Goal: Task Accomplishment & Management: Manage account settings

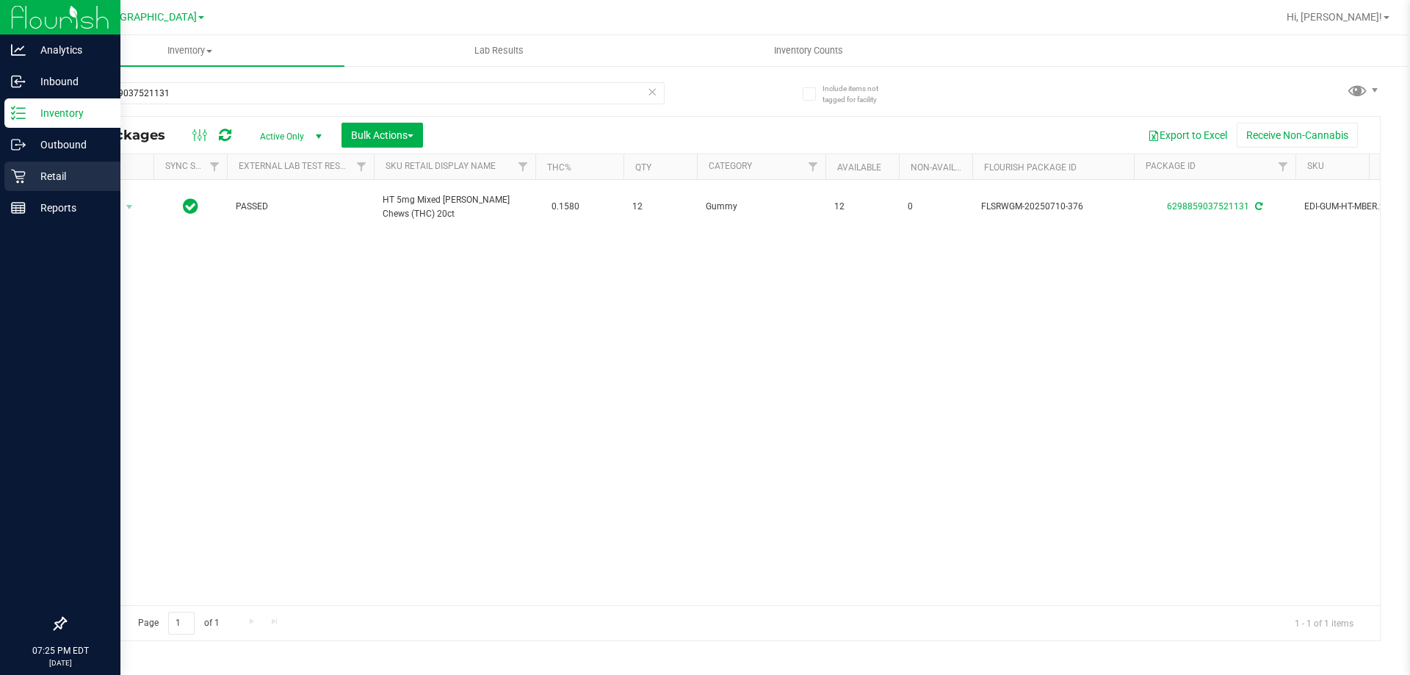
click at [44, 191] on link "Retail" at bounding box center [60, 178] width 120 height 32
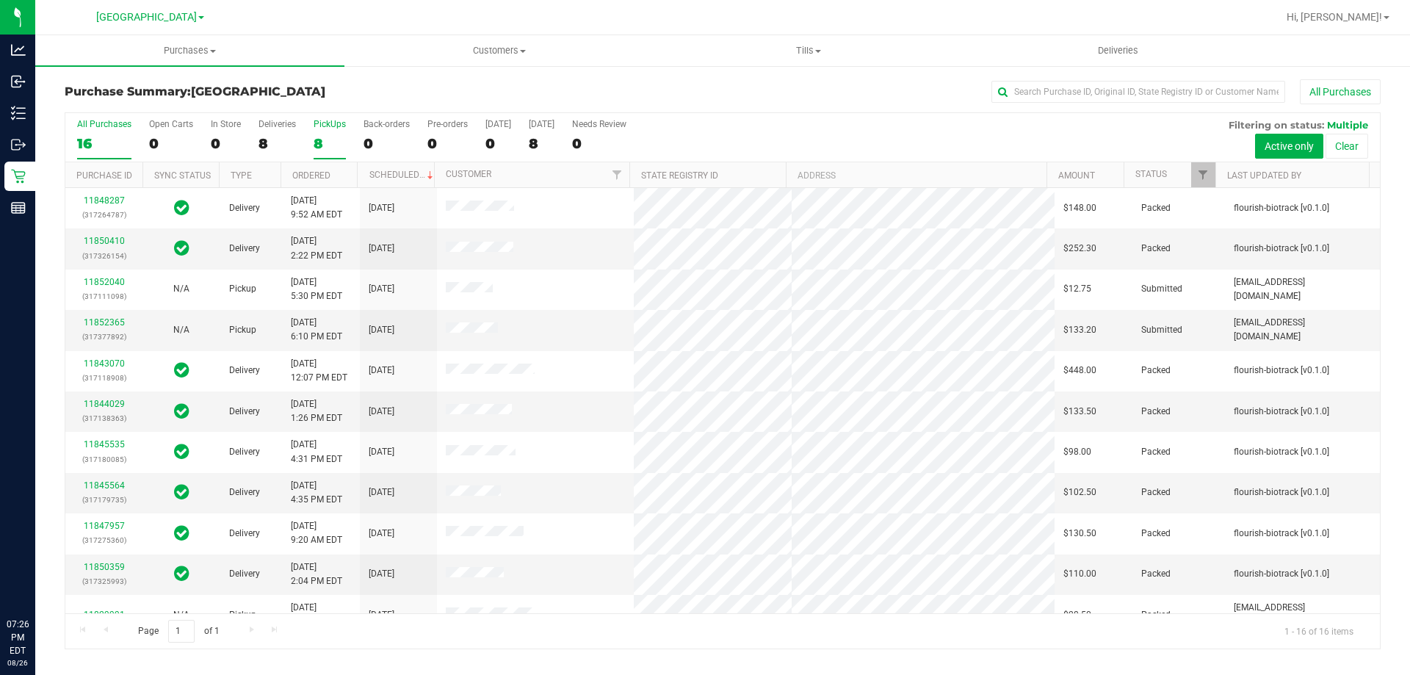
click at [316, 148] on div "8" at bounding box center [330, 143] width 32 height 17
click at [0, 0] on input "PickUps 8" at bounding box center [0, 0] width 0 height 0
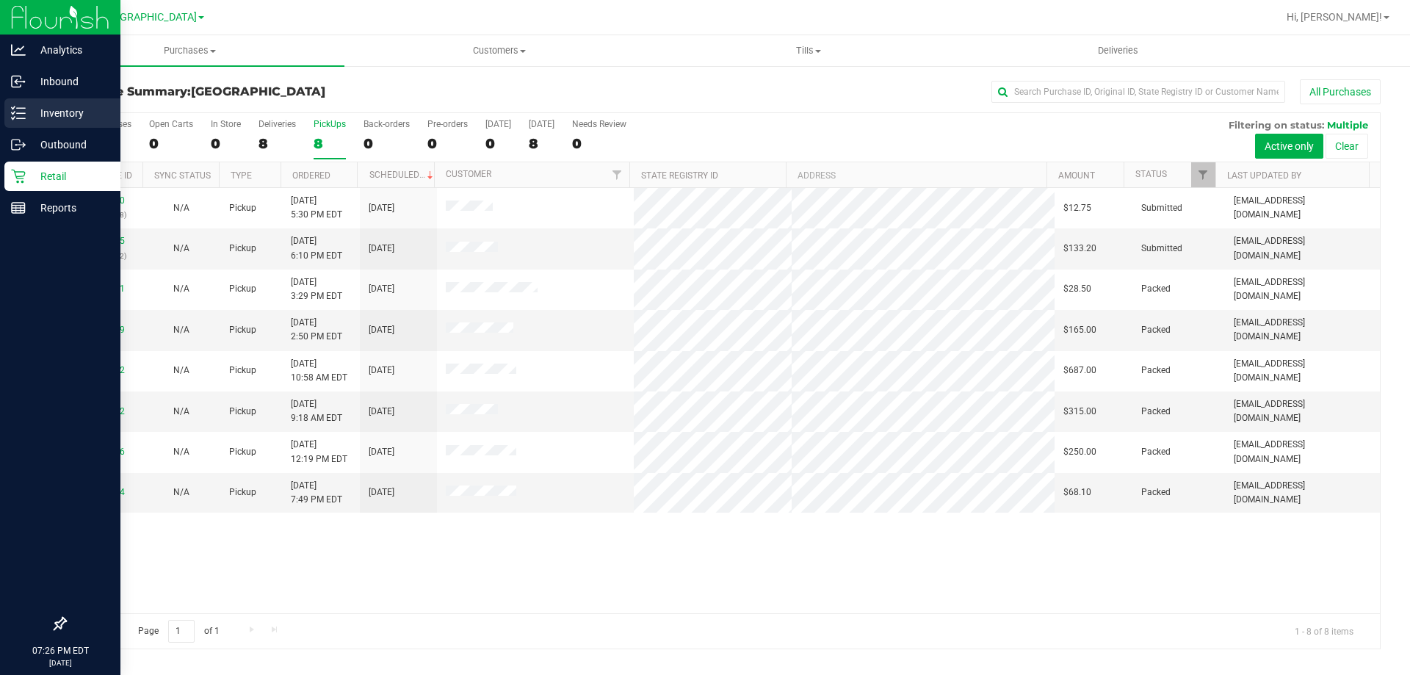
click at [17, 109] on icon at bounding box center [18, 113] width 15 height 15
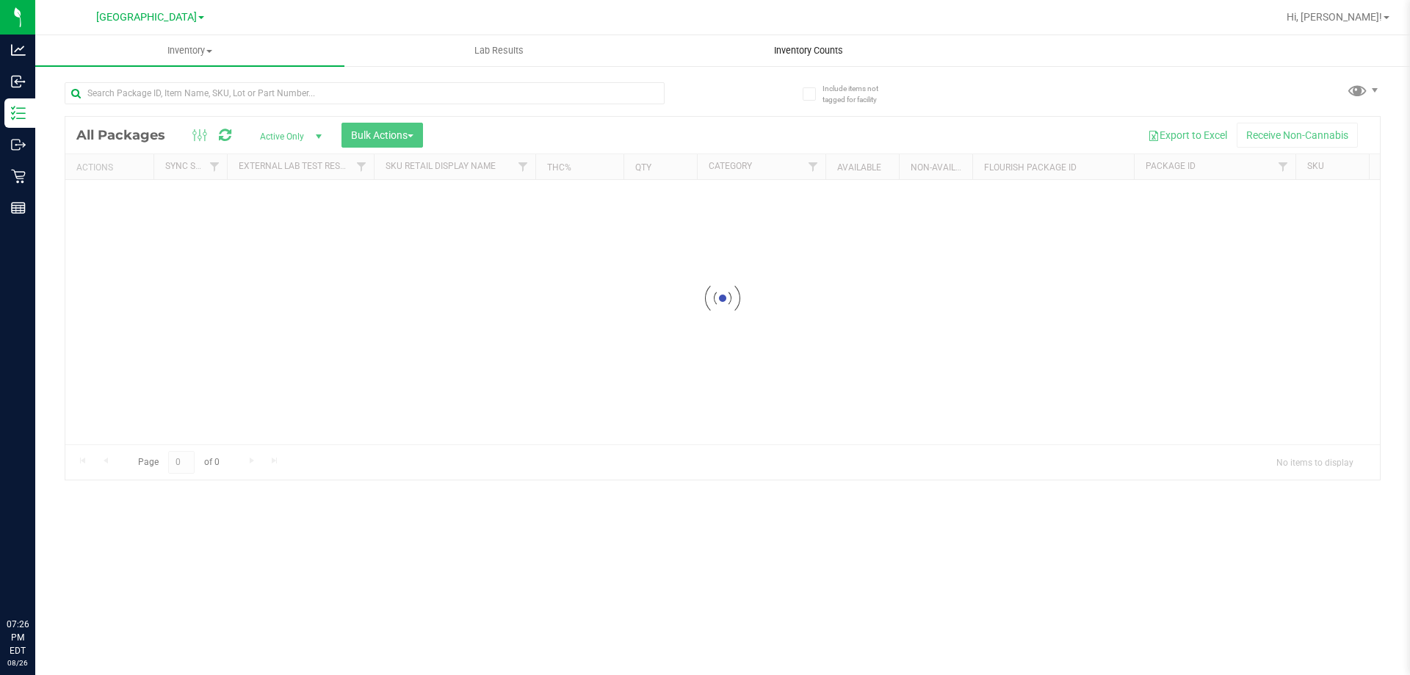
click at [817, 44] on span "Inventory Counts" at bounding box center [808, 50] width 109 height 13
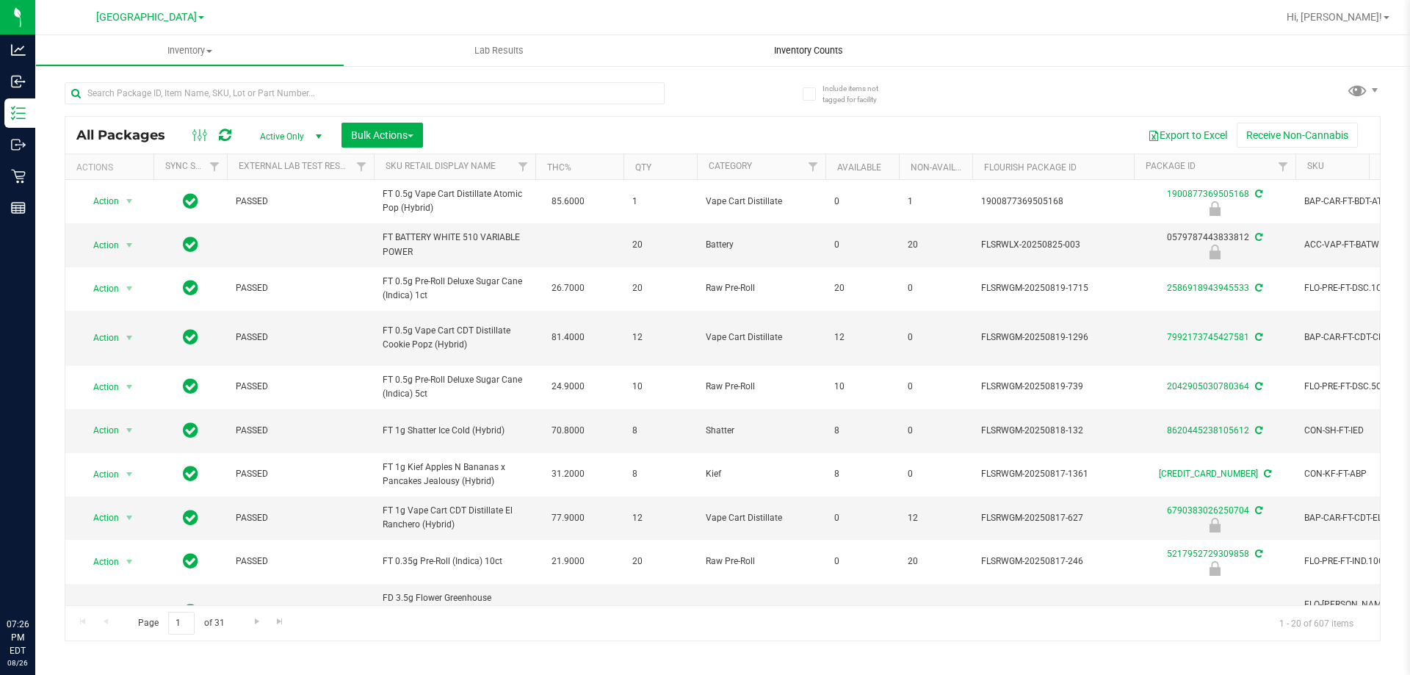
click at [830, 47] on span "Inventory Counts" at bounding box center [808, 50] width 109 height 13
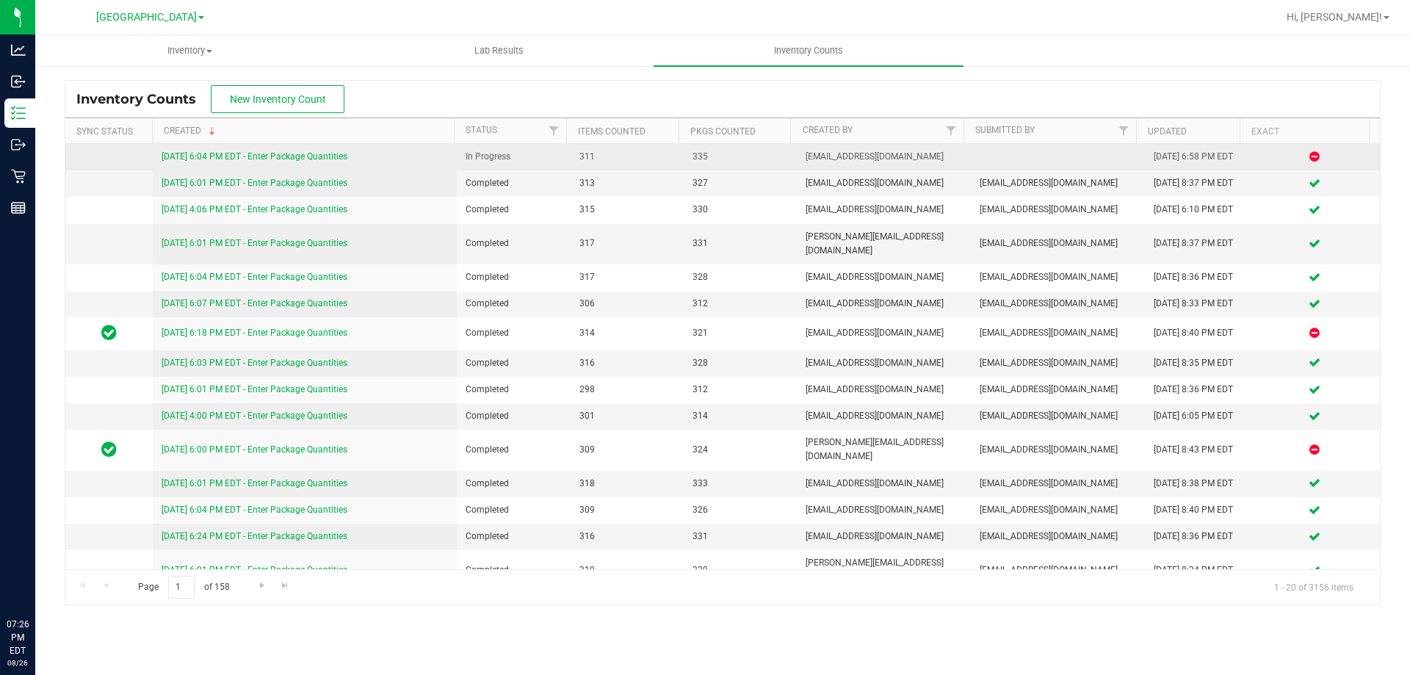
click at [271, 160] on link "8/26/25 6:04 PM EDT - Enter Package Quantities" at bounding box center [255, 156] width 186 height 10
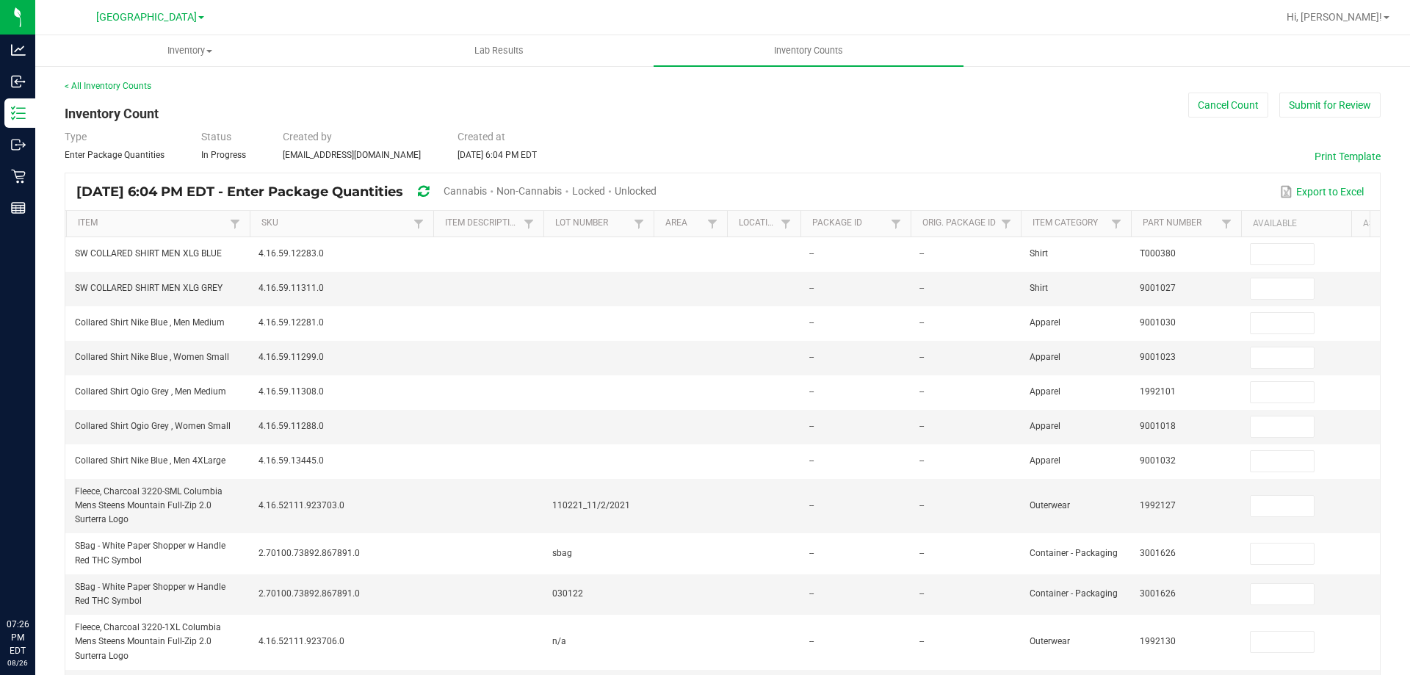
click at [657, 189] on span "Unlocked" at bounding box center [636, 191] width 42 height 12
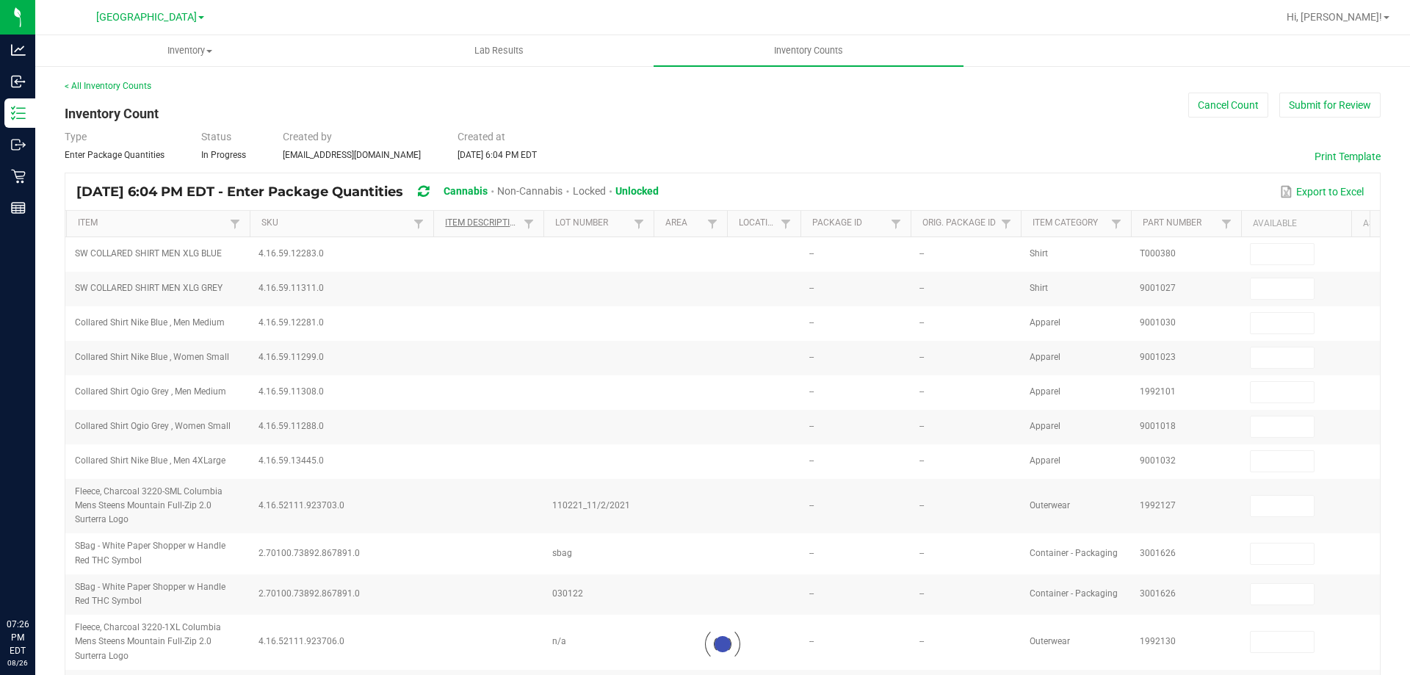
type input "2"
type input "3"
type input "11"
type input "6"
type input "1"
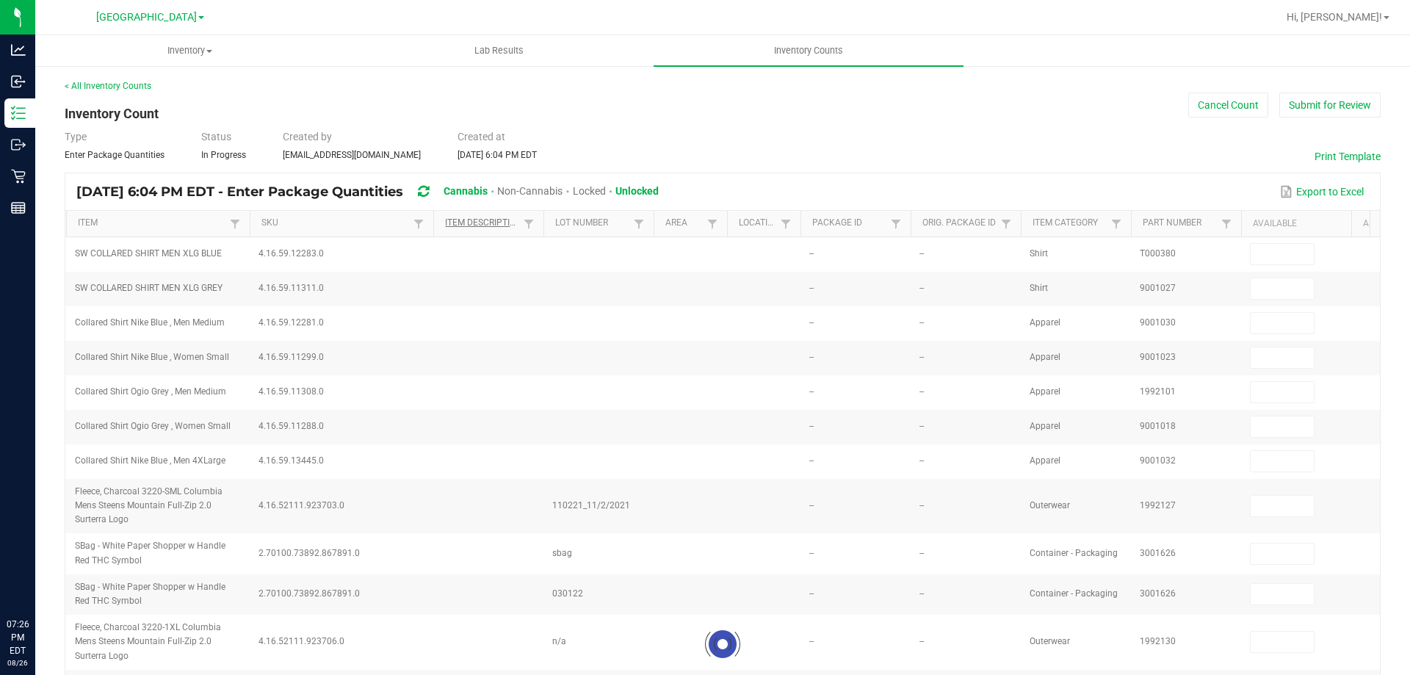
type input "28"
type input "19"
type input "3"
type input "1"
type input "12"
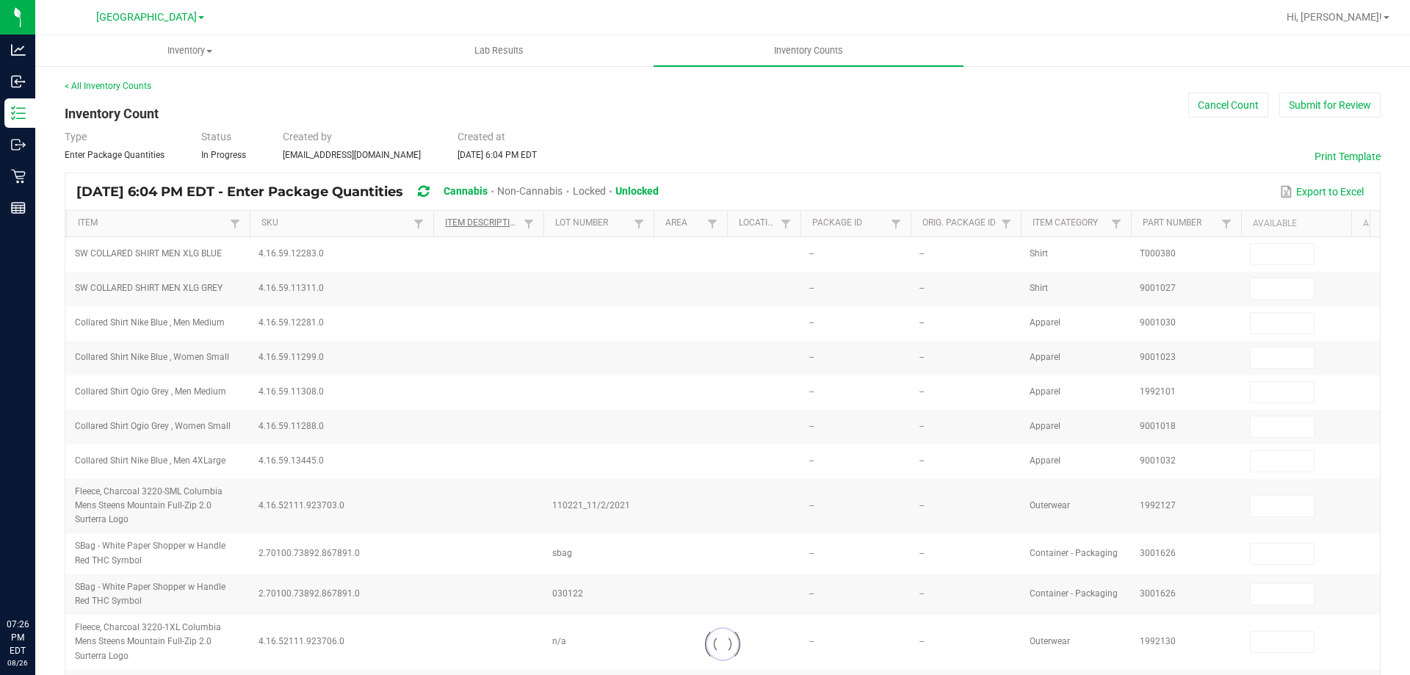
type input "2"
type input "5"
type input "3"
type input "8"
type input "30"
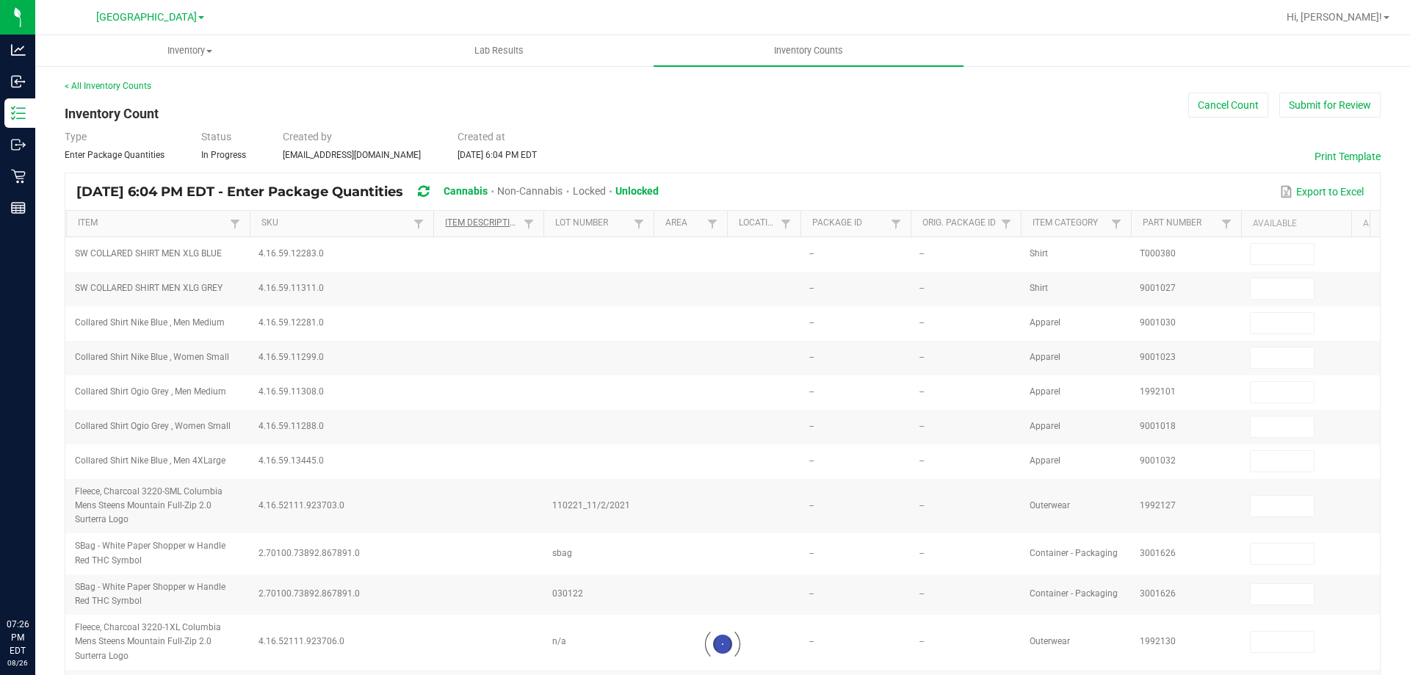
type input "1"
type input "11"
type input "2"
type input "10"
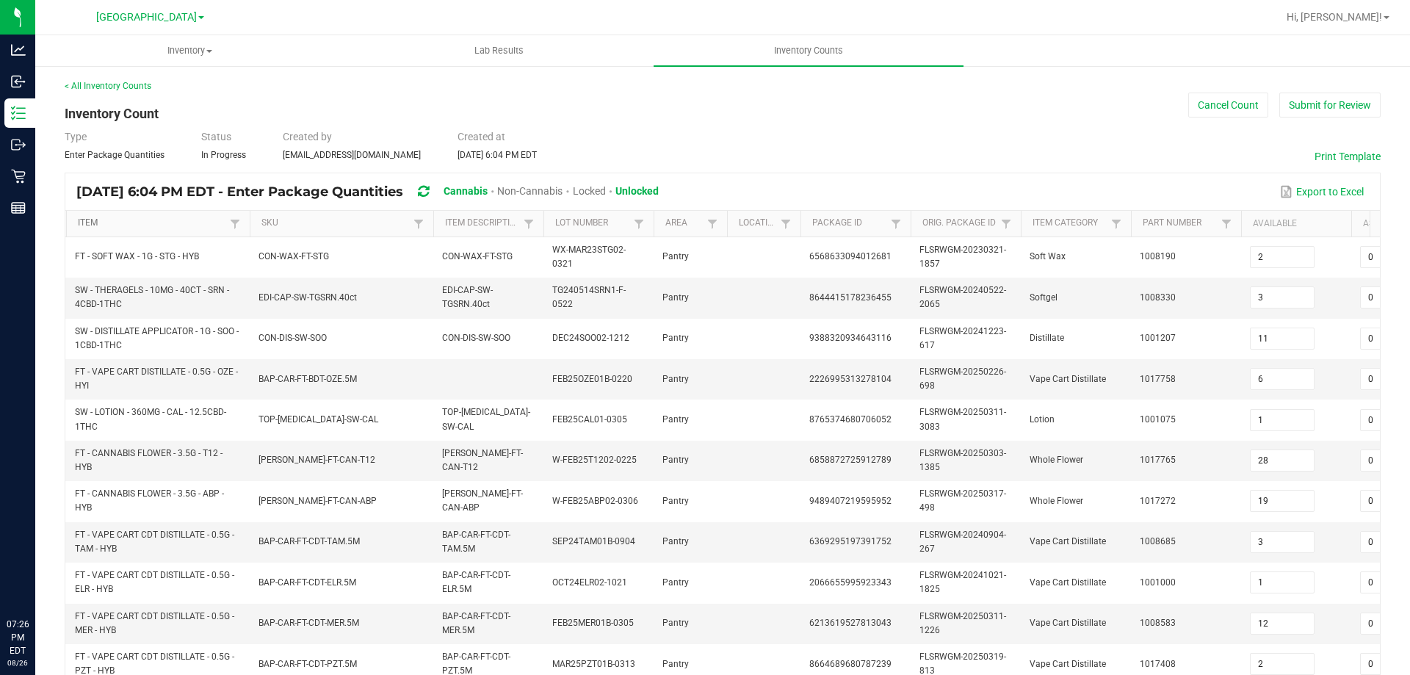
click at [168, 220] on link "Item" at bounding box center [152, 223] width 148 height 12
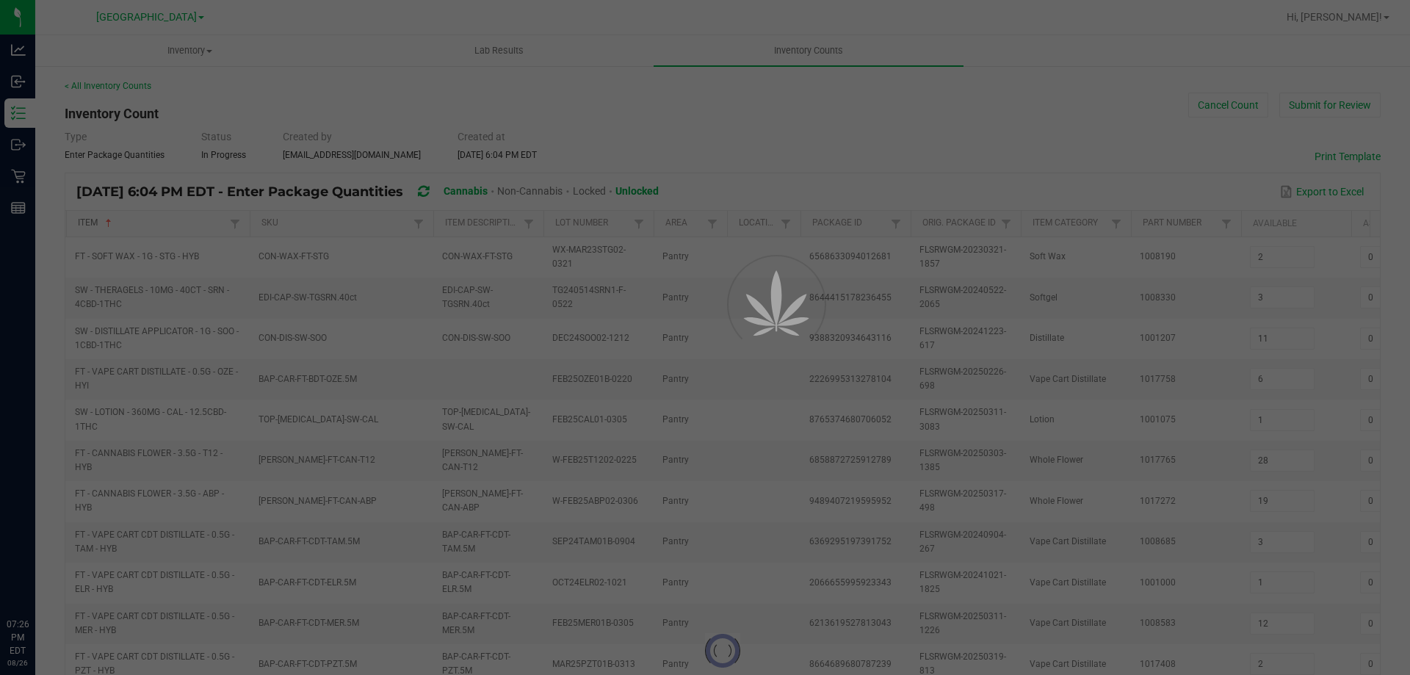
type input "7"
type input "15"
type input "18"
type input "0"
type input "3"
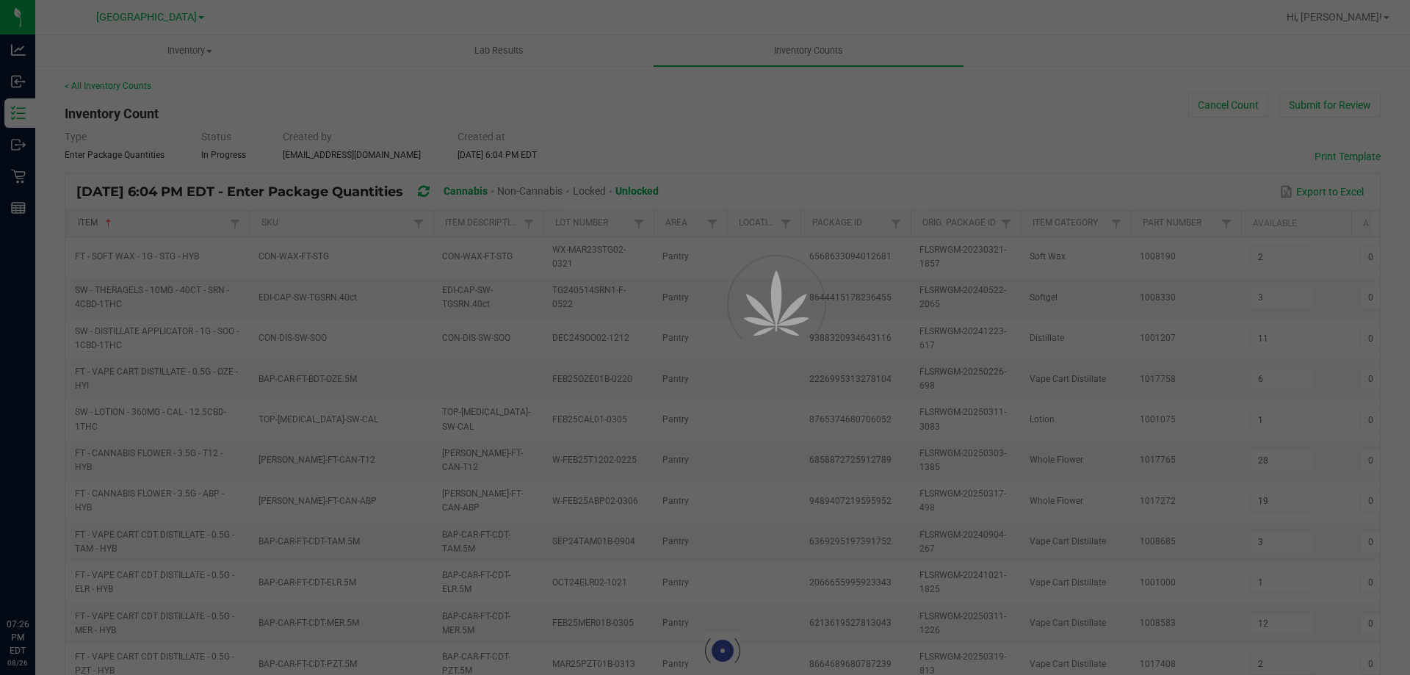
type input "15"
type input "16"
type input "2"
type input "20"
type input "19"
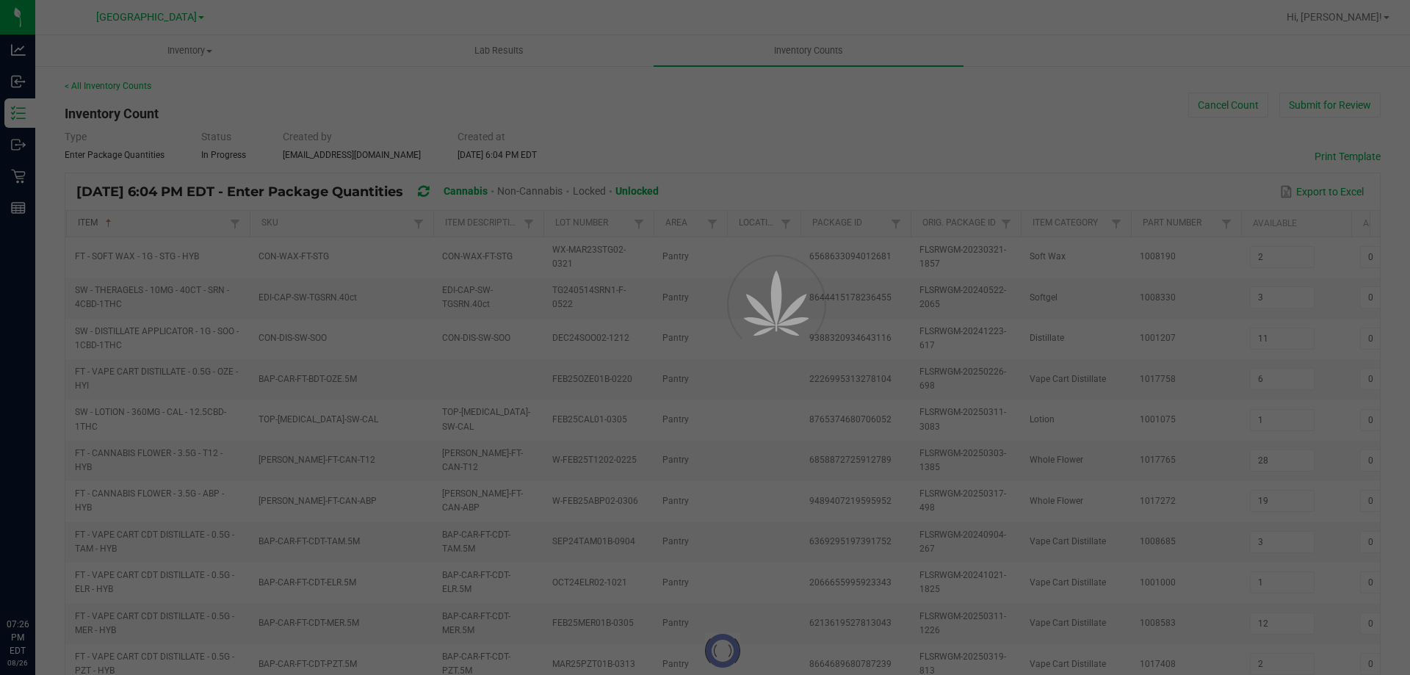
type input "12"
type input "4"
type input "0"
type input "12"
type input "0"
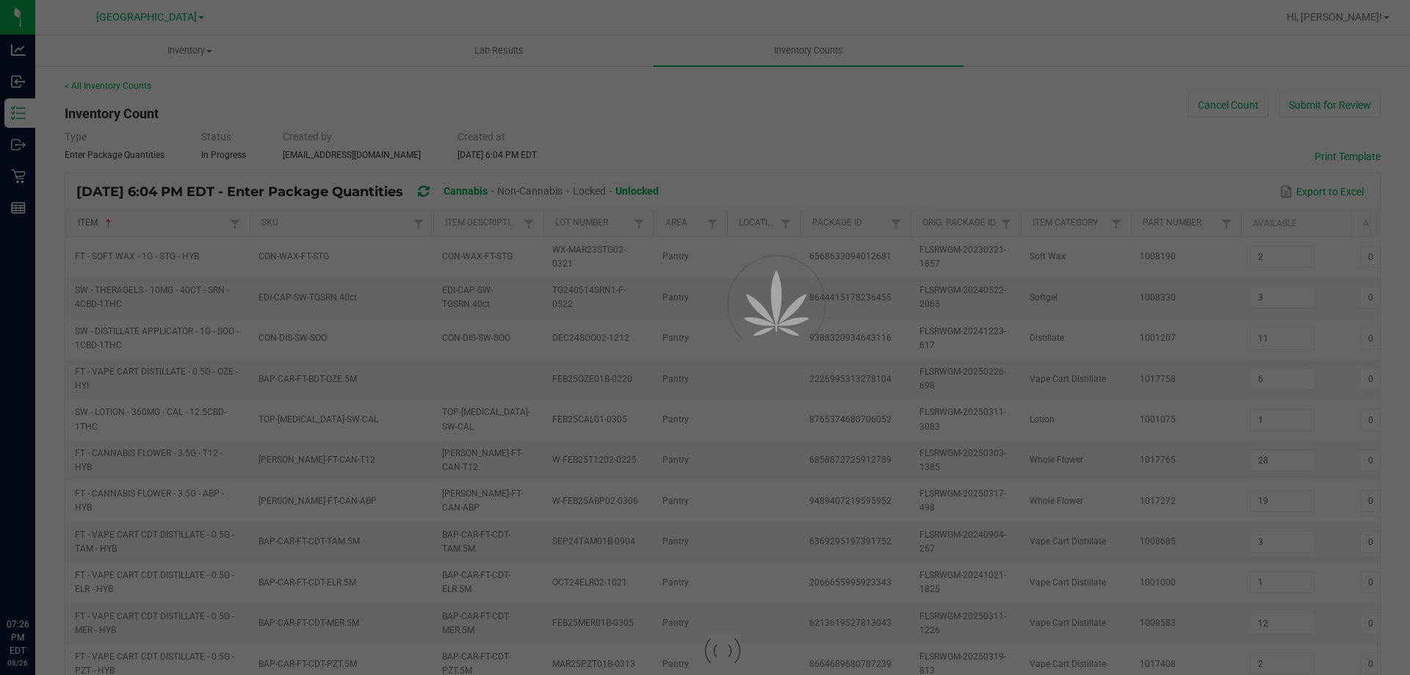
type input "0"
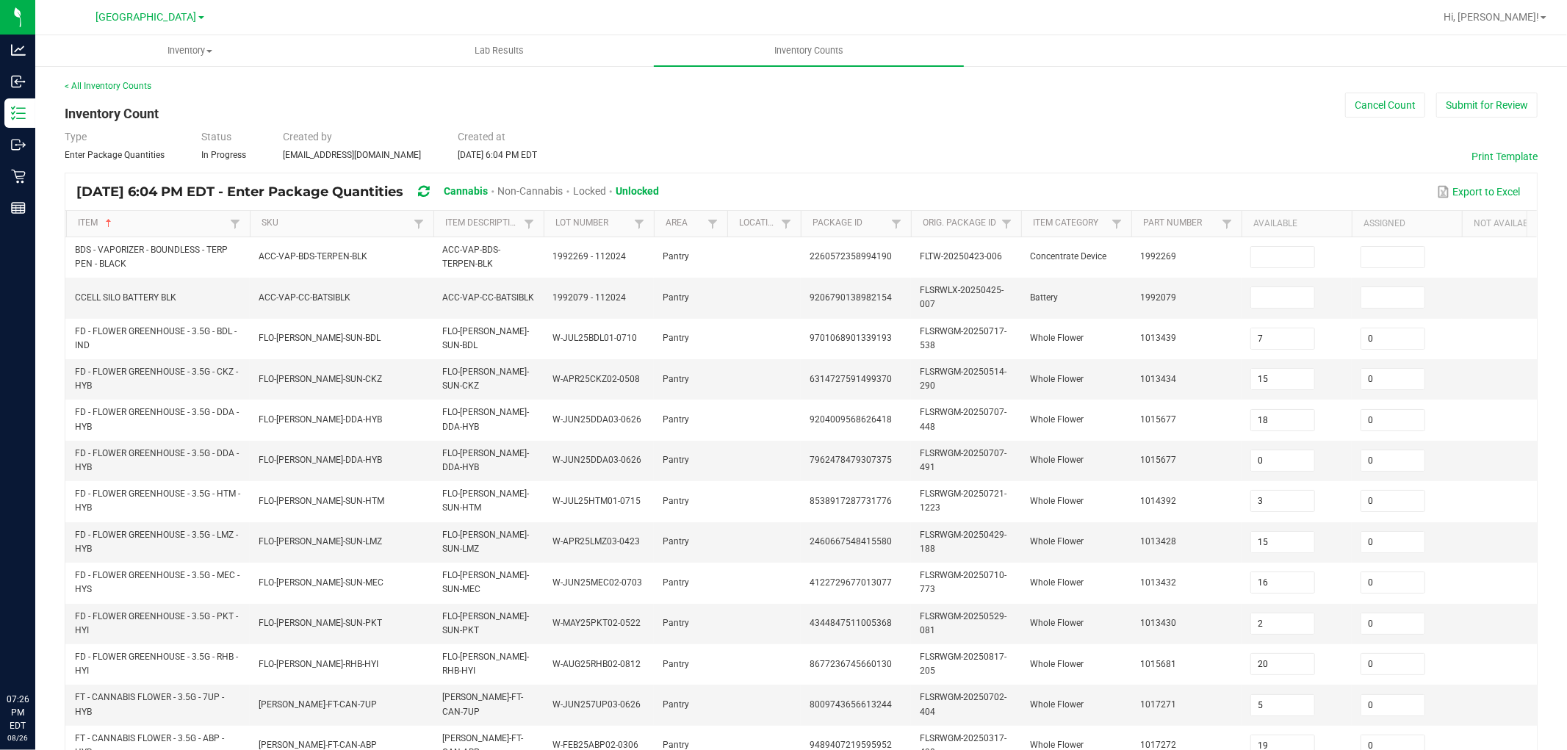
drag, startPoint x: 1407, startPoint y: 0, endPoint x: 1144, endPoint y: 159, distance: 307.5
click at [1144, 159] on div "Type Enter Package Quantities Status In Progress Created by etutino@liveparalle…" at bounding box center [801, 145] width 1473 height 32
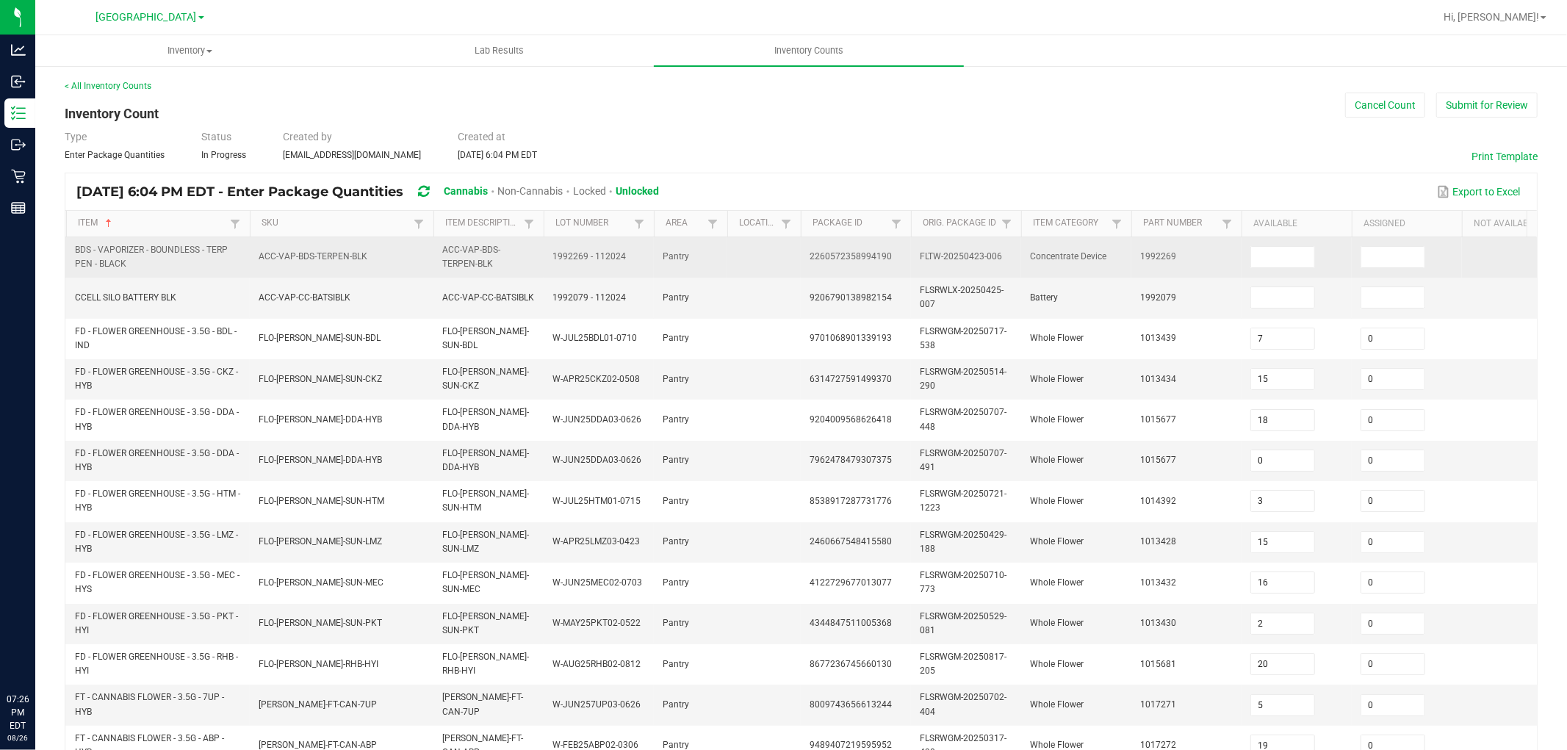
click at [134, 243] on span "BDS - VAPORIZER - BOUNDLESS - TERP PEN - BLACK" at bounding box center [158, 257] width 166 height 28
copy span "BDS - VAPORIZER - BOUNDLESS - TERP PEN - BLACK"
click at [1317, 261] on span at bounding box center [1284, 256] width 68 height 10
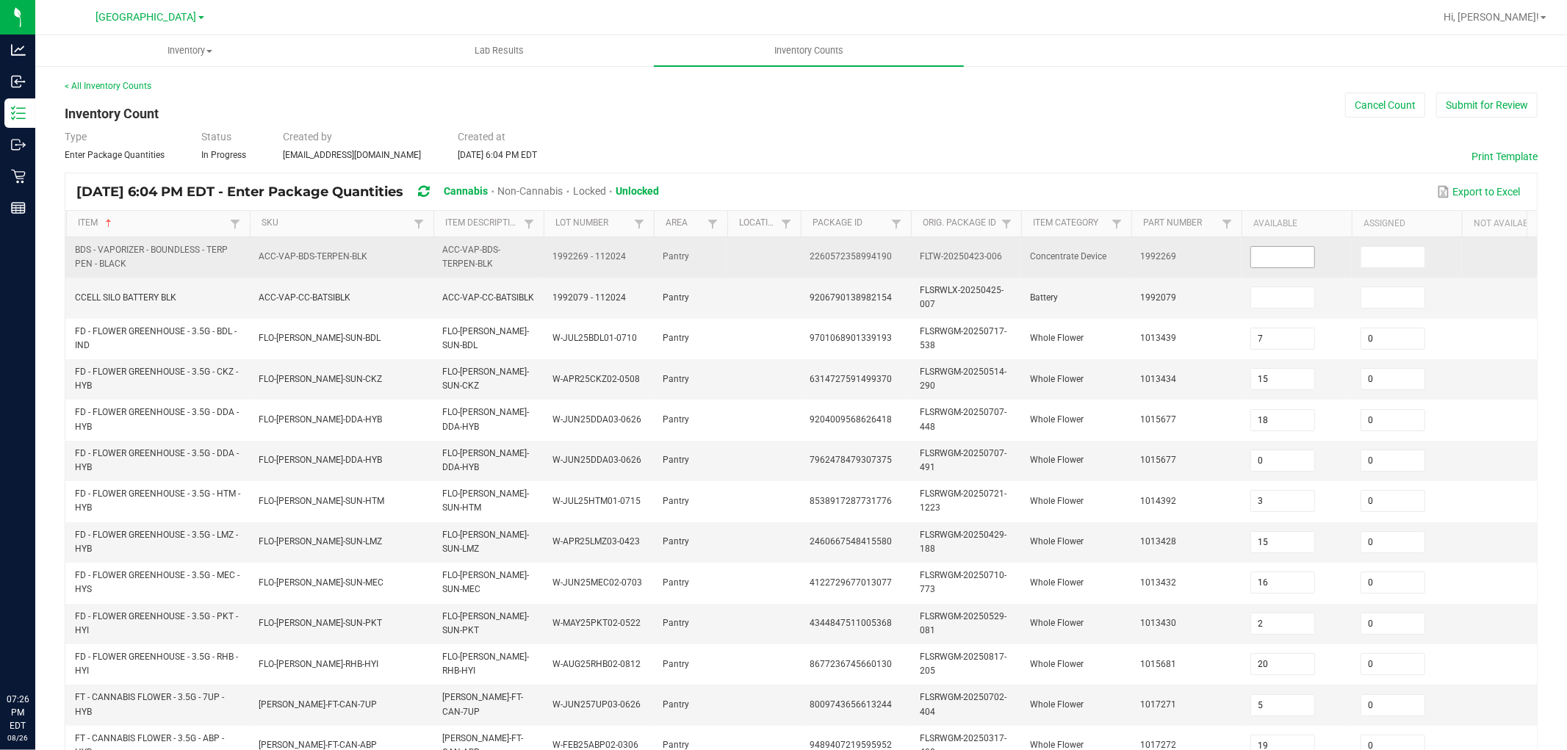
click at [1303, 263] on input at bounding box center [1282, 257] width 63 height 21
type input "5"
click at [1385, 258] on input at bounding box center [1392, 257] width 63 height 21
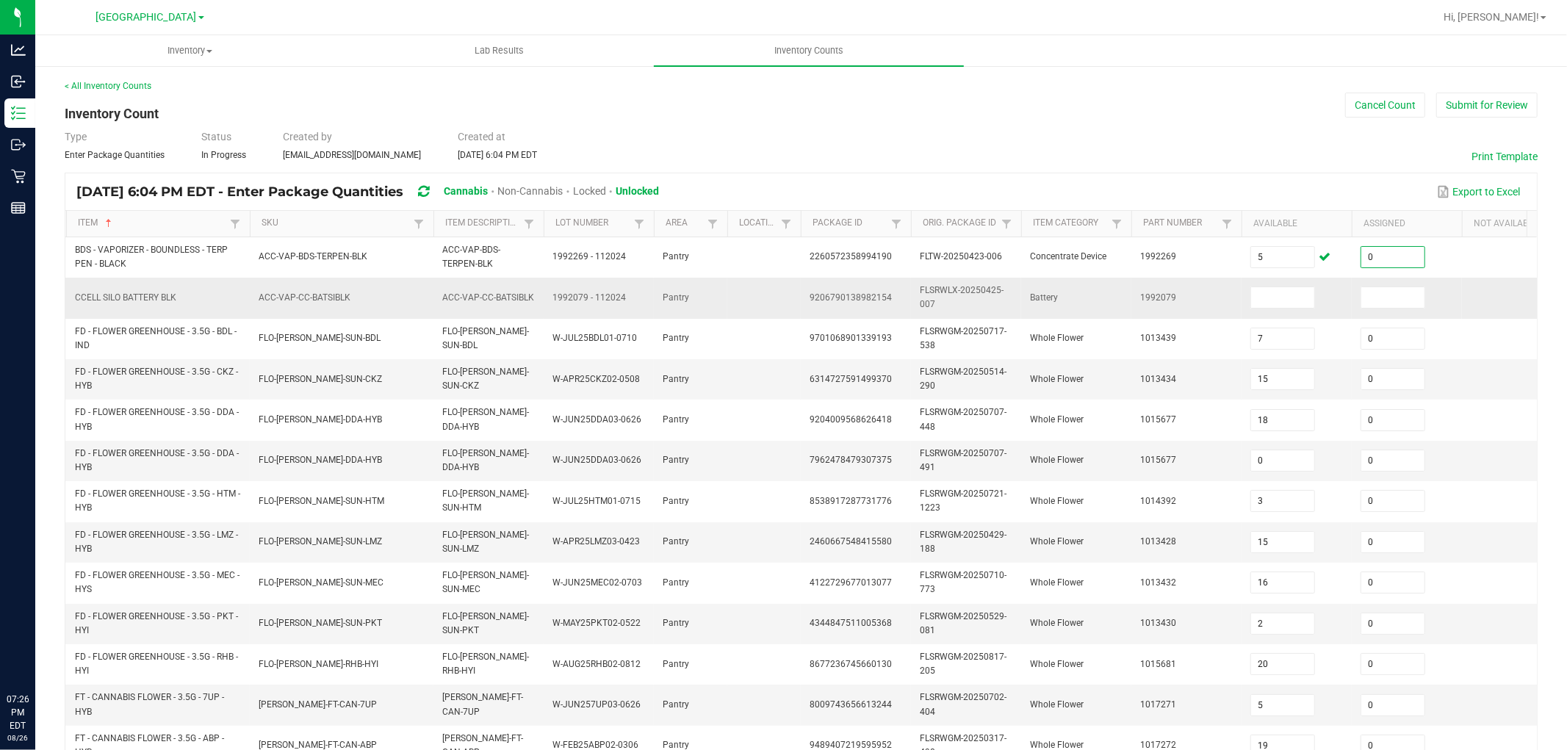
type input "0"
click at [129, 292] on span "CCELL SILO BATTERY BLK" at bounding box center [125, 298] width 101 height 14
drag, startPoint x: 129, startPoint y: 292, endPoint x: 125, endPoint y: 304, distance: 13.2
click at [128, 295] on span "CCELL SILO BATTERY BLK" at bounding box center [125, 297] width 101 height 10
click at [125, 302] on span "CCELL SILO BATTERY BLK" at bounding box center [125, 297] width 101 height 10
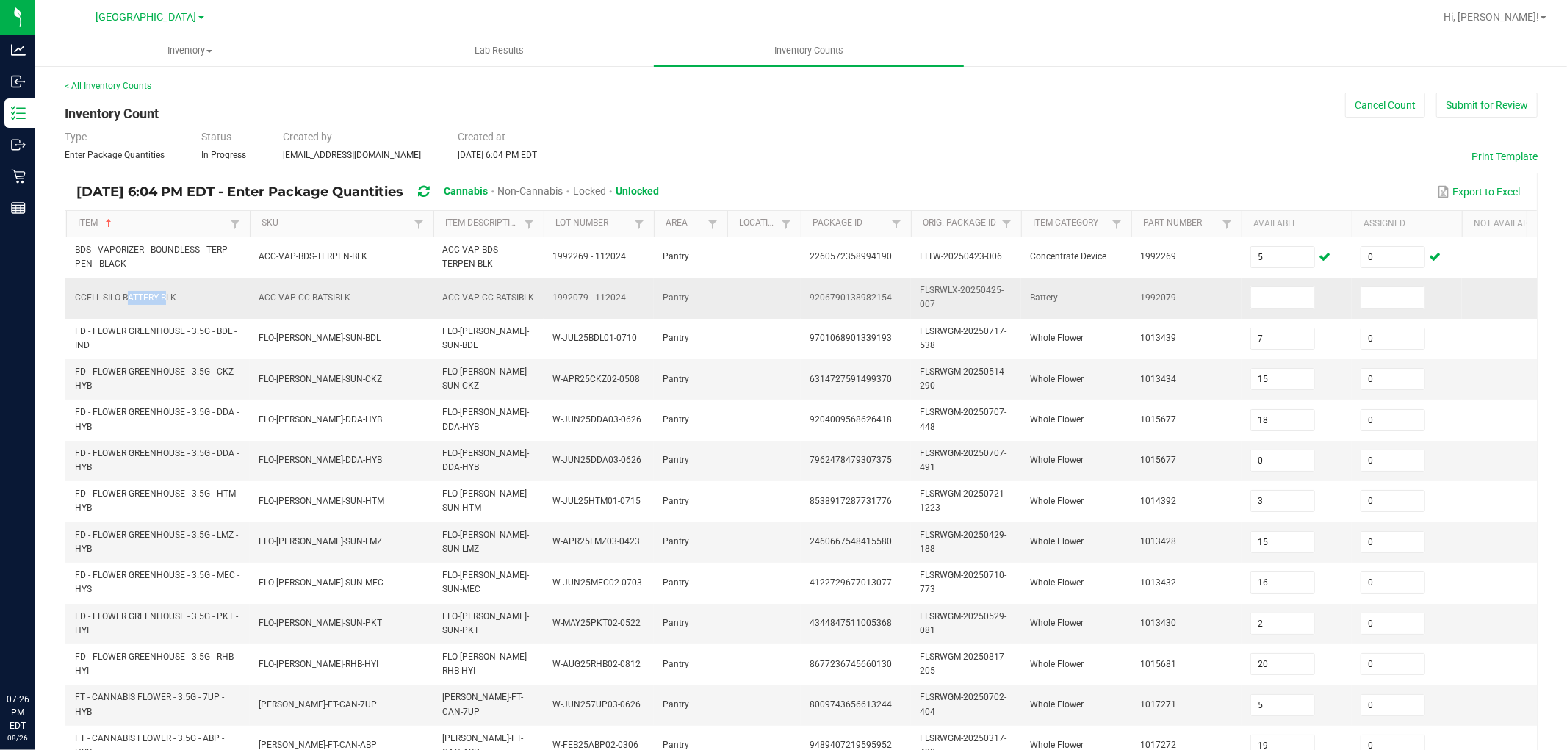
click at [125, 302] on span "CCELL SILO BATTERY BLK" at bounding box center [125, 297] width 101 height 10
click at [1281, 290] on input at bounding box center [1282, 297] width 63 height 21
type input "2"
click at [1387, 295] on input at bounding box center [1392, 297] width 63 height 21
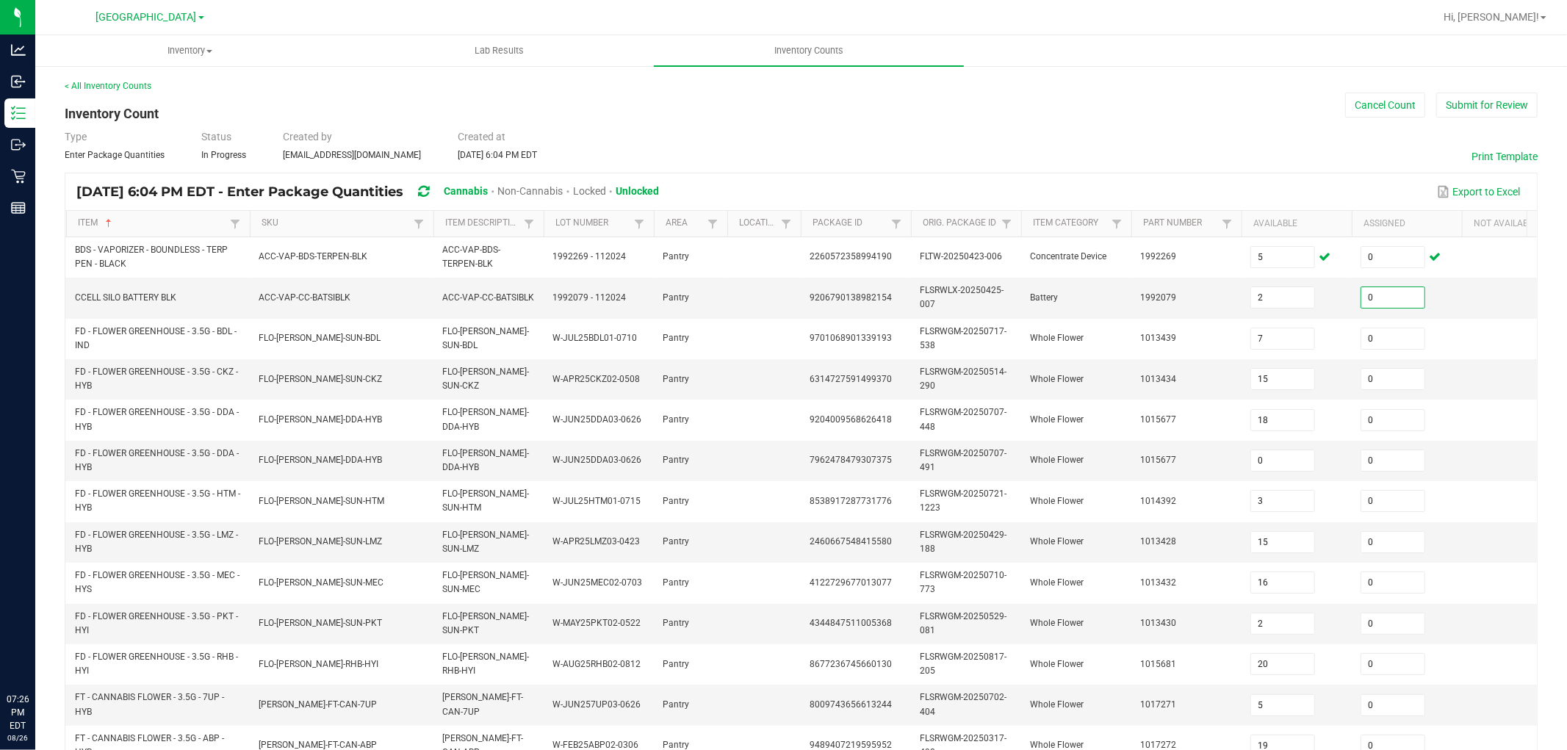
type input "0"
drag, startPoint x: 1230, startPoint y: 160, endPoint x: 987, endPoint y: 178, distance: 243.8
click at [1229, 160] on div "Type Enter Package Quantities Status In Progress Created by etutino@liveparalle…" at bounding box center [801, 145] width 1473 height 32
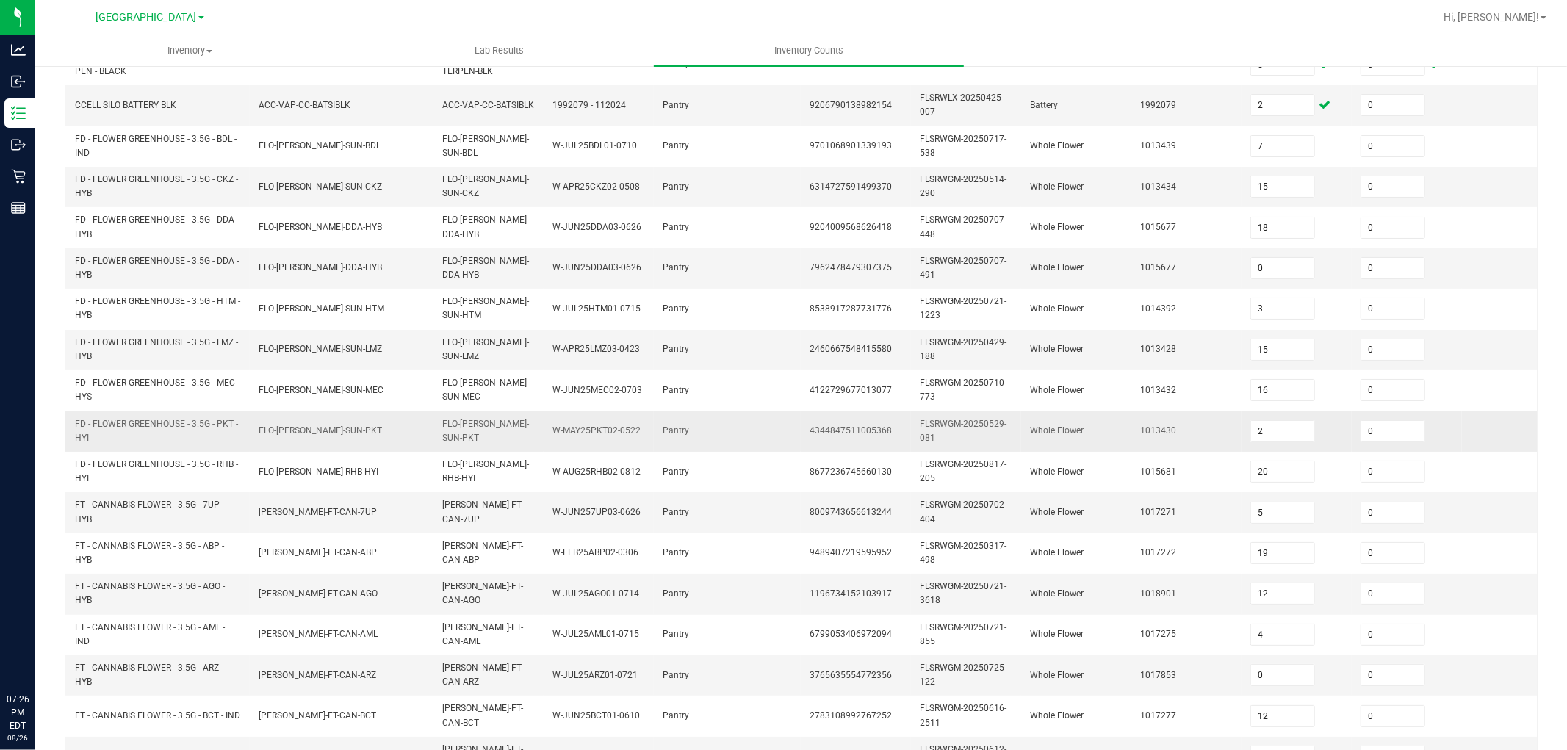
scroll to position [367, 0]
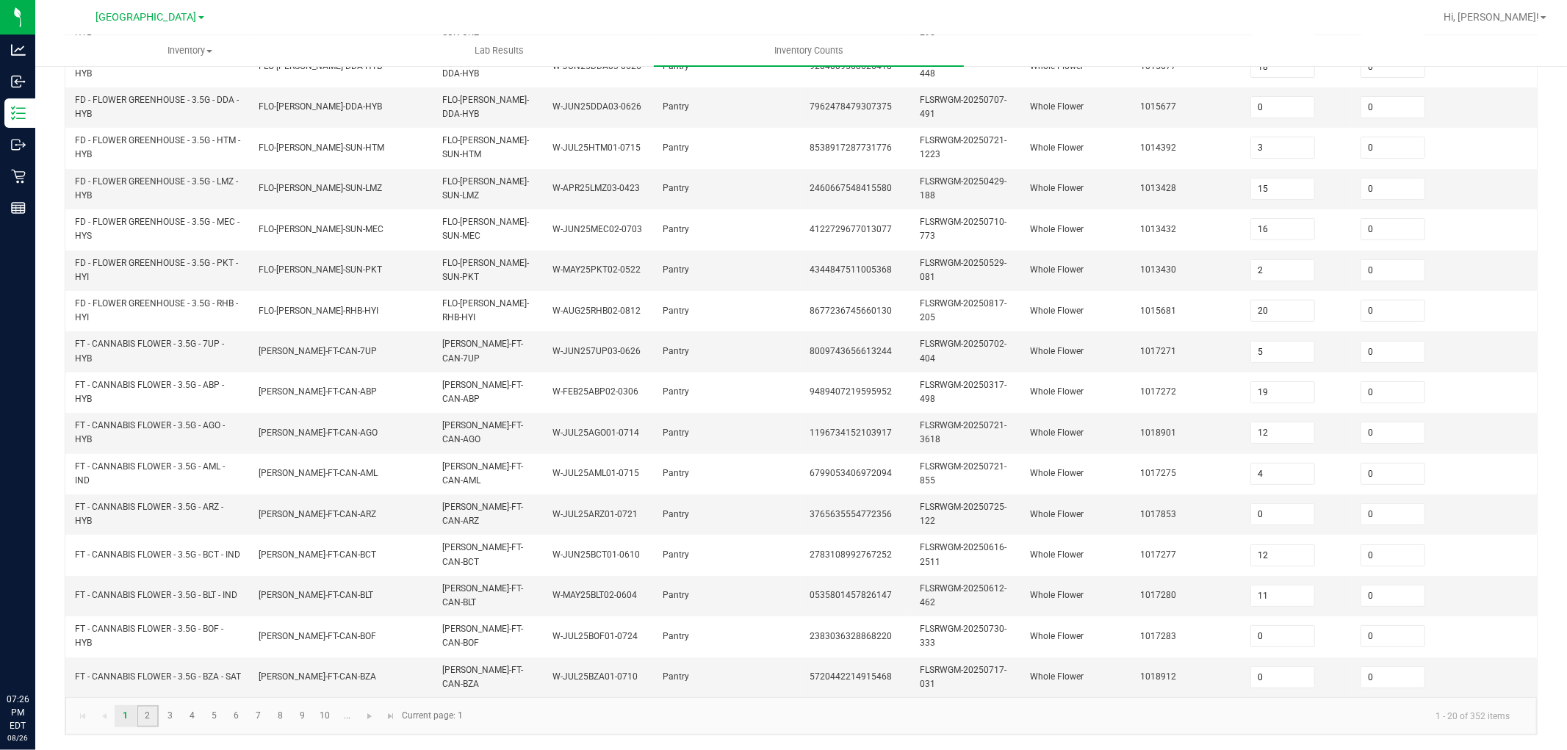
click at [147, 674] on link "2" at bounding box center [147, 716] width 21 height 22
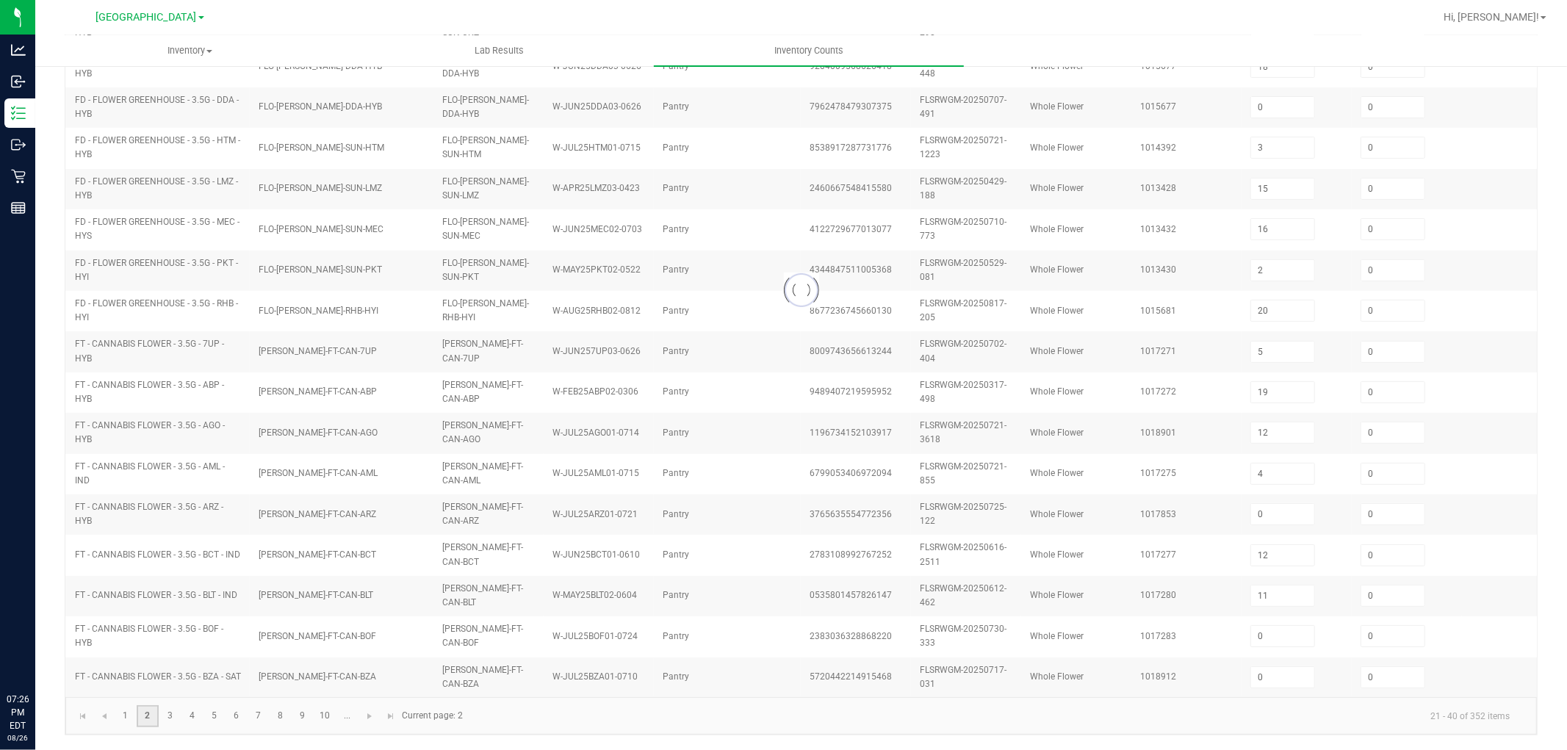
type input "0"
type input "19"
type input "0"
type input "9"
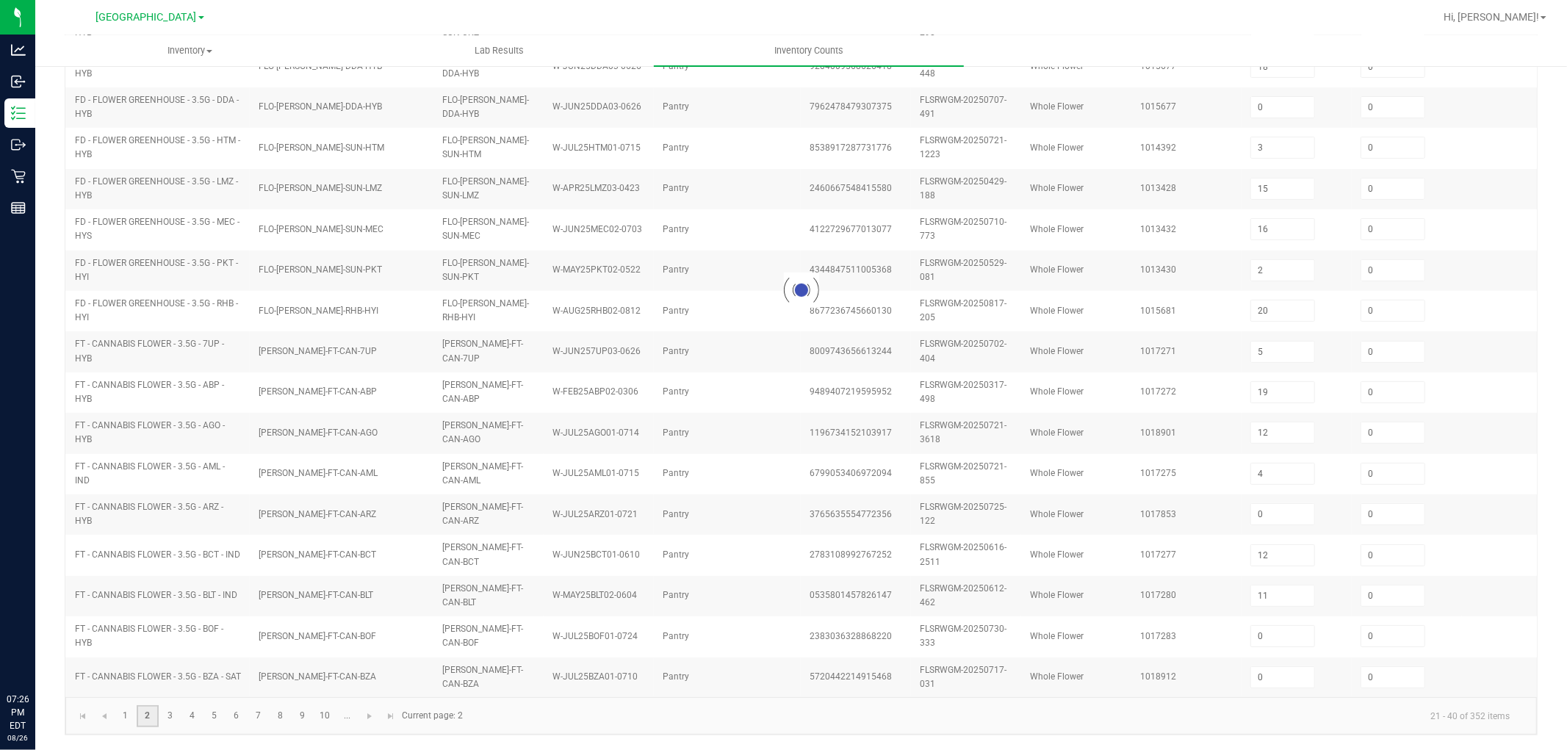
type input "0"
type input "15"
type input "19"
type input "0"
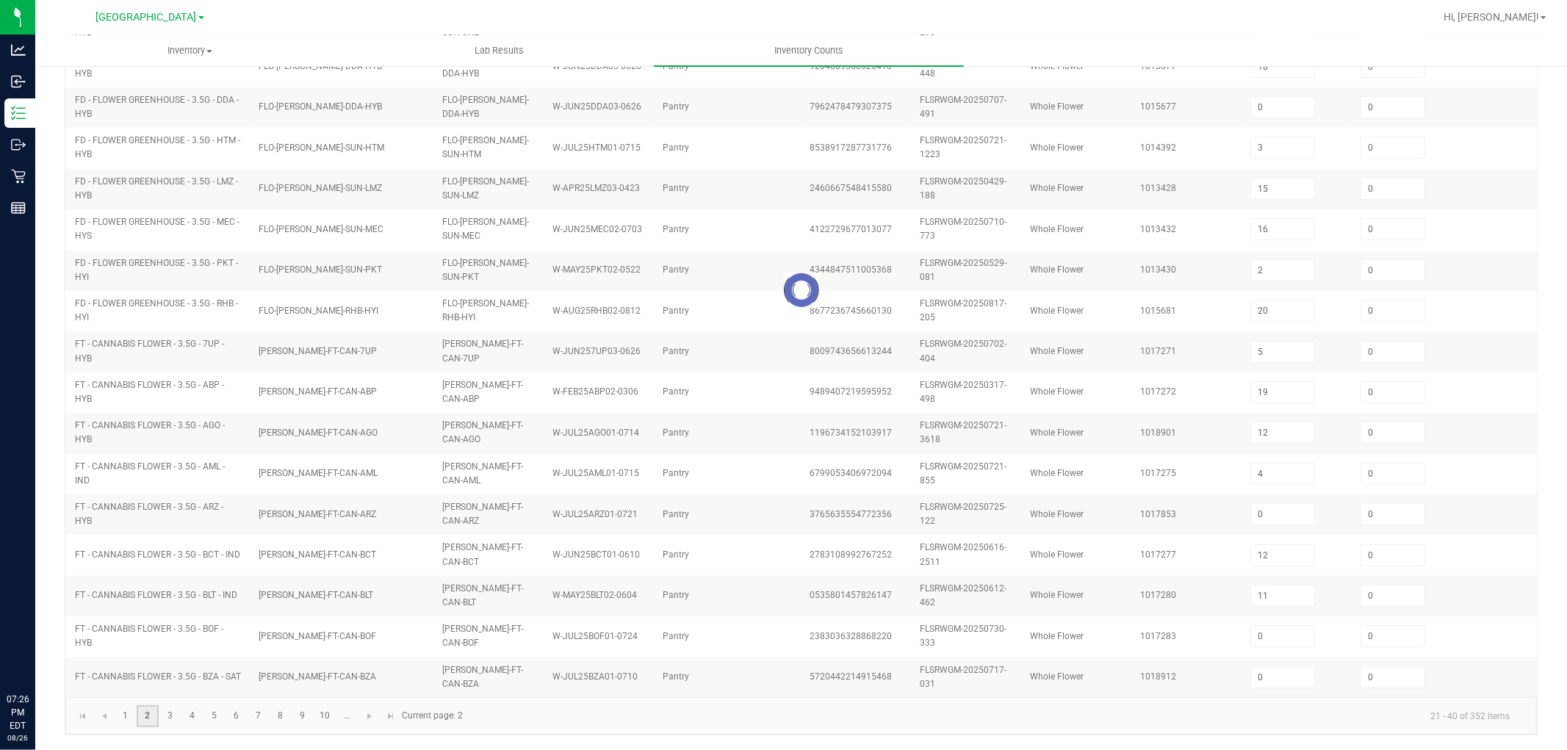
type input "1"
type input "0"
type input "1"
type input "2"
type input "0"
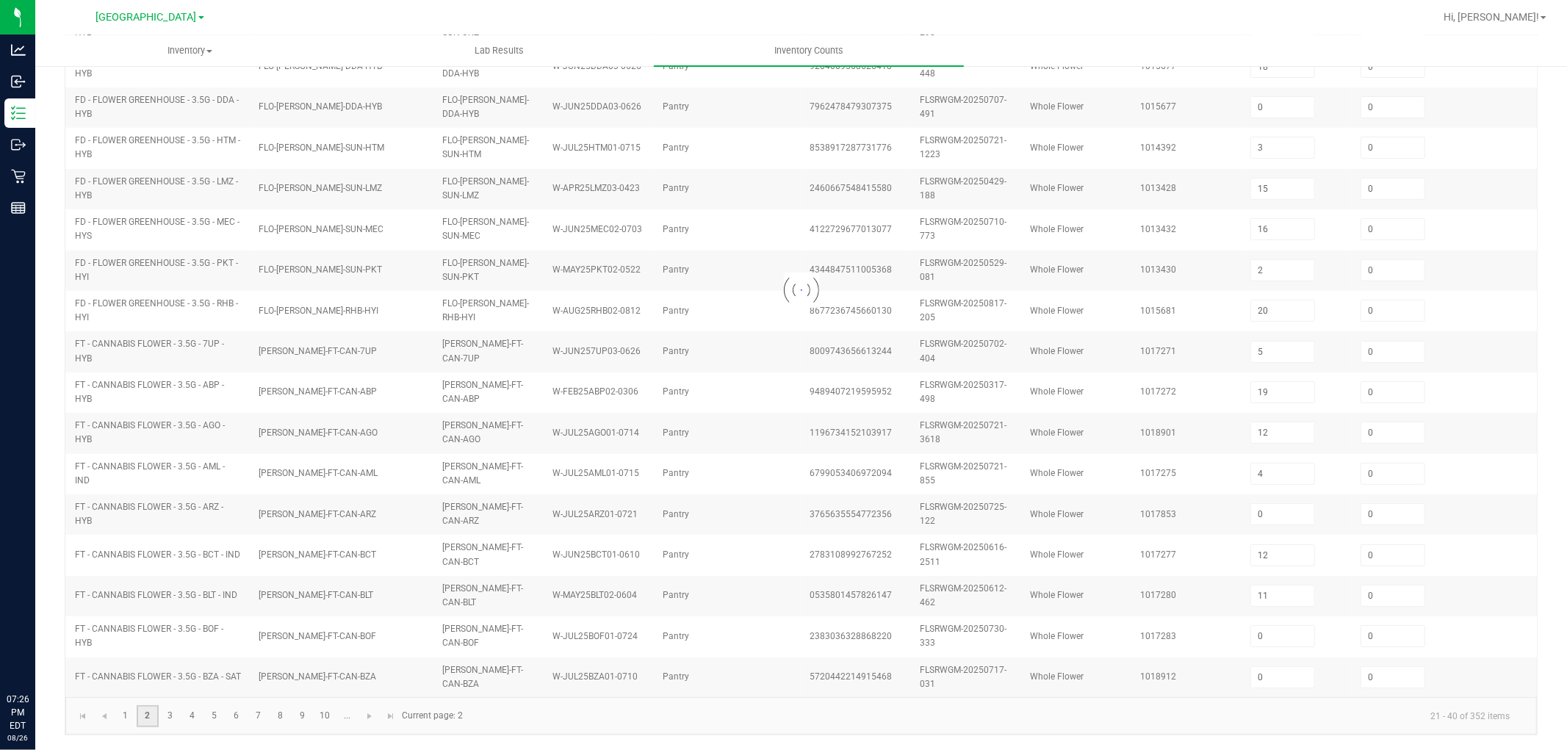
type input "8"
type input "19"
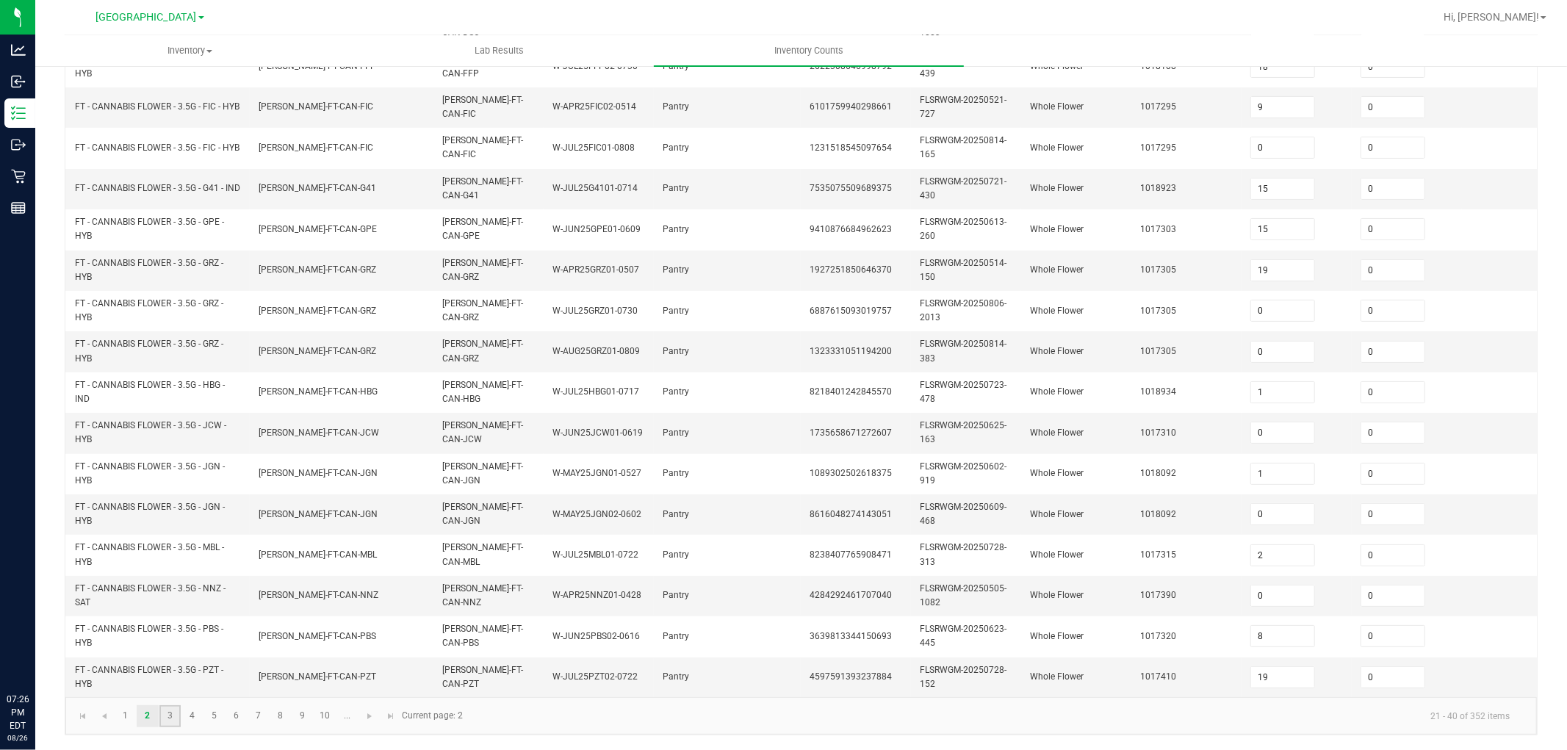
click at [167, 674] on link "3" at bounding box center [169, 716] width 21 height 22
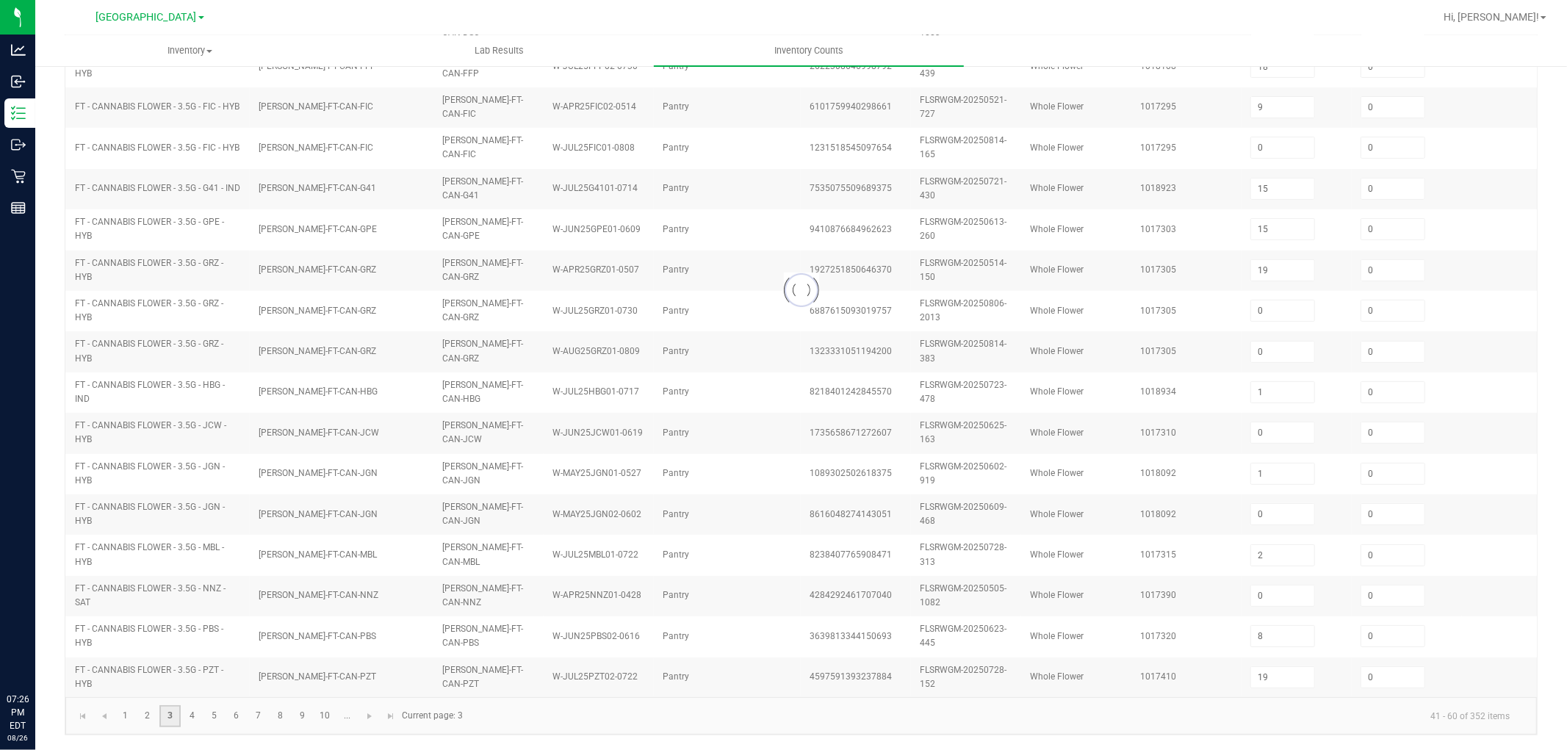
type input "3"
type input "0"
type input "10"
type input "15"
type input "28"
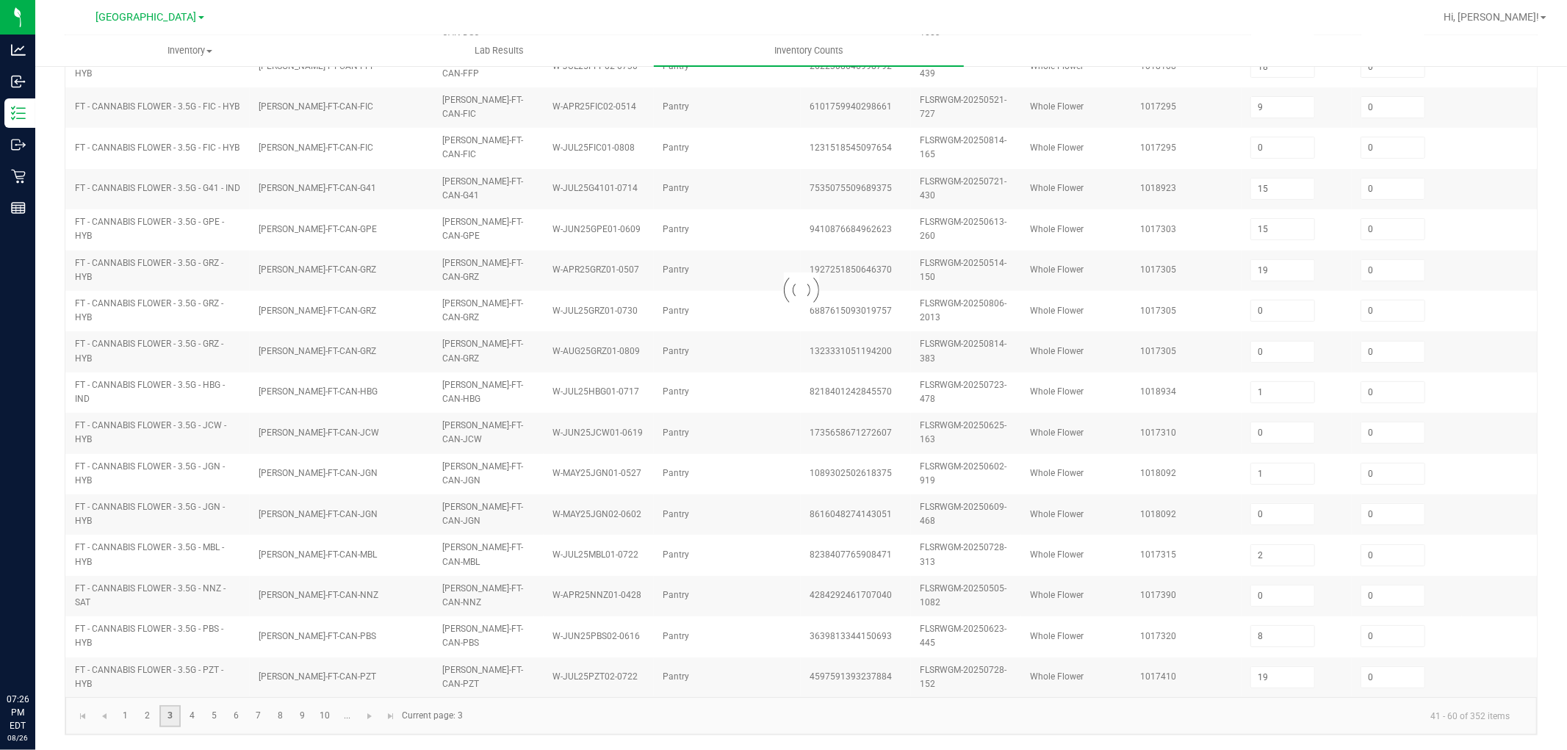
type input "10"
type input "2"
type input "0"
type input "17"
type input "12"
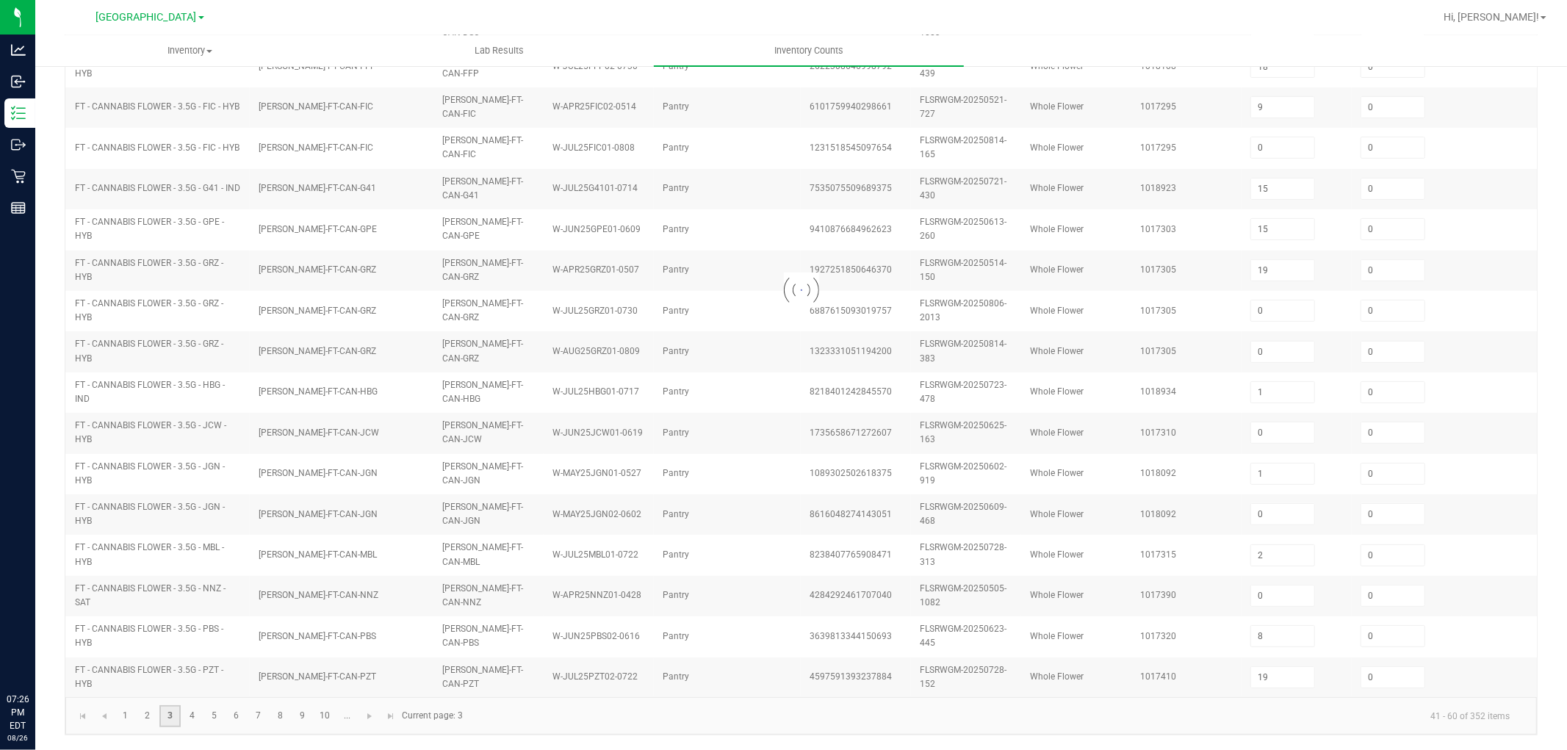
type input "6"
type input "19"
type input "14"
type input "15"
type input "5"
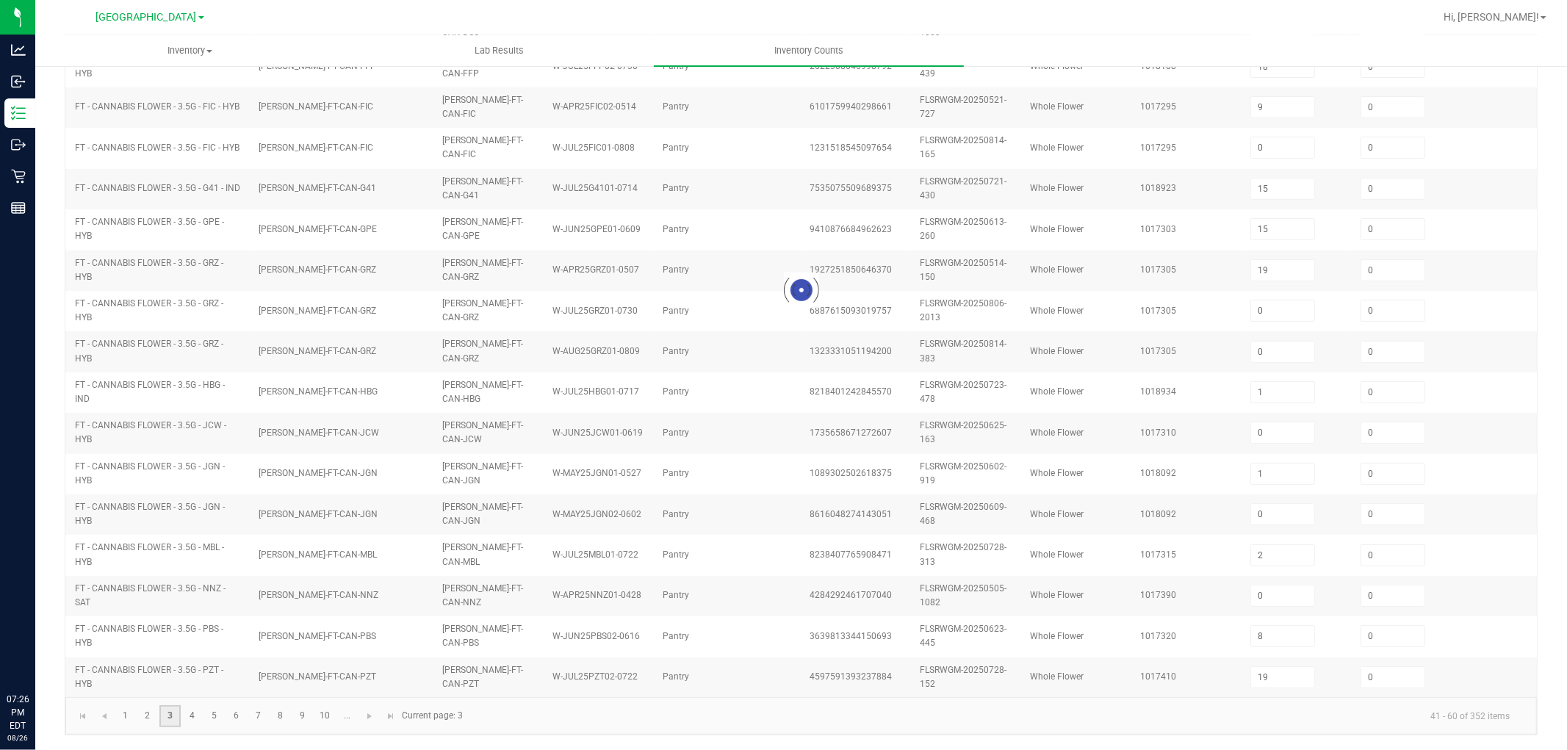
type input "6"
type input "4"
type input "2"
type input "7"
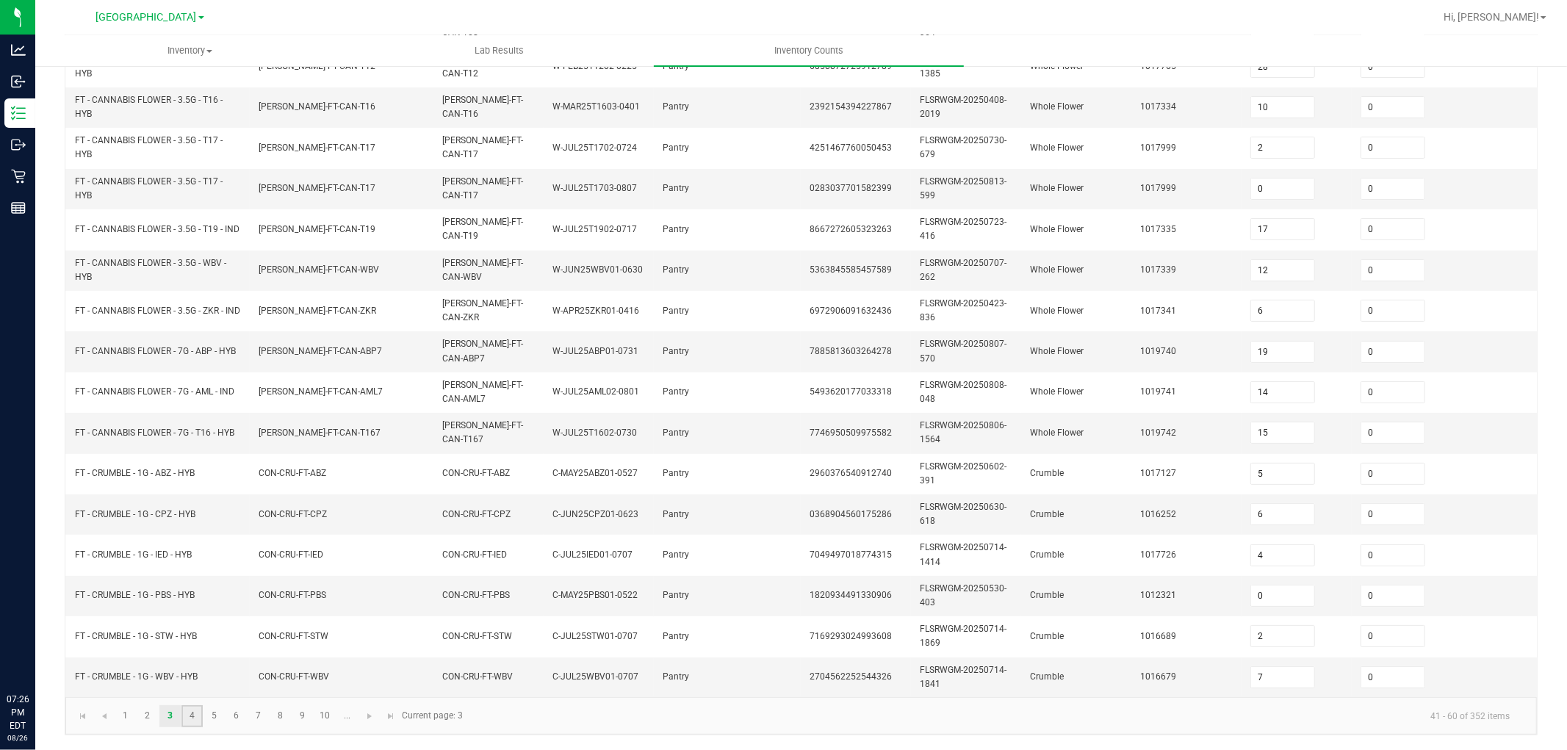
click at [189, 674] on link "4" at bounding box center [191, 716] width 21 height 22
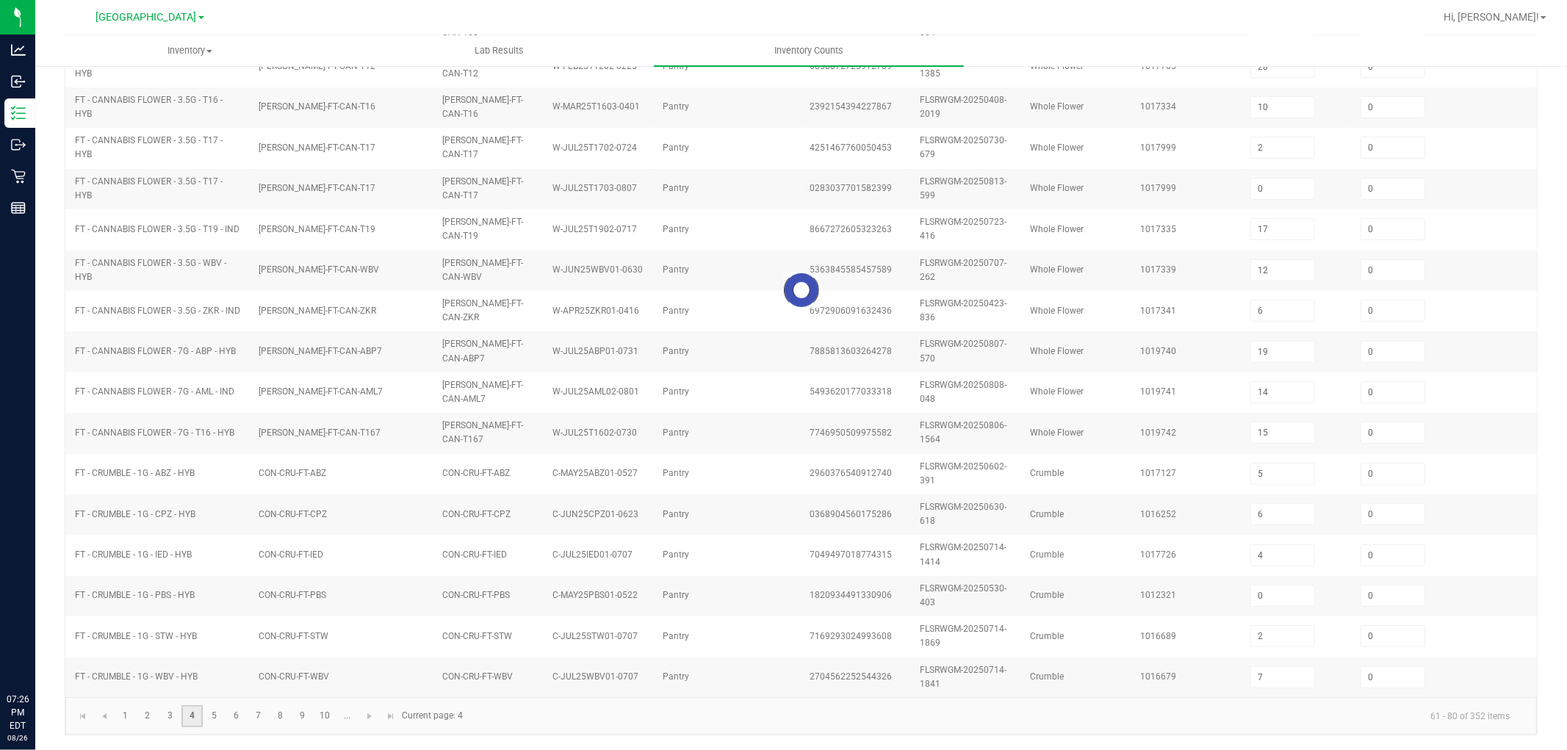
type input "12"
type input "2"
type input "5"
type input "9"
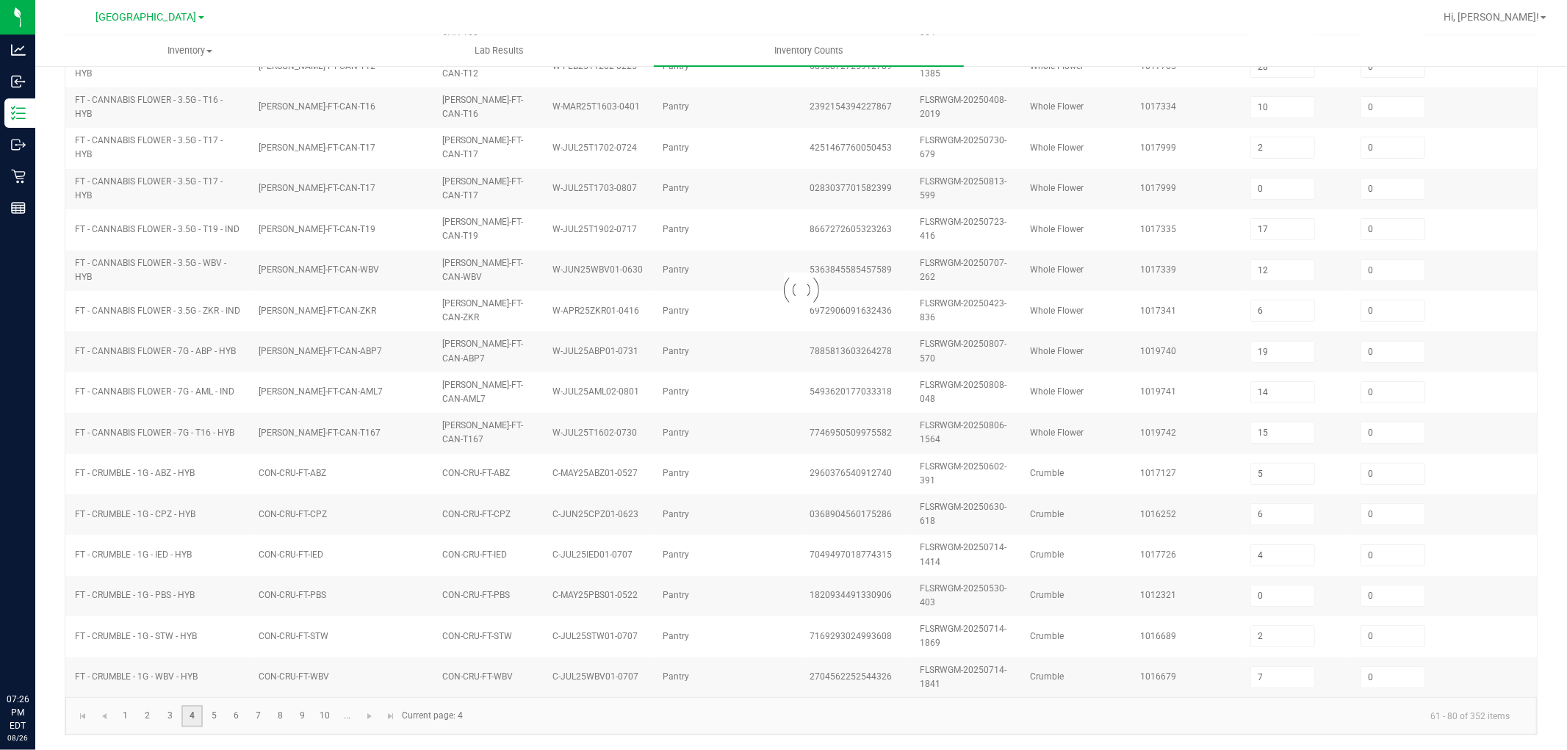
type input "3"
type input "5"
type input "8"
type input "4"
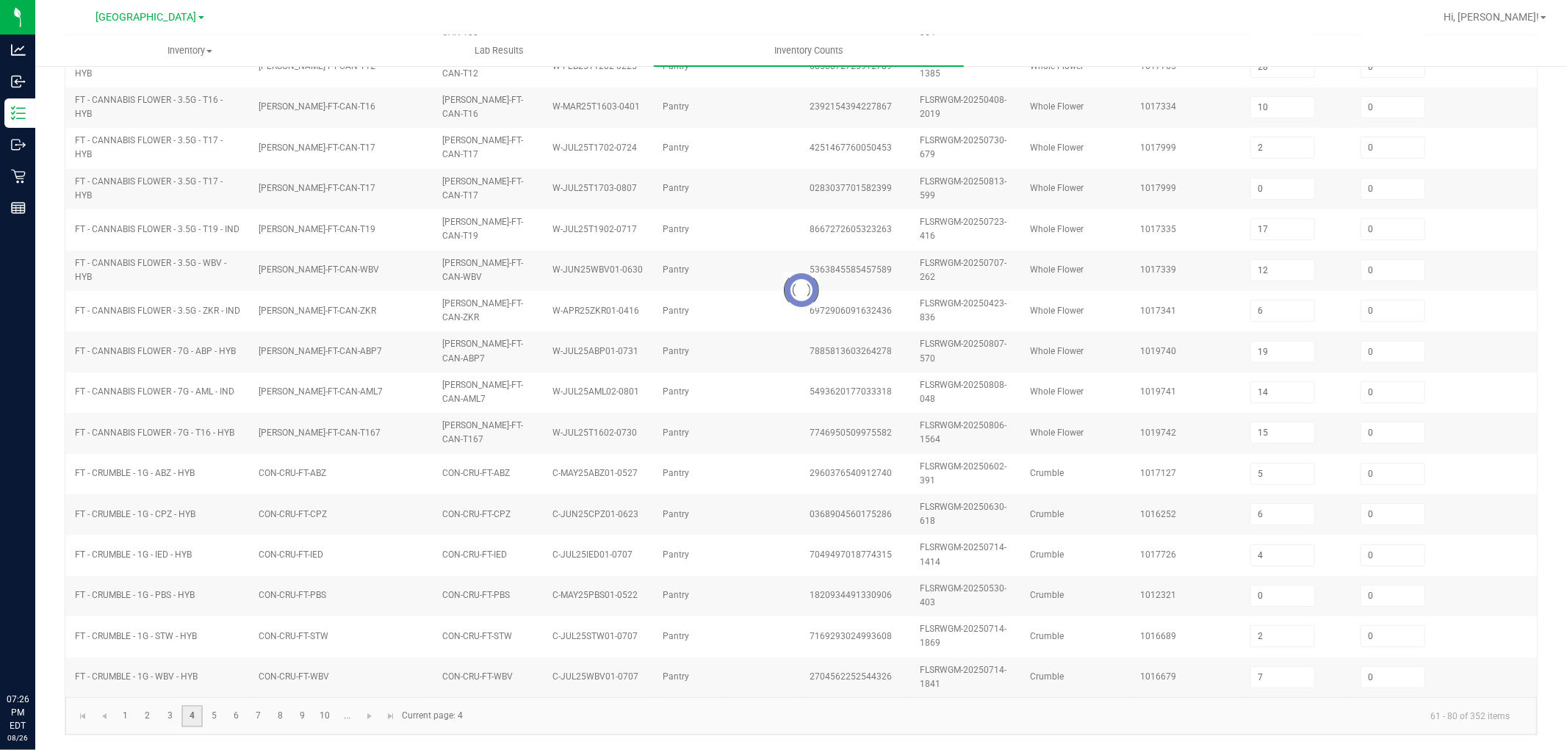
type input "9"
type input "1"
type input "20"
type input "3"
type input "4"
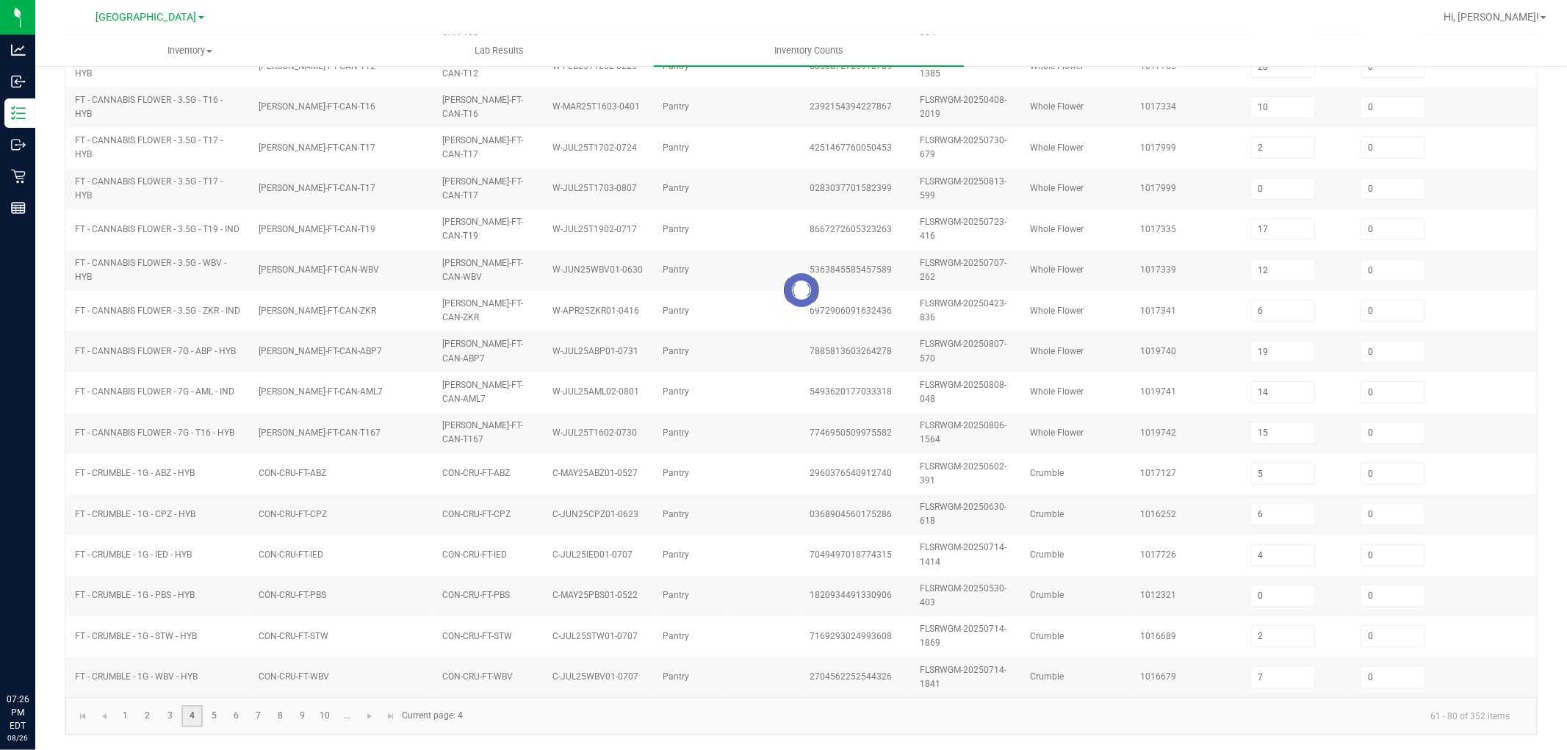
type input "0"
type input "8"
type input "3"
type input "0"
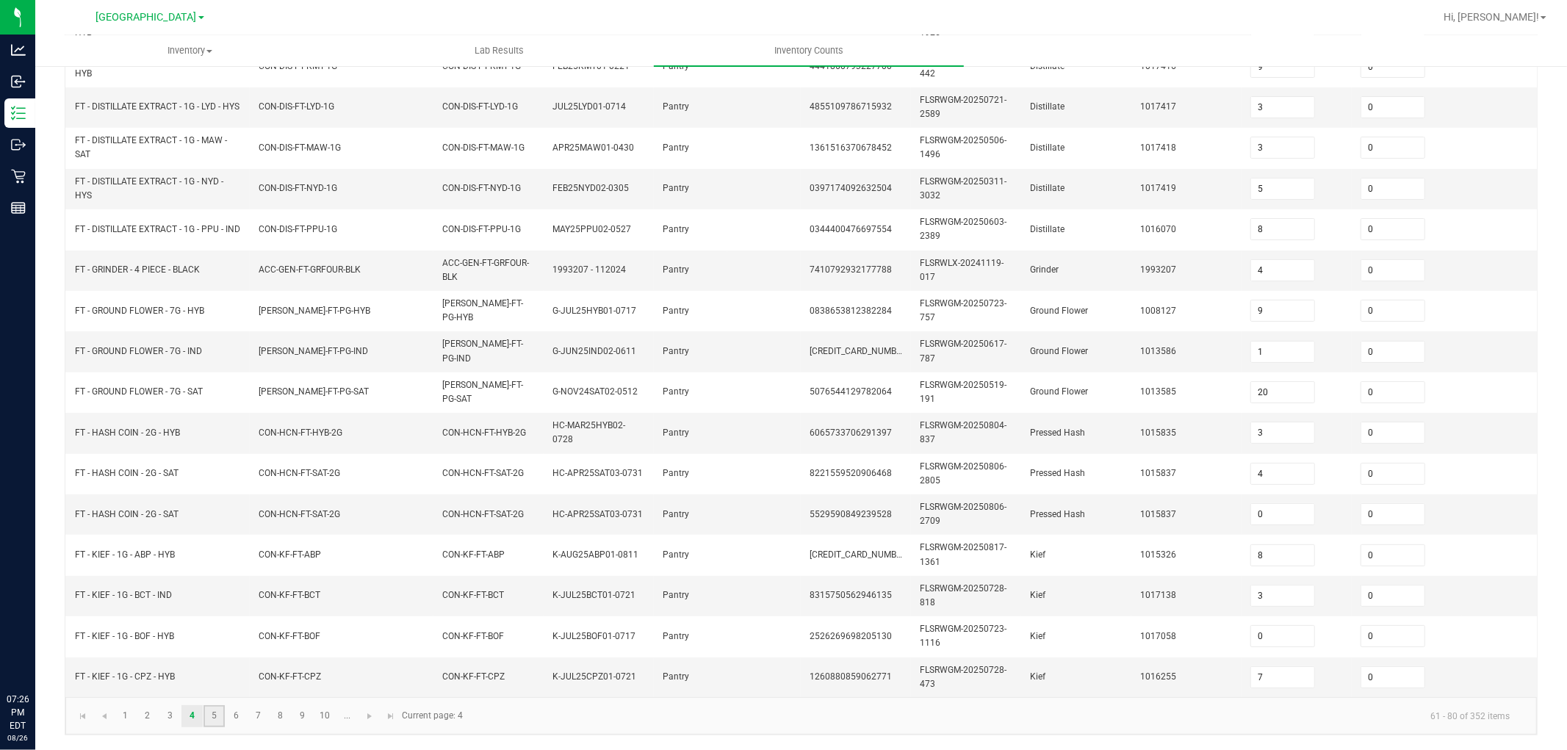
click at [211, 674] on link "5" at bounding box center [213, 716] width 21 height 22
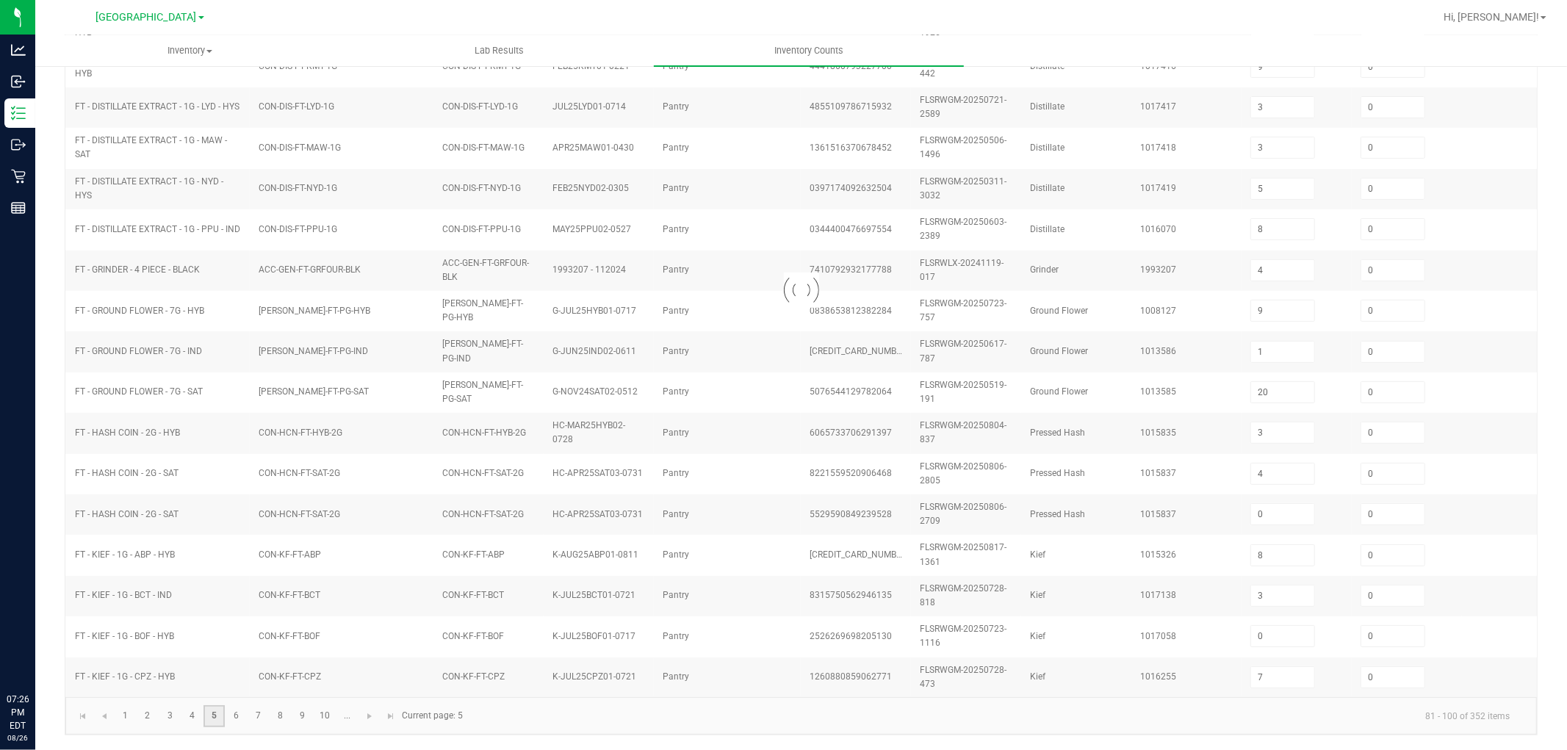
type input "4"
type input "8"
type input "6"
type input "8"
type input "3"
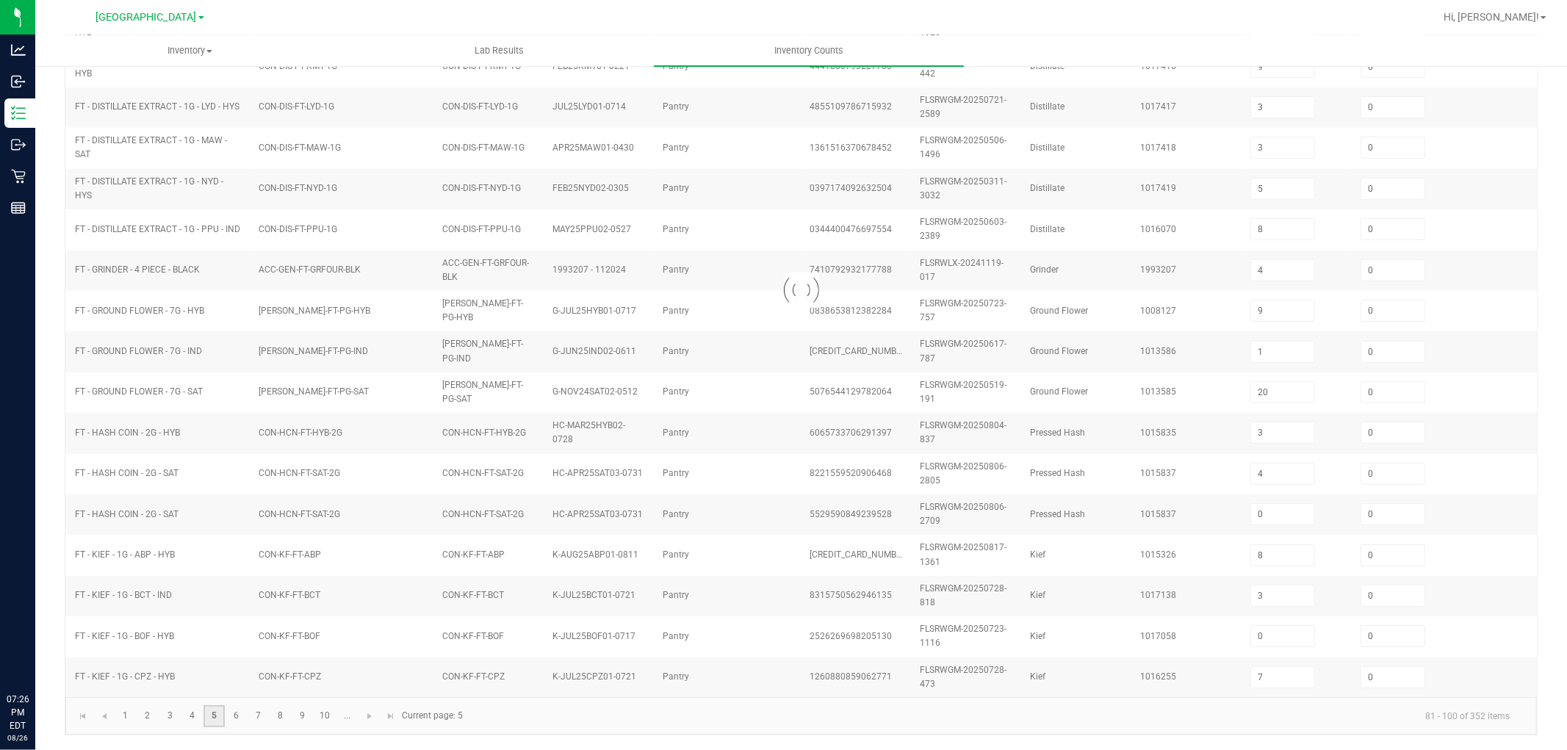
type input "1"
type input "2"
type input "10"
type input "2"
type input "8"
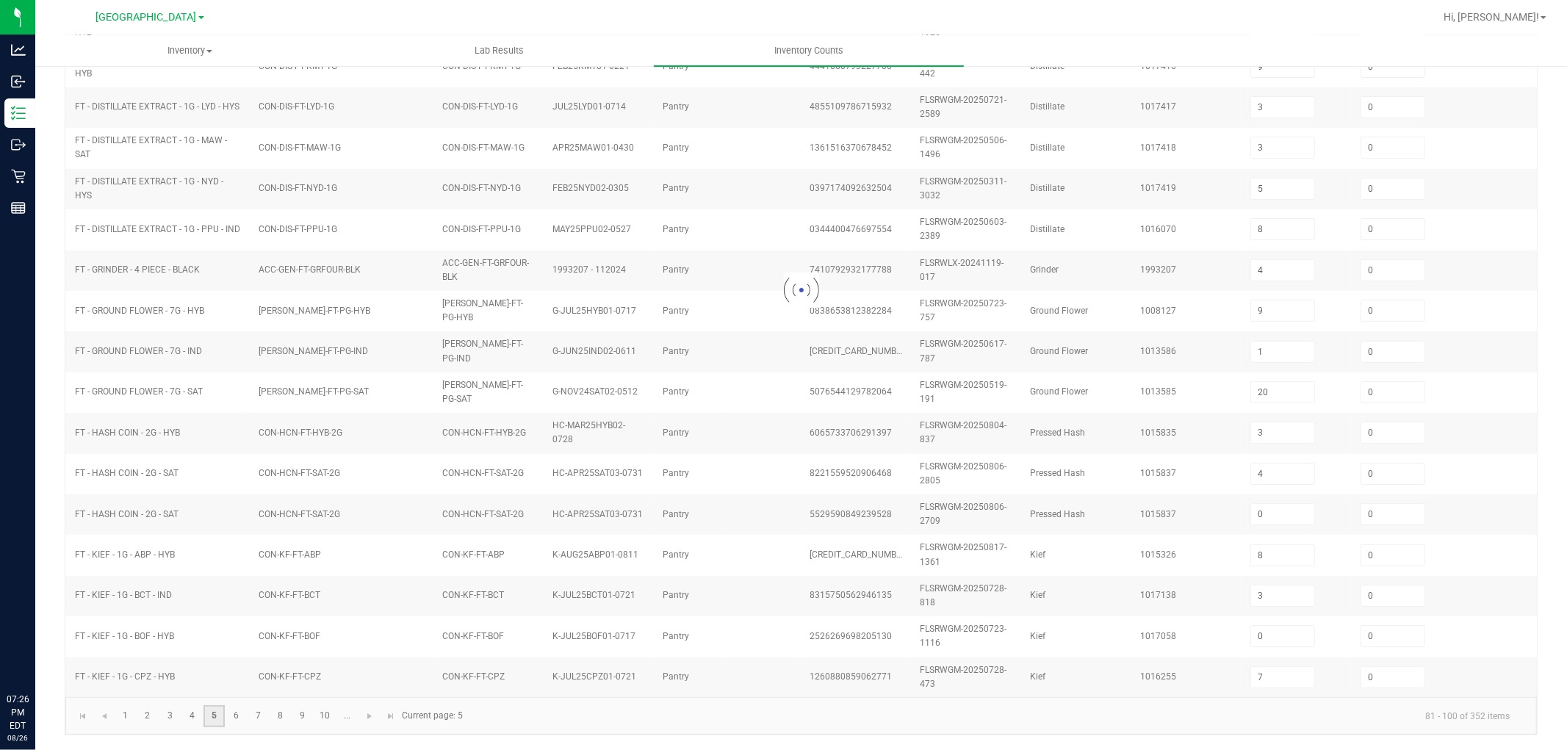
type input "10"
type input "16"
type input "12"
type input "17"
type input "20"
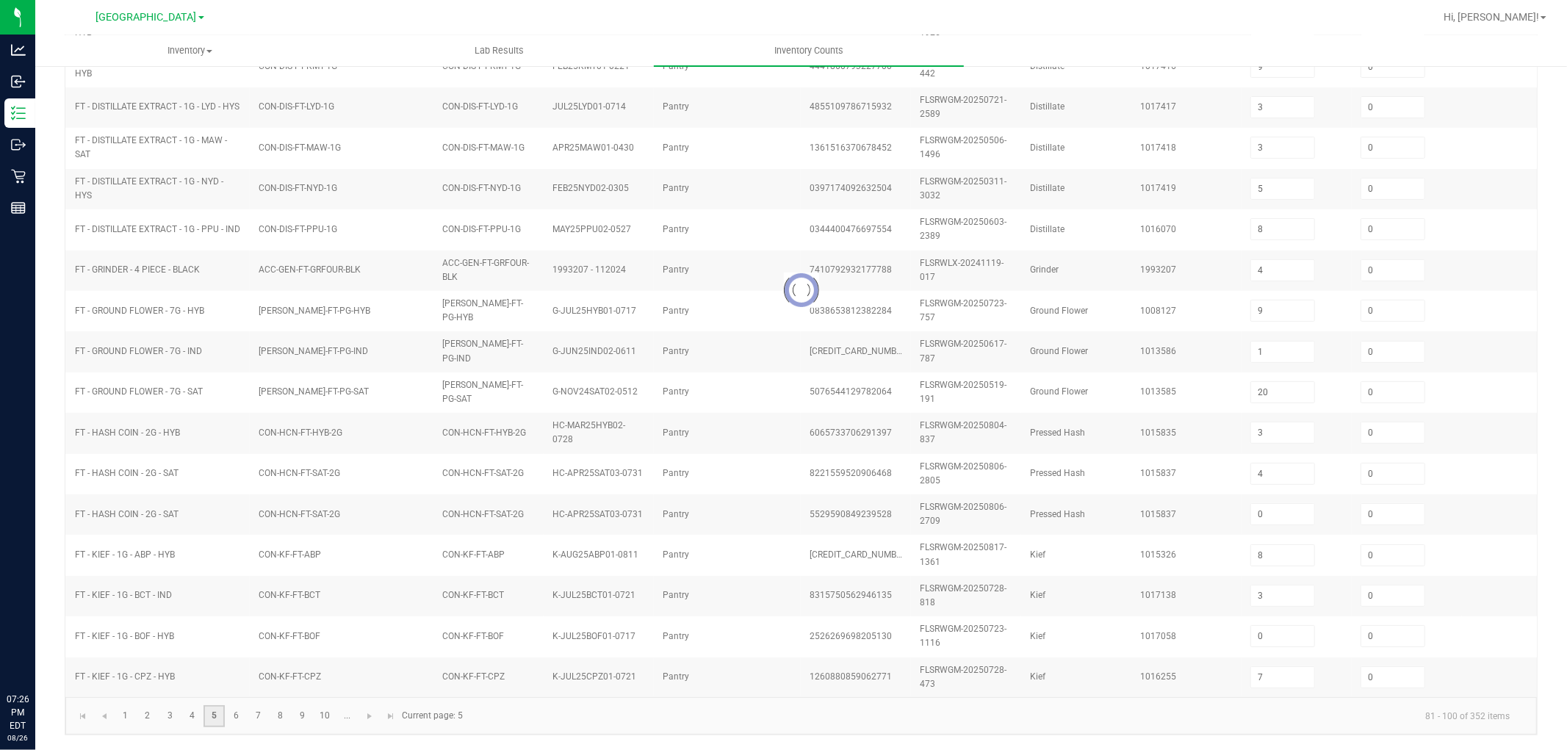
type input "23"
type input "8"
type input "22"
type input "24"
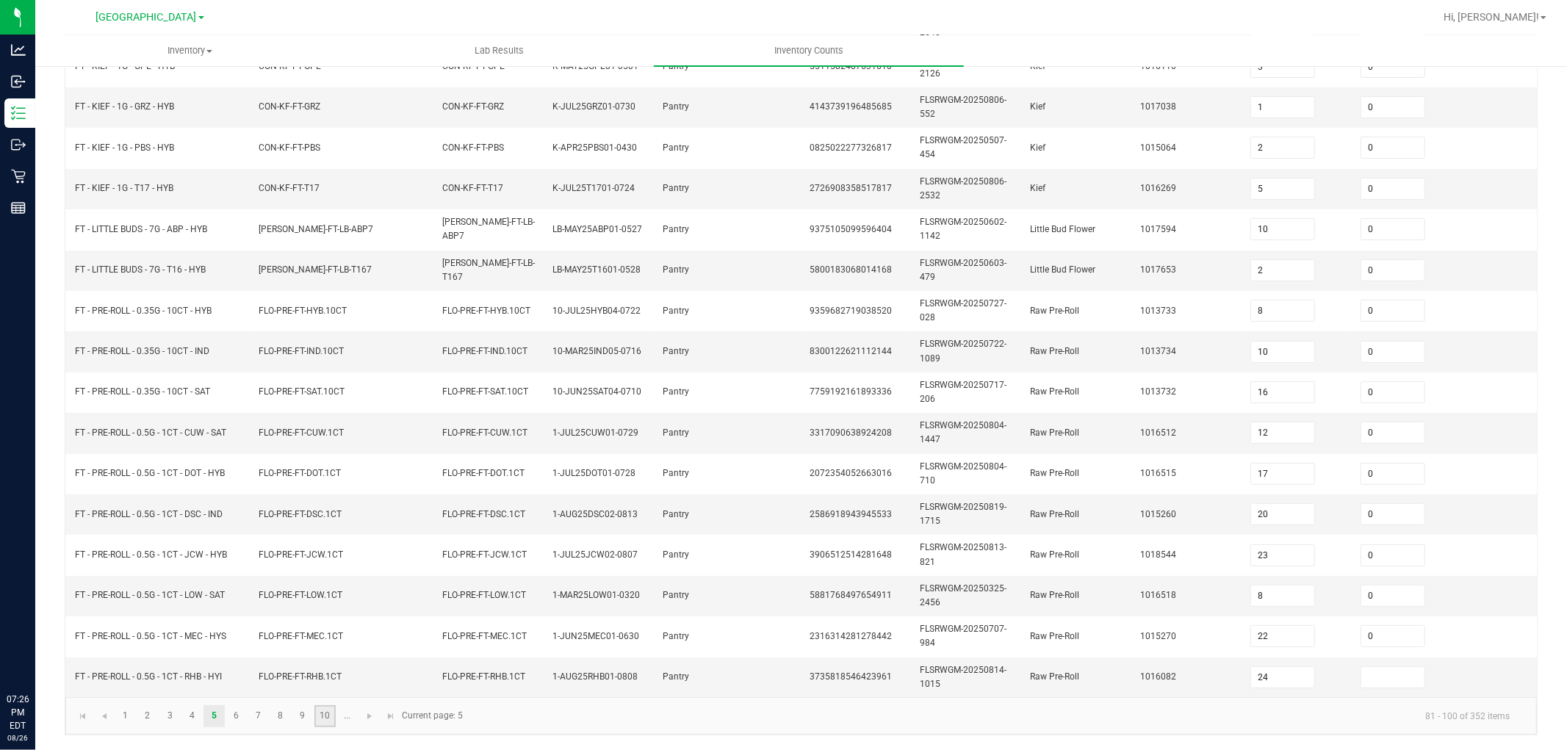
click at [328, 674] on link "10" at bounding box center [324, 716] width 21 height 22
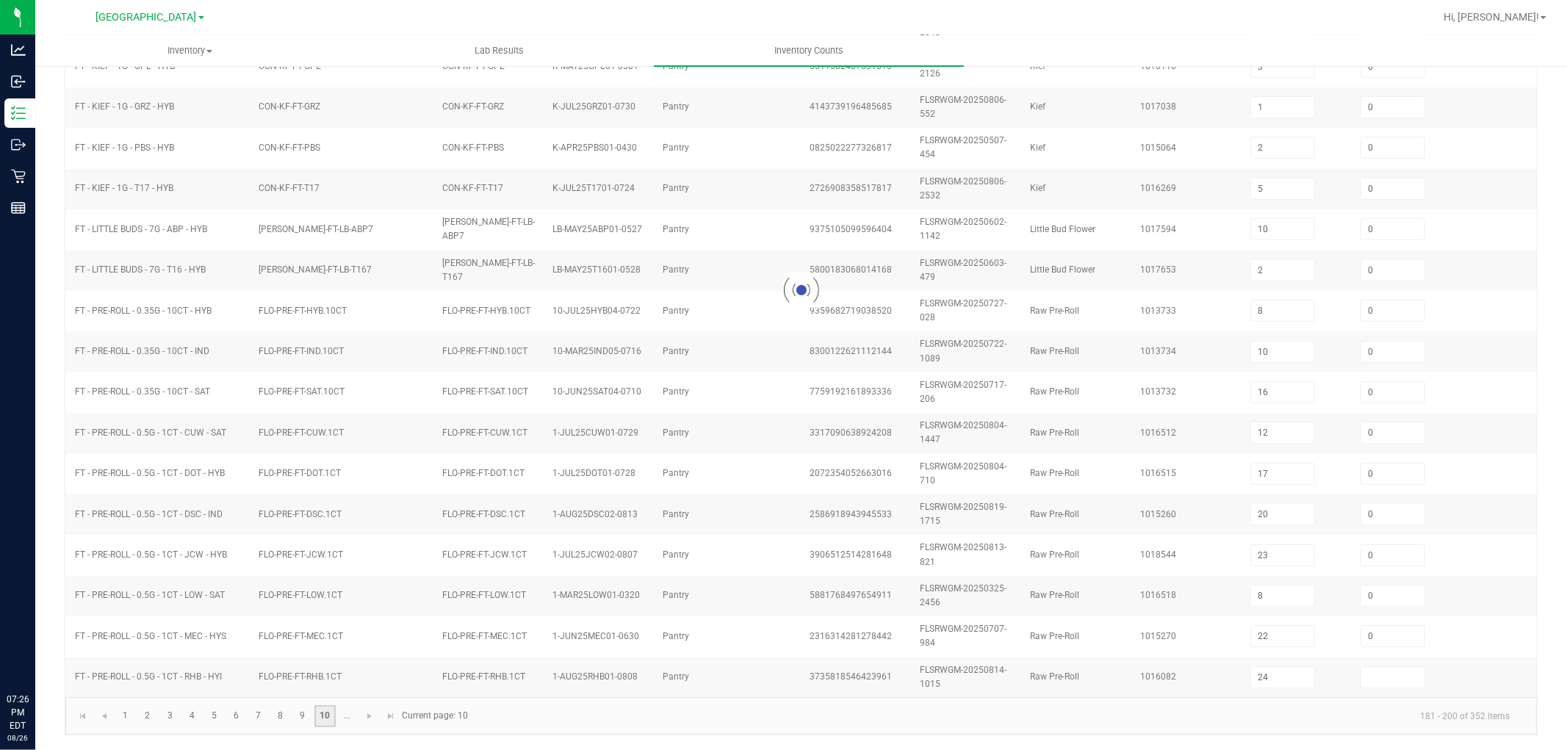
type input "1"
type input "12"
type input "6"
type input "2"
type input "5"
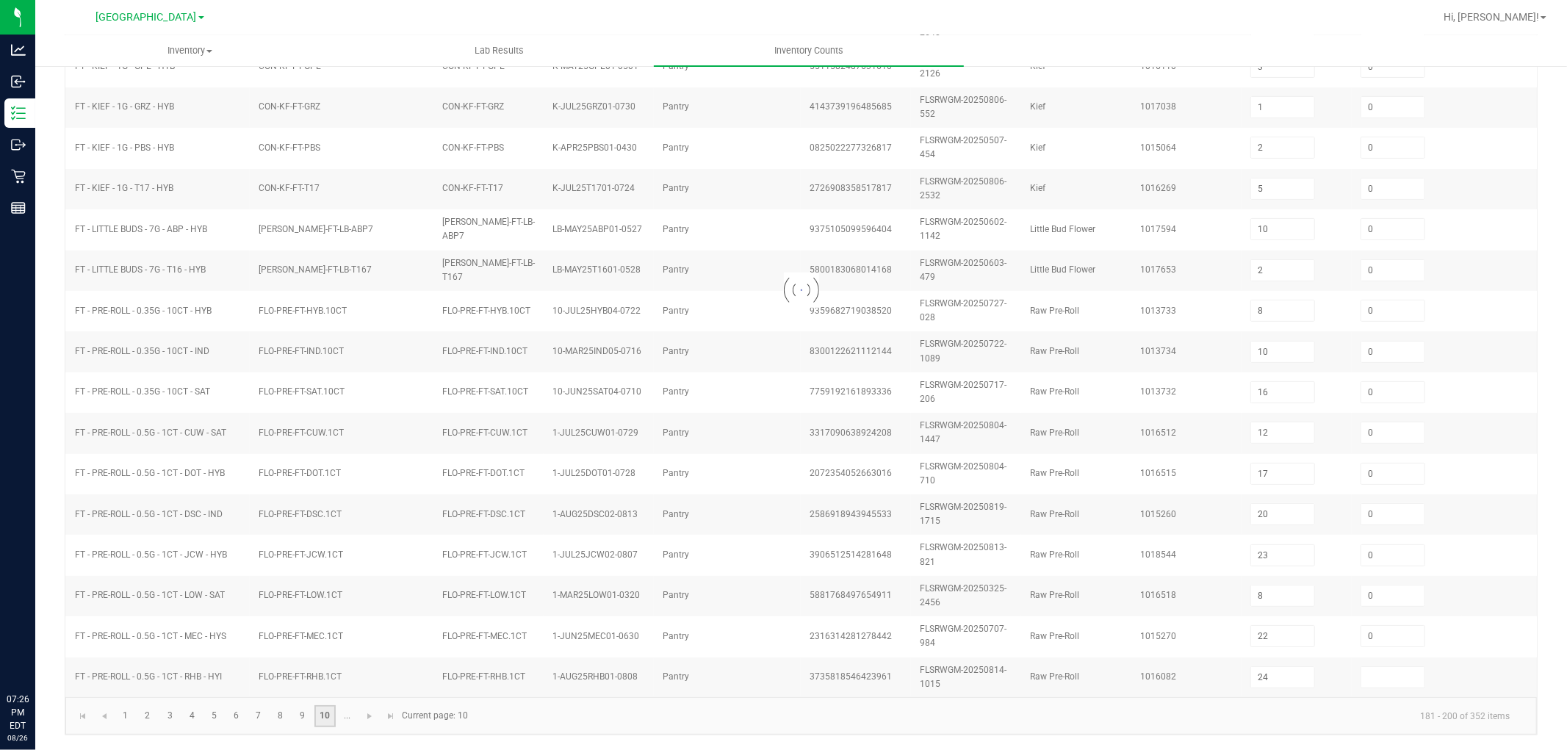
type input "0"
type input "1"
type input "11"
type input "0"
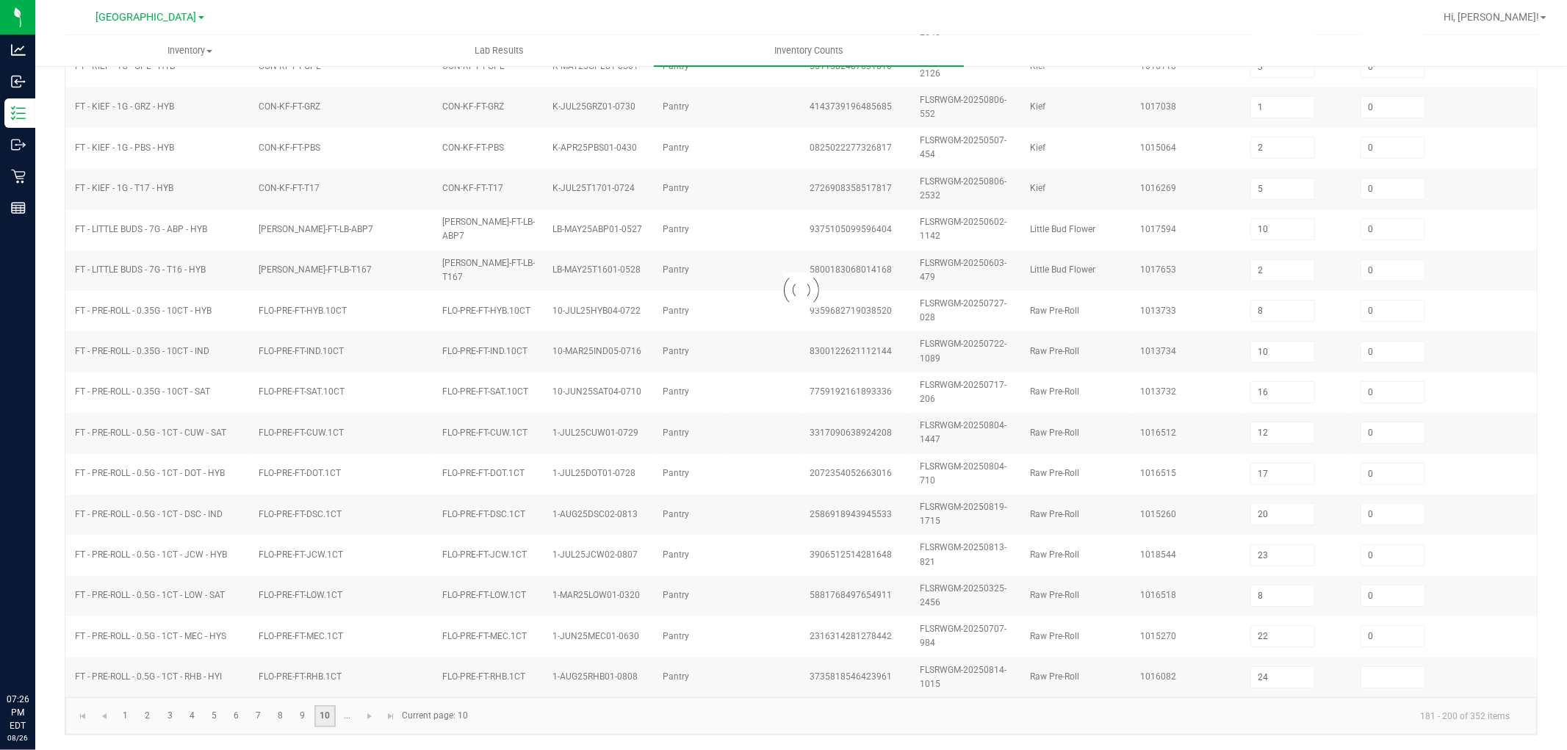
type input "11"
type input "0"
type input "12"
type input "4"
type input "11"
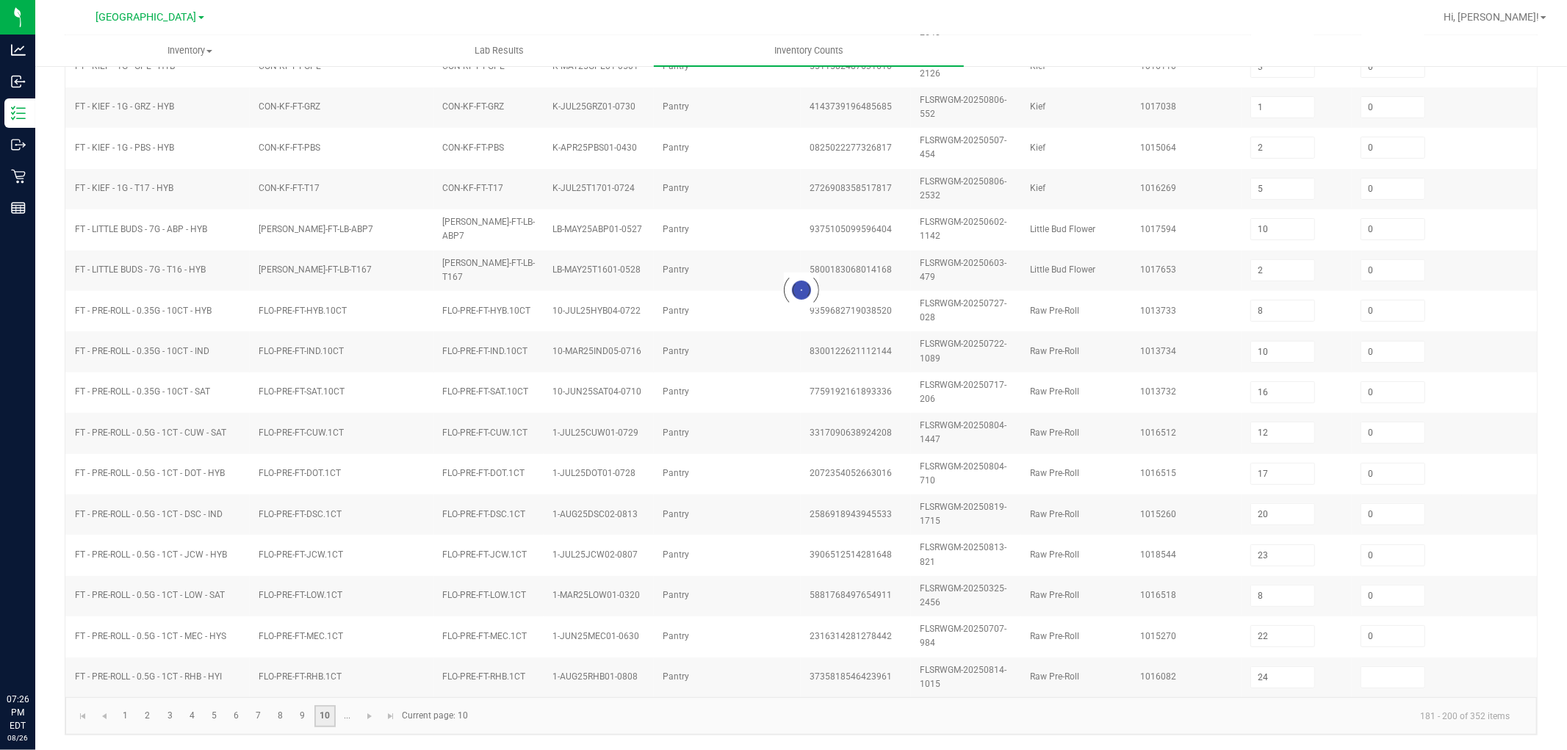
type input "8"
type input "2"
type input "0"
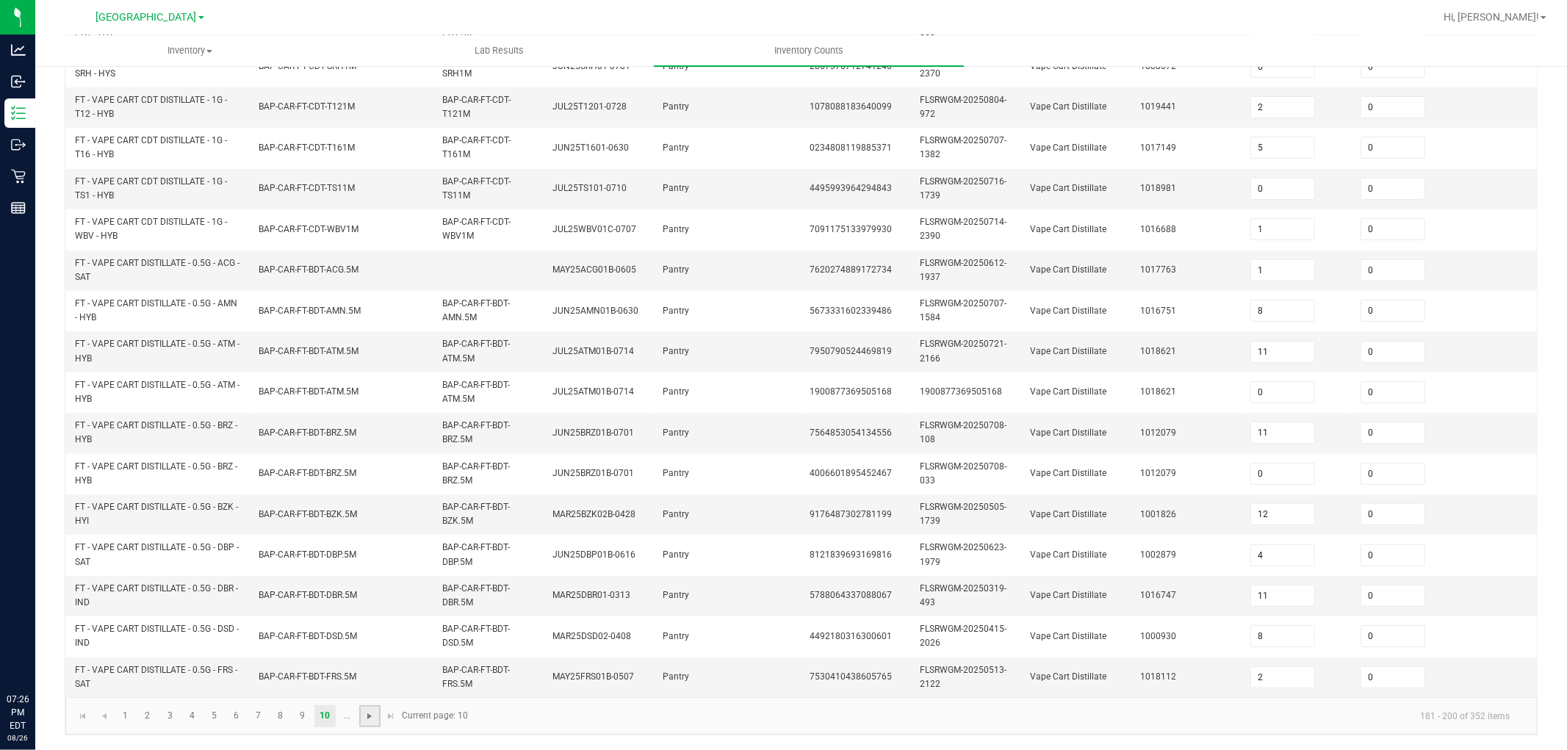
click at [364, 674] on span "Go to the next page" at bounding box center [370, 716] width 12 height 12
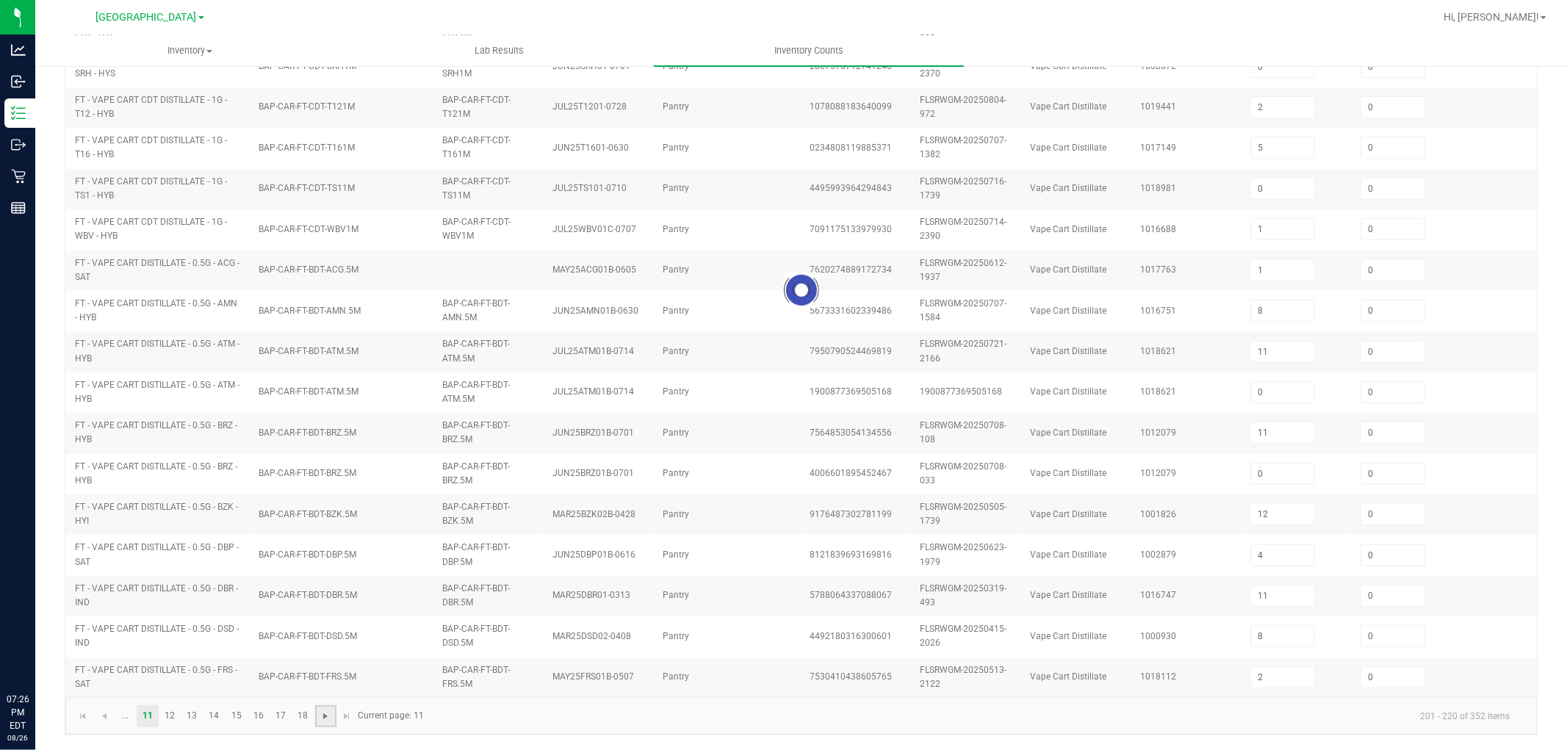
type input "3"
type input "5"
type input "3"
type input "2"
type input "1"
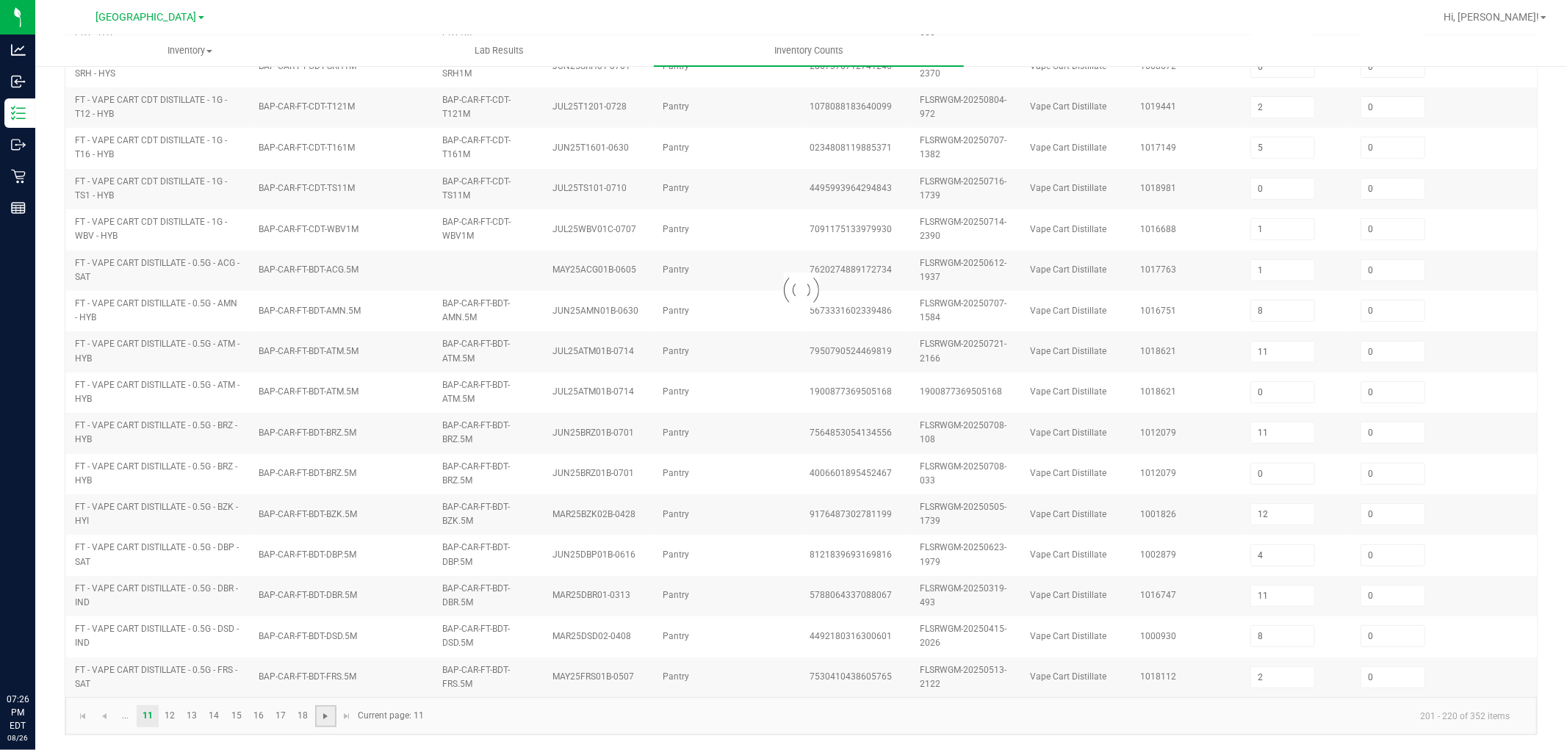
type input "1"
type input "8"
type input "5"
type input "6"
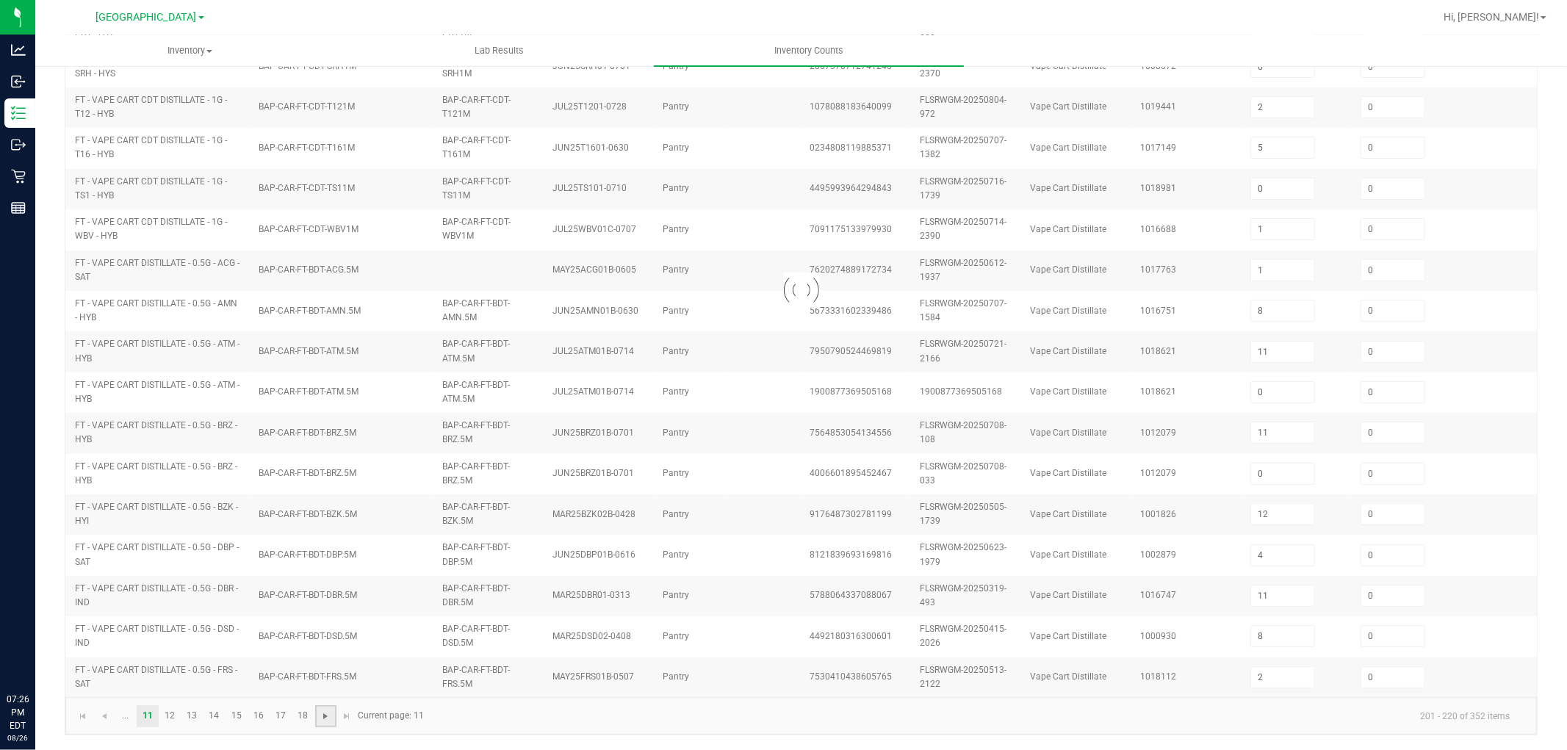
type input "4"
type input "1"
type input "11"
type input "10"
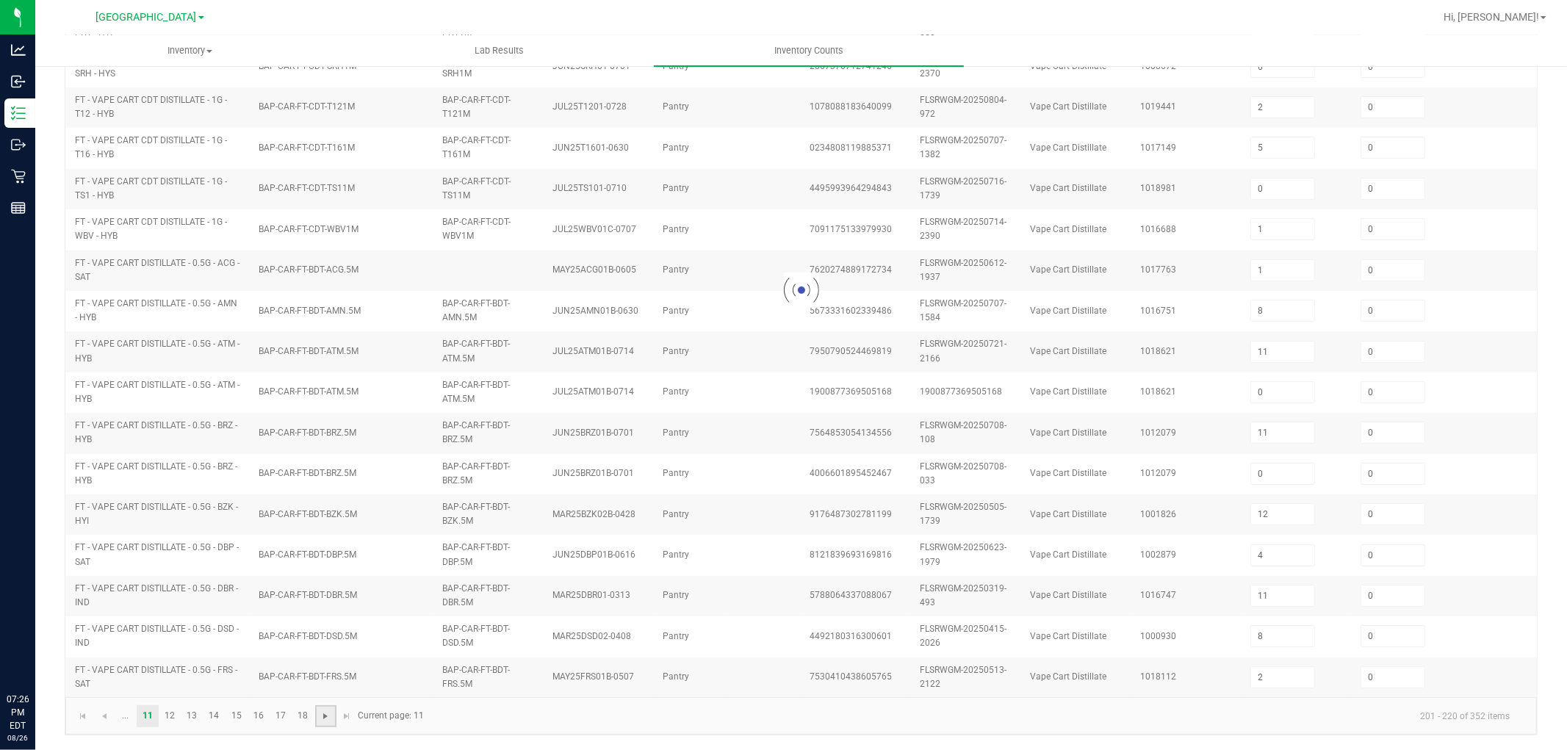
type input "5"
type input "6"
type input "3"
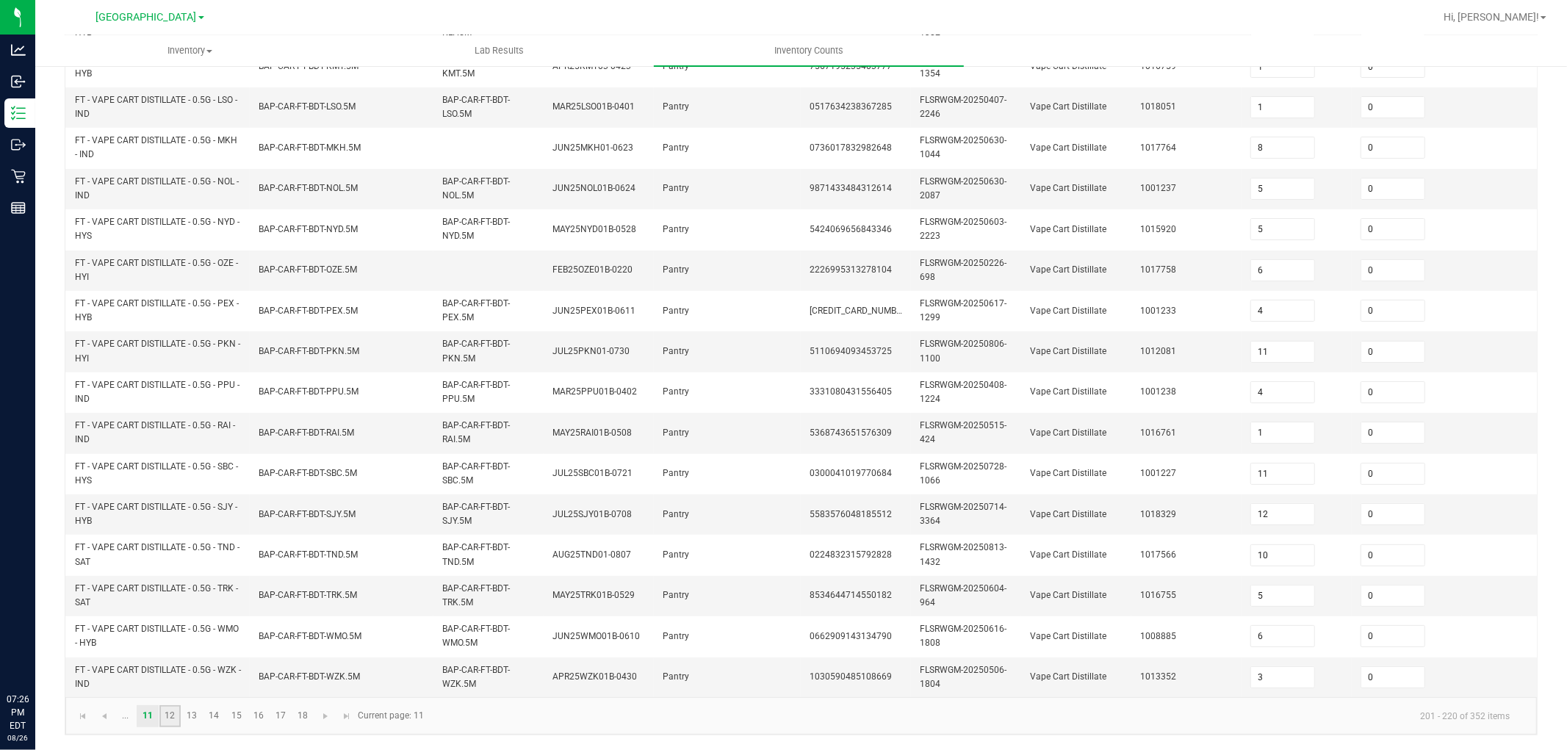
click at [172, 674] on link "12" at bounding box center [169, 716] width 21 height 22
type input "10"
type input "4"
type input "8"
type input "4"
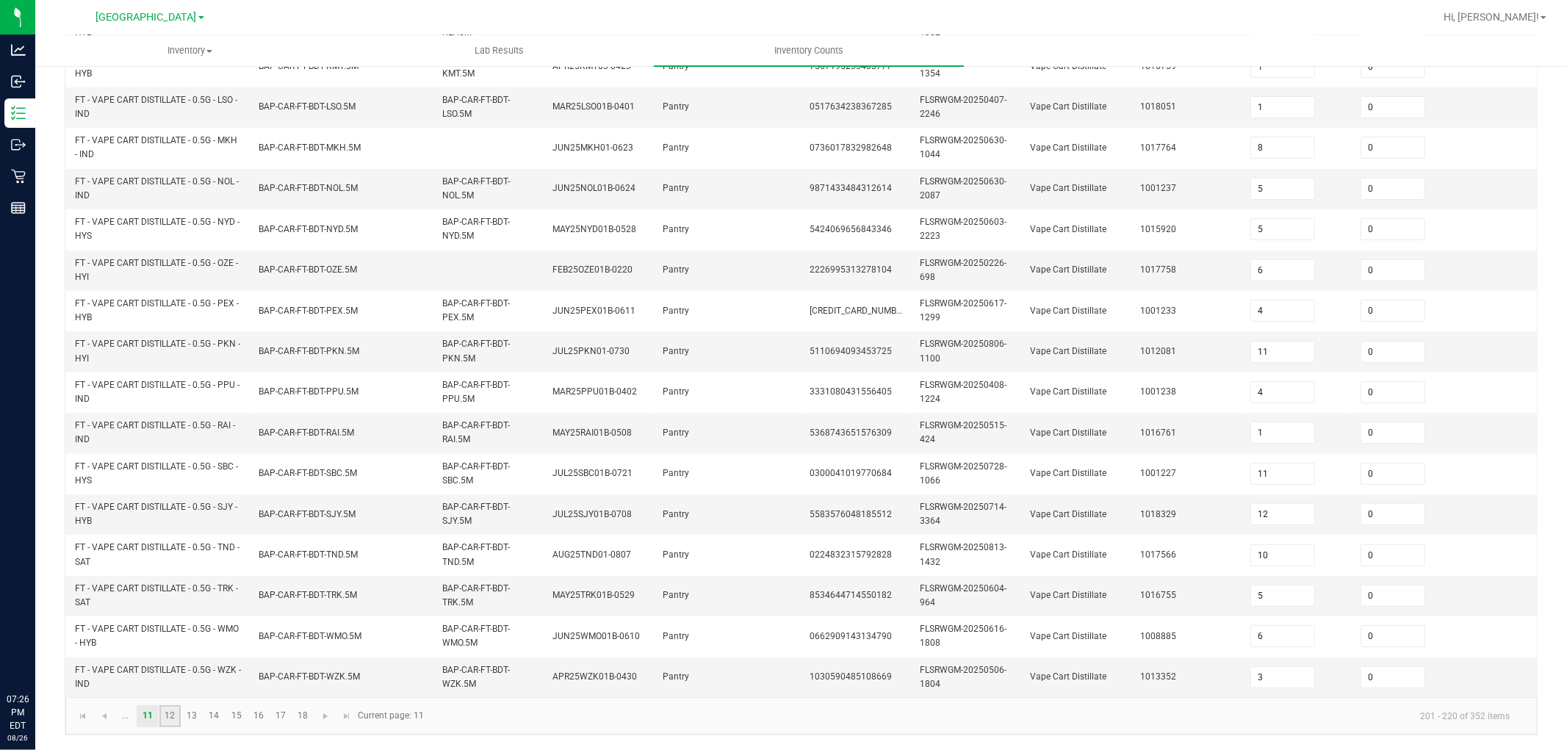
type input "4"
type input "10"
type input "4"
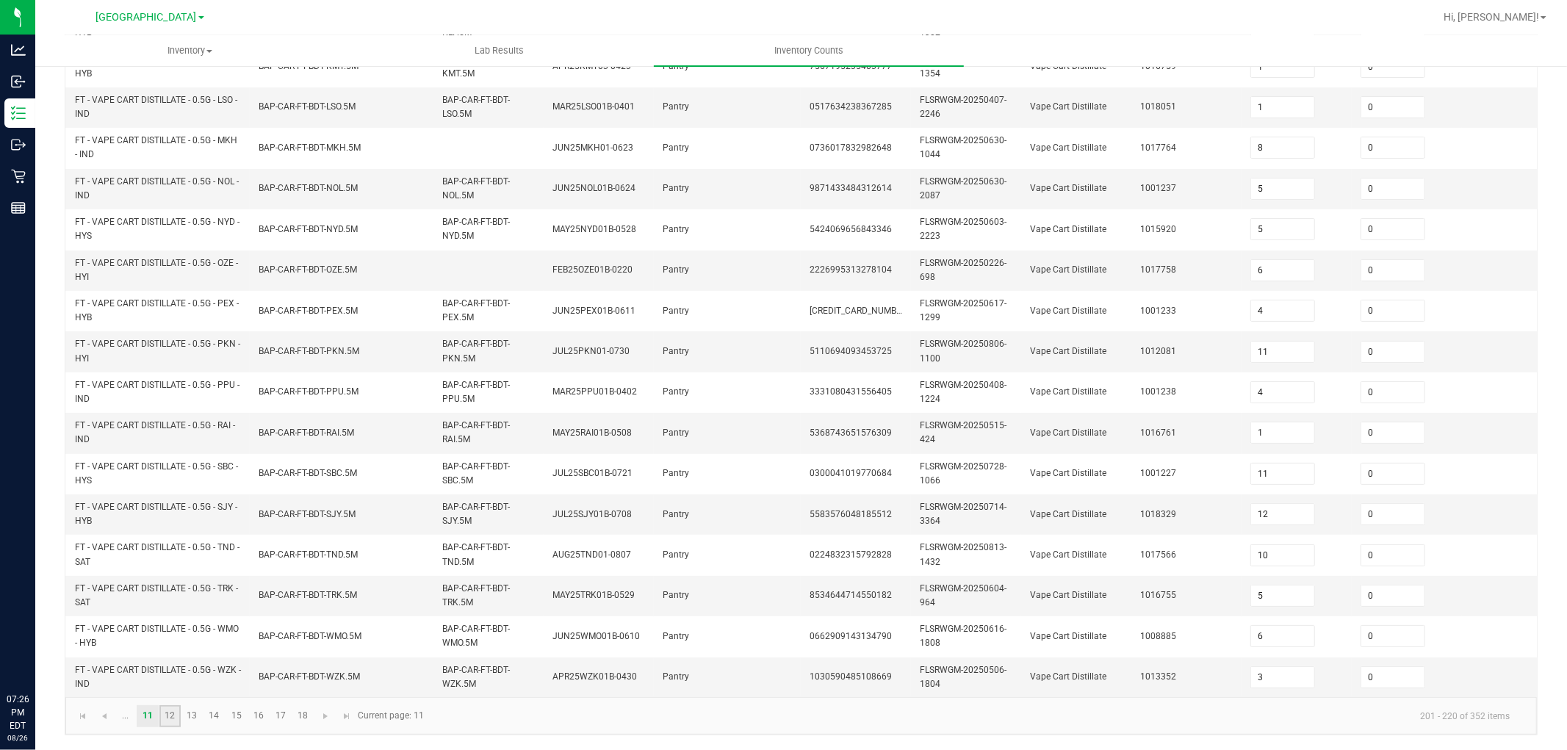
type input "5"
type input "4"
type input "11"
type input "5"
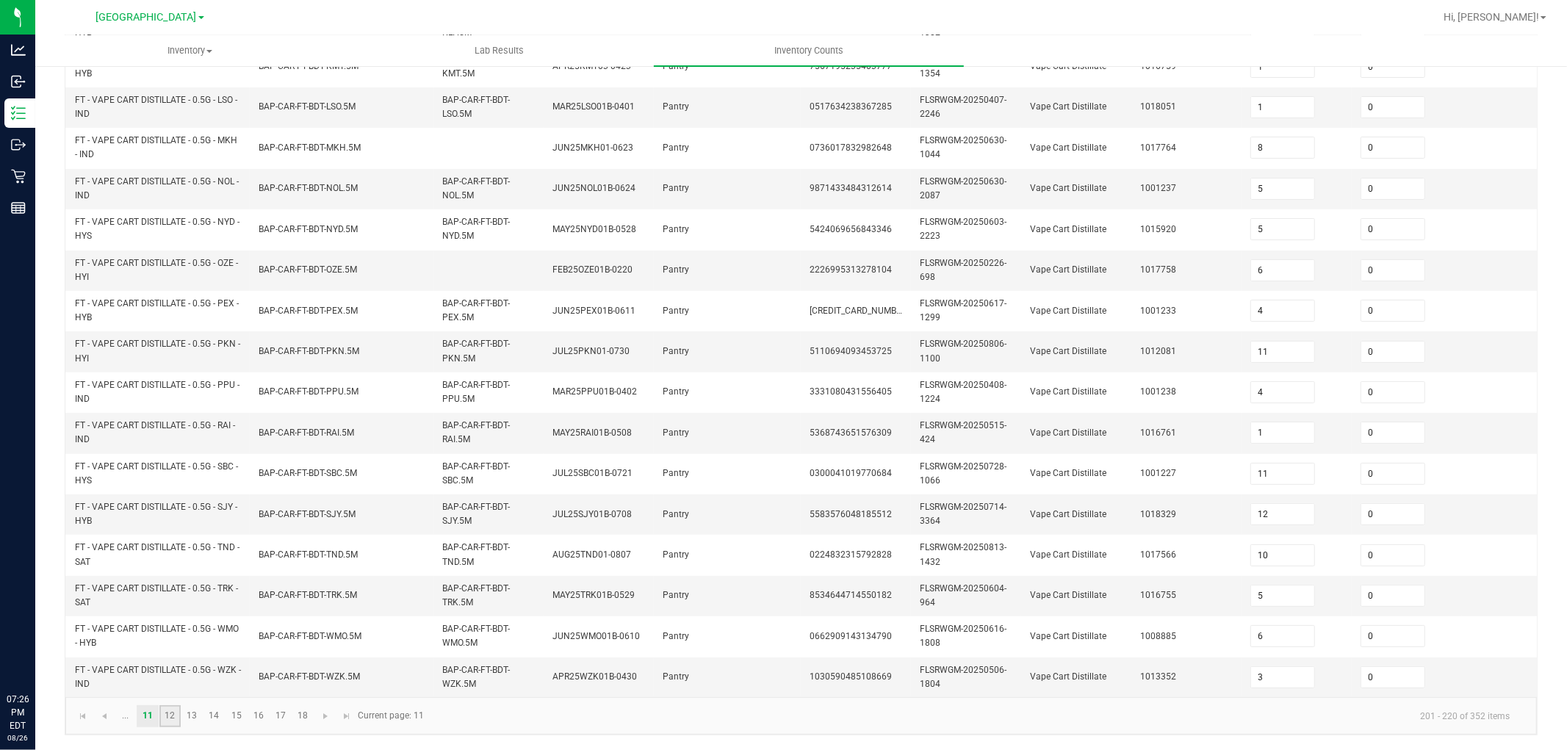
type input "1"
type input "2"
type input "11"
type input "10"
click at [189, 674] on link "13" at bounding box center [191, 716] width 21 height 22
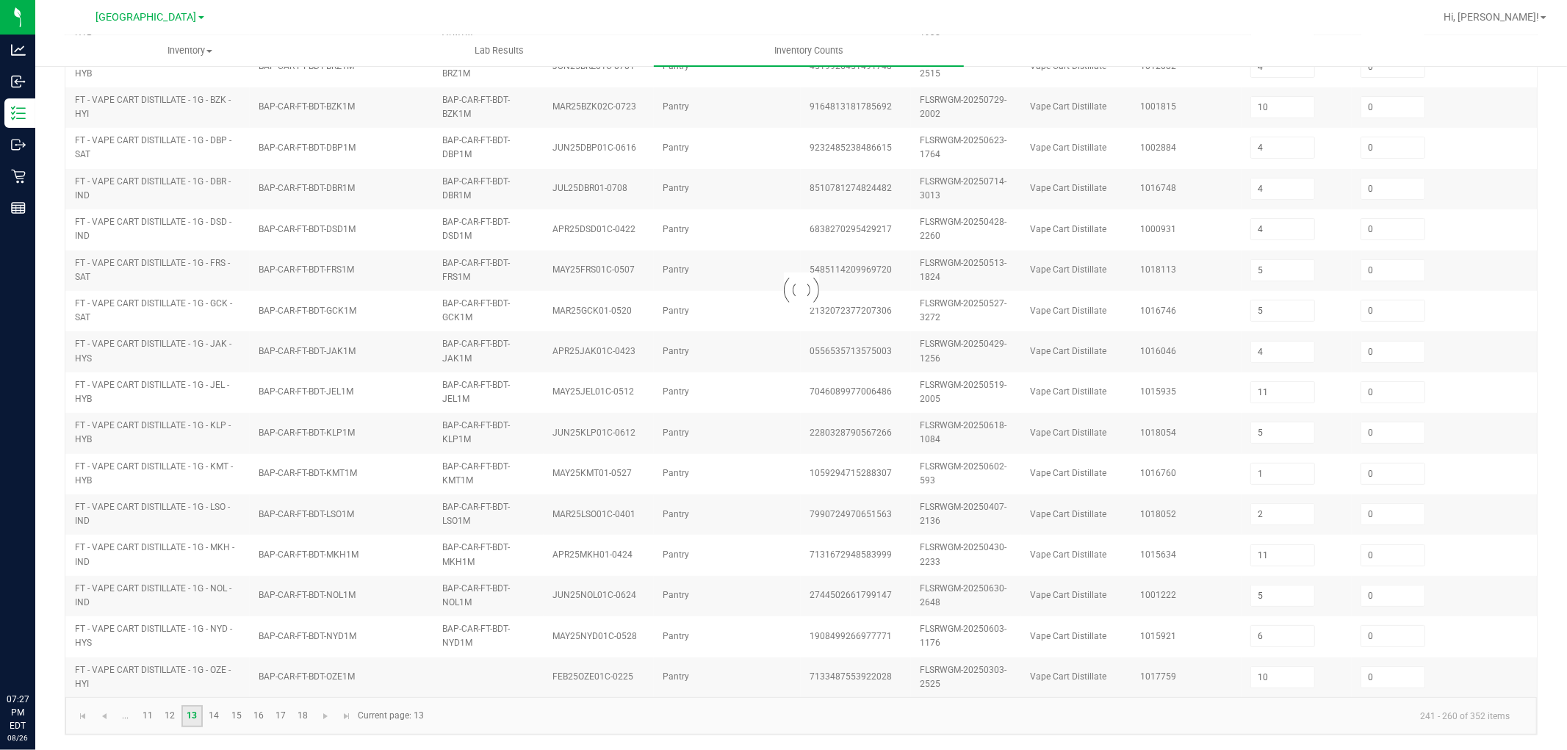
type input "1"
type input "10"
type input "1"
type input "0"
type input "12"
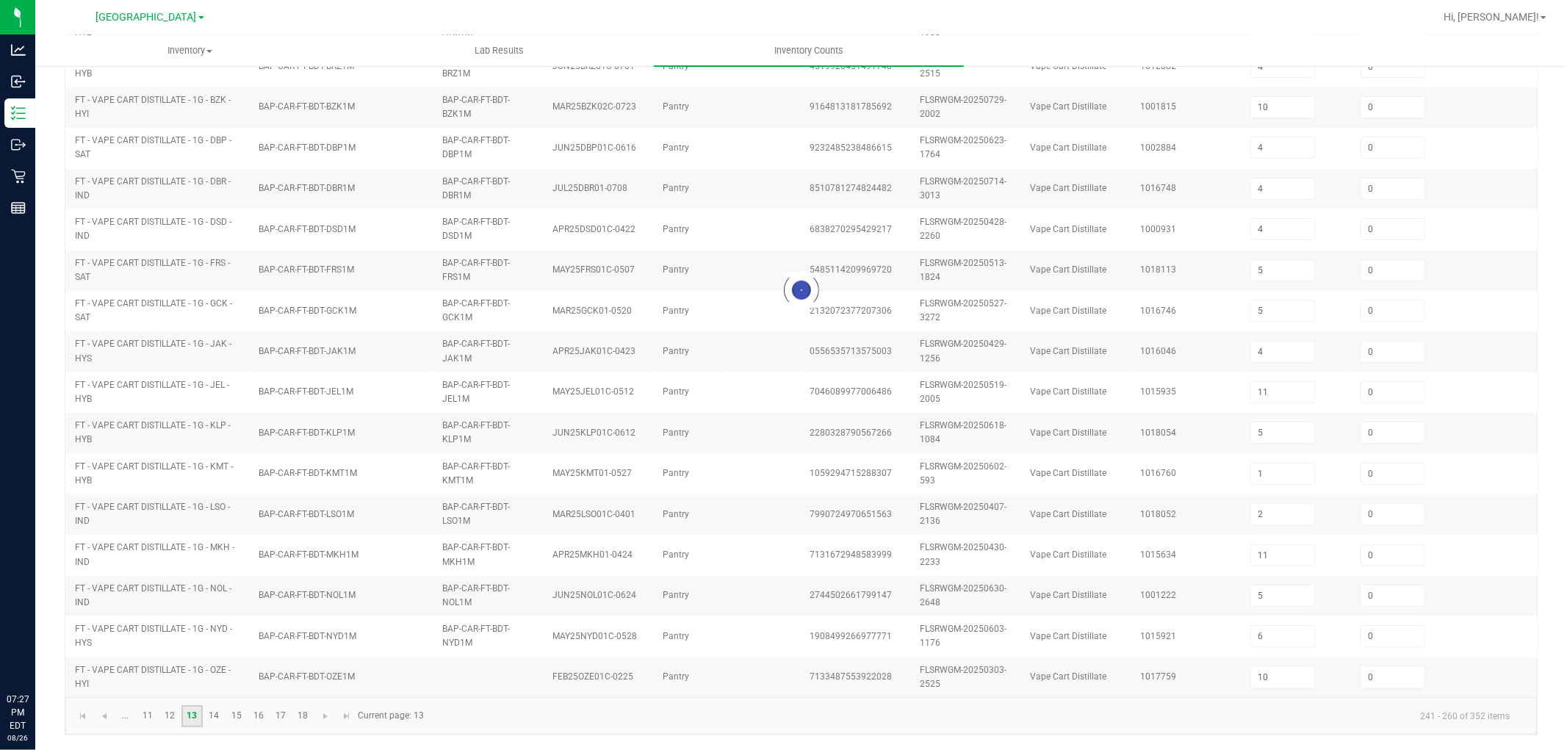
type input "3"
type input "1"
type input "6"
type input "10"
type input "6"
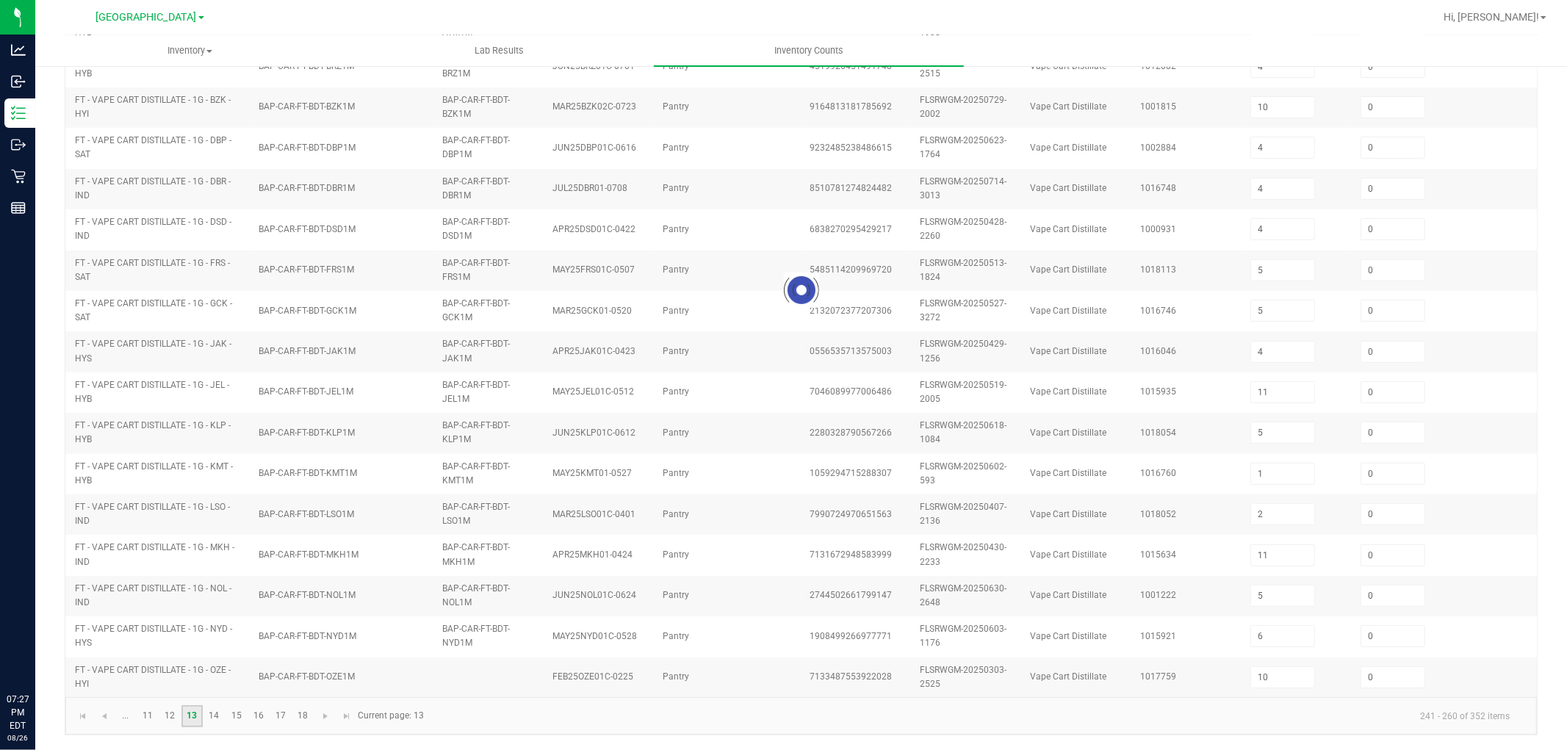
type input "2"
type input "3"
type input "13"
type input "20"
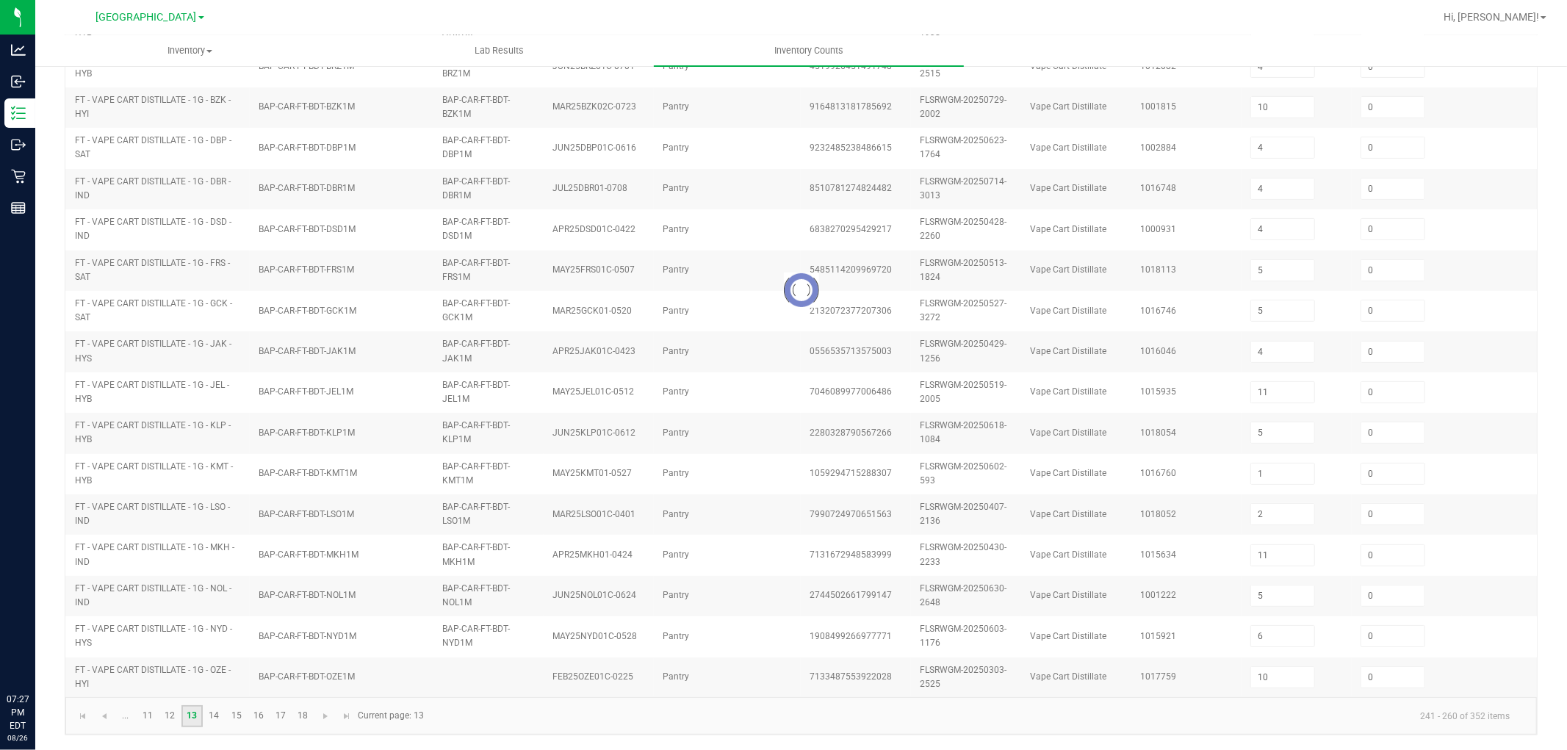
type input "19"
type input "0"
type input "9"
type input "12"
type input "3"
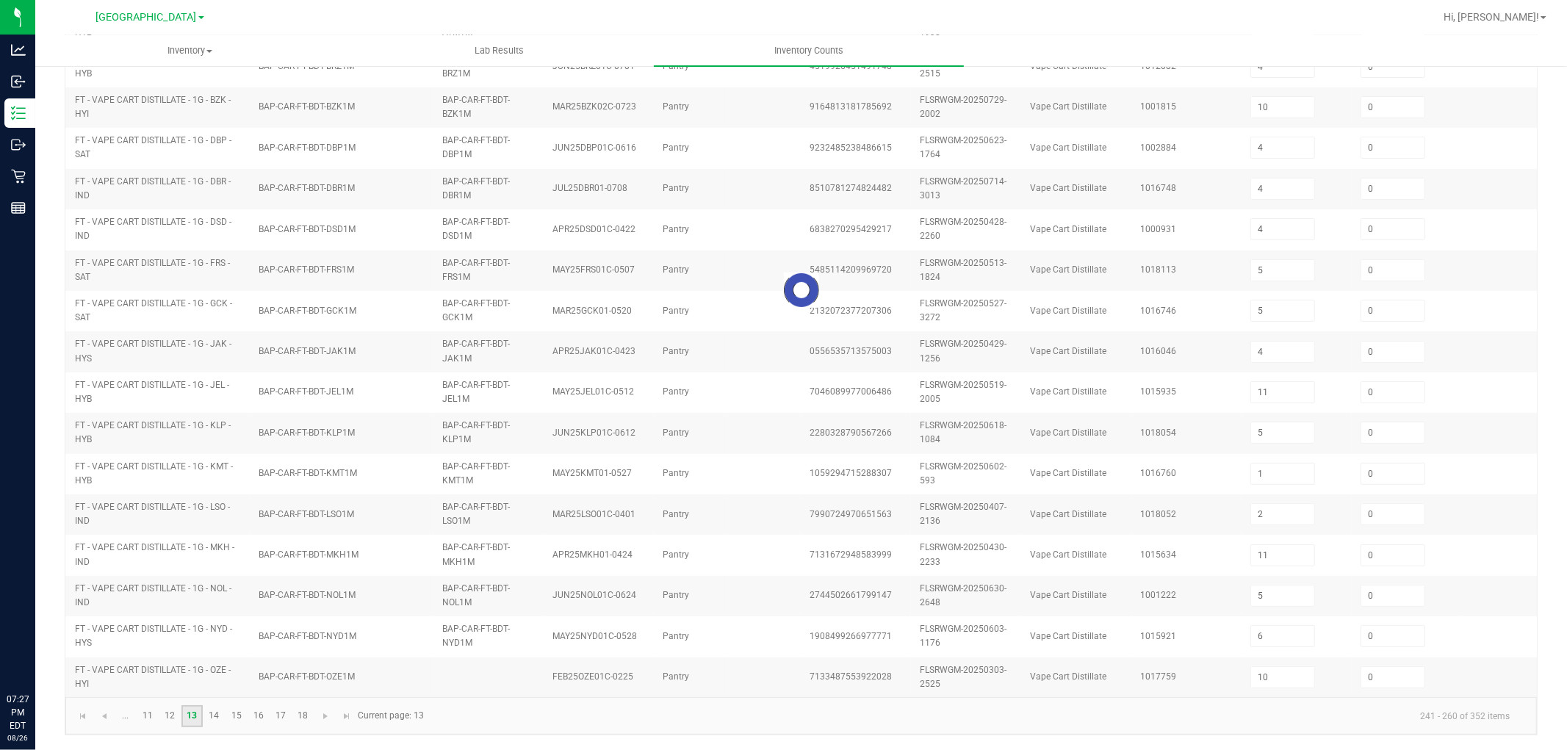
type input "1"
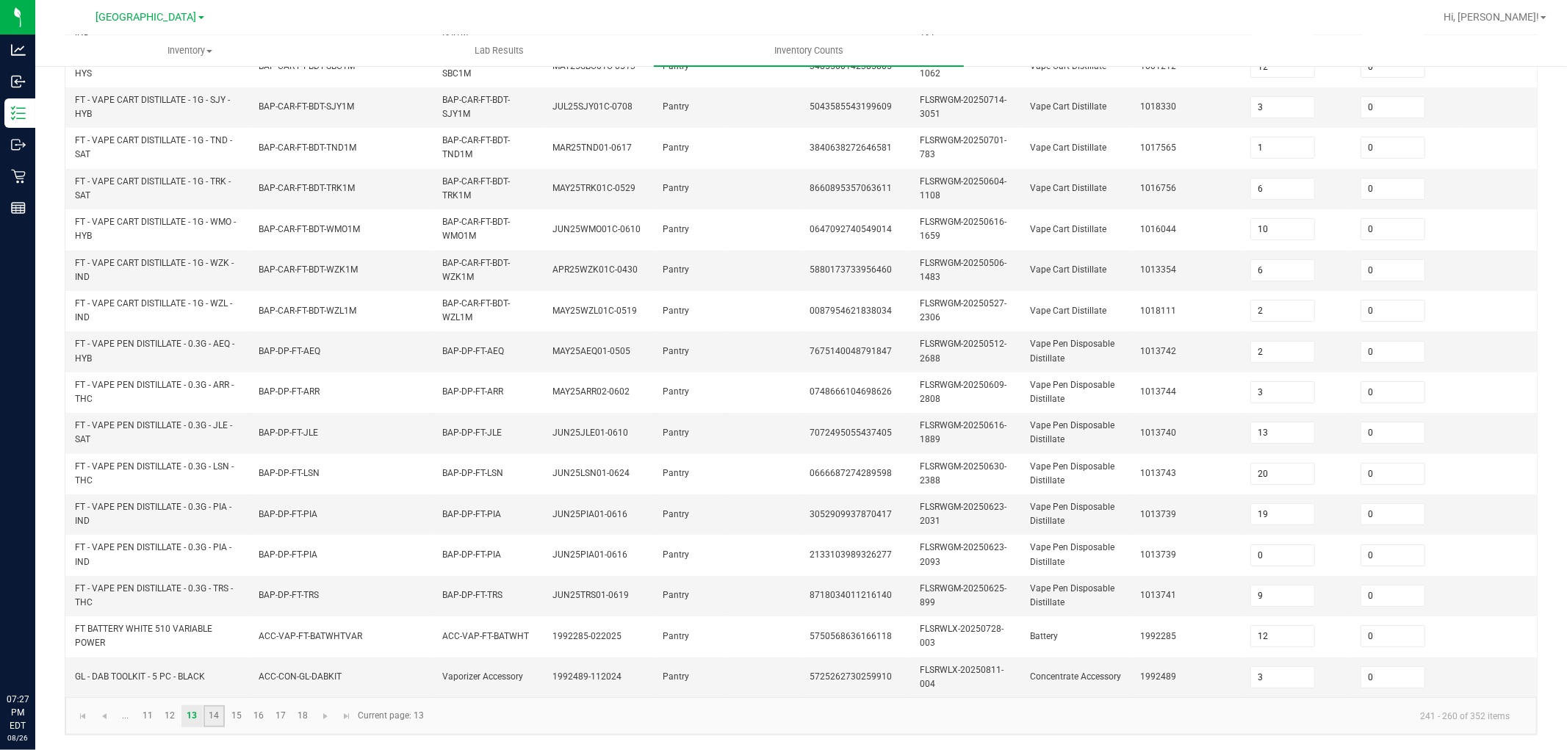
click at [209, 674] on link "14" at bounding box center [213, 716] width 21 height 22
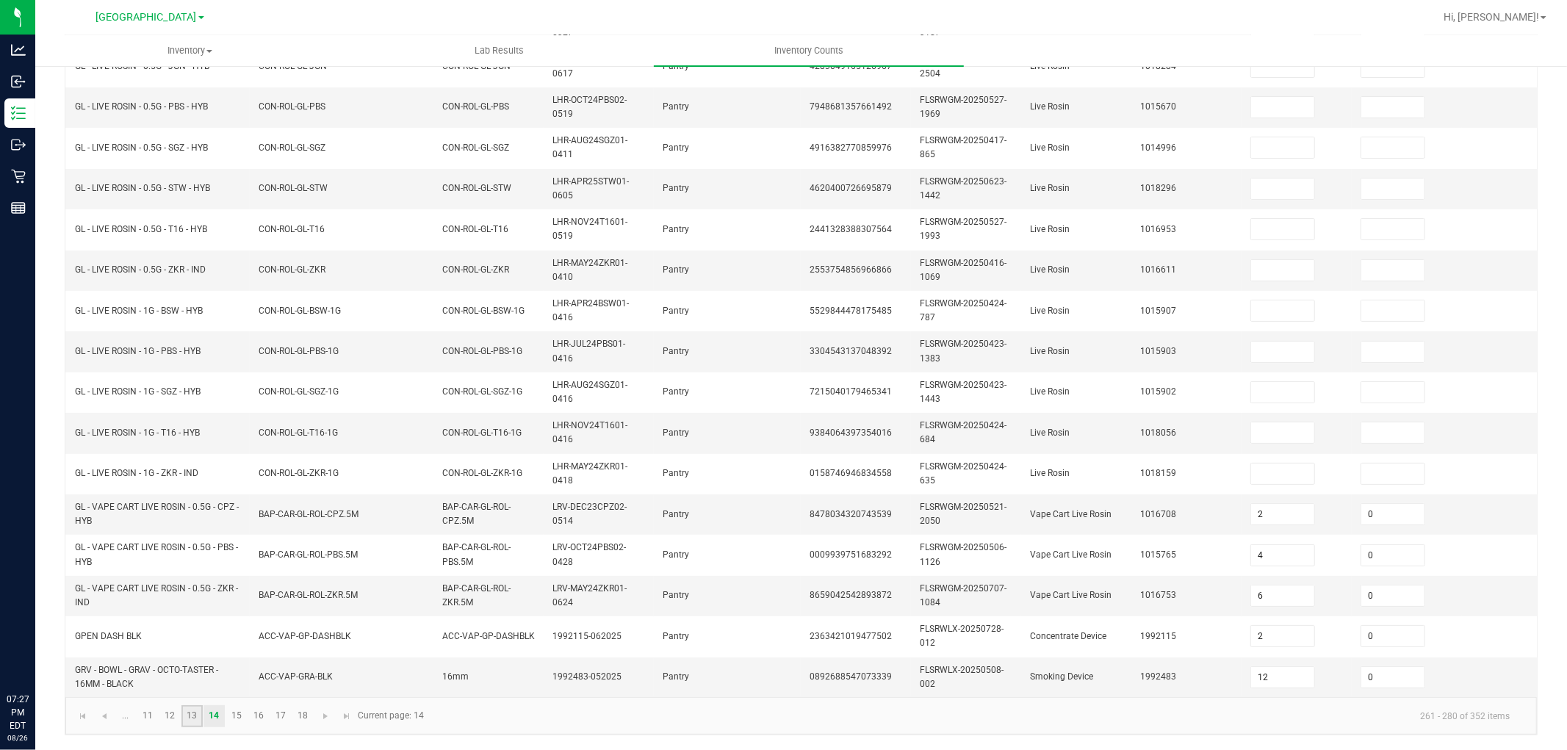
click at [194, 674] on link "13" at bounding box center [191, 716] width 21 height 22
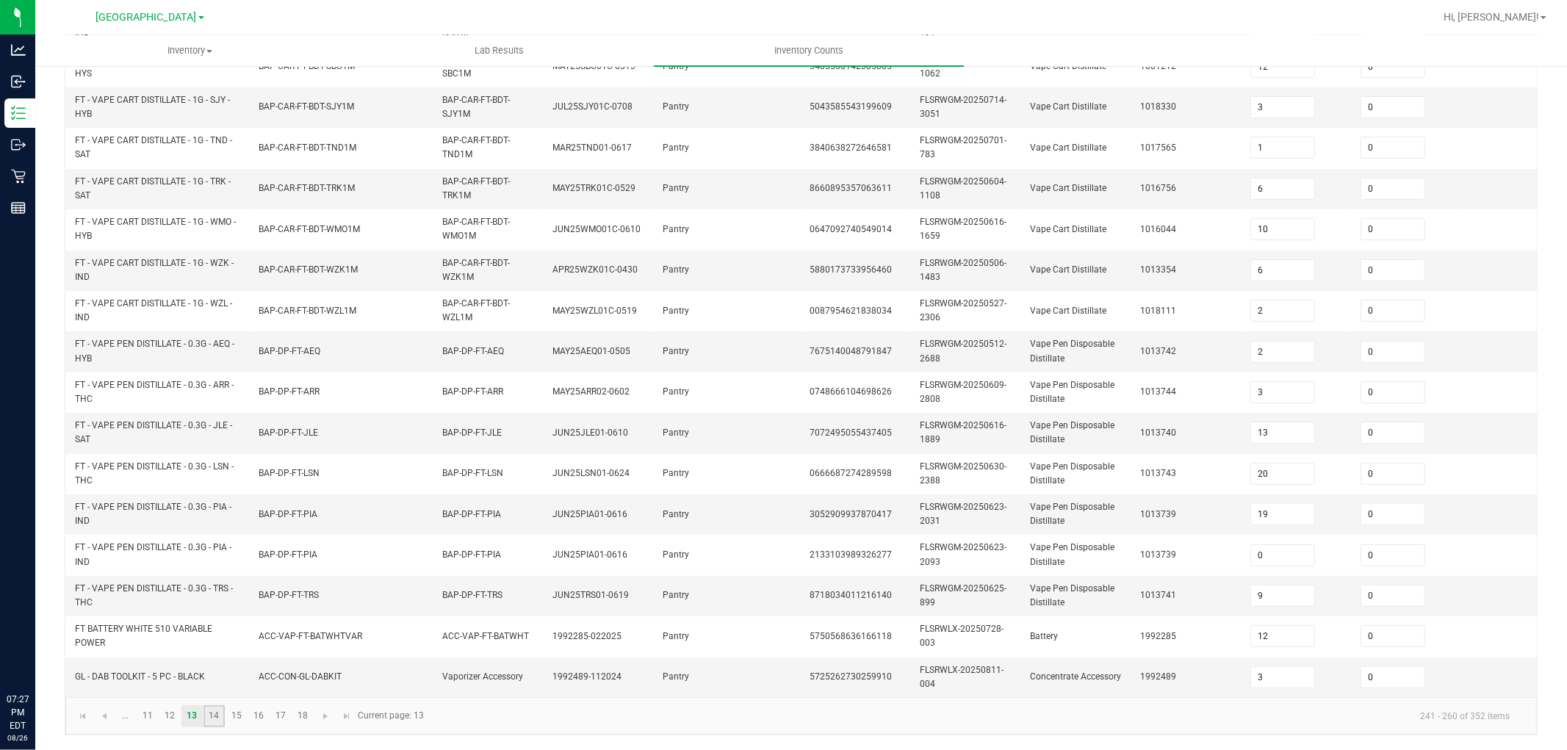
click at [216, 674] on link "14" at bounding box center [213, 716] width 21 height 22
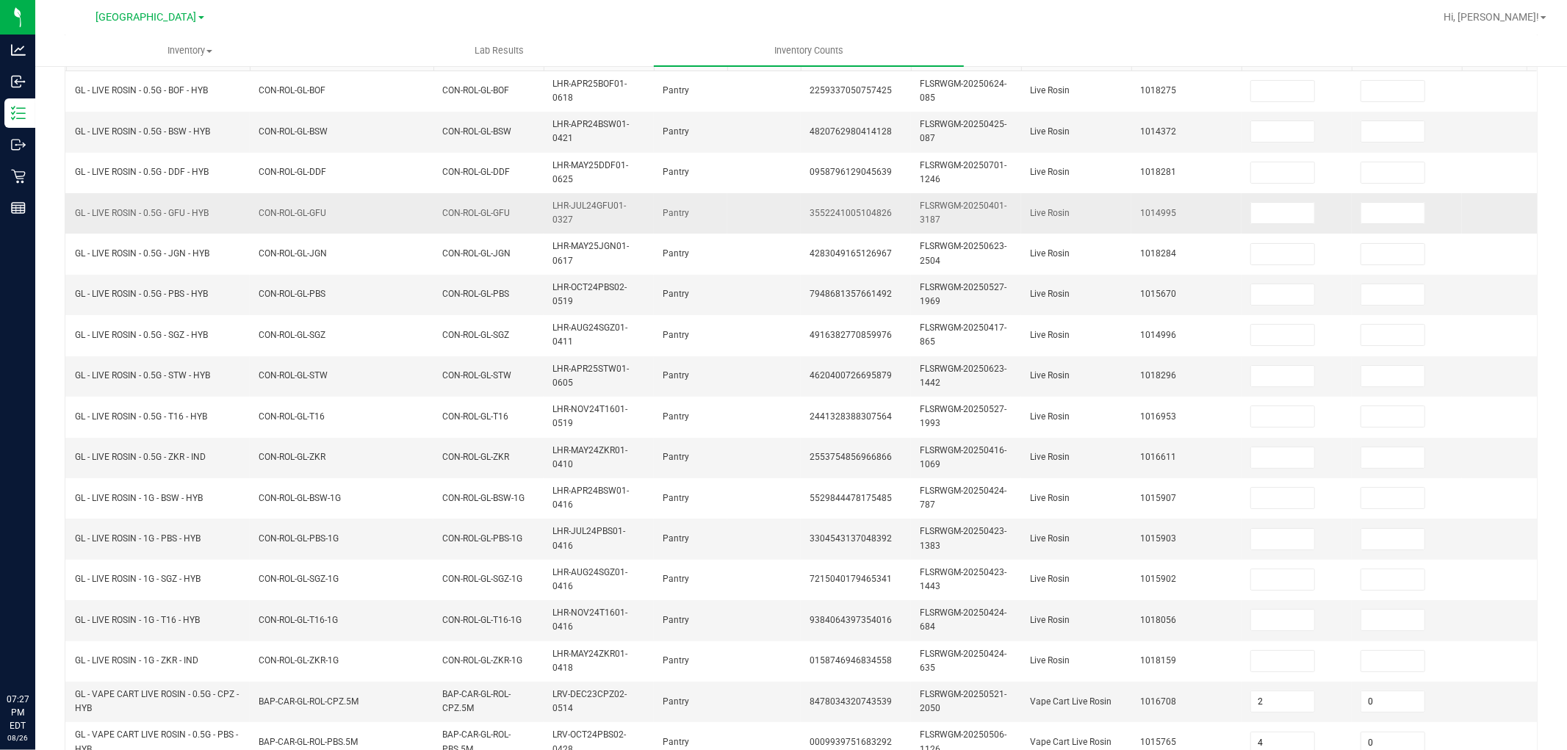
scroll to position [0, 0]
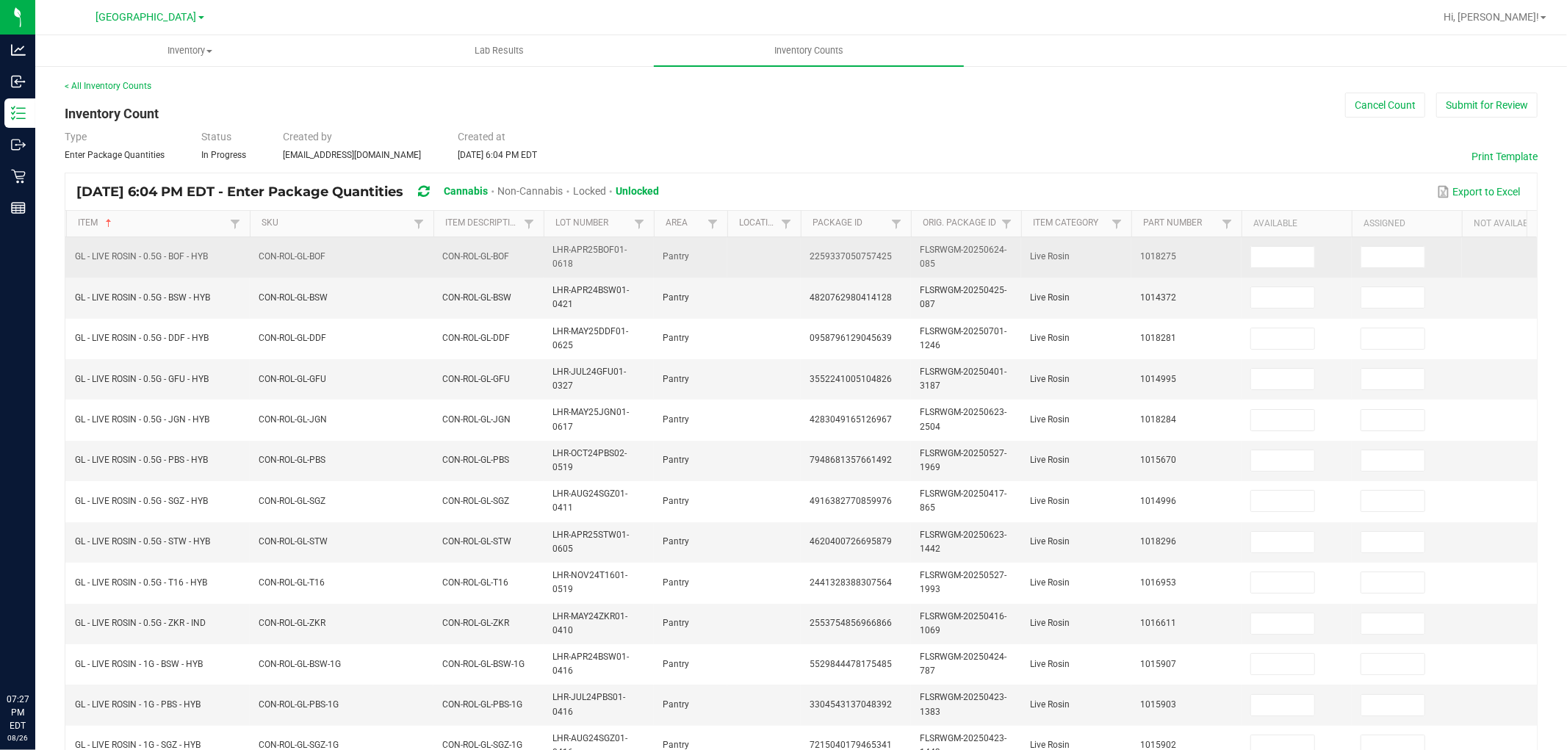
click at [177, 255] on span "GL - LIVE ROSIN - 0.5G - BOF - HYB" at bounding box center [141, 256] width 133 height 10
drag, startPoint x: 177, startPoint y: 255, endPoint x: 149, endPoint y: 253, distance: 27.9
click at [149, 253] on span "GL - LIVE ROSIN - 0.5G - BOF - HYB" at bounding box center [141, 256] width 133 height 10
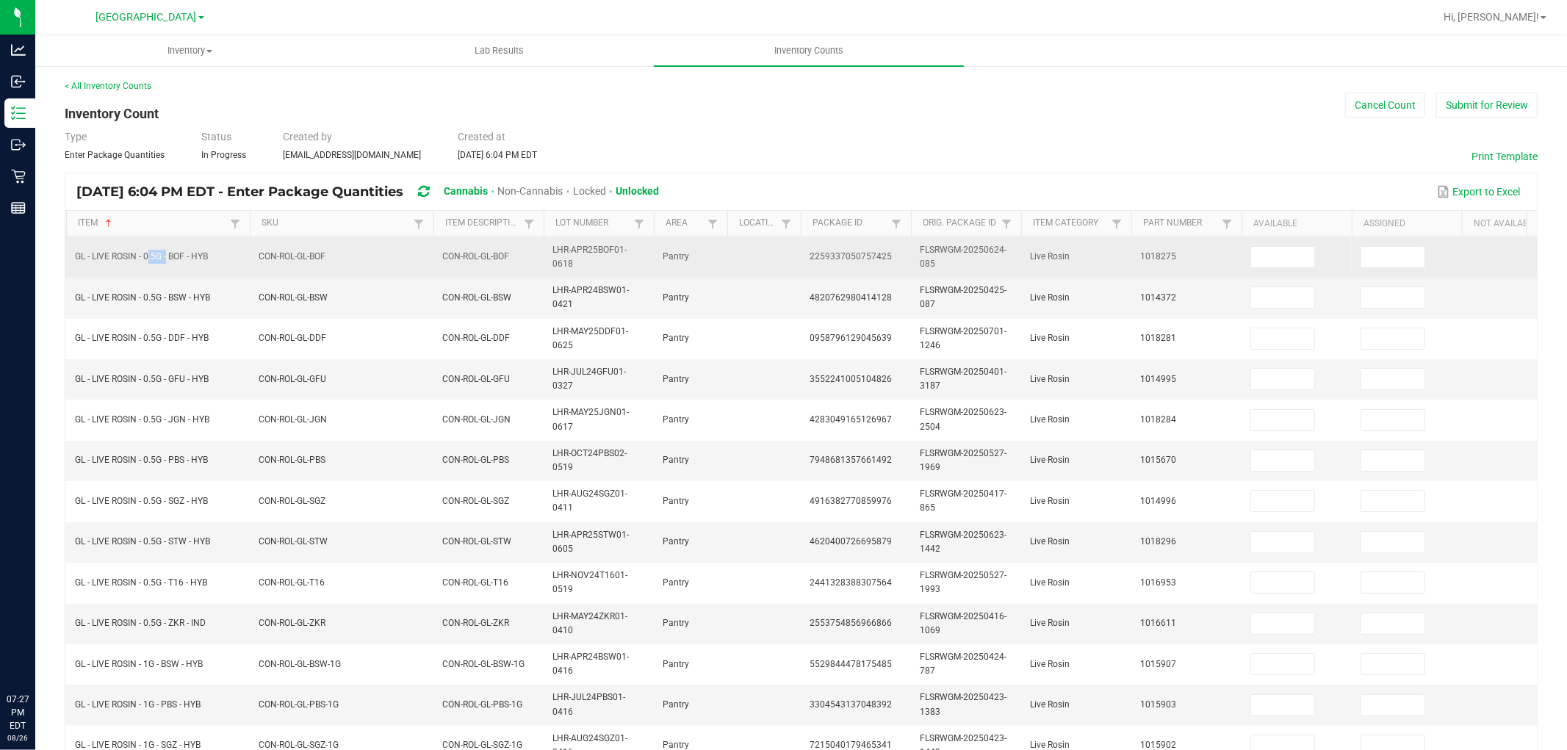
click at [149, 253] on span "GL - LIVE ROSIN - 0.5G - BOF - HYB" at bounding box center [141, 256] width 133 height 10
click at [144, 259] on span "GL - LIVE ROSIN - 0.5G - BOF - HYB" at bounding box center [141, 256] width 133 height 10
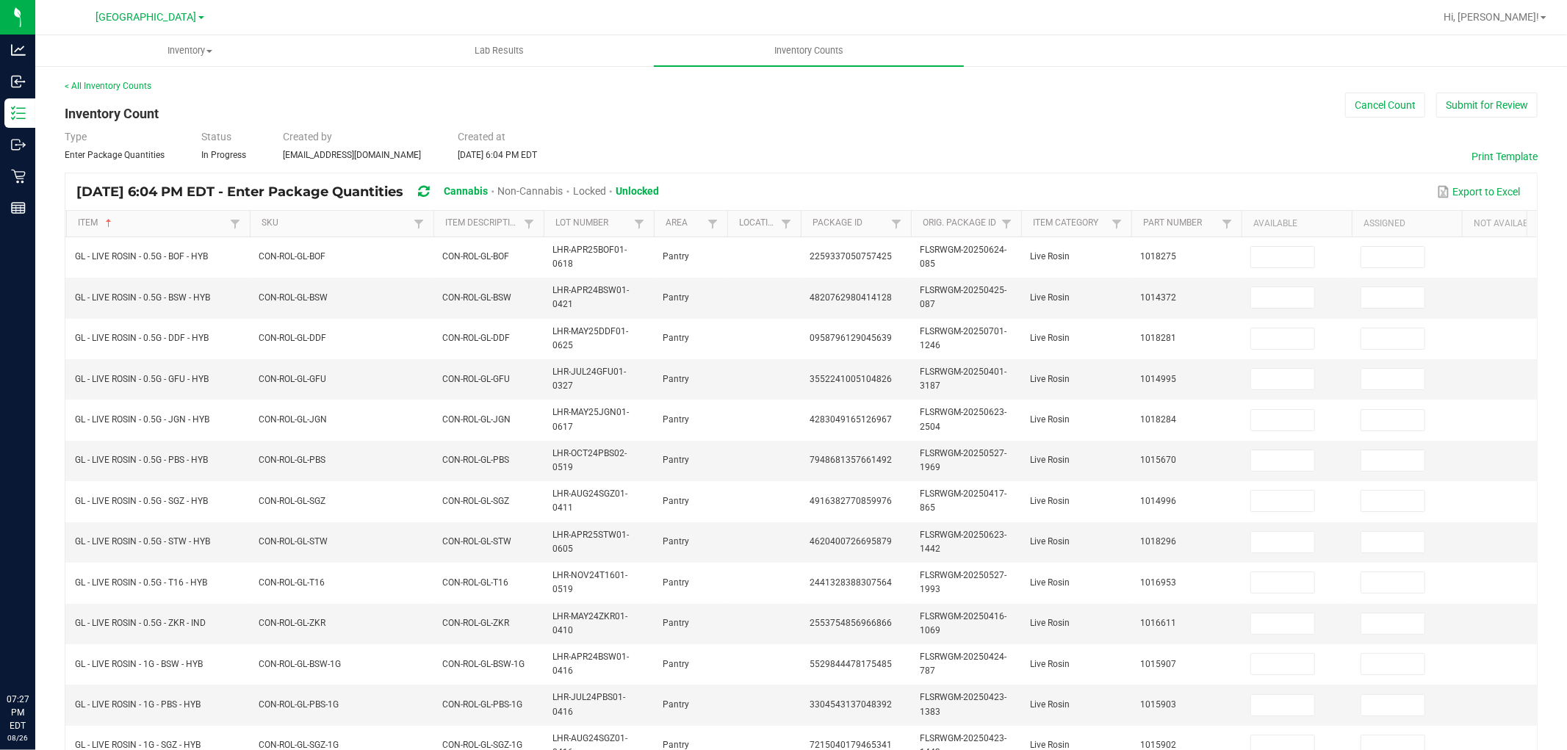
click at [292, 119] on div "< All Inventory Counts Inventory Count Cancel Count Submit for Review Type Ente…" at bounding box center [801, 583] width 1473 height 1009
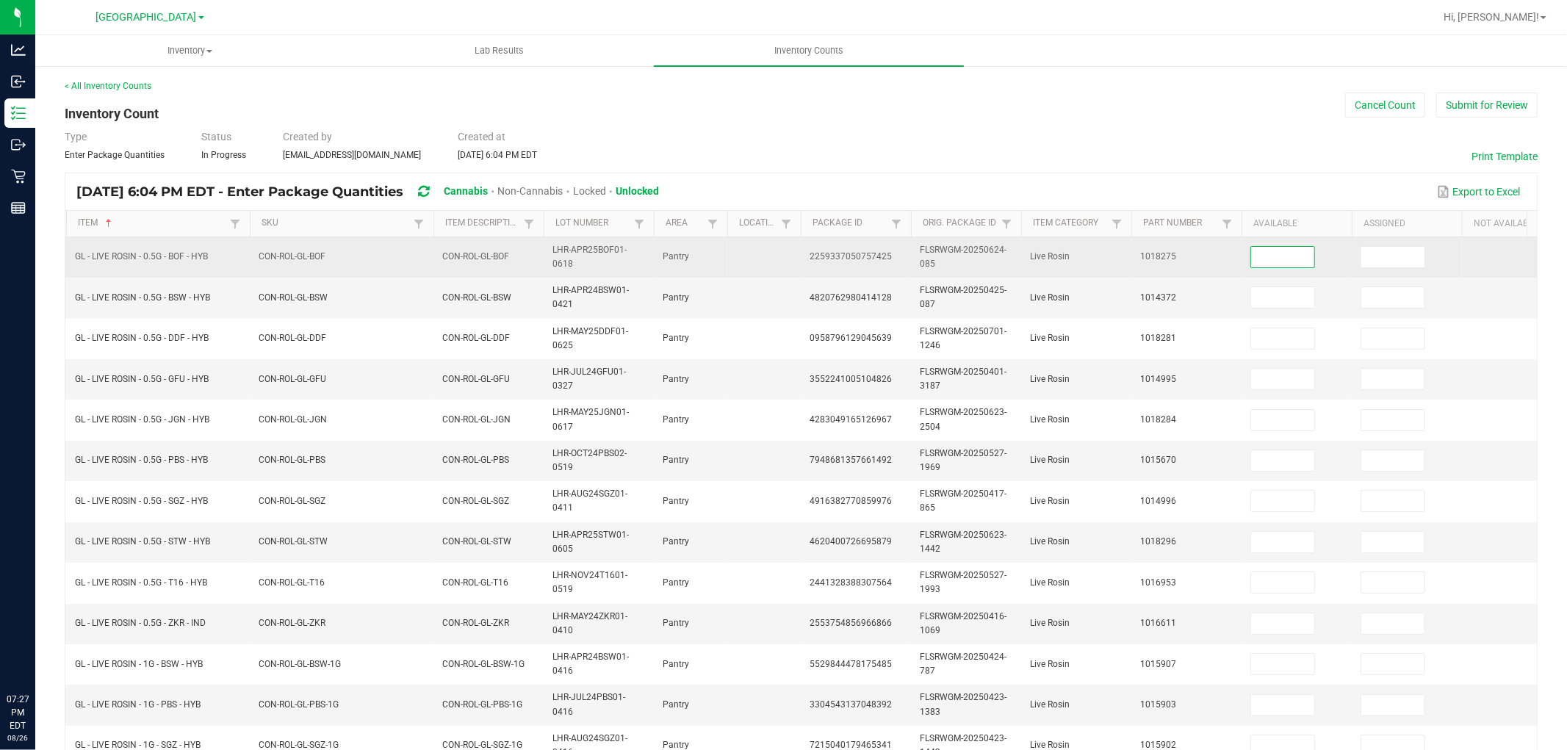
click at [1265, 247] on input at bounding box center [1282, 257] width 63 height 21
click at [1386, 253] on input "0" at bounding box center [1392, 257] width 63 height 21
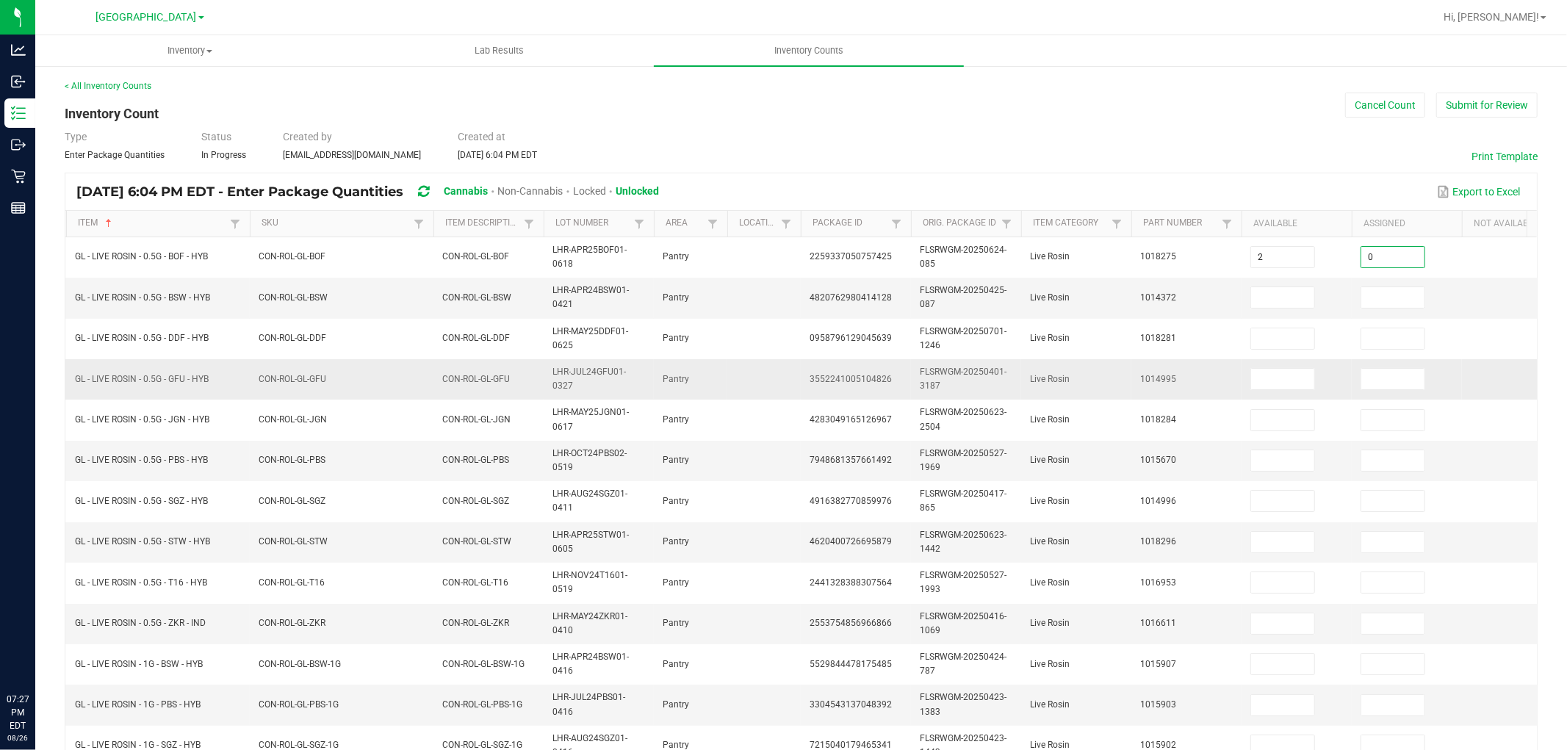
click at [1102, 360] on td "Live Rosin" at bounding box center [1076, 379] width 110 height 40
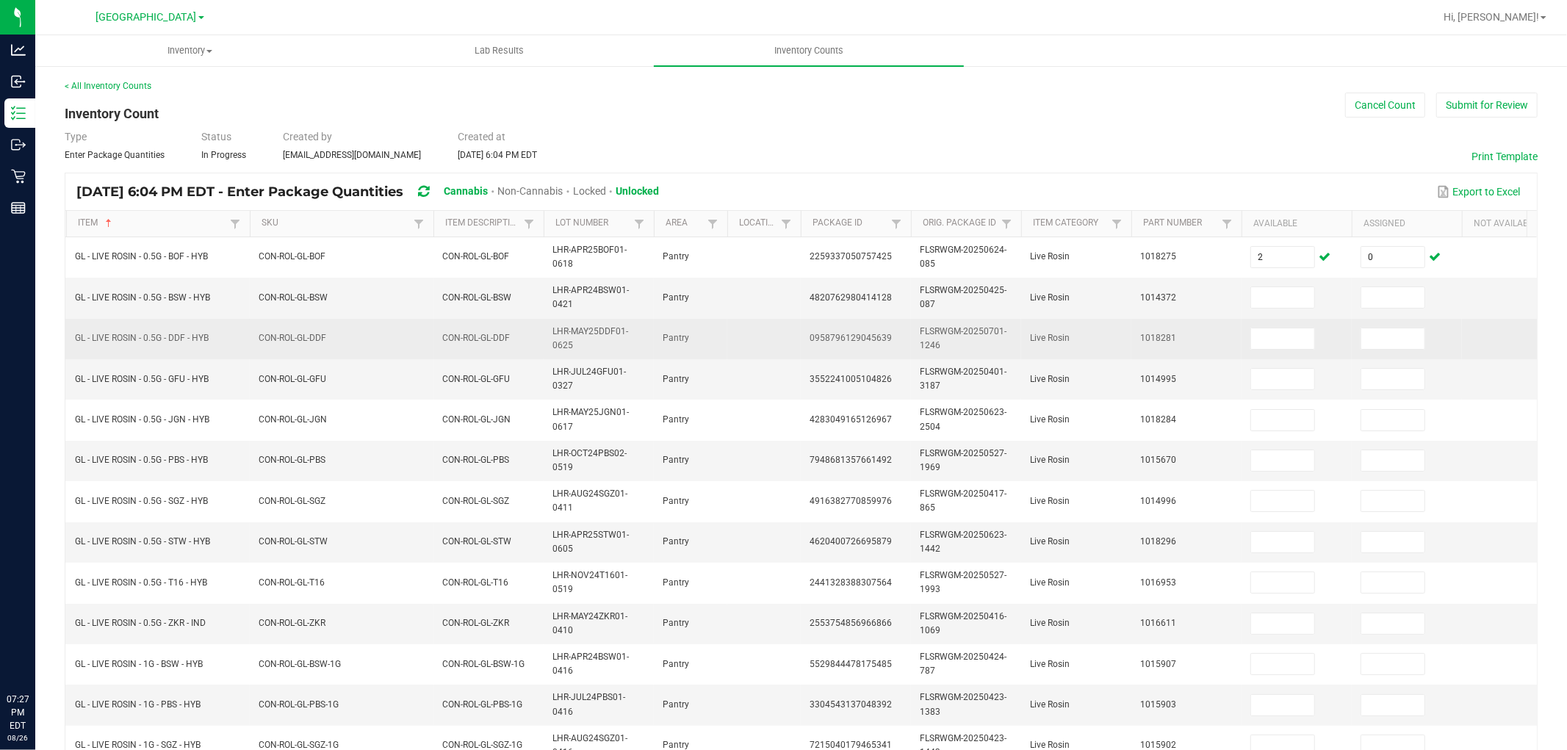
click at [150, 338] on span "GL - LIVE ROSIN - 0.5G - DDF - HYB" at bounding box center [142, 338] width 134 height 10
copy span "GL - LIVE ROSIN - 0.5G - DDF - HYB"
click at [1304, 345] on input at bounding box center [1282, 338] width 63 height 21
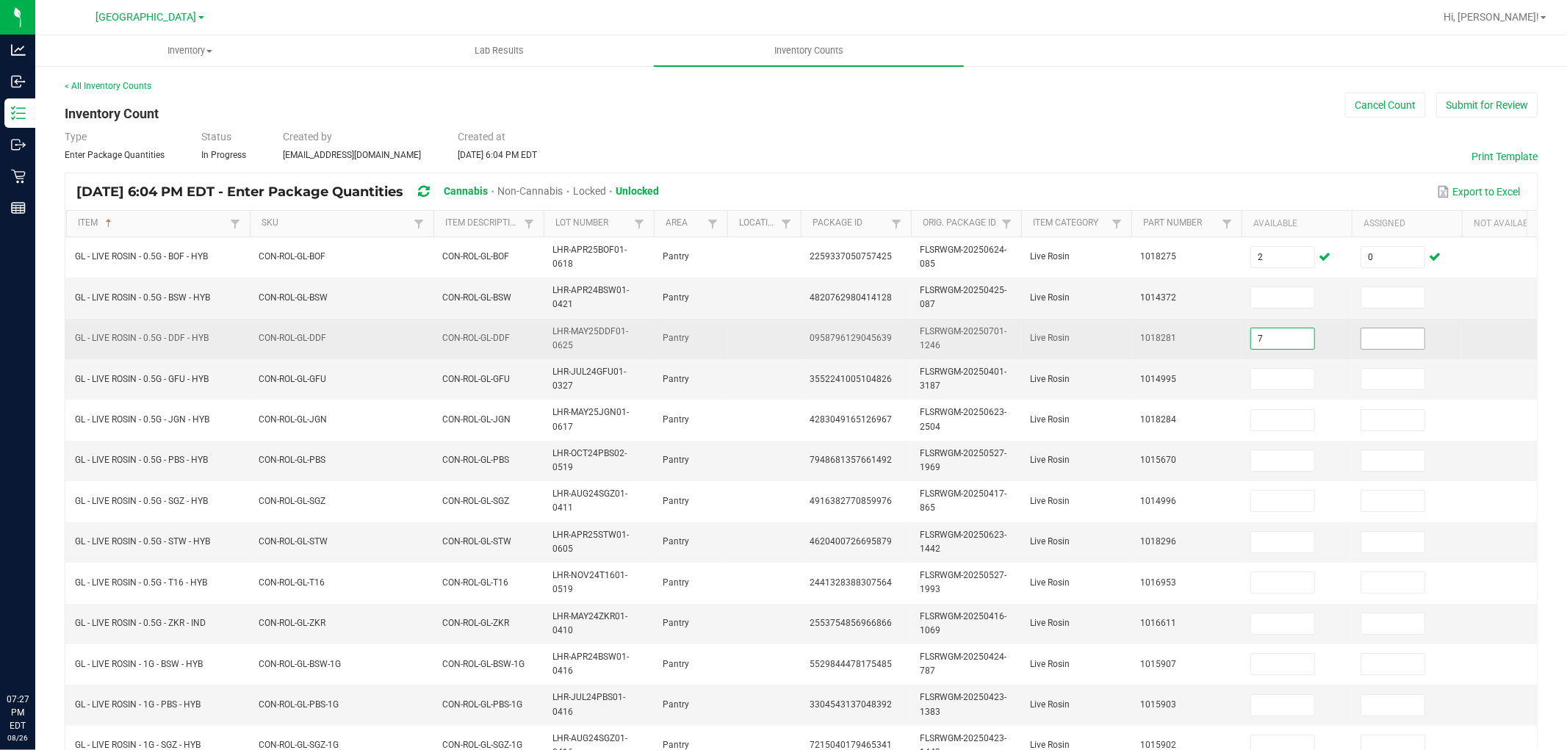
click at [1374, 332] on input at bounding box center [1392, 338] width 63 height 21
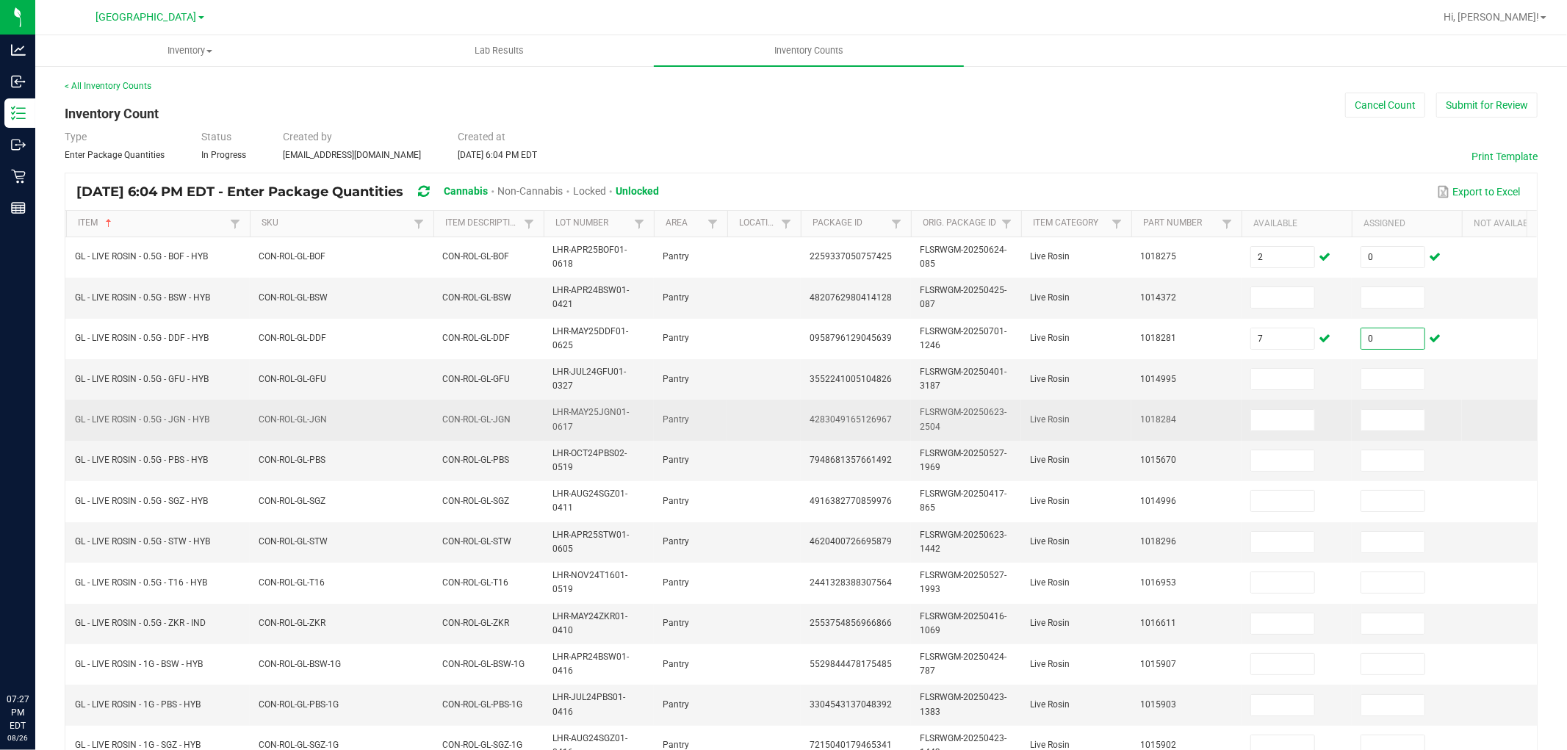
click at [163, 422] on span "GL - LIVE ROSIN - 0.5G - JGN - HYB" at bounding box center [142, 419] width 134 height 10
copy span "GL - LIVE ROSIN - 0.5G - JGN - HYB"
click at [1266, 406] on td at bounding box center [1296, 420] width 110 height 40
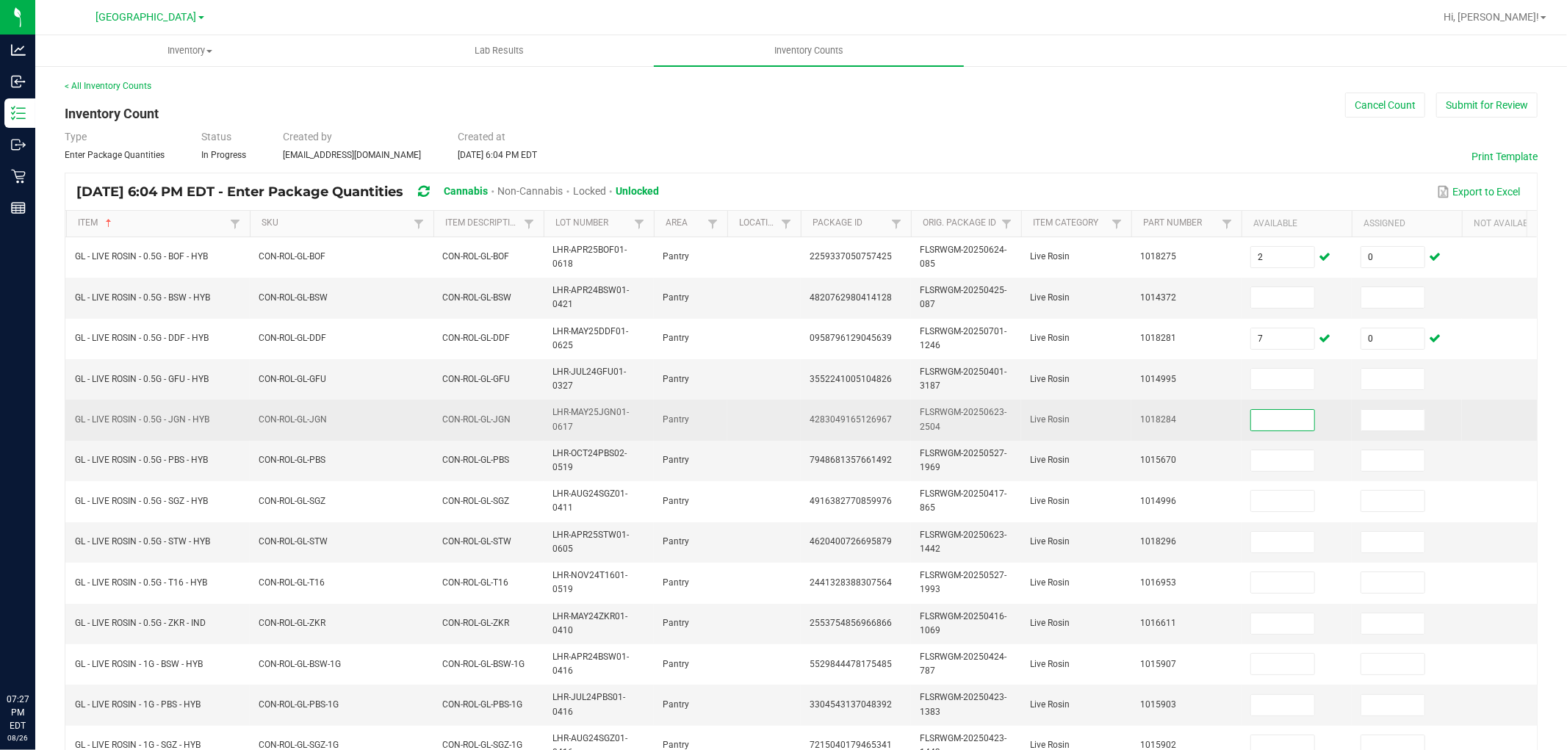
click at [1277, 420] on input at bounding box center [1282, 420] width 63 height 21
click at [1398, 425] on input at bounding box center [1392, 420] width 63 height 21
click at [983, 422] on td "FLSRWGM-20250623-2504" at bounding box center [966, 420] width 110 height 40
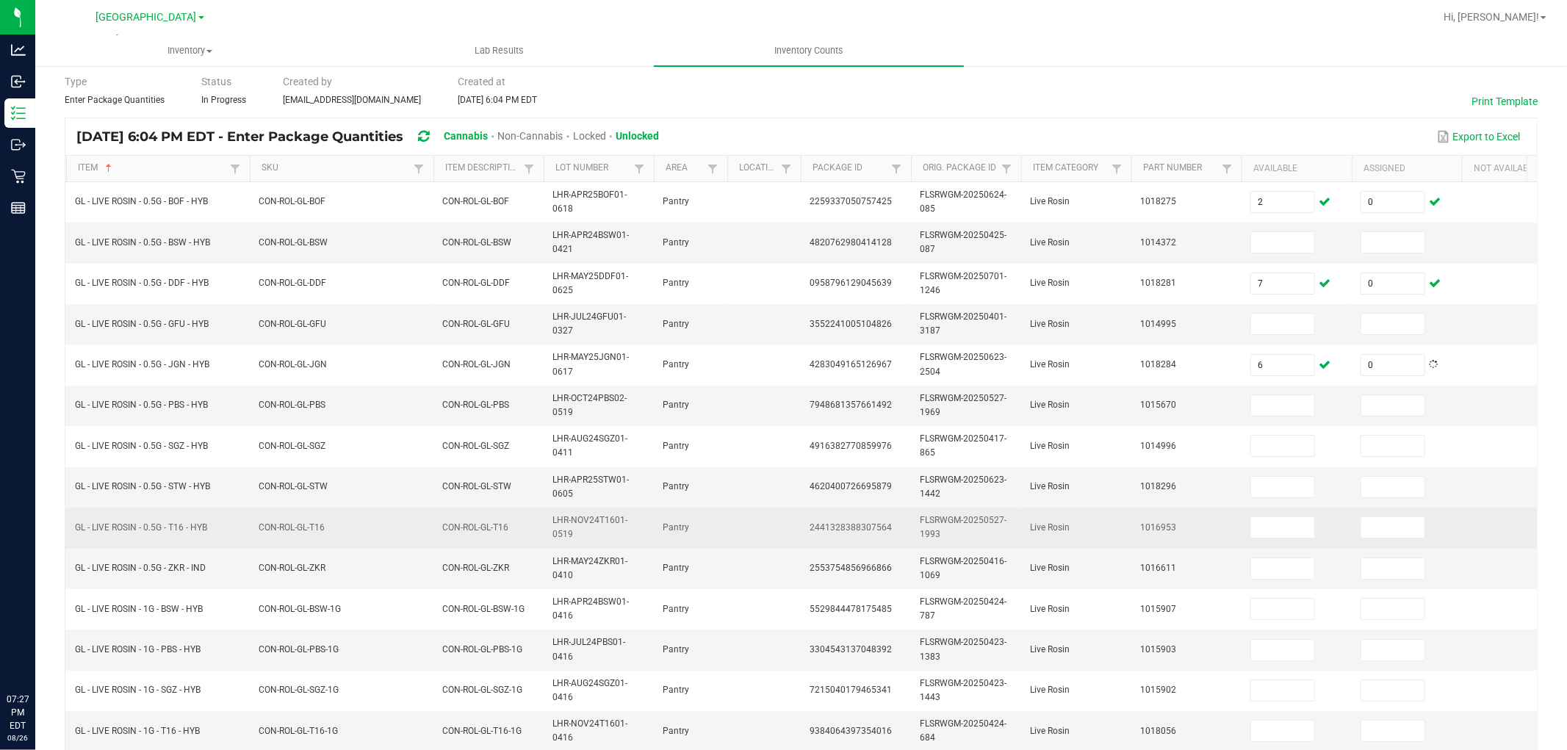
scroll to position [82, 0]
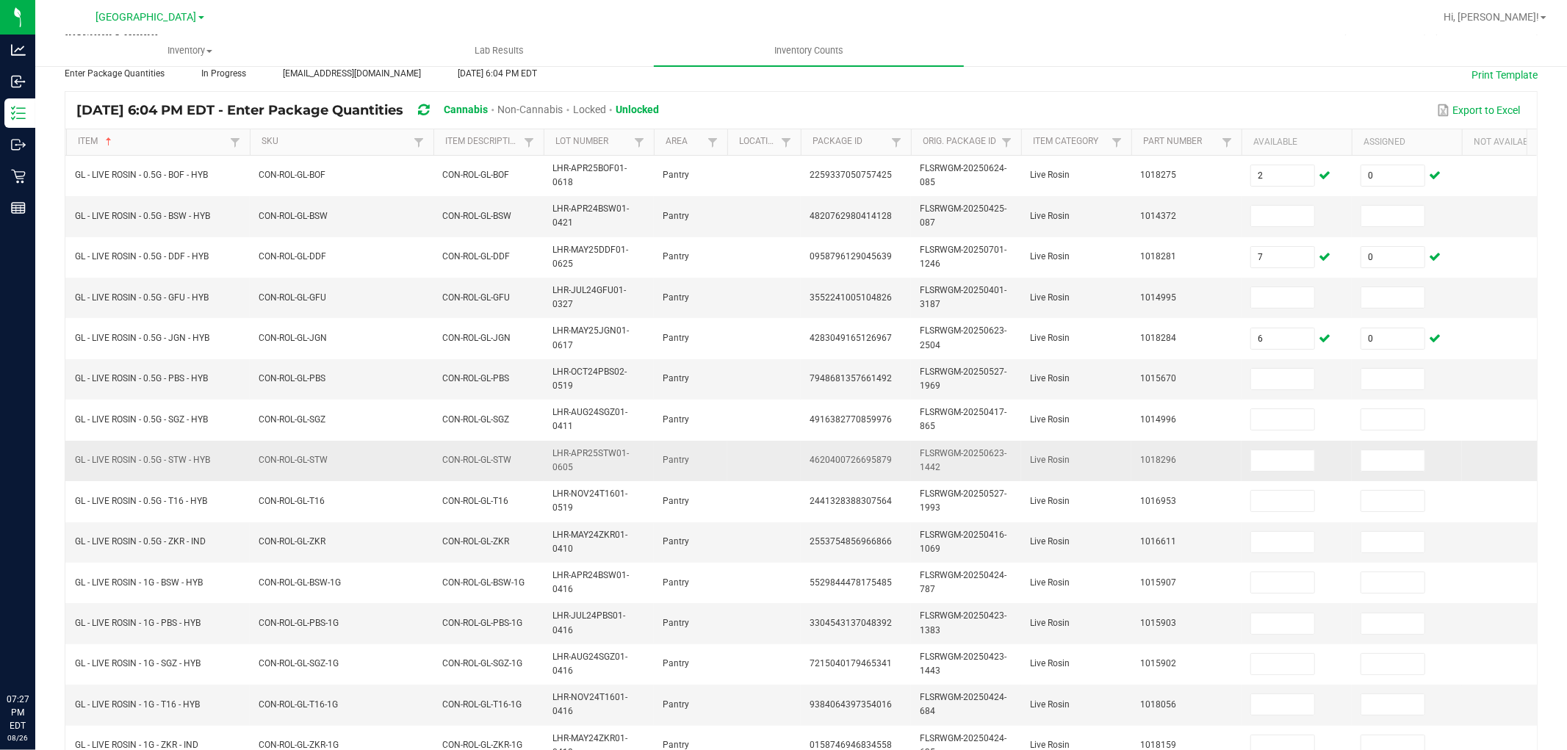
click at [176, 468] on td "GL - LIVE ROSIN - 0.5G - STW - HYB" at bounding box center [158, 461] width 184 height 40
click at [176, 463] on span "GL - LIVE ROSIN - 0.5G - STW - HYB" at bounding box center [142, 460] width 135 height 10
copy span "GL - LIVE ROSIN - 0.5G - STW - HYB"
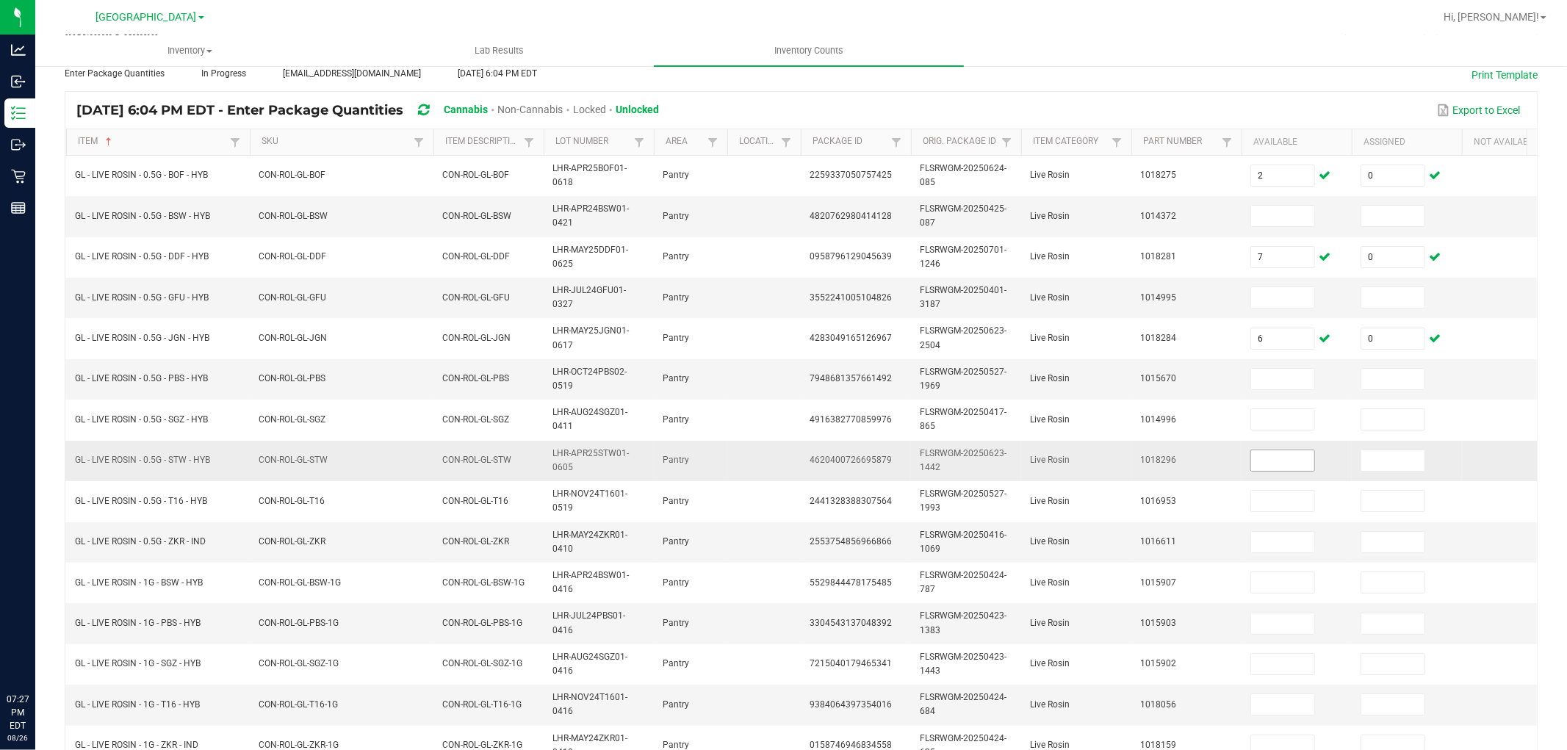
click at [1277, 465] on input at bounding box center [1282, 460] width 63 height 21
click at [1401, 465] on input at bounding box center [1392, 460] width 63 height 21
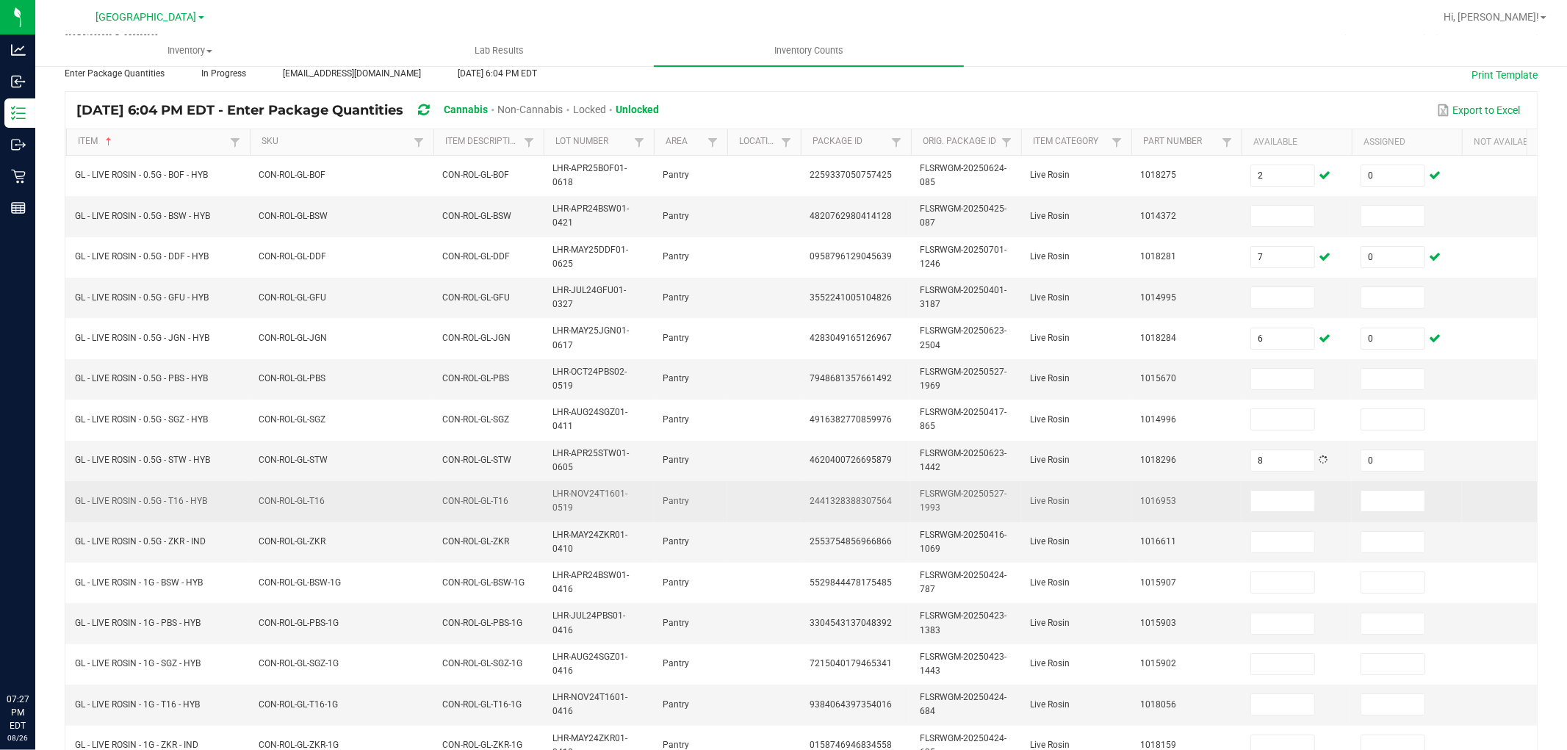
click at [1041, 516] on td "Live Rosin" at bounding box center [1076, 501] width 110 height 40
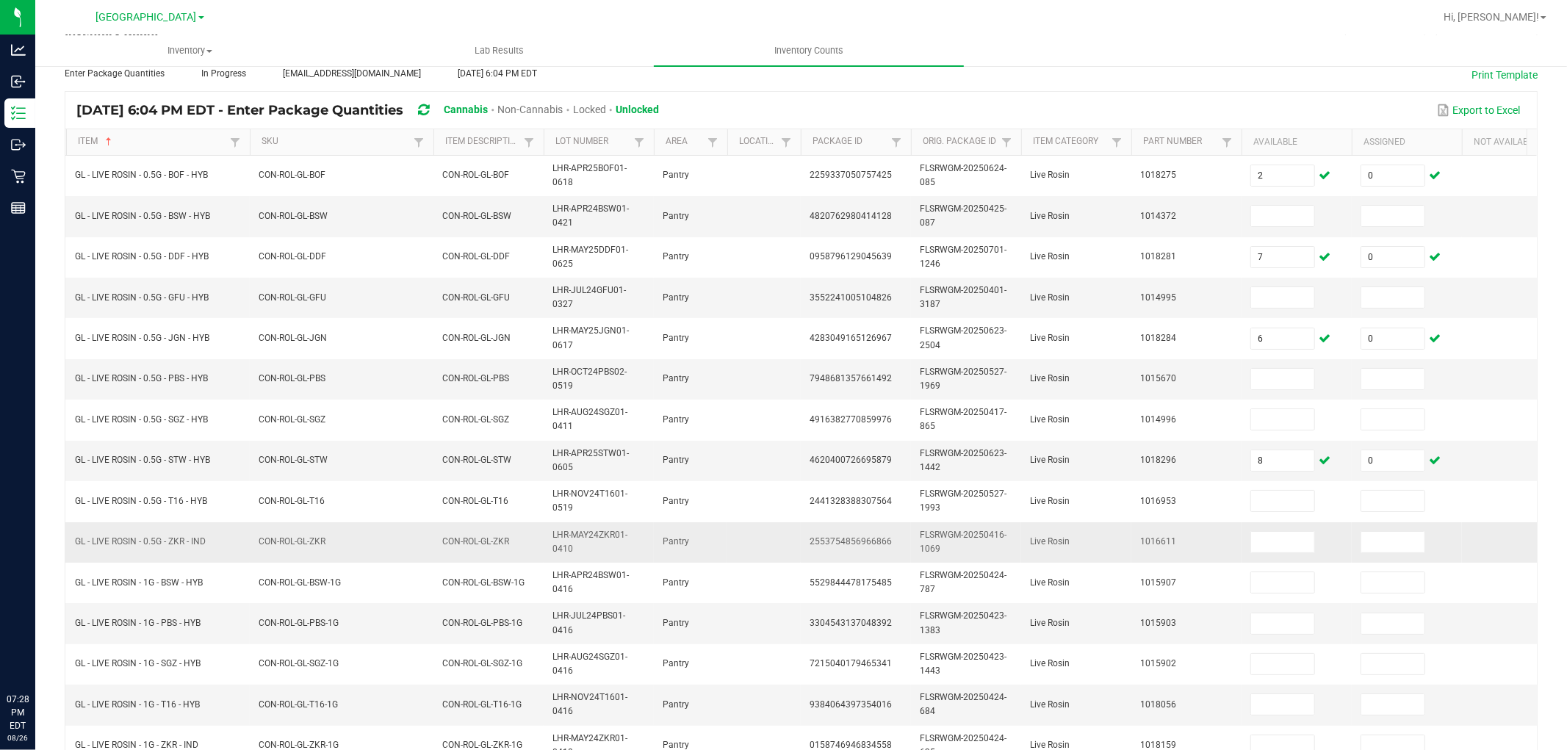
click at [180, 541] on span "GL - LIVE ROSIN - 0.5G - ZKR - IND" at bounding box center [140, 541] width 131 height 10
copy span "GL - LIVE ROSIN - 0.5G - ZKR - IND"
drag, startPoint x: 1259, startPoint y: 534, endPoint x: 1324, endPoint y: 536, distance: 64.7
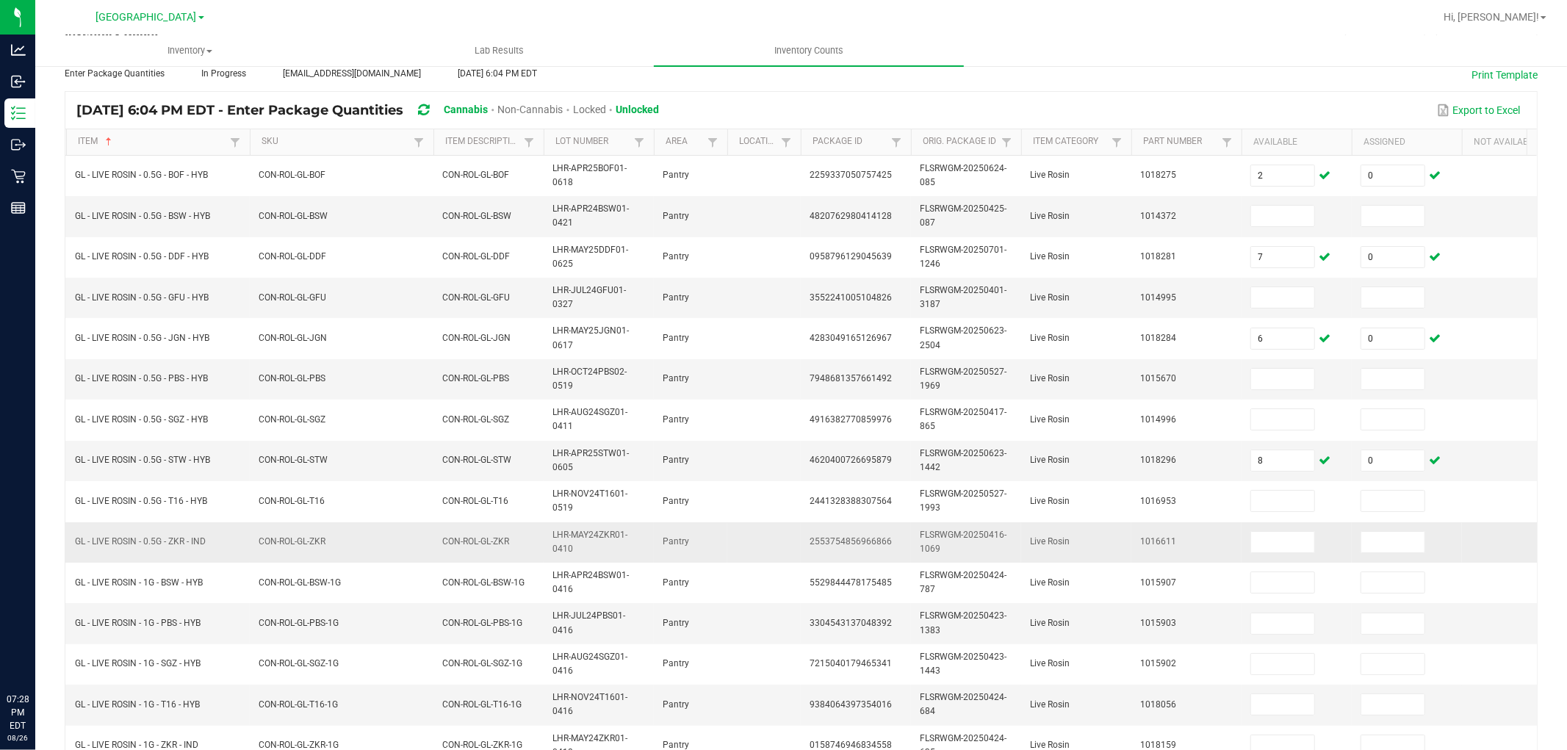
click at [1260, 534] on input at bounding box center [1282, 542] width 63 height 21
click at [1404, 544] on input at bounding box center [1392, 542] width 63 height 21
click at [1157, 465] on span "1018296" at bounding box center [1158, 460] width 36 height 10
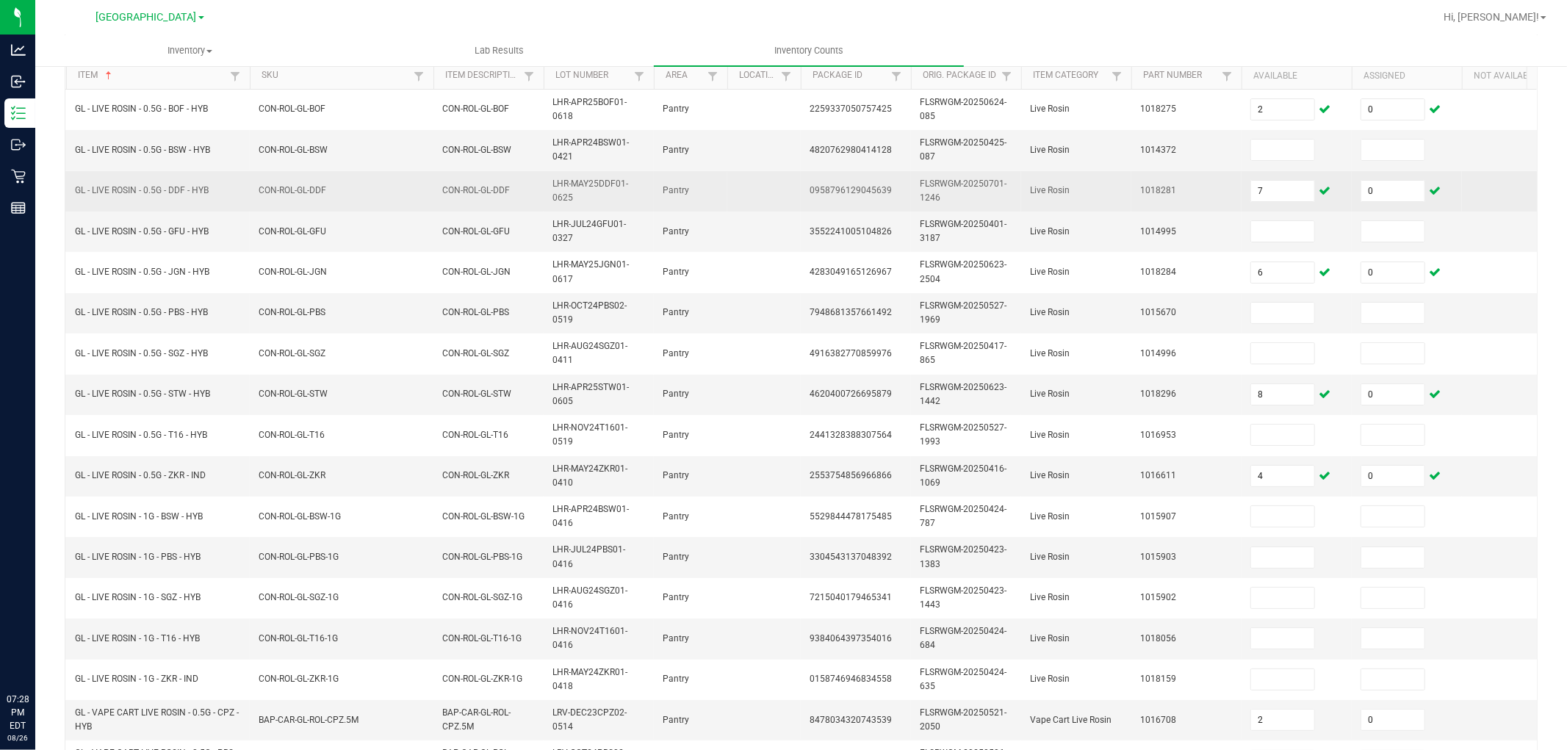
scroll to position [0, 0]
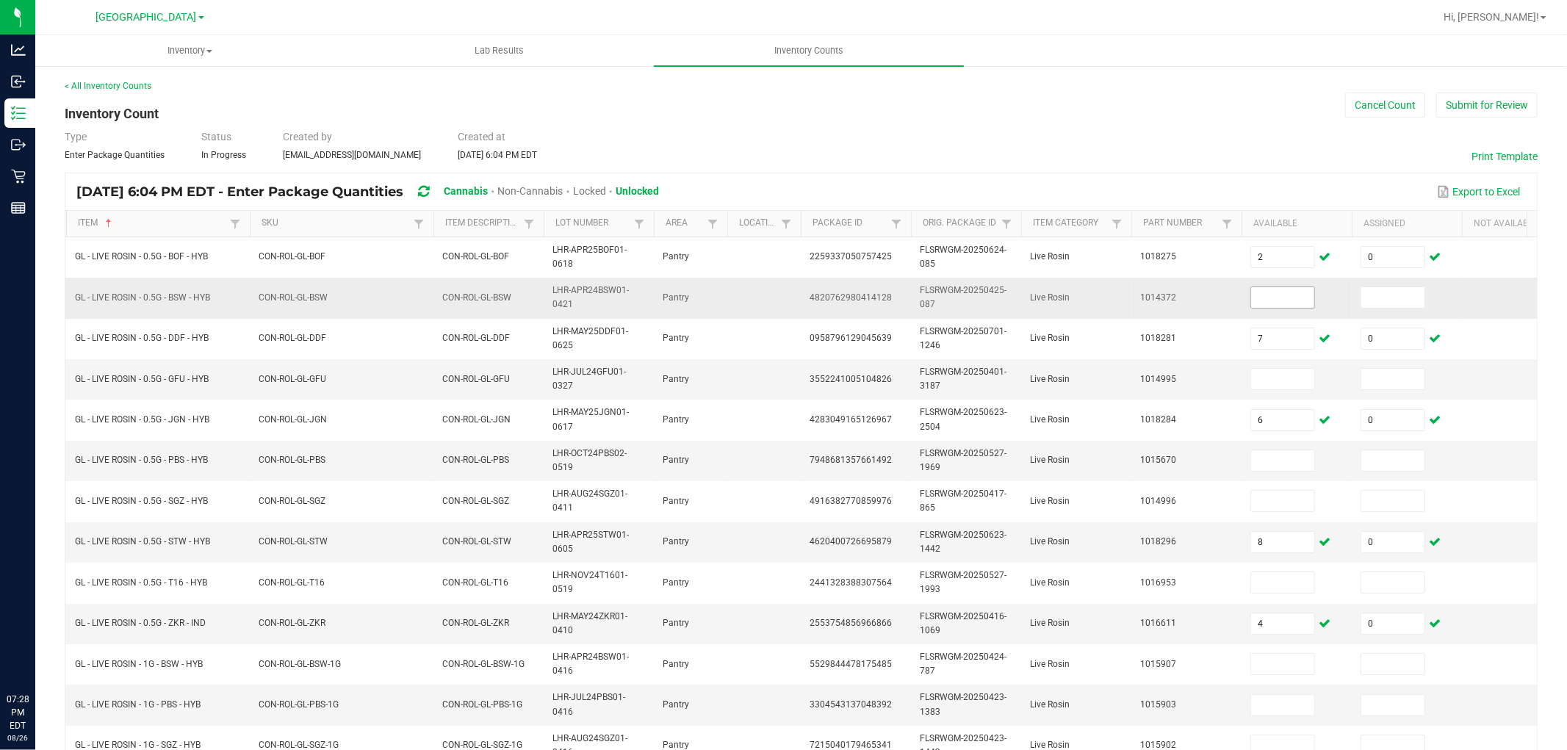
click at [1290, 301] on input at bounding box center [1282, 297] width 63 height 21
click at [1290, 372] on input at bounding box center [1282, 379] width 63 height 21
click at [1271, 458] on input at bounding box center [1282, 460] width 63 height 21
click at [1196, 517] on td "1014996" at bounding box center [1186, 501] width 110 height 40
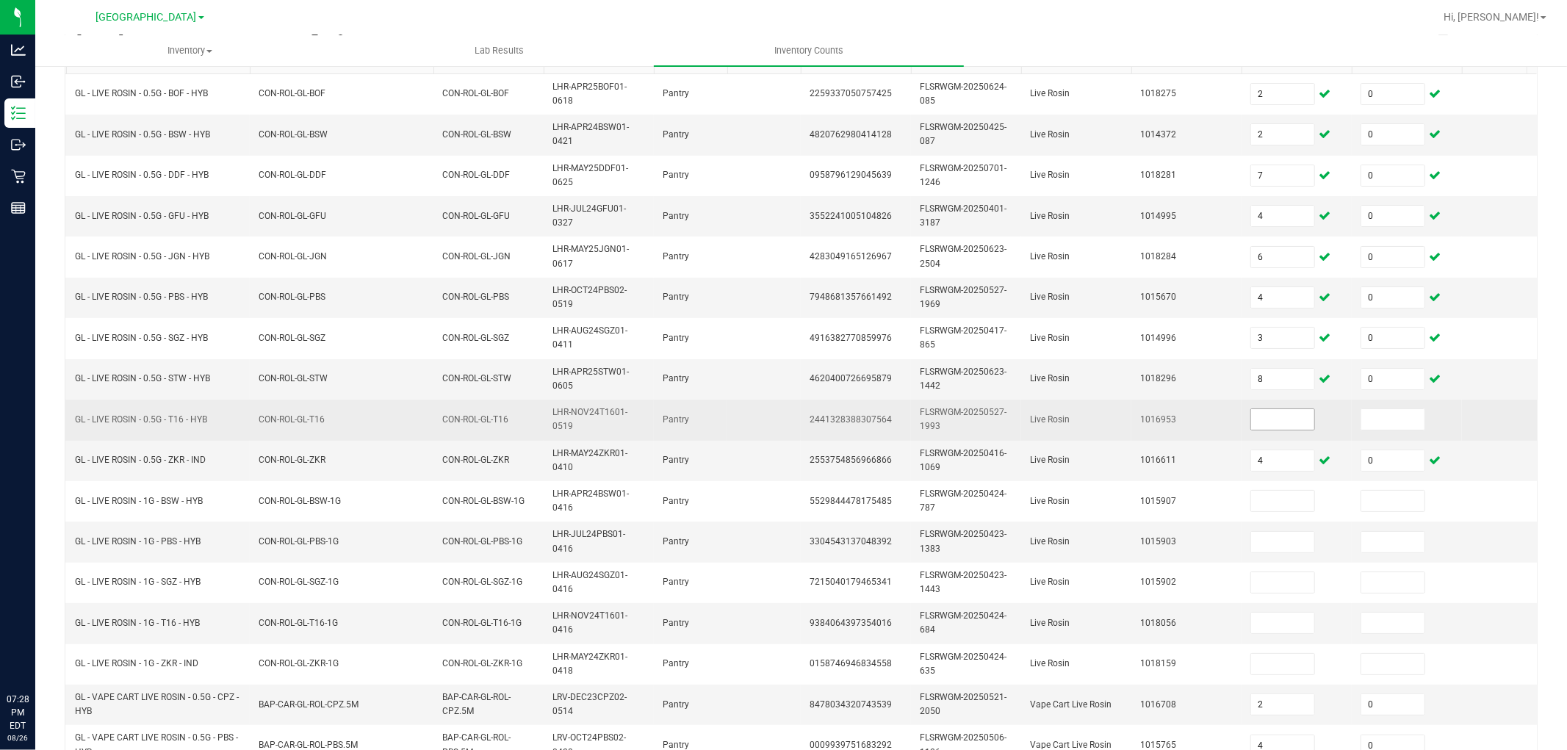
click at [1266, 416] on input at bounding box center [1282, 419] width 63 height 21
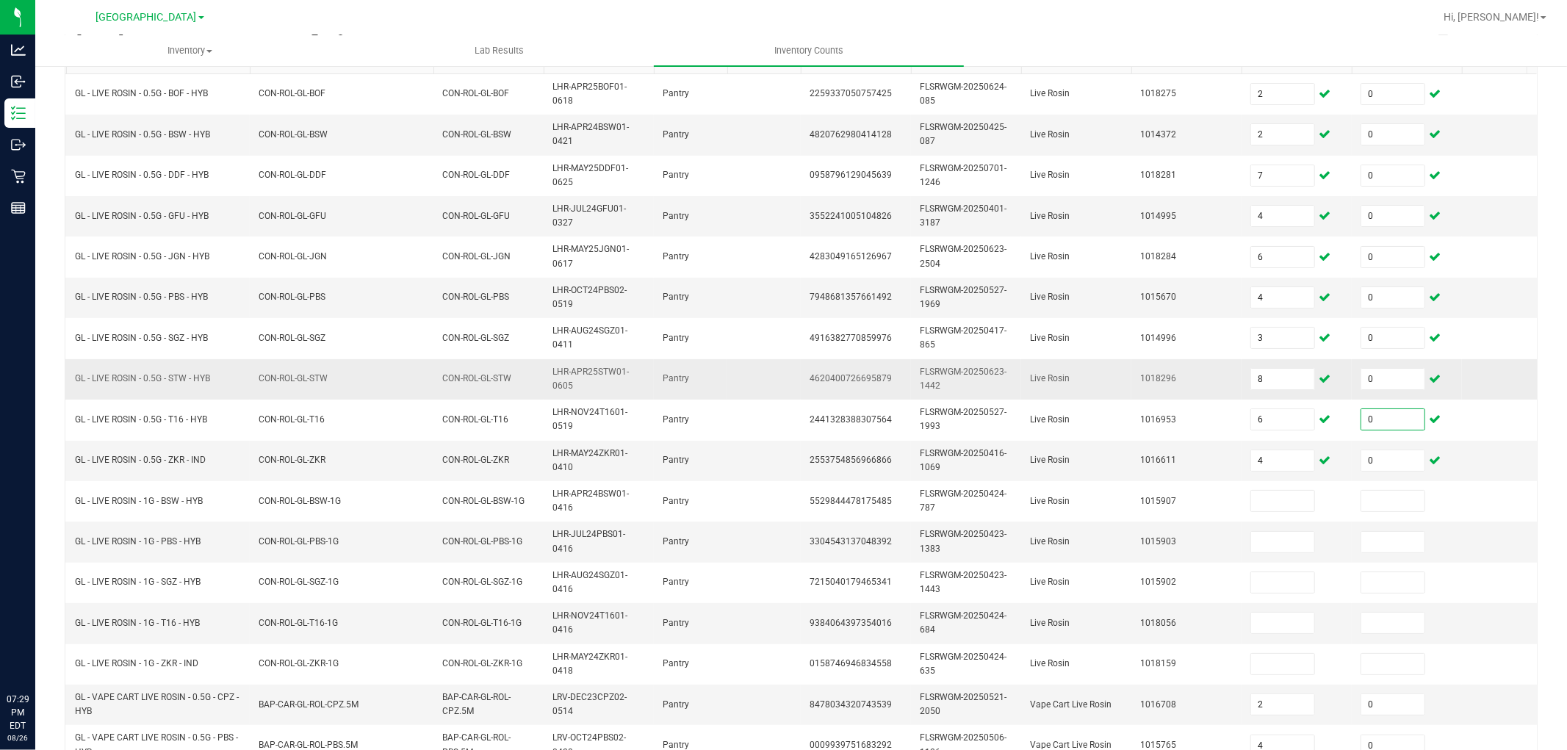
click at [1050, 383] on td "Live Rosin" at bounding box center [1076, 379] width 110 height 40
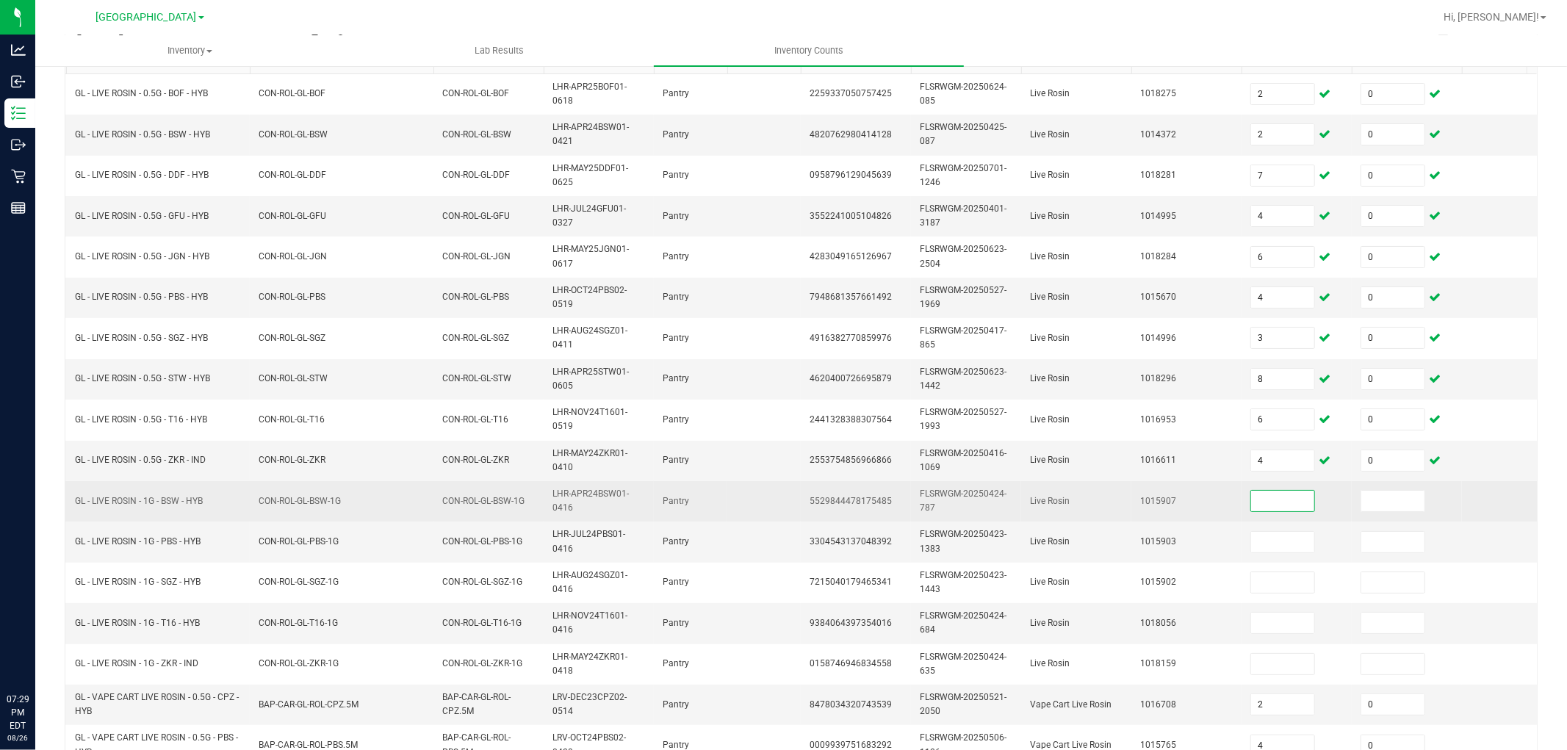
click at [1281, 505] on input at bounding box center [1282, 501] width 63 height 21
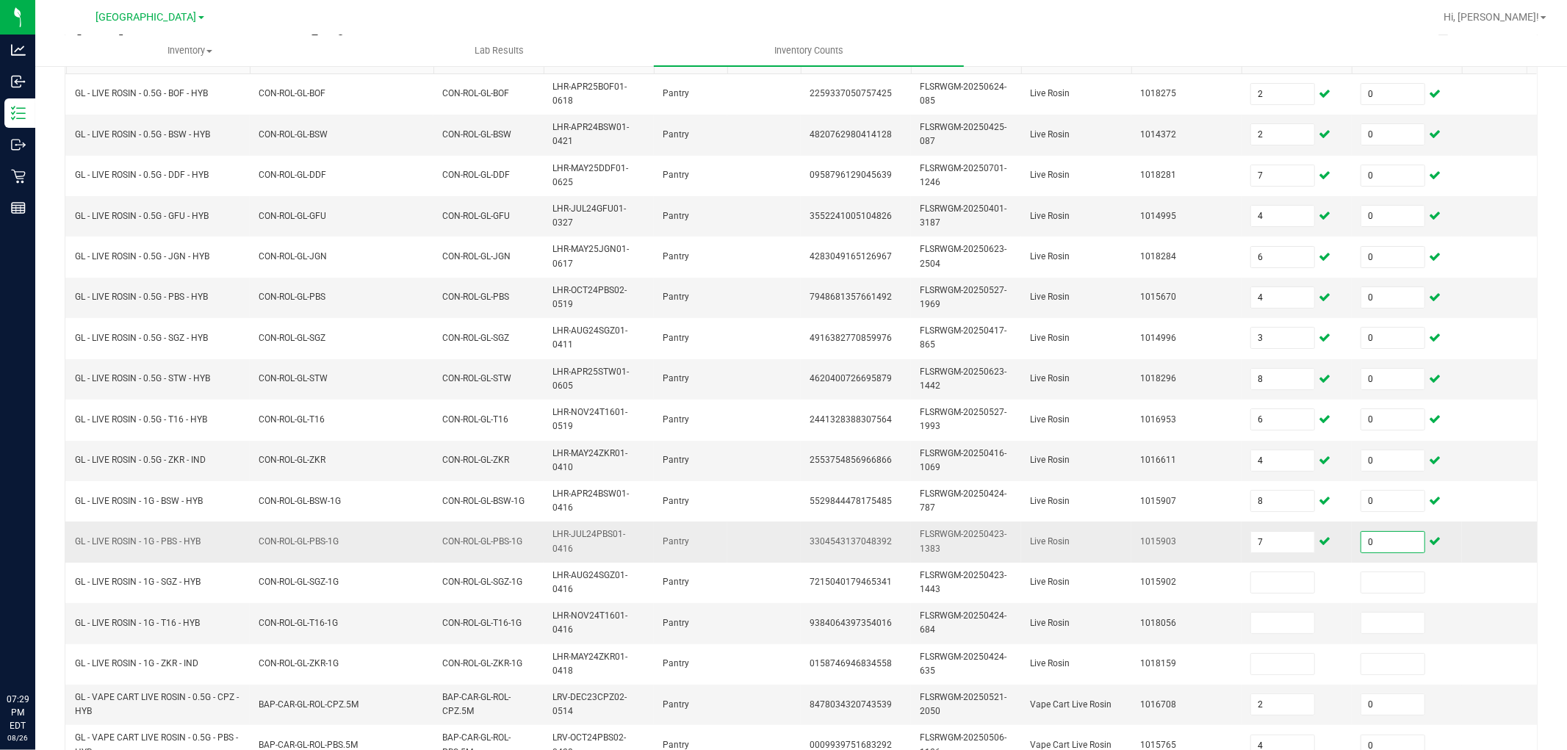
click at [1191, 549] on td "1015903" at bounding box center [1186, 541] width 110 height 40
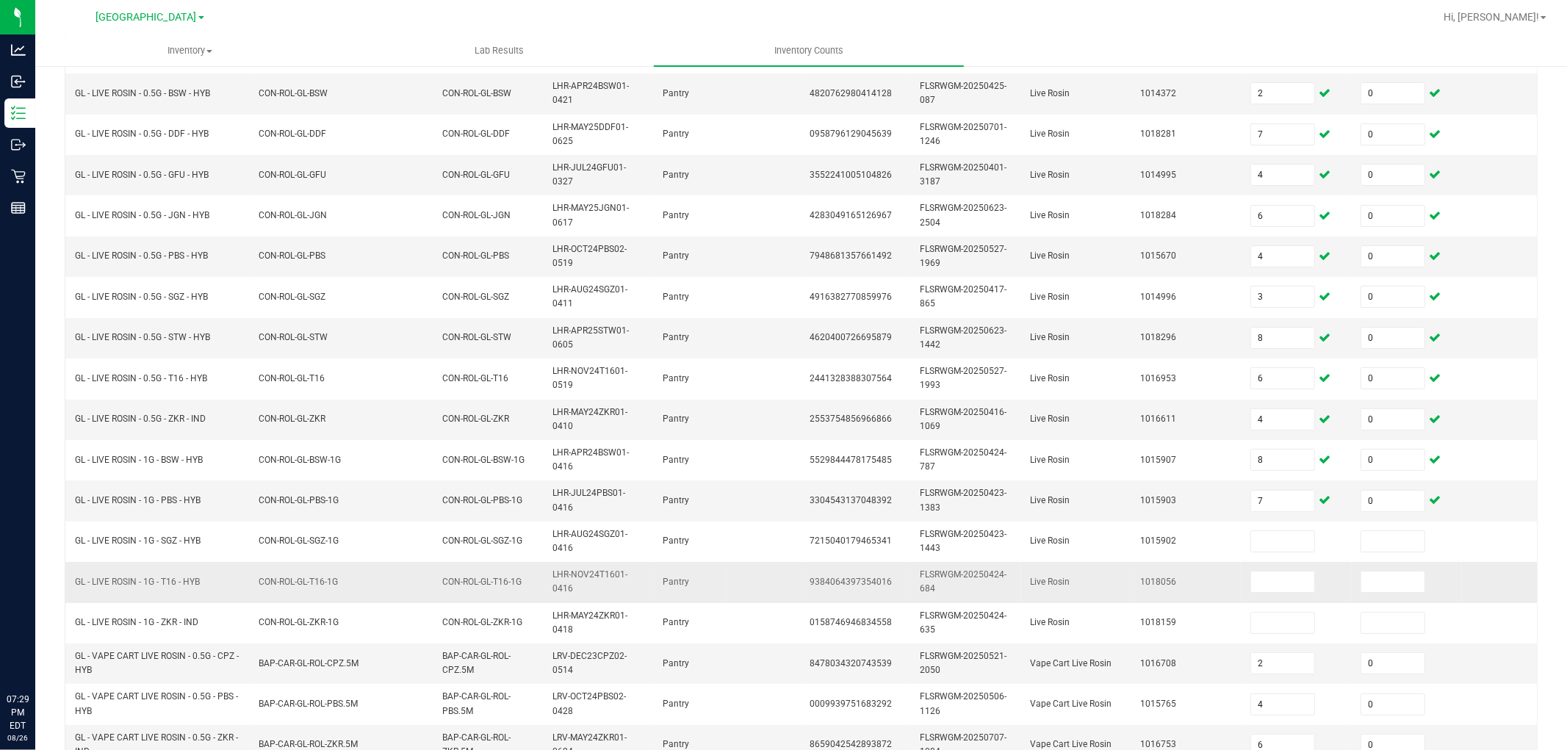
scroll to position [245, 0]
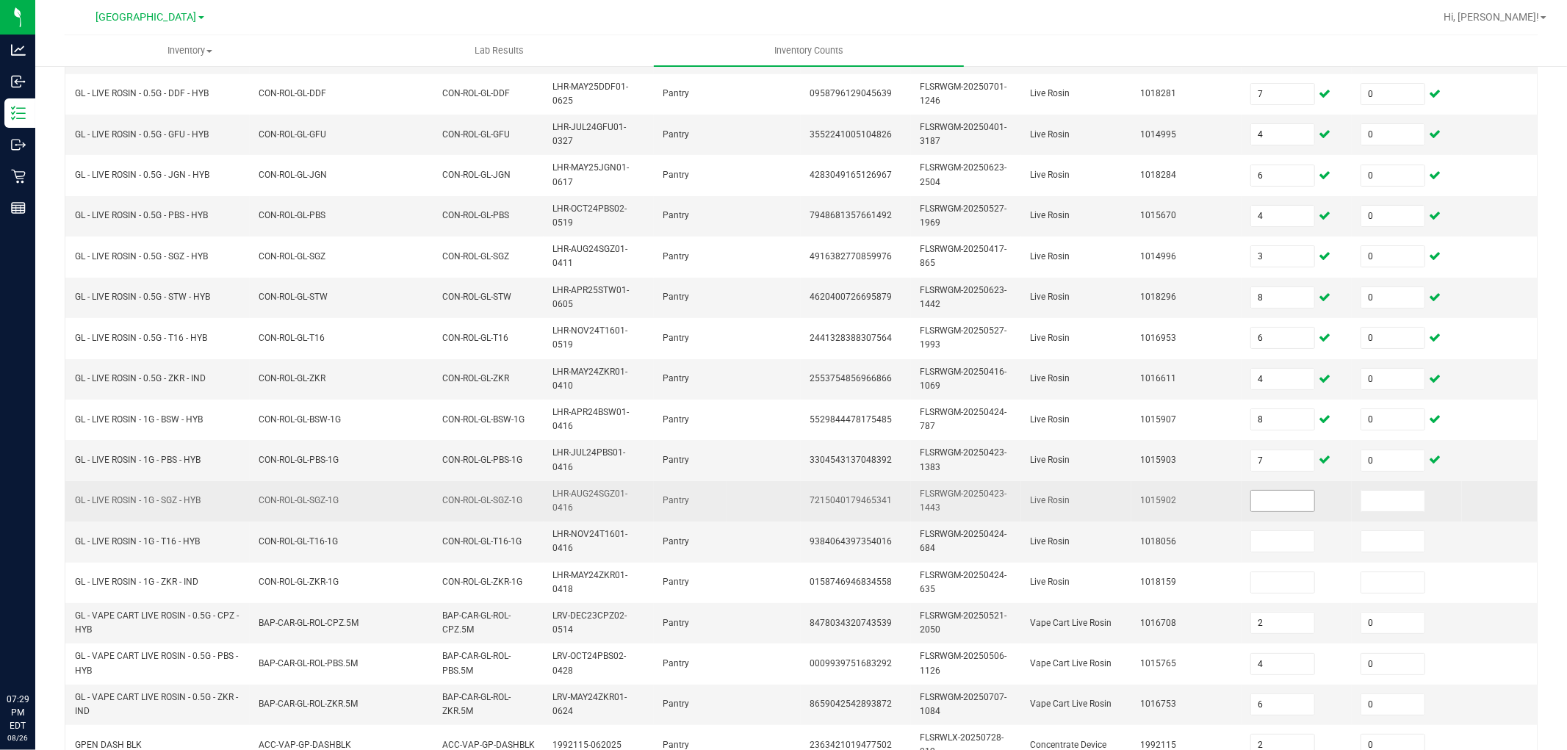
click at [1293, 501] on input at bounding box center [1282, 501] width 63 height 21
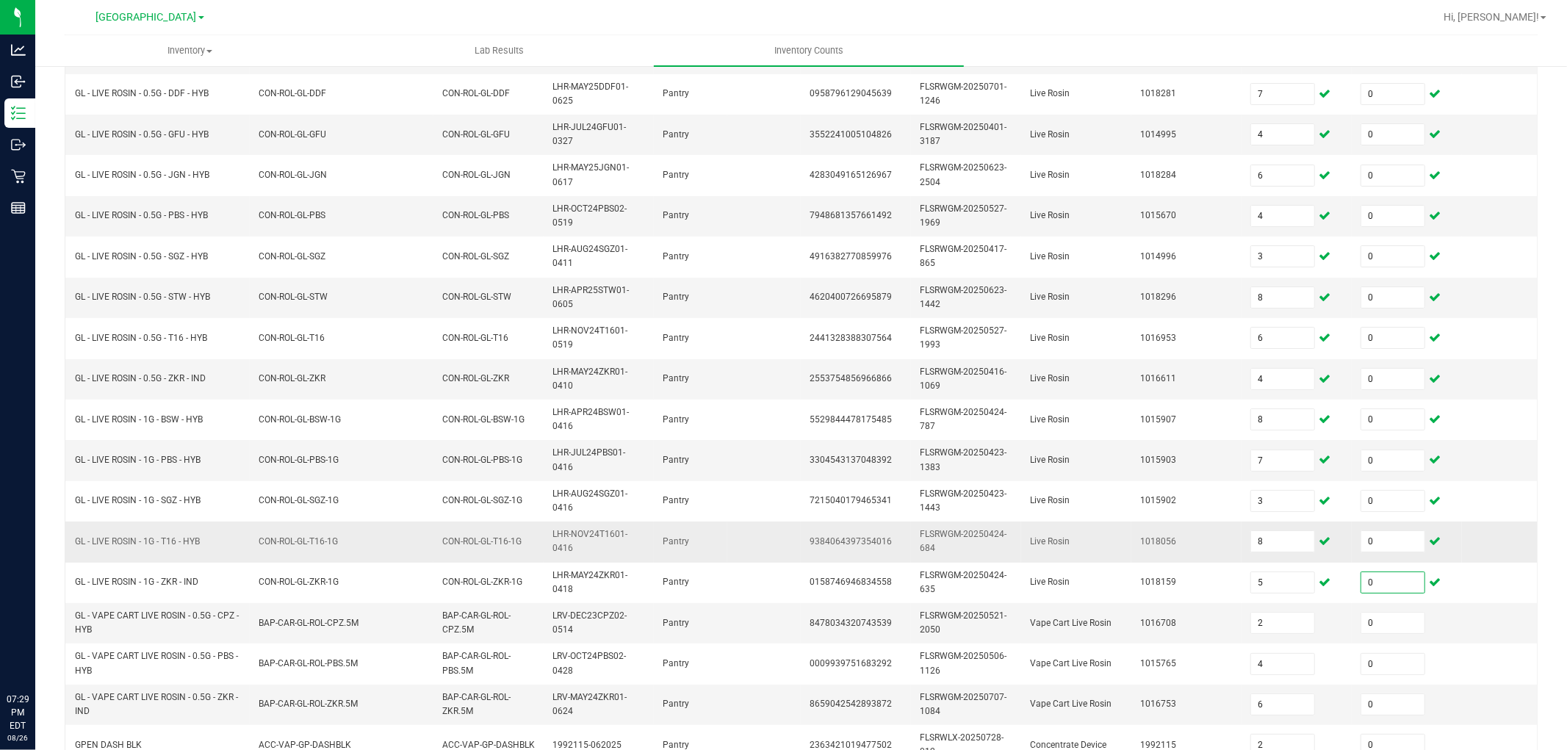
click at [784, 532] on td at bounding box center [763, 541] width 73 height 40
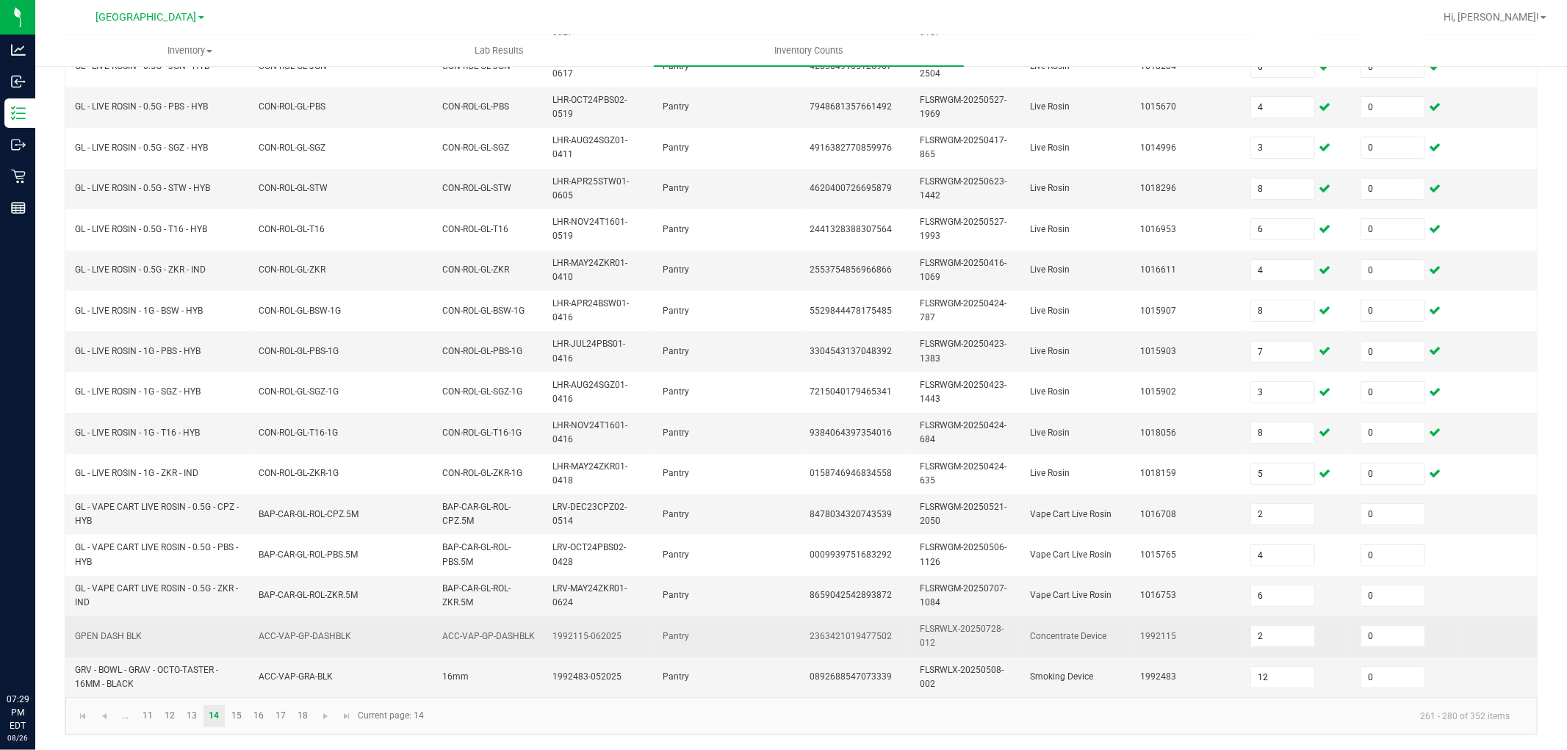
scroll to position [367, 0]
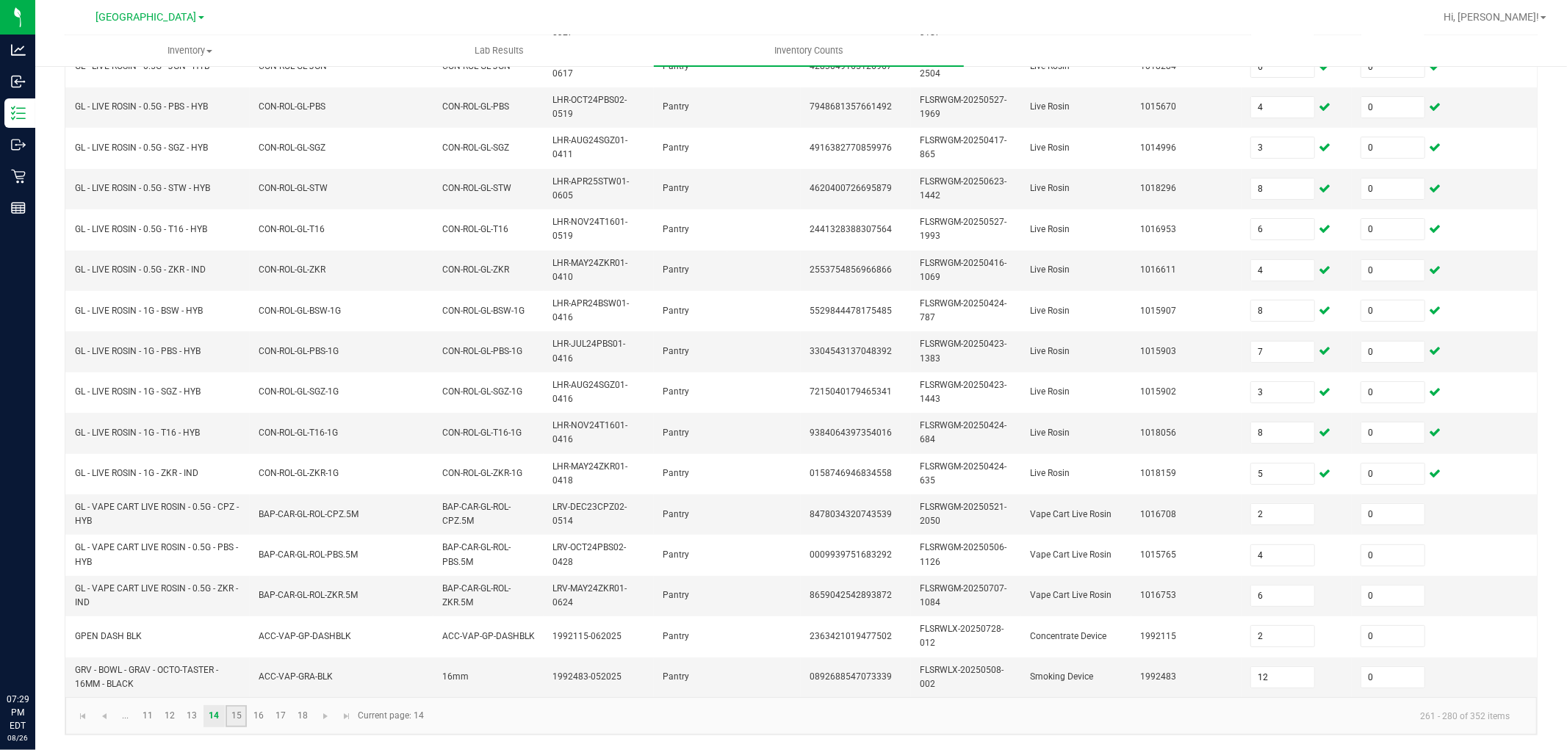
click at [232, 674] on link "15" at bounding box center [235, 716] width 21 height 22
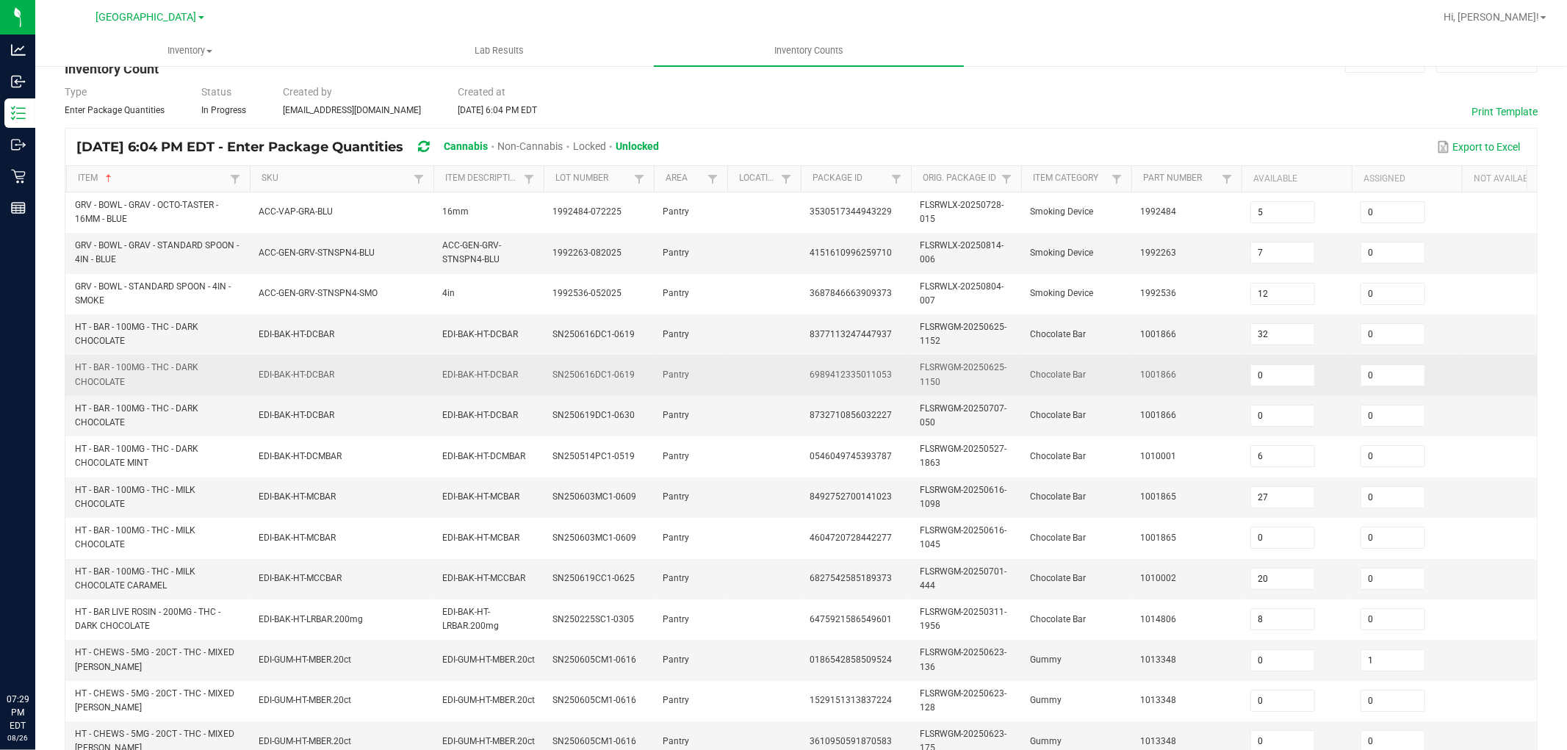
scroll to position [82, 0]
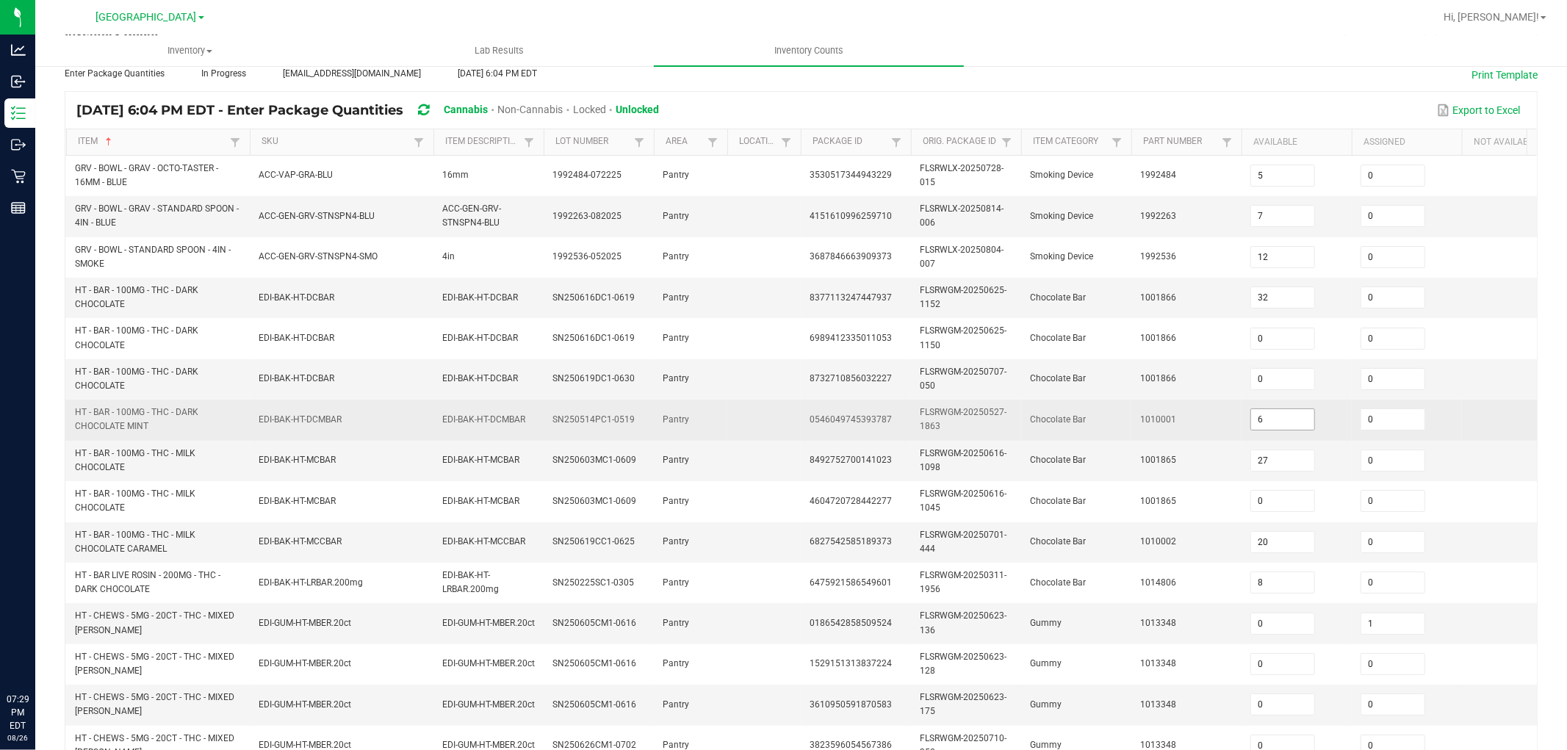
click at [1281, 425] on input "6" at bounding box center [1282, 419] width 63 height 21
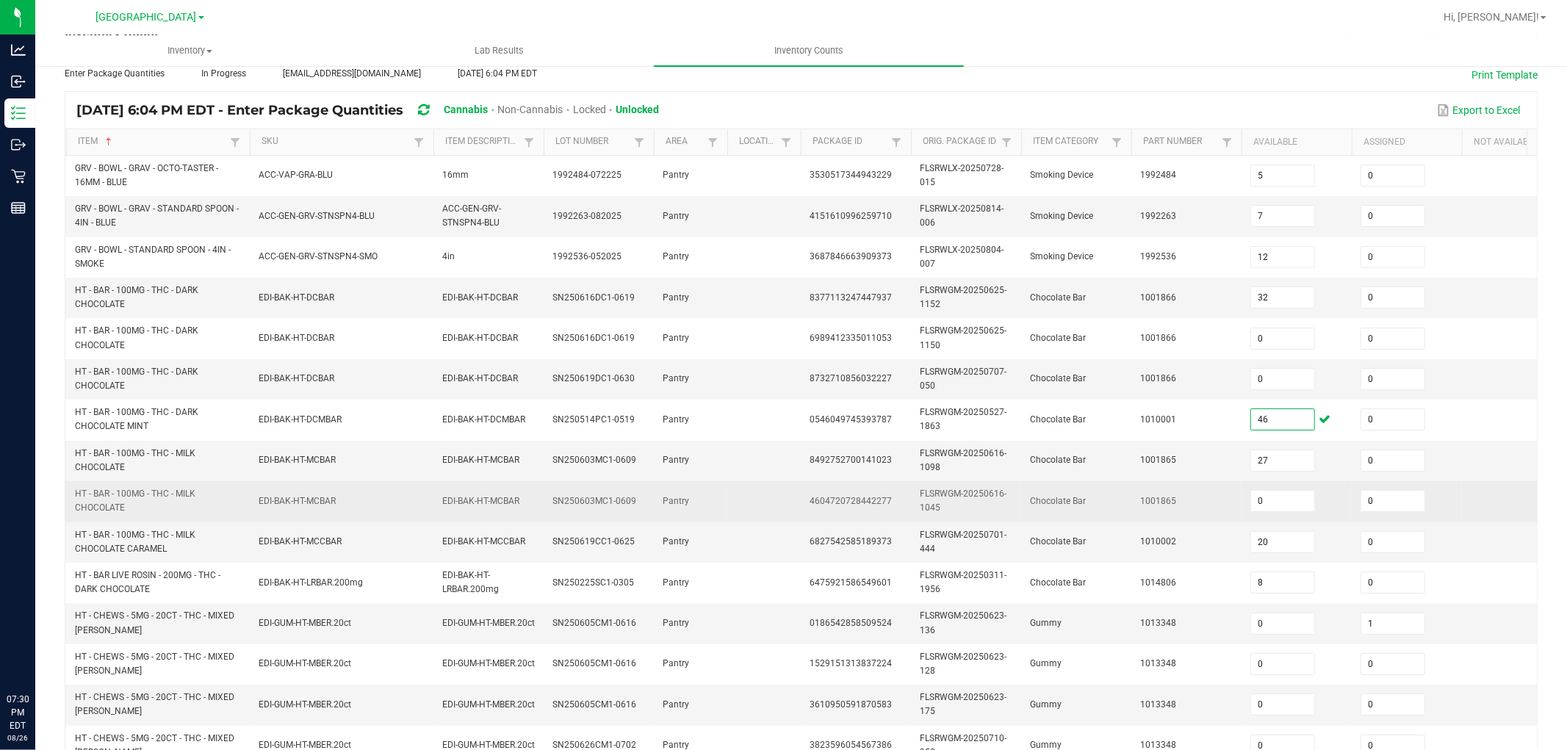
click at [961, 497] on span "FLSRWGM-20250616-1045" at bounding box center [963, 500] width 87 height 24
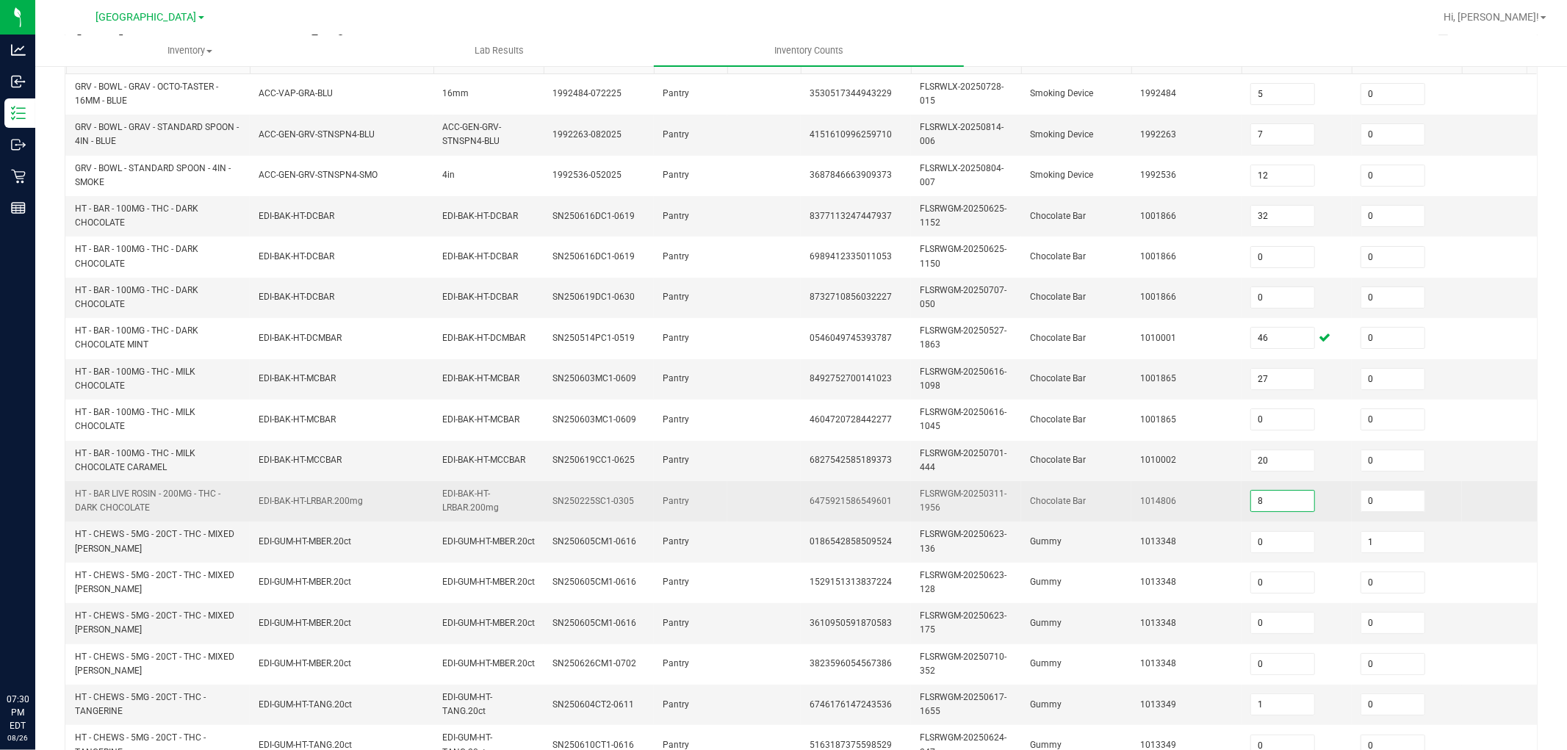
click at [1286, 499] on input "8" at bounding box center [1282, 501] width 63 height 21
click at [1160, 505] on span "1014806" at bounding box center [1158, 501] width 36 height 10
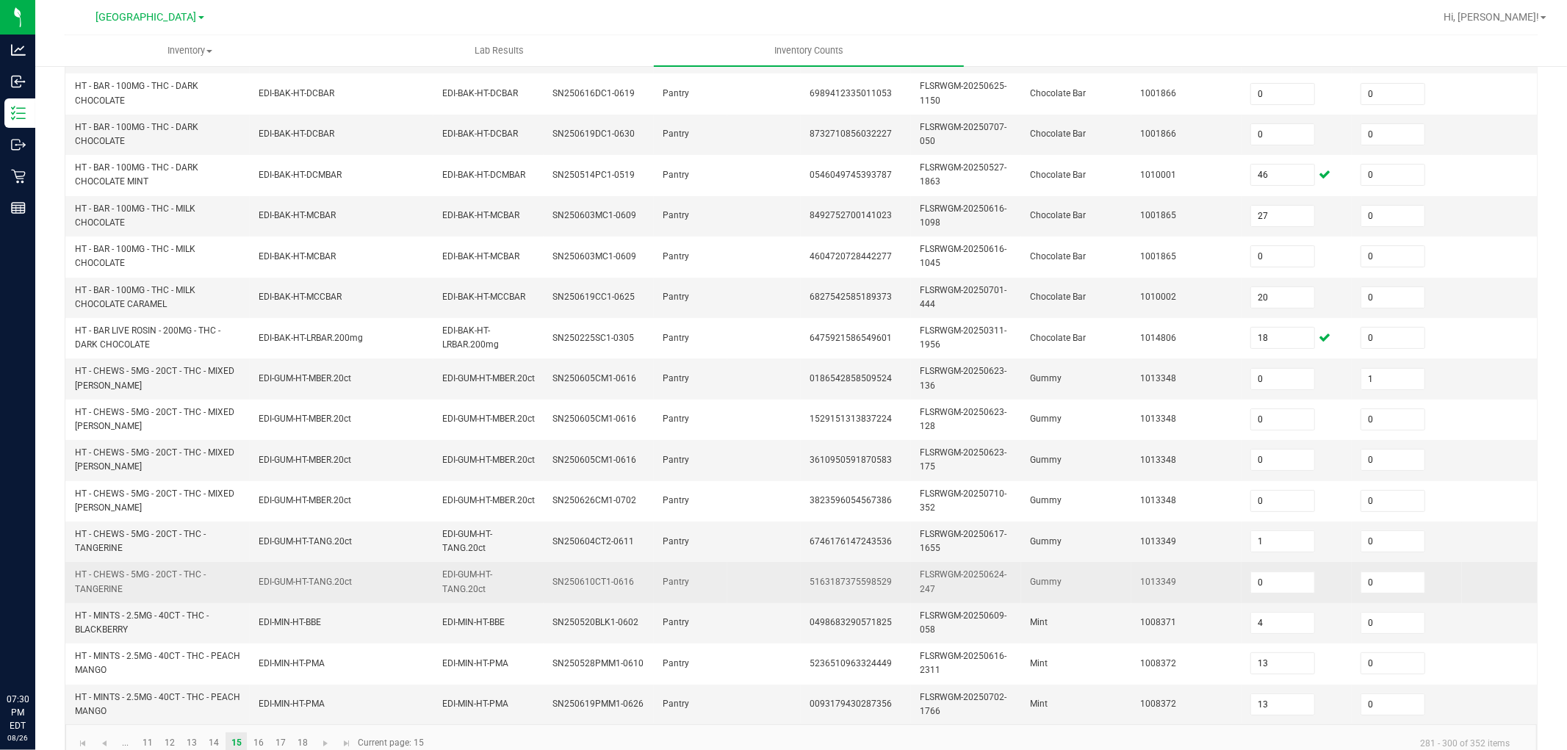
scroll to position [367, 0]
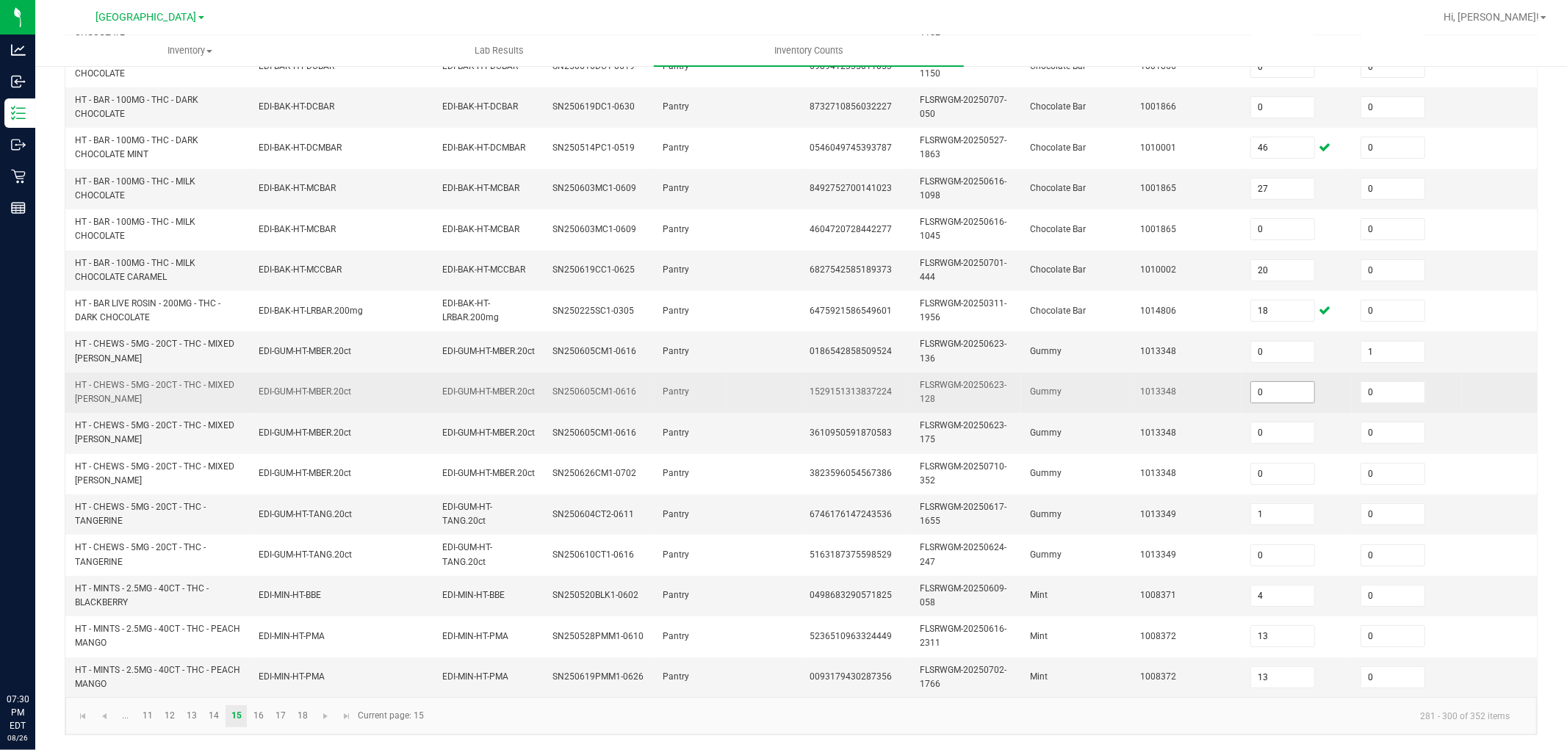
click at [1286, 386] on input "0" at bounding box center [1282, 392] width 63 height 21
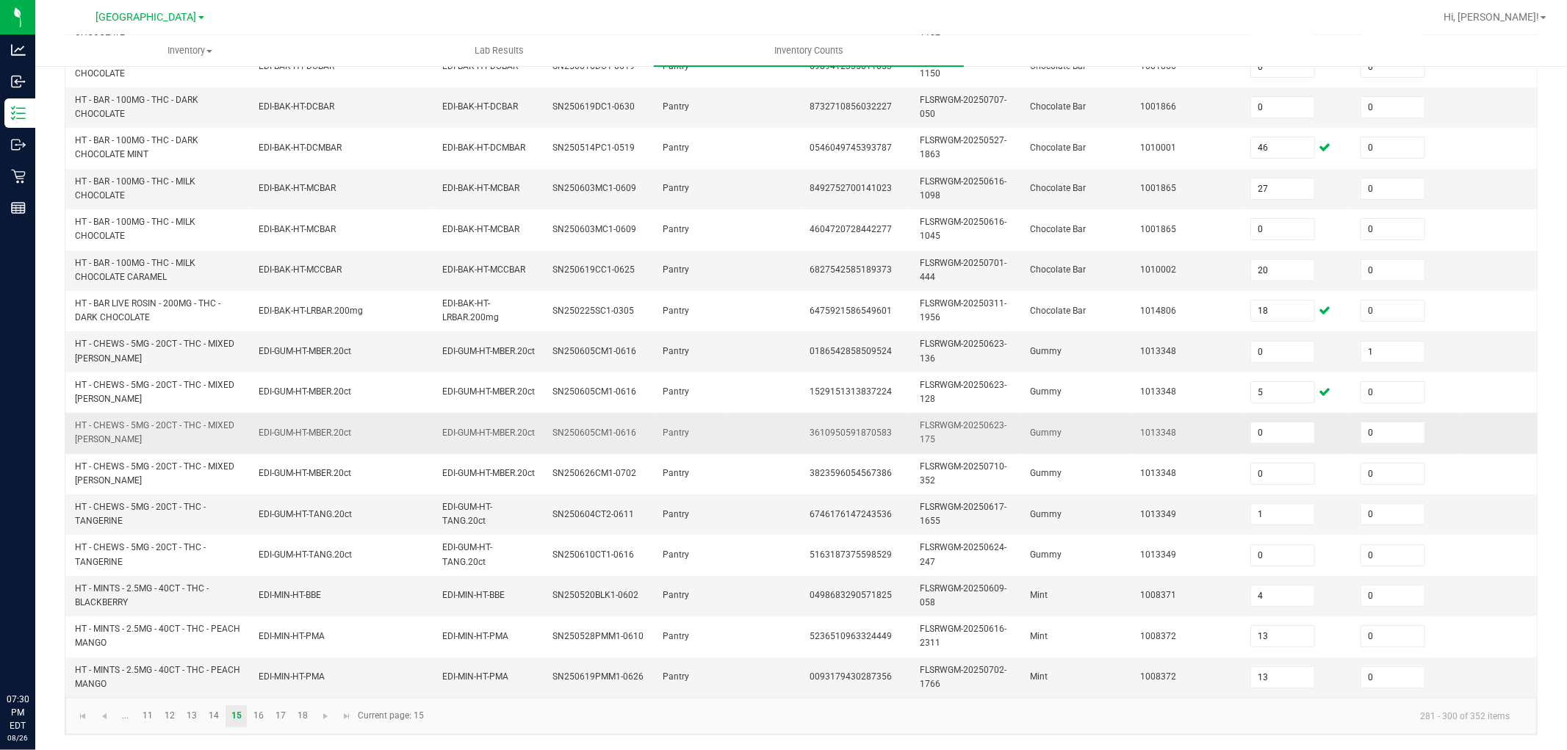
click at [1234, 413] on td "1013348" at bounding box center [1186, 433] width 110 height 40
click at [261, 674] on link "16" at bounding box center [258, 716] width 21 height 22
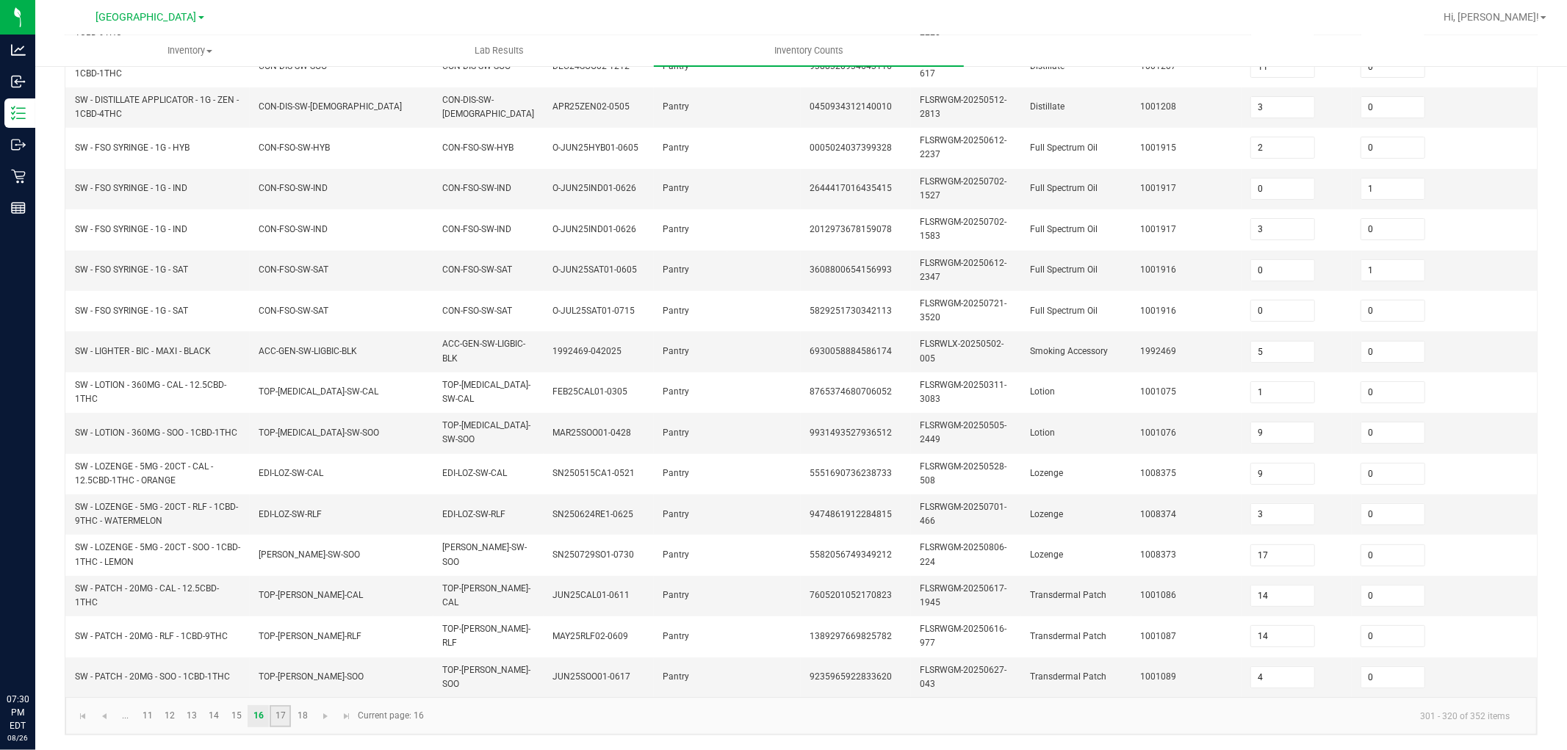
click at [278, 674] on link "17" at bounding box center [280, 716] width 21 height 22
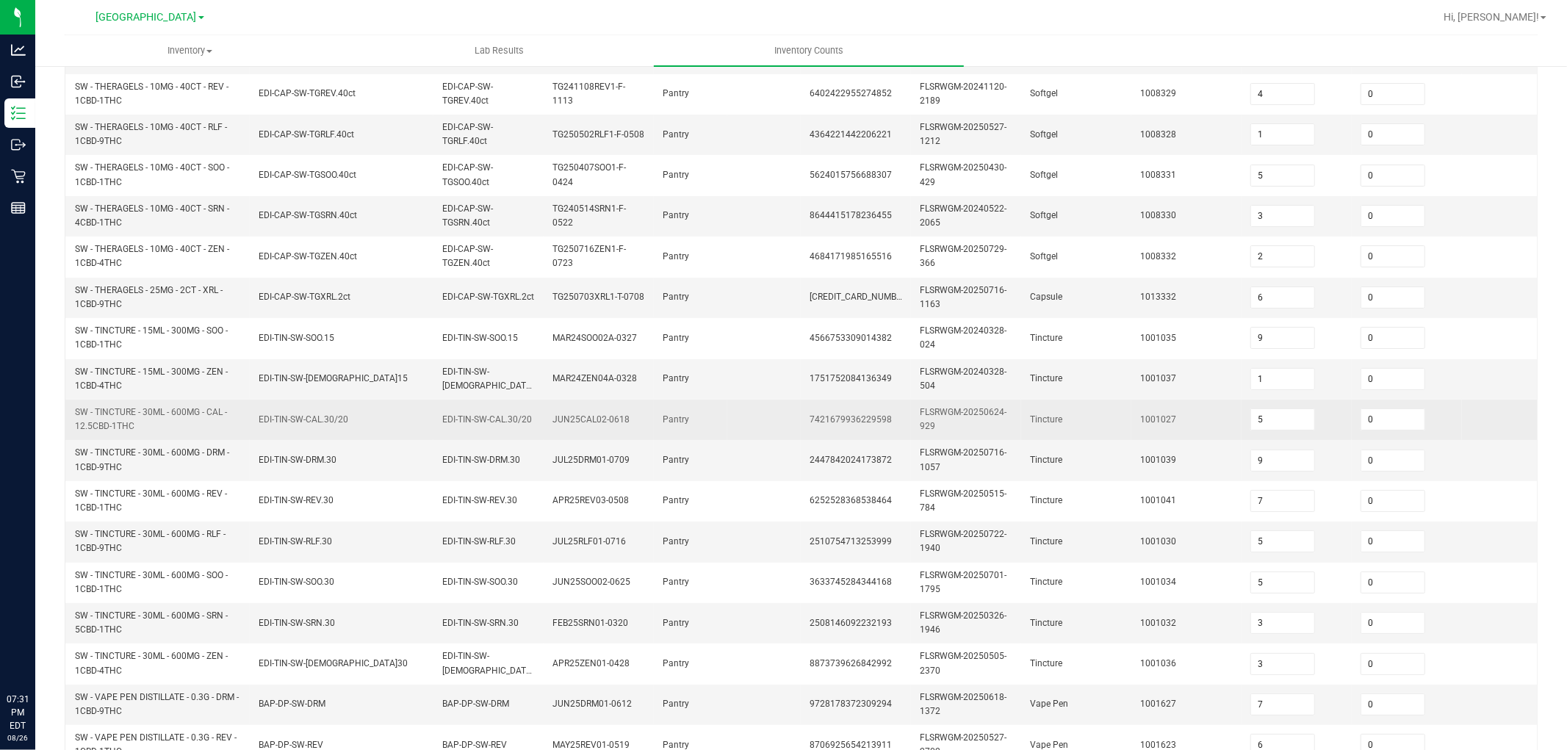
scroll to position [326, 0]
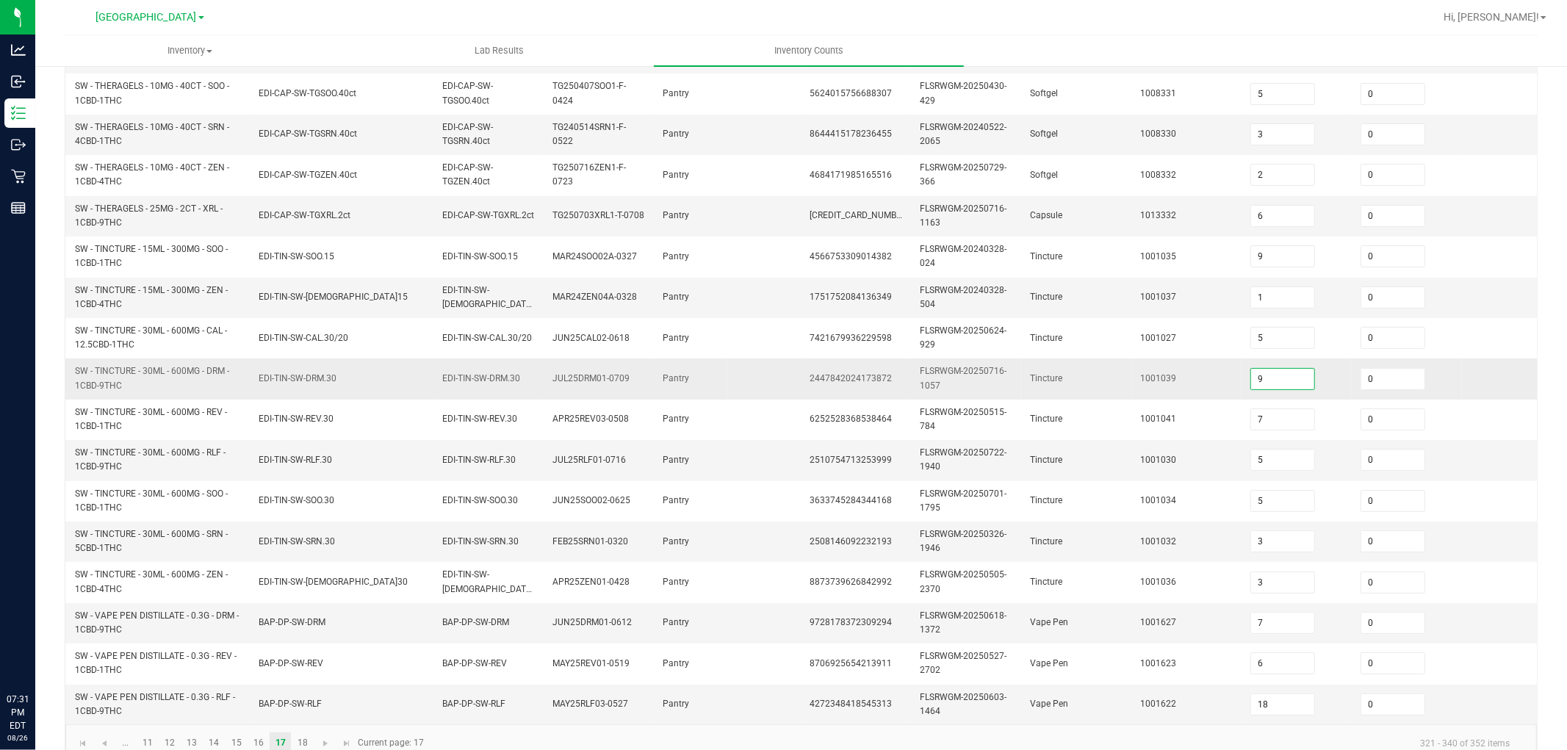
click at [1283, 379] on input "9" at bounding box center [1282, 379] width 63 height 21
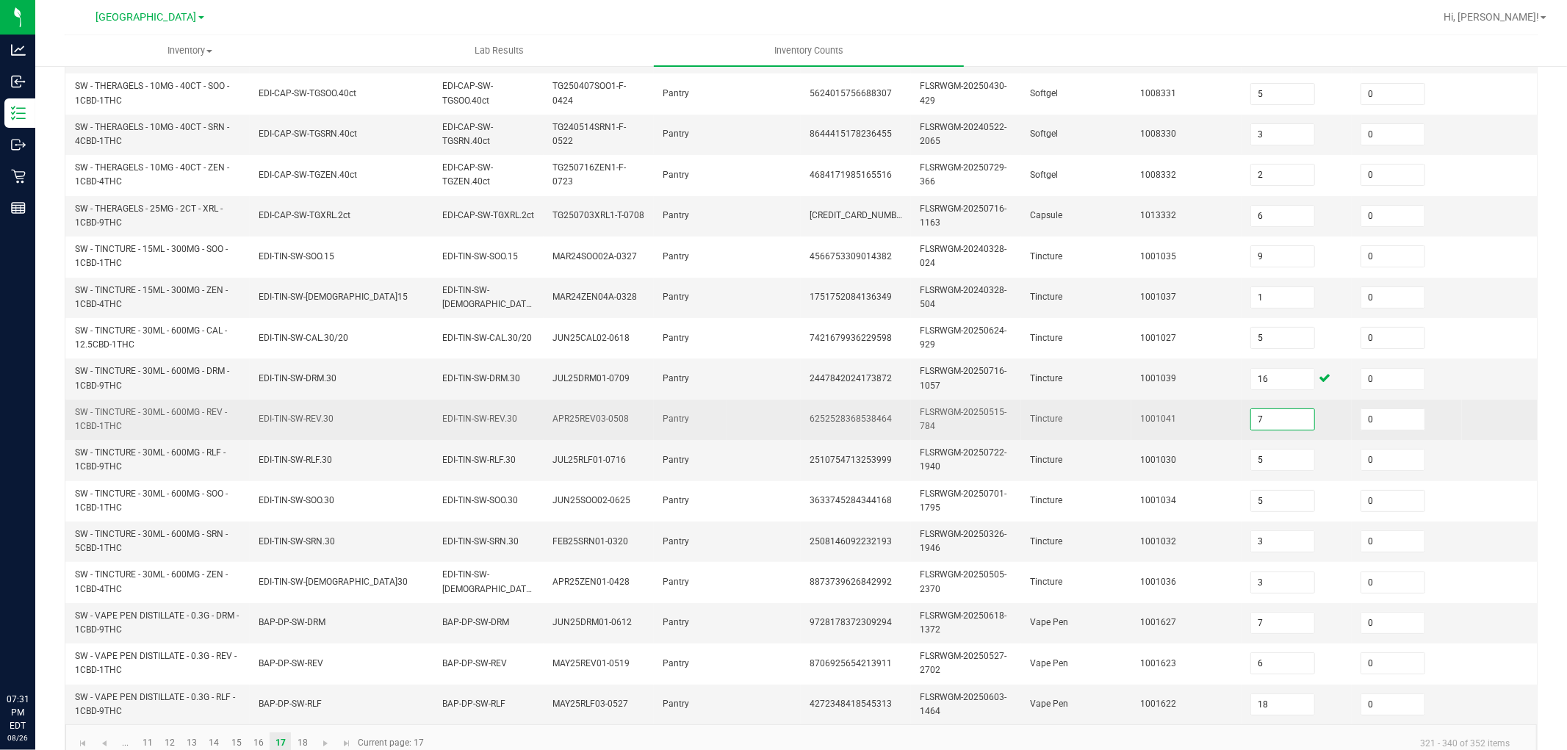
click at [1288, 419] on input "7" at bounding box center [1282, 419] width 63 height 21
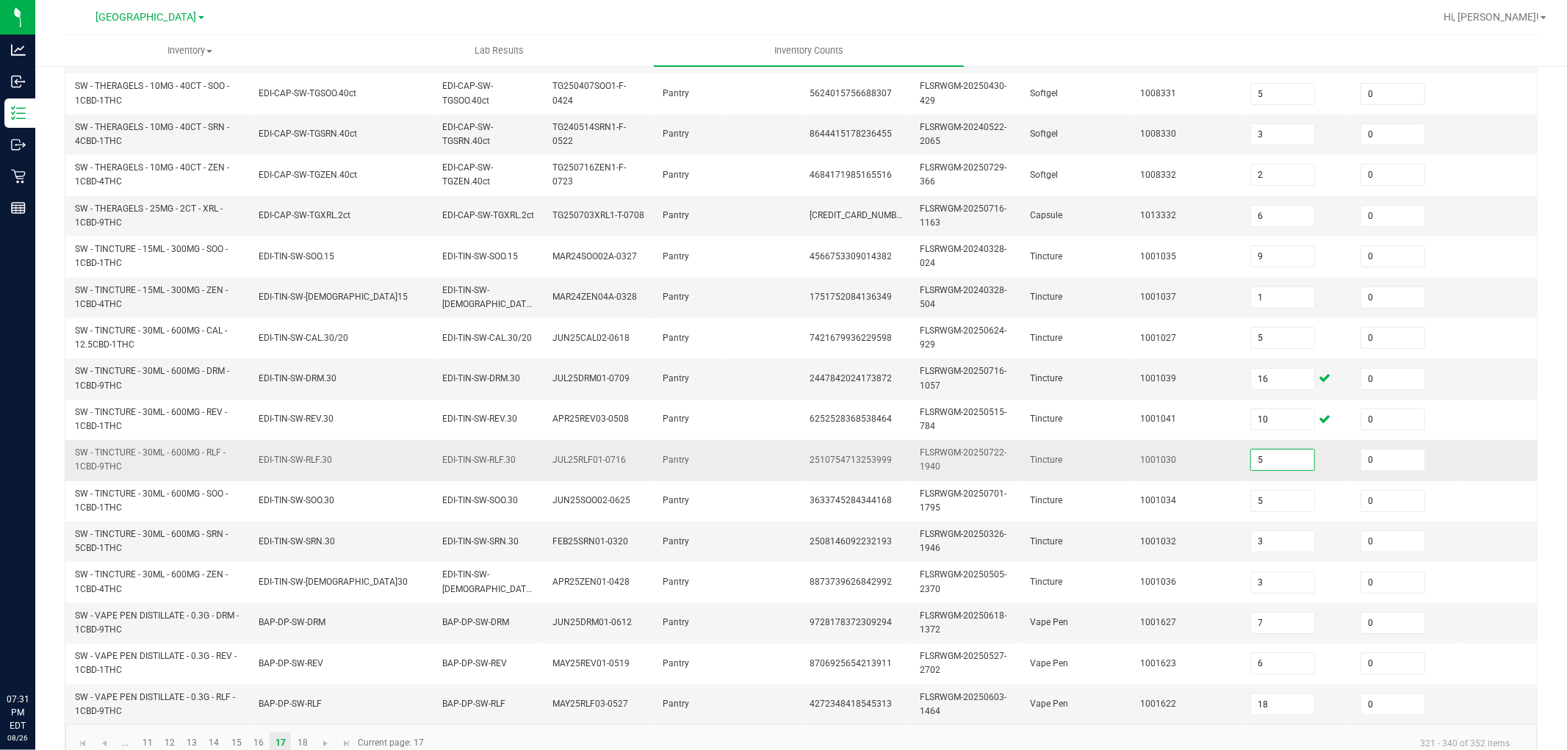
click at [1281, 459] on input "5" at bounding box center [1282, 459] width 63 height 21
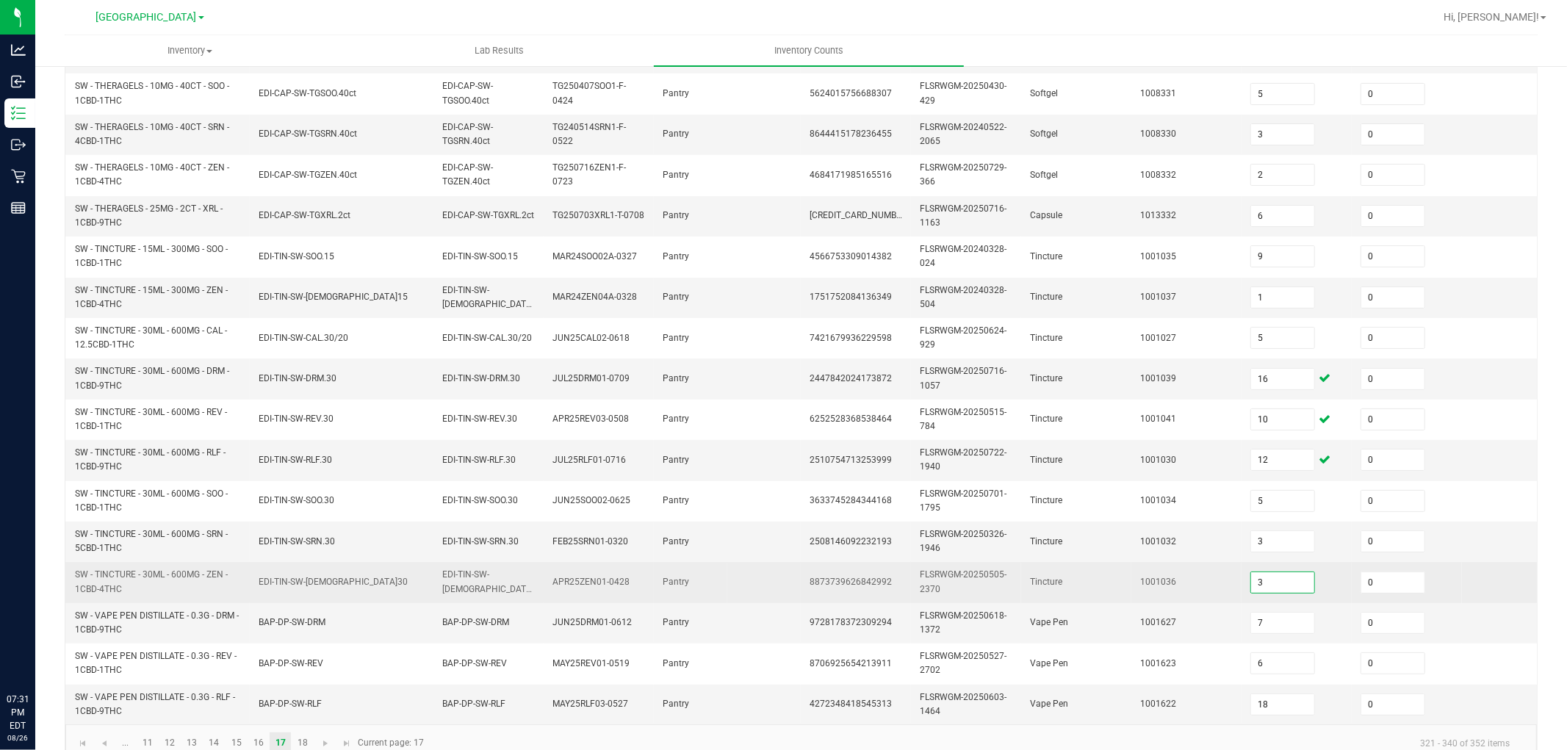
click at [1262, 577] on input "3" at bounding box center [1282, 582] width 63 height 21
click at [827, 589] on td "8873739626842992" at bounding box center [856, 582] width 110 height 40
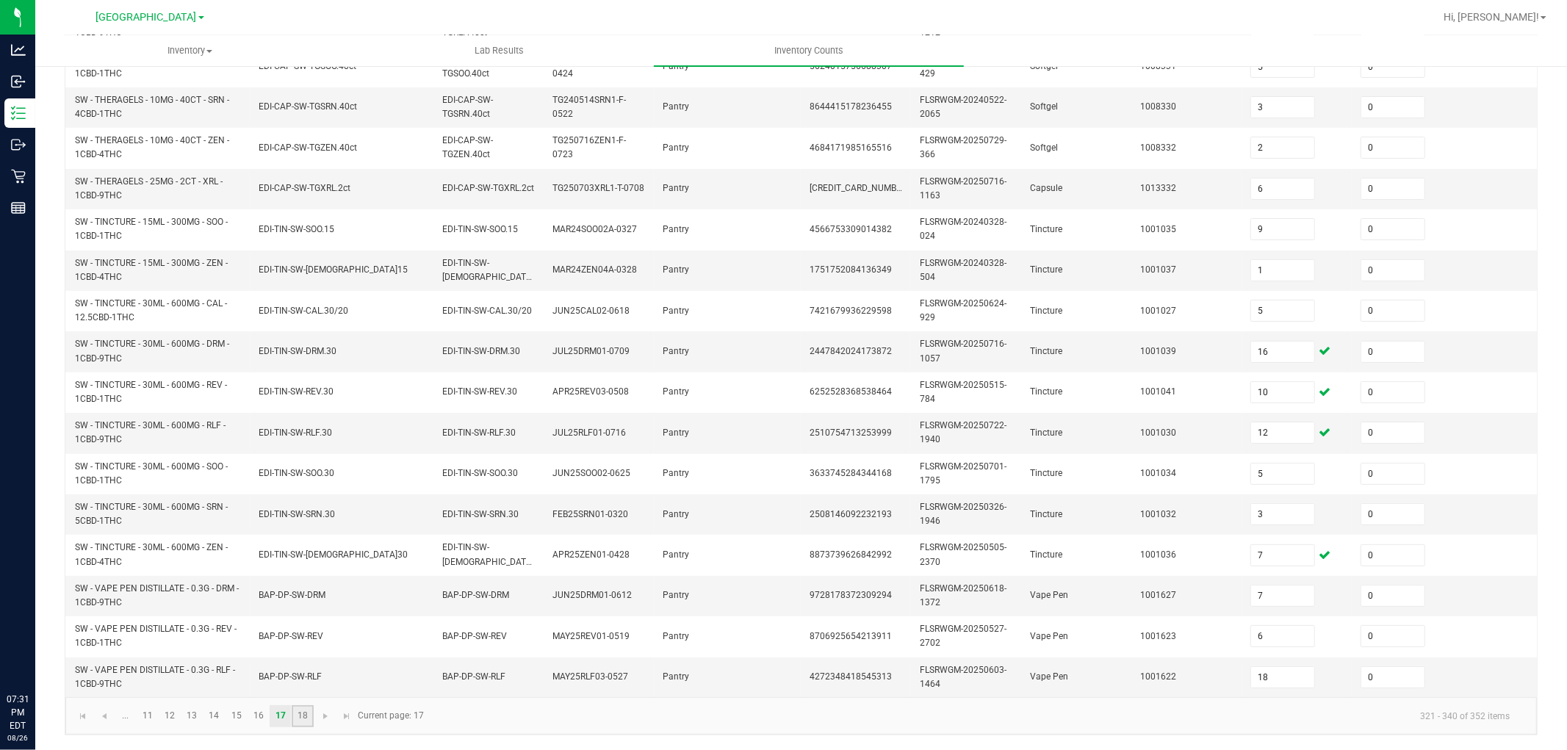
click at [307, 674] on link "18" at bounding box center [302, 716] width 21 height 22
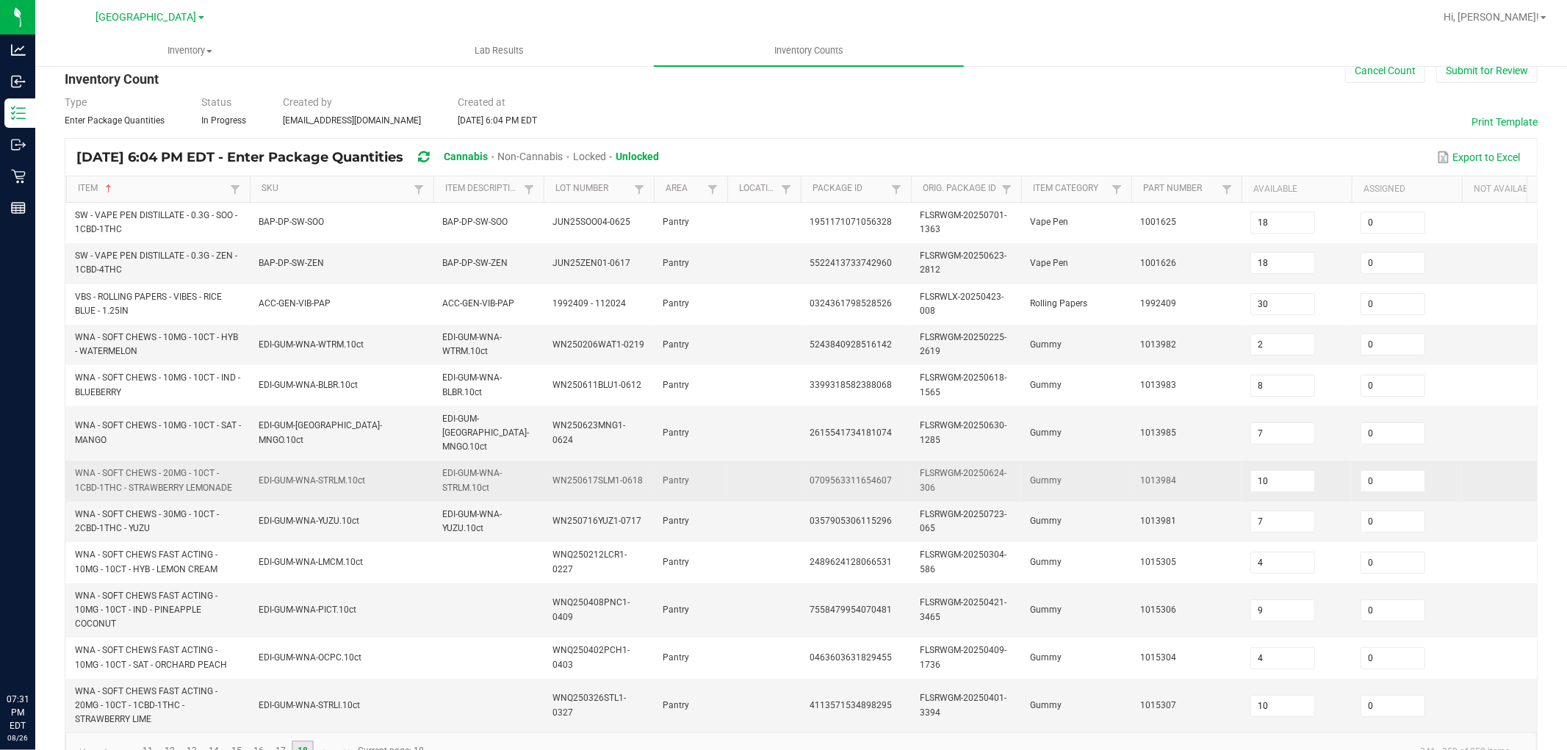
scroll to position [69, 0]
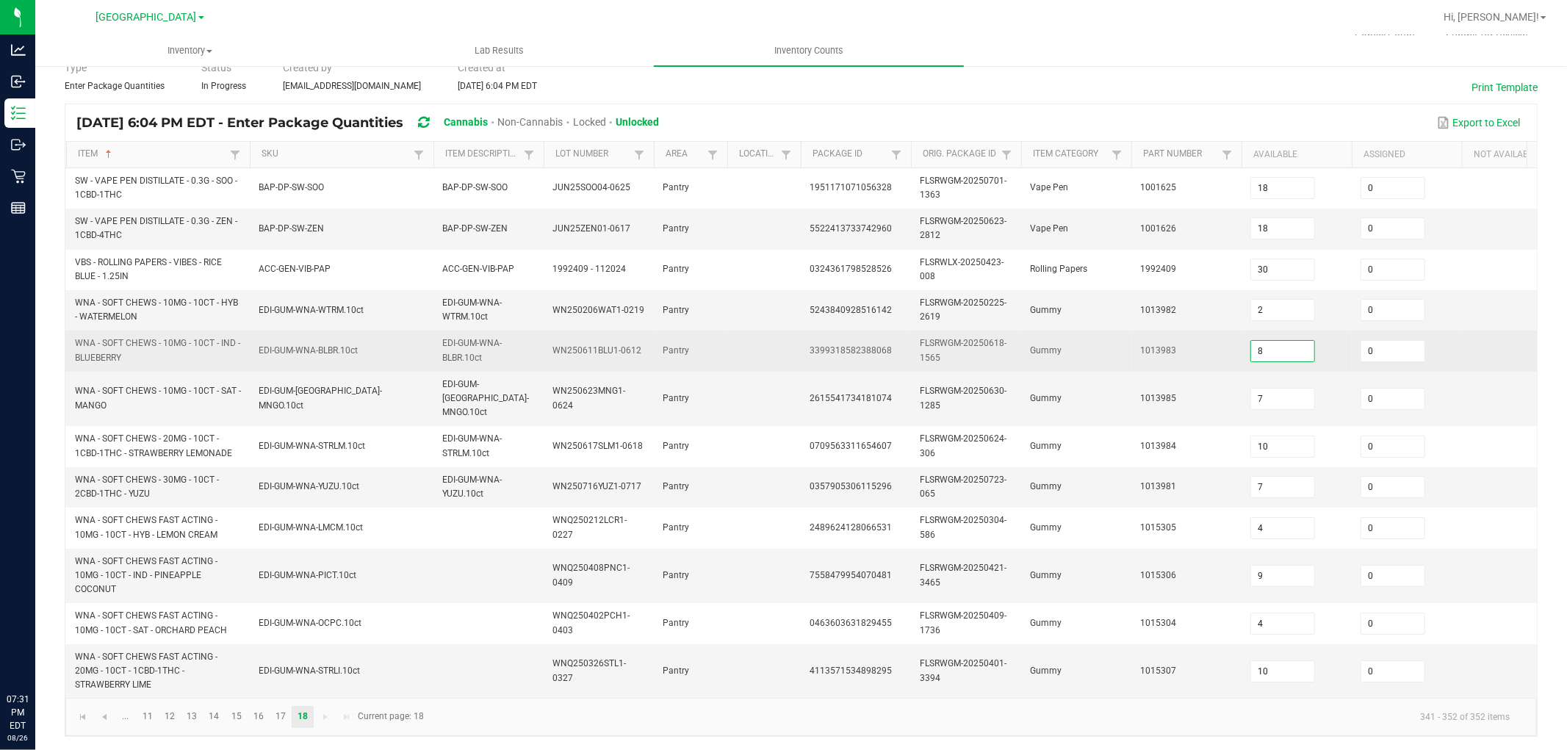
click at [1271, 355] on input "8" at bounding box center [1282, 351] width 63 height 21
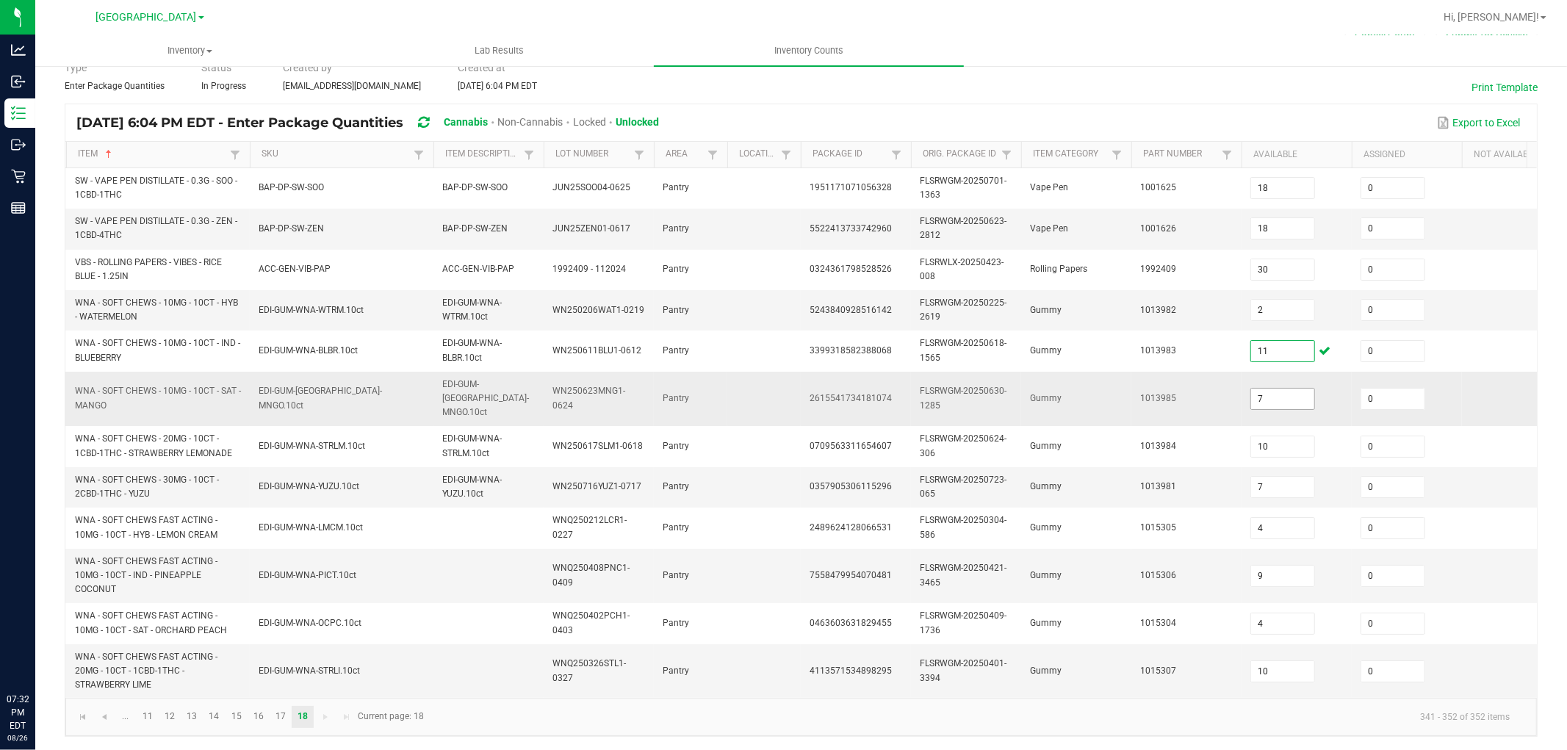
click at [1271, 389] on input "7" at bounding box center [1282, 399] width 63 height 21
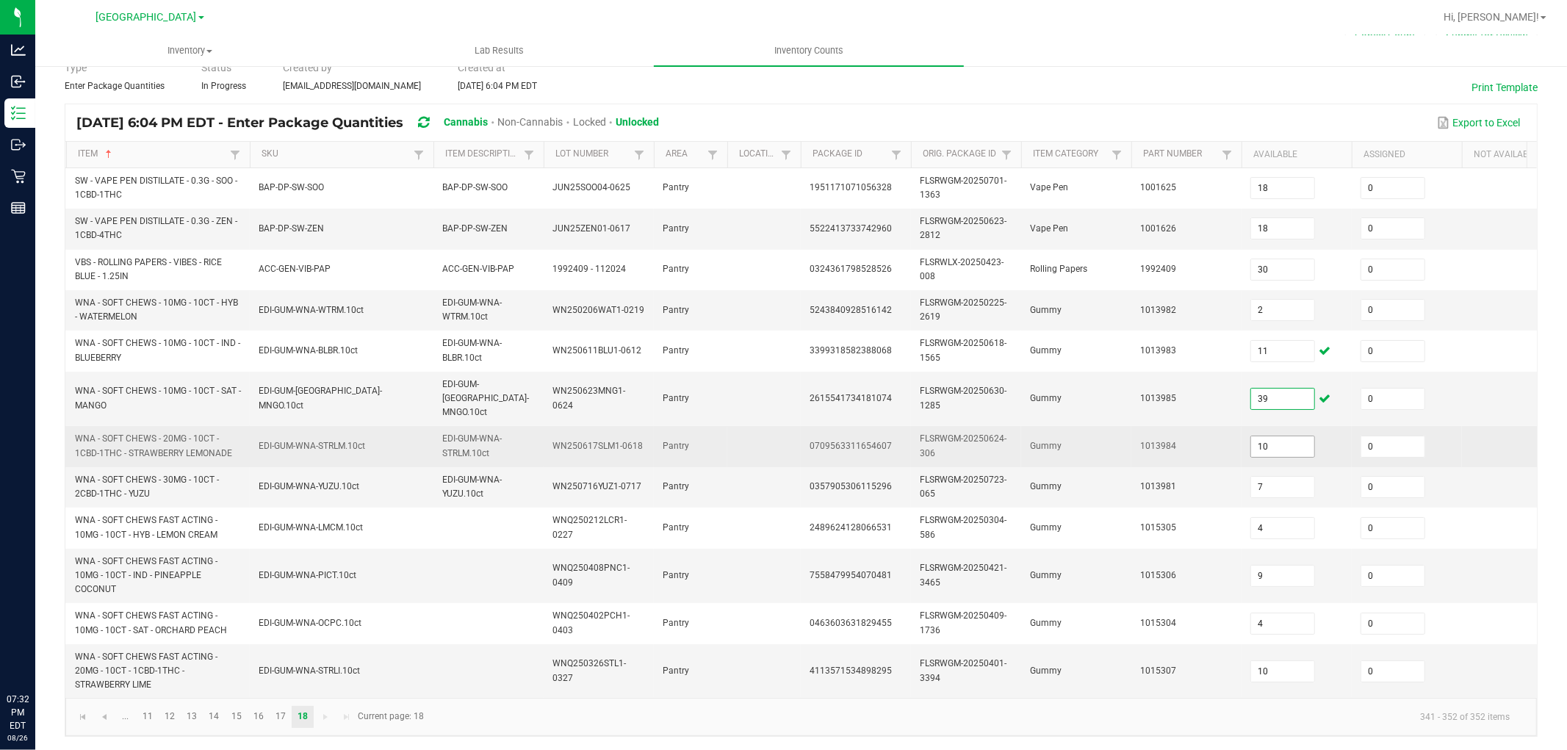
click at [1281, 436] on input "10" at bounding box center [1282, 446] width 63 height 21
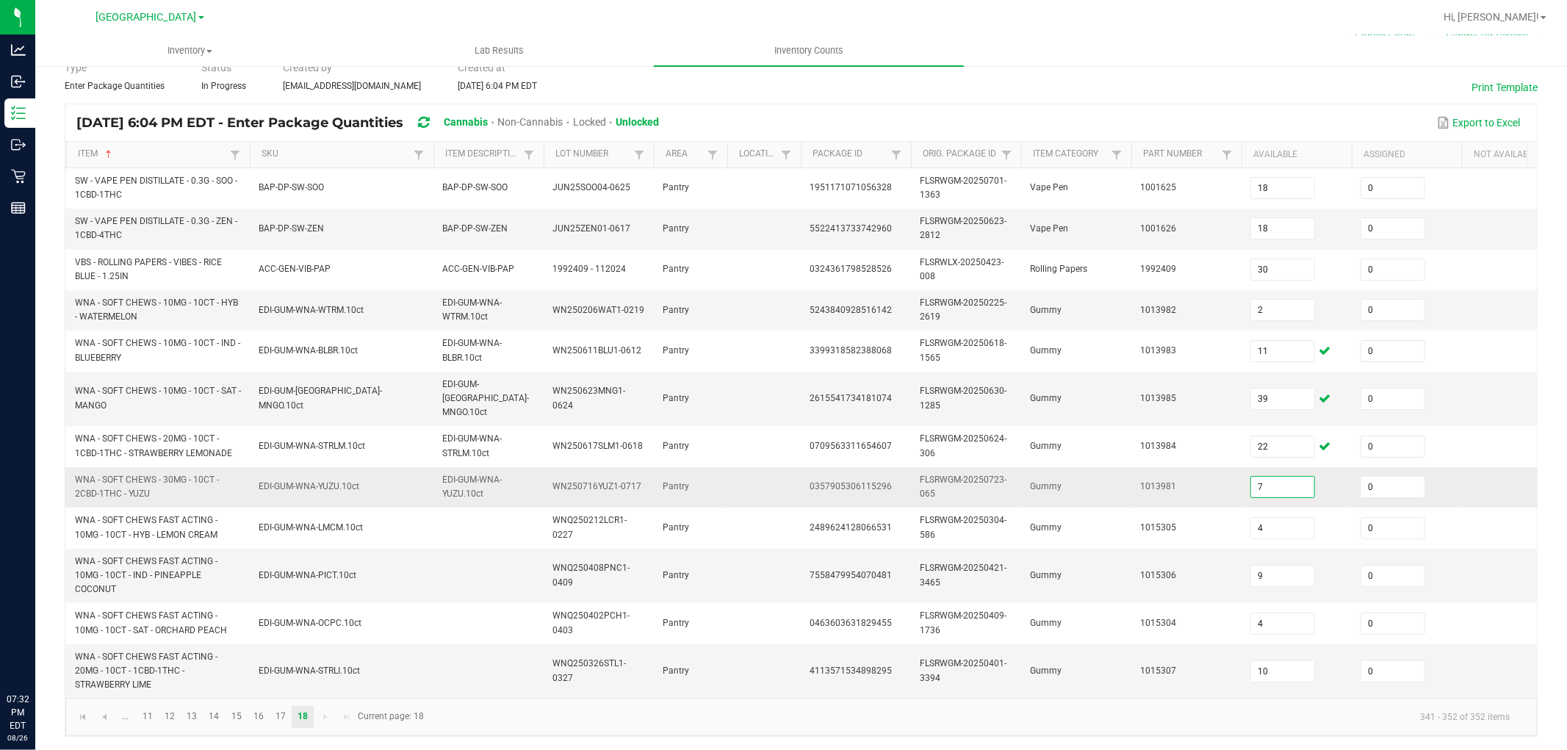
click at [1267, 477] on input "7" at bounding box center [1282, 487] width 63 height 21
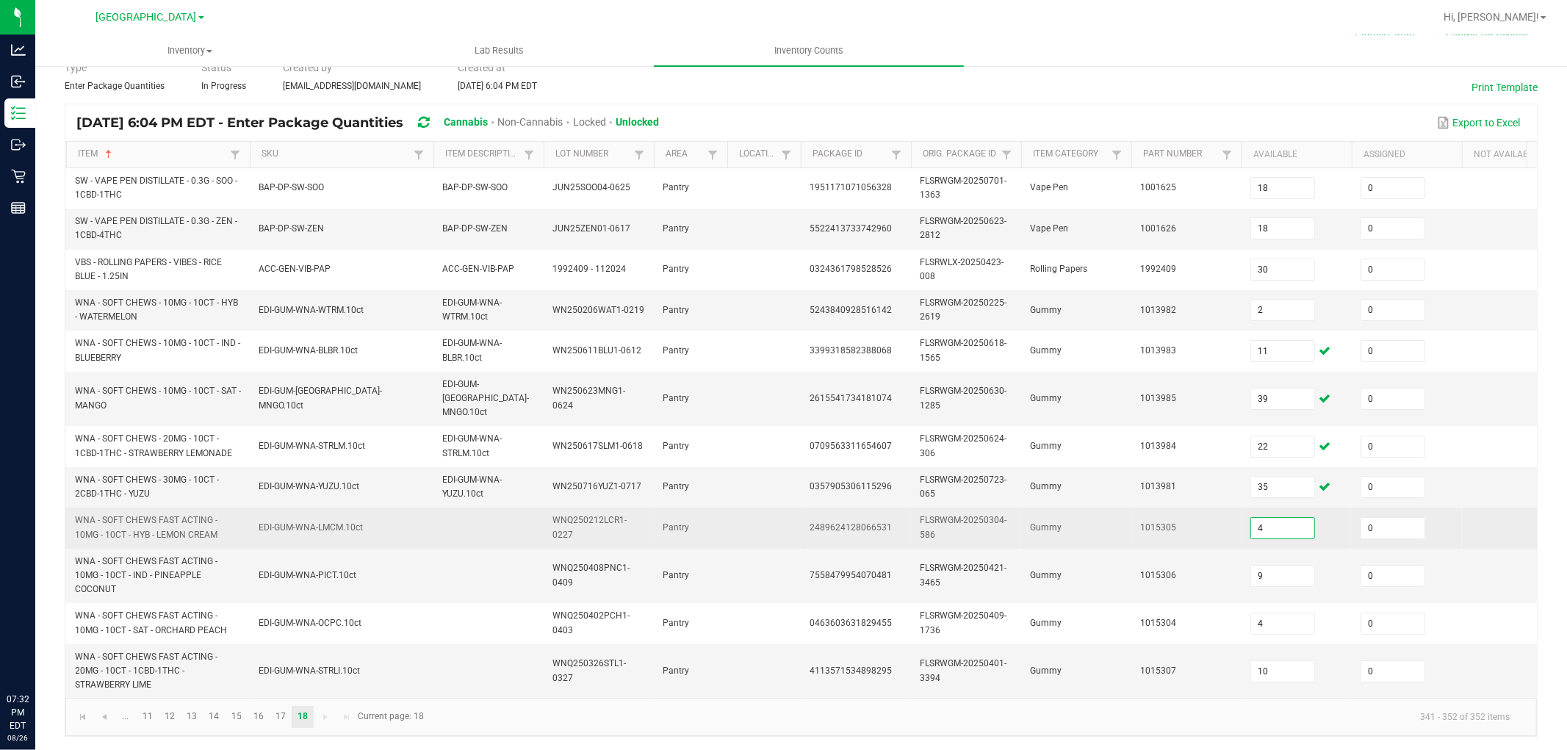
click at [1287, 518] on input "4" at bounding box center [1282, 528] width 63 height 21
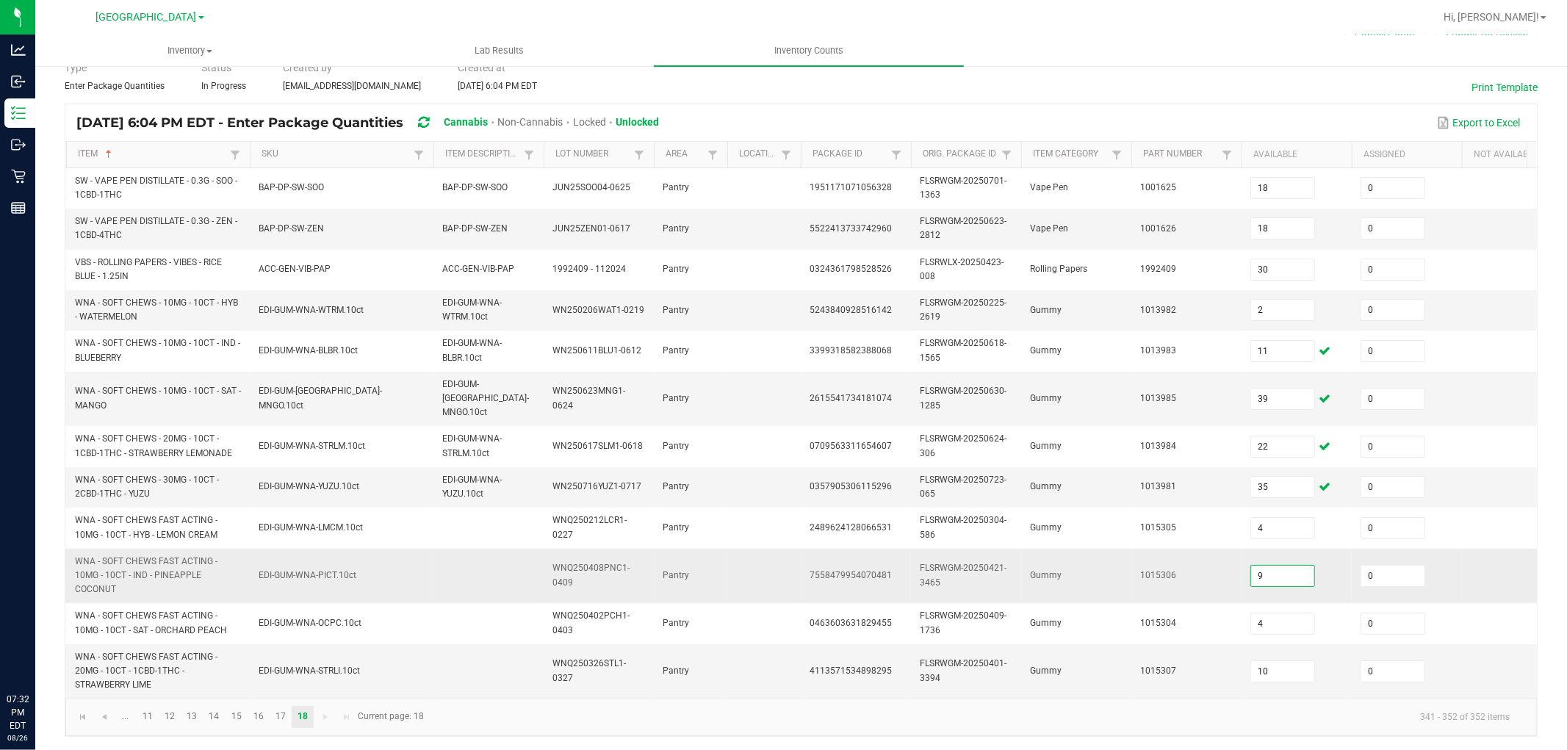
click at [1285, 566] on input "9" at bounding box center [1282, 576] width 63 height 21
click at [1300, 661] on input "10" at bounding box center [1282, 671] width 63 height 21
click at [605, 674] on kendo-pager "... 11 12 13 14 15 16 17 18 341 - 352 of 352 items Current page: 18" at bounding box center [800, 716] width 1471 height 37
click at [85, 674] on span "Go to the first page" at bounding box center [83, 717] width 12 height 12
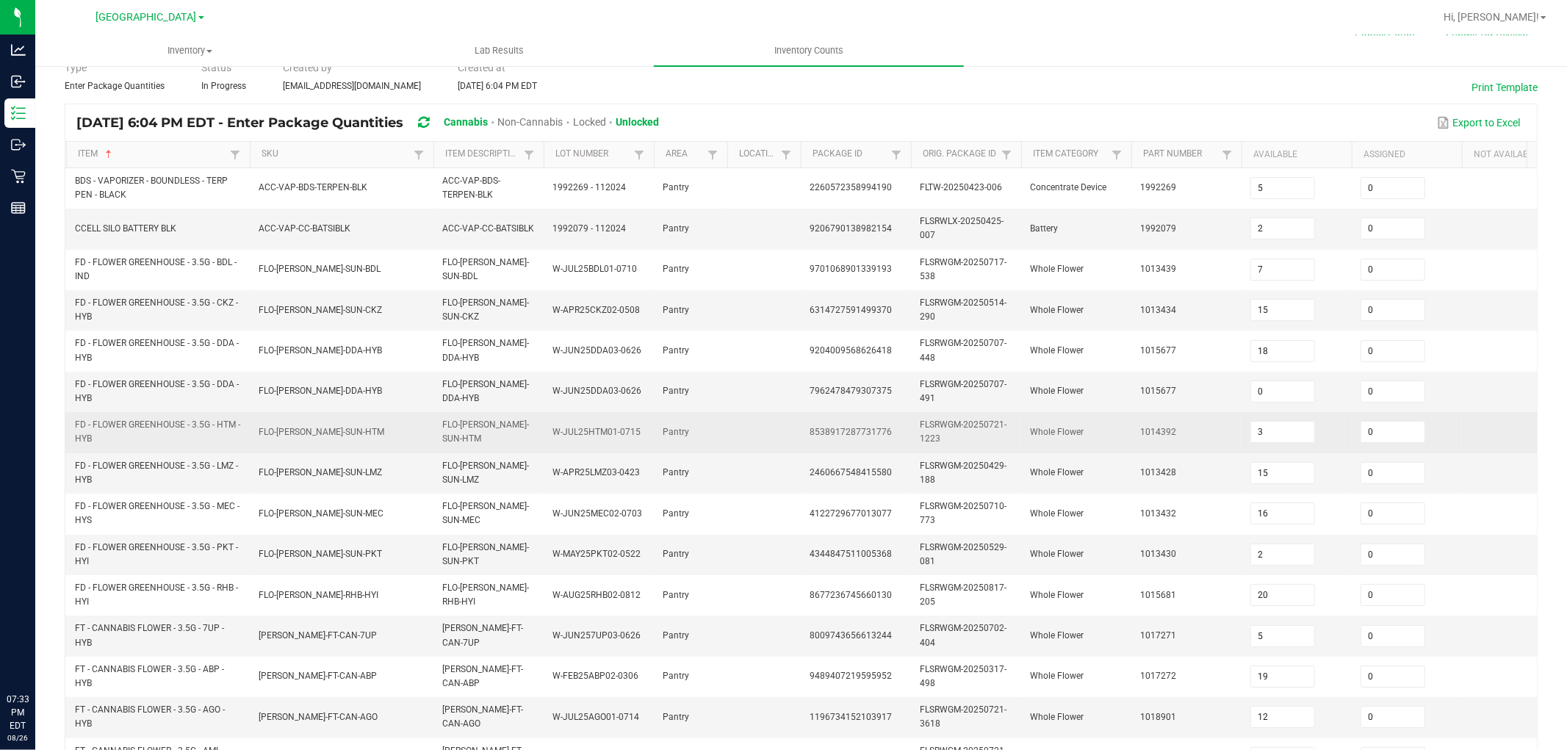
click at [329, 438] on span "FLO-BUD-FD-SUN-HTM" at bounding box center [322, 432] width 126 height 14
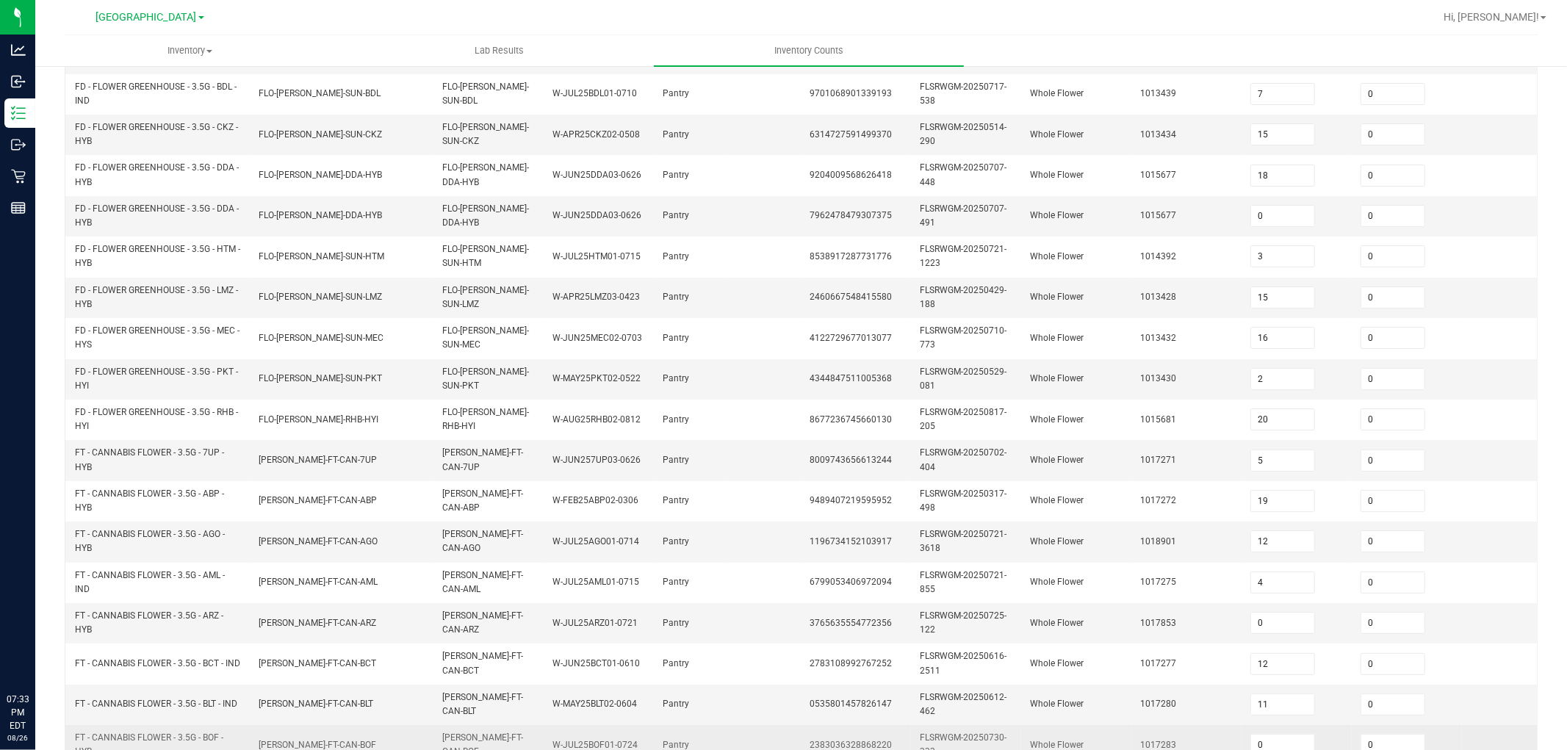
scroll to position [367, 0]
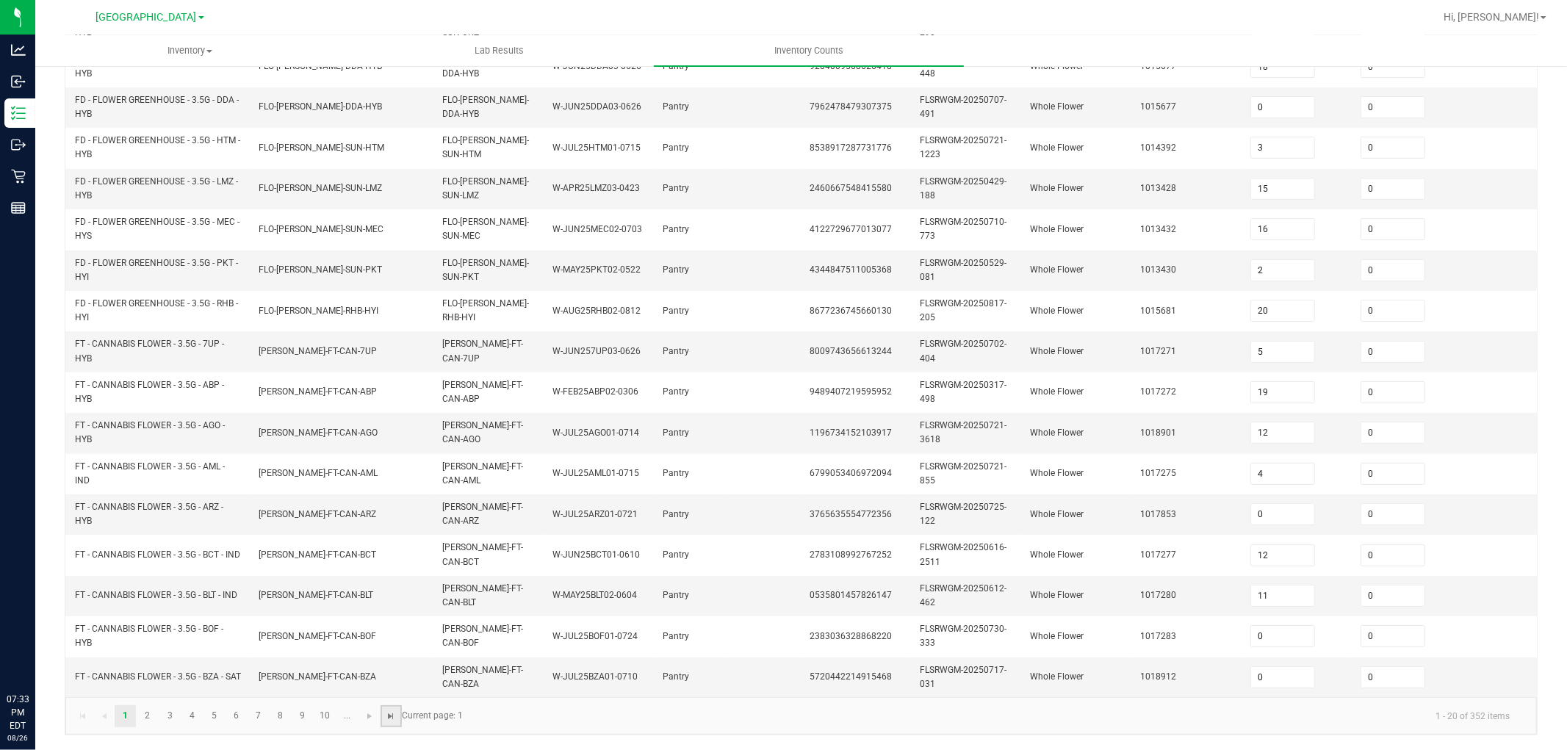
click at [386, 674] on span "Go to the last page" at bounding box center [392, 716] width 12 height 12
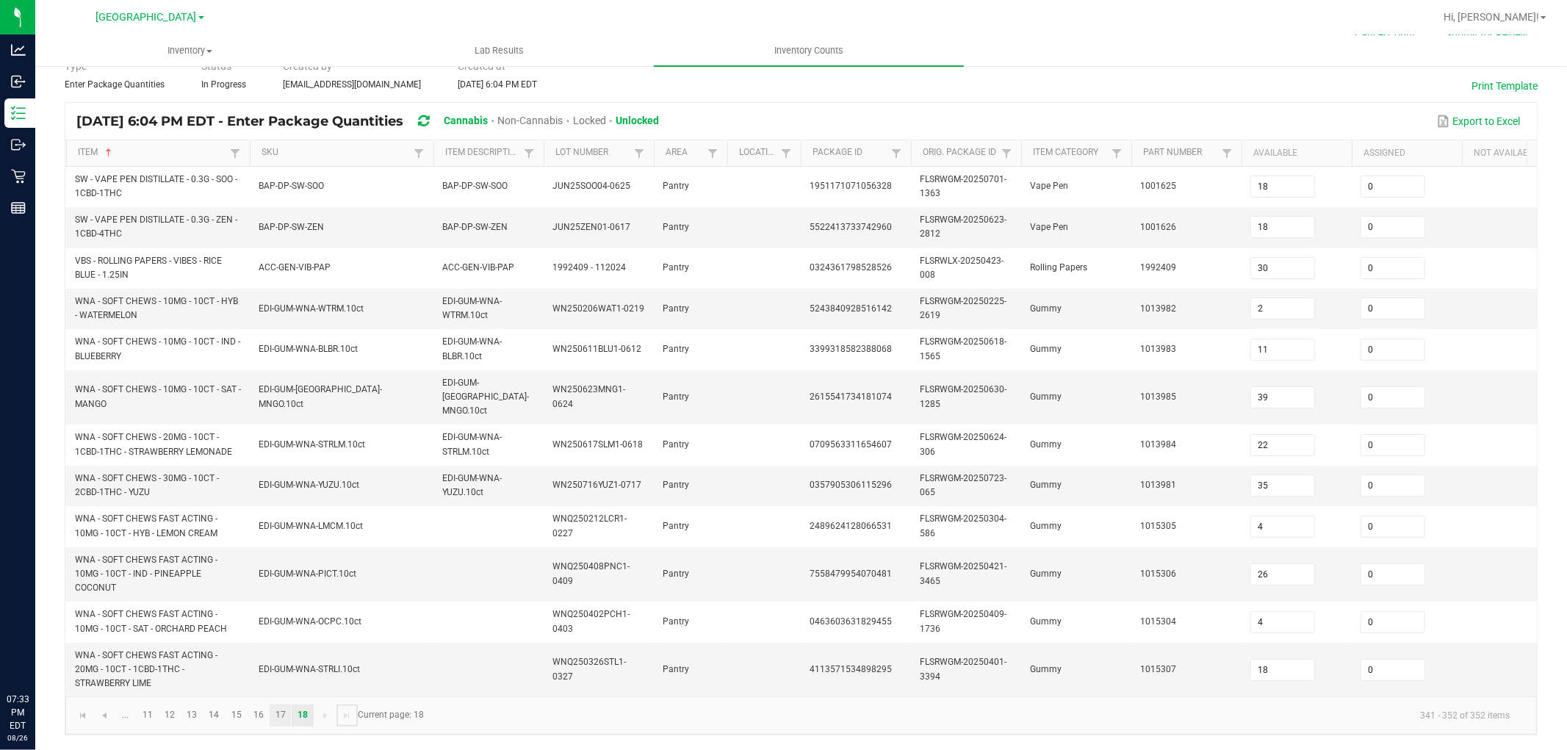
scroll to position [69, 0]
click at [279, 674] on link "17" at bounding box center [280, 717] width 21 height 22
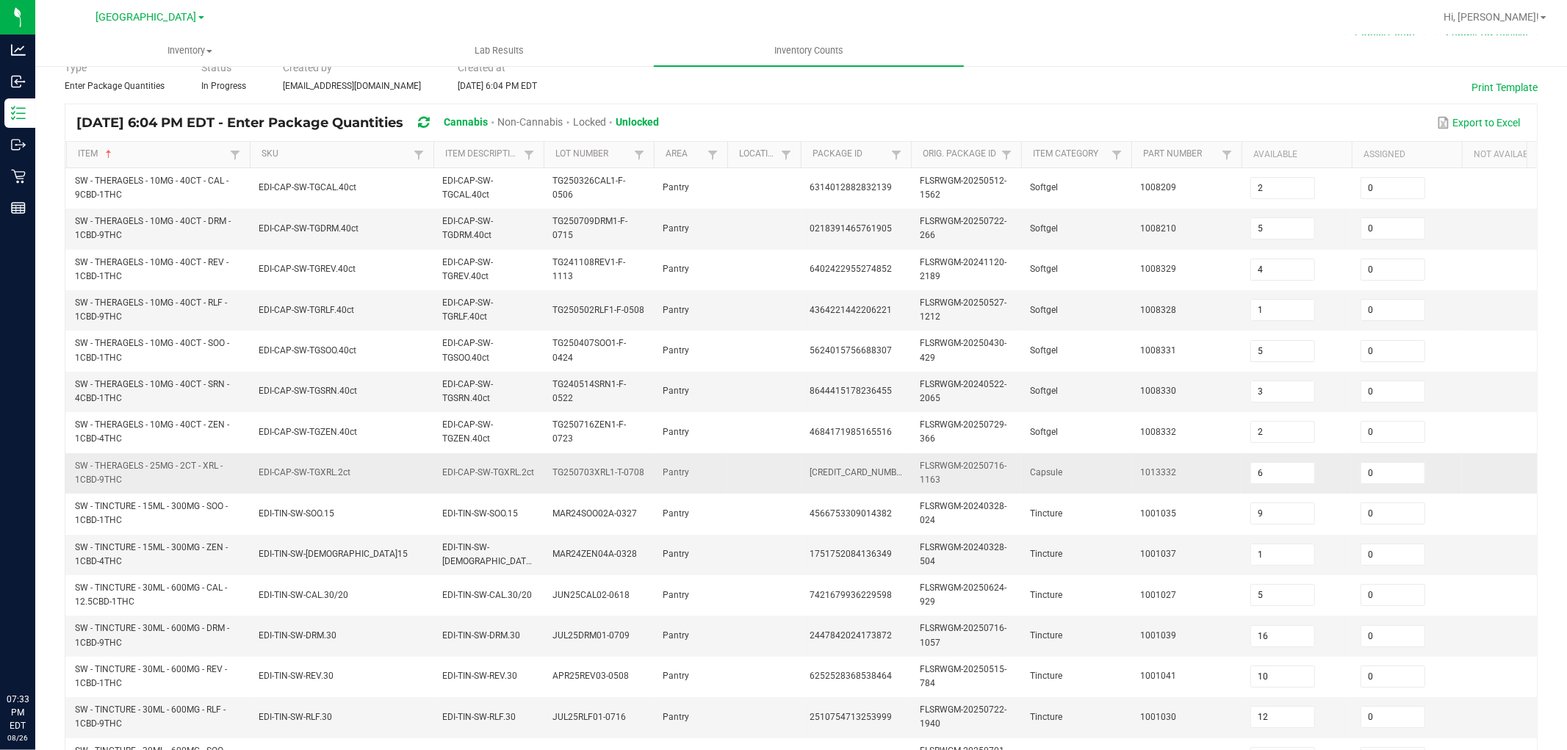
click at [458, 488] on td "EDI-CAP-SW-TGXRL.2ct" at bounding box center [488, 473] width 110 height 40
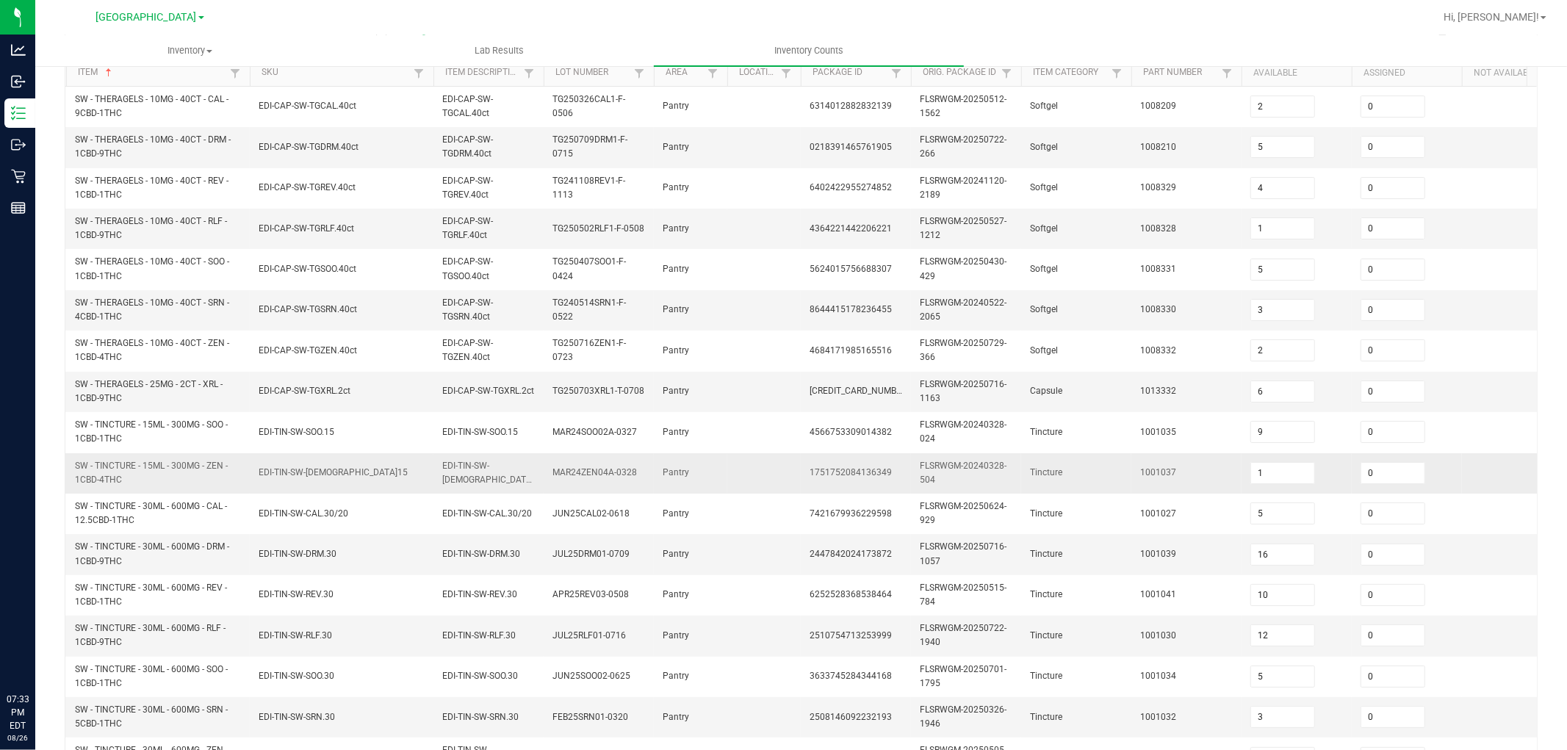
scroll to position [232, 0]
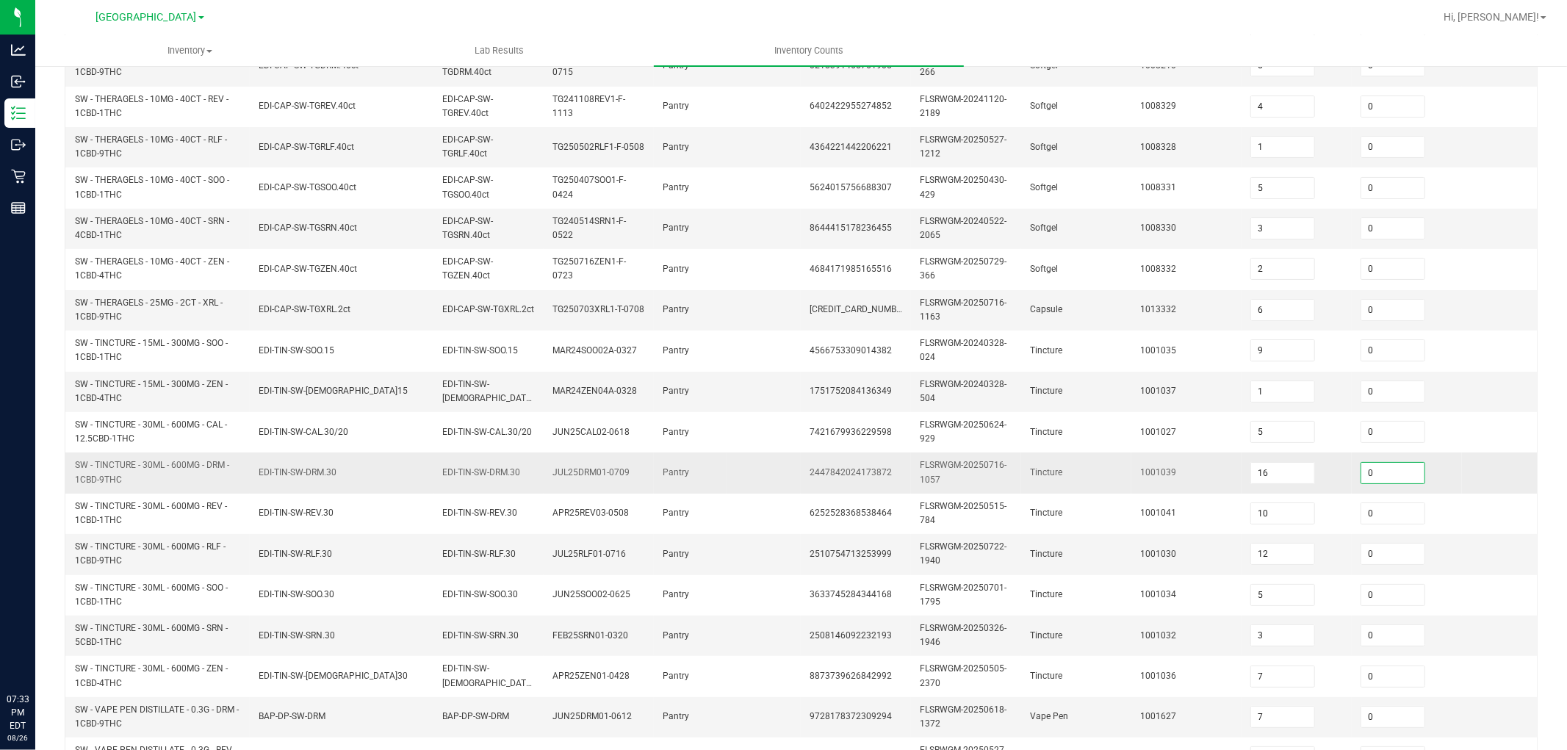
click at [1397, 471] on input "0" at bounding box center [1392, 473] width 63 height 21
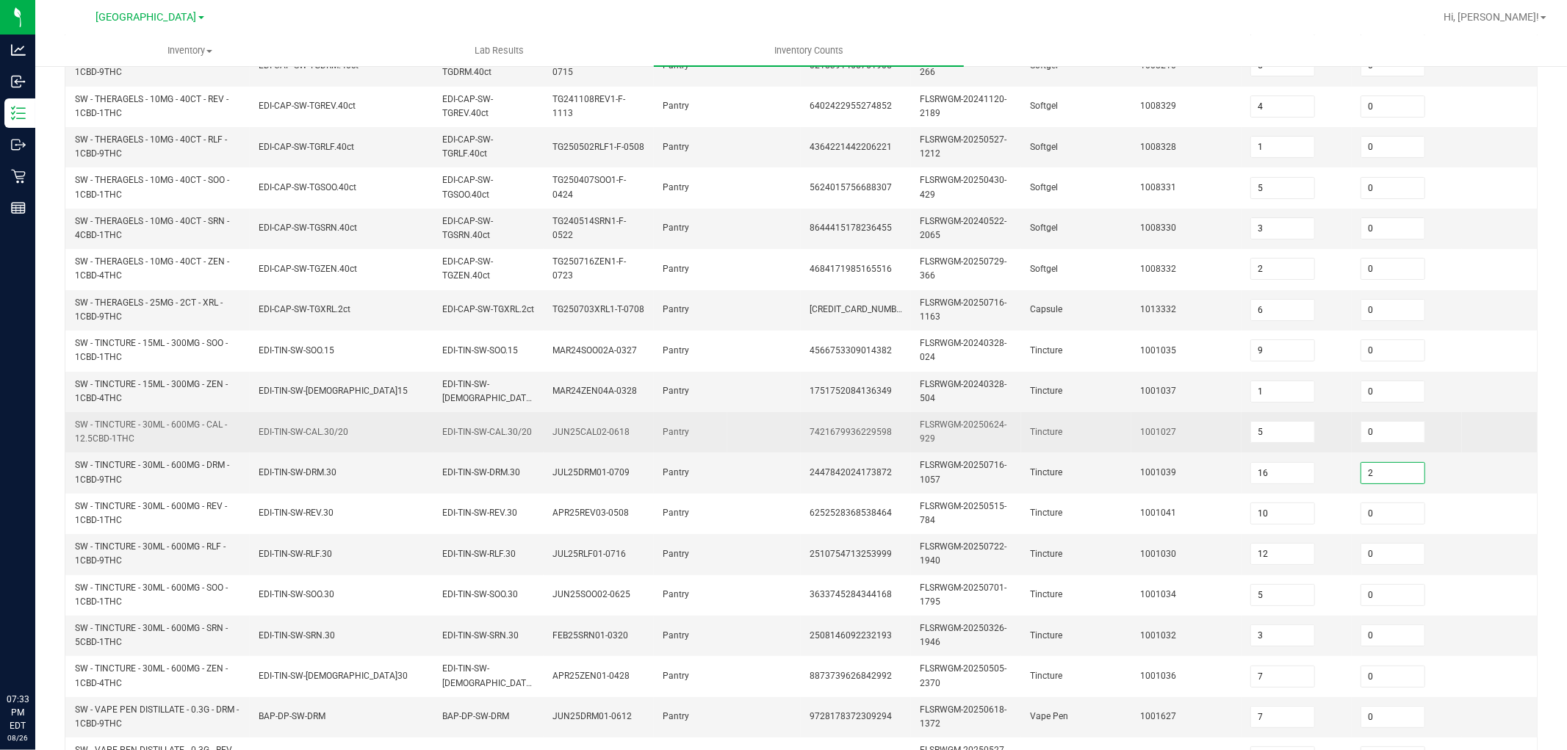
click at [1138, 445] on td "1001027" at bounding box center [1186, 432] width 110 height 40
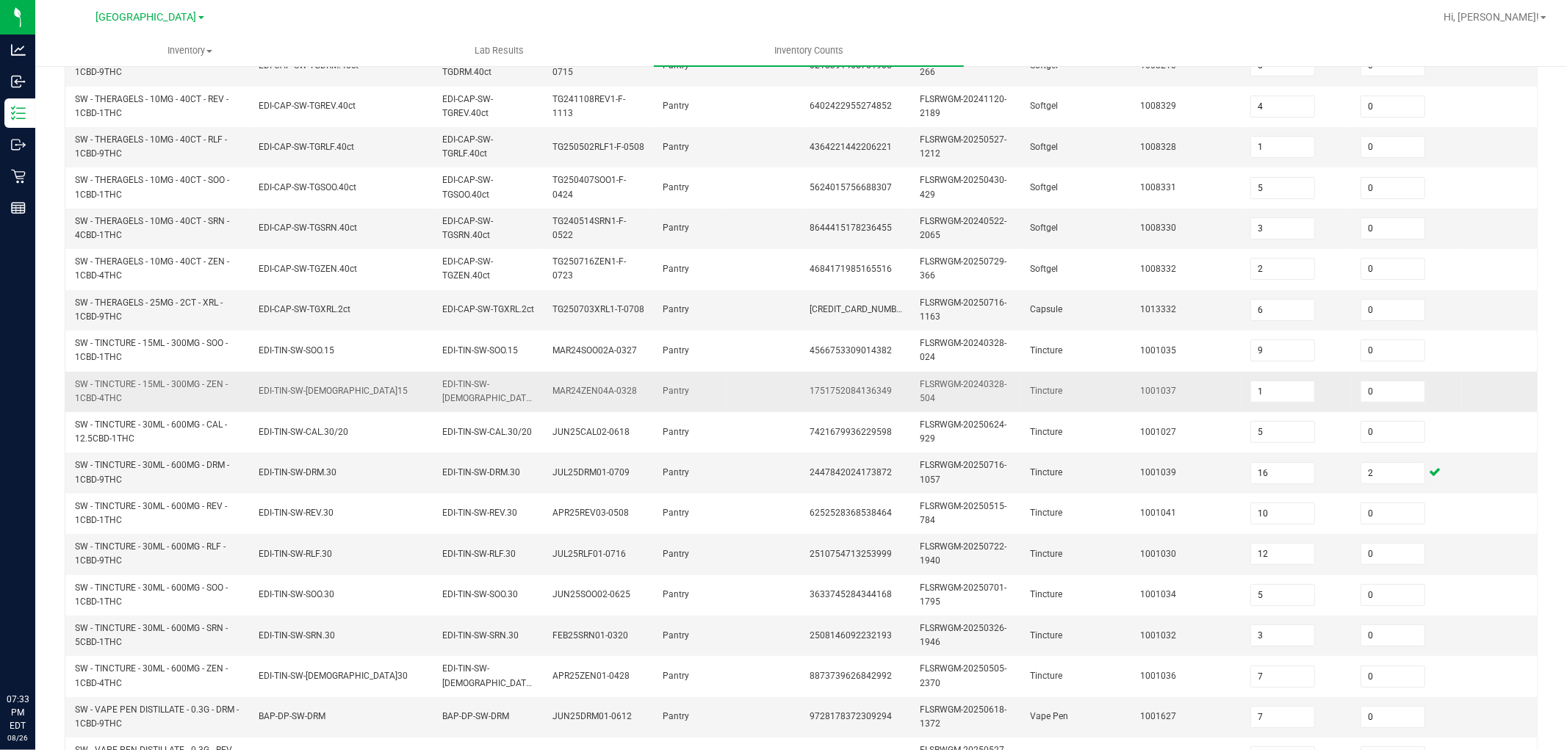
click at [281, 402] on td "EDI-TIN-SW-ZEN.15" at bounding box center [342, 392] width 184 height 40
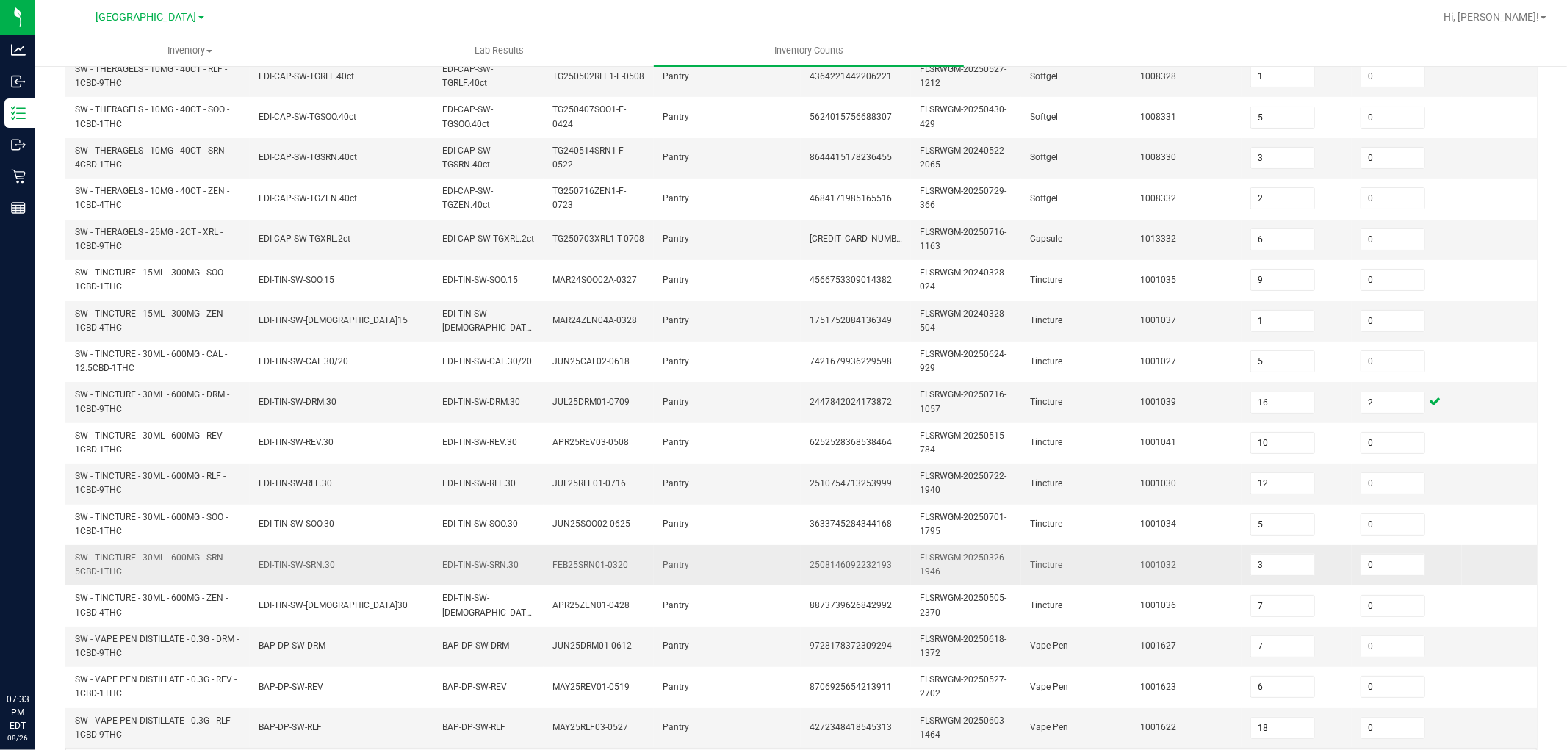
scroll to position [367, 0]
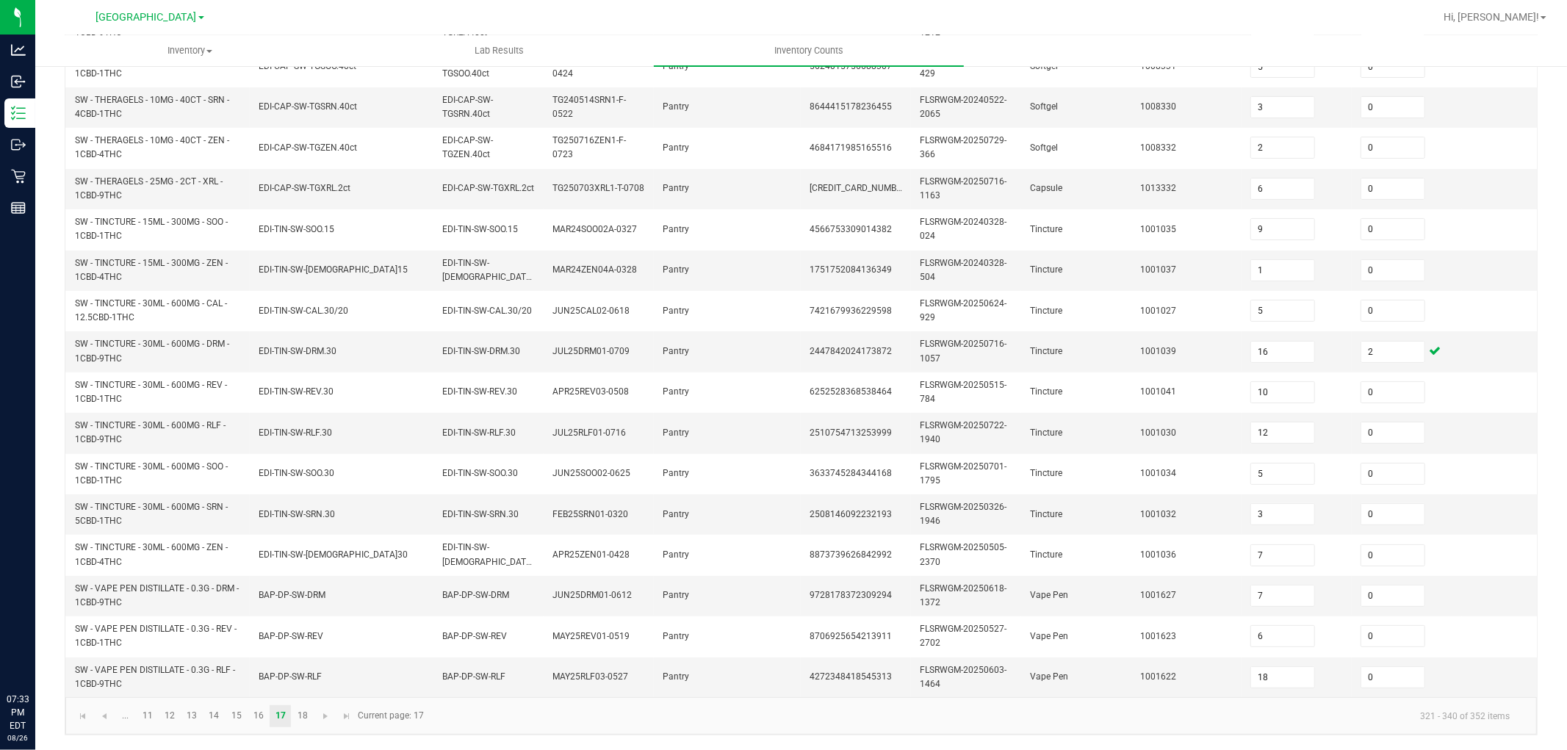
click at [234, 674] on kendo-pager "... 11 12 13 14 15 16 17 18 321 - 340 of 352 items Current page: 17" at bounding box center [800, 715] width 1471 height 37
click at [234, 674] on link "15" at bounding box center [235, 716] width 21 height 22
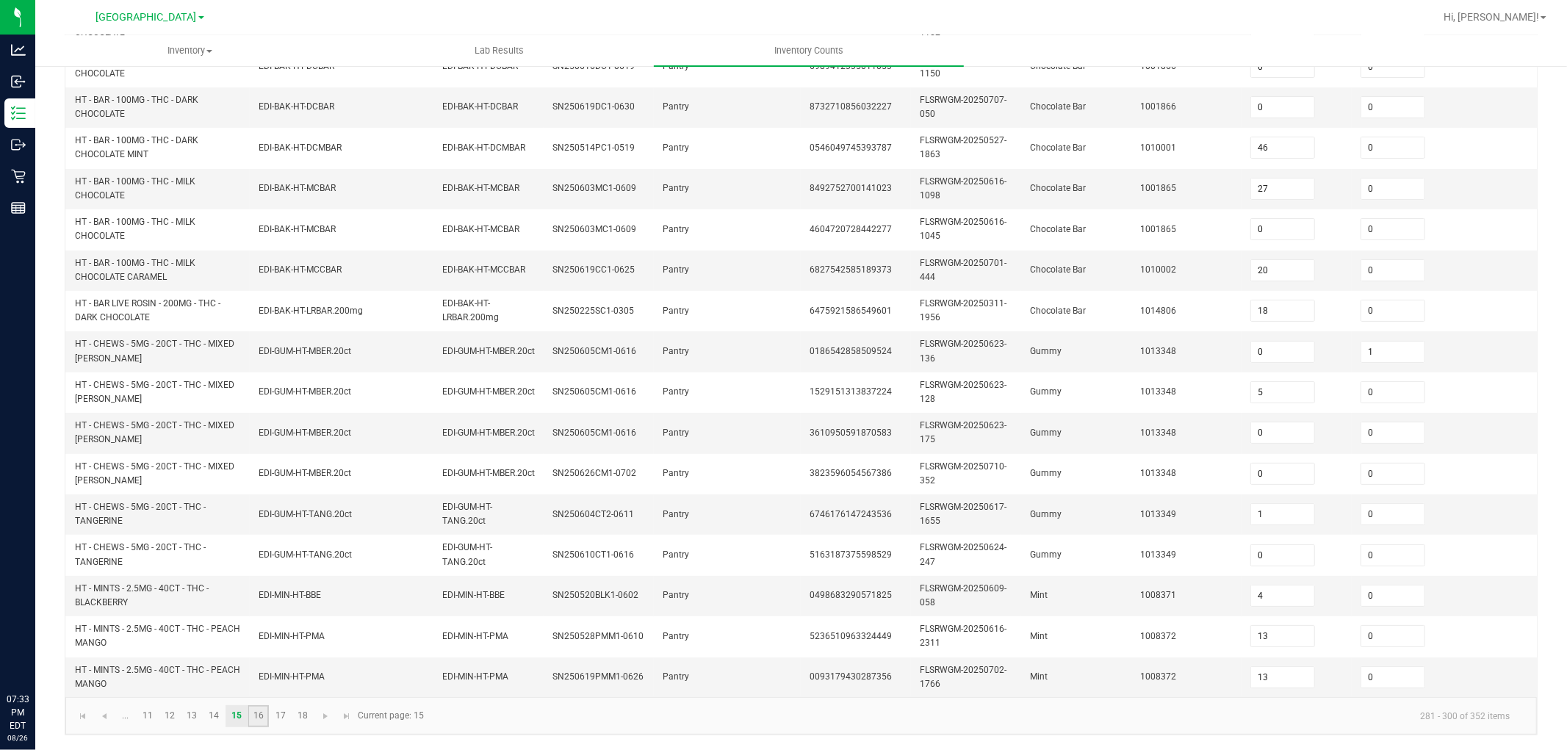
click at [267, 674] on link "16" at bounding box center [258, 716] width 21 height 22
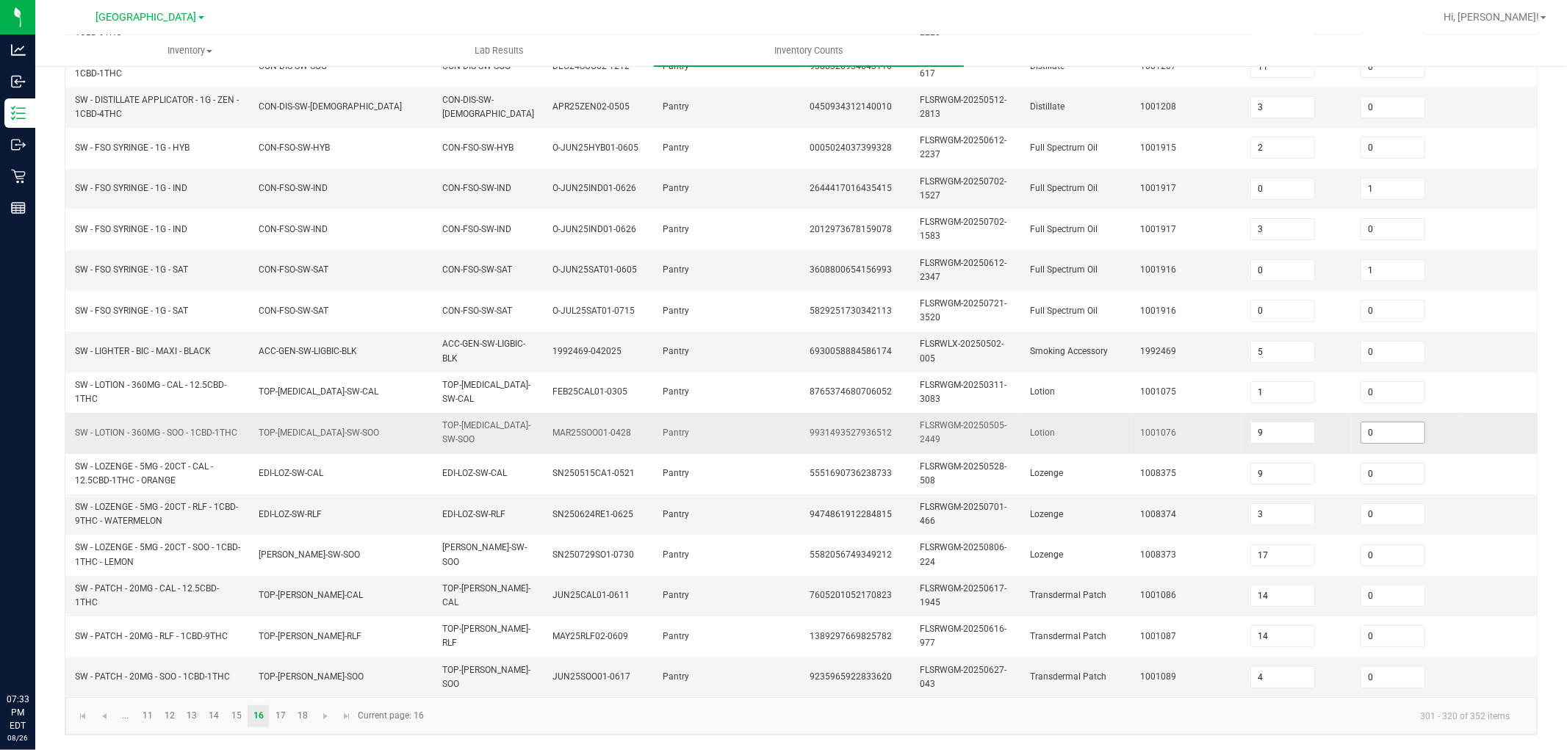
click at [1384, 423] on input "0" at bounding box center [1392, 432] width 63 height 21
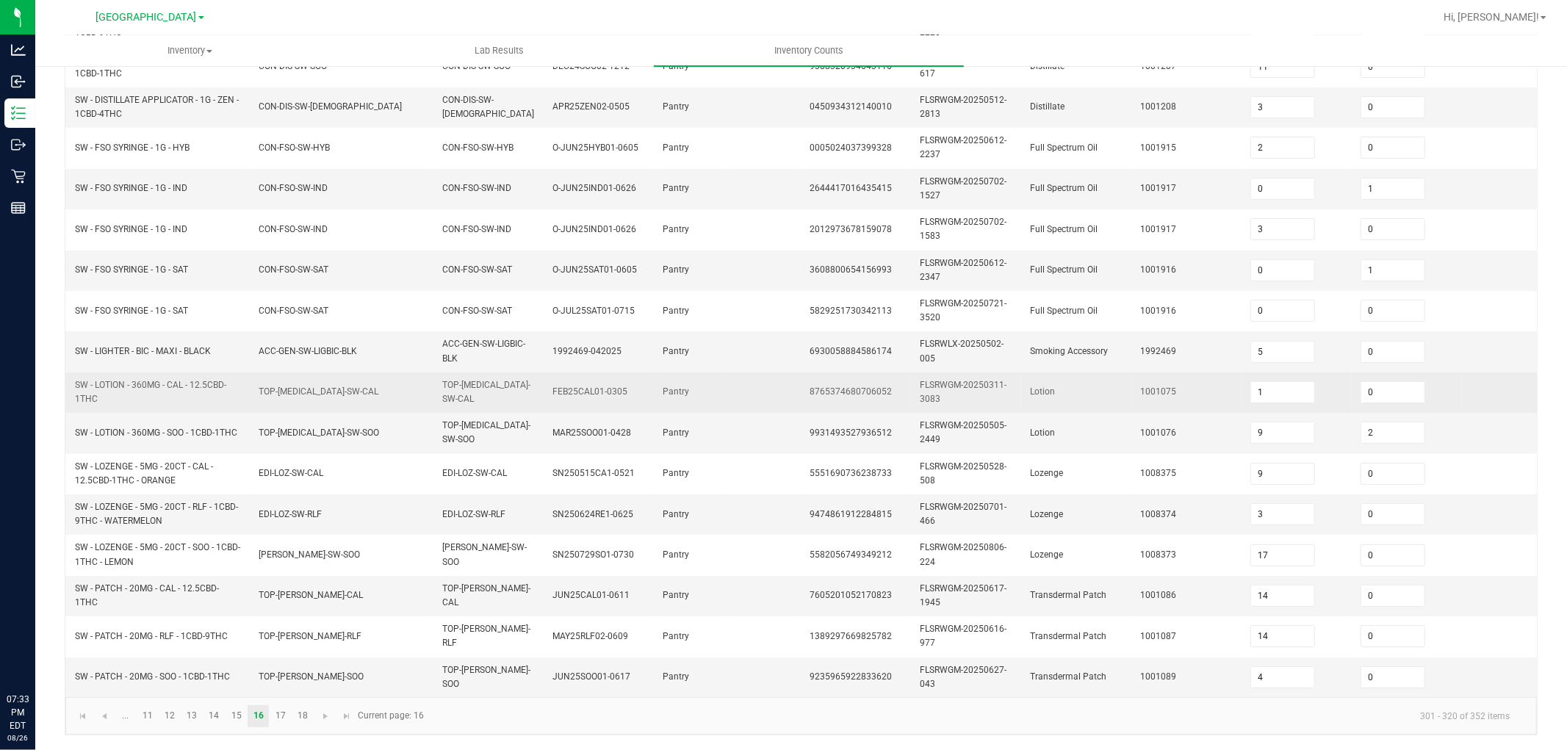
click at [1076, 397] on td "Lotion" at bounding box center [1076, 392] width 110 height 40
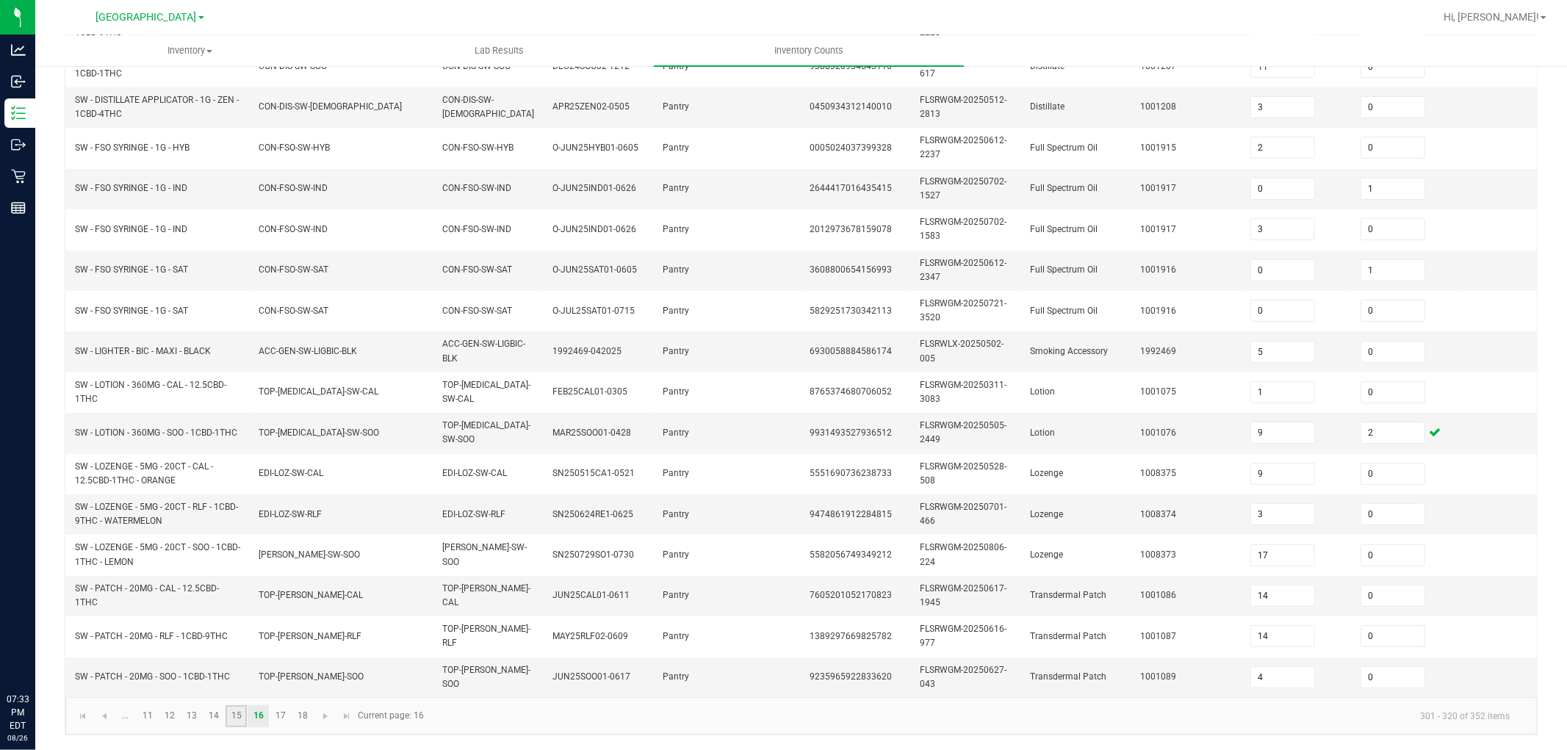
click at [239, 674] on link "15" at bounding box center [235, 716] width 21 height 22
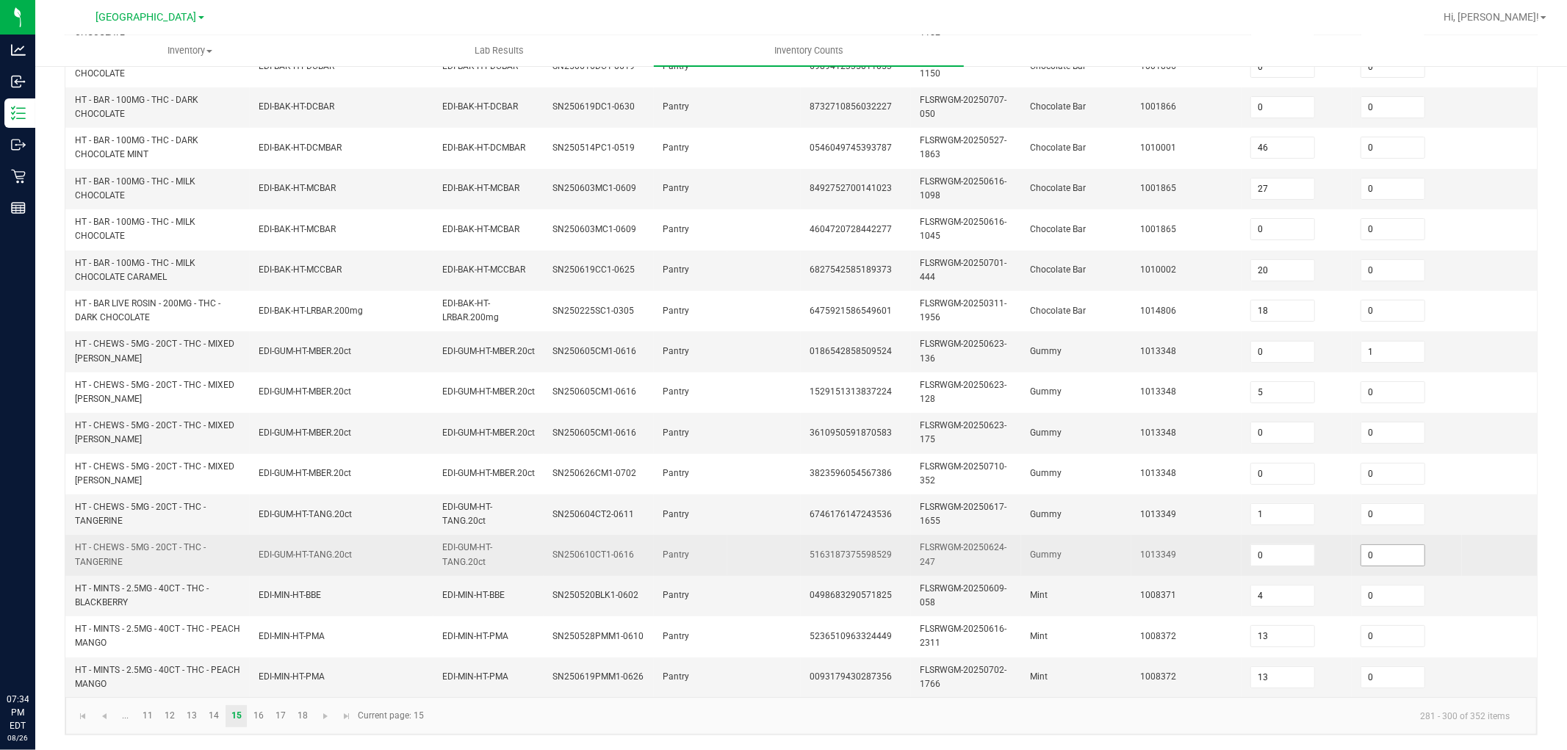
click at [1401, 545] on input "0" at bounding box center [1392, 555] width 63 height 21
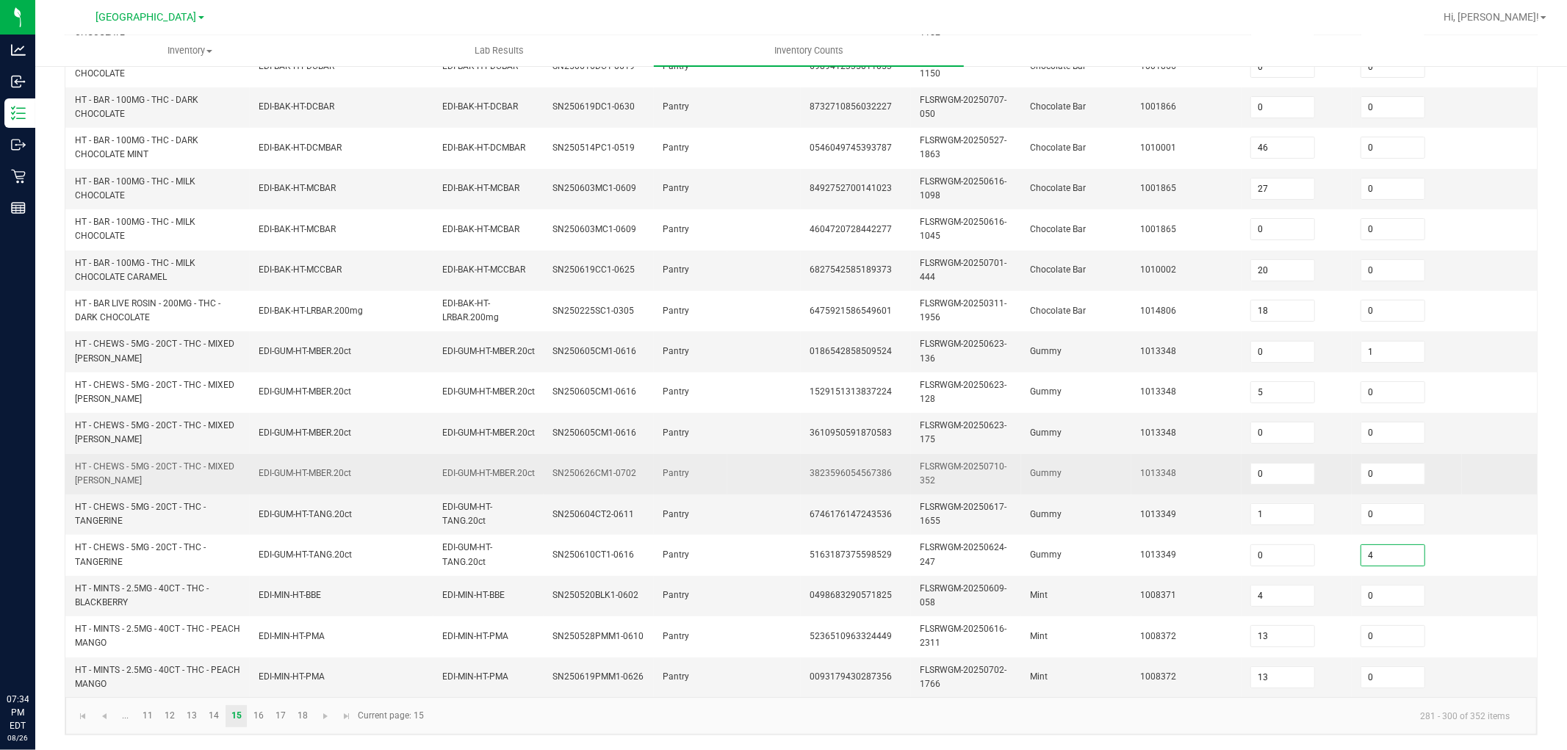
click at [942, 454] on td "FLSRWGM-20250710-352" at bounding box center [966, 474] width 110 height 40
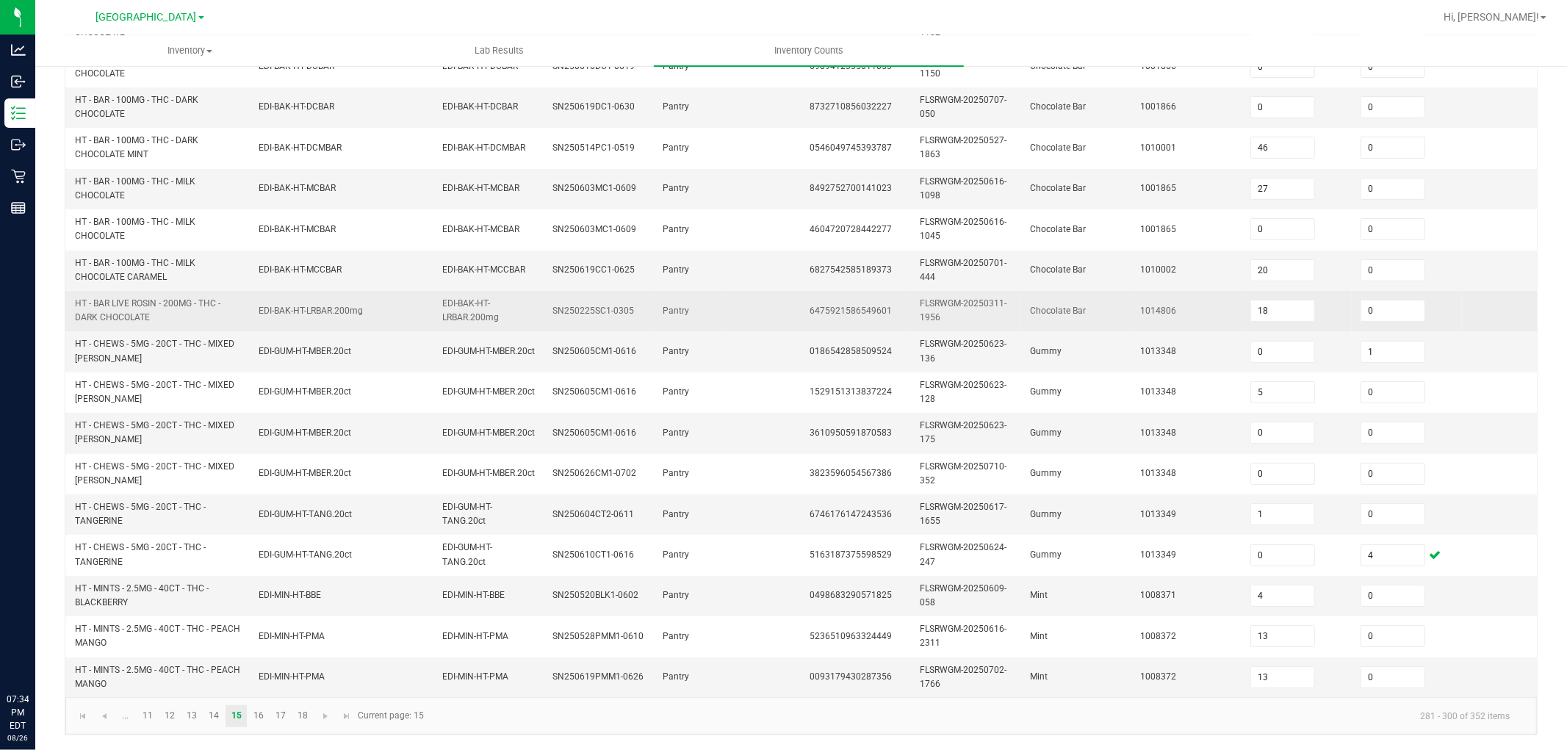
click at [237, 291] on td "HT - BAR LIVE ROSIN - 200MG - THC - DARK CHOCOLATE" at bounding box center [158, 311] width 184 height 40
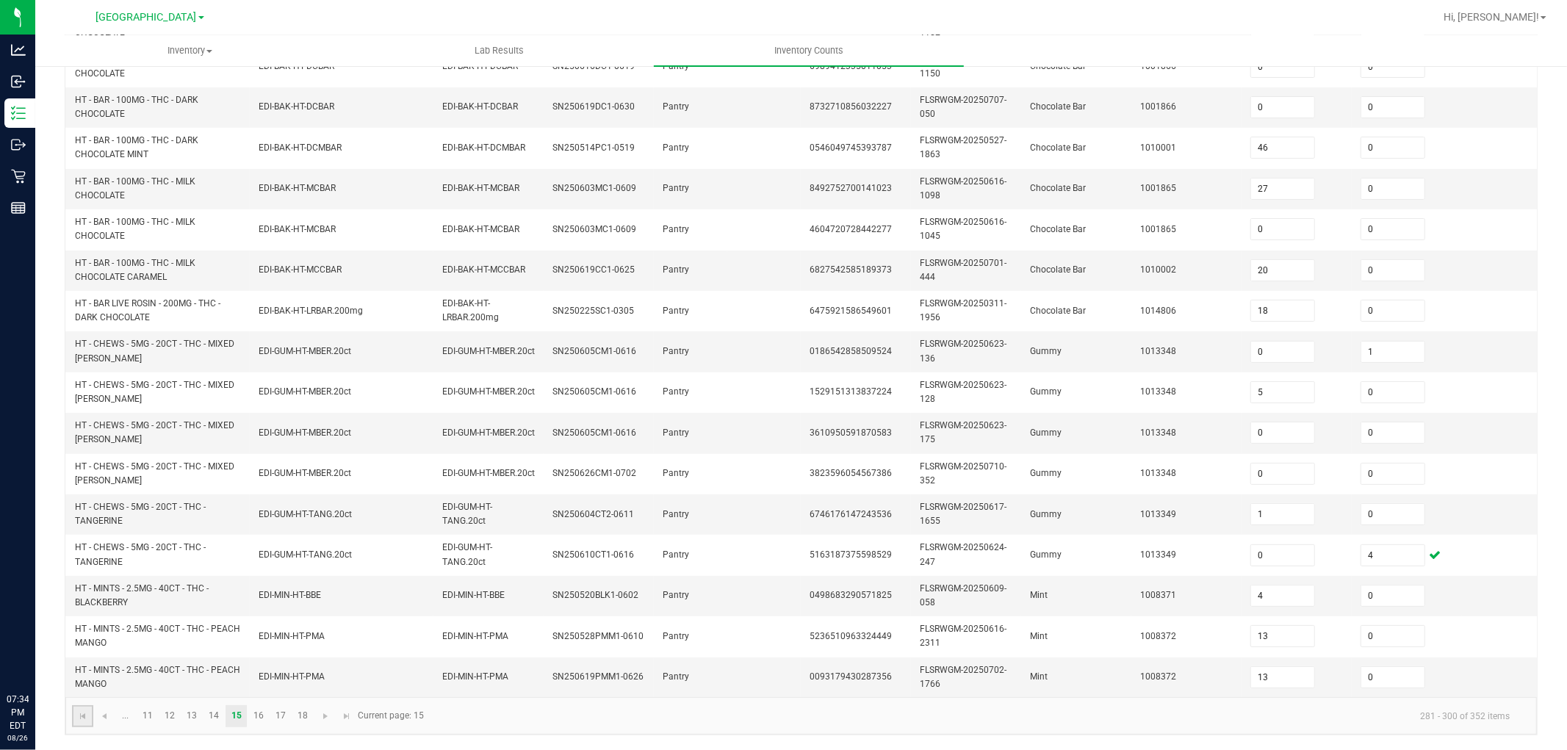
click at [85, 674] on link at bounding box center [82, 716] width 21 height 22
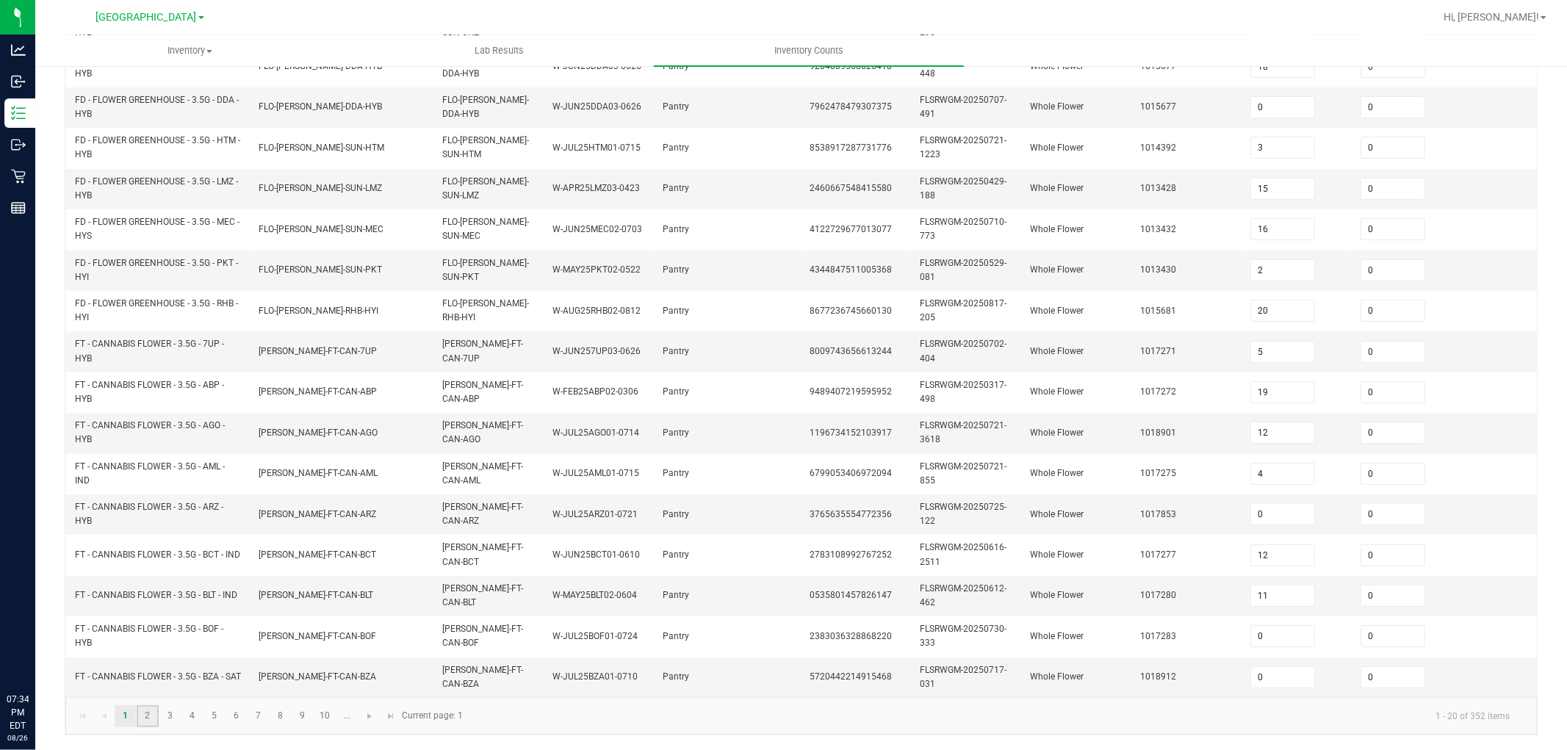
click at [149, 674] on link "2" at bounding box center [147, 716] width 21 height 22
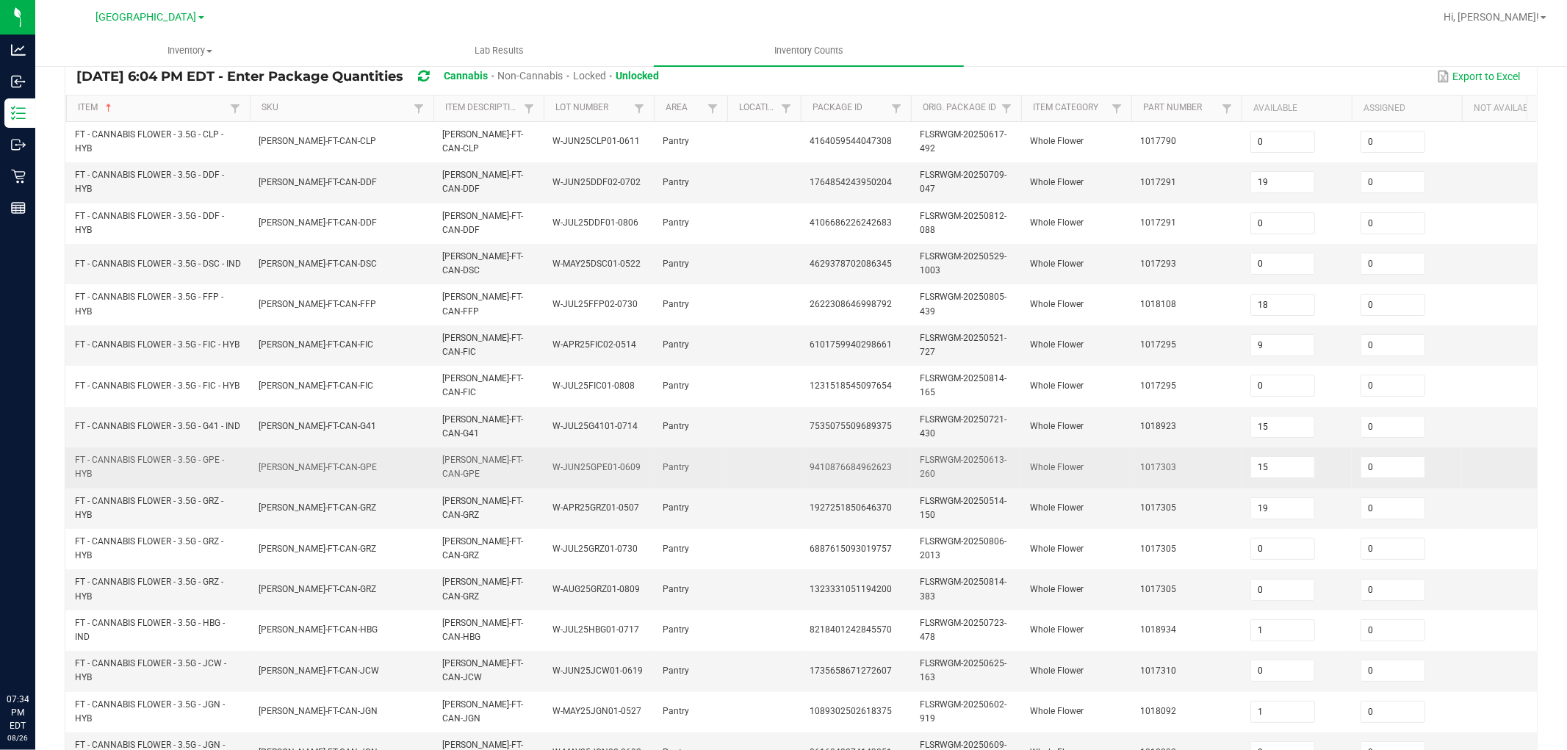
scroll to position [203, 0]
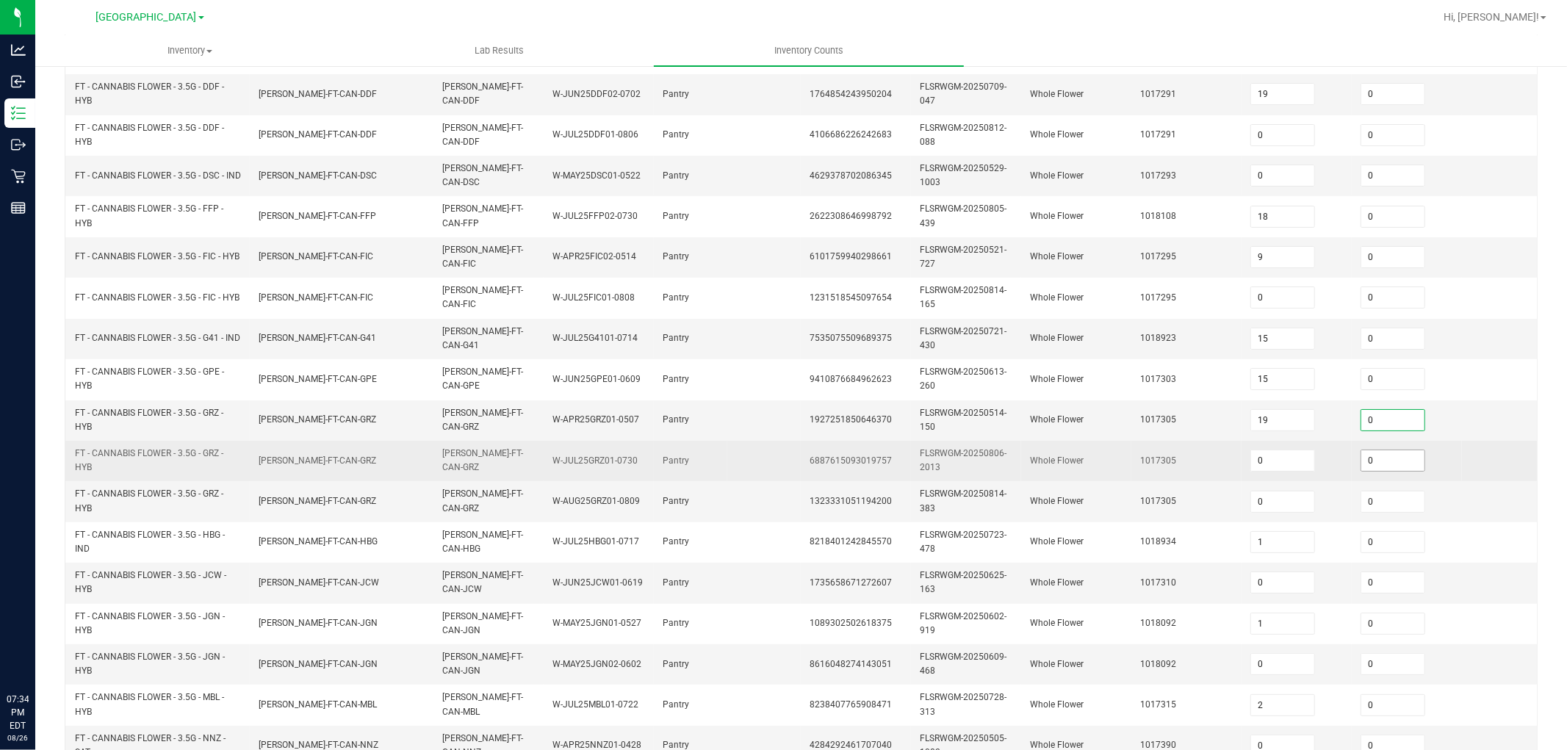
drag, startPoint x: 1382, startPoint y: 414, endPoint x: 1382, endPoint y: 457, distance: 43.3
click at [1382, 414] on input "0" at bounding box center [1392, 420] width 63 height 21
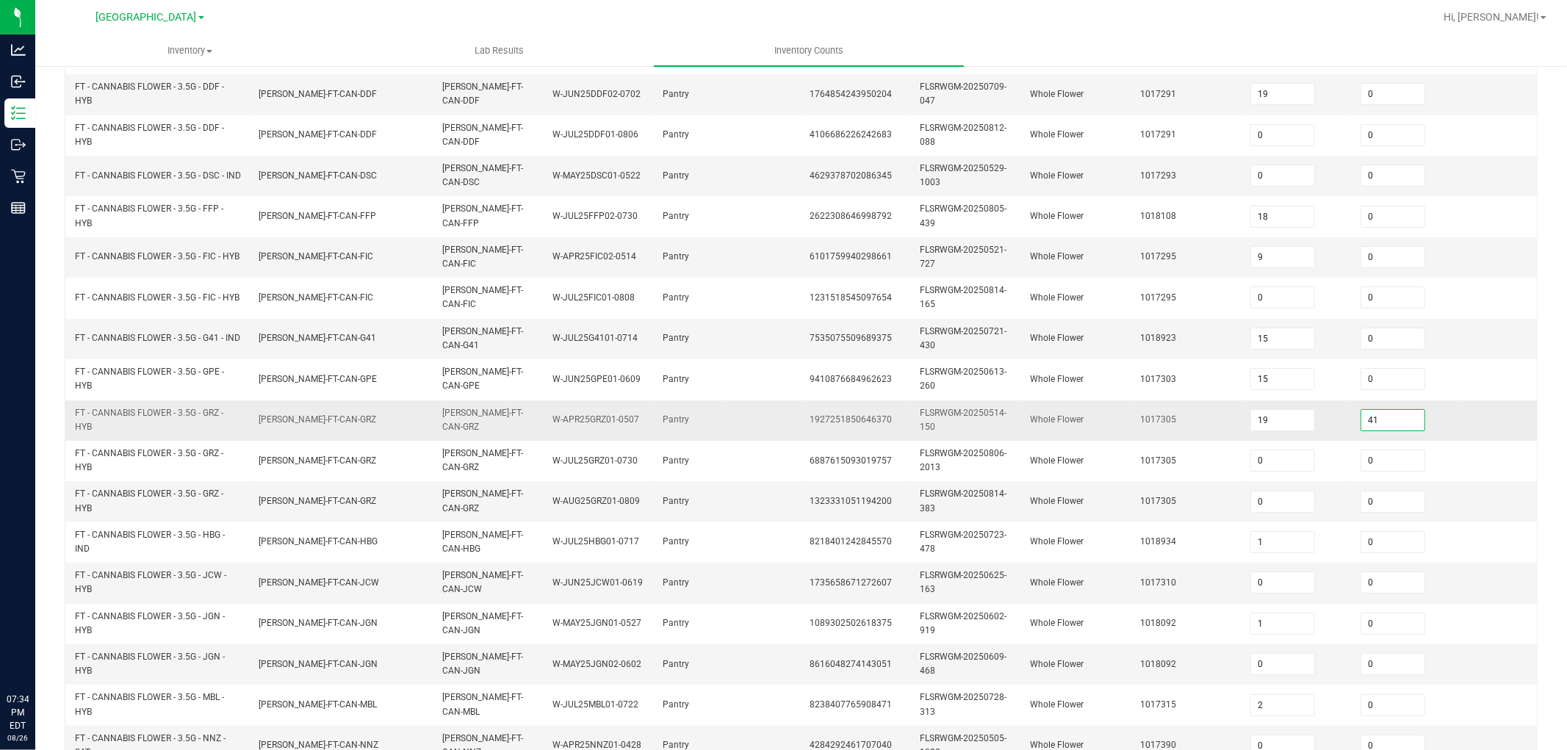
drag, startPoint x: 1390, startPoint y: 416, endPoint x: 1396, endPoint y: 452, distance: 37.2
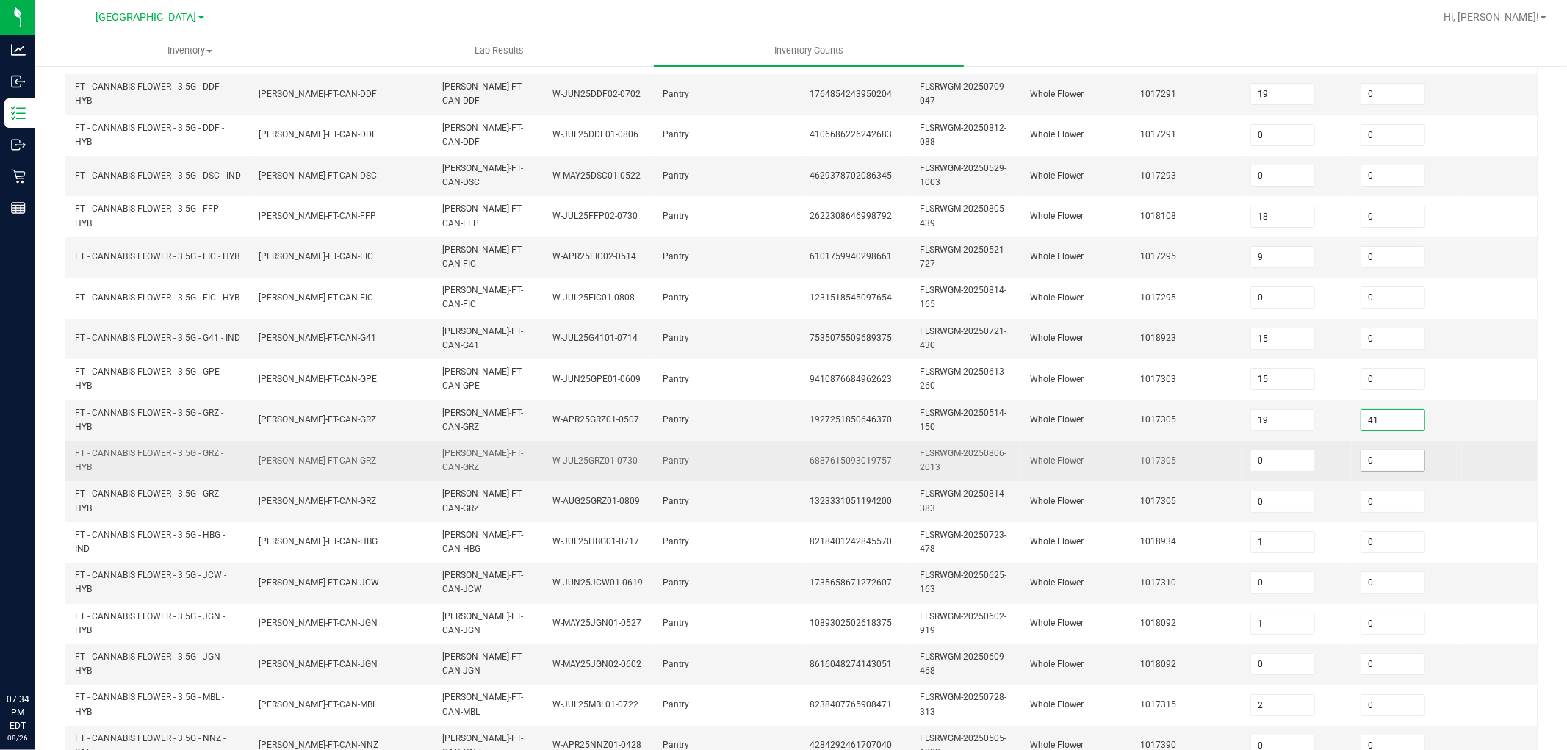
click at [1390, 416] on input "41" at bounding box center [1392, 420] width 63 height 21
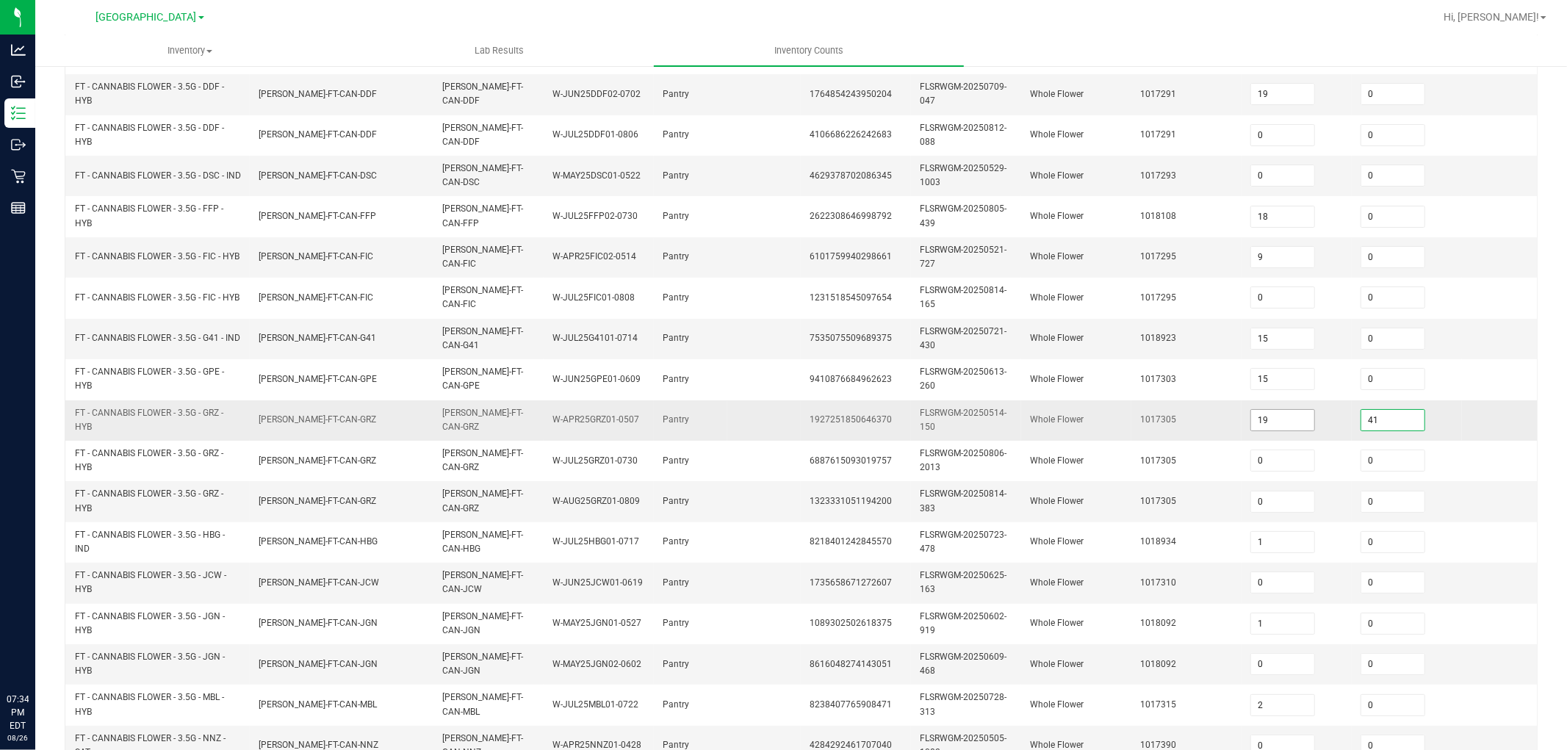
drag, startPoint x: 1396, startPoint y: 419, endPoint x: 1304, endPoint y: 421, distance: 91.8
click at [1304, 421] on tr "FT - CANNABIS FLOWER - 3.5G - GRZ - HYB FLO-BUD-FT-CAN-GRZ FLO-BUD-FT-CAN-GRZ W…" at bounding box center [818, 420] width 1506 height 40
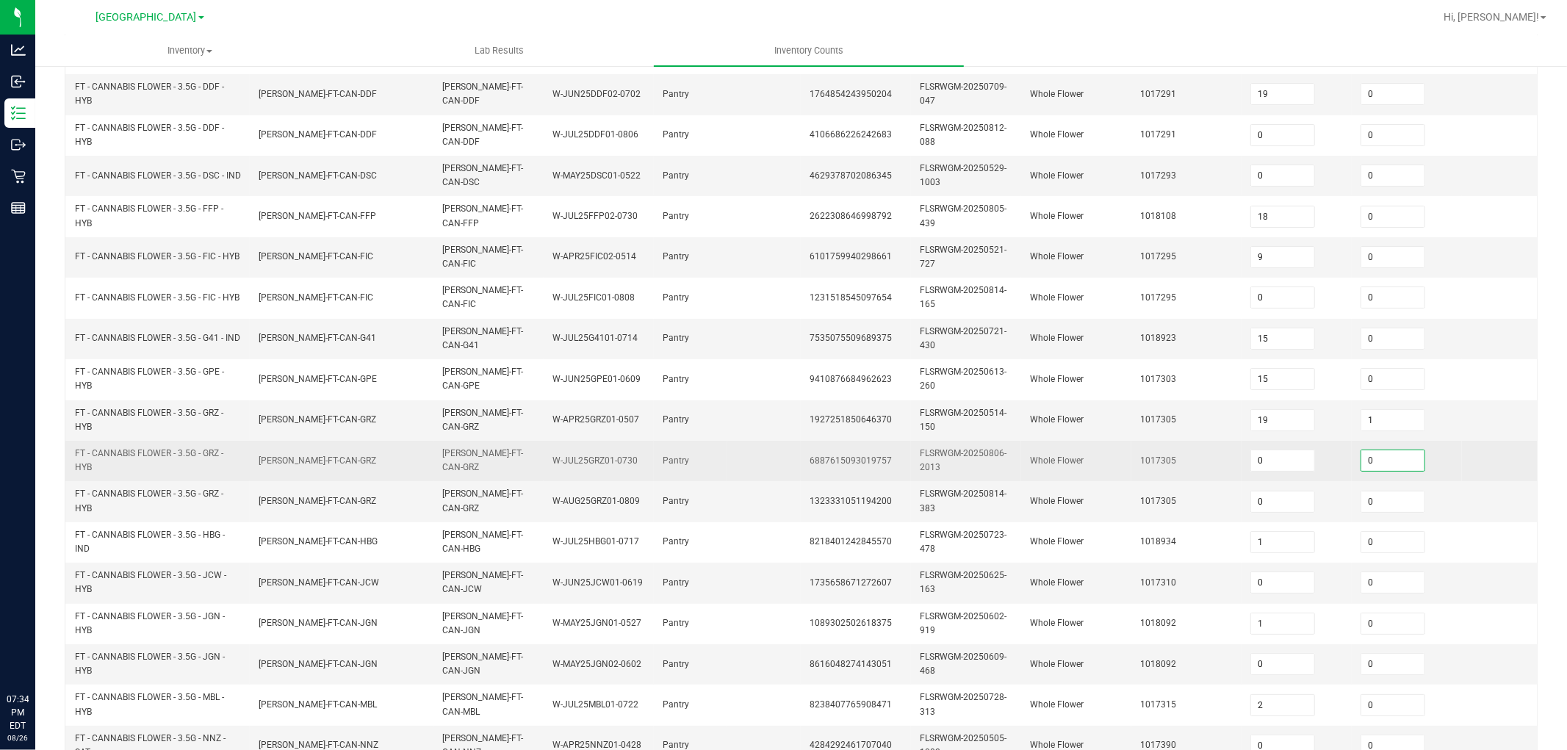
click at [1382, 456] on input "0" at bounding box center [1392, 460] width 63 height 21
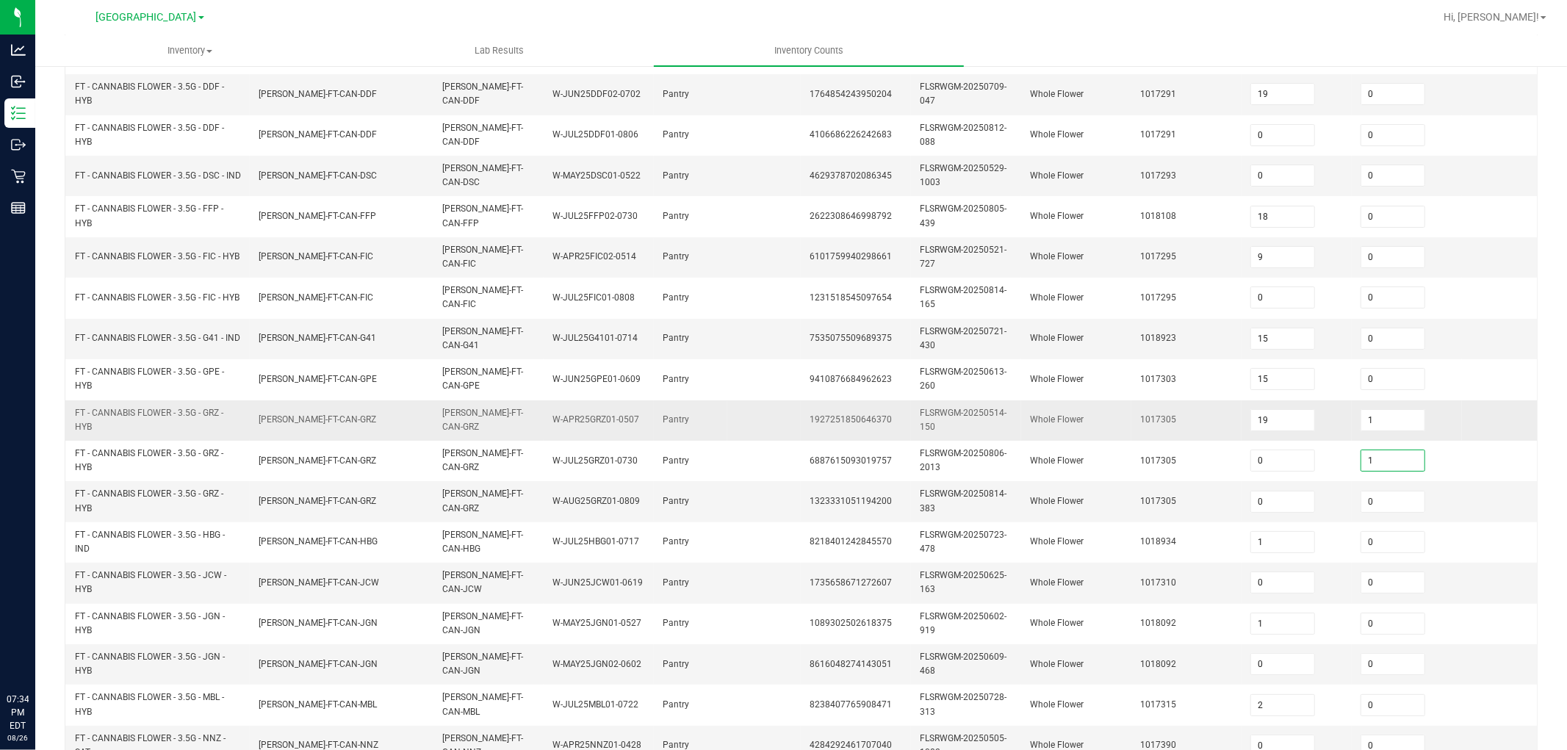
click at [1080, 430] on td "Whole Flower" at bounding box center [1076, 420] width 110 height 40
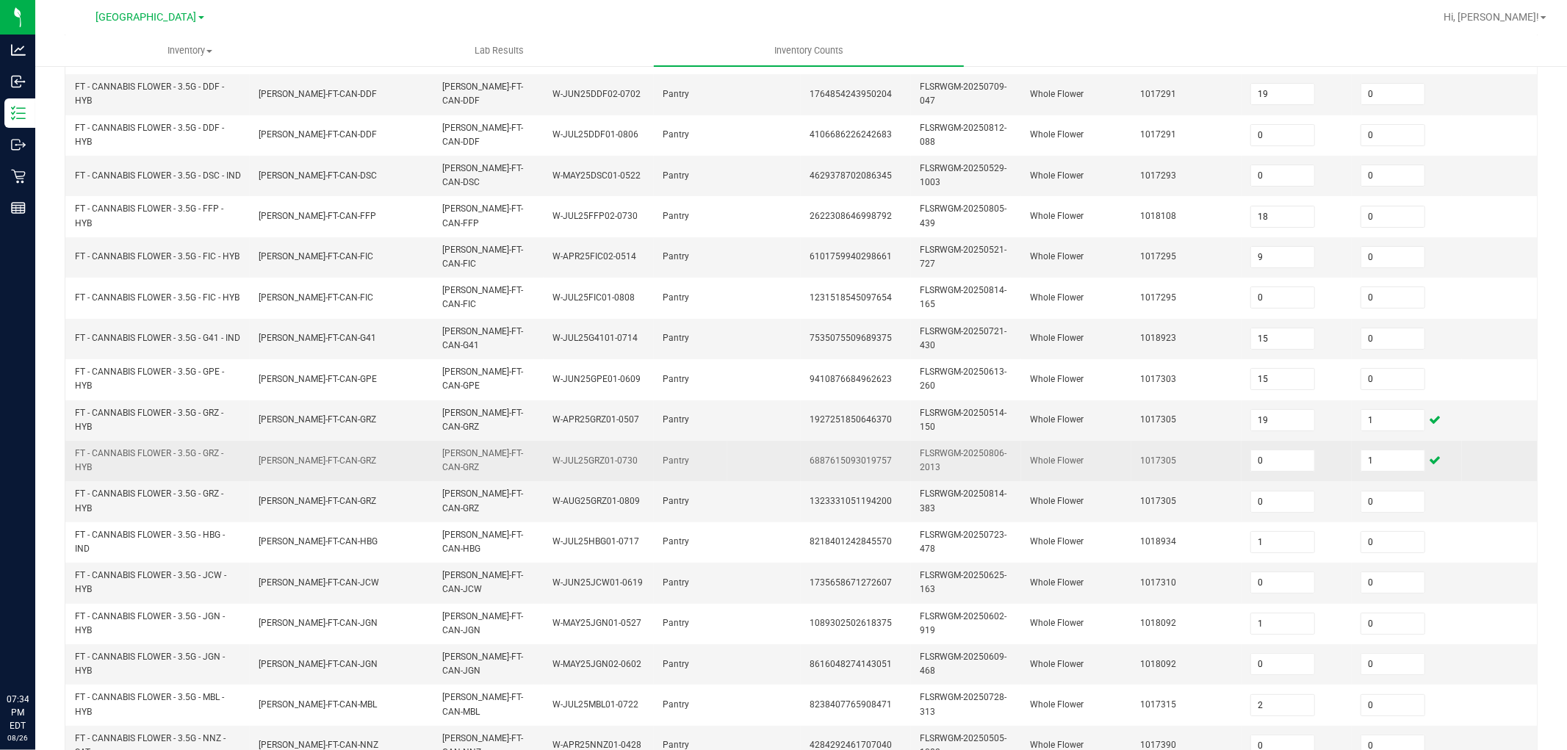
click at [234, 468] on span "FT - CANNABIS FLOWER - 3.5G - GRZ - HYB" at bounding box center [158, 461] width 166 height 28
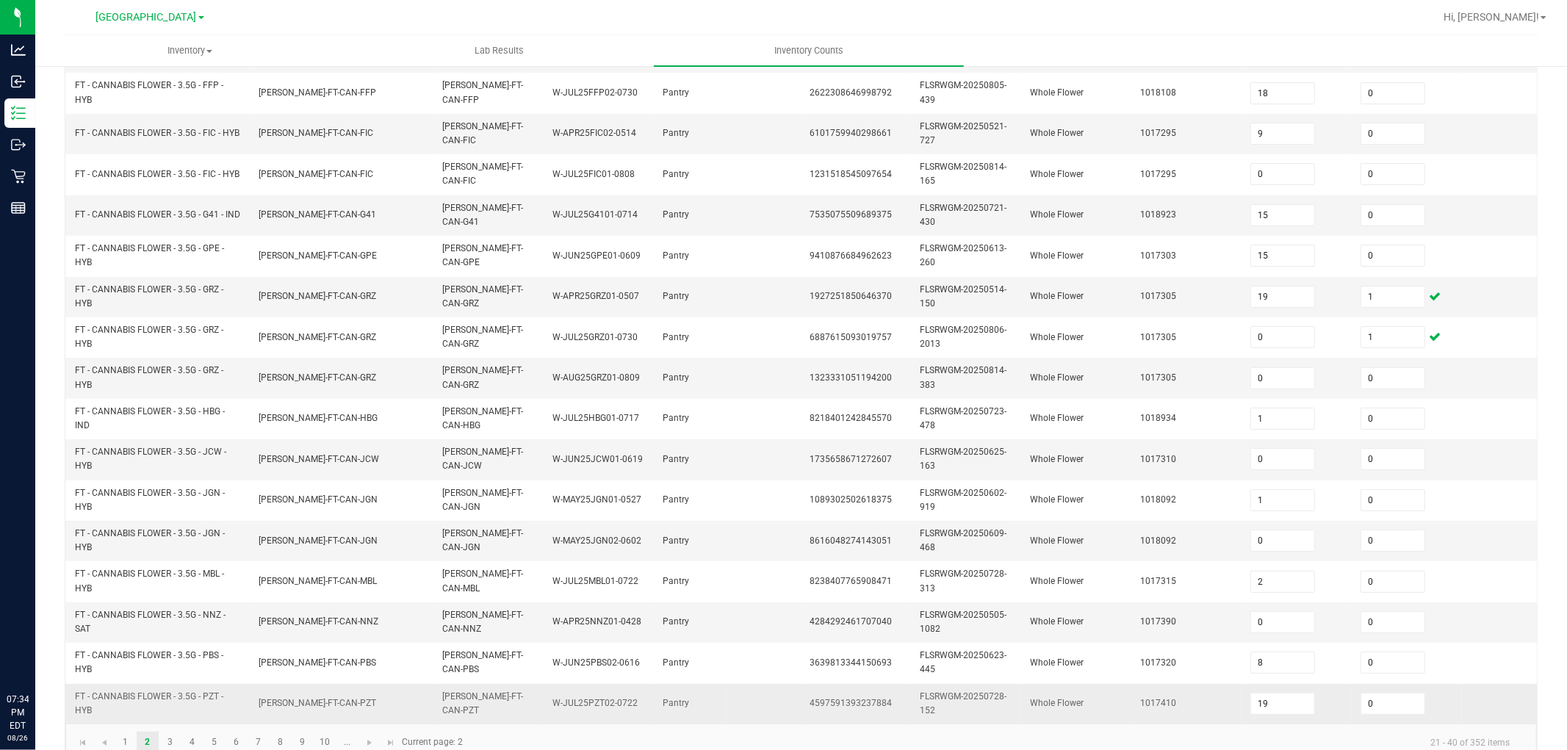
scroll to position [367, 0]
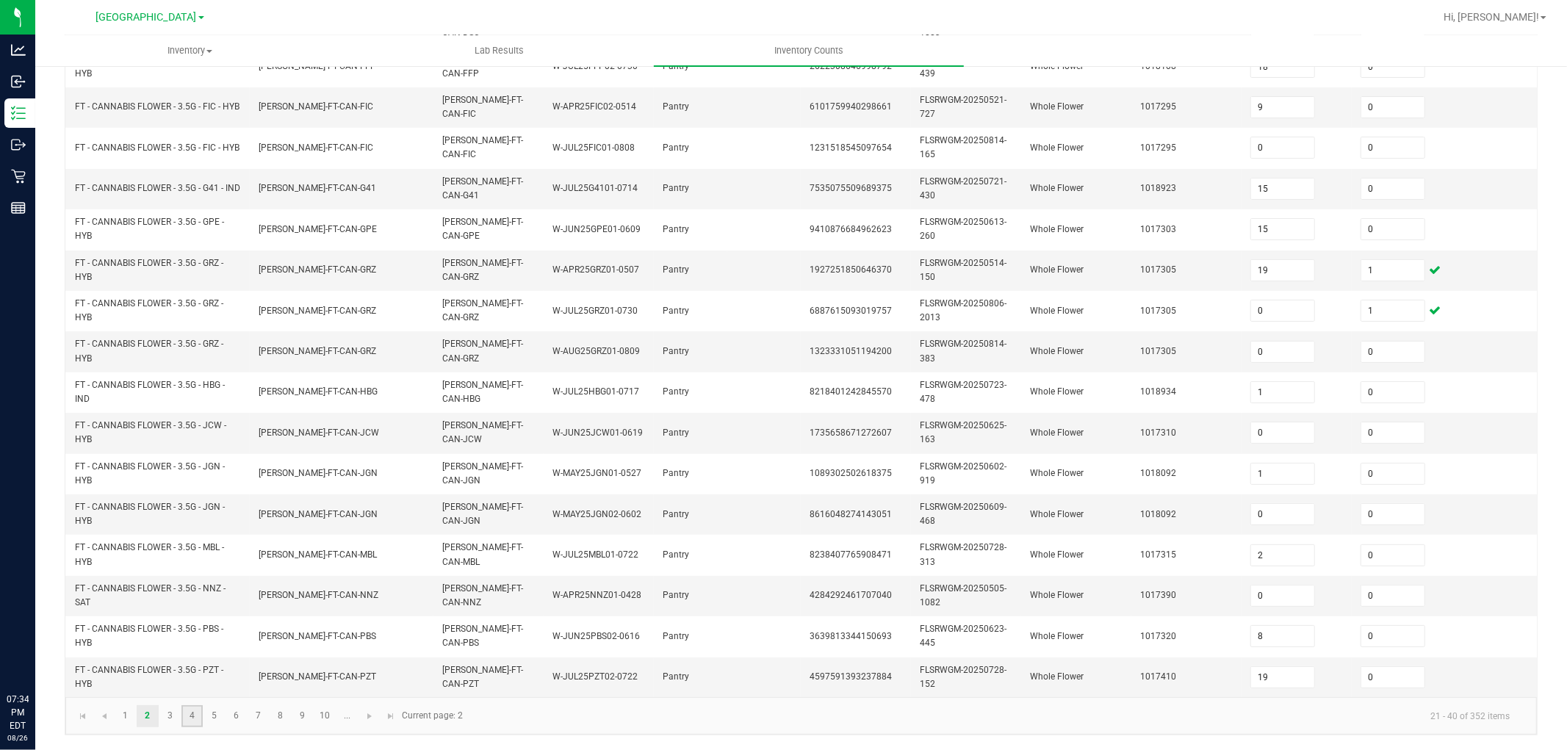
click at [187, 674] on link "4" at bounding box center [191, 716] width 21 height 22
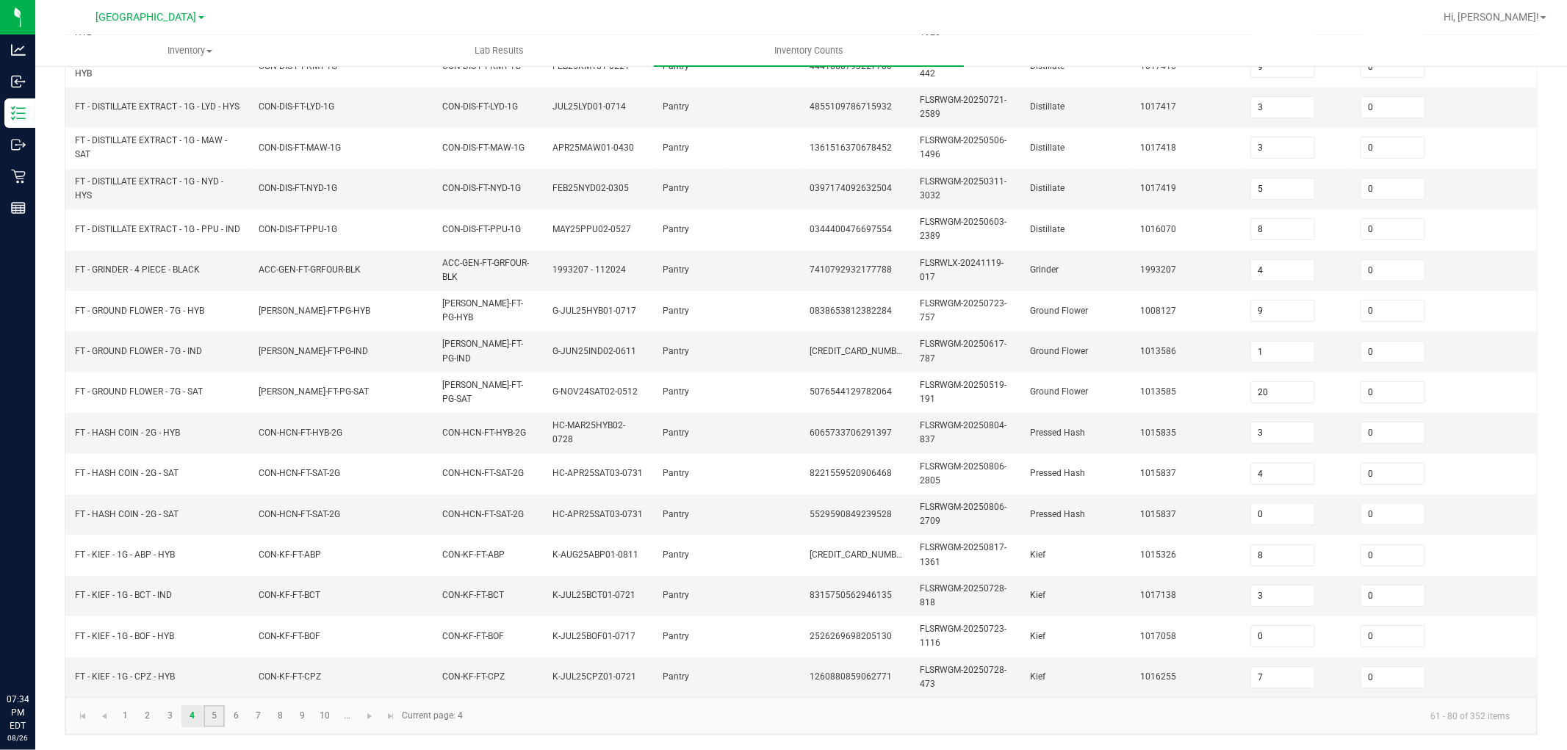
click at [208, 674] on link "5" at bounding box center [213, 716] width 21 height 22
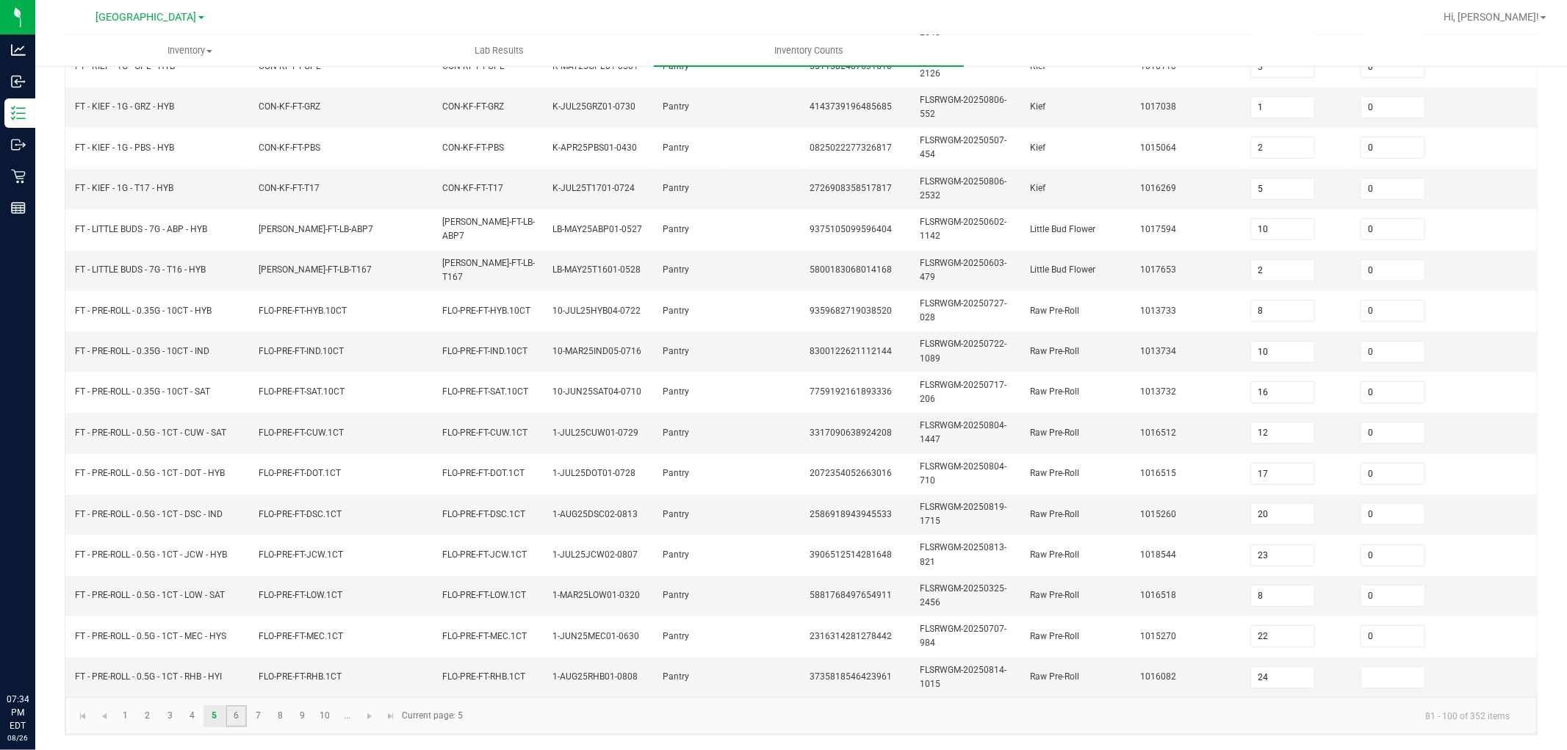
click at [237, 674] on link "6" at bounding box center [235, 716] width 21 height 22
click at [1009, 518] on td "FLSRWGM-20250727-240" at bounding box center [966, 514] width 110 height 40
click at [319, 427] on span "FLO-PRE-FT-MEC.5CT" at bounding box center [301, 432] width 84 height 10
click at [169, 674] on link "3" at bounding box center [169, 716] width 21 height 22
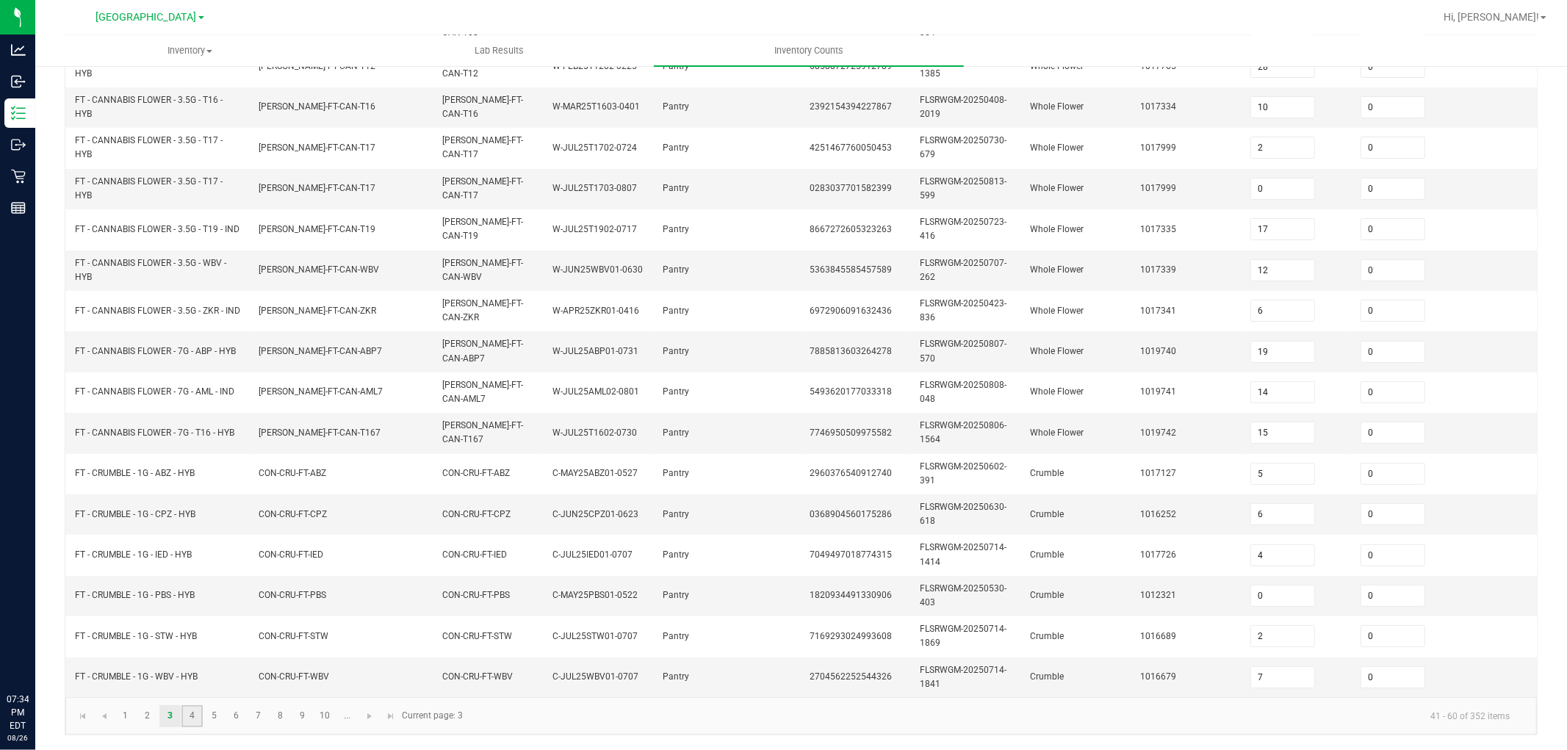
click at [194, 674] on link "4" at bounding box center [191, 716] width 21 height 22
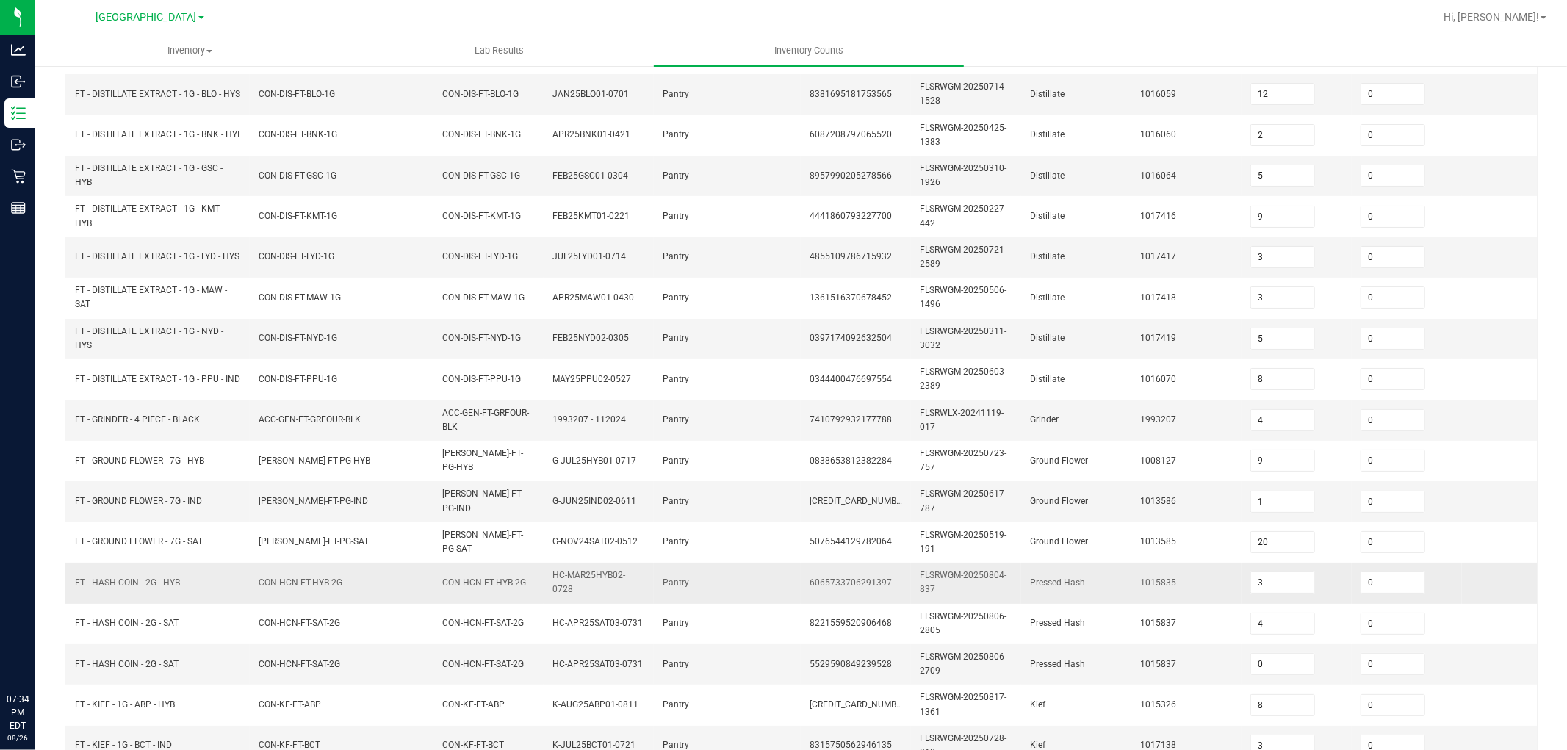
scroll to position [285, 0]
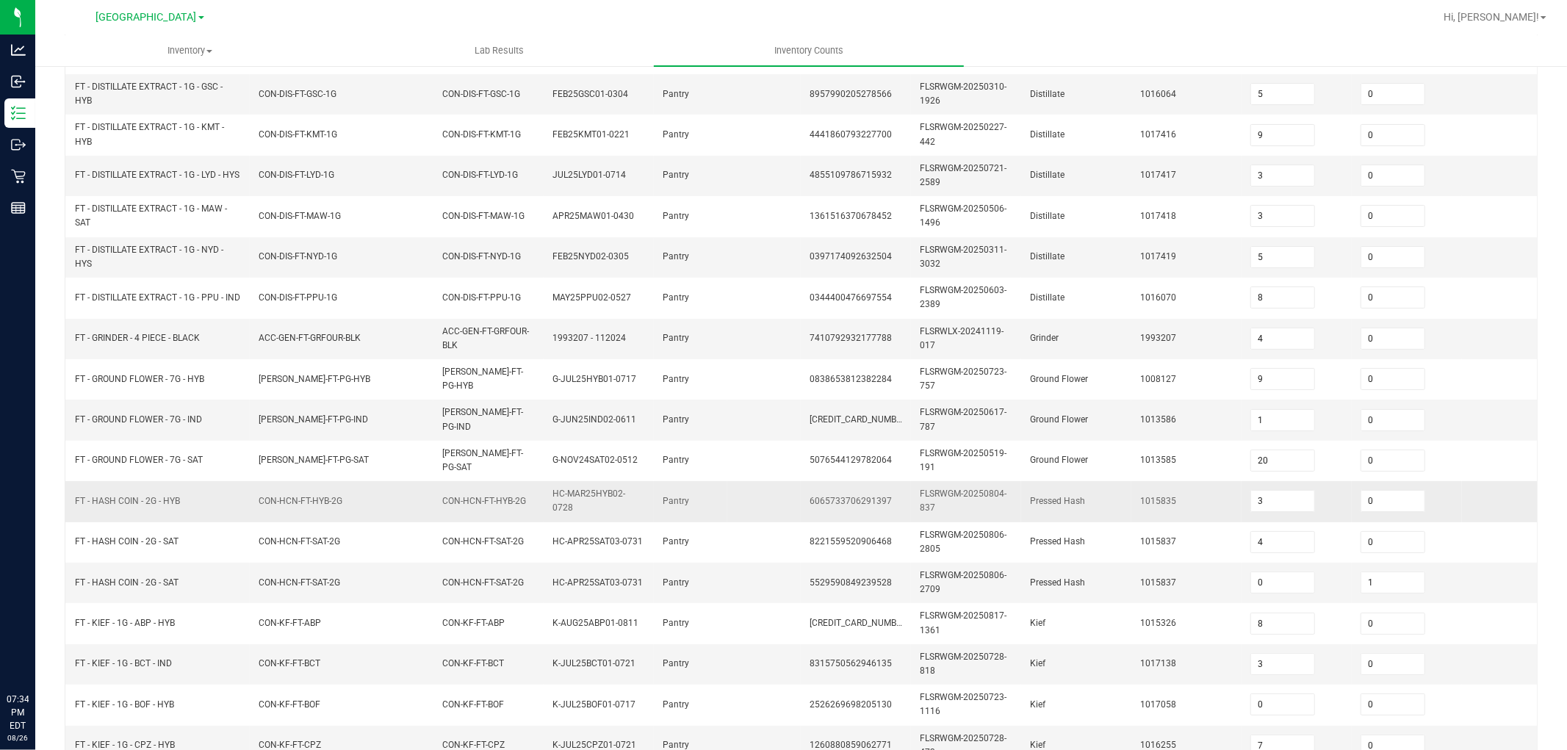
click at [1169, 517] on td "1015835" at bounding box center [1186, 501] width 110 height 40
click at [294, 507] on span "CON-HCN-FT-HYB-2G" at bounding box center [301, 501] width 84 height 14
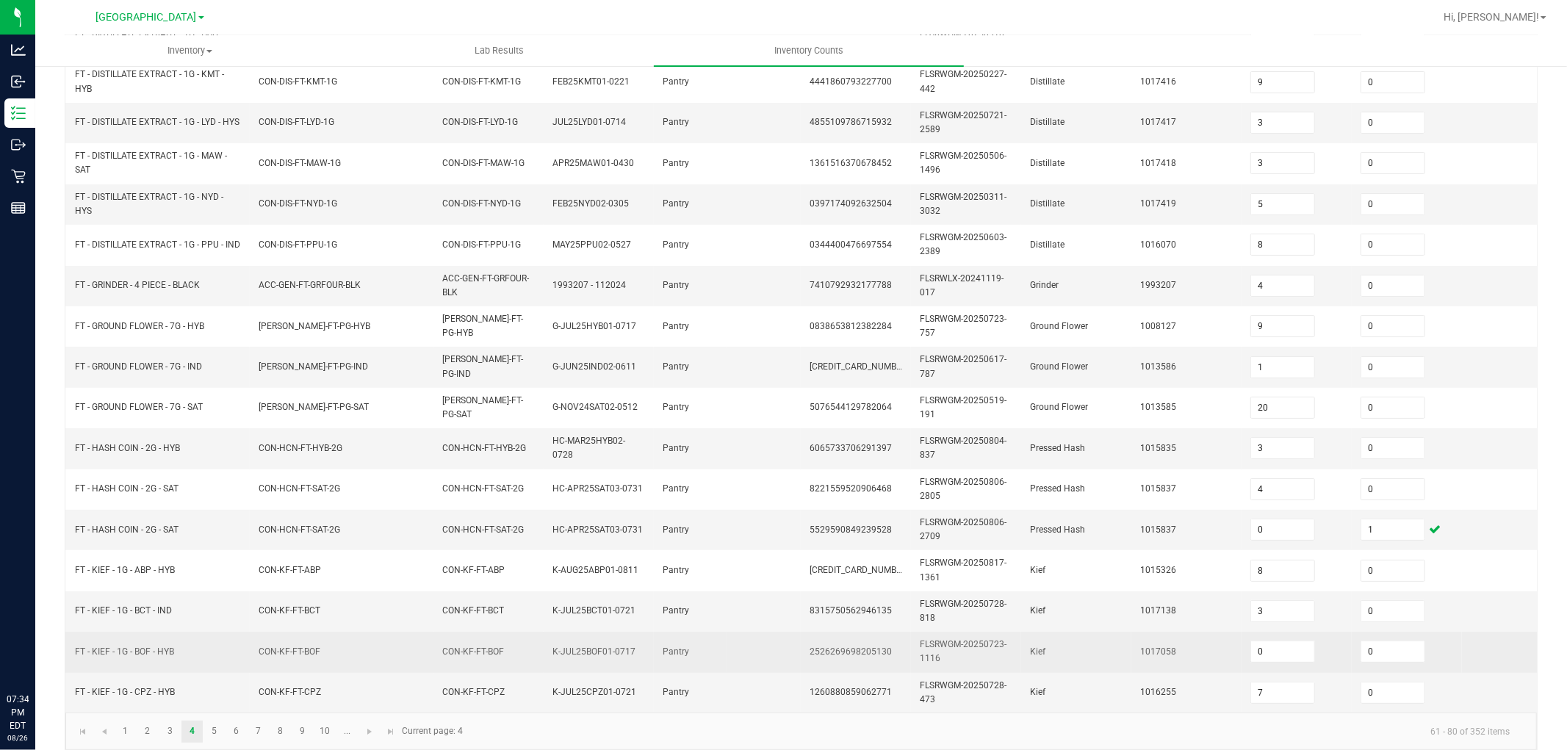
scroll to position [367, 0]
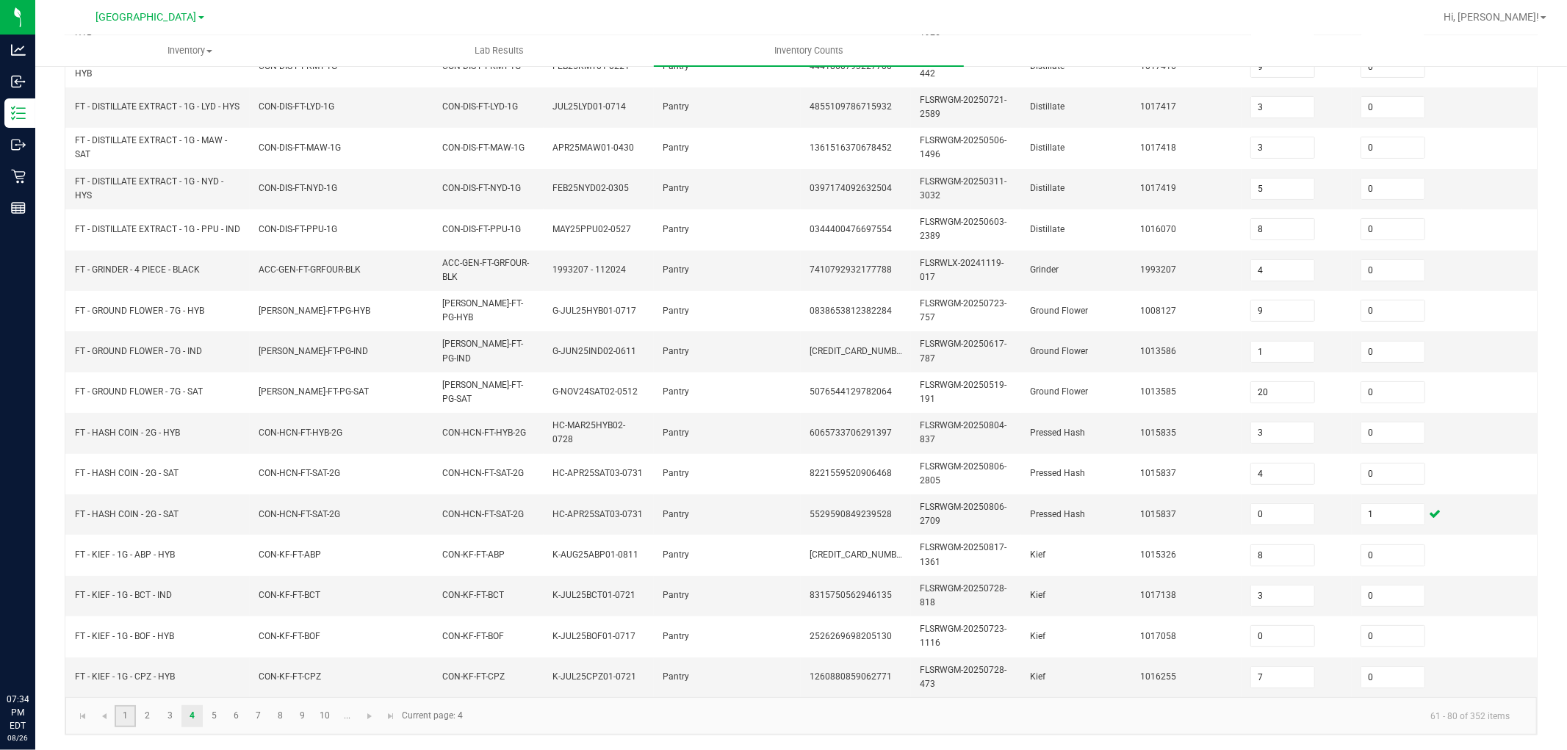
click at [126, 674] on link "1" at bounding box center [125, 716] width 21 height 22
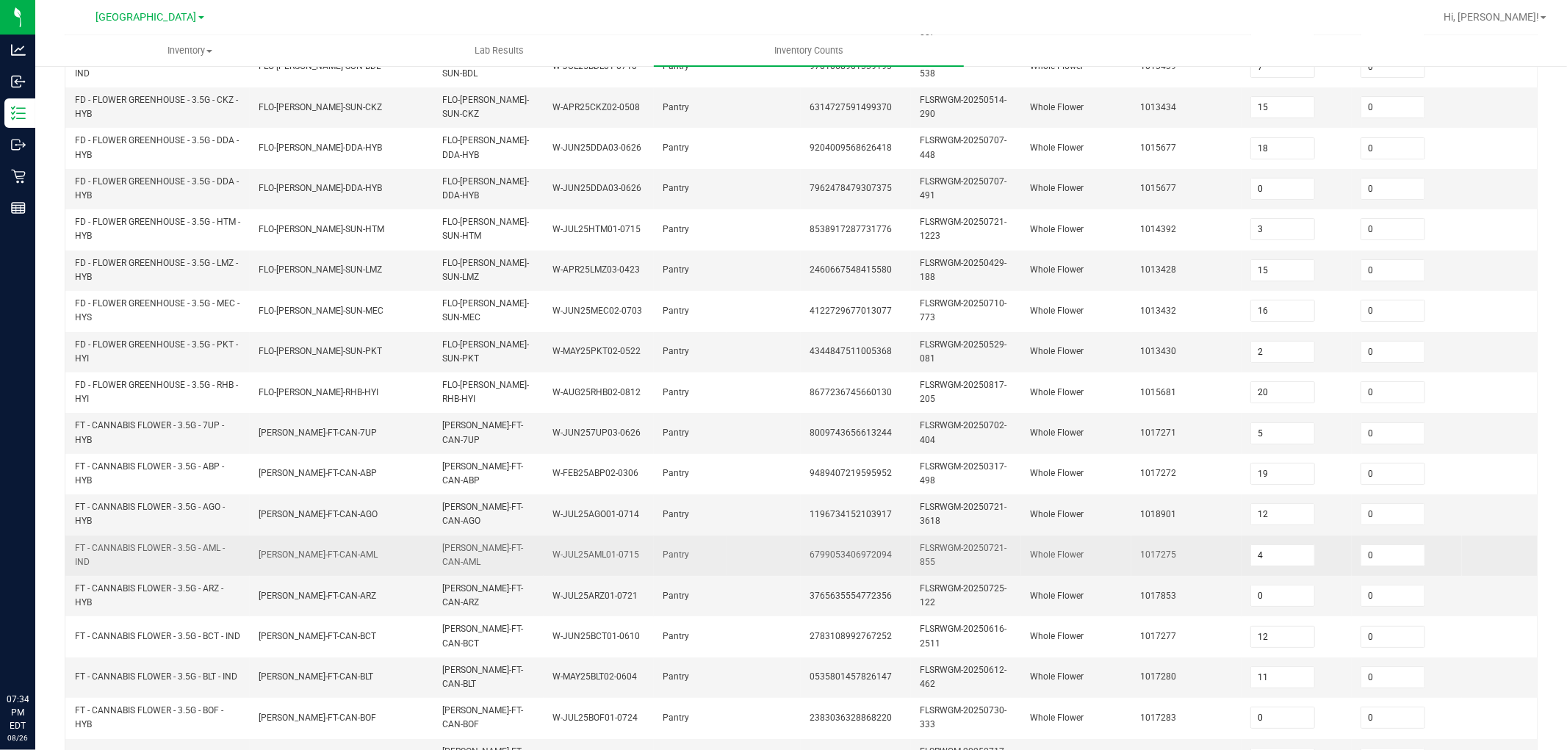
scroll to position [122, 0]
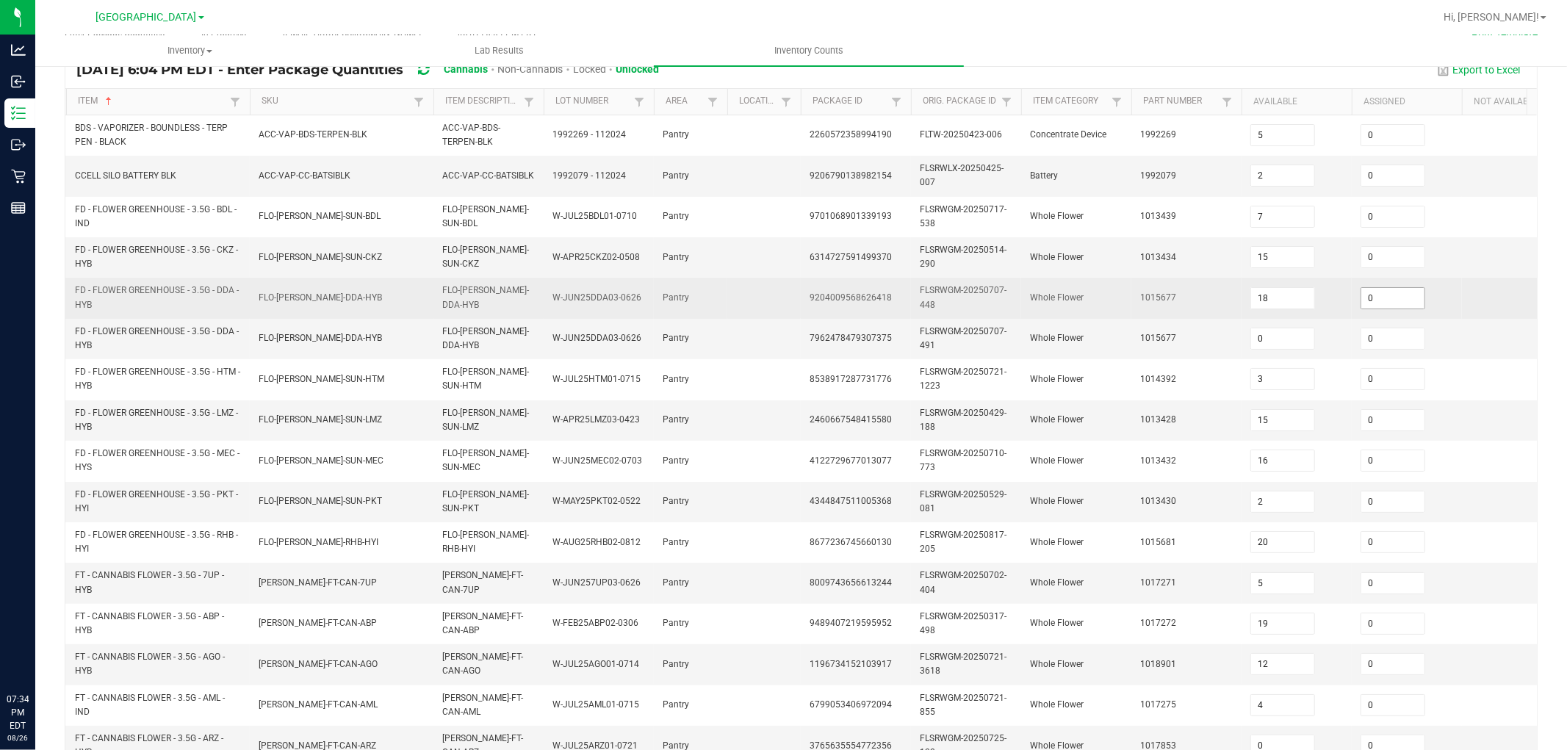
click at [1376, 289] on input "0" at bounding box center [1392, 298] width 63 height 21
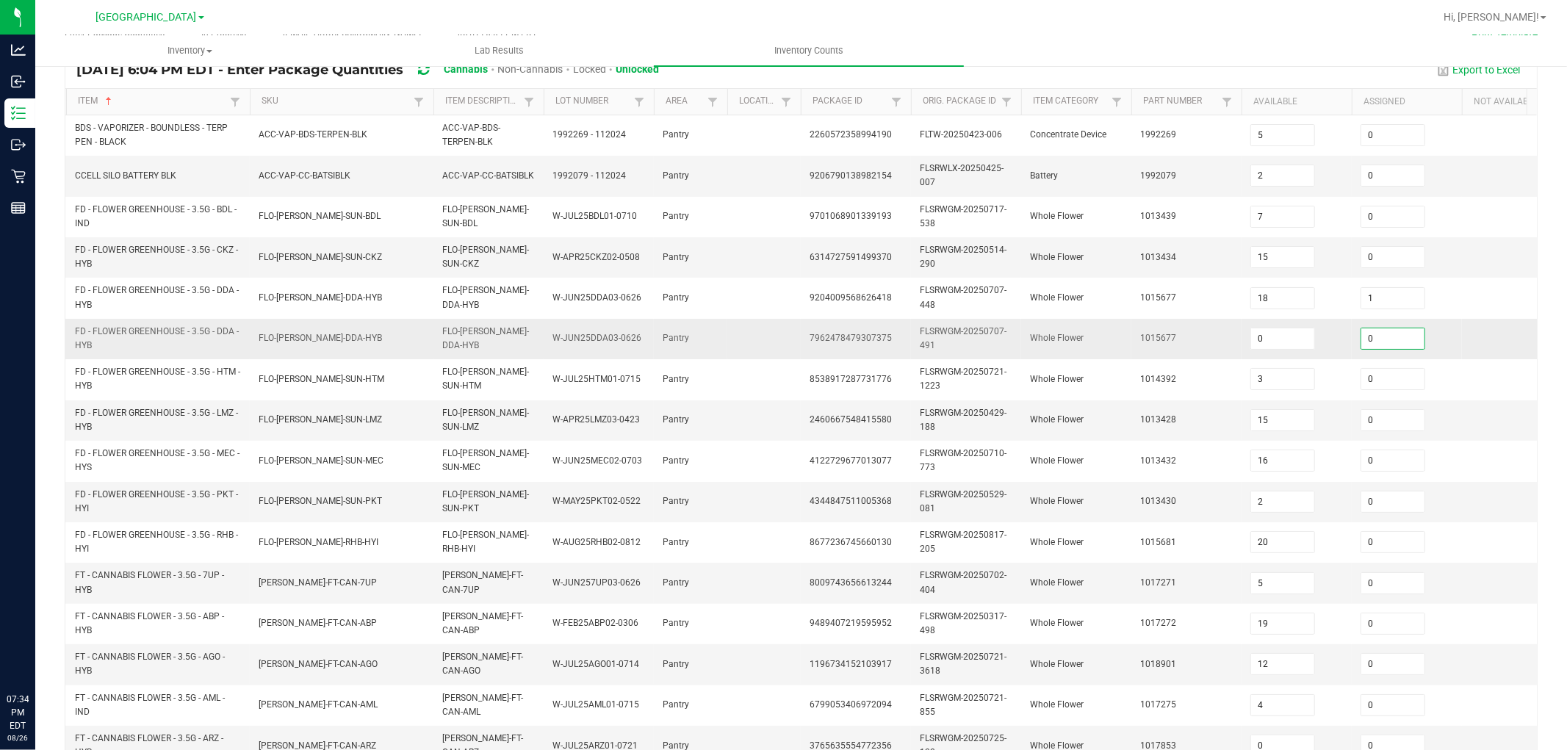
drag, startPoint x: 1390, startPoint y: 336, endPoint x: 1177, endPoint y: 327, distance: 213.9
click at [1388, 336] on input "0" at bounding box center [1392, 338] width 63 height 21
click at [1067, 331] on td "Whole Flower" at bounding box center [1076, 339] width 110 height 40
click at [334, 419] on span "FLO-BUD-FD-SUN-LMZ" at bounding box center [320, 419] width 123 height 10
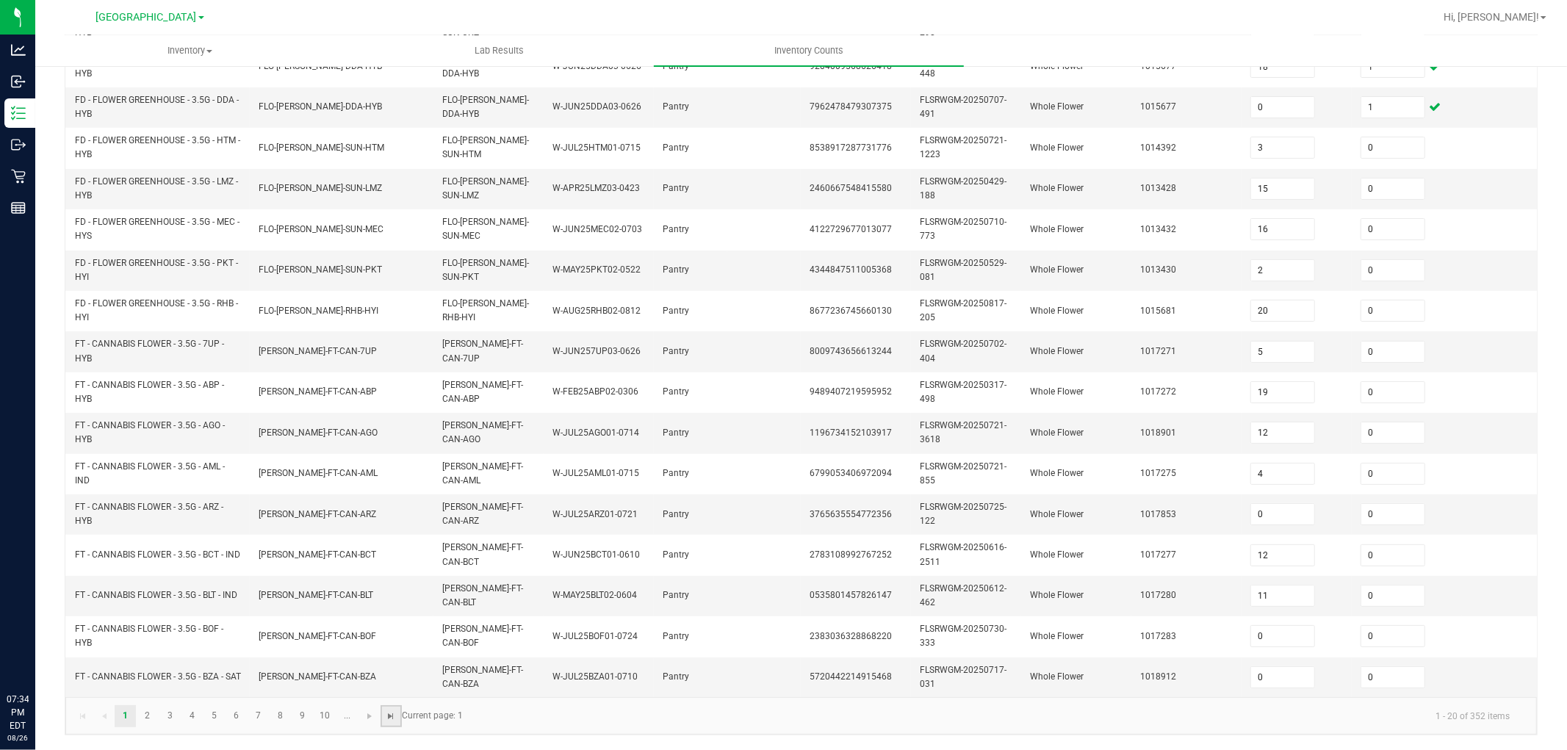
click at [395, 674] on span "Go to the last page" at bounding box center [392, 716] width 12 height 12
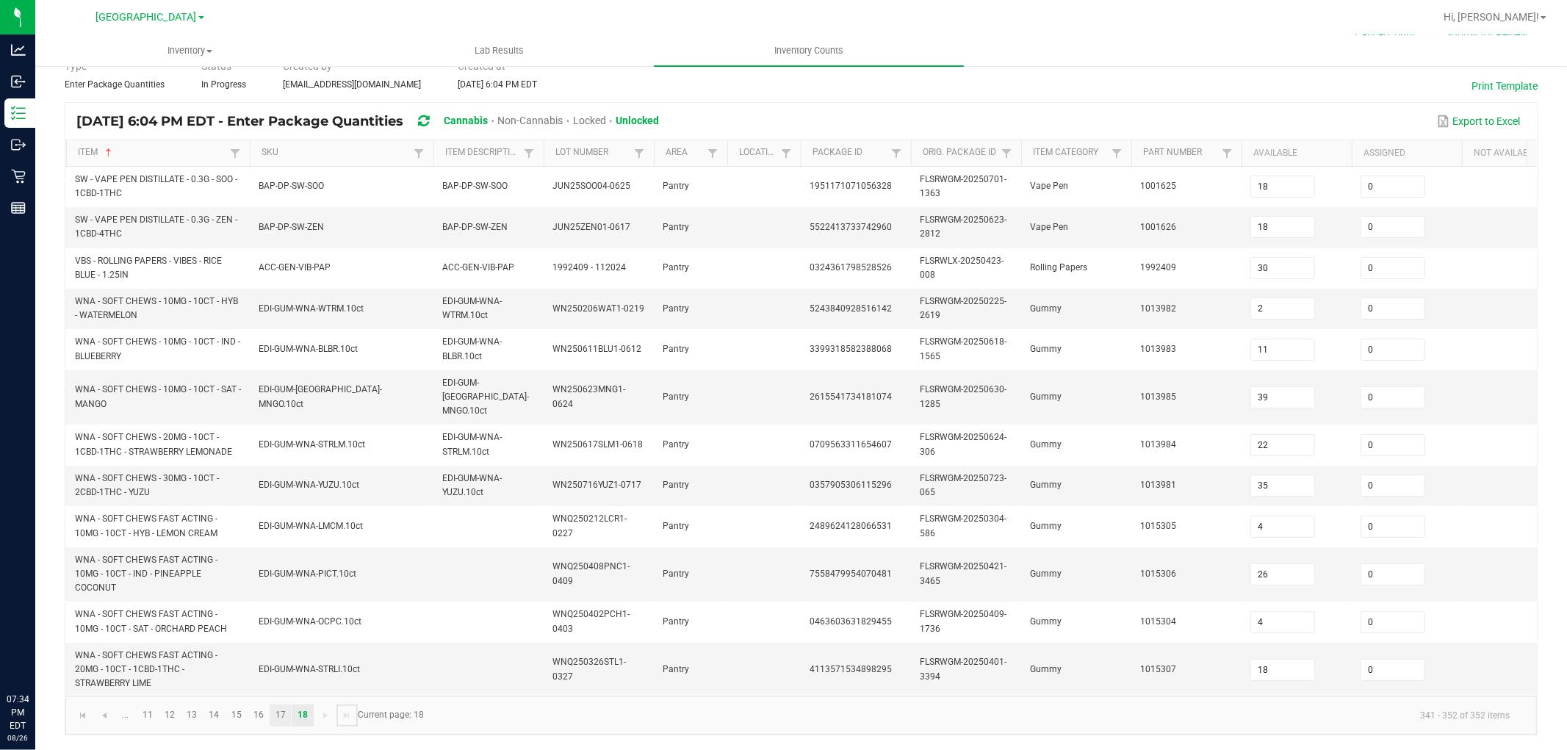
scroll to position [69, 0]
click at [237, 674] on link "15" at bounding box center [235, 717] width 21 height 22
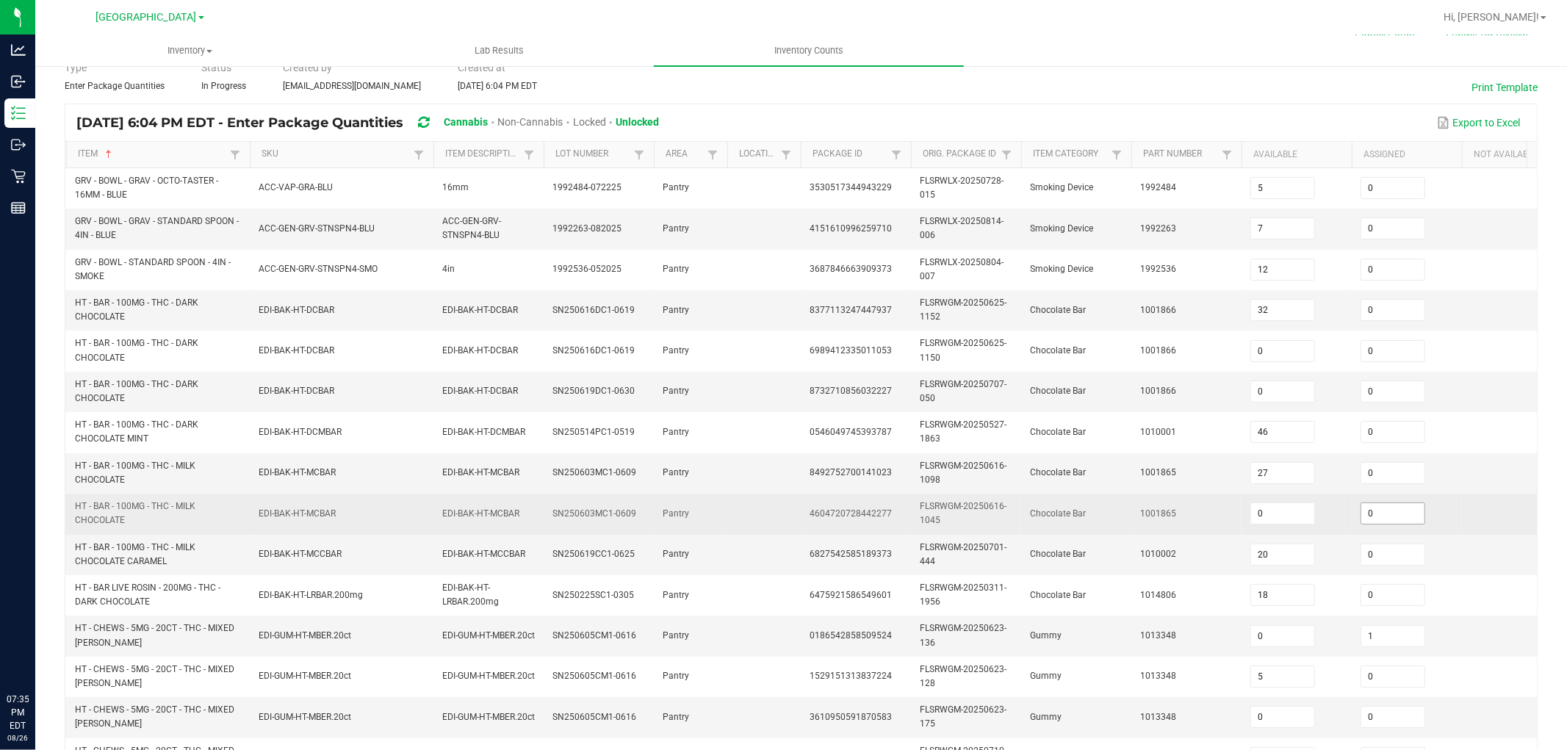
click at [1401, 512] on input "0" at bounding box center [1392, 513] width 63 height 21
click at [1022, 510] on td "Chocolate Bar" at bounding box center [1076, 514] width 110 height 40
click at [421, 505] on td "EDI-BAK-HT-MCBAR" at bounding box center [342, 514] width 184 height 40
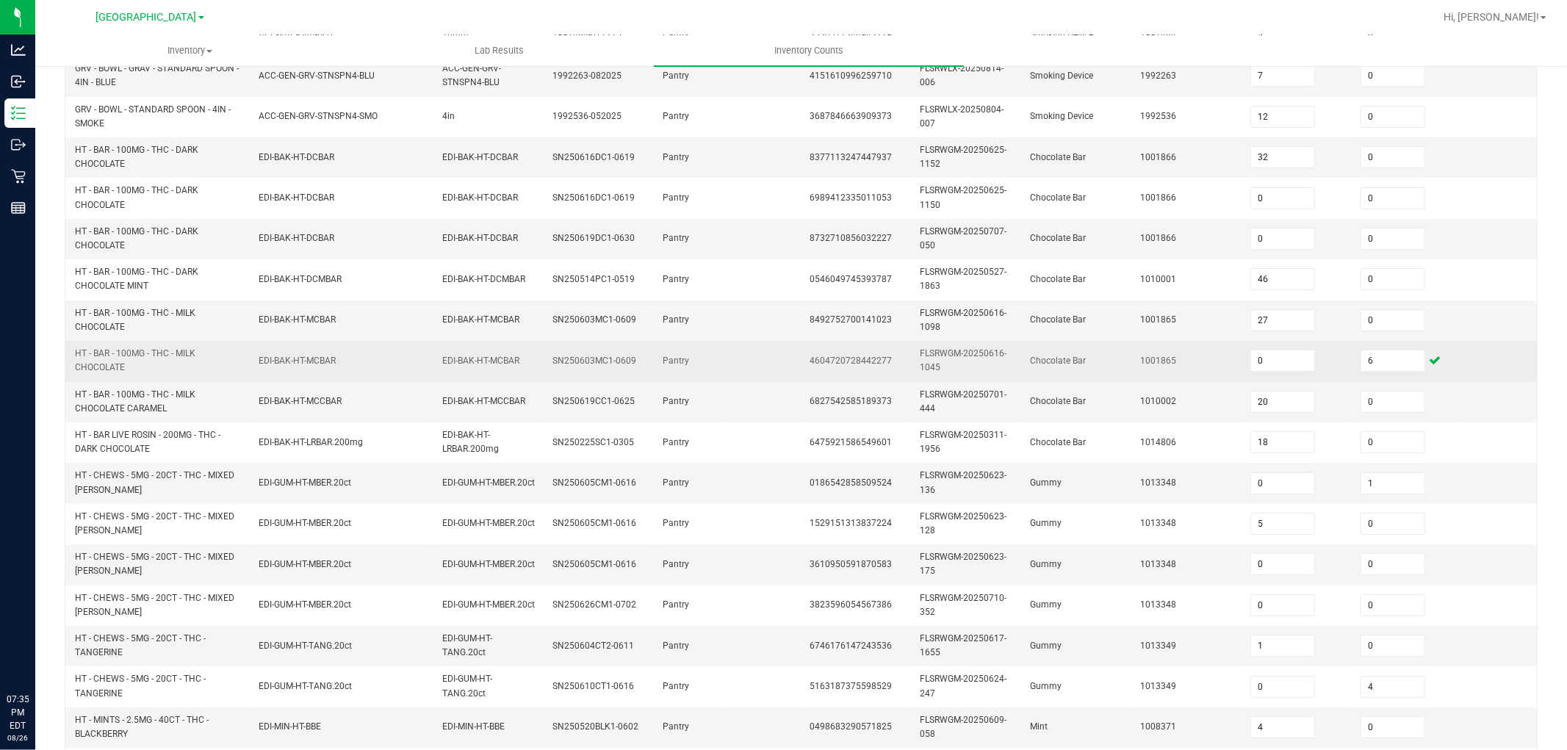
scroll to position [367, 0]
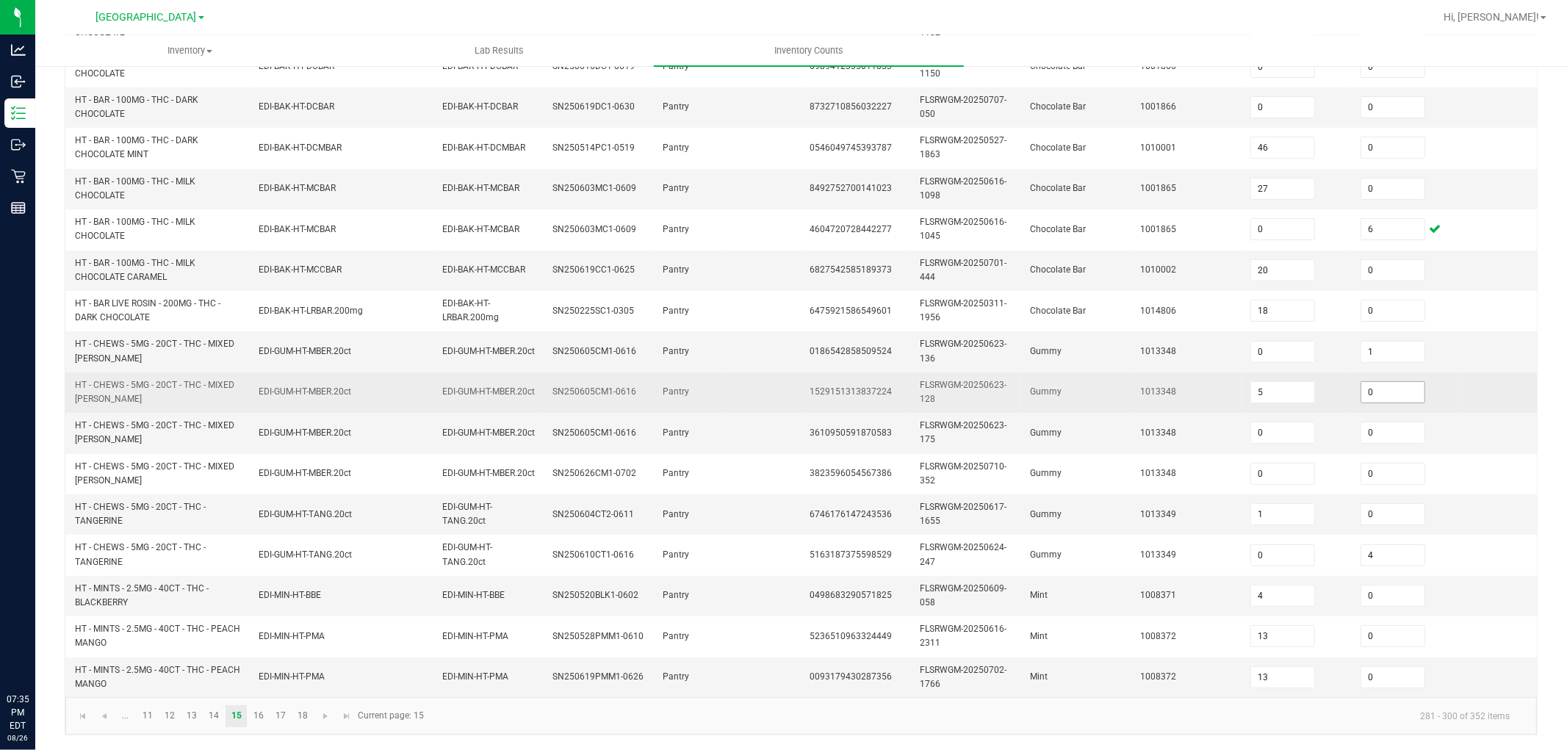
click at [1409, 386] on input "0" at bounding box center [1392, 392] width 63 height 21
click at [1054, 389] on td "Gummy" at bounding box center [1076, 392] width 110 height 40
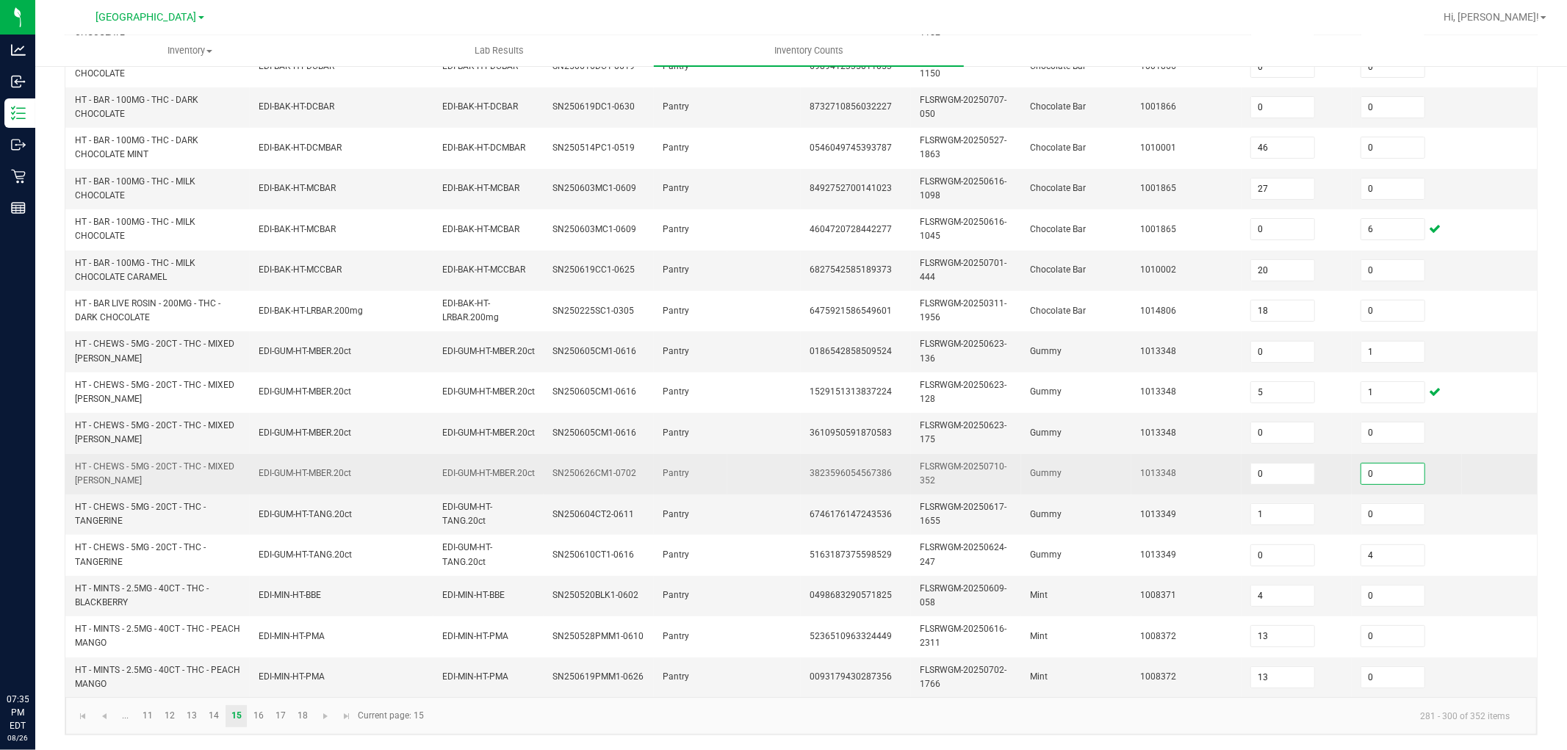
click at [1385, 463] on input "0" at bounding box center [1392, 473] width 63 height 21
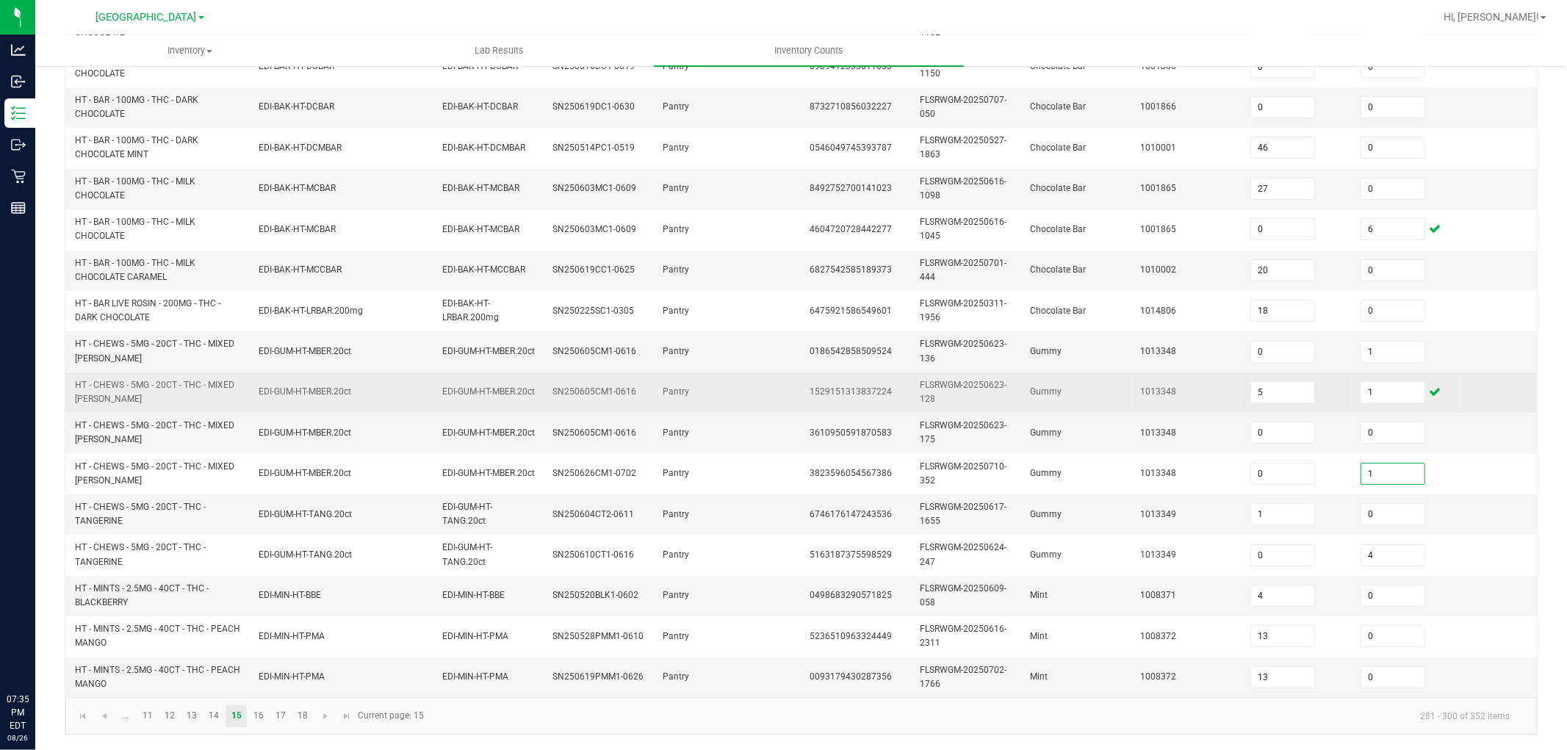
click at [1044, 386] on span "Gummy" at bounding box center [1046, 391] width 32 height 10
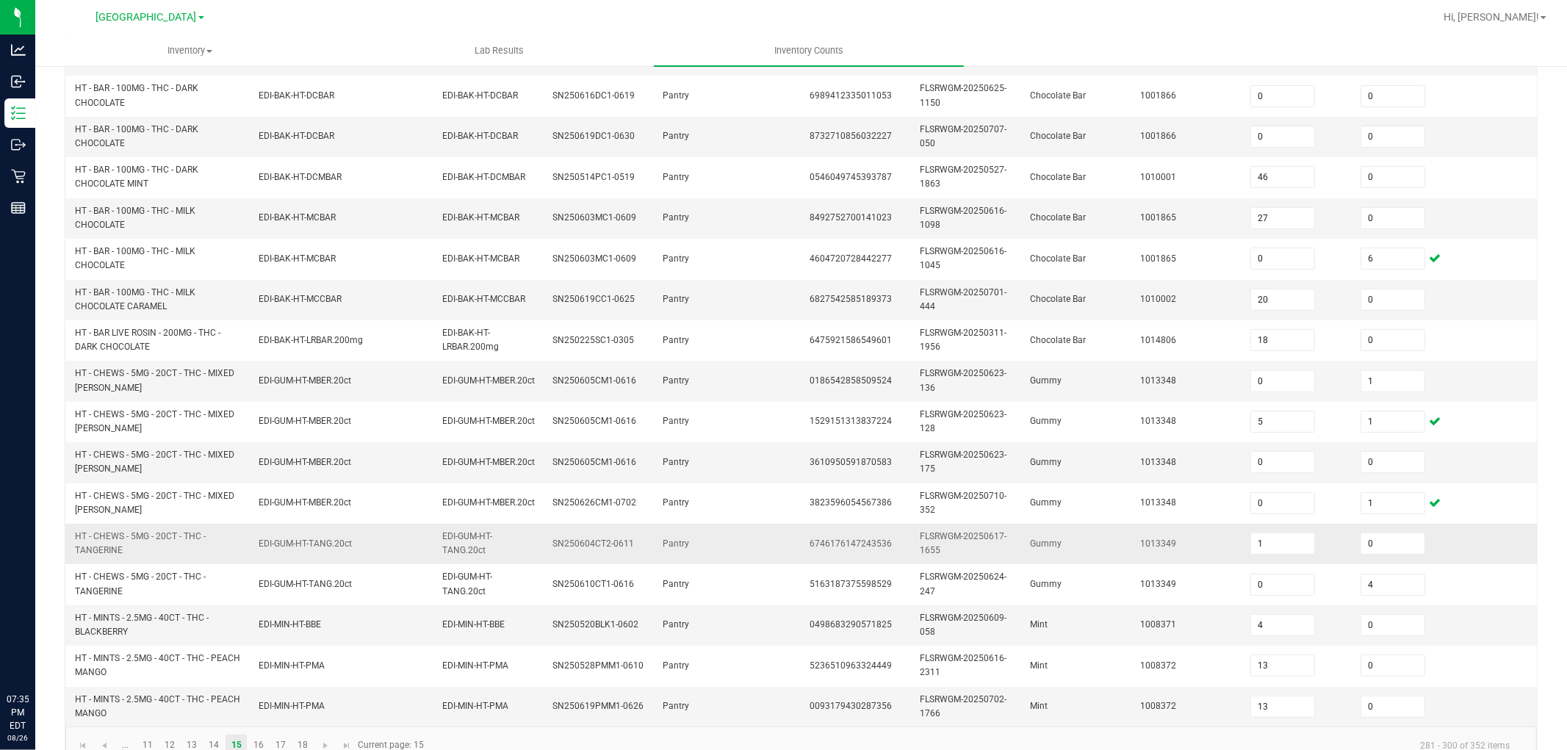
scroll to position [285, 0]
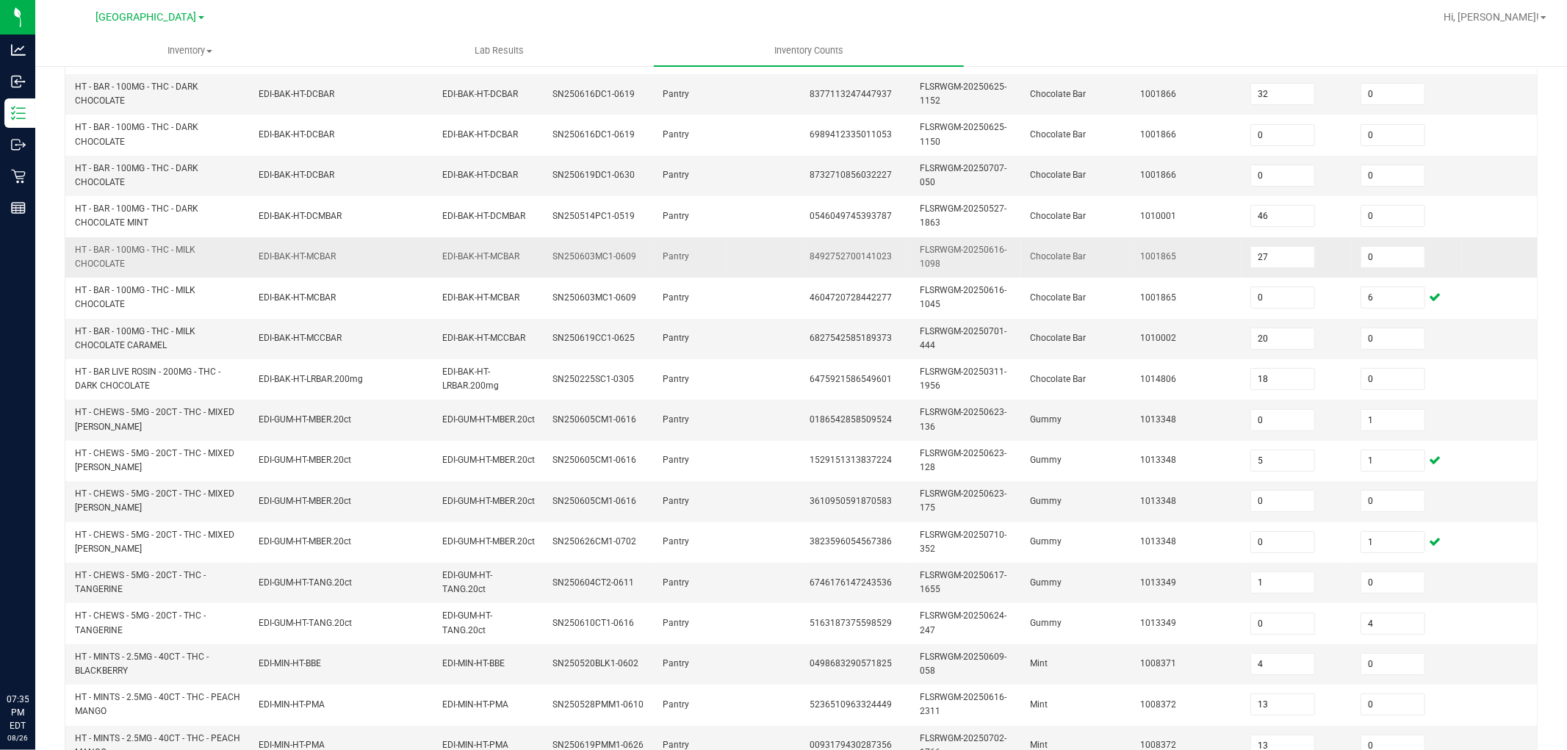
click at [1388, 240] on td "0" at bounding box center [1406, 257] width 110 height 40
click at [1385, 246] on span "0" at bounding box center [1392, 257] width 65 height 22
drag, startPoint x: 1384, startPoint y: 248, endPoint x: 1357, endPoint y: 268, distance: 34.1
click at [1384, 248] on input "0" at bounding box center [1392, 257] width 63 height 21
click at [1126, 250] on td "Chocolate Bar" at bounding box center [1076, 257] width 110 height 40
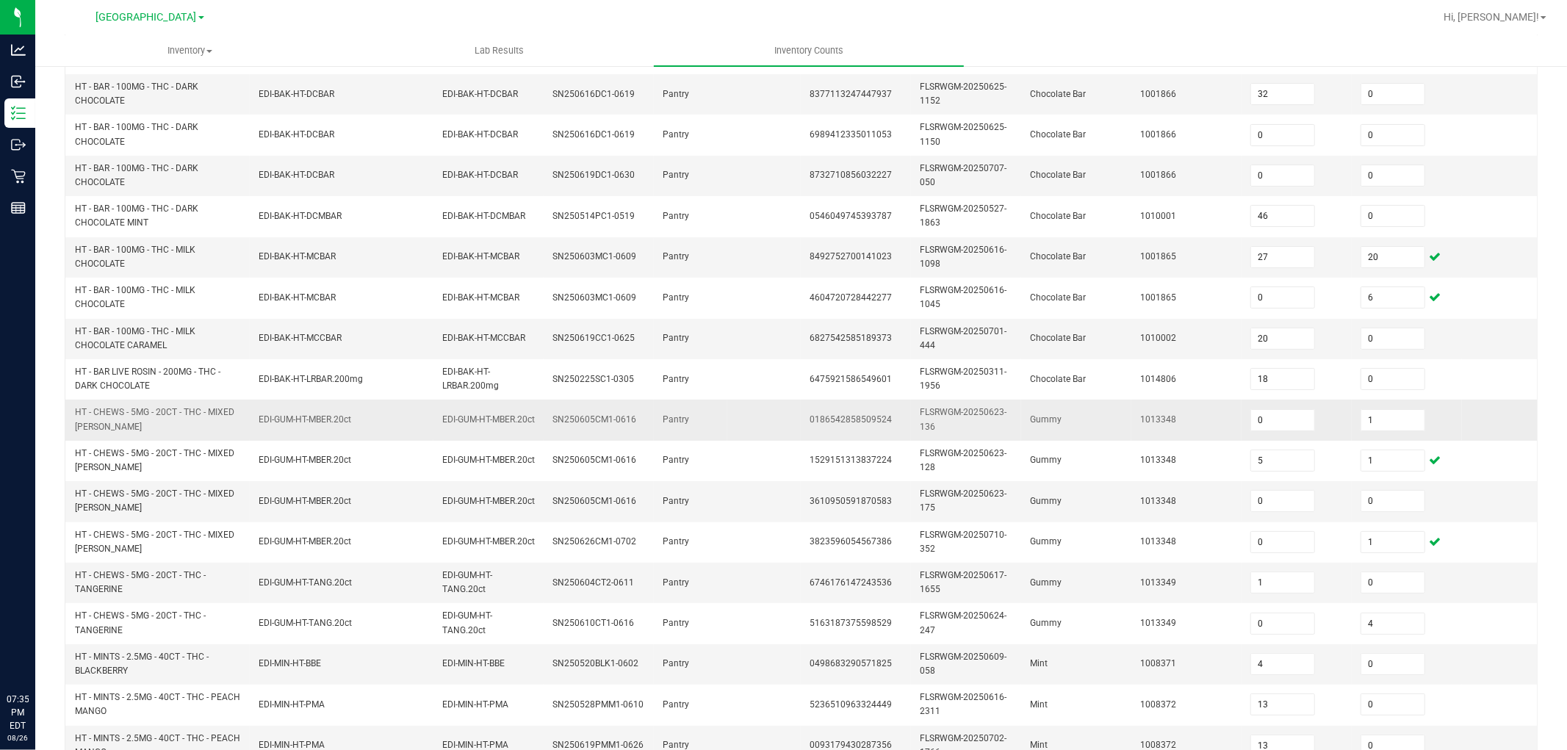
click at [279, 416] on span "EDI-GUM-HT-MBER.20ct" at bounding box center [305, 419] width 93 height 10
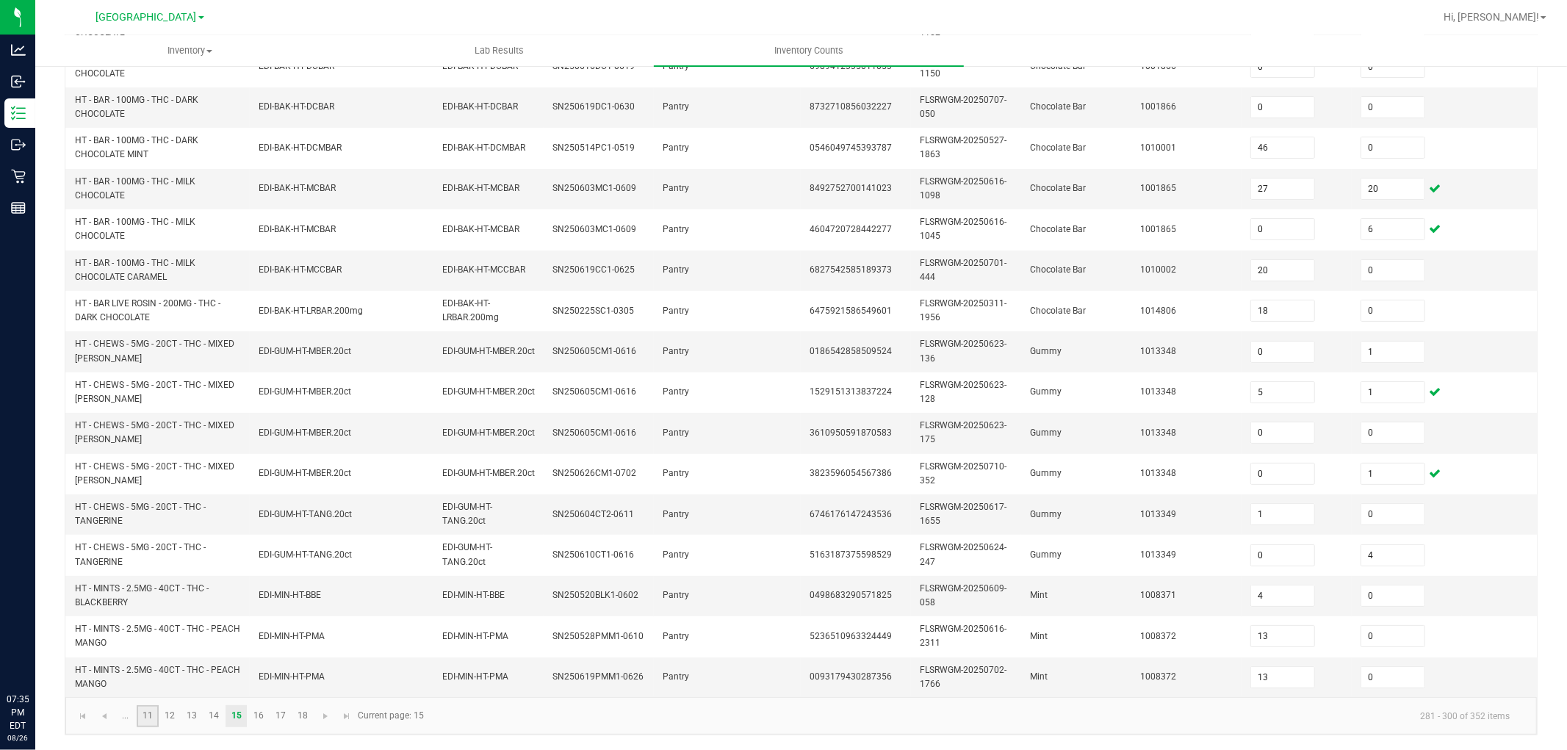
click at [148, 674] on link "11" at bounding box center [147, 716] width 21 height 22
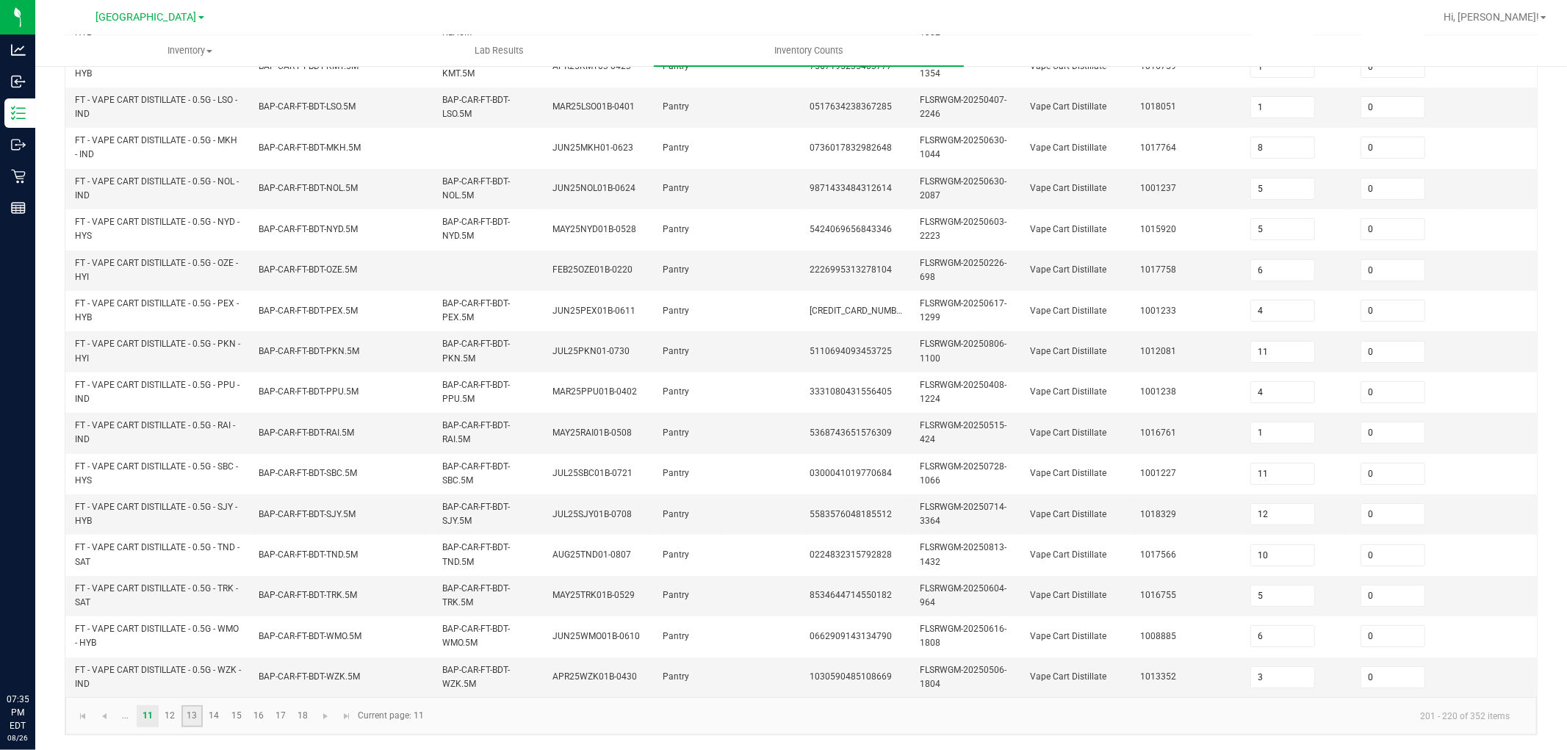
click at [189, 674] on link "13" at bounding box center [191, 716] width 21 height 22
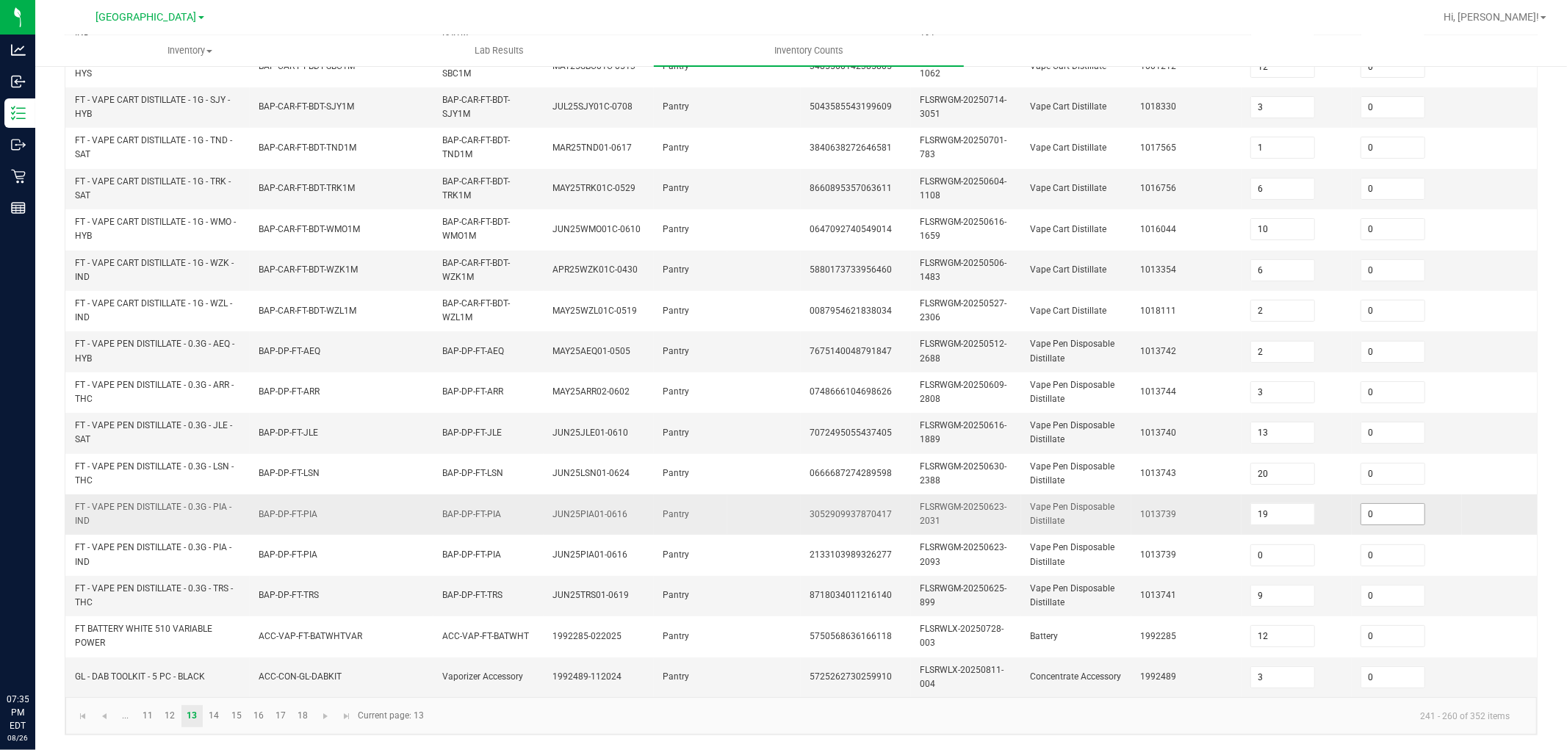
click at [1390, 504] on input "0" at bounding box center [1392, 514] width 63 height 21
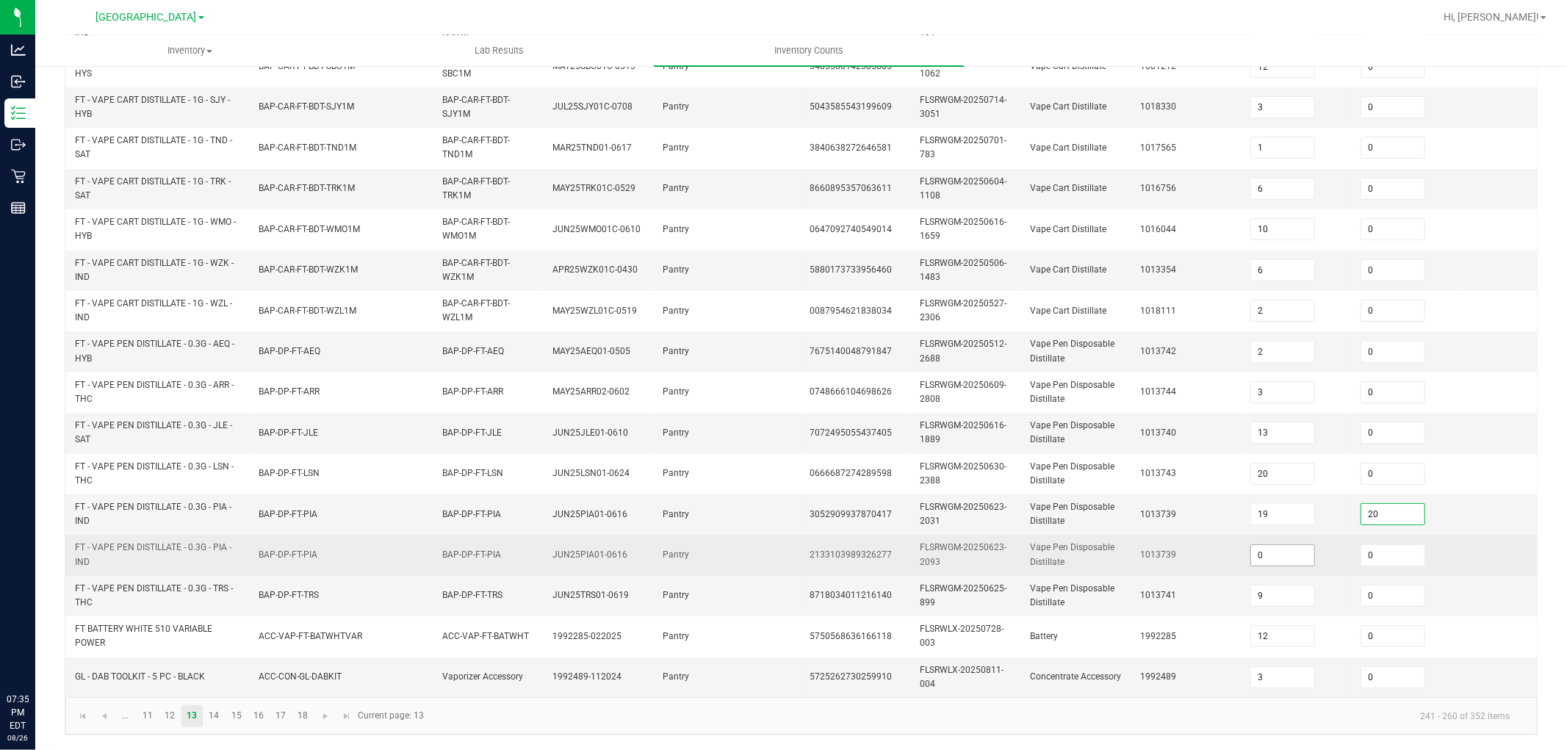
click at [1272, 545] on input "0" at bounding box center [1282, 555] width 63 height 21
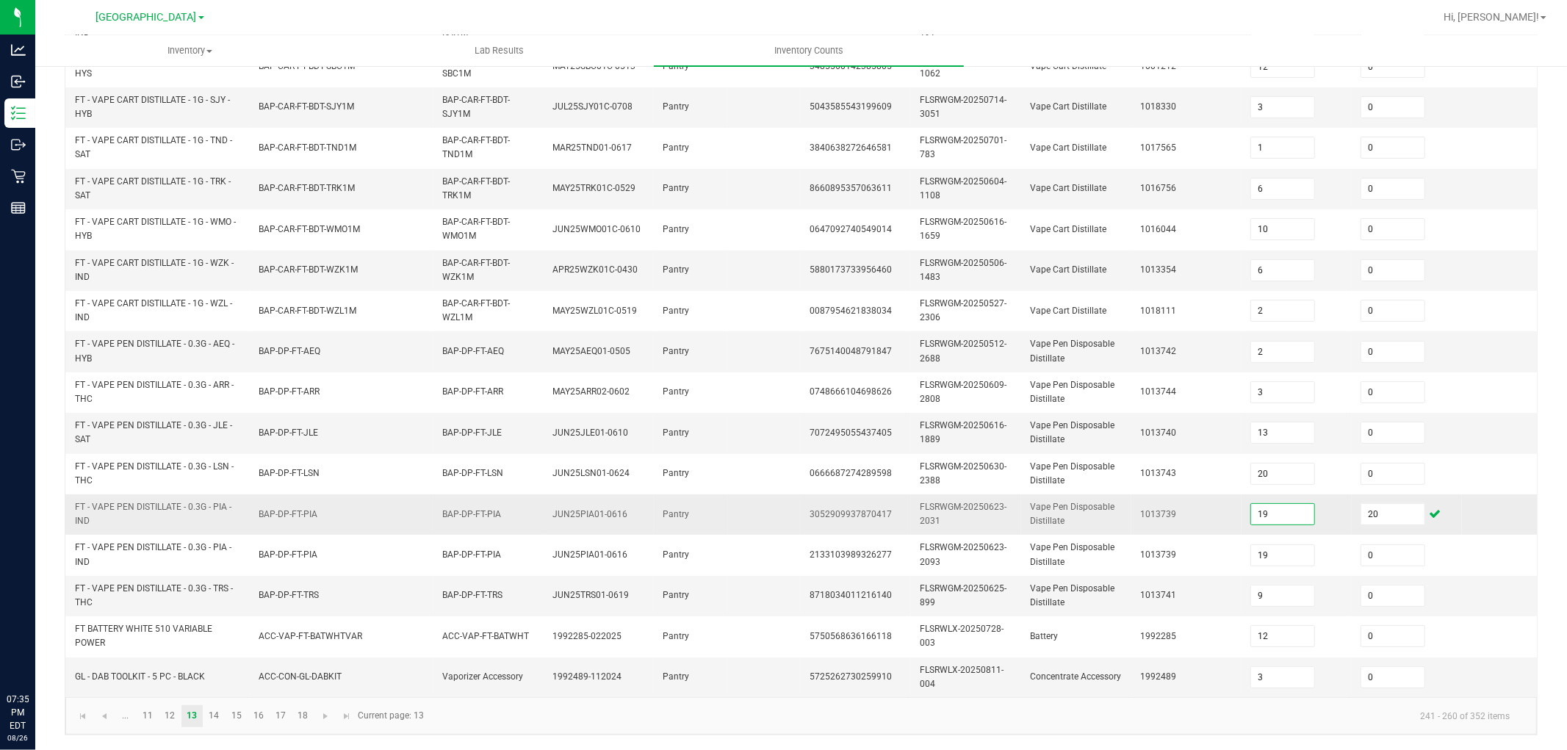
click at [1116, 494] on td "Vape Pen Disposable Distillate" at bounding box center [1076, 514] width 110 height 40
click at [1287, 509] on input "19" at bounding box center [1282, 514] width 63 height 21
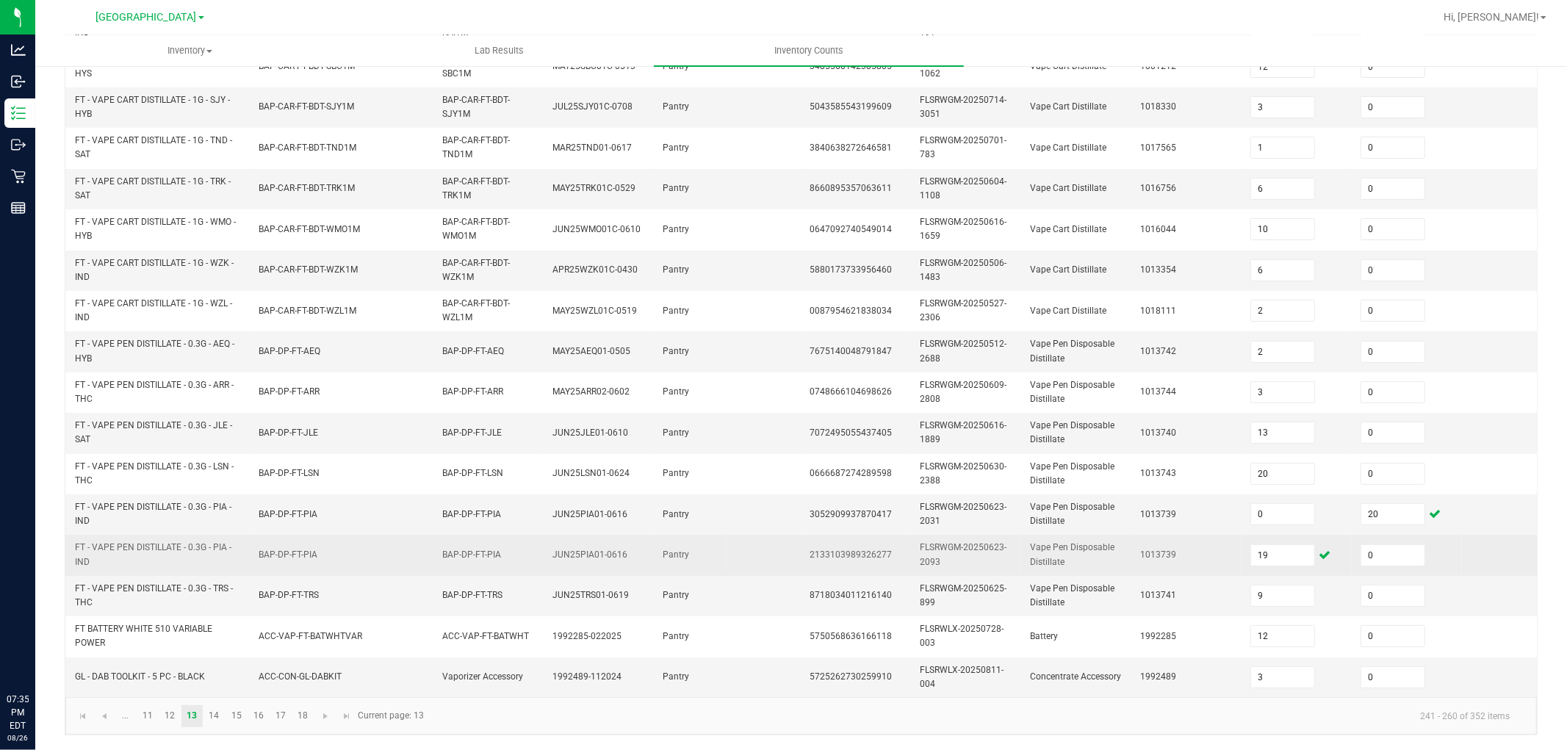
click at [1155, 535] on td "1013739" at bounding box center [1186, 555] width 110 height 40
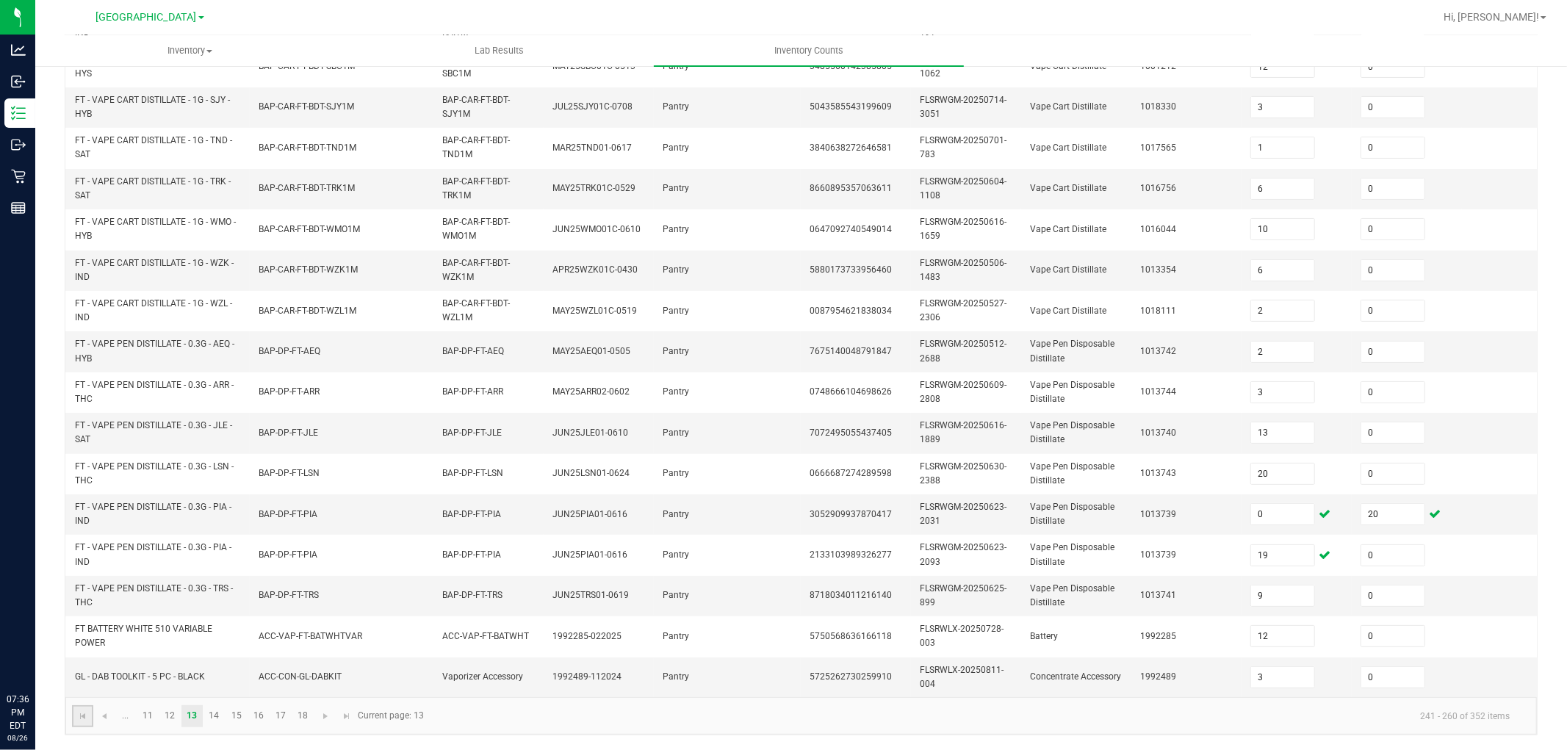
click at [72, 674] on link at bounding box center [82, 716] width 21 height 22
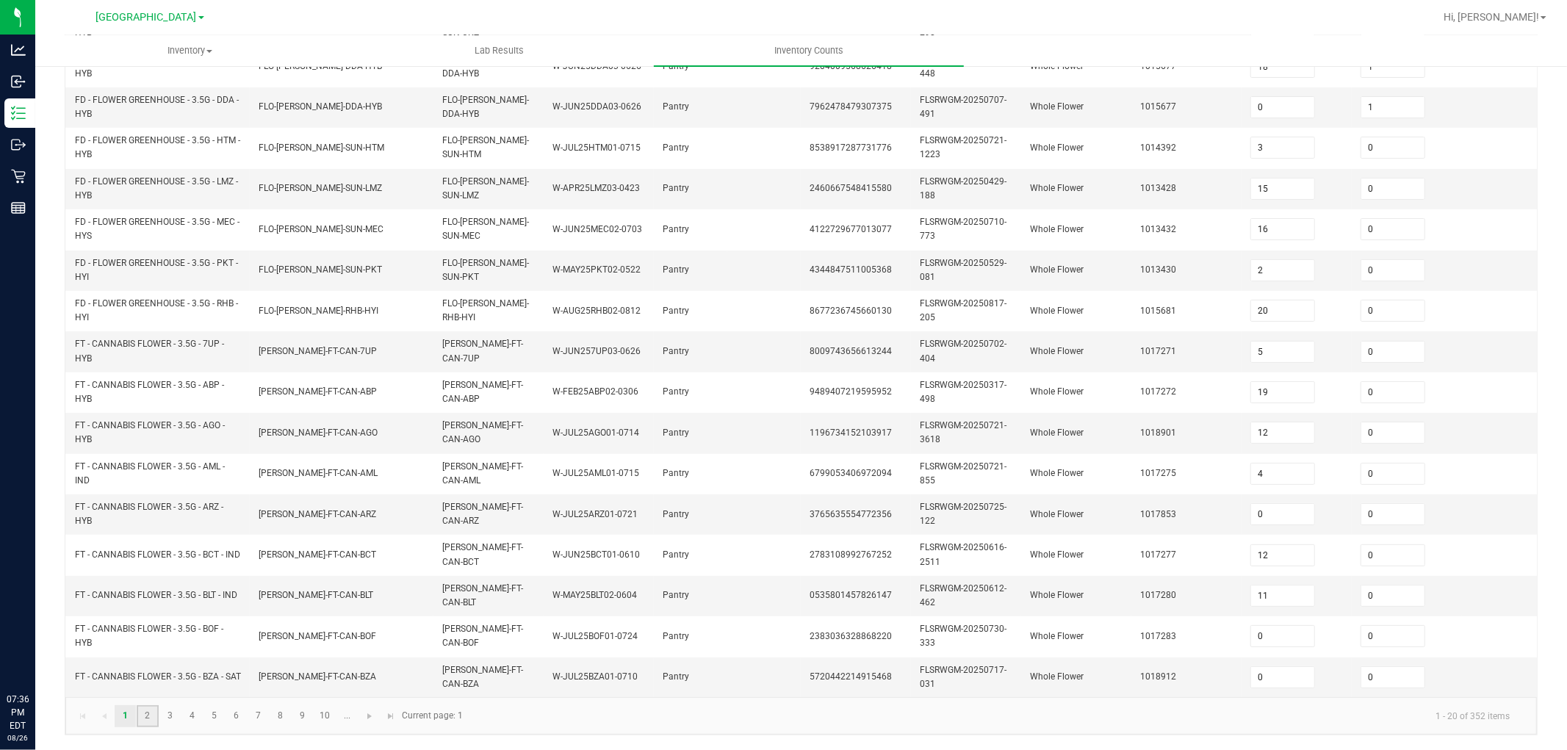
click at [145, 674] on link "2" at bounding box center [147, 716] width 21 height 22
click at [156, 674] on link "2" at bounding box center [147, 716] width 21 height 22
click at [169, 674] on link "3" at bounding box center [169, 716] width 21 height 22
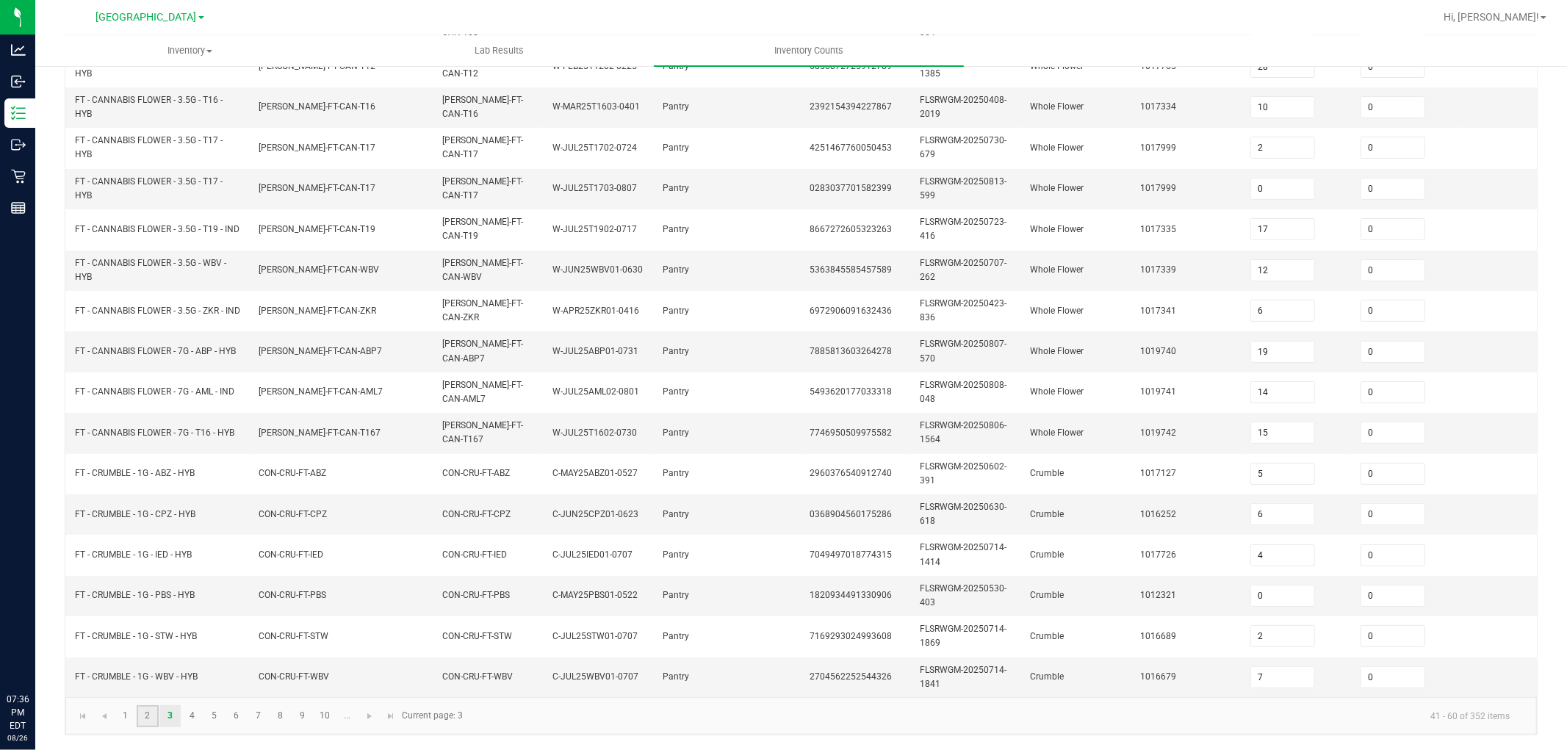
click at [154, 674] on link "2" at bounding box center [147, 716] width 21 height 22
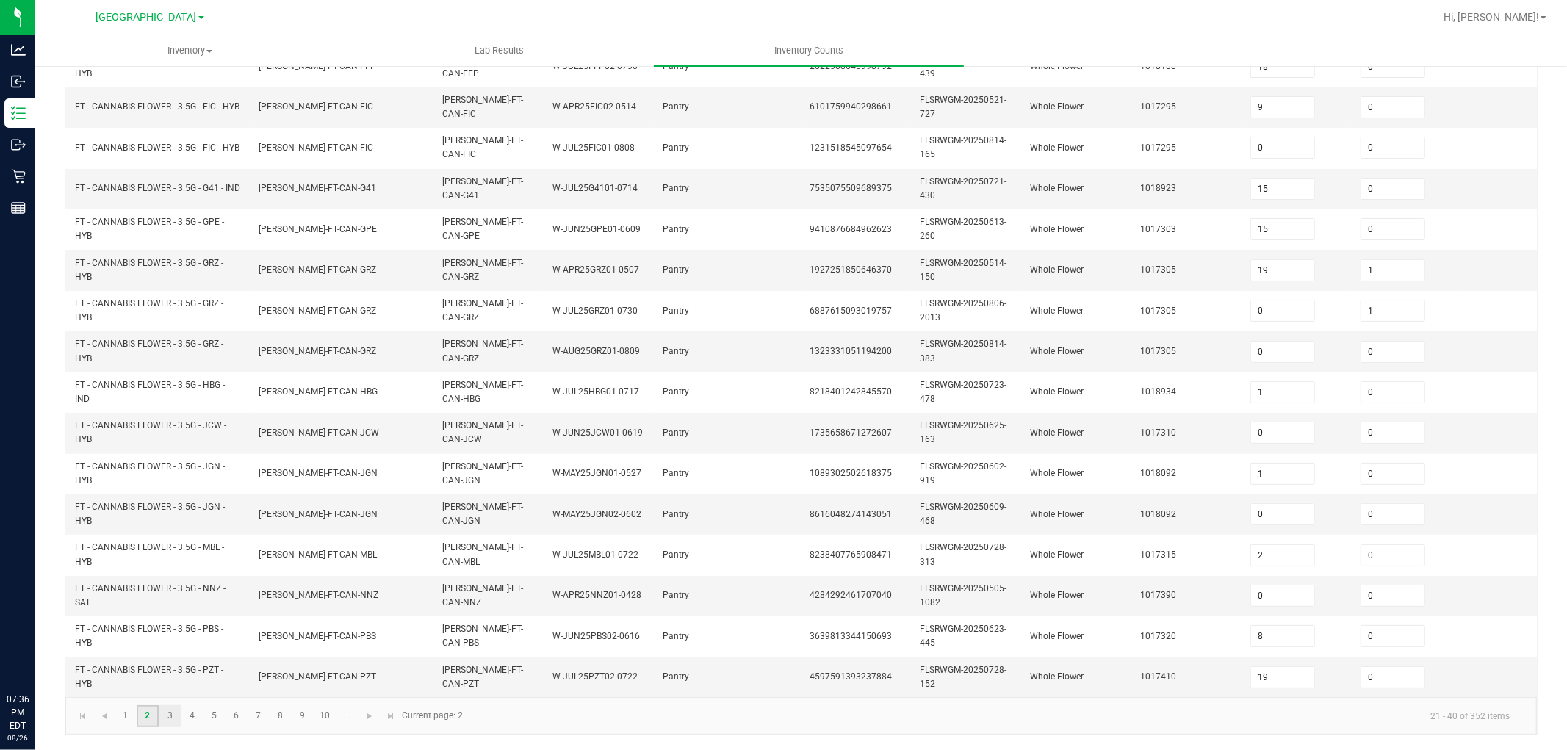
click at [159, 674] on ul "1 2 3 4 5 6 7 8 9 10 ..." at bounding box center [237, 716] width 244 height 22
click at [165, 674] on link "3" at bounding box center [169, 716] width 21 height 22
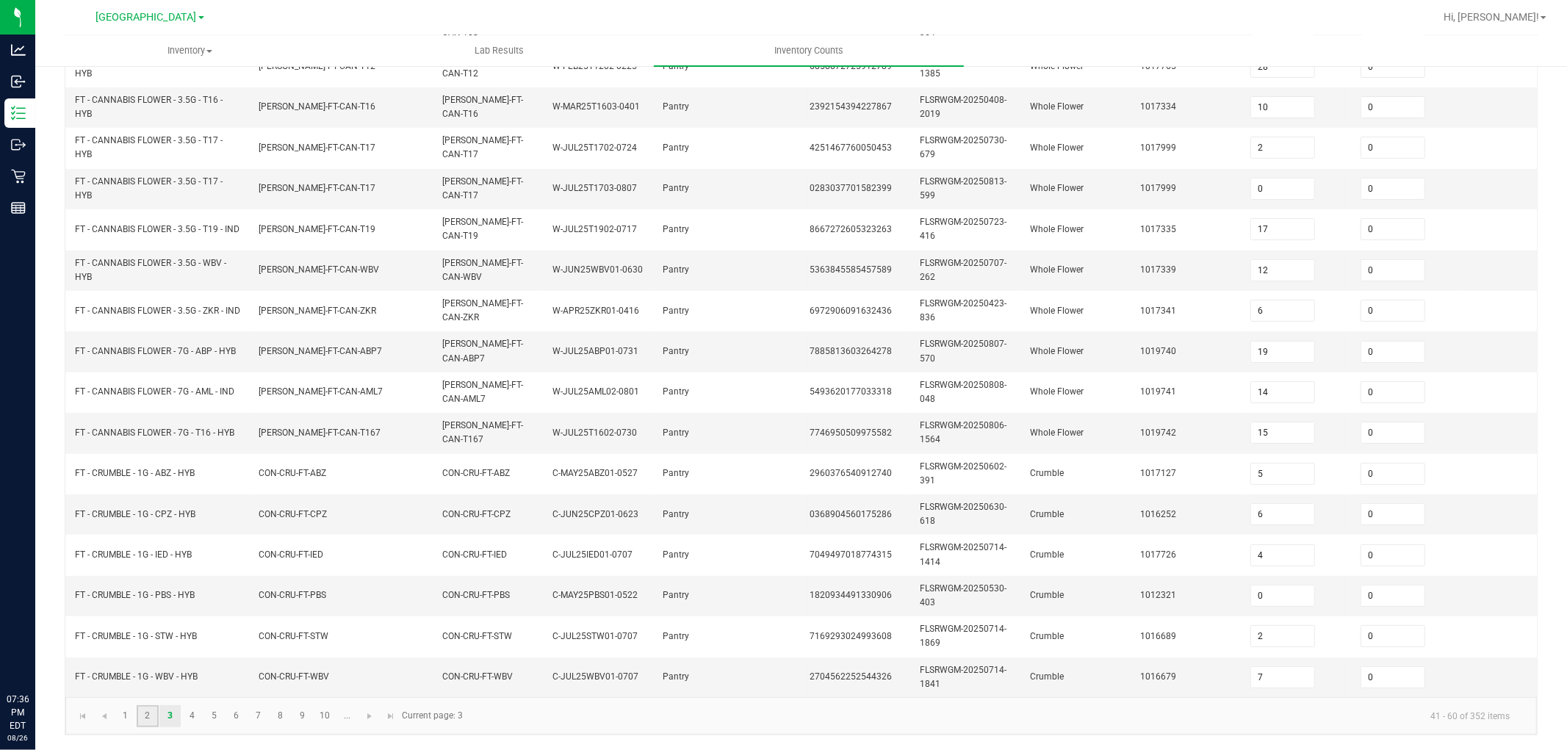
click at [148, 674] on link "2" at bounding box center [147, 716] width 21 height 22
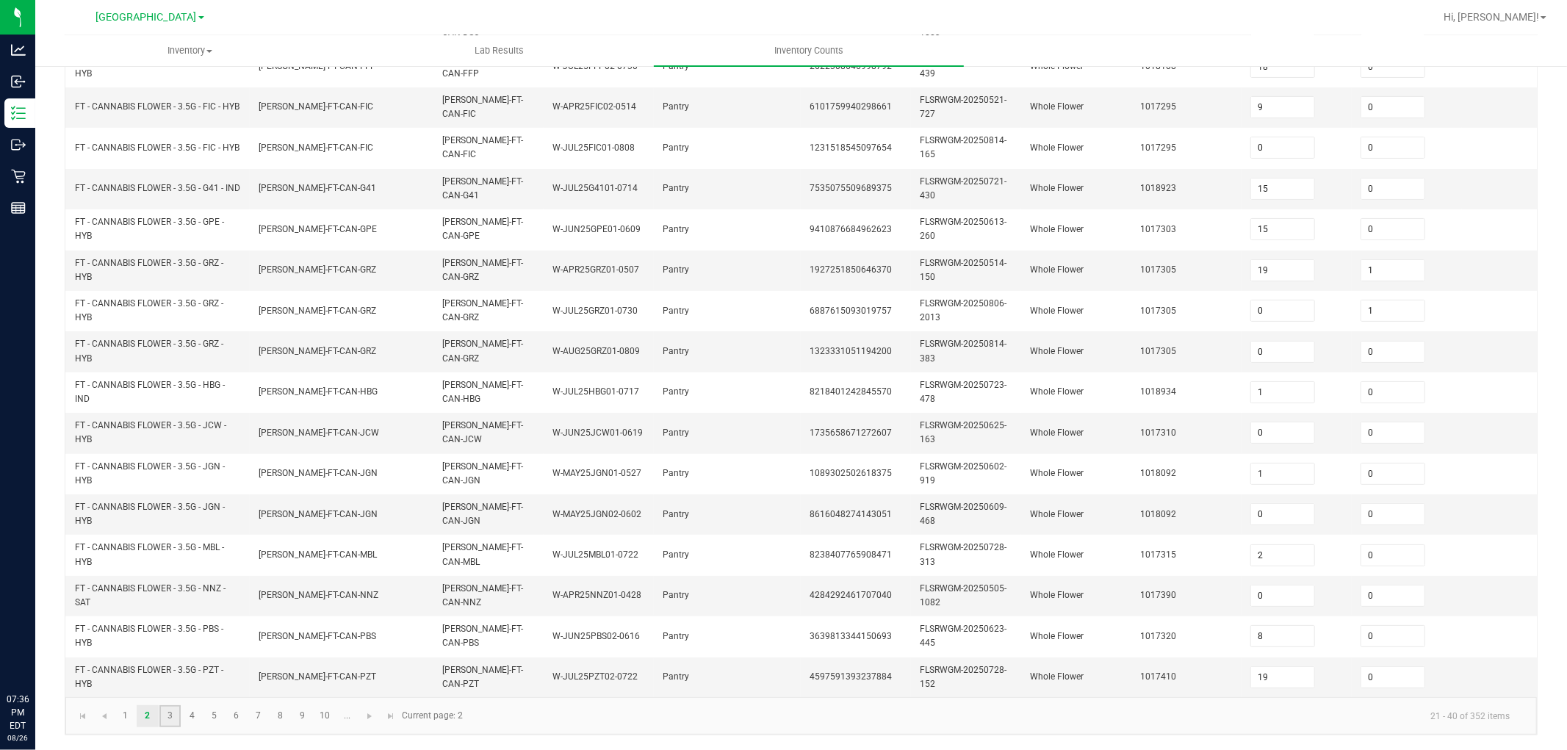
click at [170, 674] on link "3" at bounding box center [169, 716] width 21 height 22
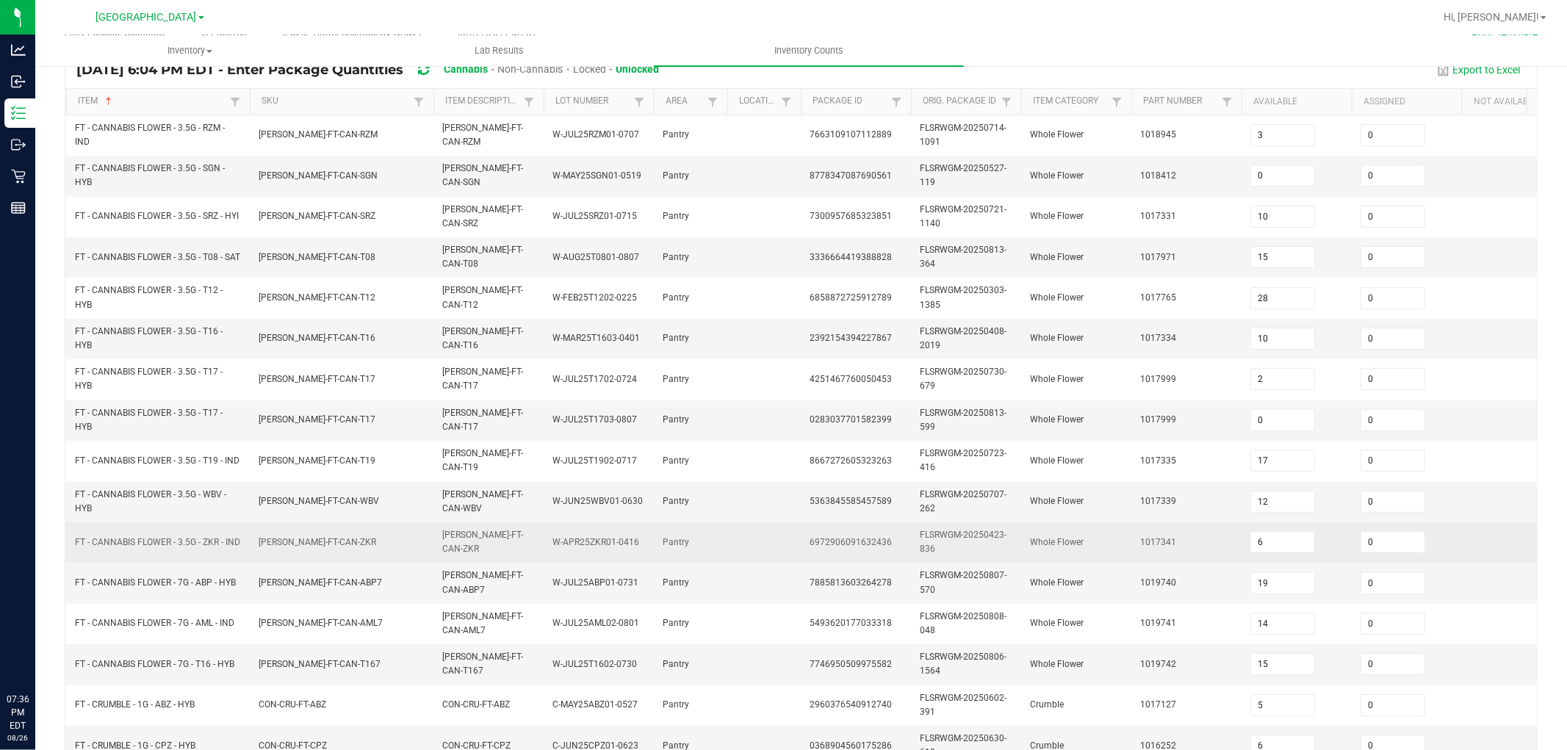
scroll to position [40, 0]
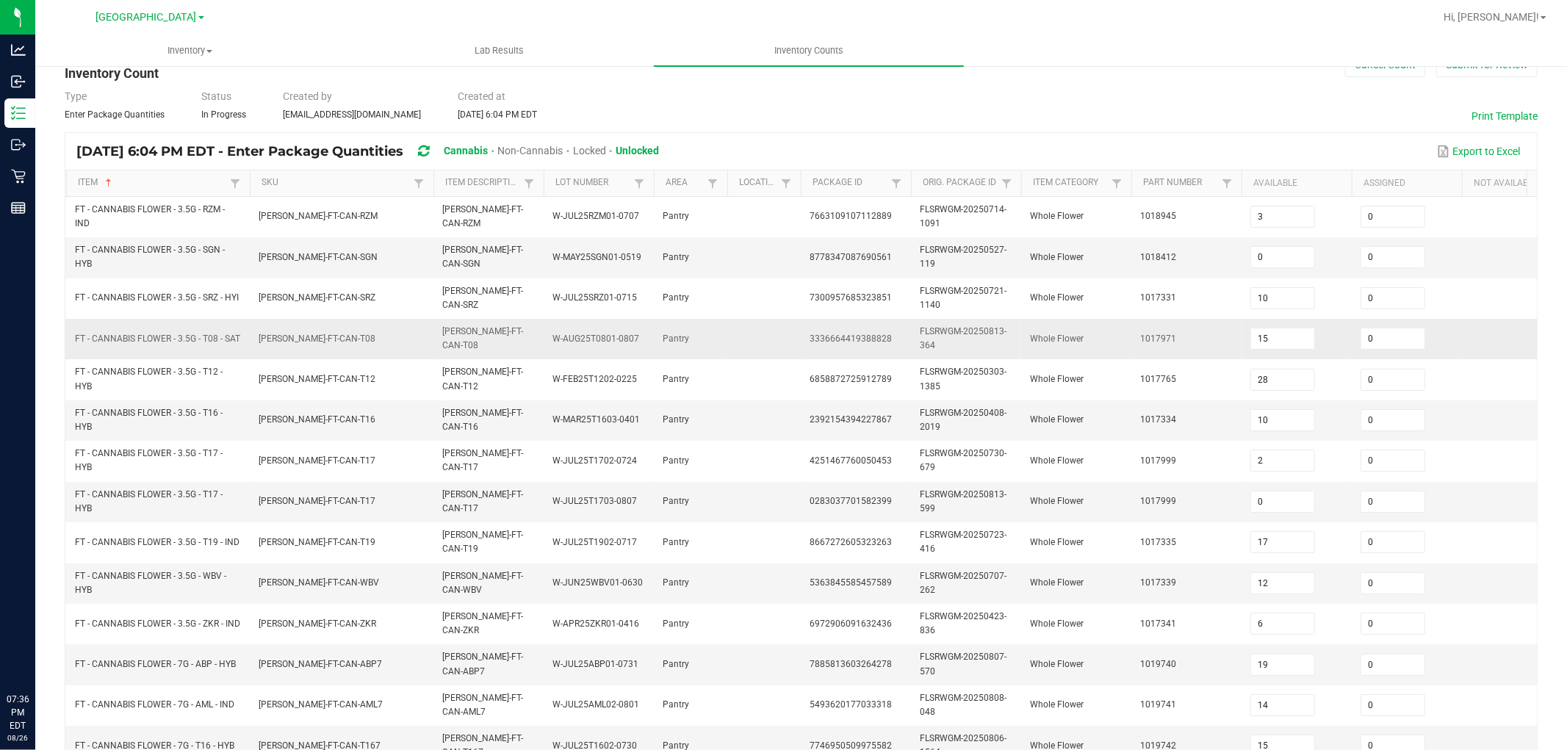
drag, startPoint x: 1394, startPoint y: 338, endPoint x: 1357, endPoint y: 344, distance: 37.9
click at [1393, 339] on input "0" at bounding box center [1392, 338] width 63 height 21
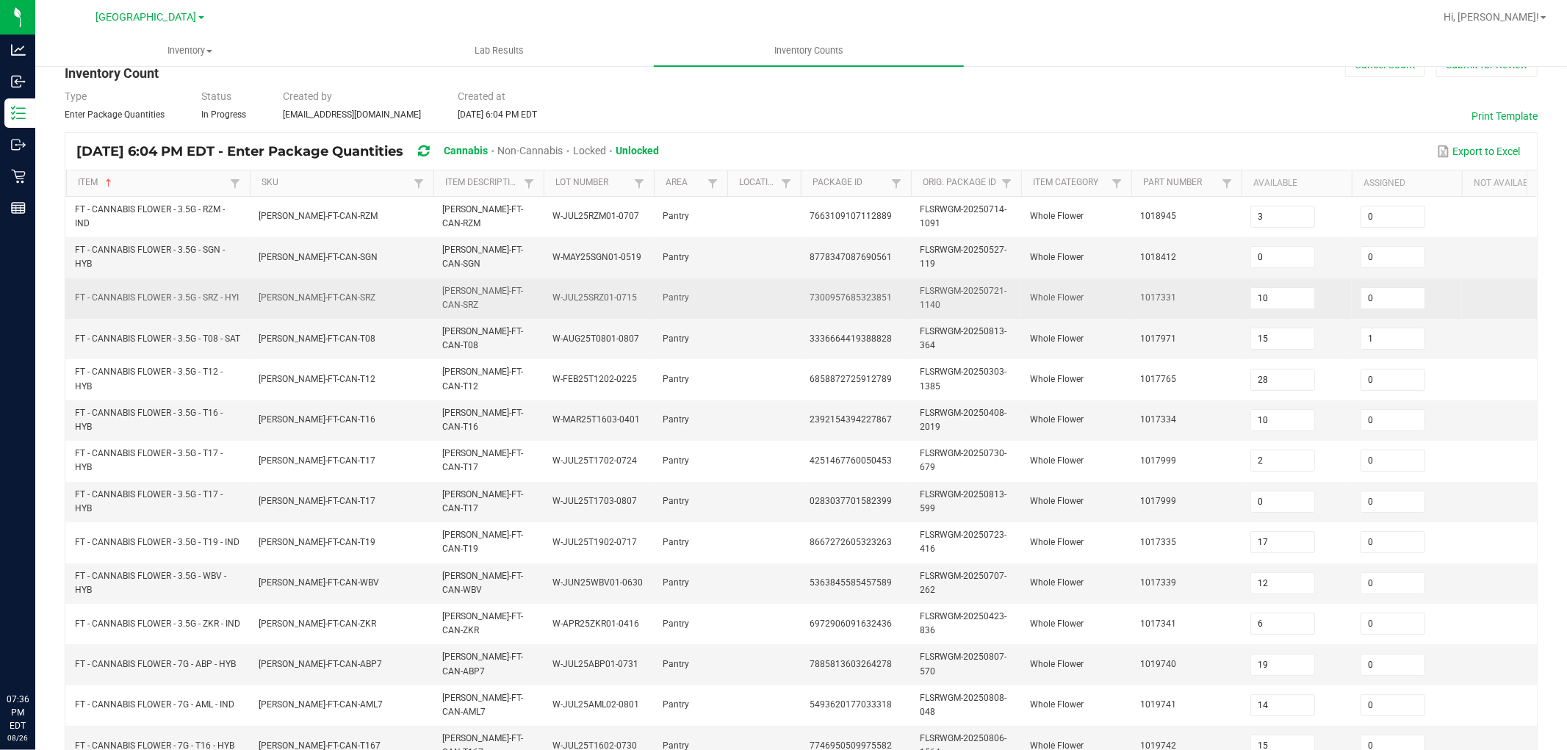
click at [1021, 303] on td "Whole Flower" at bounding box center [1076, 298] width 110 height 40
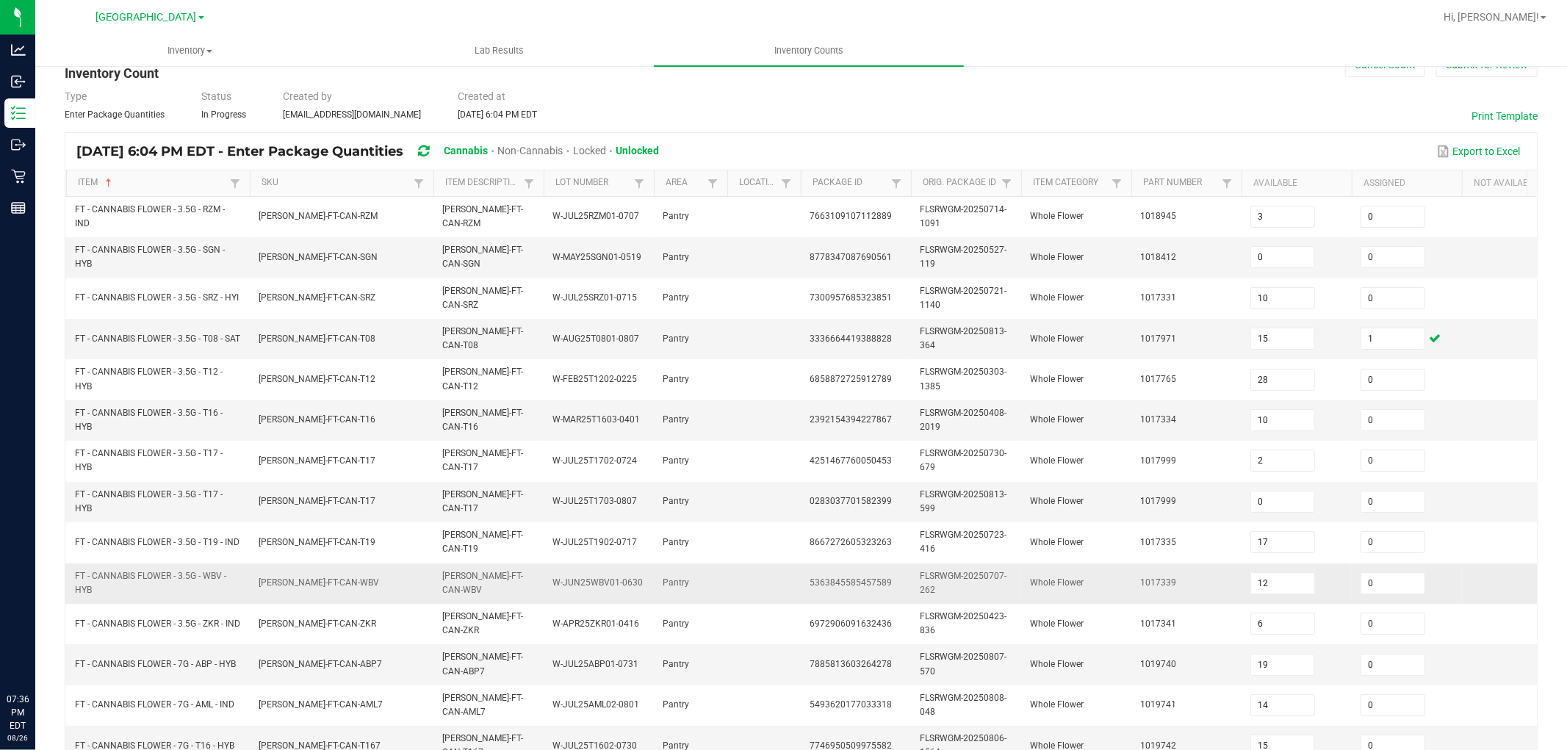
click at [256, 567] on td "FLO-BUD-FT-CAN-WBV" at bounding box center [342, 583] width 184 height 40
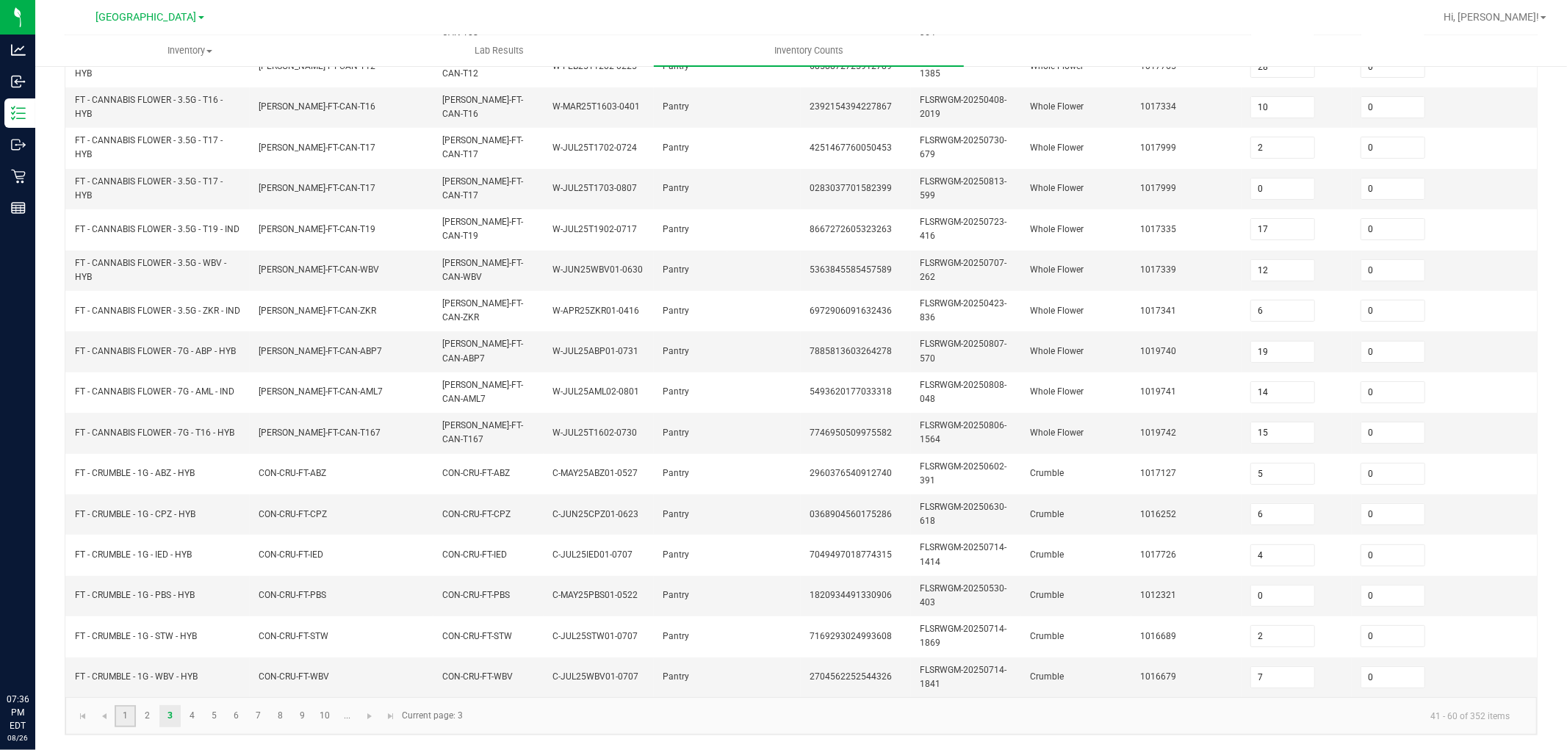
click at [122, 674] on link "1" at bounding box center [125, 716] width 21 height 22
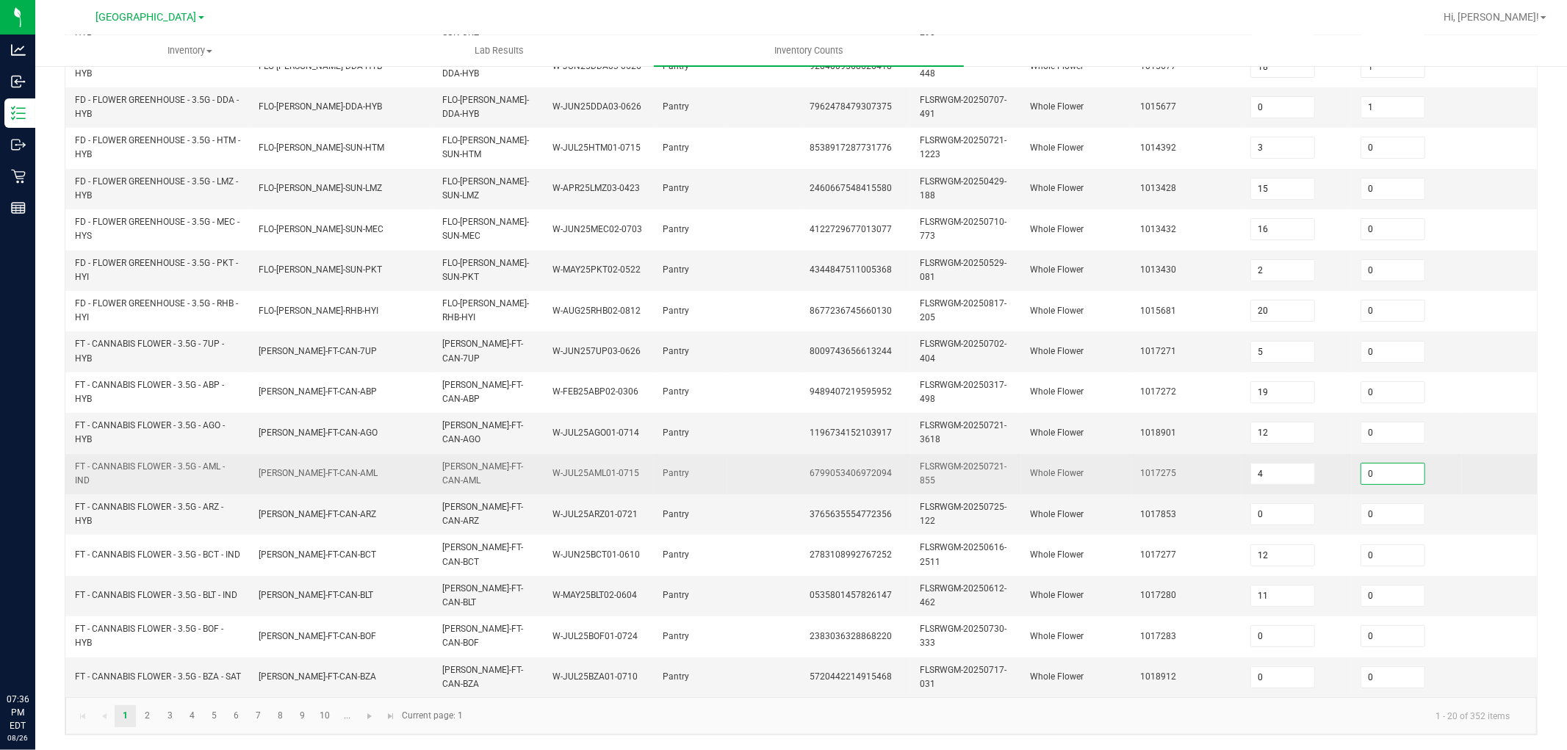
click at [1389, 465] on input "0" at bounding box center [1392, 473] width 63 height 21
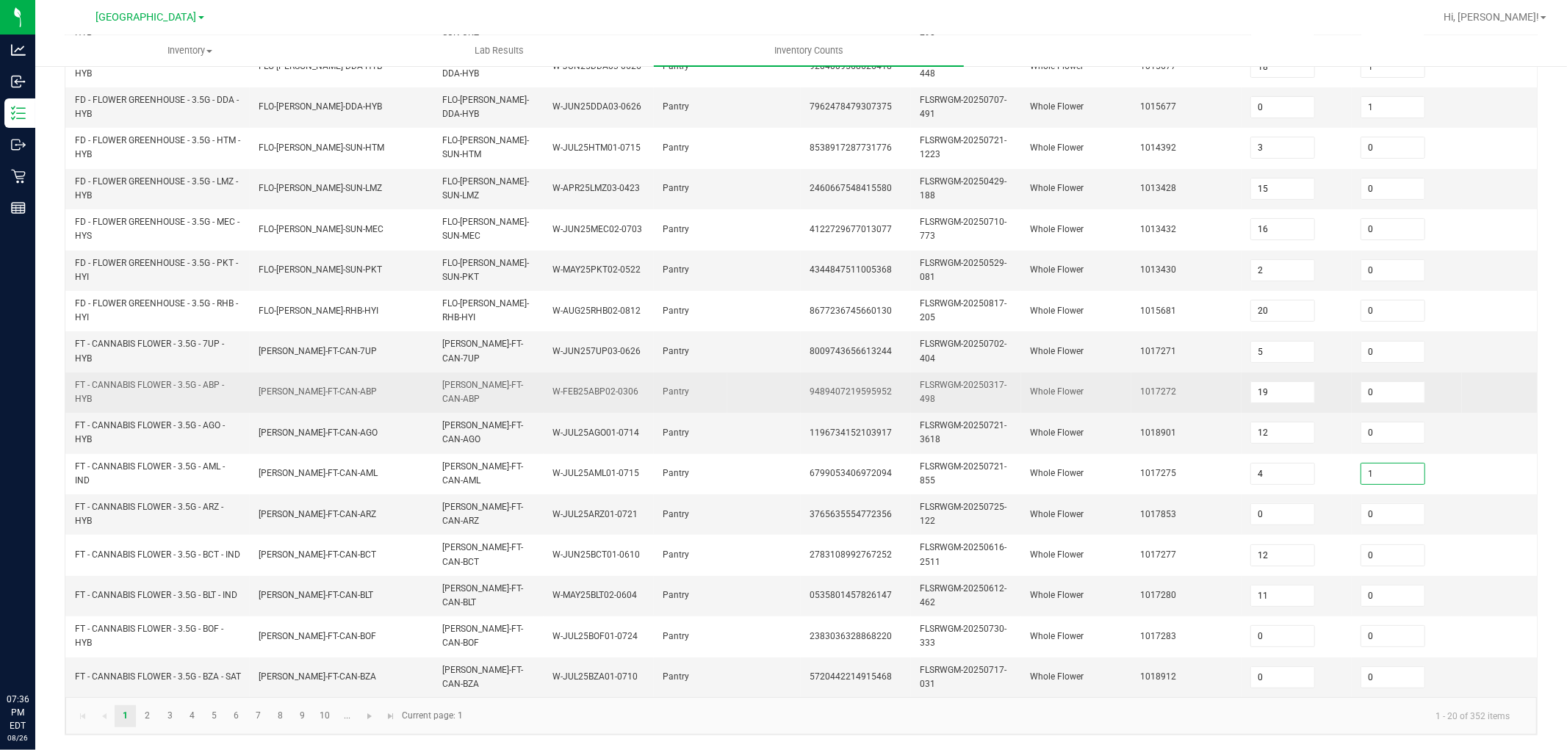
click at [1058, 387] on td "Whole Flower" at bounding box center [1076, 392] width 110 height 40
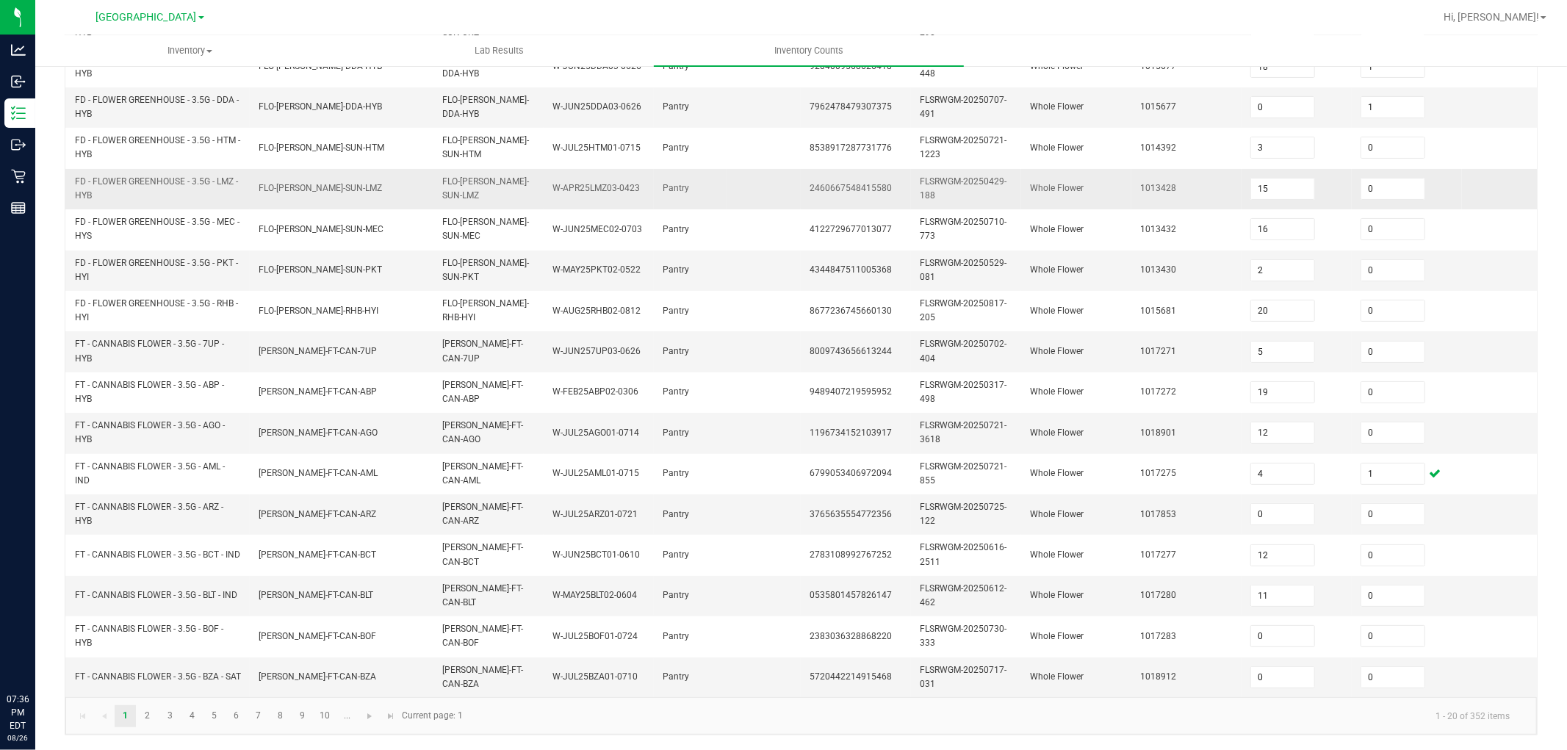
scroll to position [285, 0]
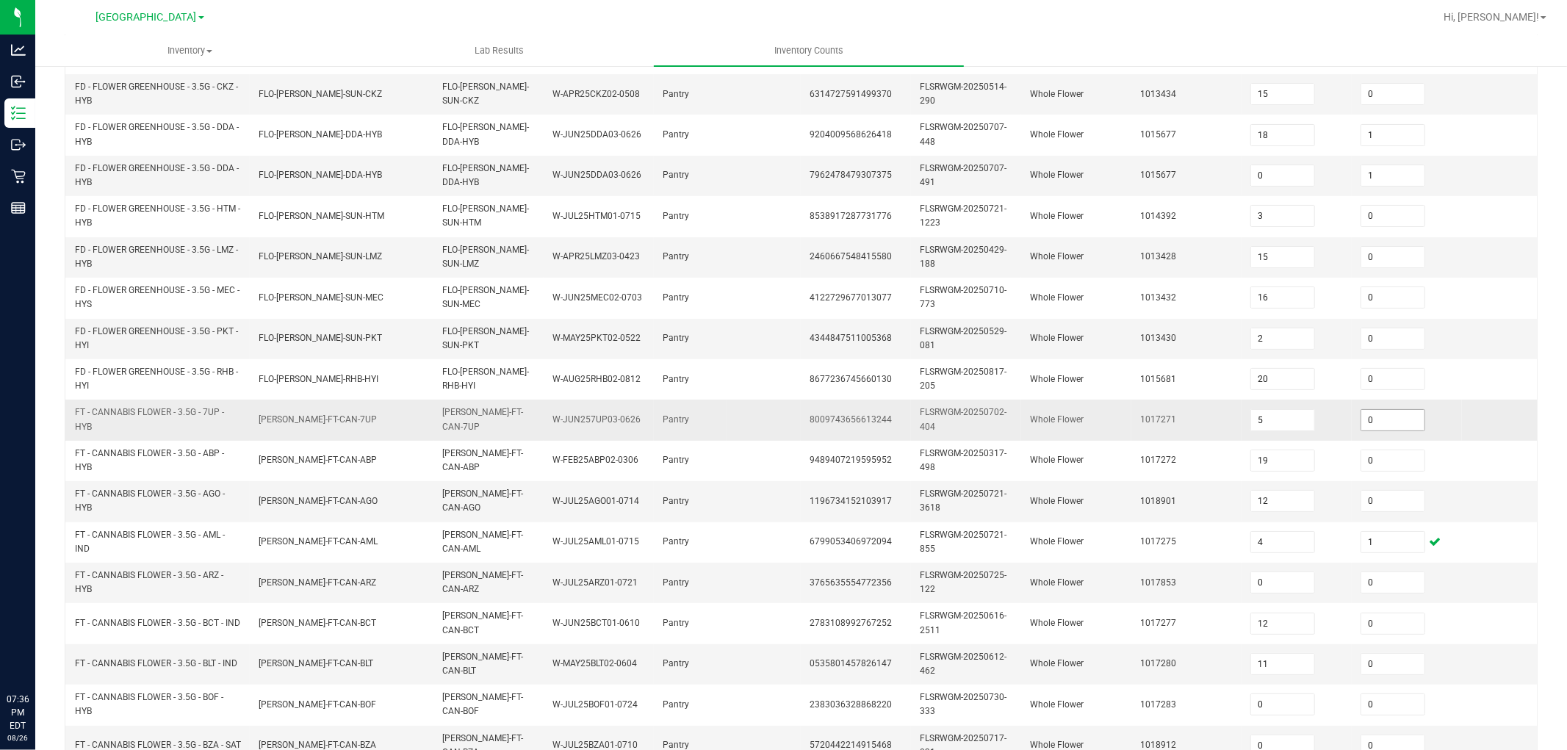
click at [1387, 427] on input "0" at bounding box center [1392, 420] width 63 height 21
click at [995, 322] on td "FLSRWGM-20250529-081" at bounding box center [966, 339] width 110 height 40
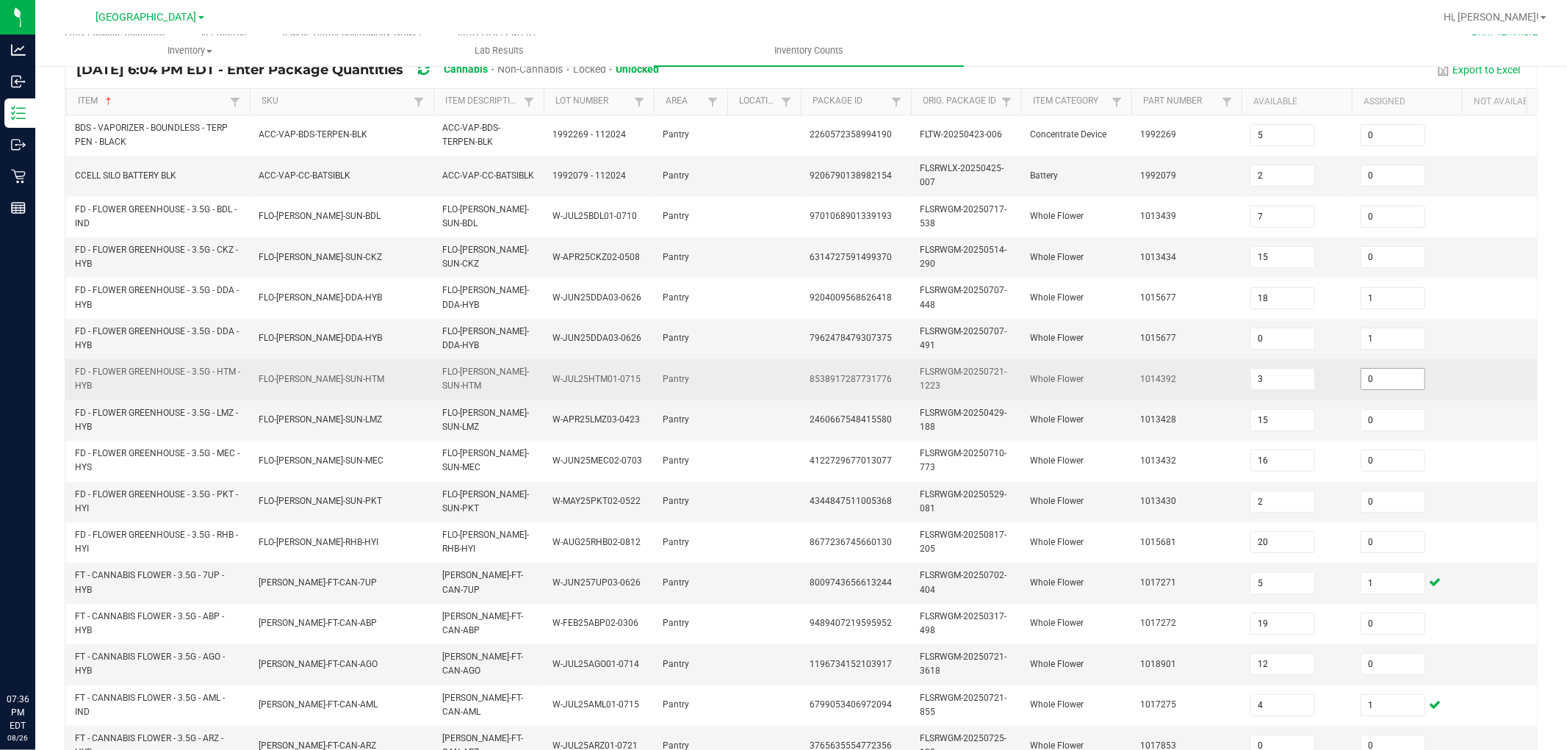
click at [1387, 384] on input "0" at bounding box center [1392, 379] width 63 height 21
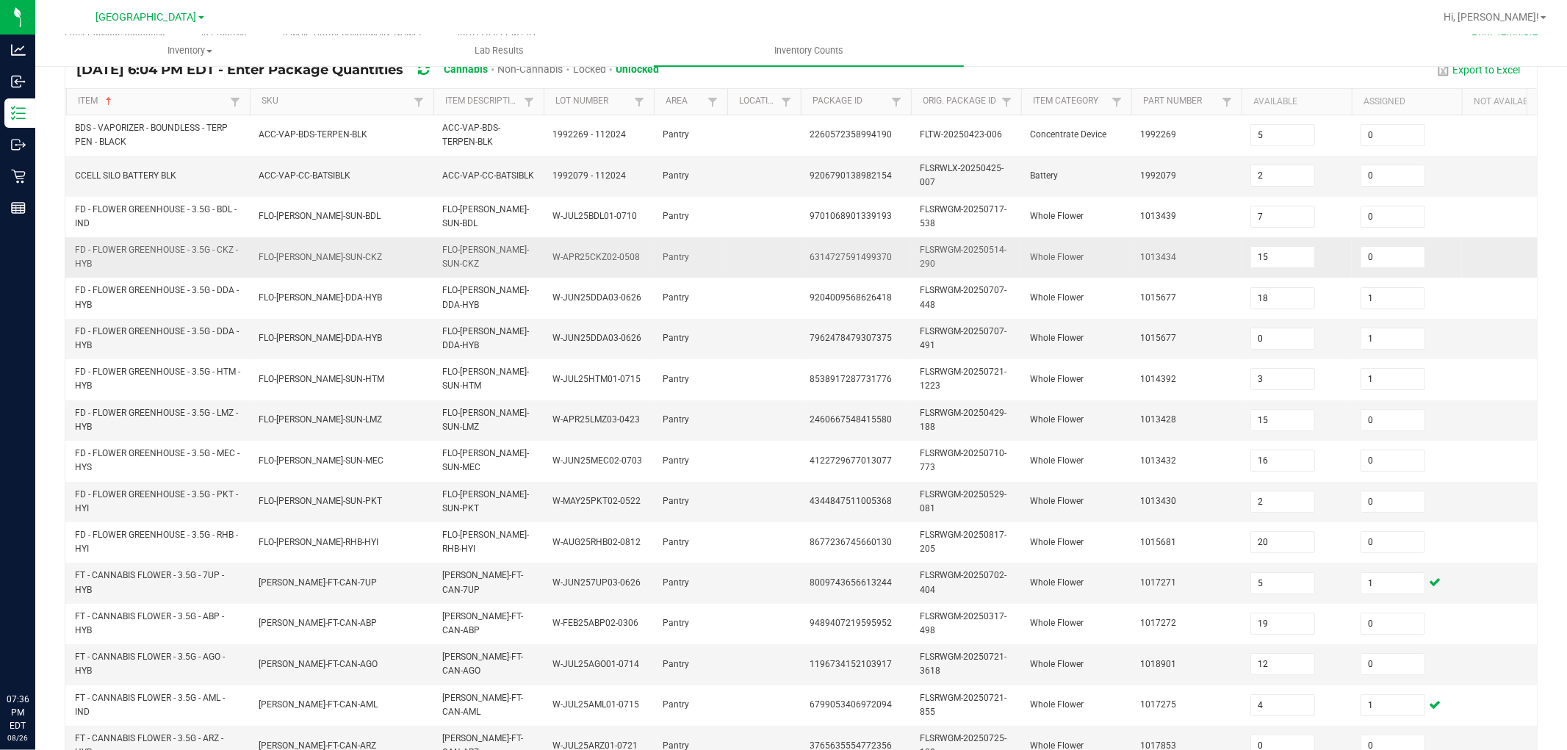
click at [1082, 259] on span "Whole Flower" at bounding box center [1057, 257] width 54 height 10
click at [1386, 332] on input "1" at bounding box center [1392, 338] width 63 height 21
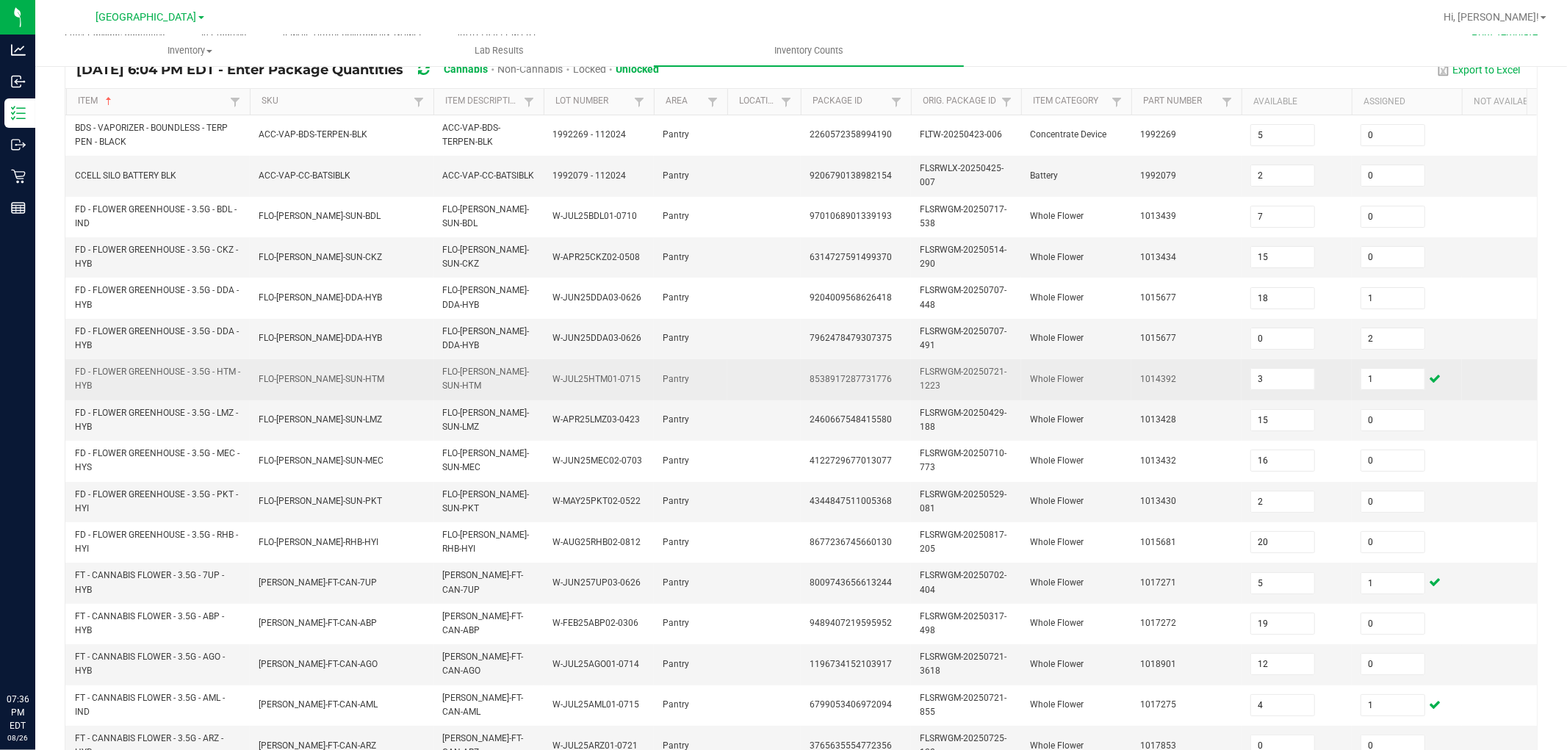
click at [1171, 364] on td "1014392" at bounding box center [1186, 379] width 110 height 40
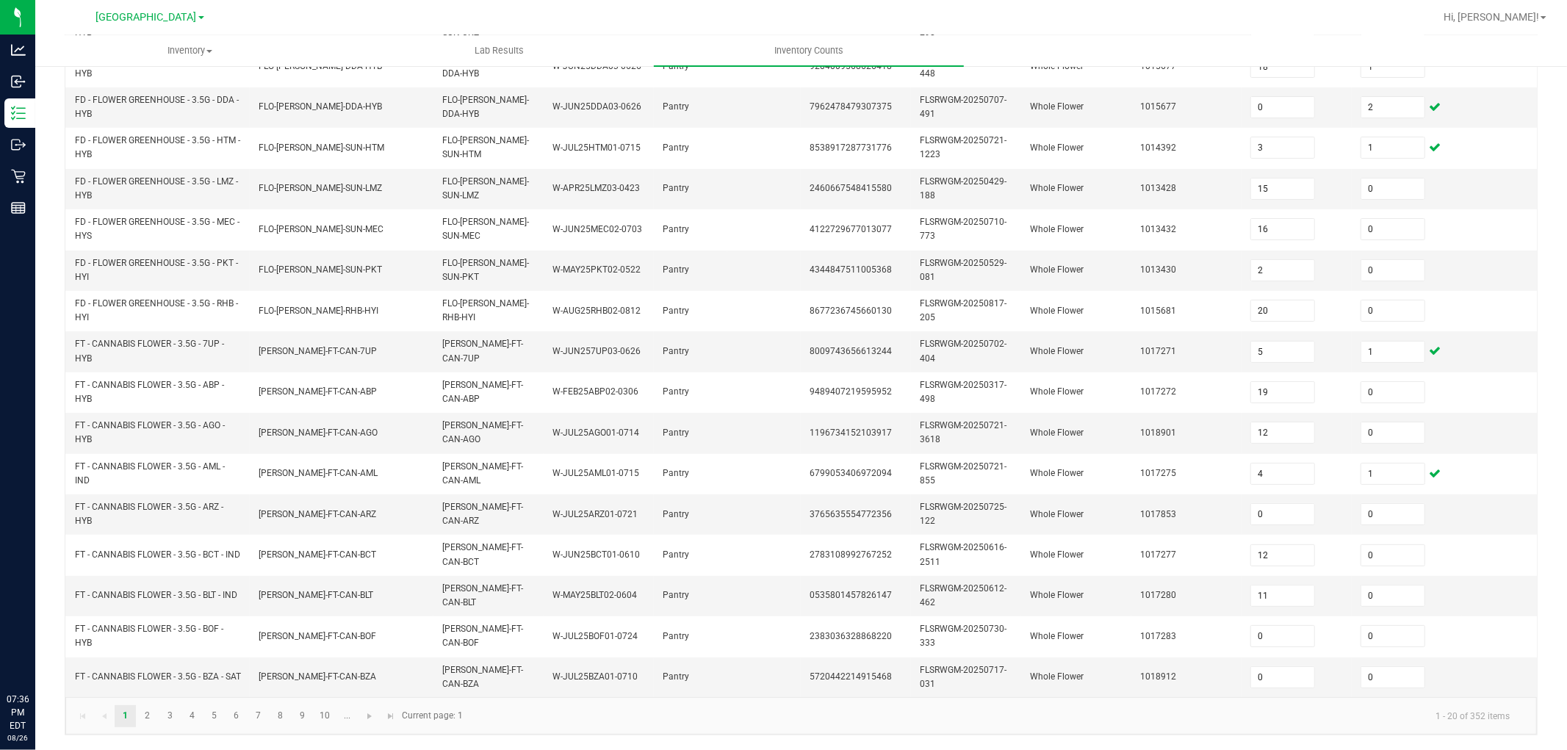
scroll to position [367, 0]
click at [149, 674] on link "2" at bounding box center [147, 716] width 21 height 22
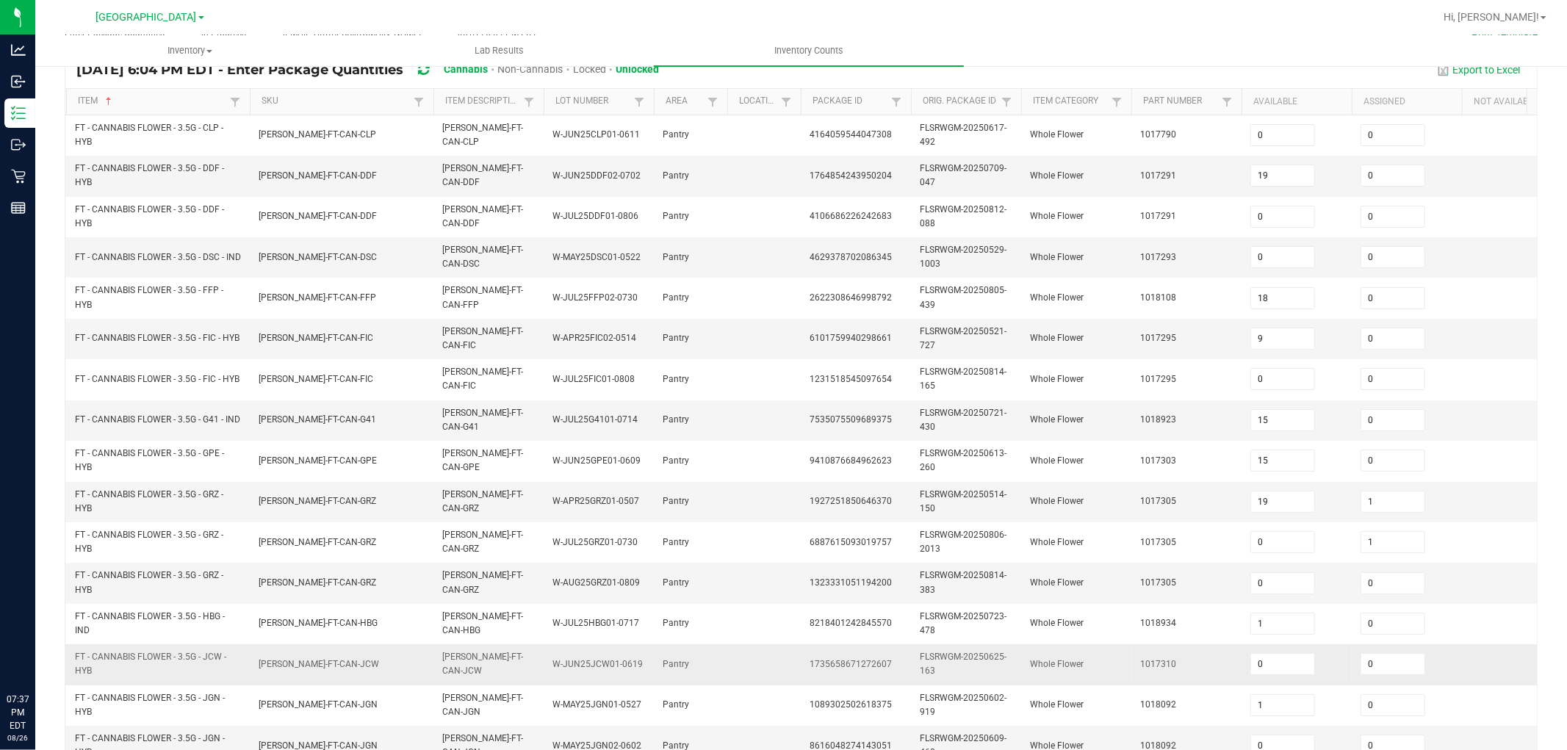
scroll to position [203, 0]
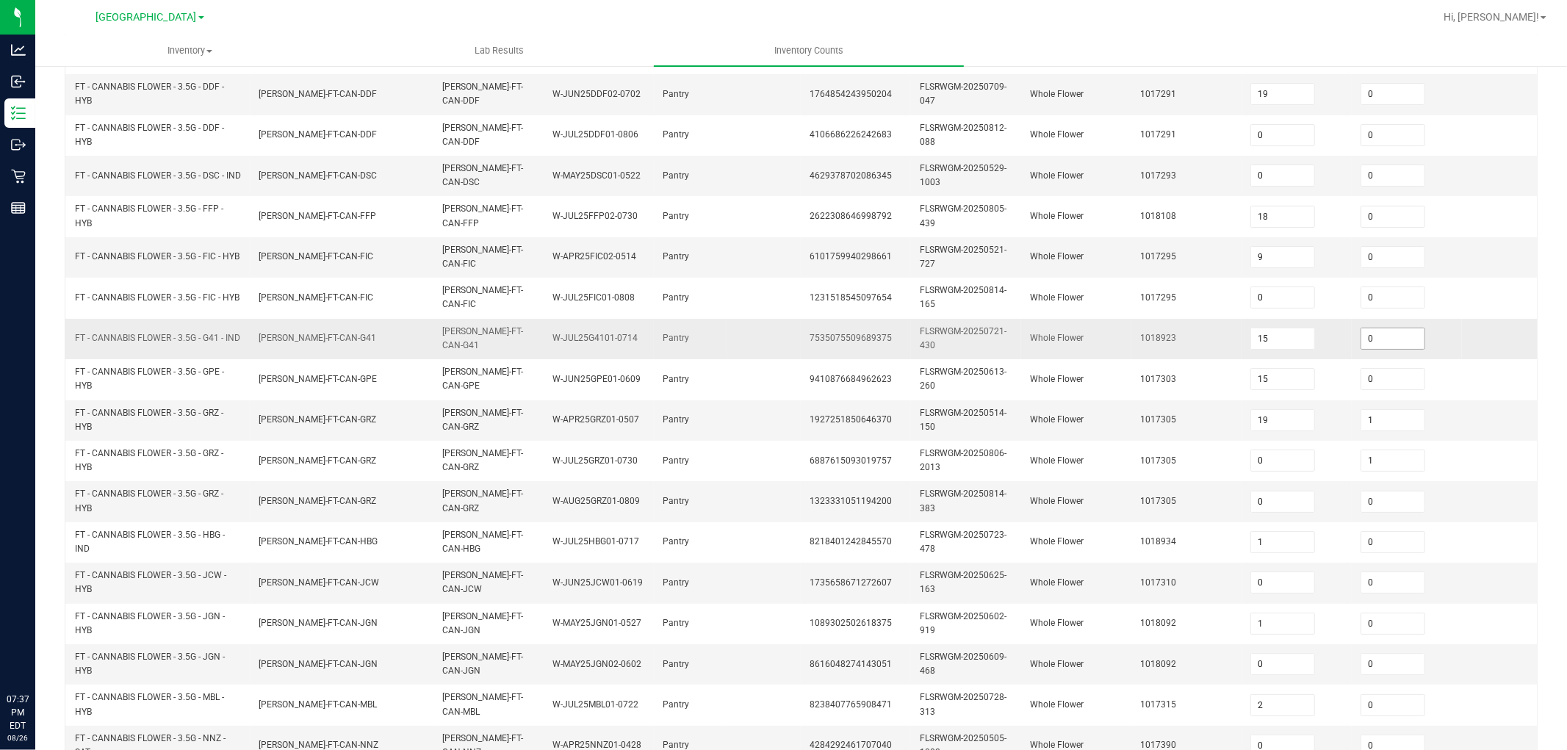
click at [1368, 338] on input "0" at bounding box center [1392, 338] width 63 height 21
drag, startPoint x: 745, startPoint y: 258, endPoint x: 480, endPoint y: 57, distance: 332.9
click at [745, 258] on td at bounding box center [763, 257] width 73 height 40
click at [319, 514] on td "FLO-BUD-FT-CAN-GRZ" at bounding box center [342, 501] width 184 height 40
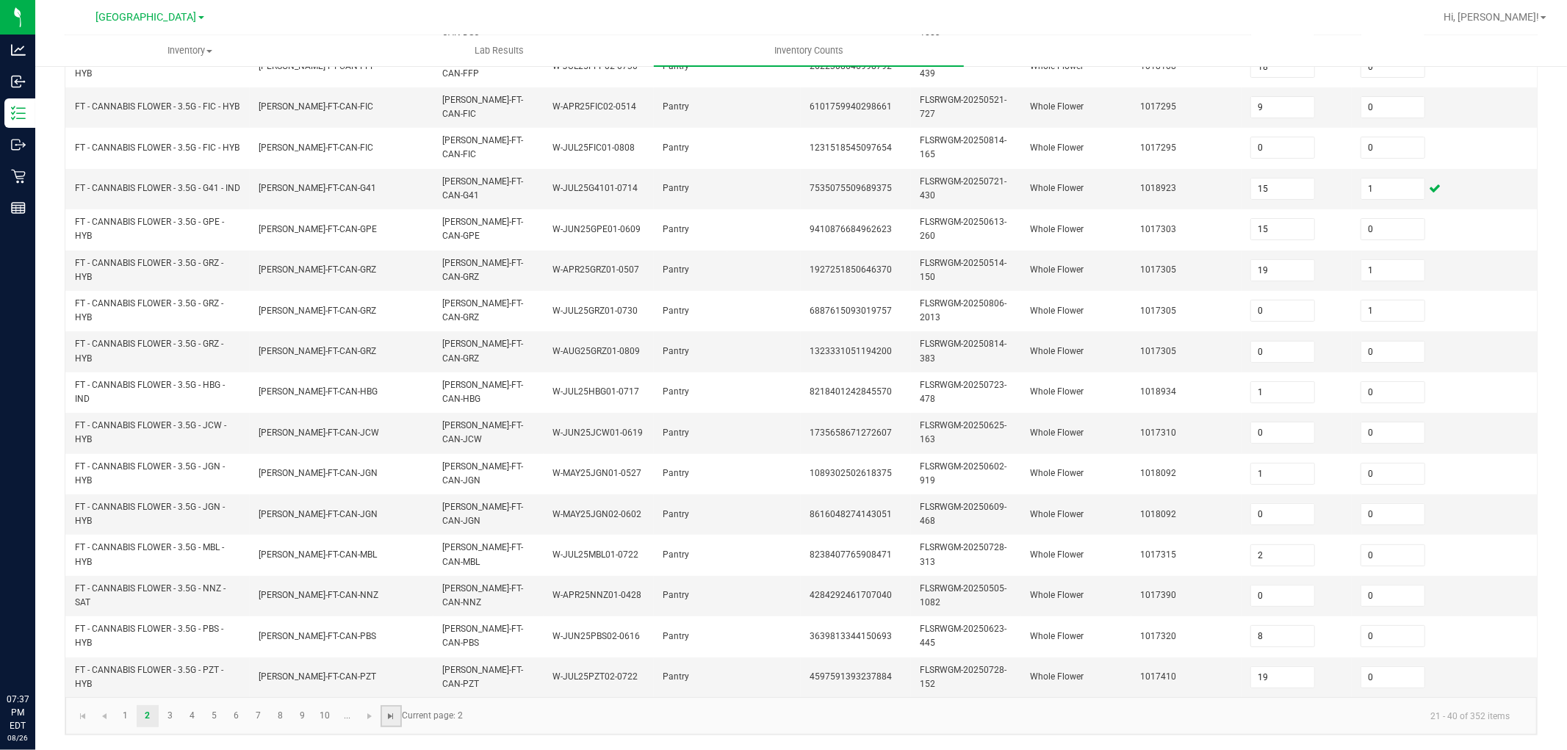
click at [397, 674] on span "Go to the last page" at bounding box center [392, 716] width 12 height 12
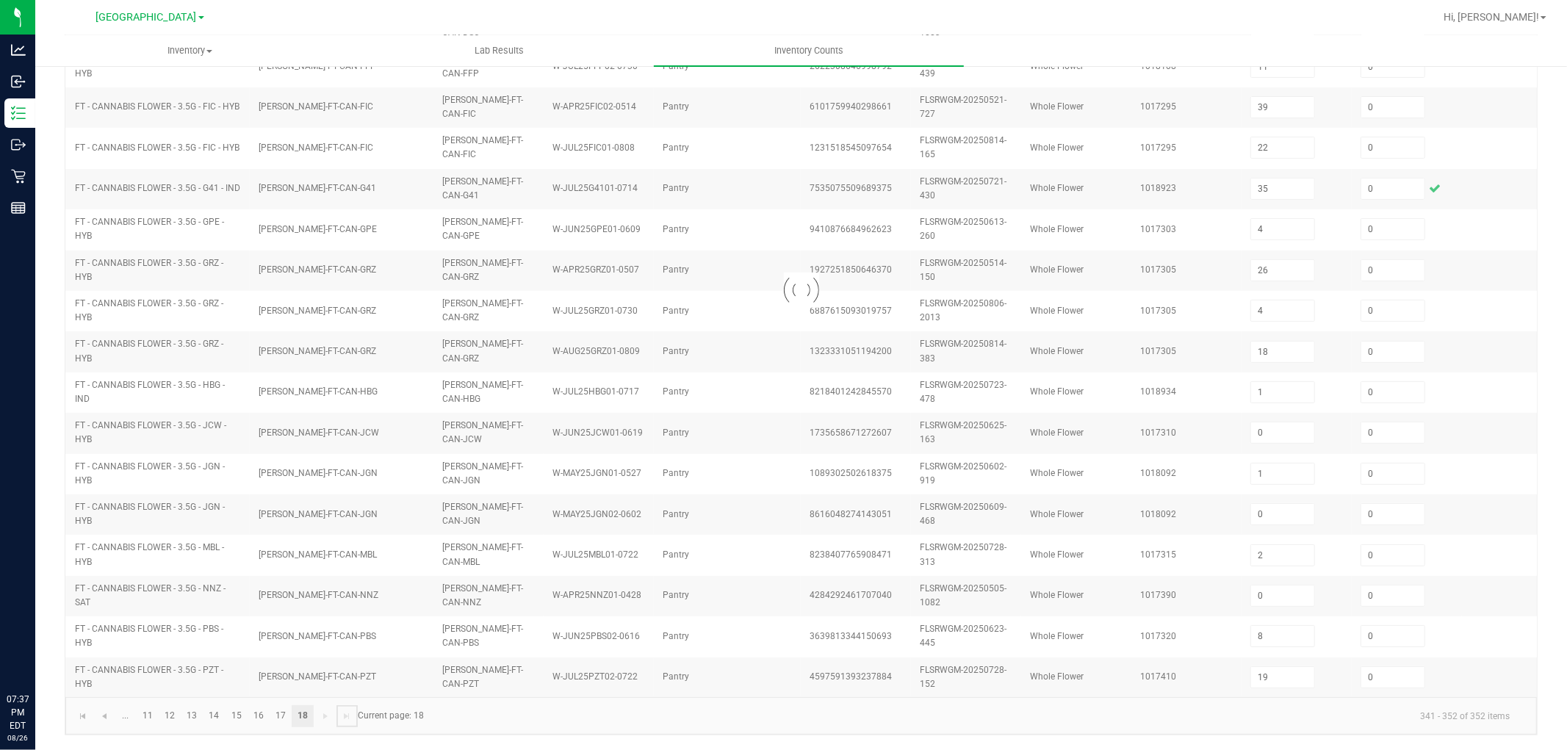
scroll to position [69, 0]
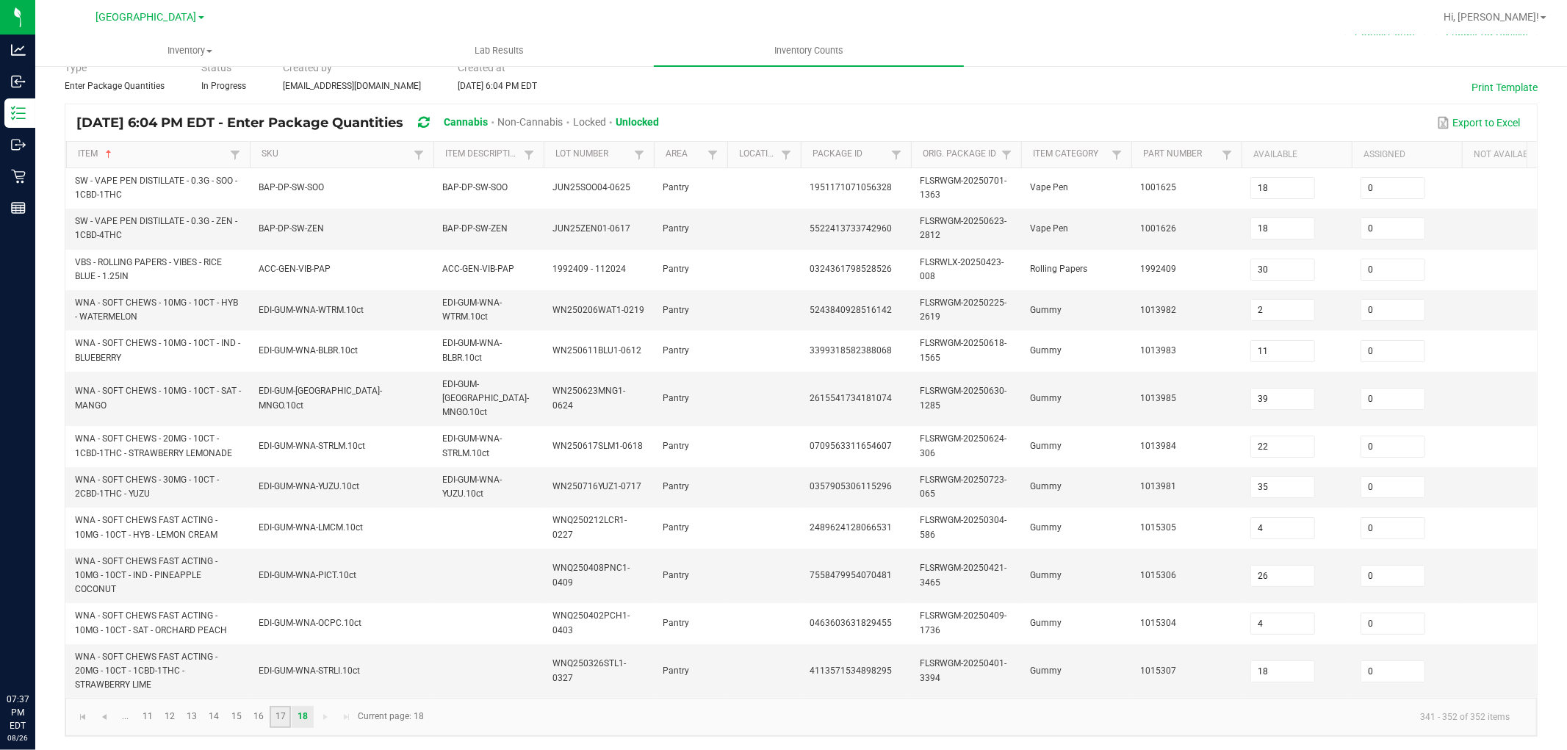
click at [272, 674] on link "17" at bounding box center [280, 717] width 21 height 22
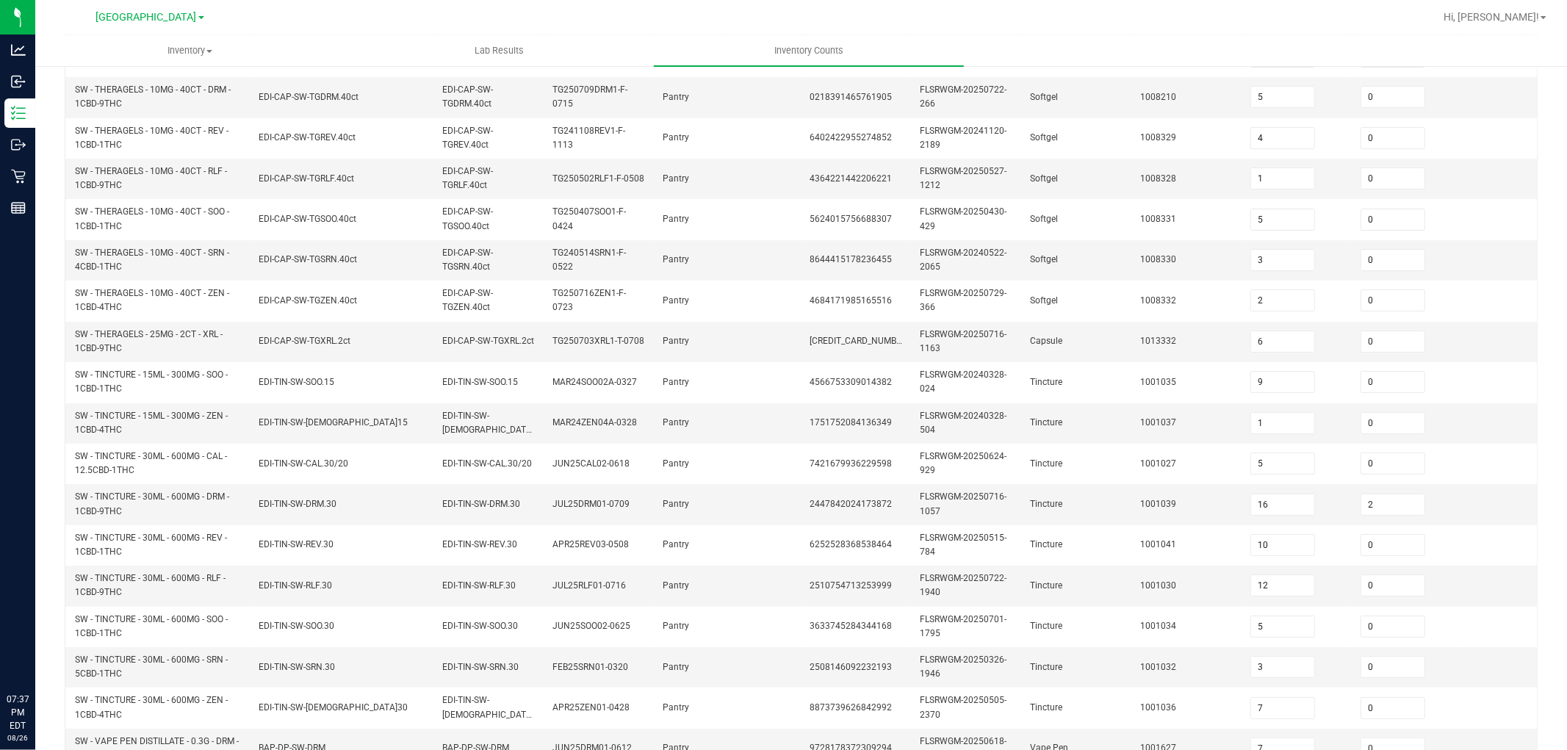
scroll to position [367, 0]
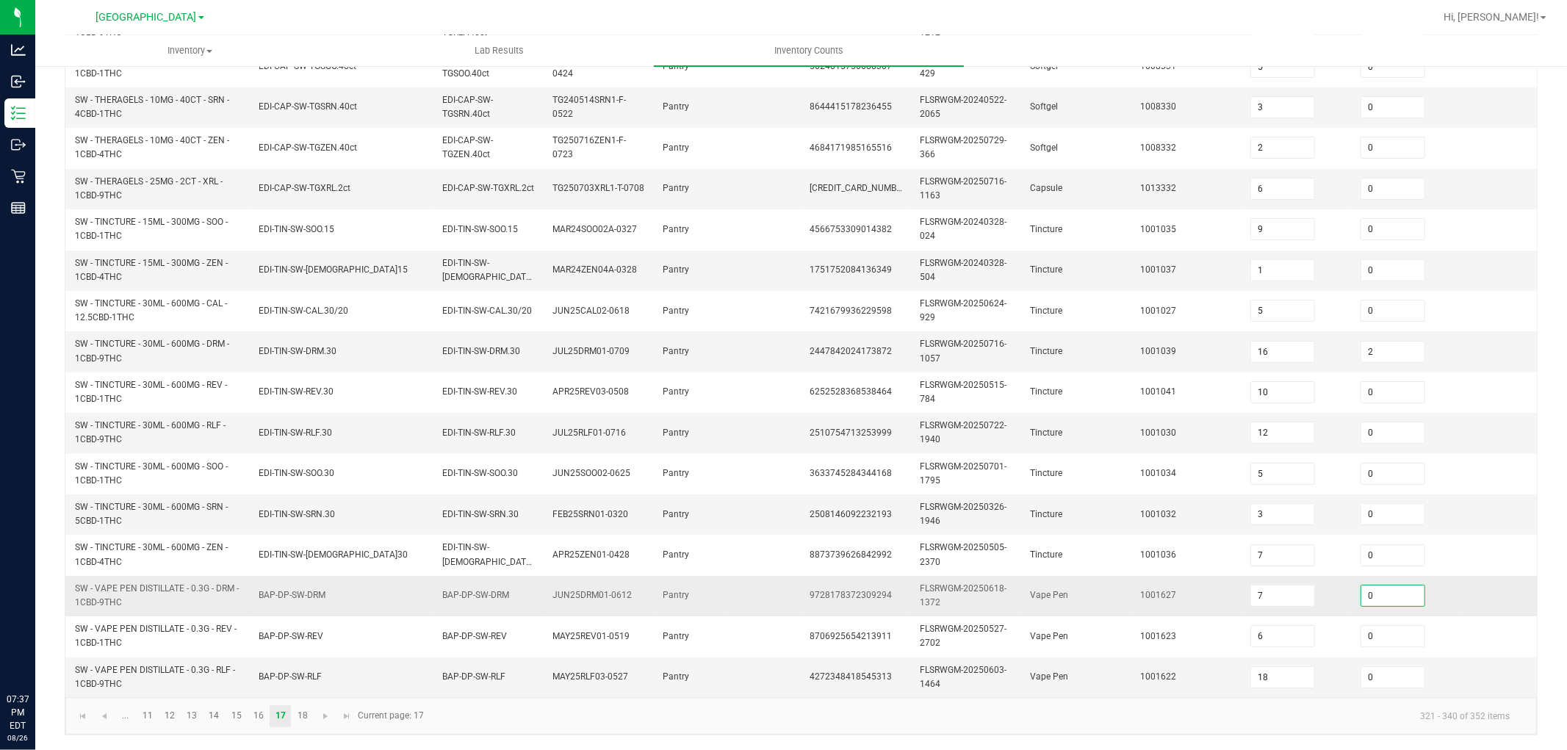
click at [1409, 585] on input "0" at bounding box center [1392, 595] width 63 height 21
click at [1002, 500] on td "FLSRWGM-20250326-1946" at bounding box center [966, 514] width 110 height 40
click at [286, 331] on td "EDI-TIN-SW-DRM.30" at bounding box center [342, 351] width 184 height 40
click at [79, 674] on span "Go to the first page" at bounding box center [83, 716] width 12 height 12
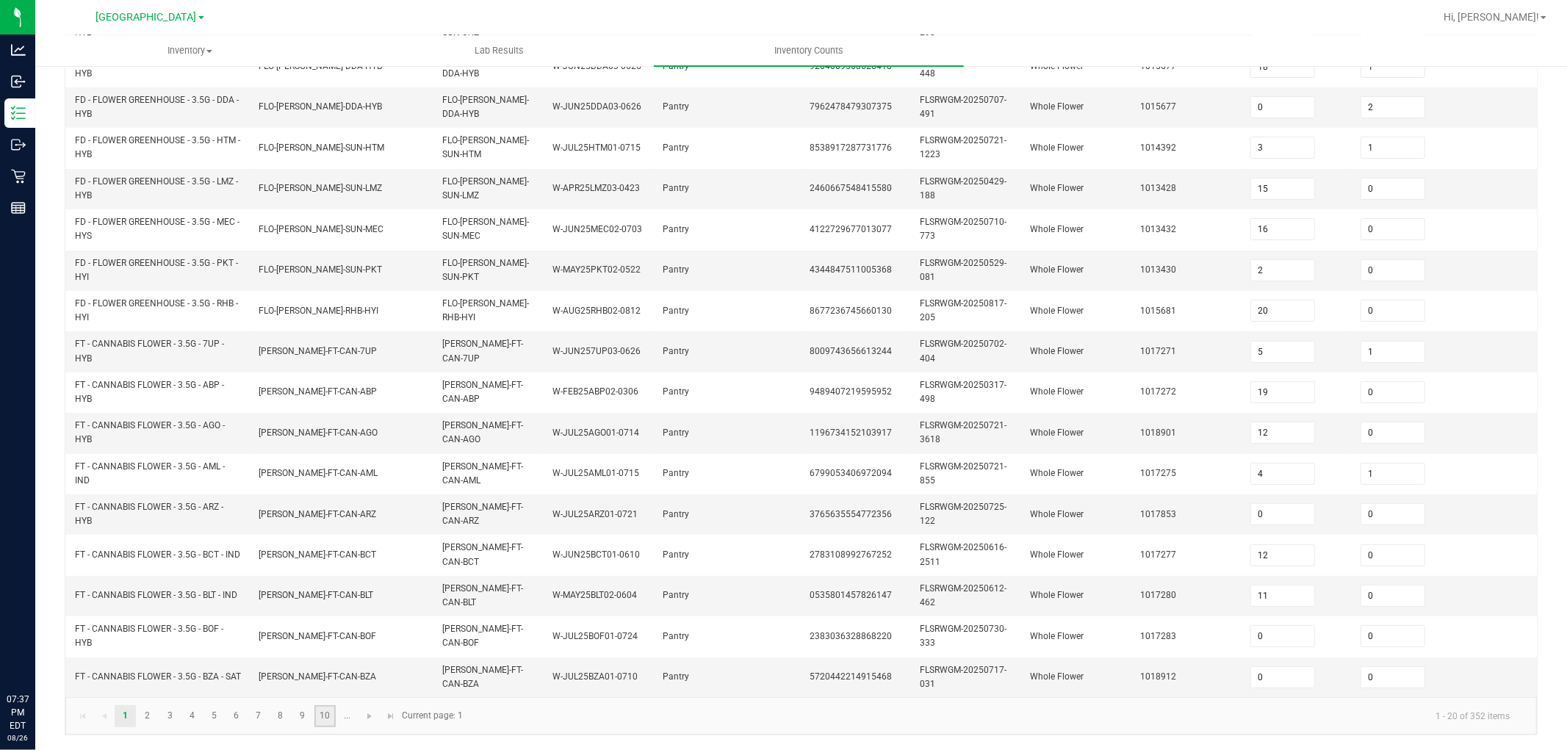
click at [328, 674] on link "10" at bounding box center [324, 716] width 21 height 22
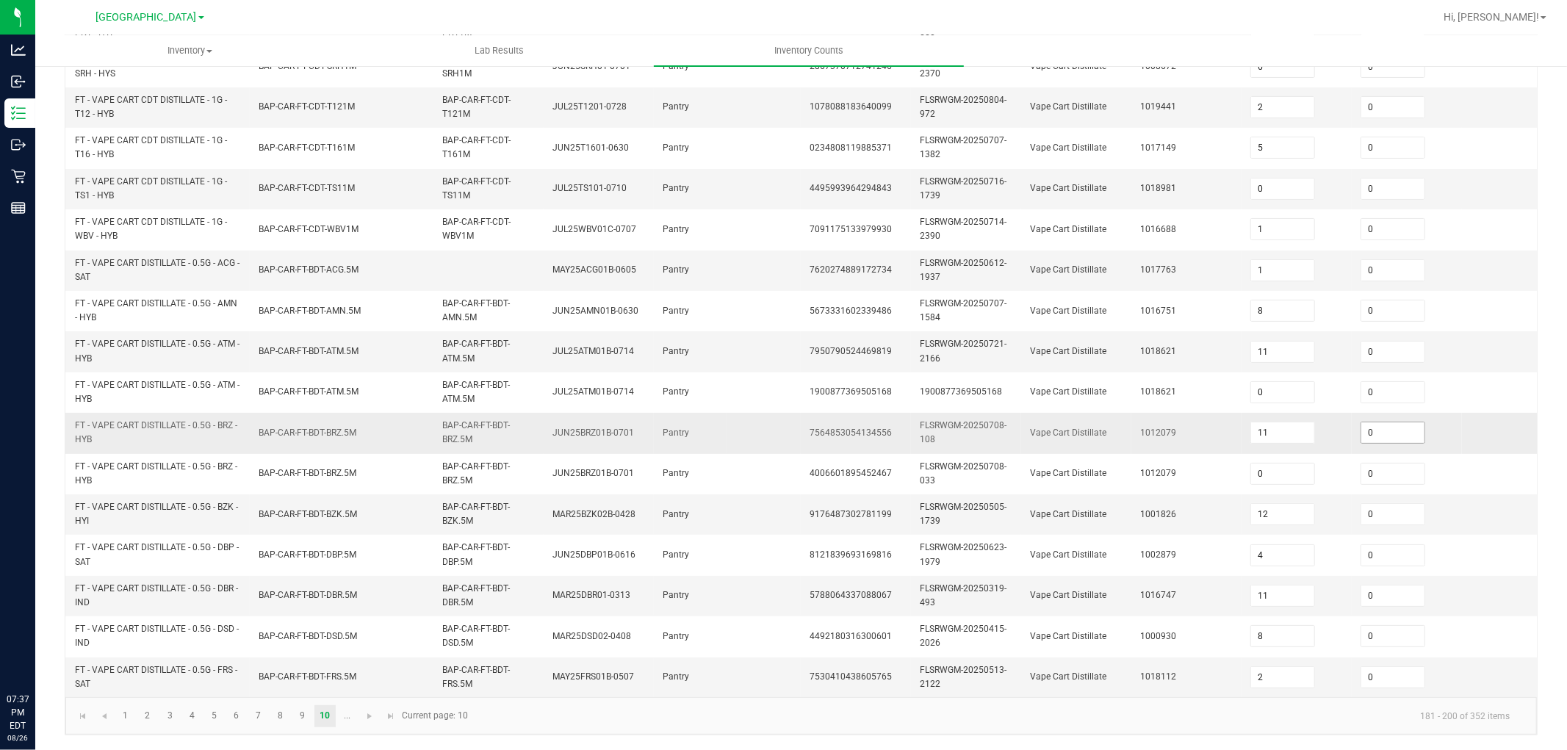
click at [1407, 423] on input "0" at bounding box center [1392, 432] width 63 height 21
click at [1180, 416] on td "1012079" at bounding box center [1186, 433] width 110 height 40
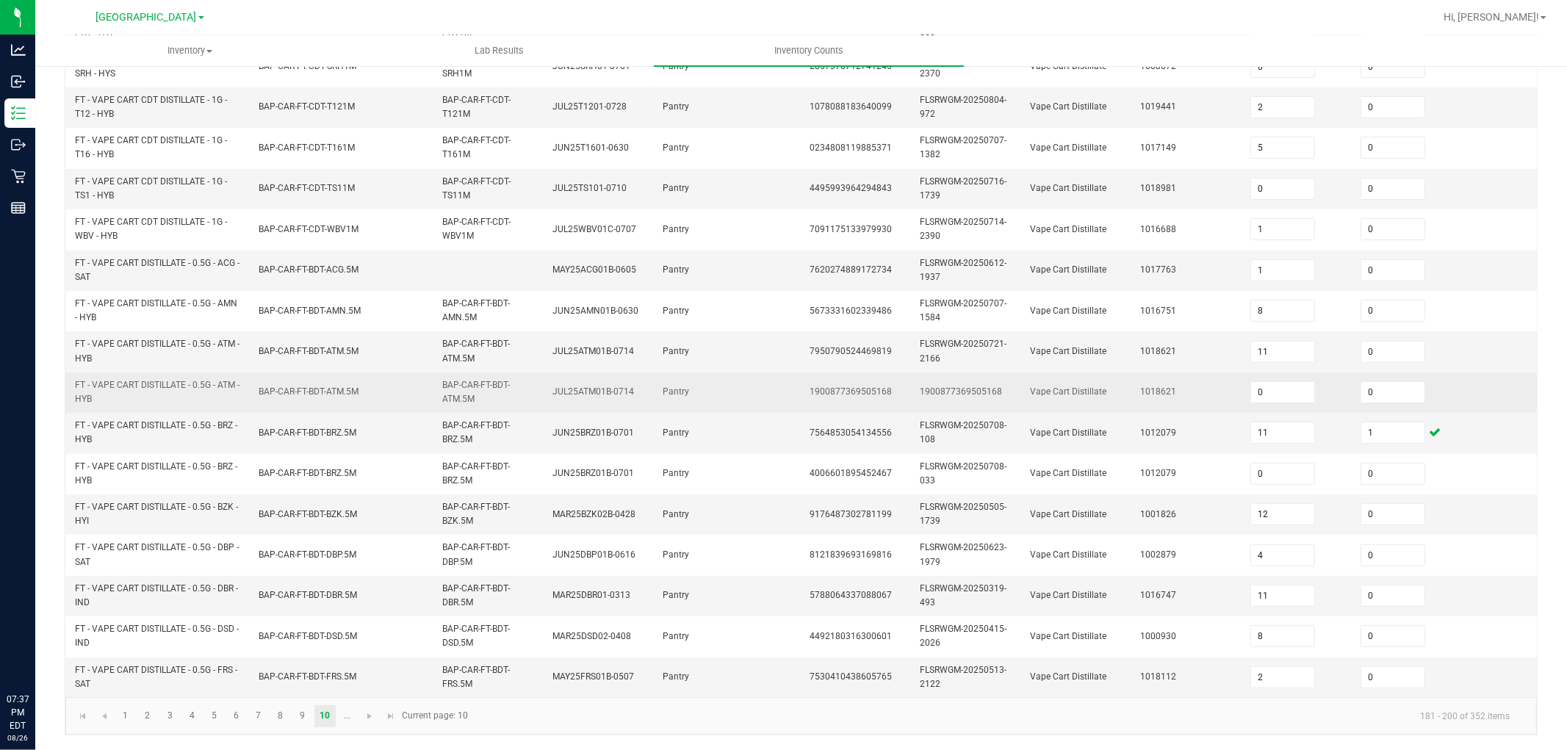
click at [331, 372] on td "BAP-CAR-FT-BDT-ATM.5M" at bounding box center [342, 392] width 184 height 40
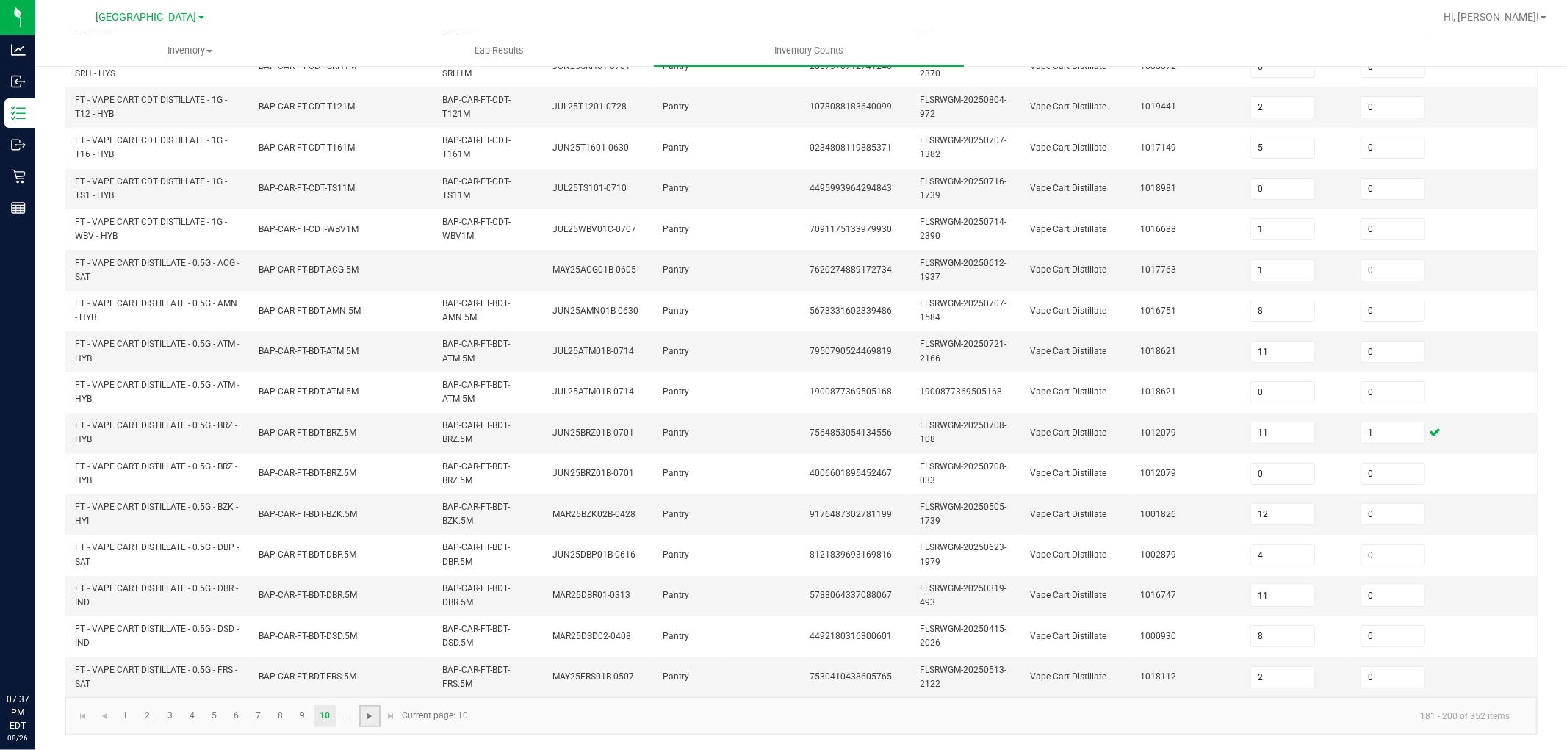
click at [373, 674] on span "Go to the next page" at bounding box center [370, 716] width 12 height 12
click at [192, 674] on link "13" at bounding box center [191, 716] width 21 height 22
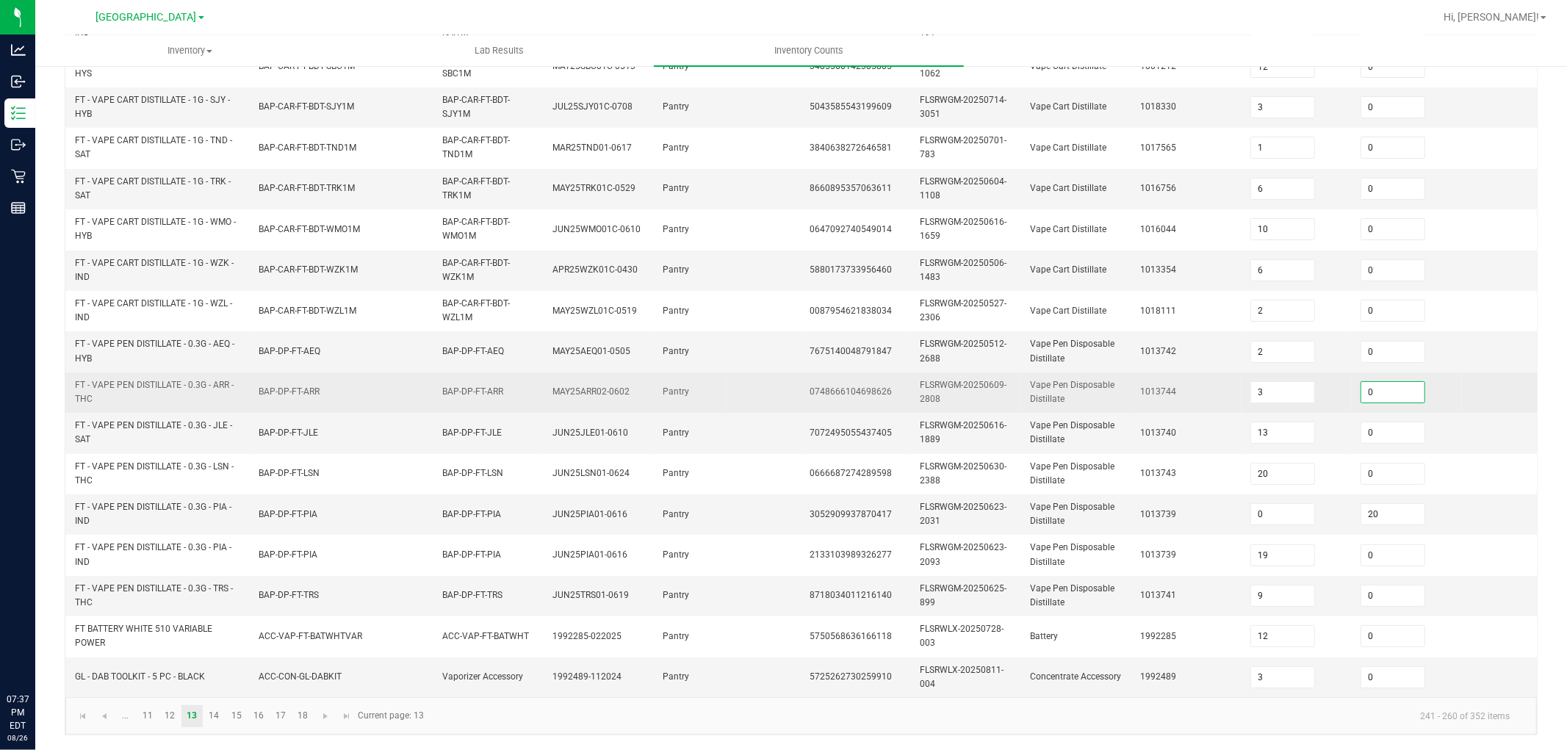
click at [1384, 383] on input "0" at bounding box center [1392, 392] width 63 height 21
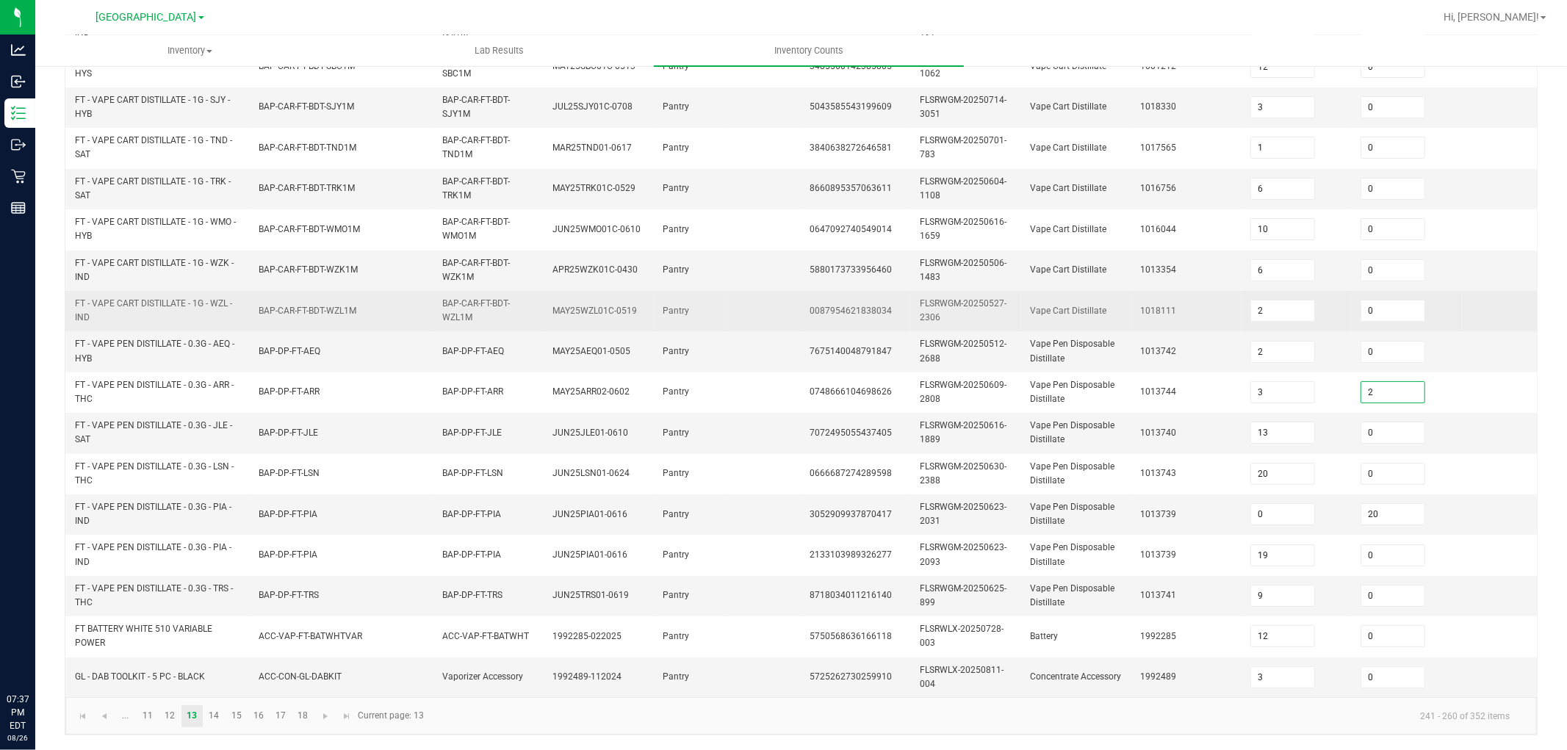
click at [1017, 291] on td "FLSRWGM-20250527-2306" at bounding box center [966, 311] width 110 height 40
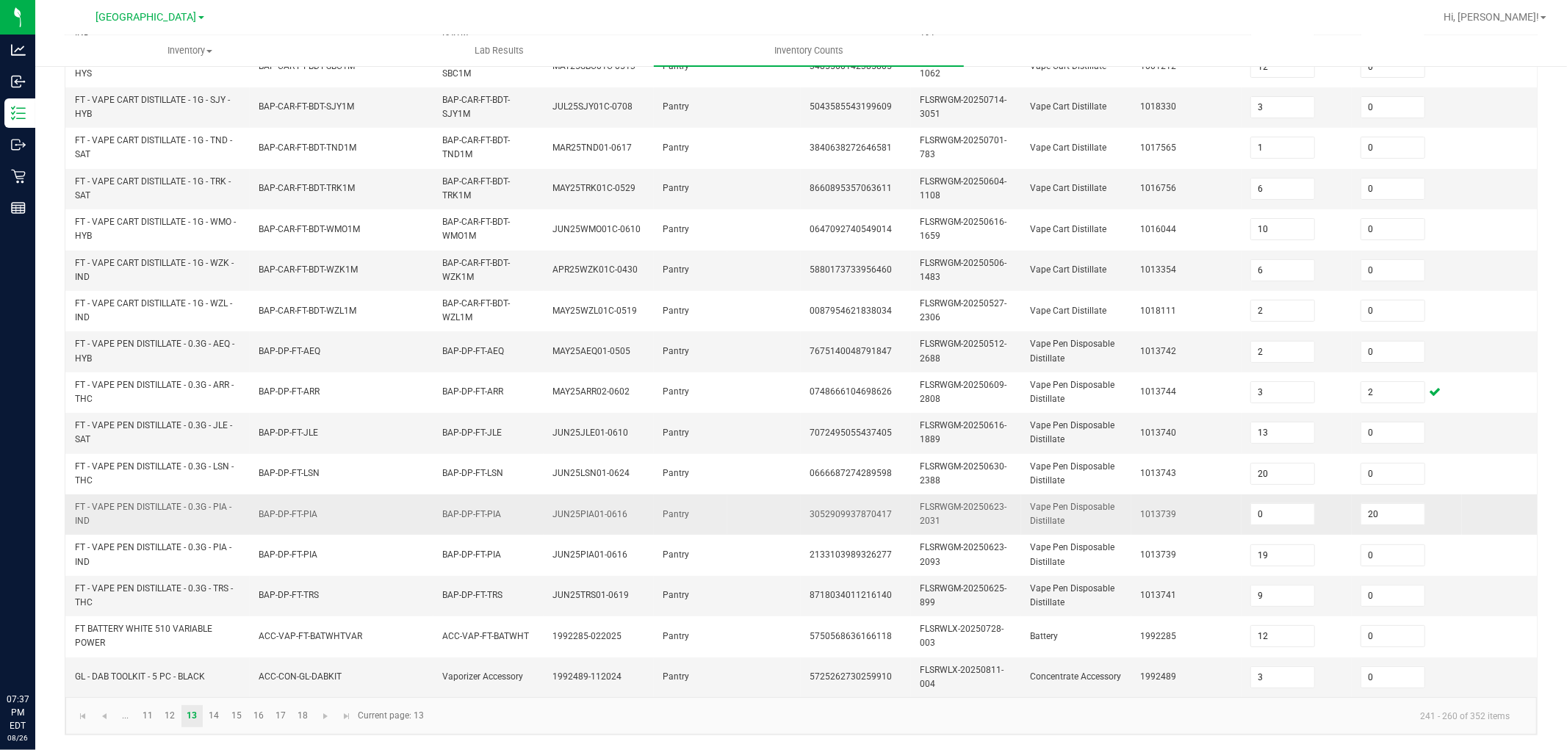
click at [253, 514] on td "BAP-DP-FT-PIA" at bounding box center [342, 514] width 184 height 40
click at [73, 674] on link at bounding box center [82, 716] width 21 height 22
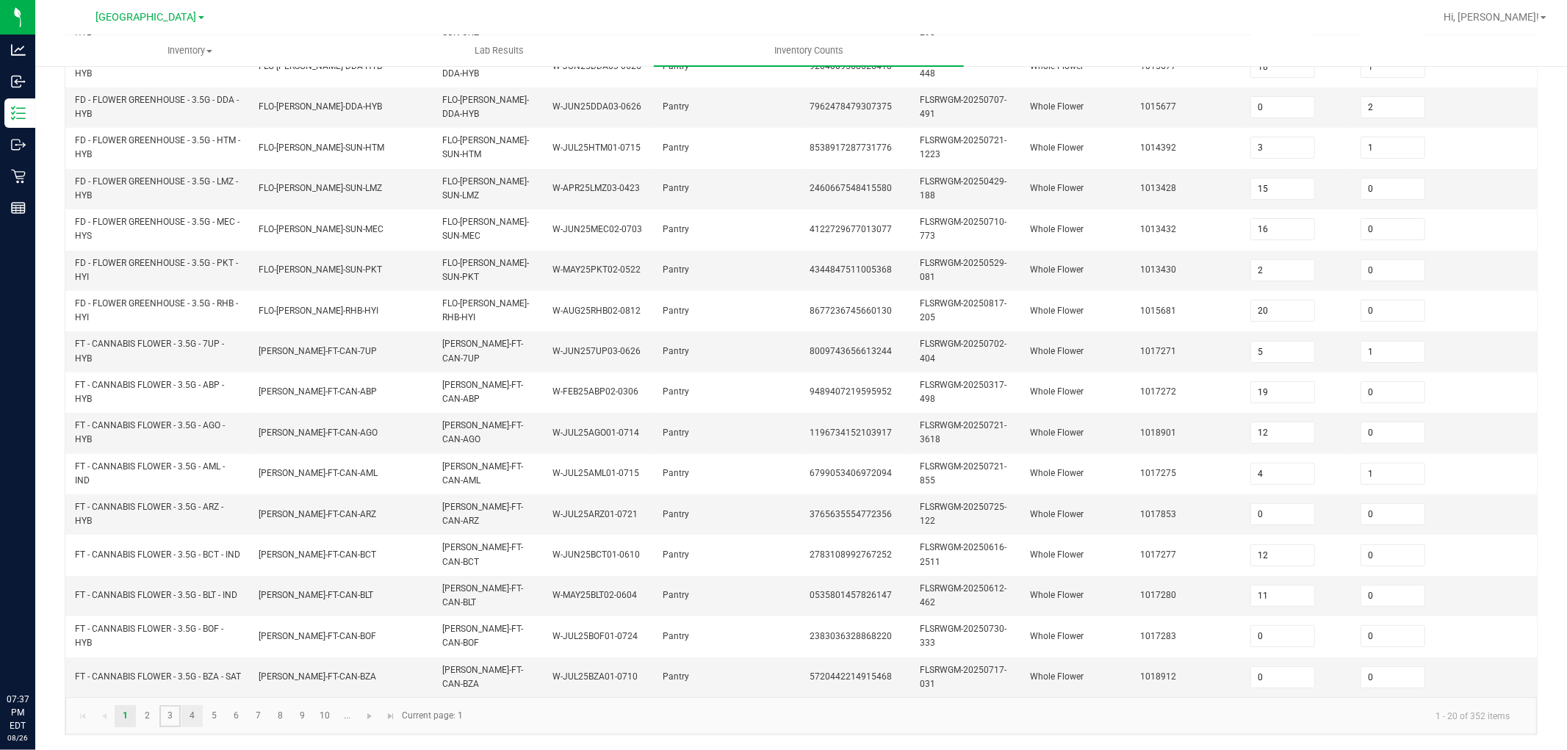
drag, startPoint x: 178, startPoint y: 711, endPoint x: 185, endPoint y: 715, distance: 8.6
click at [178, 674] on link "3" at bounding box center [169, 716] width 21 height 22
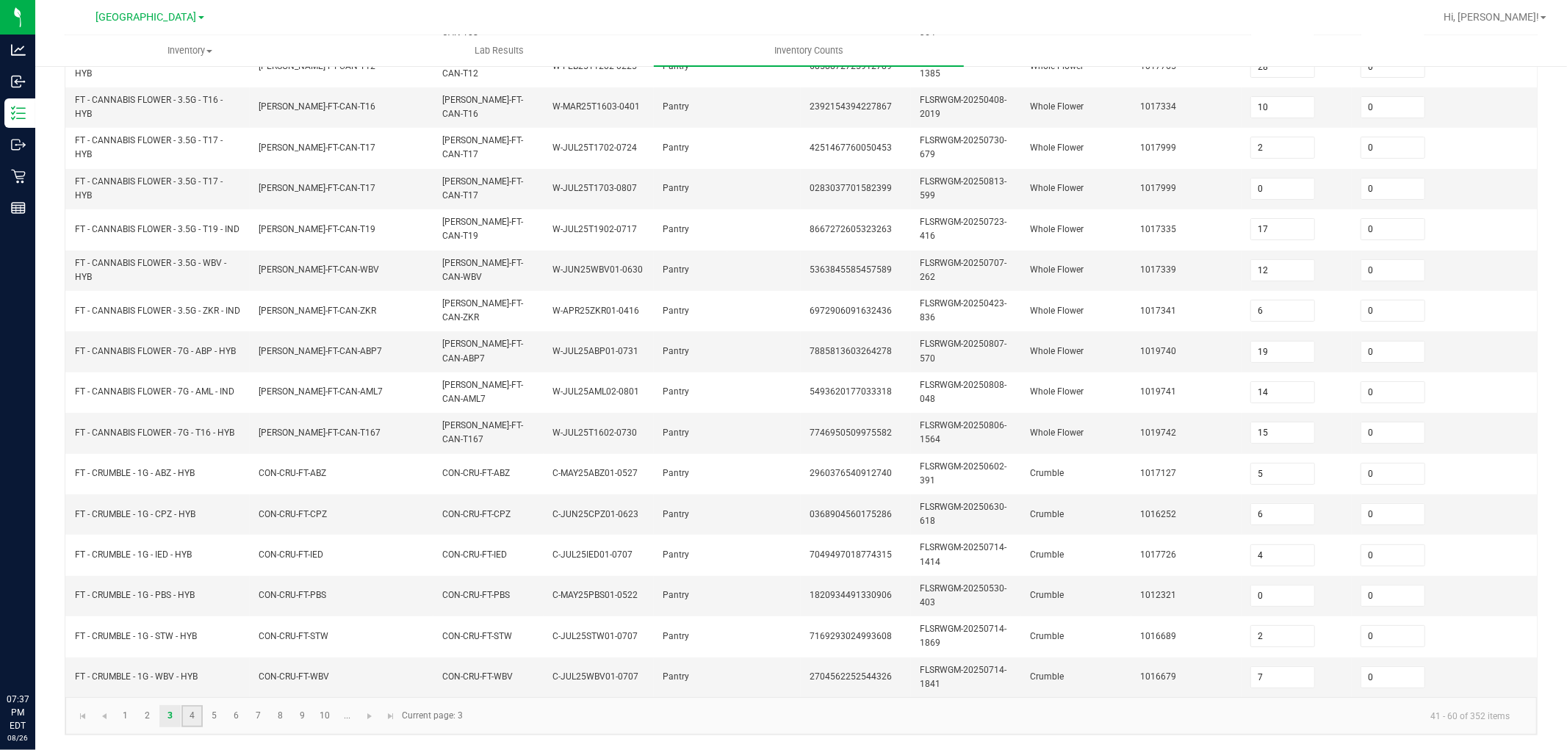
click at [188, 674] on link "4" at bounding box center [191, 716] width 21 height 22
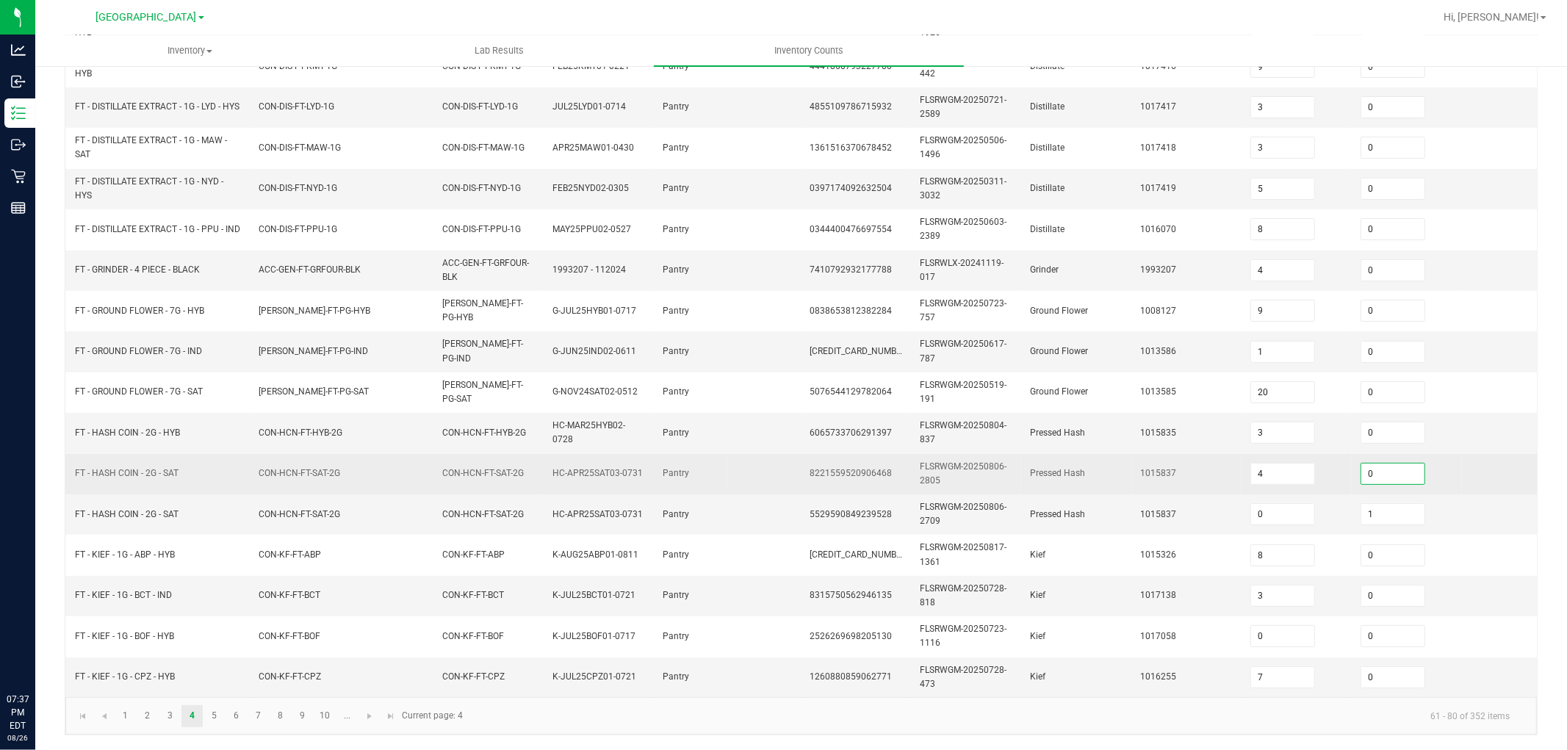
click at [1389, 463] on input "0" at bounding box center [1392, 473] width 63 height 21
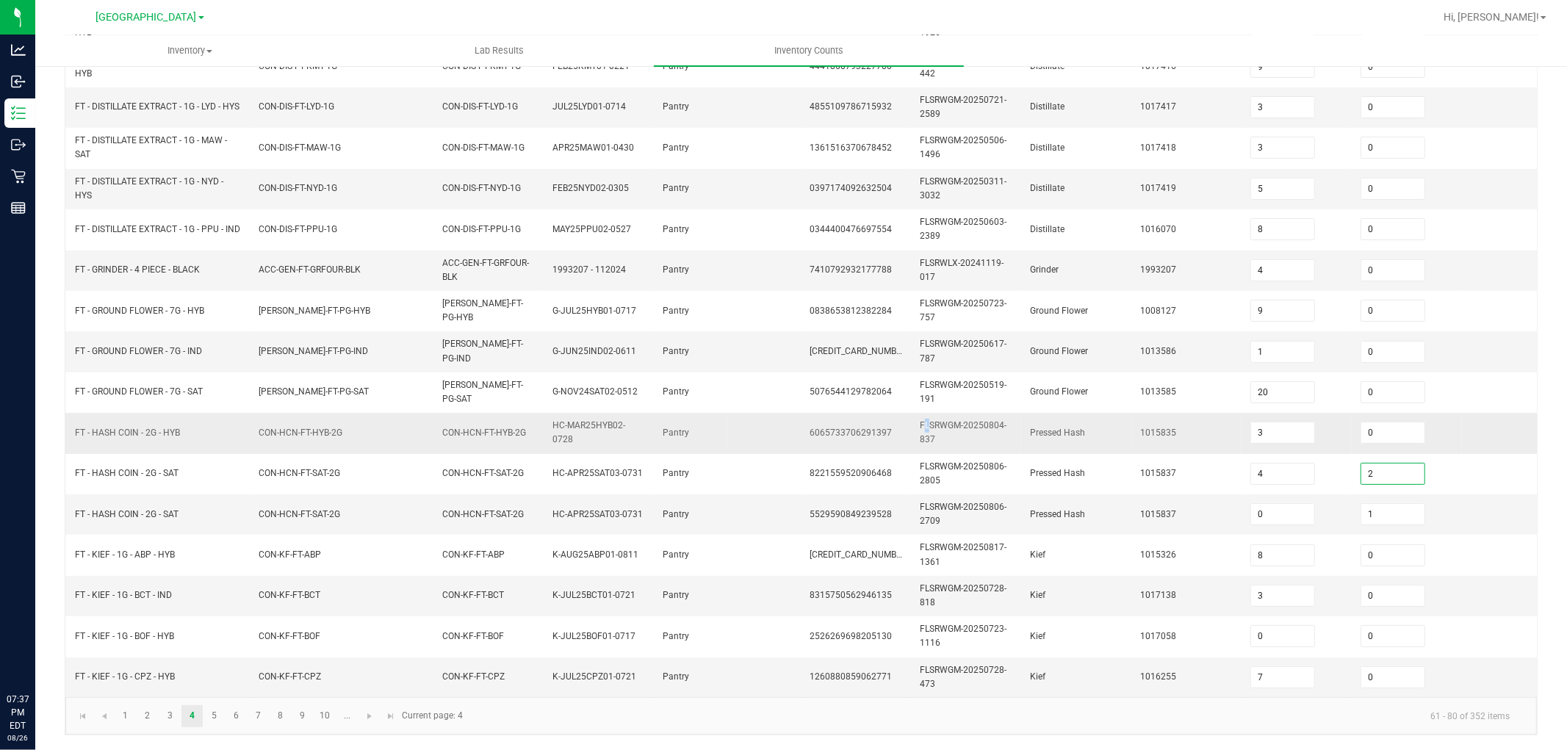
click at [922, 413] on td "FLSRWGM-20250804-837" at bounding box center [966, 433] width 110 height 40
click at [413, 674] on kendo-pager "1 2 3 4 5 6 7 8 9 10 ... 61 - 80 of 352 items Current page: 4" at bounding box center [800, 715] width 1471 height 37
click at [383, 674] on link at bounding box center [390, 716] width 21 height 22
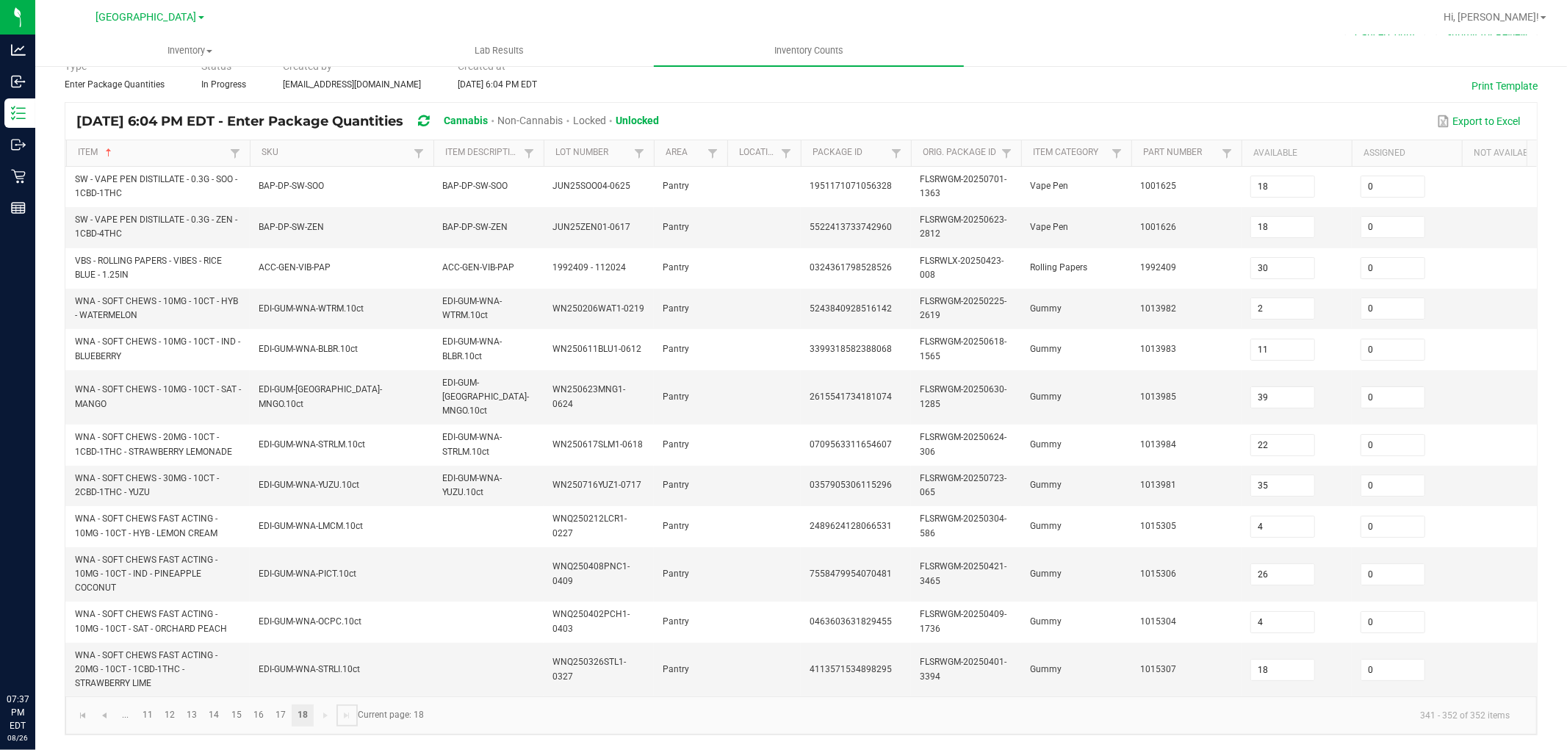
scroll to position [69, 0]
click at [257, 674] on link "16" at bounding box center [258, 717] width 21 height 22
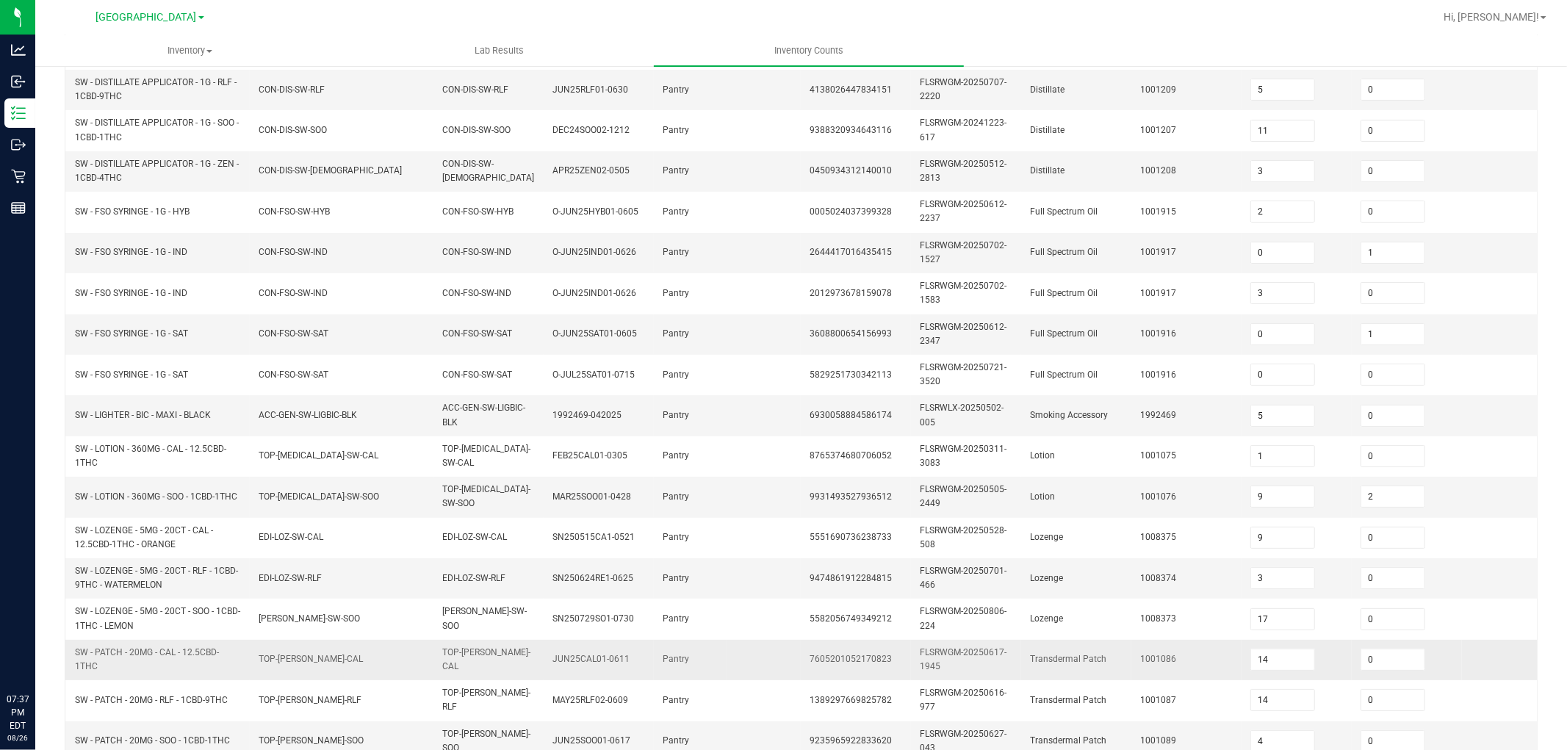
scroll to position [314, 0]
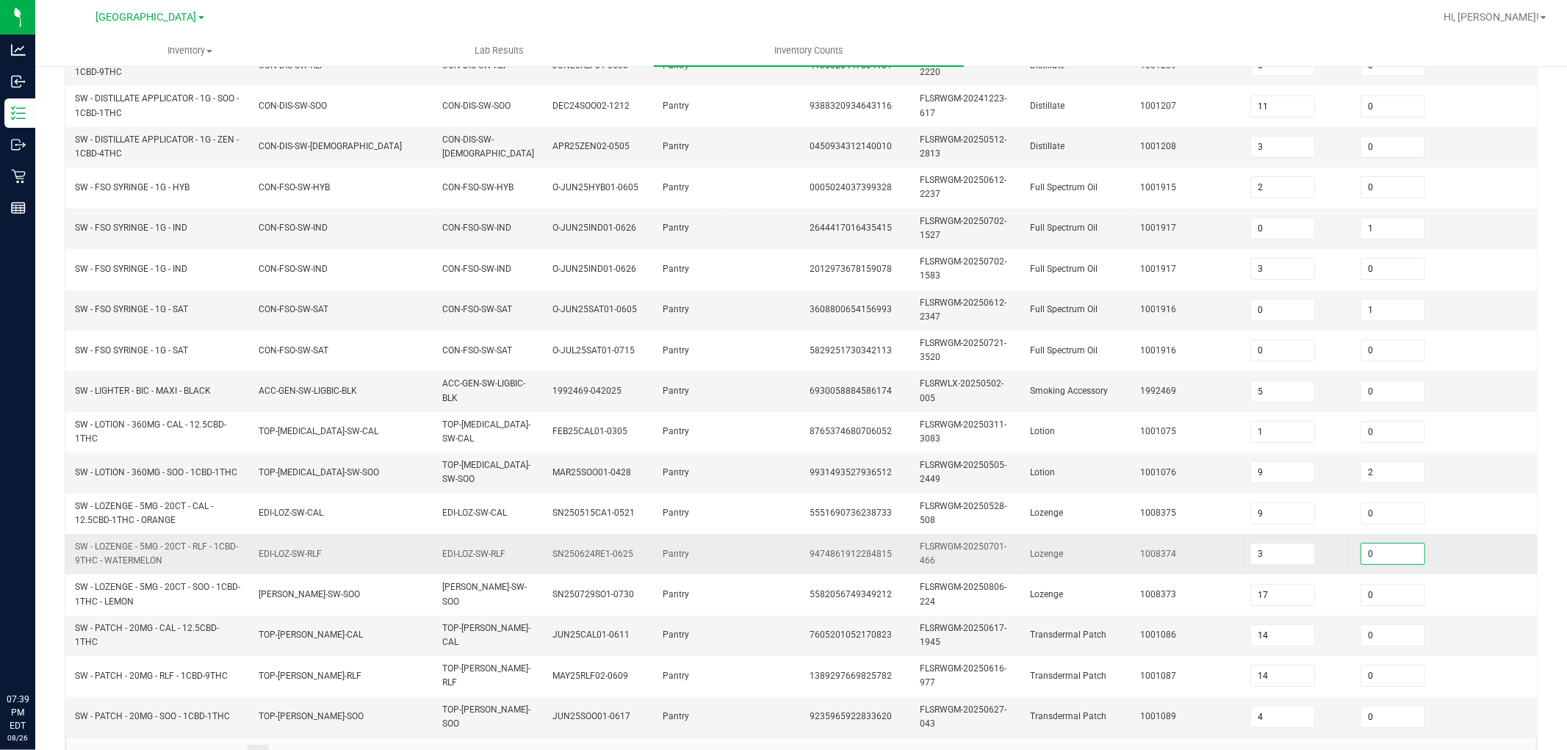
click at [1383, 549] on input "0" at bounding box center [1392, 554] width 63 height 21
drag, startPoint x: 1100, startPoint y: 485, endPoint x: 1087, endPoint y: 474, distance: 17.2
click at [1100, 483] on td "Lotion" at bounding box center [1076, 472] width 110 height 40
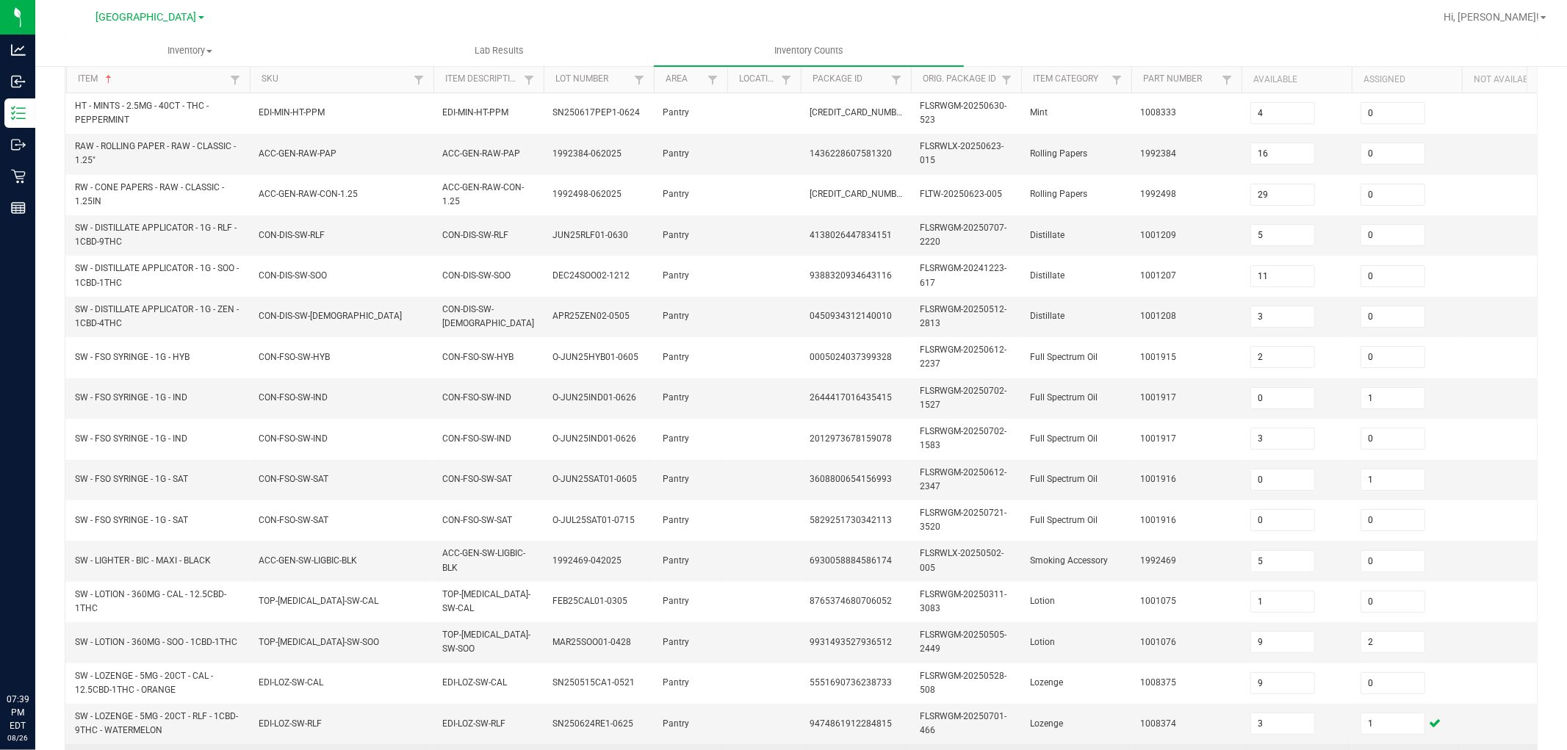
scroll to position [367, 0]
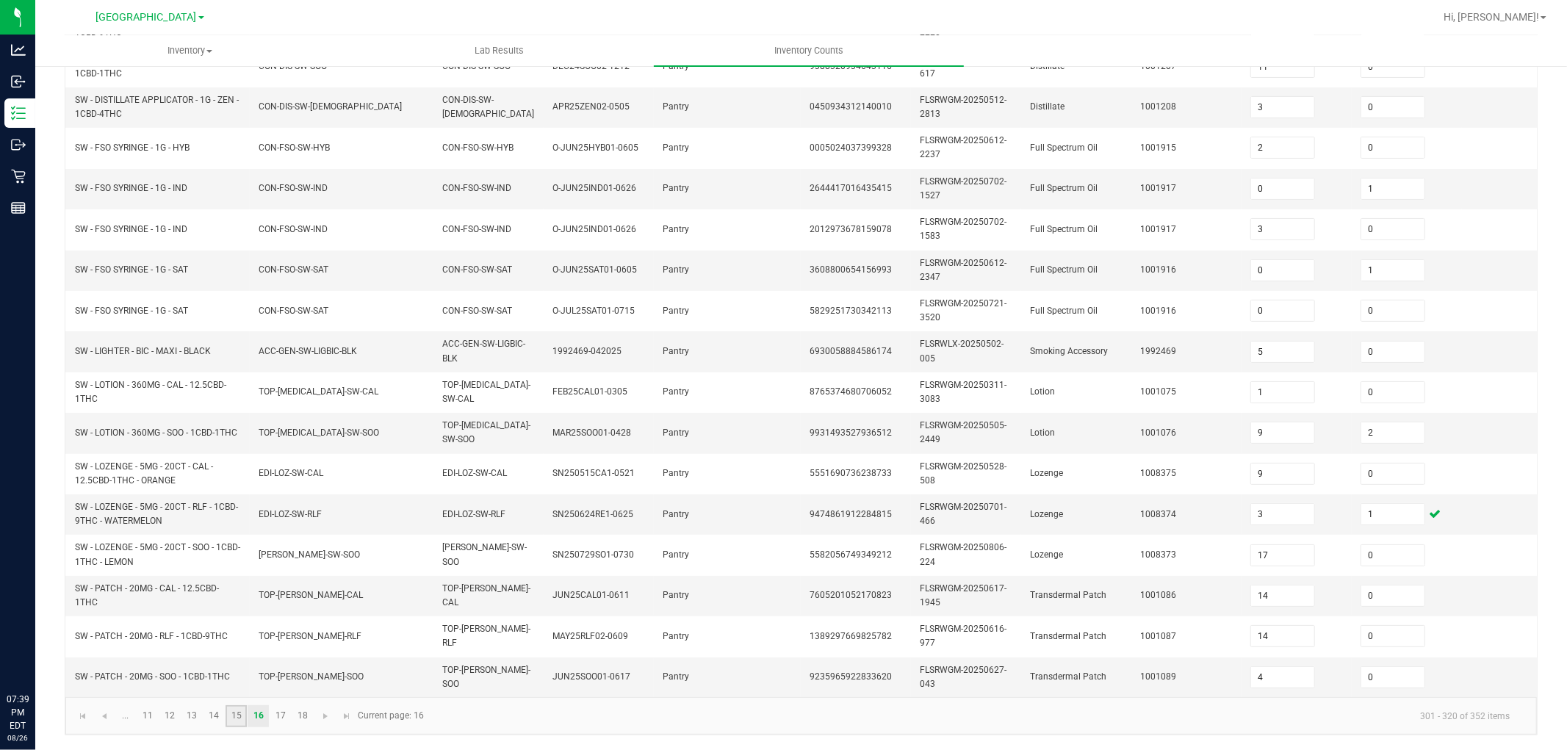
click at [233, 674] on link "15" at bounding box center [235, 716] width 21 height 22
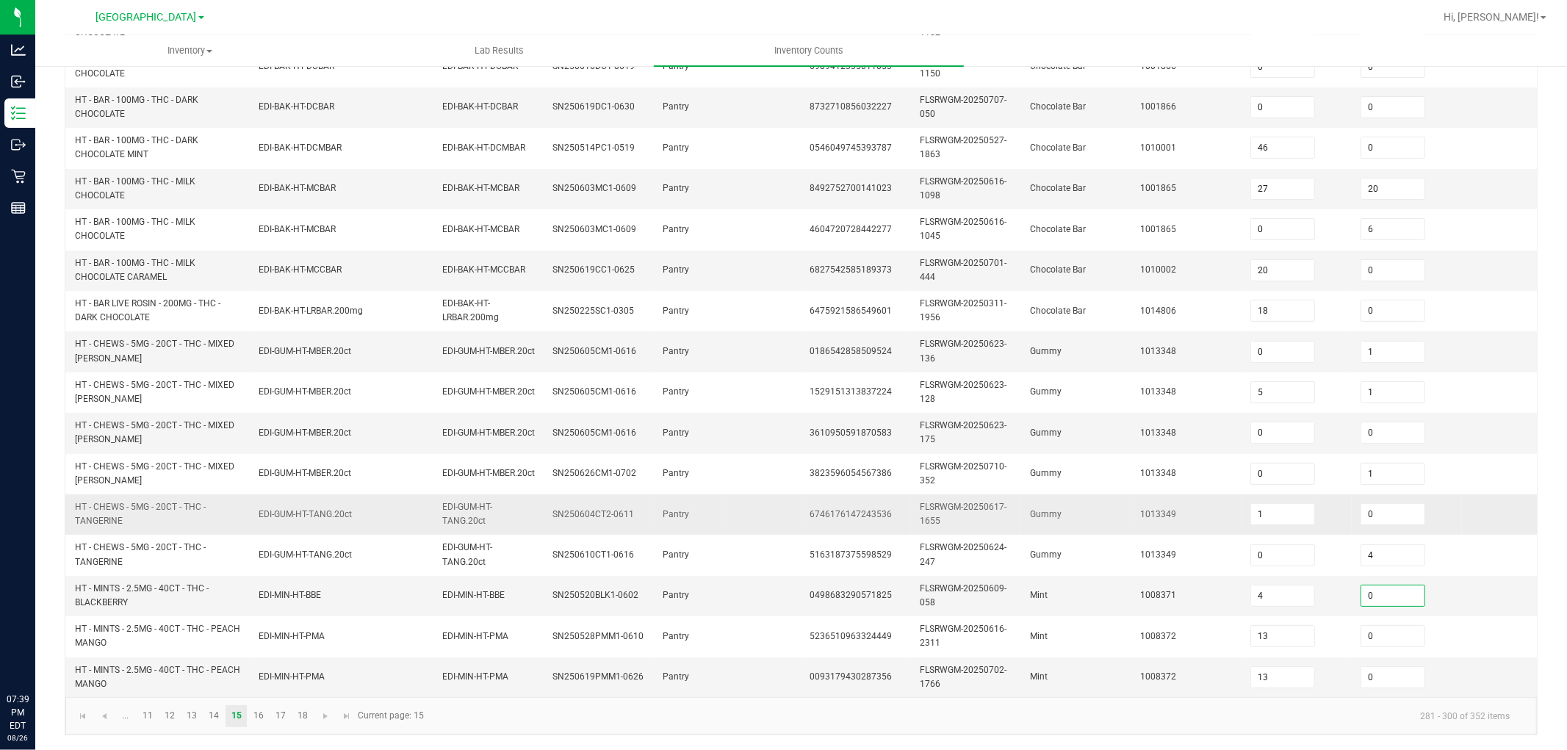
drag, startPoint x: 1383, startPoint y: 575, endPoint x: 1179, endPoint y: 505, distance: 215.8
click at [1382, 585] on input "0" at bounding box center [1392, 595] width 63 height 21
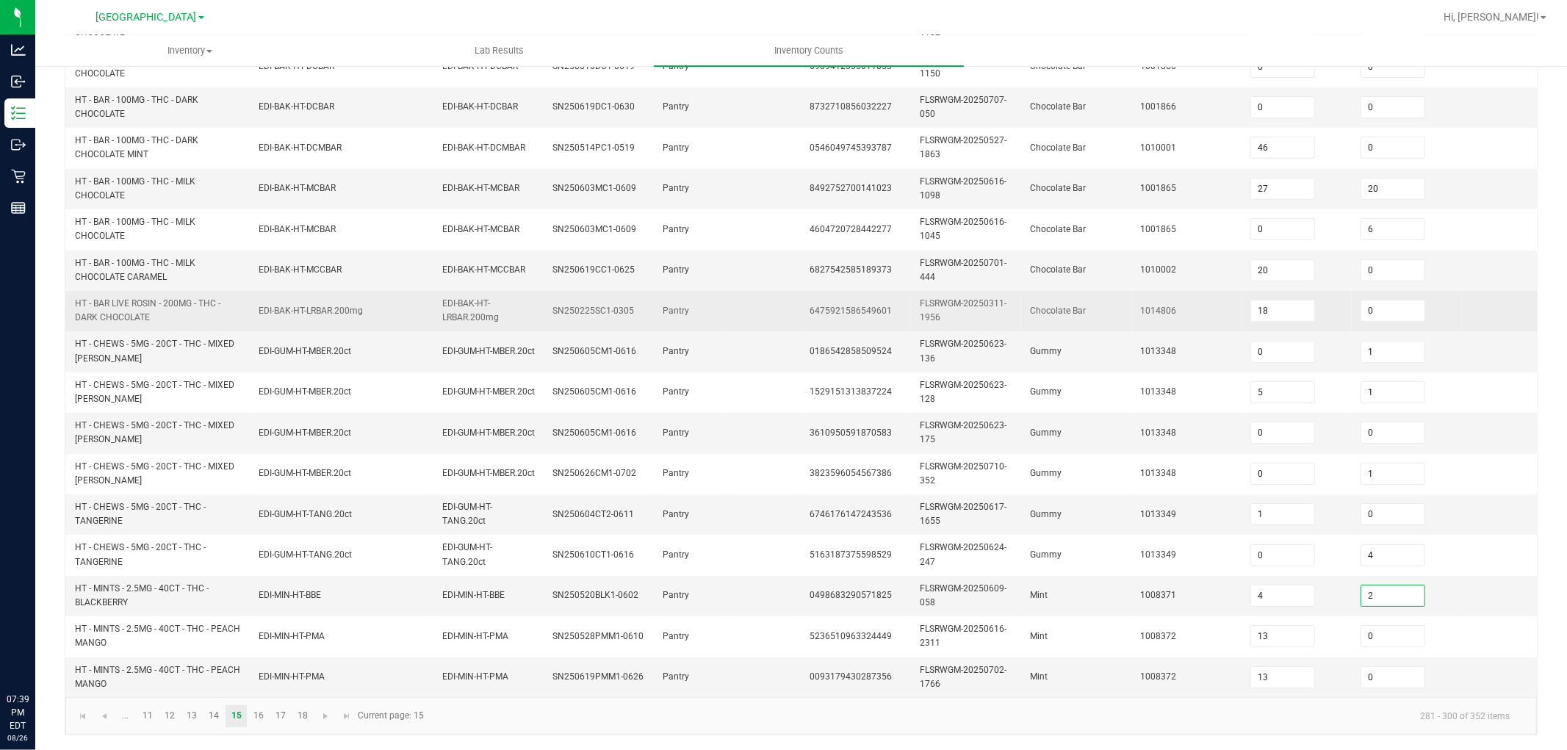
drag, startPoint x: 1110, startPoint y: 481, endPoint x: 840, endPoint y: 296, distance: 327.6
click at [1105, 494] on td "Gummy" at bounding box center [1076, 514] width 110 height 40
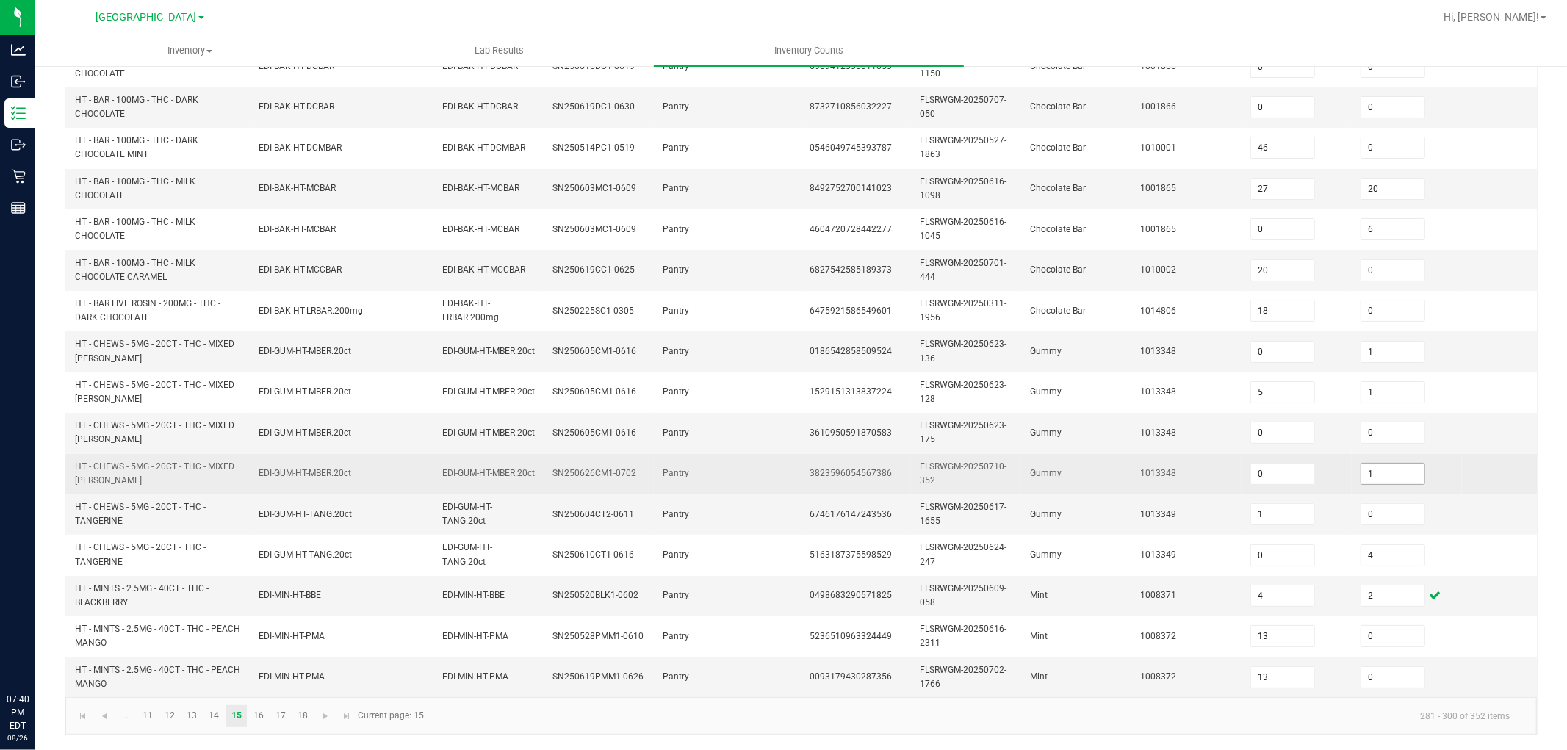
click at [1396, 464] on input "1" at bounding box center [1392, 473] width 63 height 21
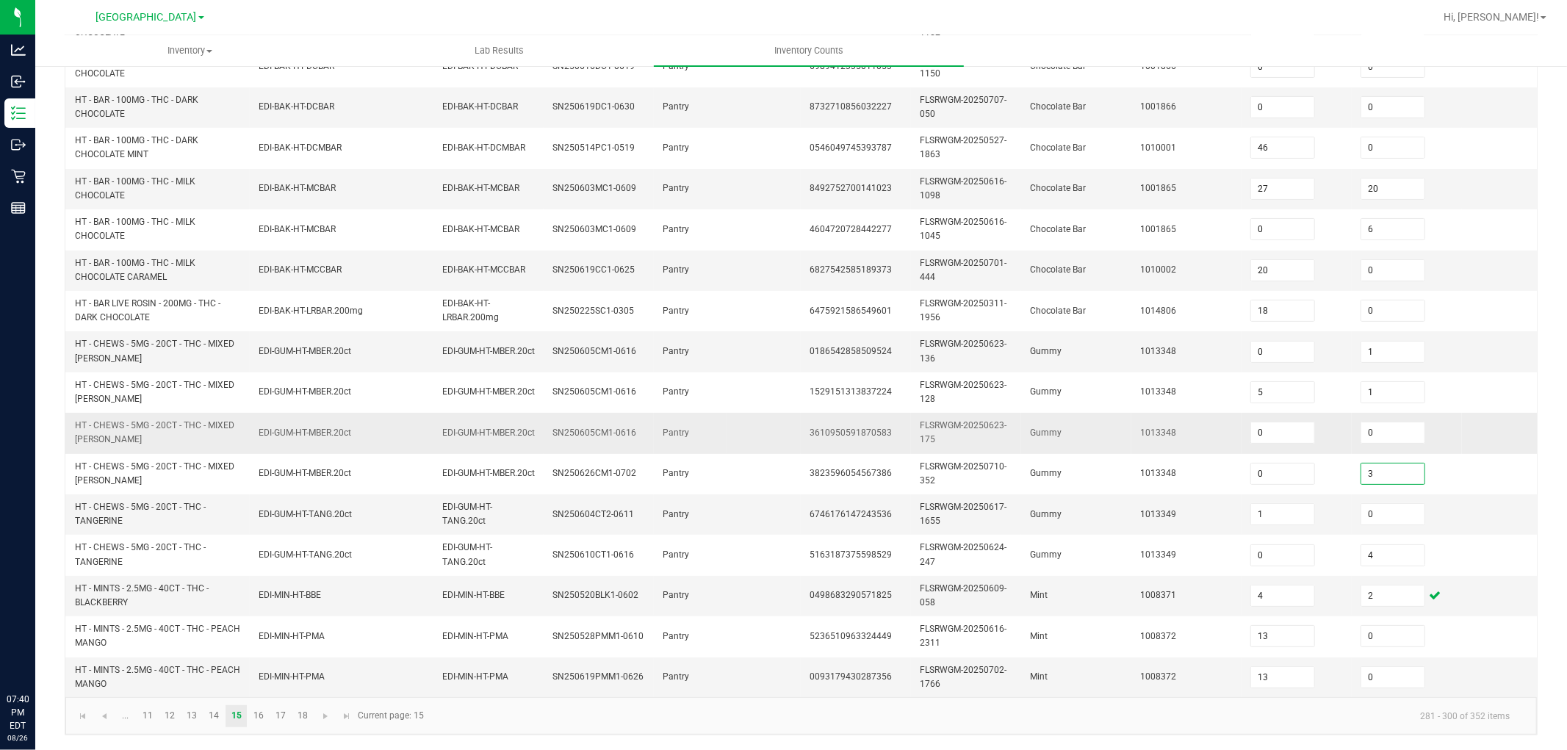
click at [1169, 436] on td "1013348" at bounding box center [1186, 433] width 110 height 40
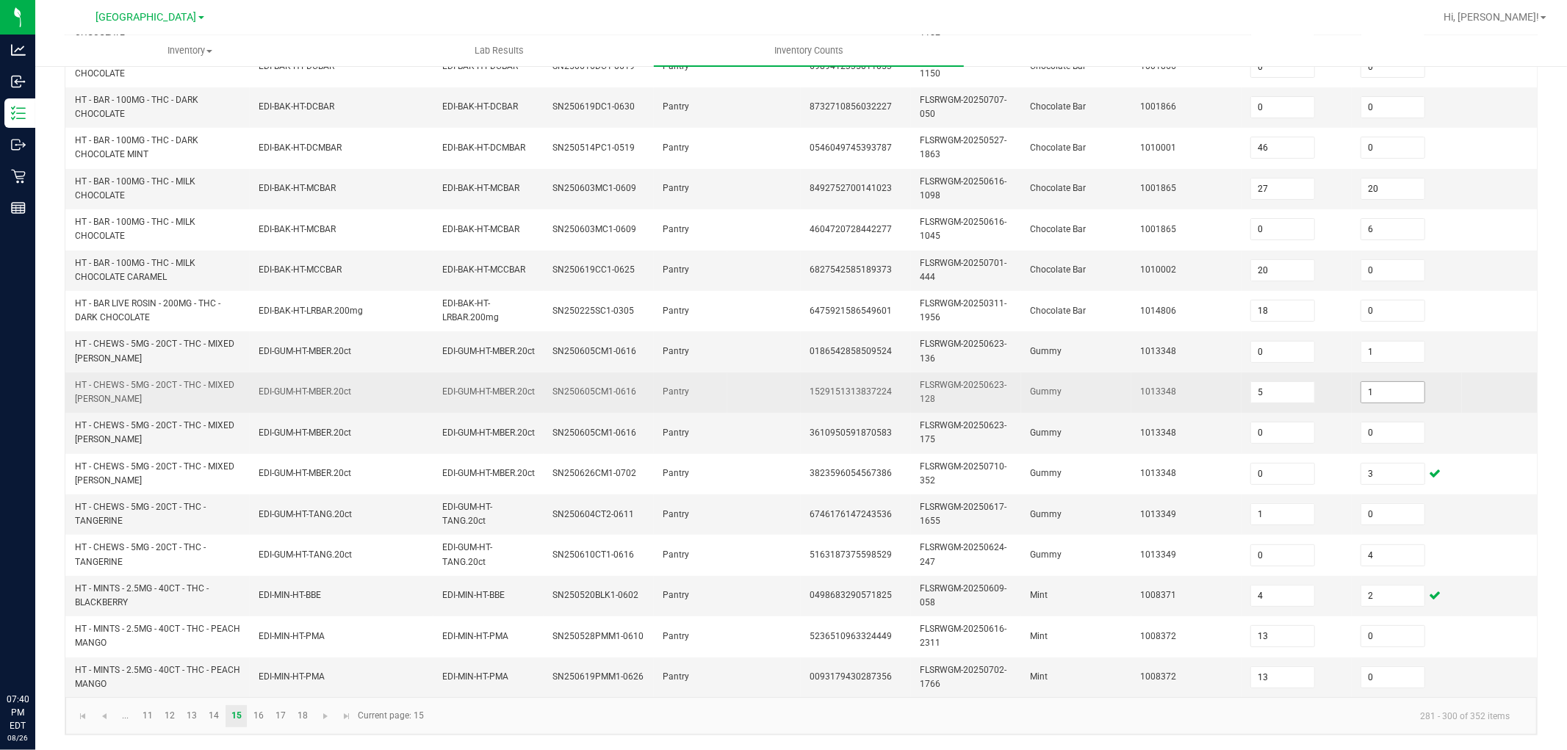
click at [1392, 382] on input "1" at bounding box center [1392, 392] width 63 height 21
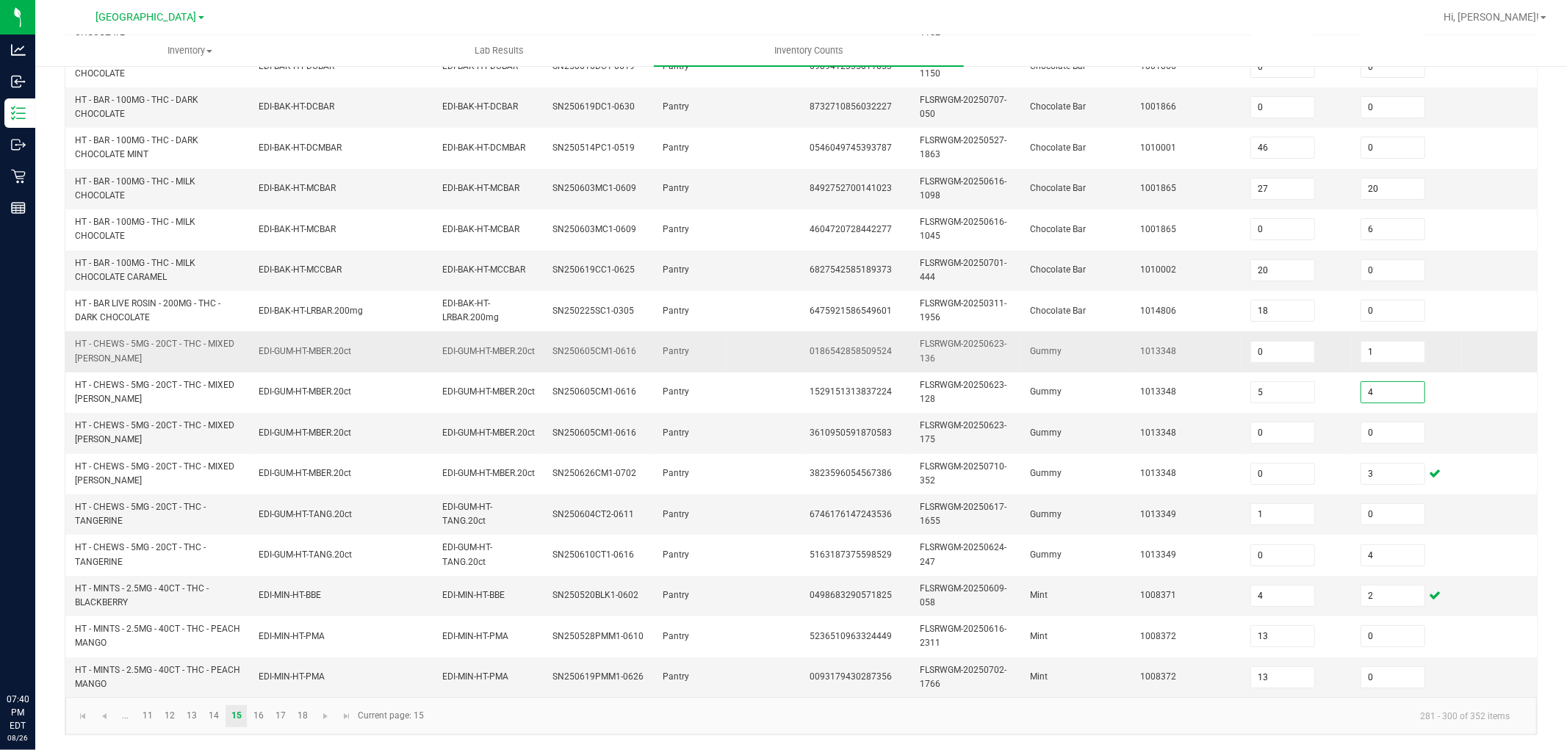
click at [999, 331] on td "FLSRWGM-20250623-136" at bounding box center [966, 351] width 110 height 40
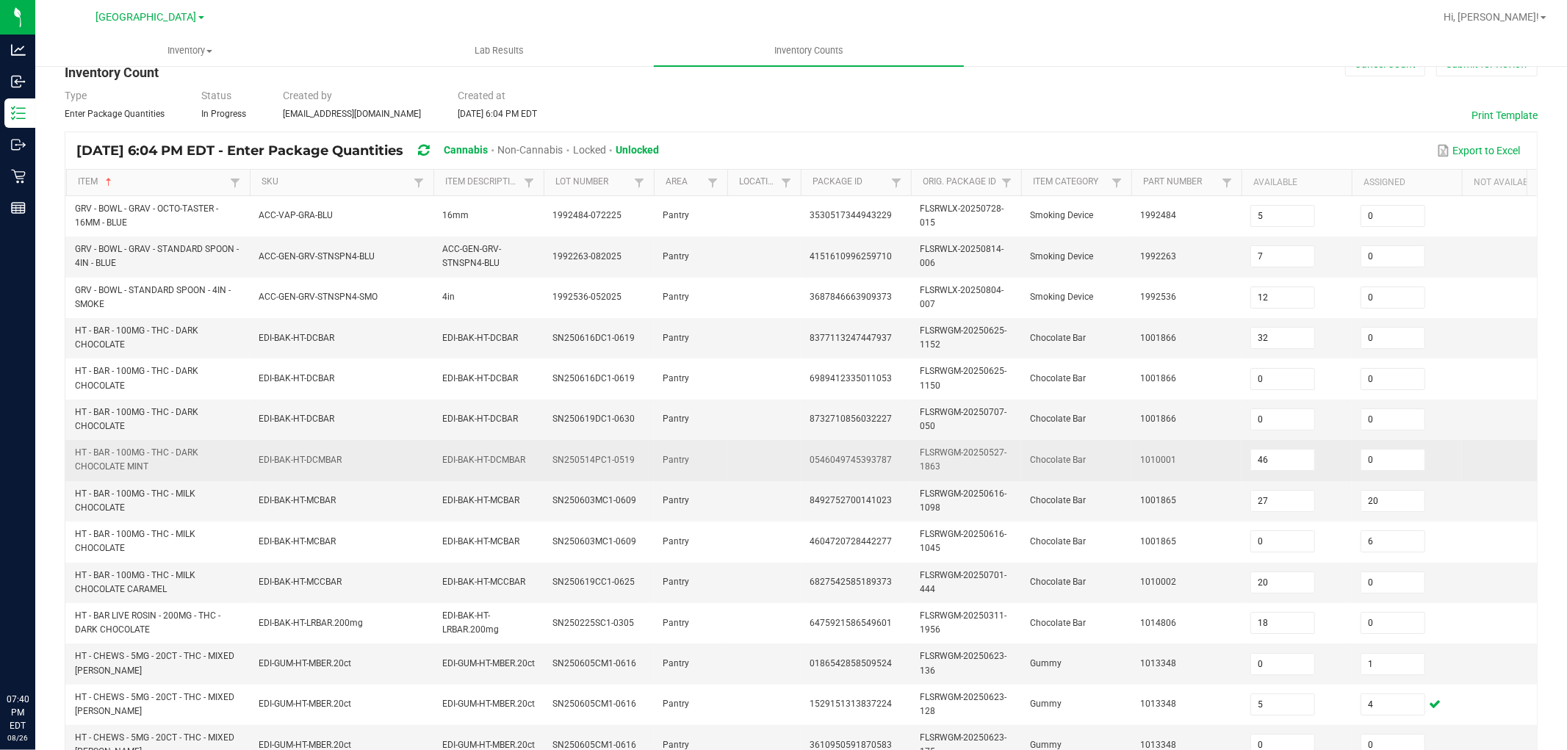
scroll to position [40, 0]
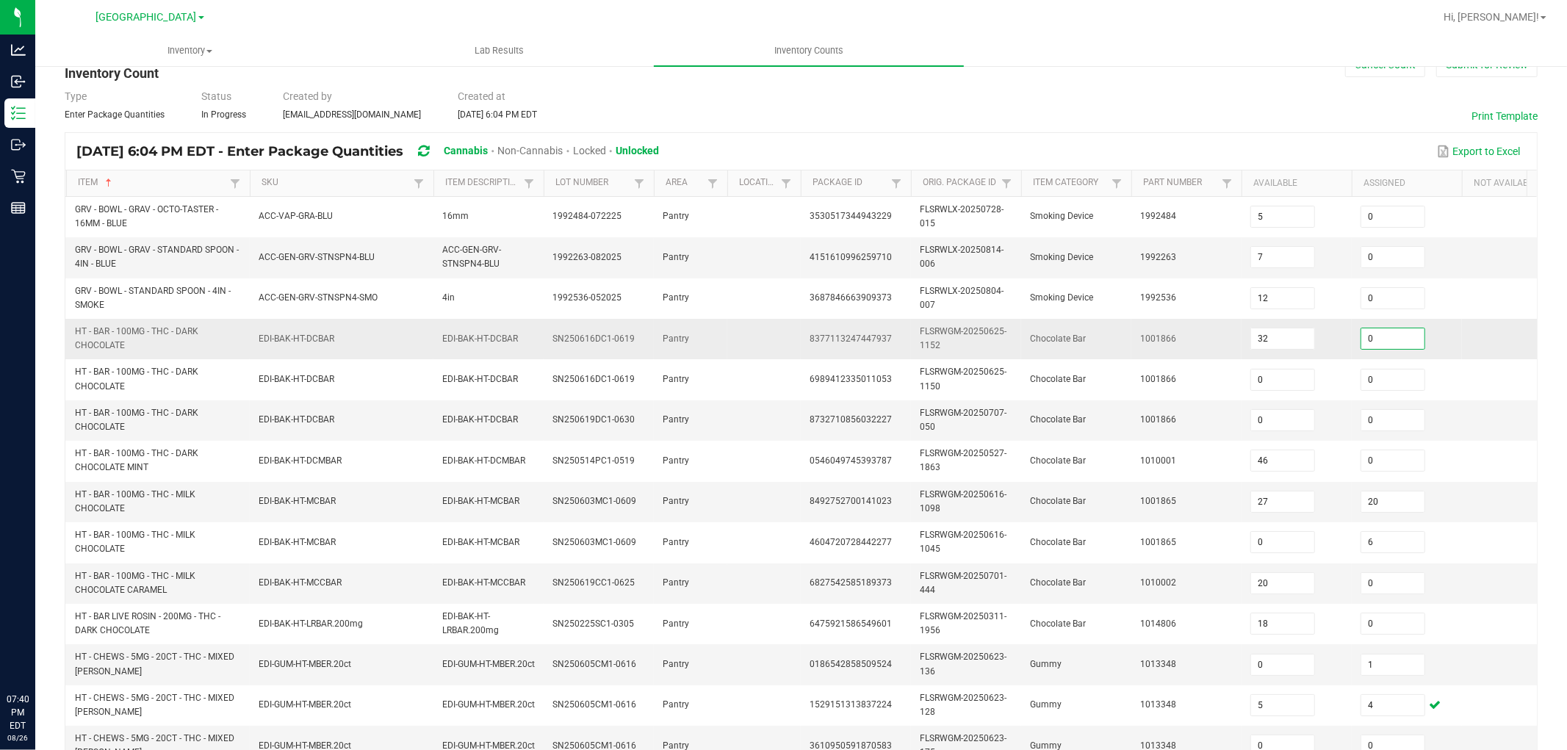
click at [1385, 342] on input "0" at bounding box center [1392, 338] width 63 height 21
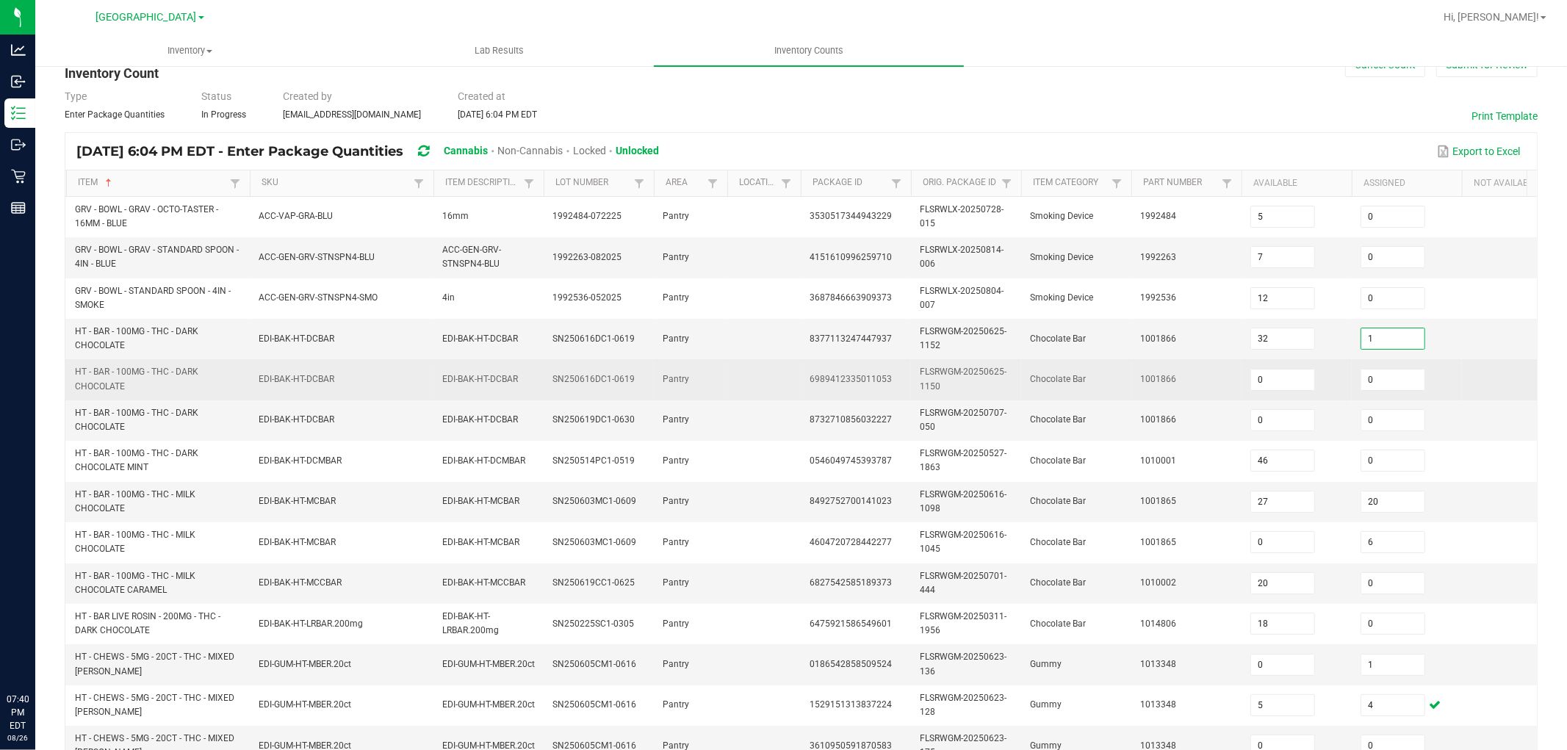
click at [1131, 371] on td "1001866" at bounding box center [1186, 379] width 110 height 40
click at [1396, 383] on input "0" at bounding box center [1392, 379] width 63 height 21
click at [1140, 374] on span "1001866" at bounding box center [1158, 379] width 36 height 10
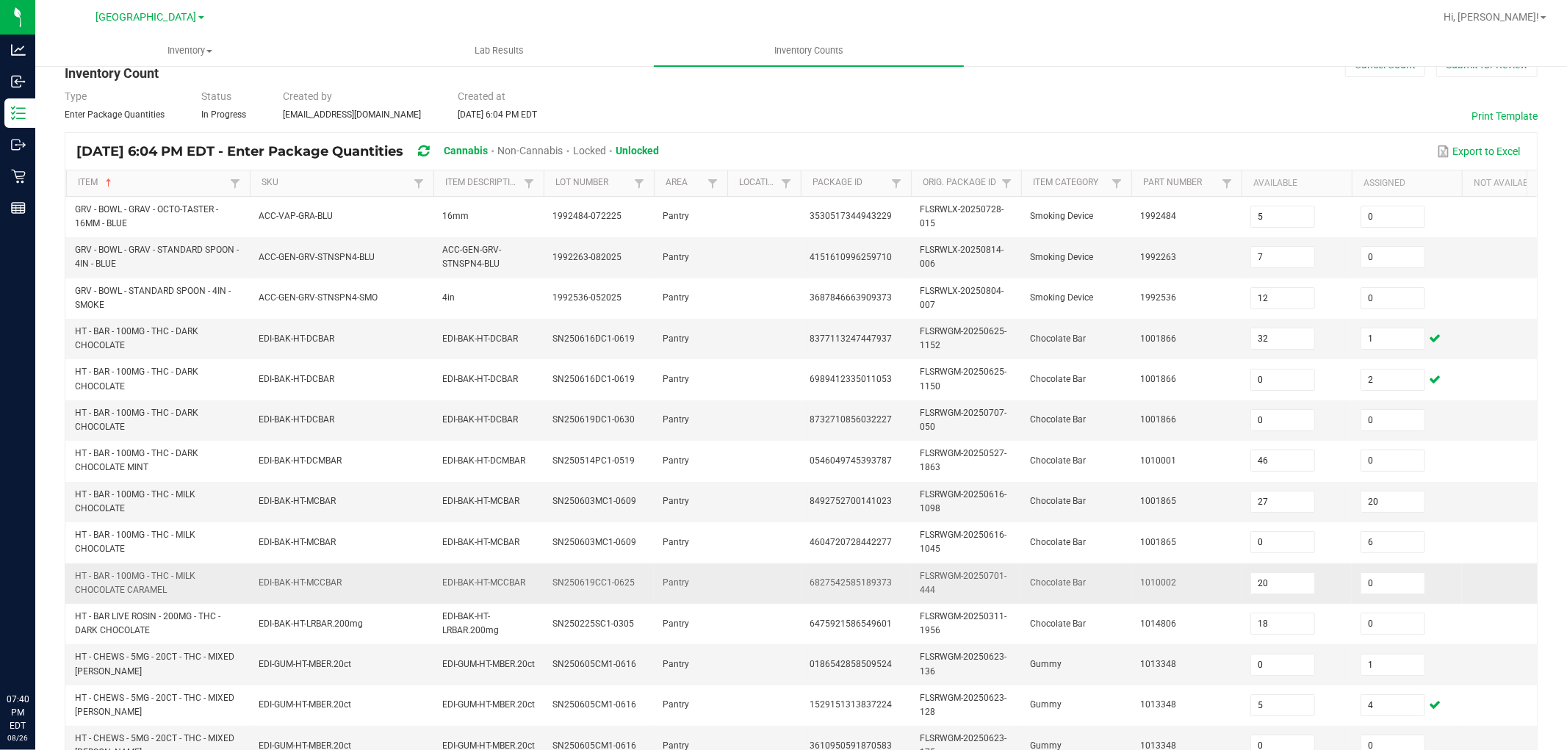
click at [340, 574] on td "EDI-BAK-HT-MCCBAR" at bounding box center [342, 583] width 184 height 40
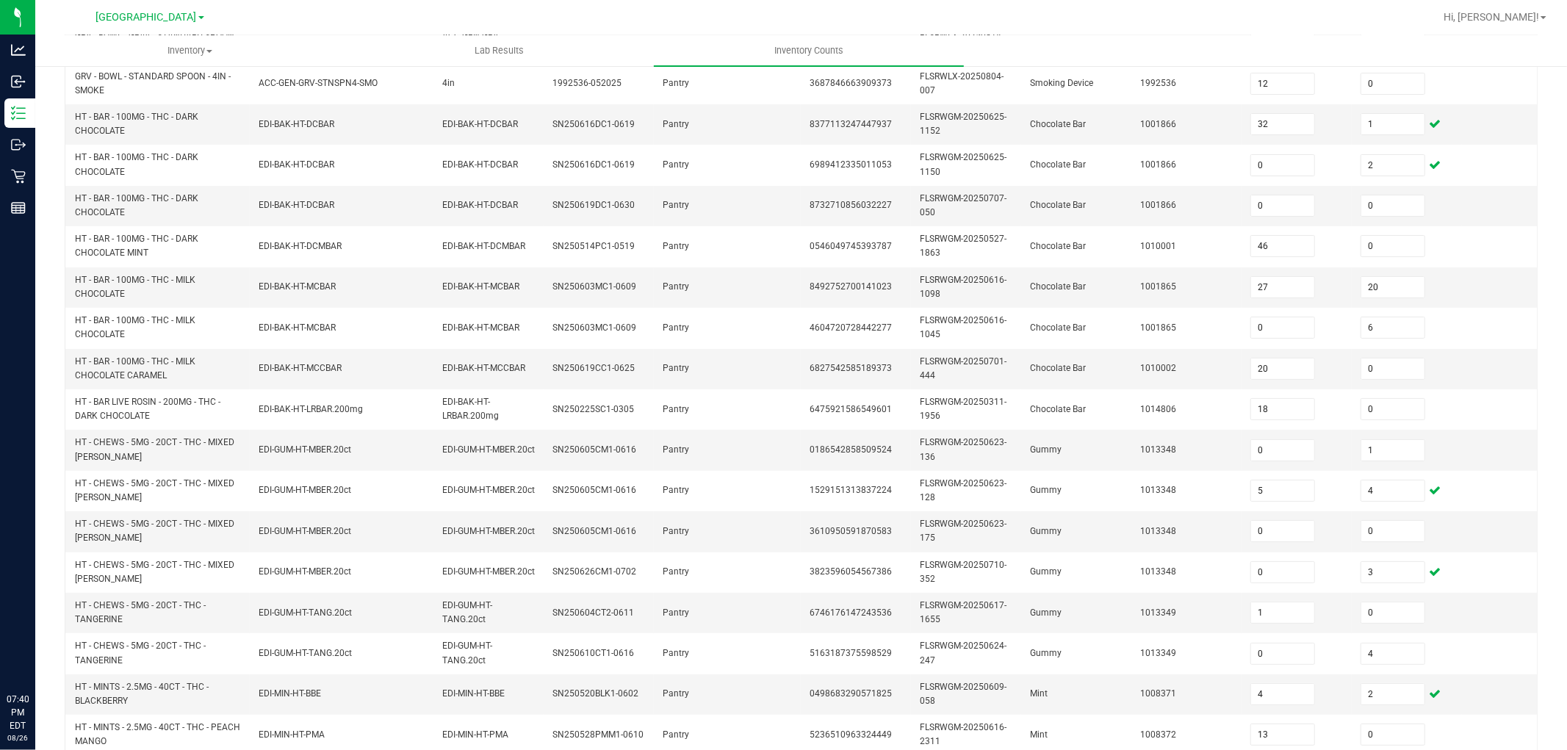
scroll to position [367, 0]
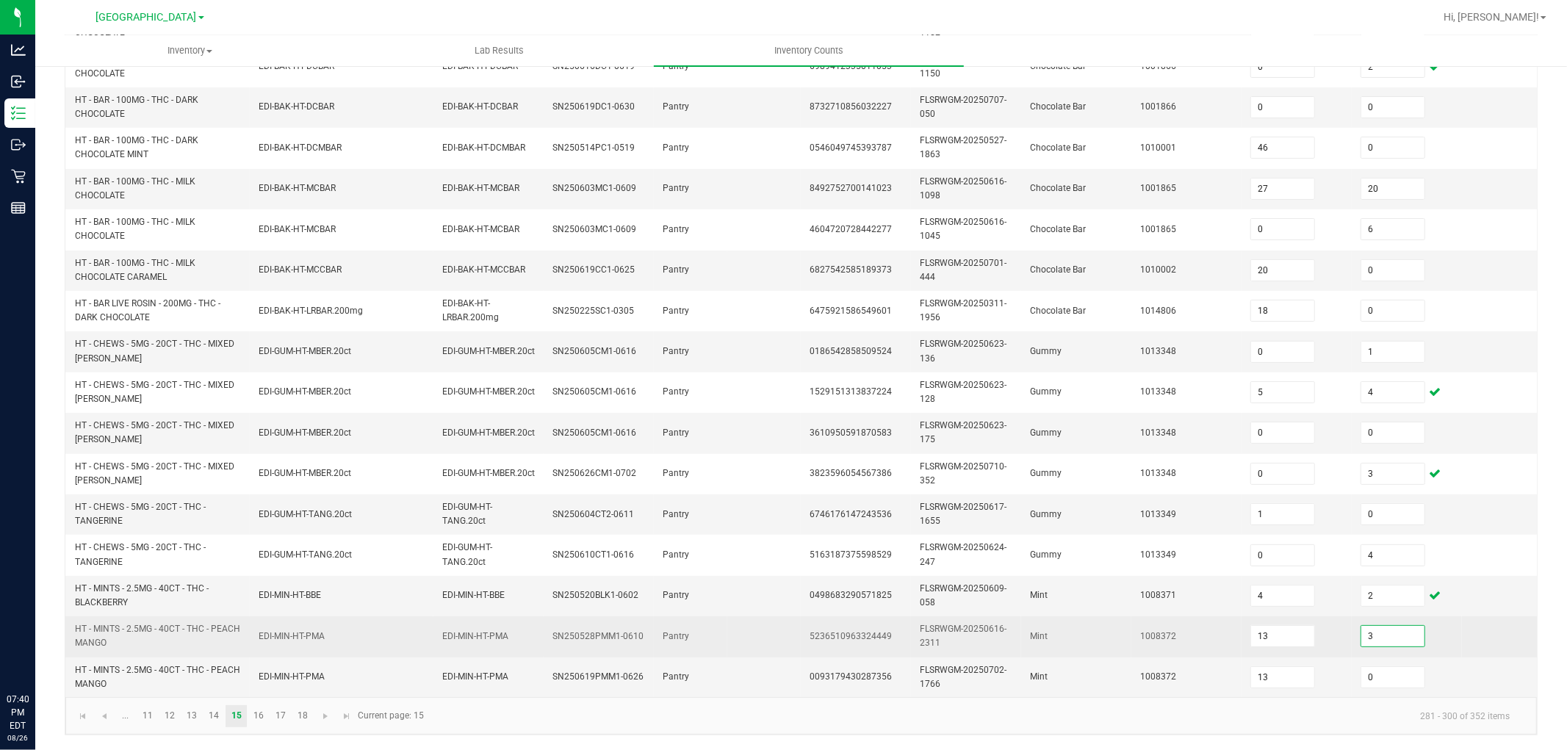
click at [1394, 626] on input "3" at bounding box center [1392, 636] width 63 height 21
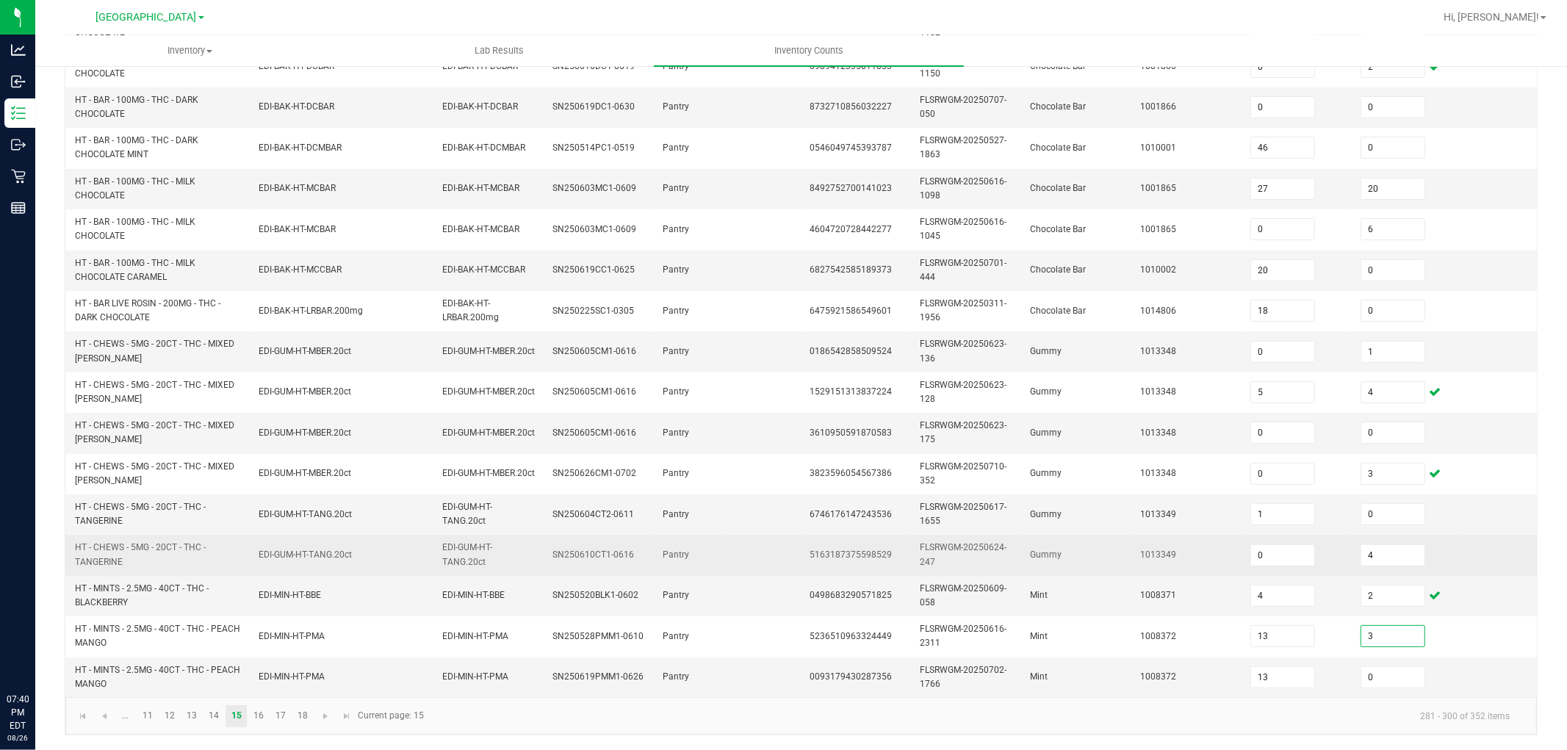
click at [1097, 535] on td "Gummy" at bounding box center [1076, 555] width 110 height 40
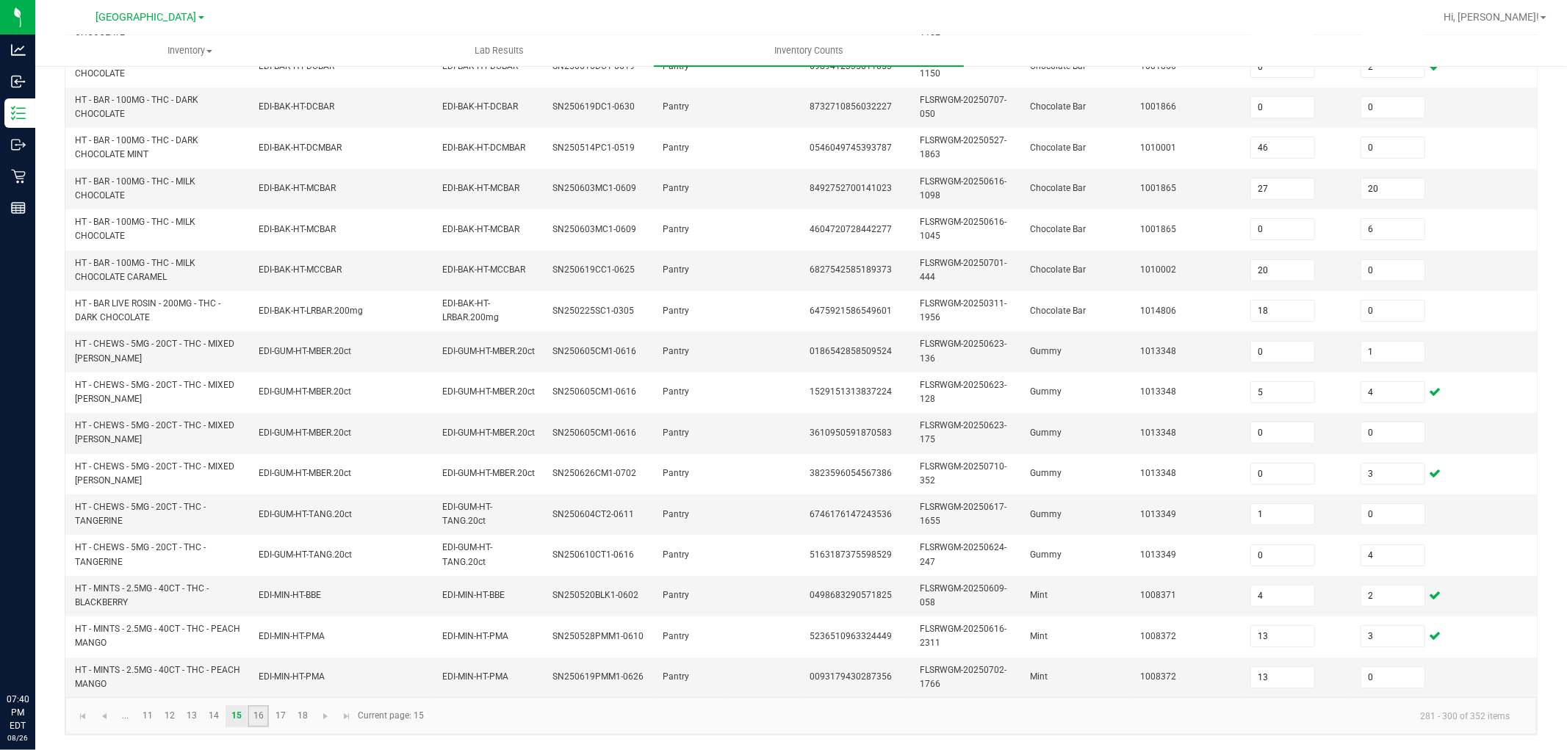
click at [261, 674] on link "16" at bounding box center [258, 716] width 21 height 22
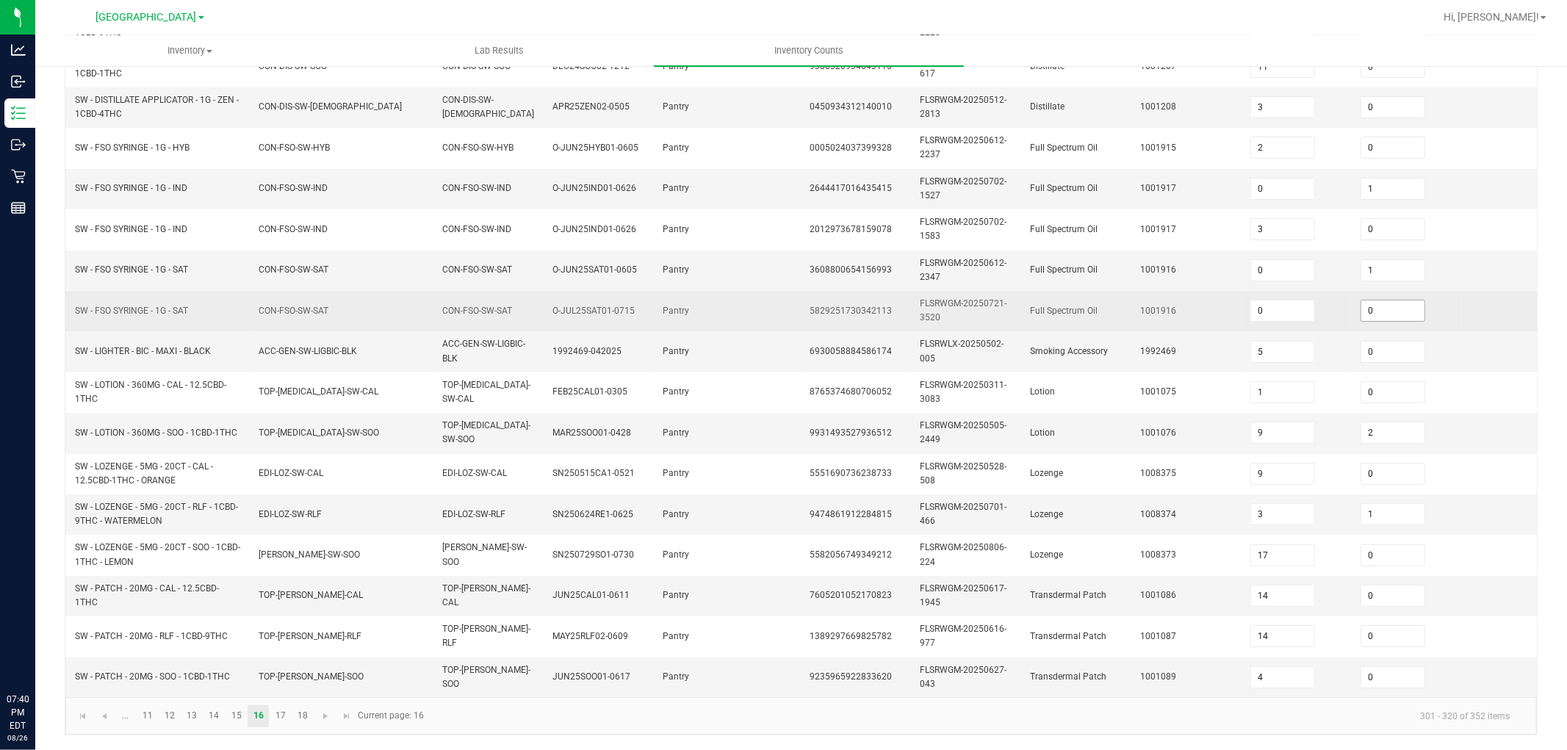
click at [1385, 300] on input "0" at bounding box center [1392, 310] width 63 height 21
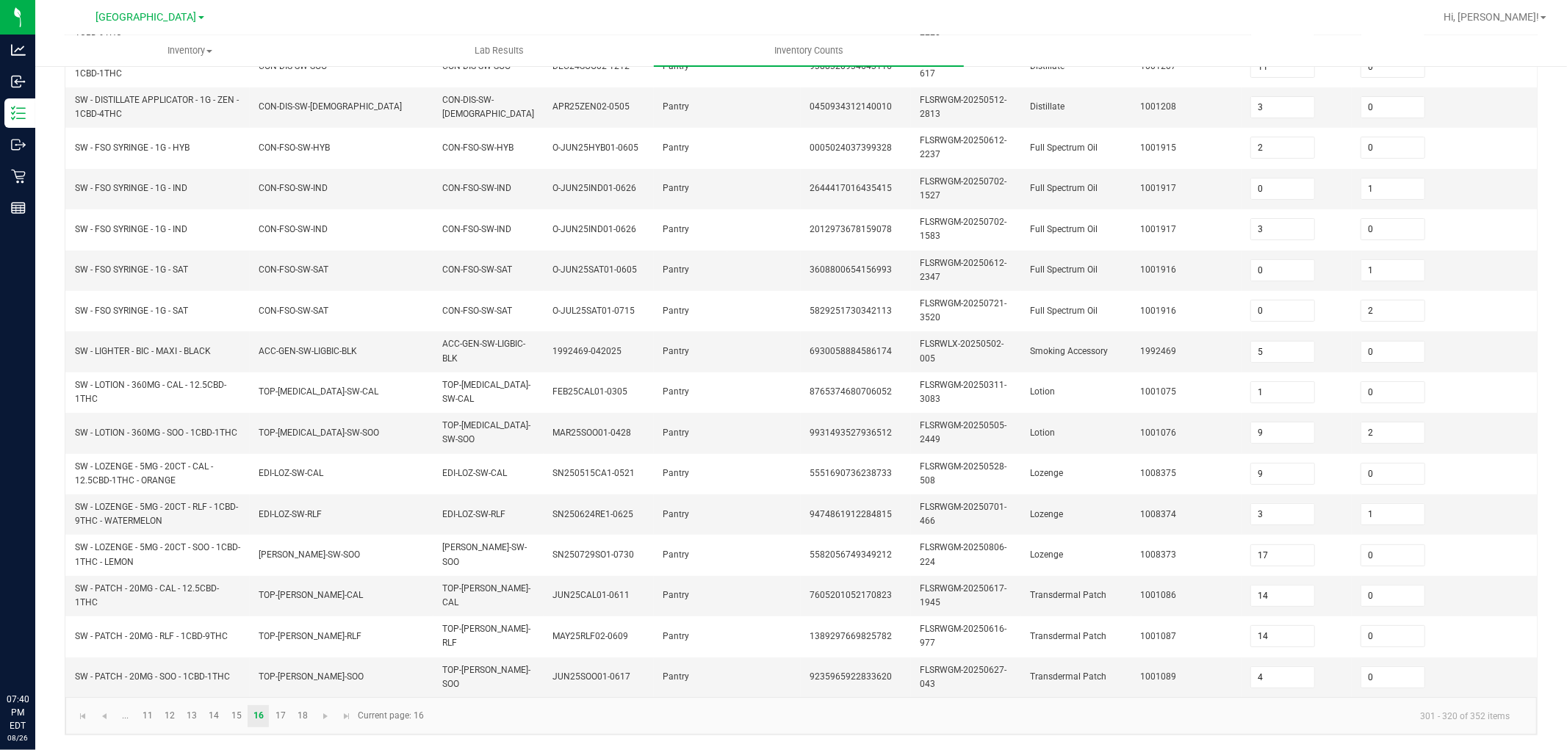
drag, startPoint x: 1132, startPoint y: 282, endPoint x: 672, endPoint y: 64, distance: 508.9
click at [1133, 291] on td "1001916" at bounding box center [1186, 311] width 110 height 40
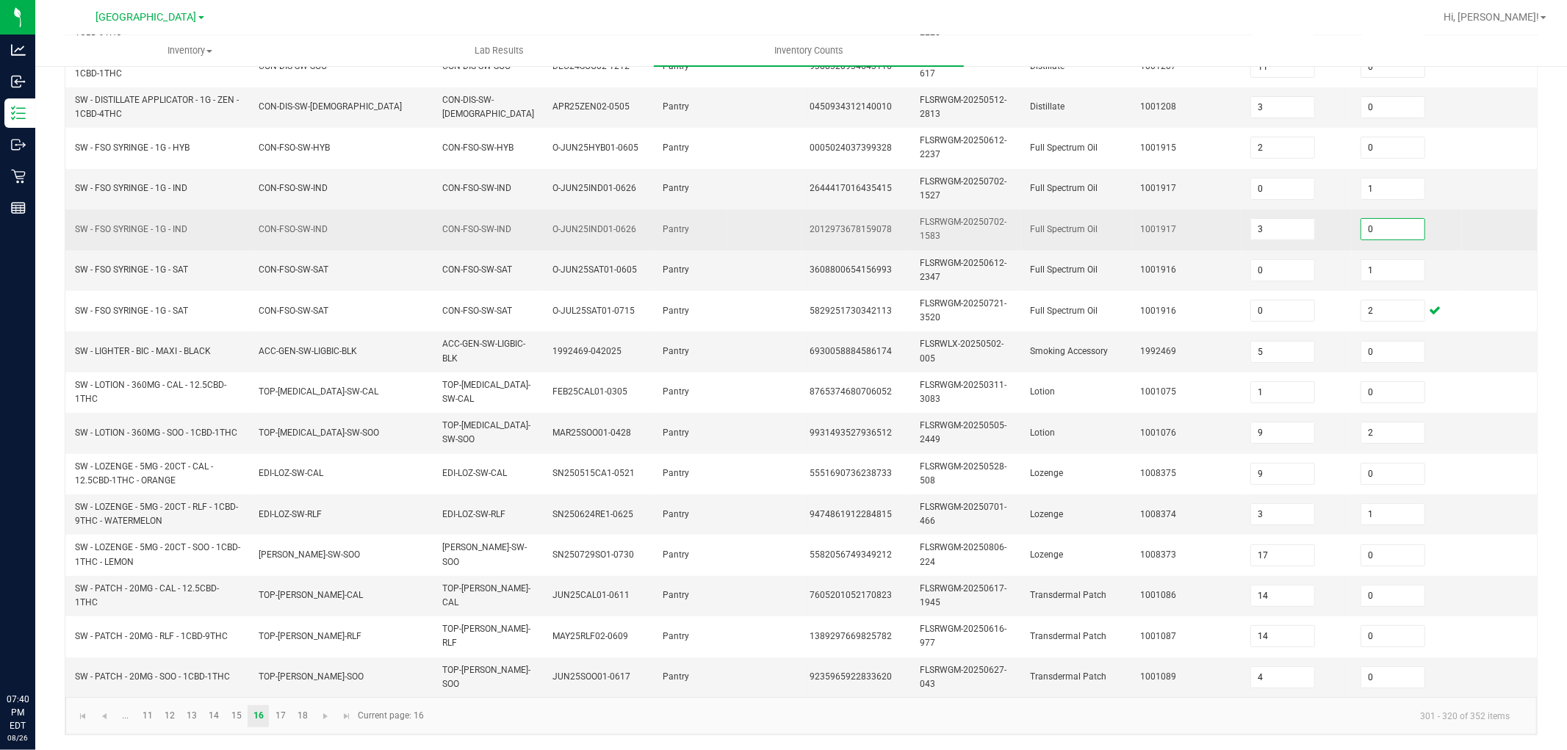
click at [1378, 219] on input "0" at bounding box center [1392, 229] width 63 height 21
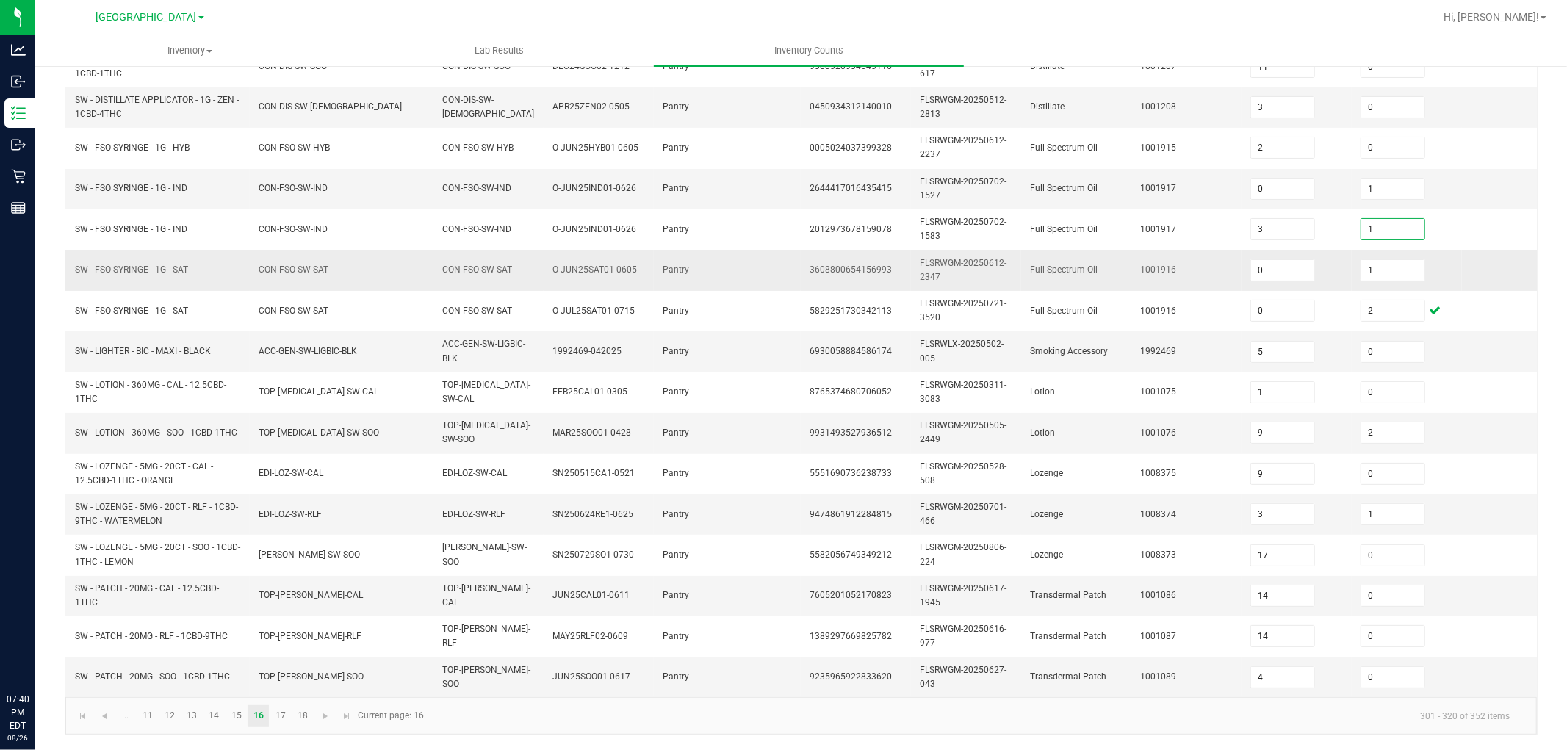
drag, startPoint x: 1160, startPoint y: 261, endPoint x: 1117, endPoint y: 247, distance: 45.8
click at [1160, 262] on td "1001916" at bounding box center [1186, 270] width 110 height 40
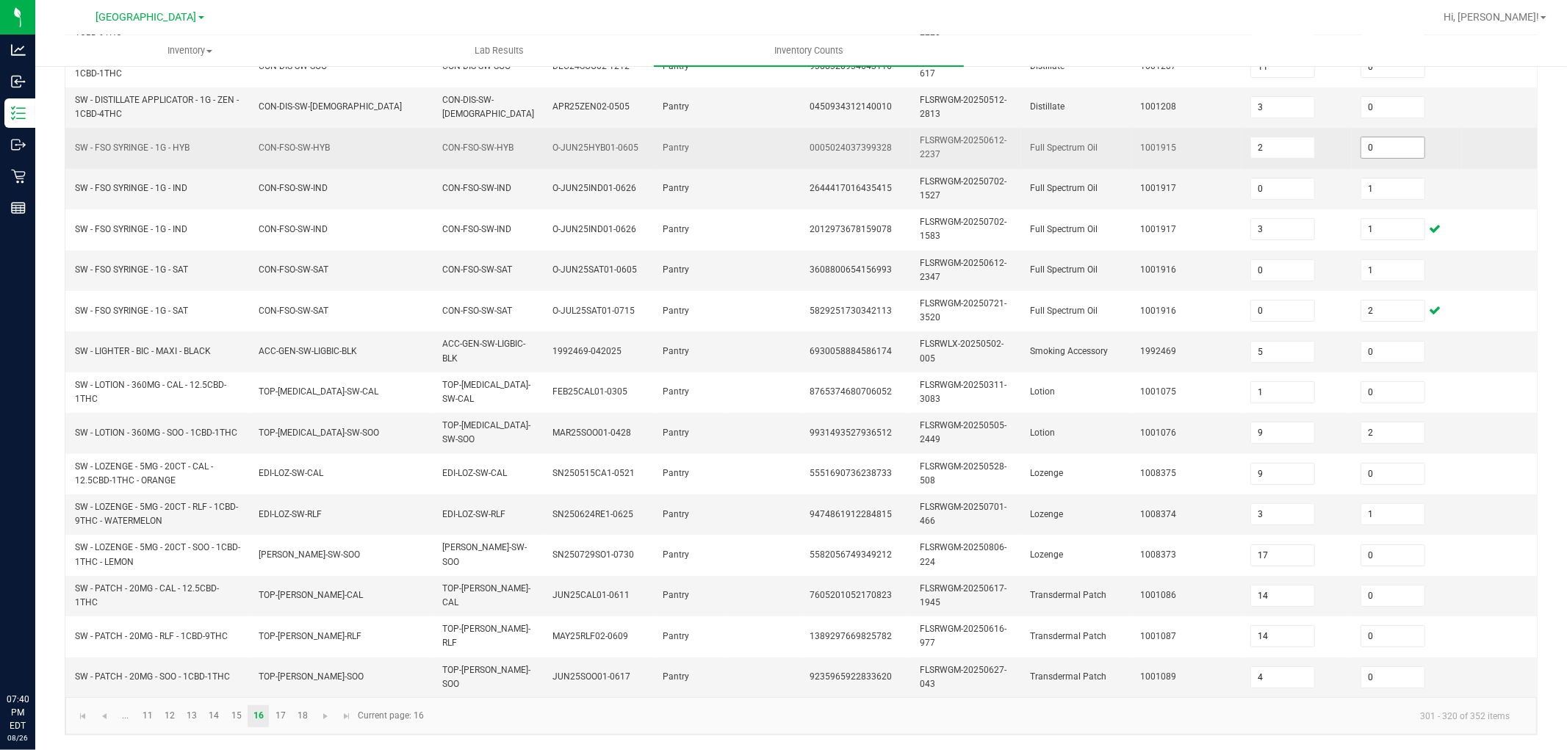
click at [1392, 137] on input "0" at bounding box center [1392, 147] width 63 height 21
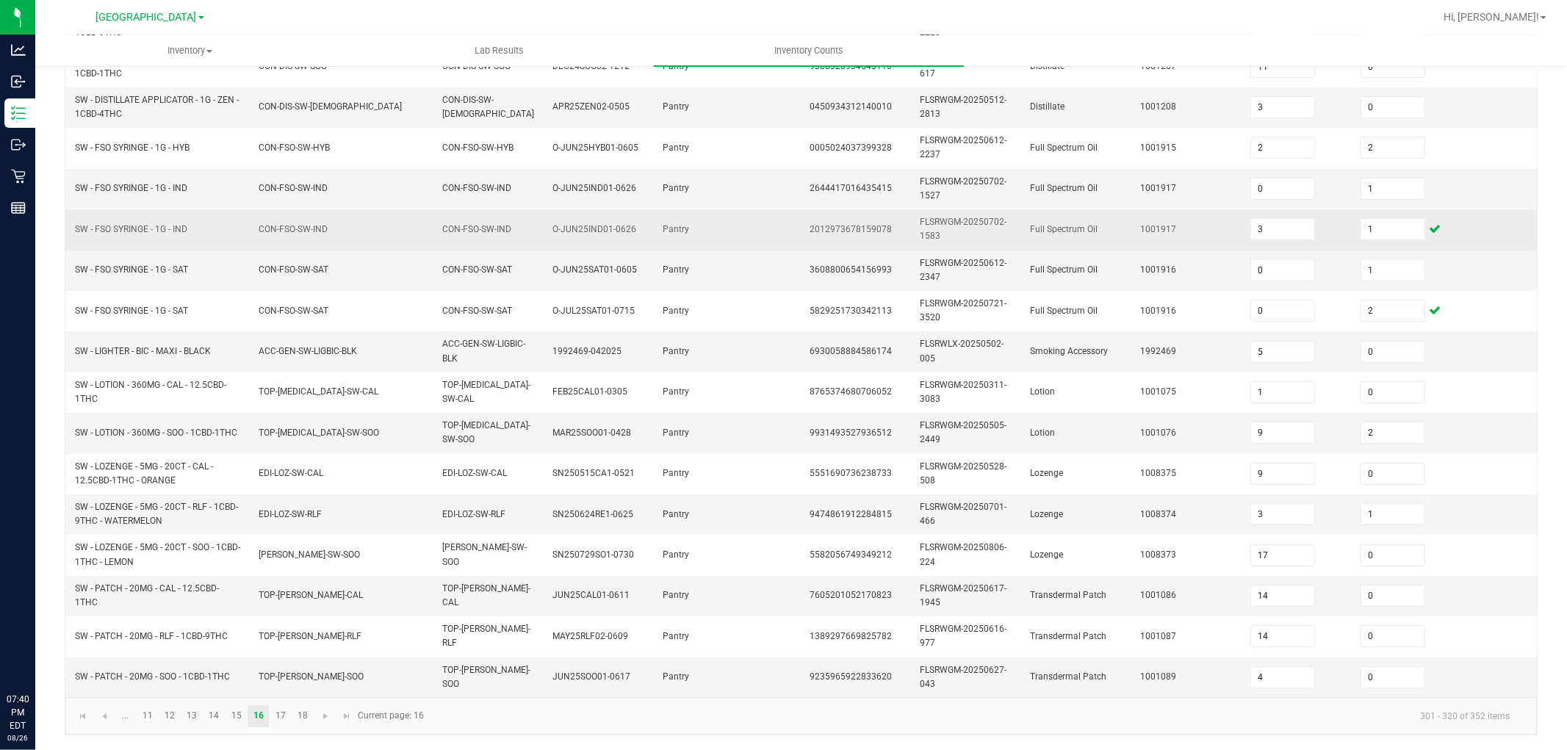
click at [1022, 221] on td "Full Spectrum Oil" at bounding box center [1076, 229] width 110 height 40
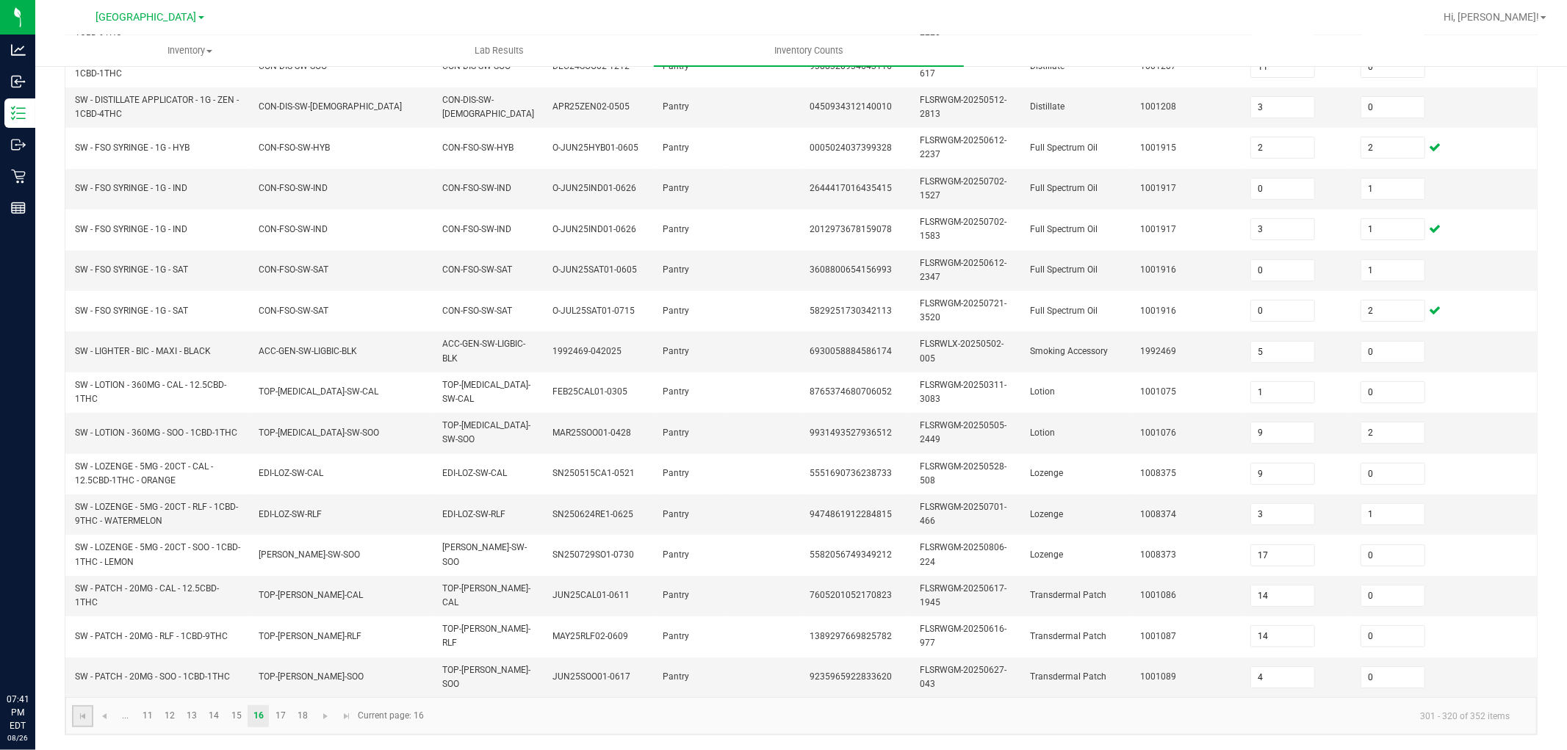
click at [72, 674] on link at bounding box center [82, 716] width 21 height 22
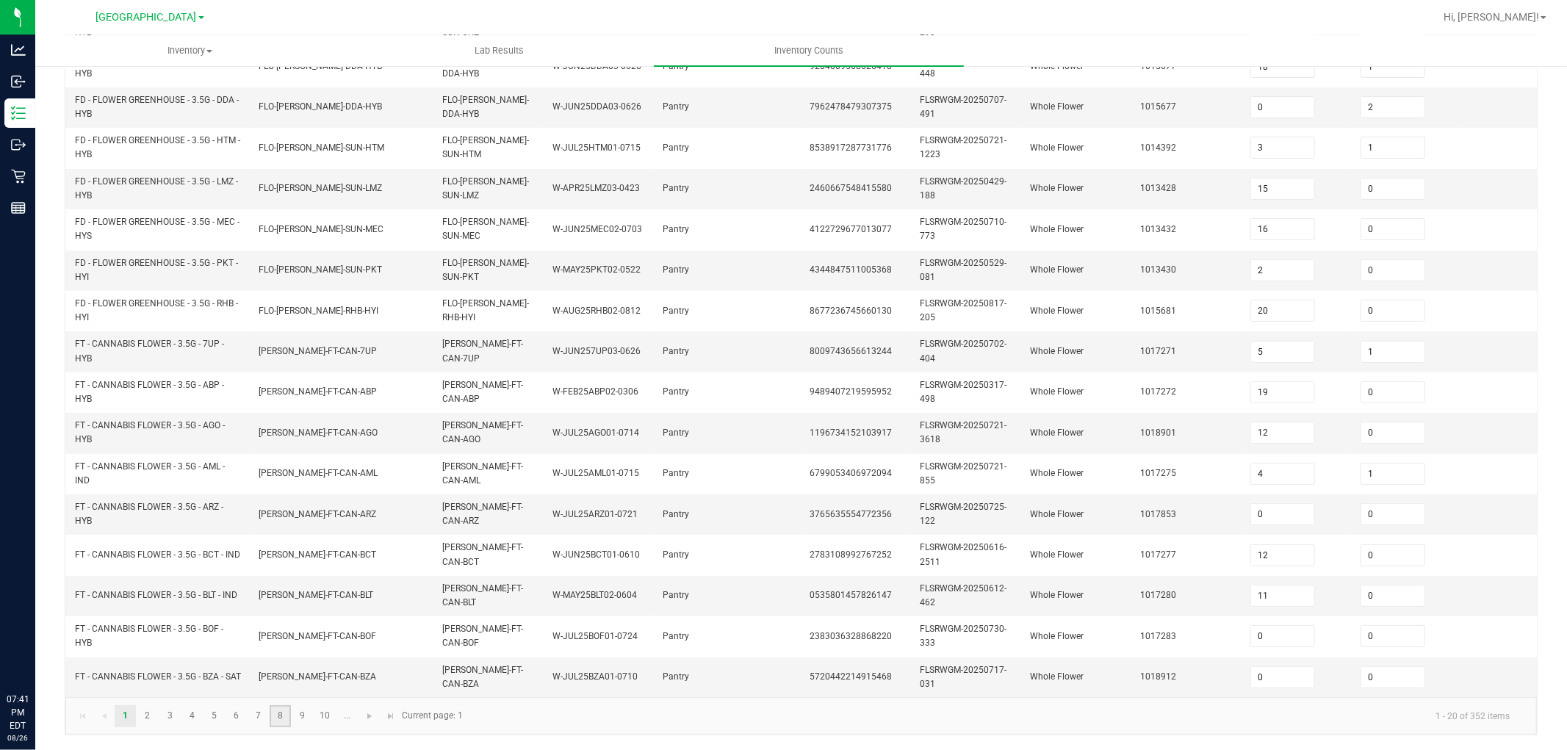
click at [270, 674] on link "8" at bounding box center [280, 716] width 21 height 22
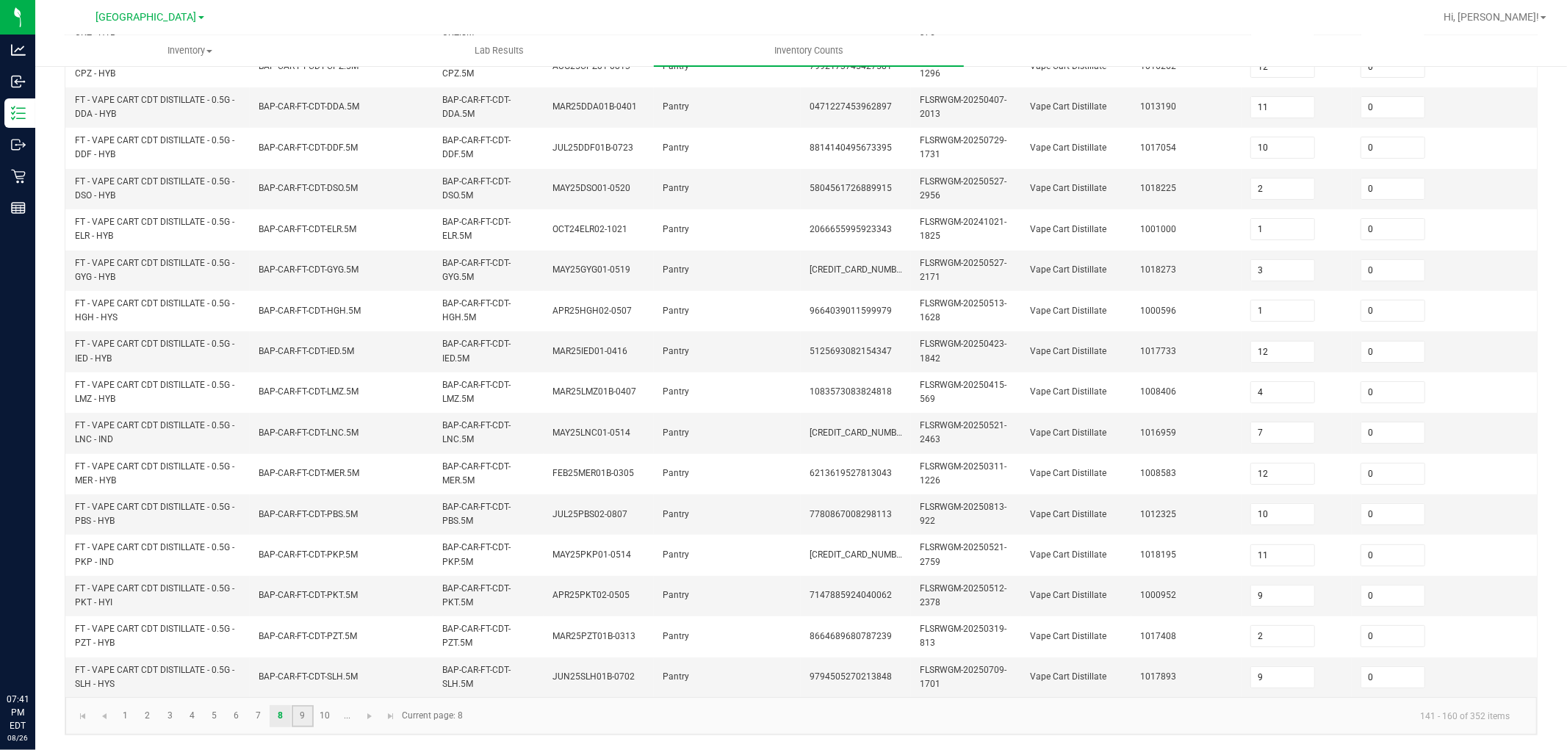
click at [305, 674] on link "9" at bounding box center [302, 716] width 21 height 22
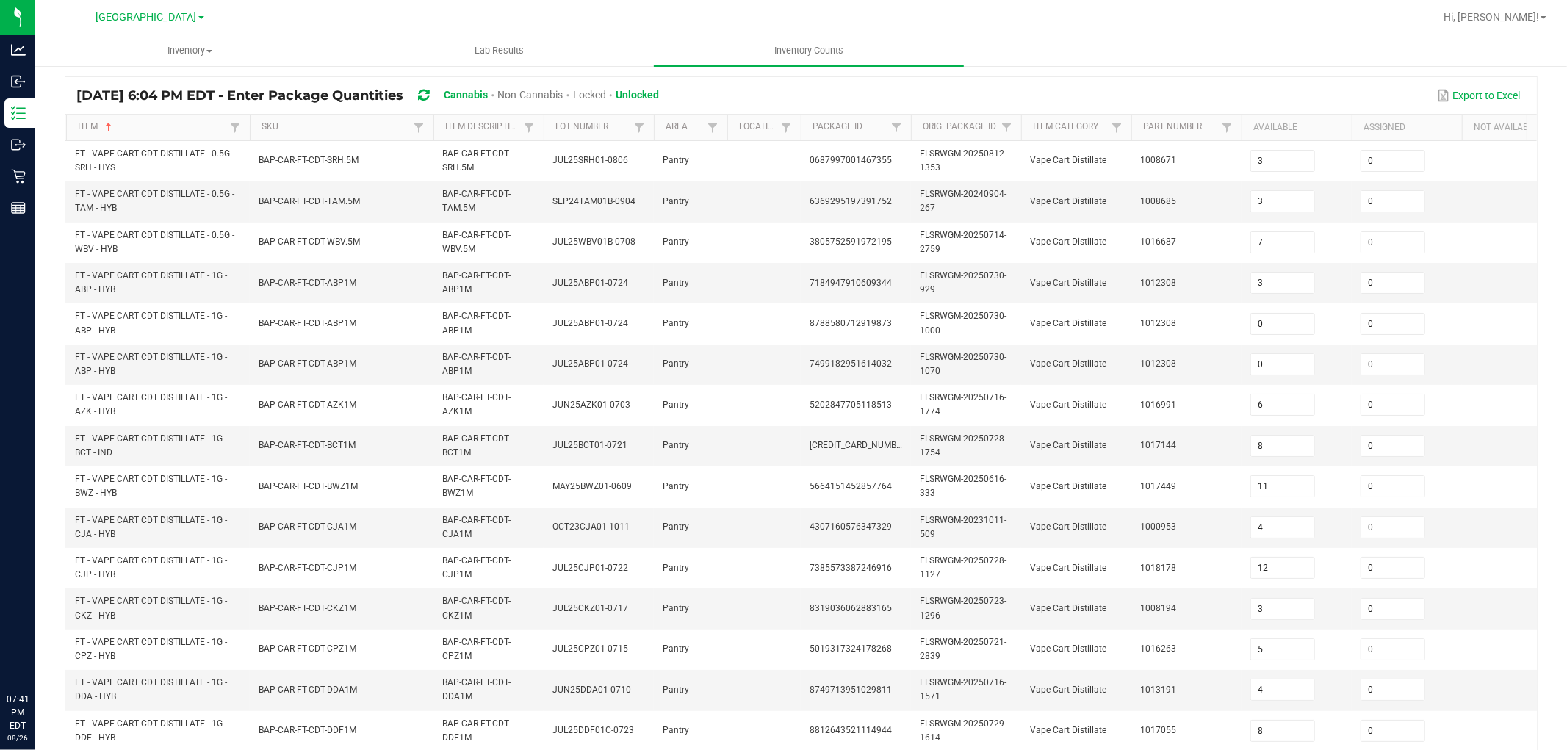
scroll to position [40, 0]
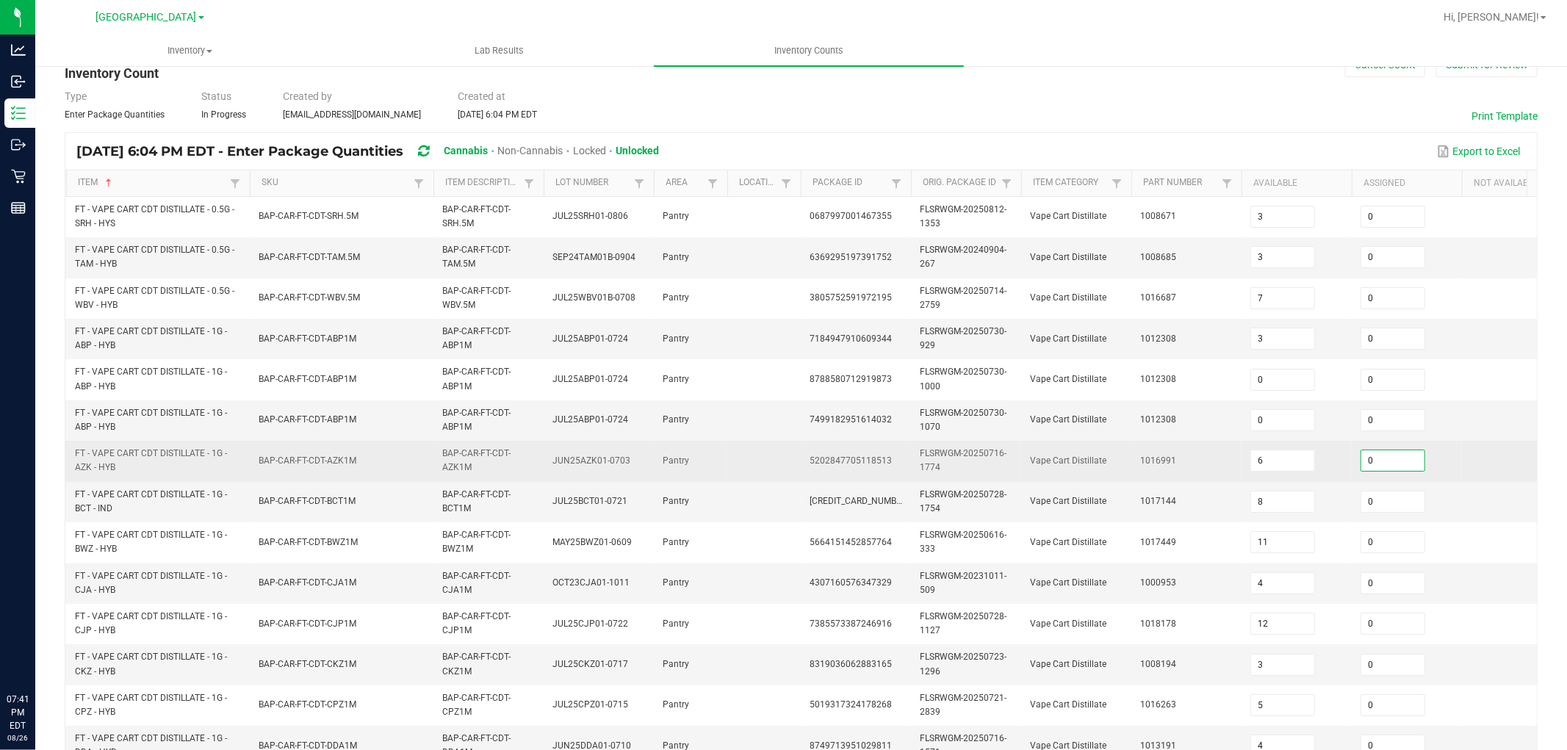
click at [1407, 461] on input "0" at bounding box center [1392, 460] width 63 height 21
click at [1146, 449] on td "1016991" at bounding box center [1186, 461] width 110 height 40
click at [366, 441] on td "BAP-CAR-FT-CDT-AZK1M" at bounding box center [342, 461] width 184 height 40
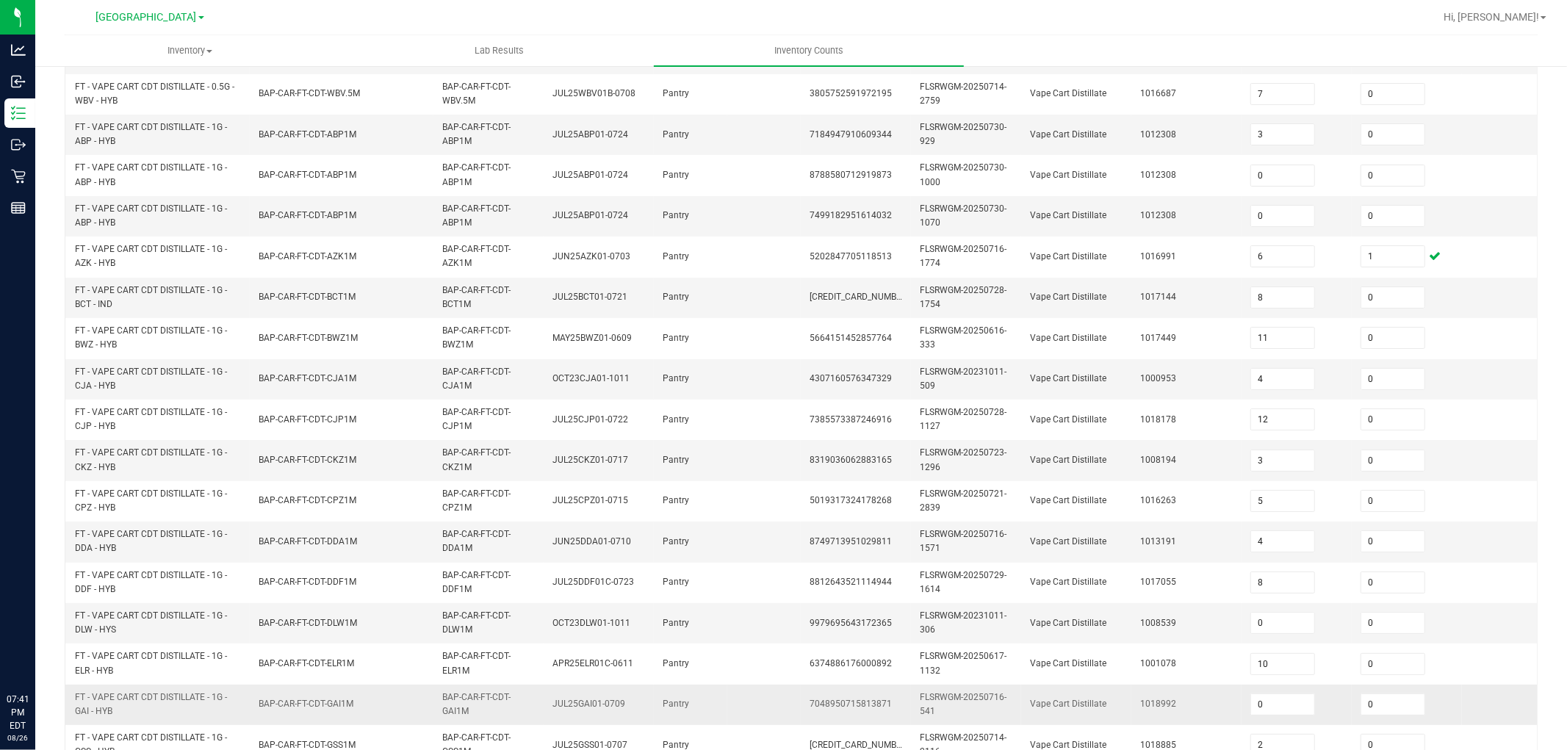
scroll to position [367, 0]
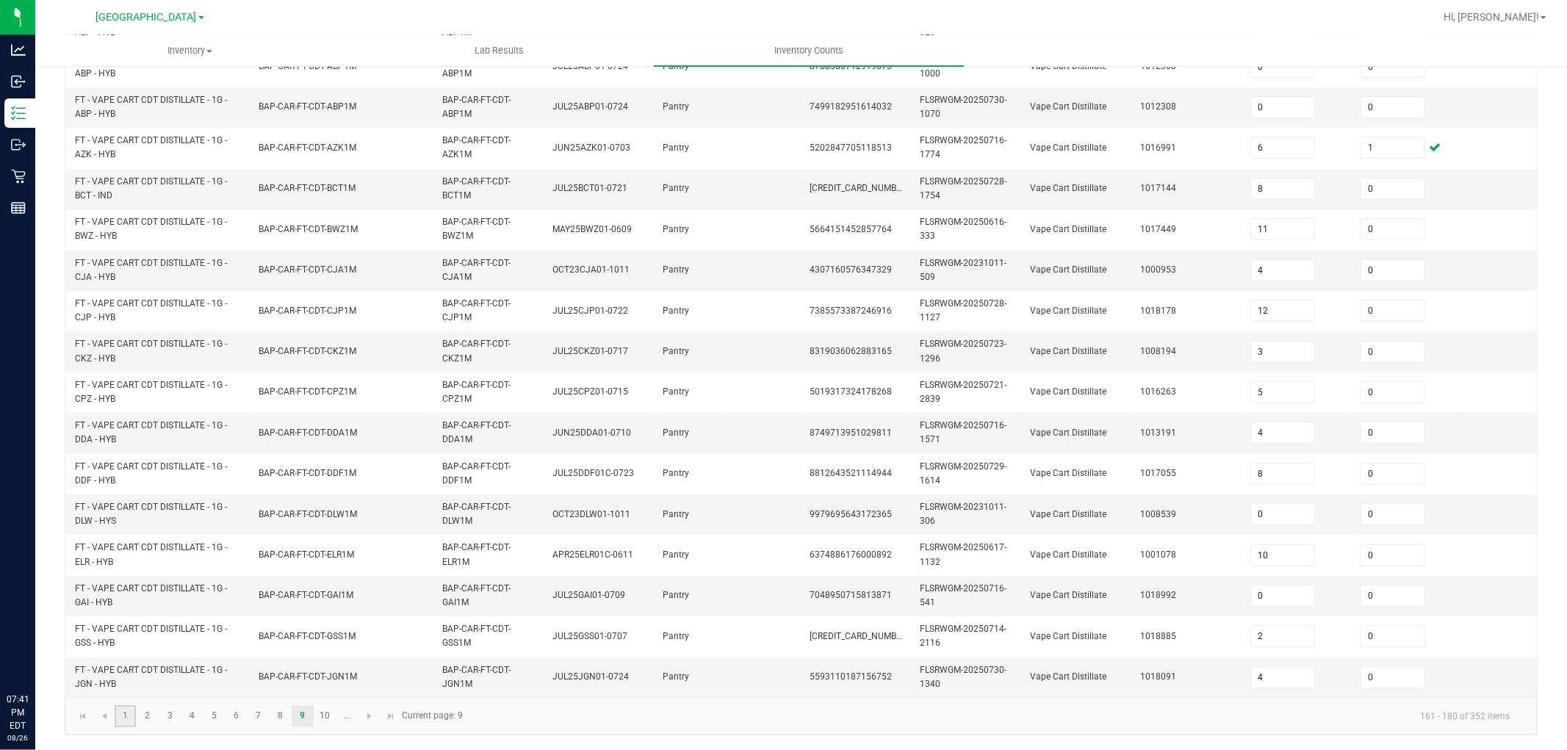
click at [120, 674] on link "1" at bounding box center [125, 716] width 21 height 22
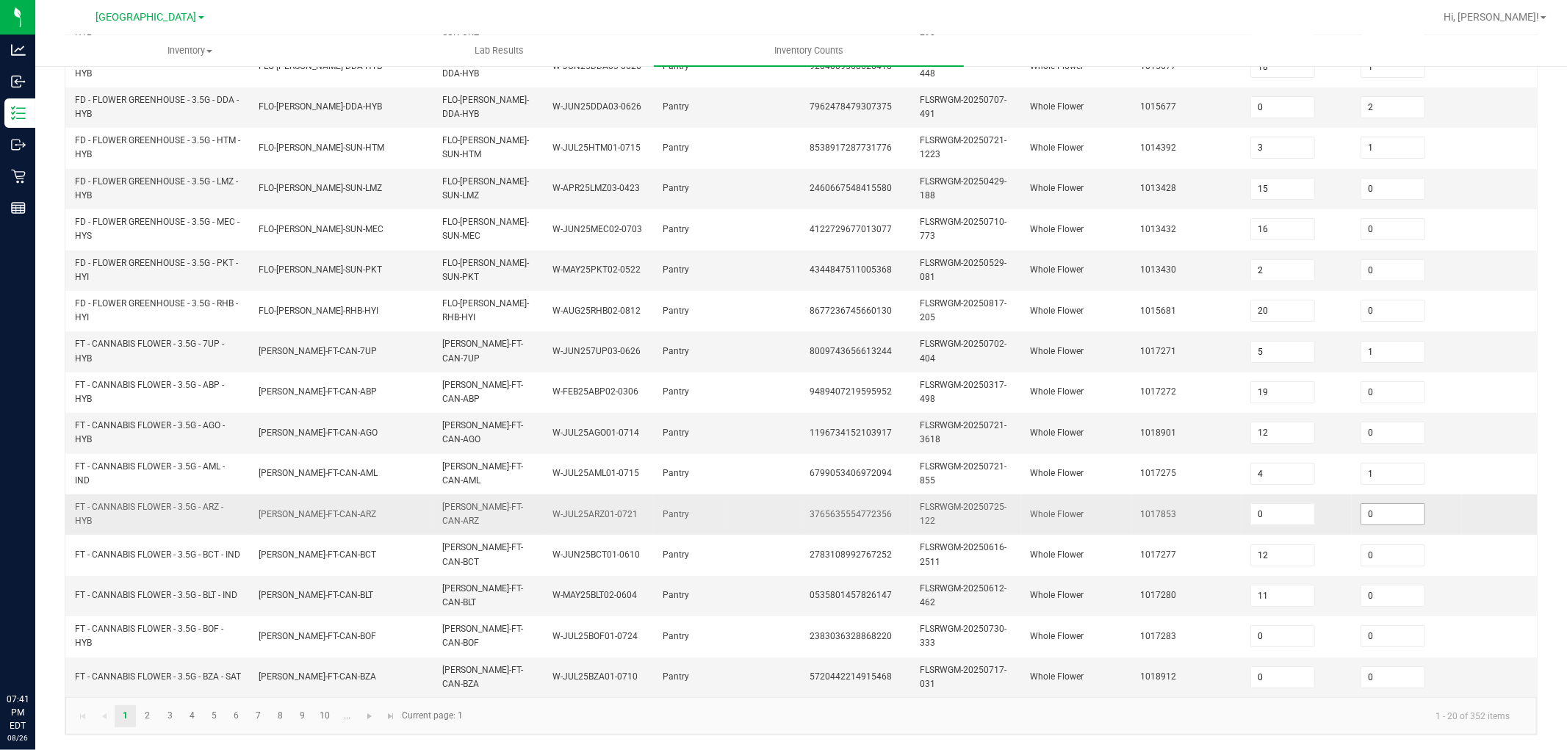
drag, startPoint x: 1360, startPoint y: 507, endPoint x: 1379, endPoint y: 500, distance: 20.2
click at [1362, 505] on span "0" at bounding box center [1392, 514] width 65 height 22
drag, startPoint x: 1379, startPoint y: 500, endPoint x: 1311, endPoint y: 488, distance: 69.4
click at [1377, 504] on input "0" at bounding box center [1392, 514] width 63 height 21
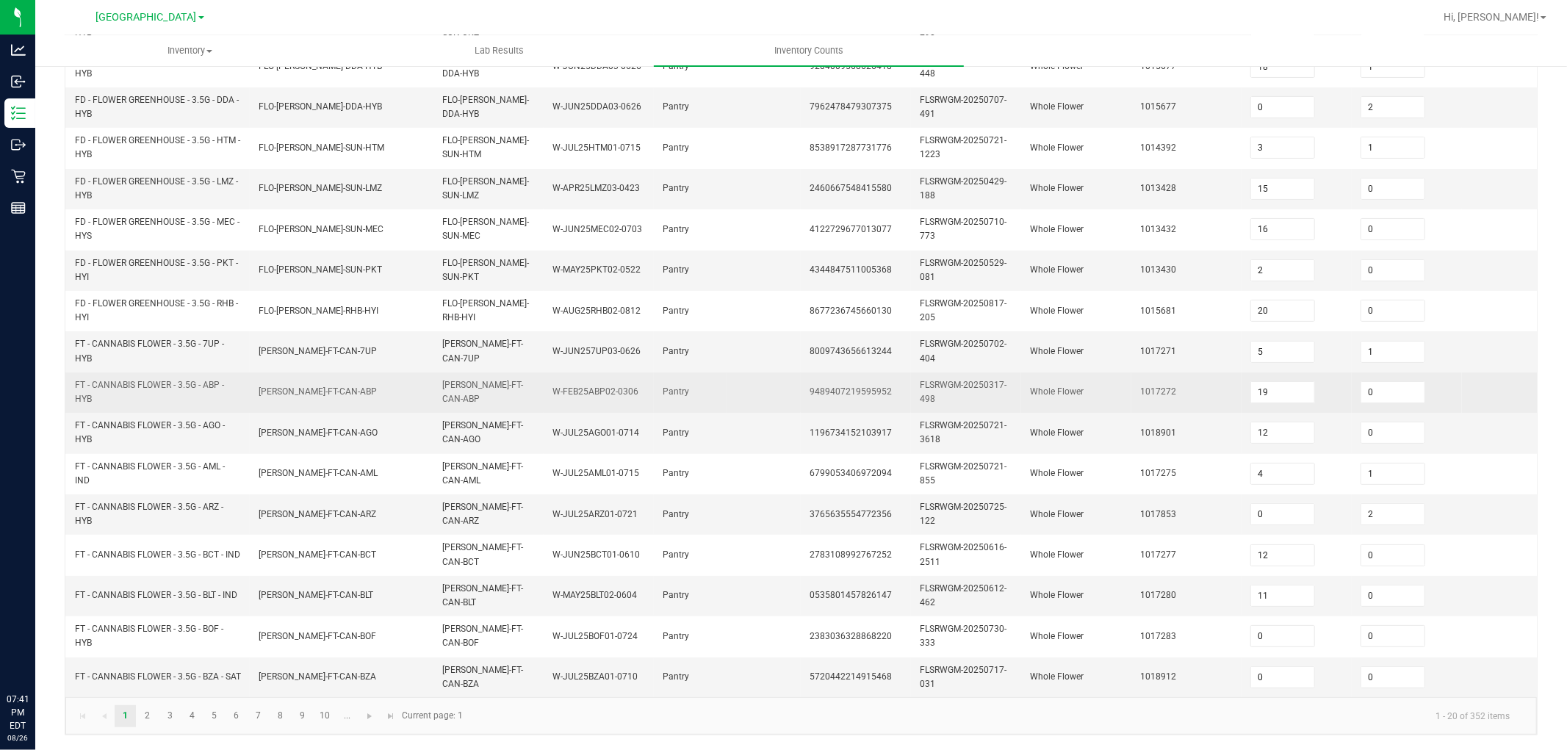
click at [1056, 388] on td "Whole Flower" at bounding box center [1076, 392] width 110 height 40
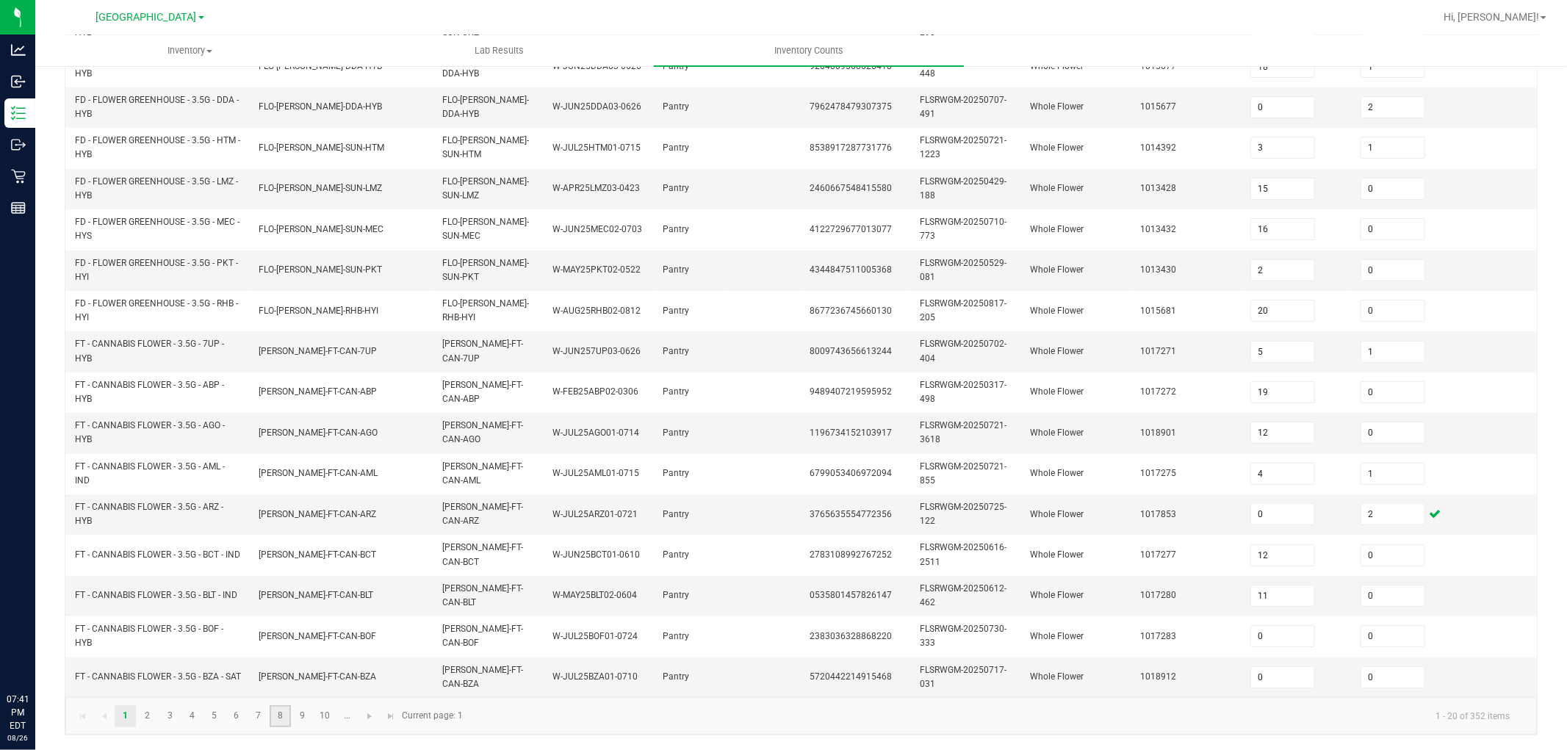
click at [274, 674] on link "8" at bounding box center [280, 716] width 21 height 22
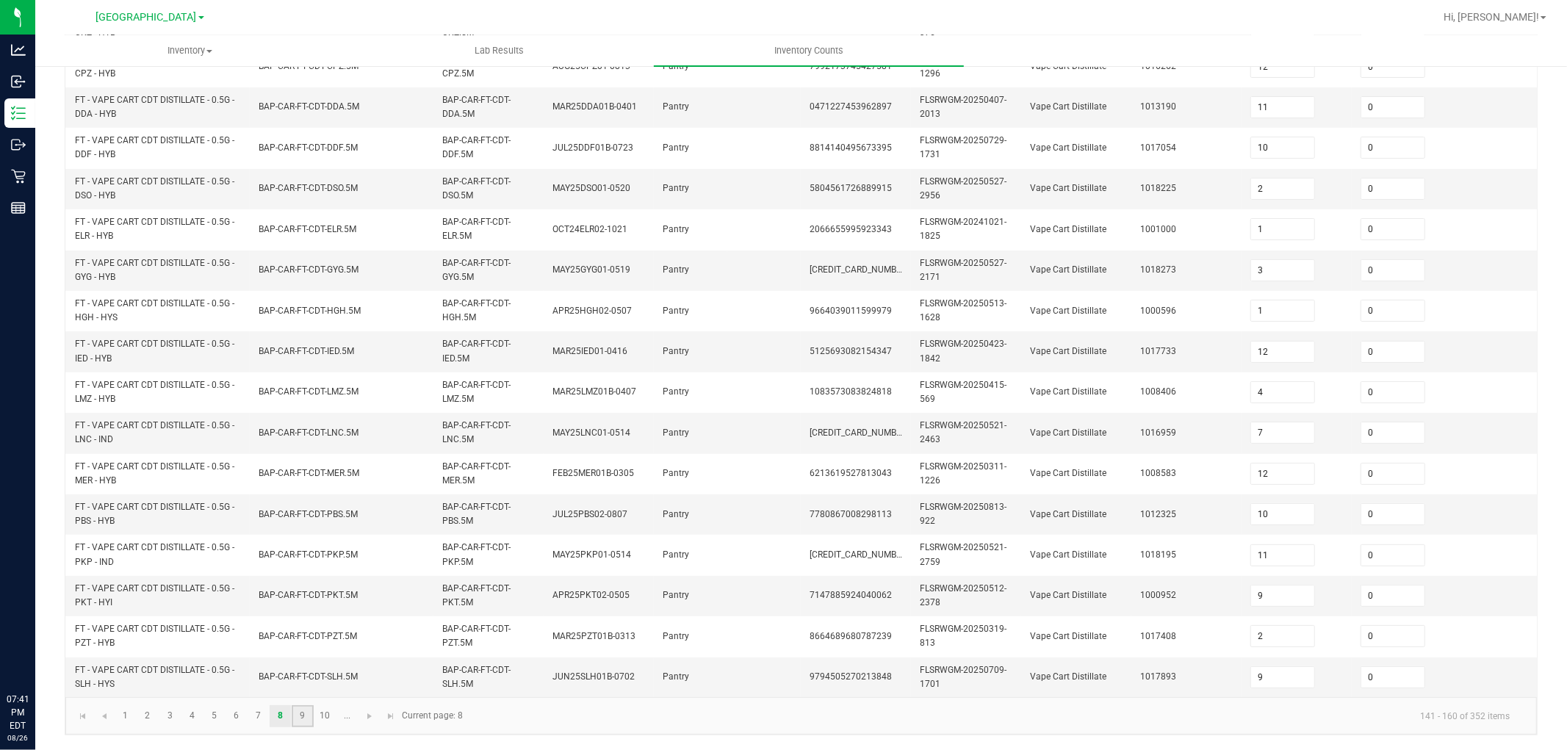
click at [299, 674] on link "9" at bounding box center [302, 716] width 21 height 22
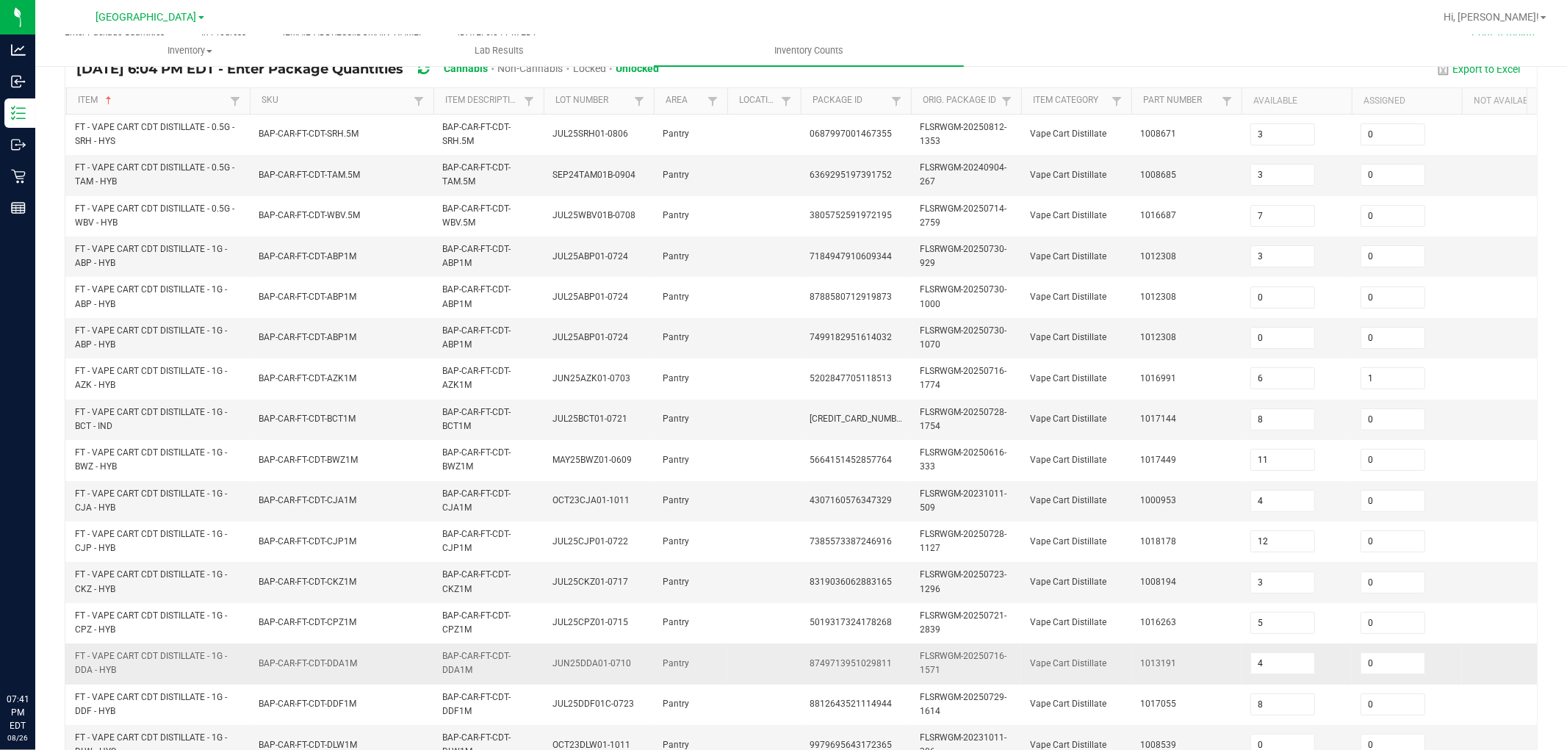
scroll to position [122, 0]
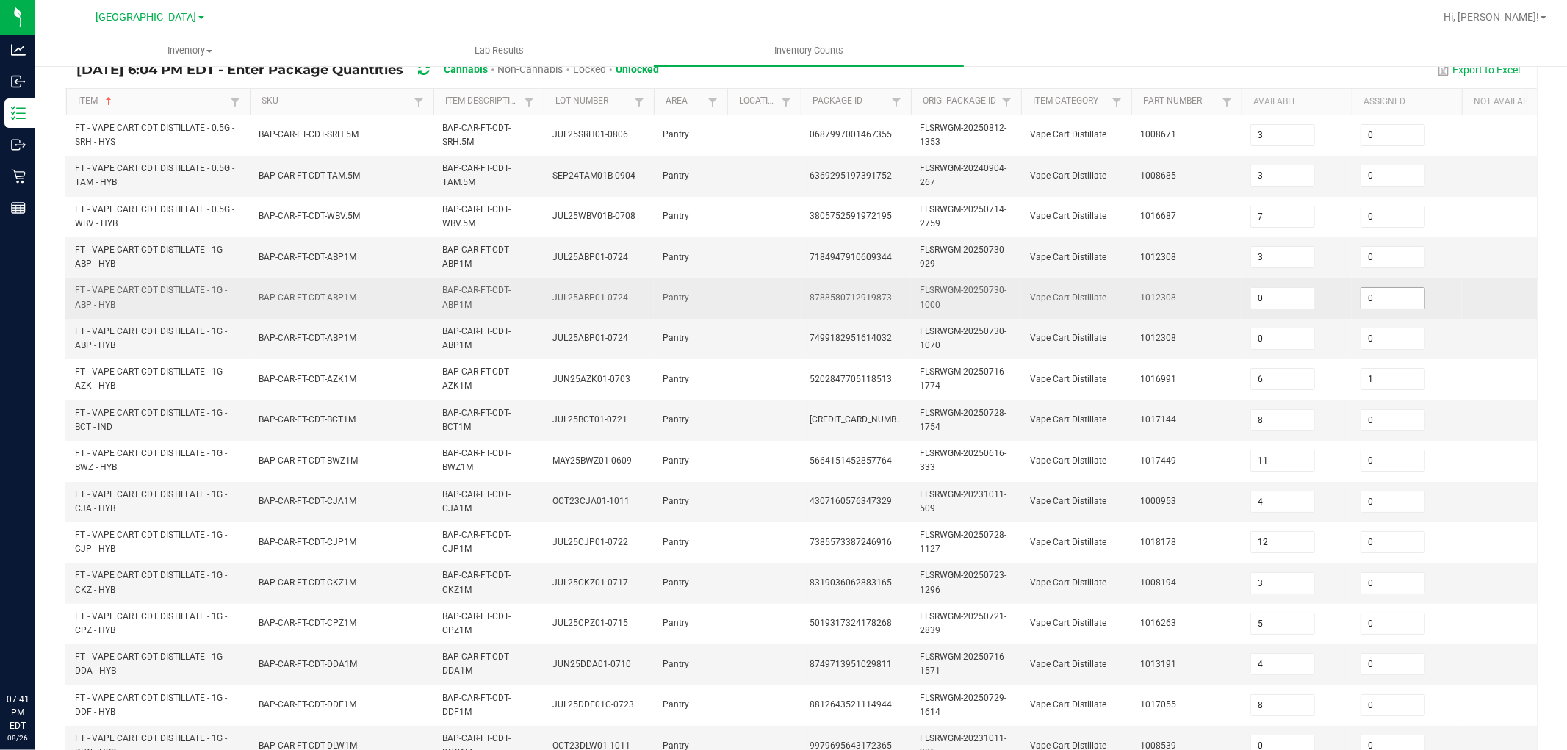
click at [1375, 296] on input "0" at bounding box center [1392, 298] width 63 height 21
click at [1139, 280] on td "1012308" at bounding box center [1186, 298] width 110 height 40
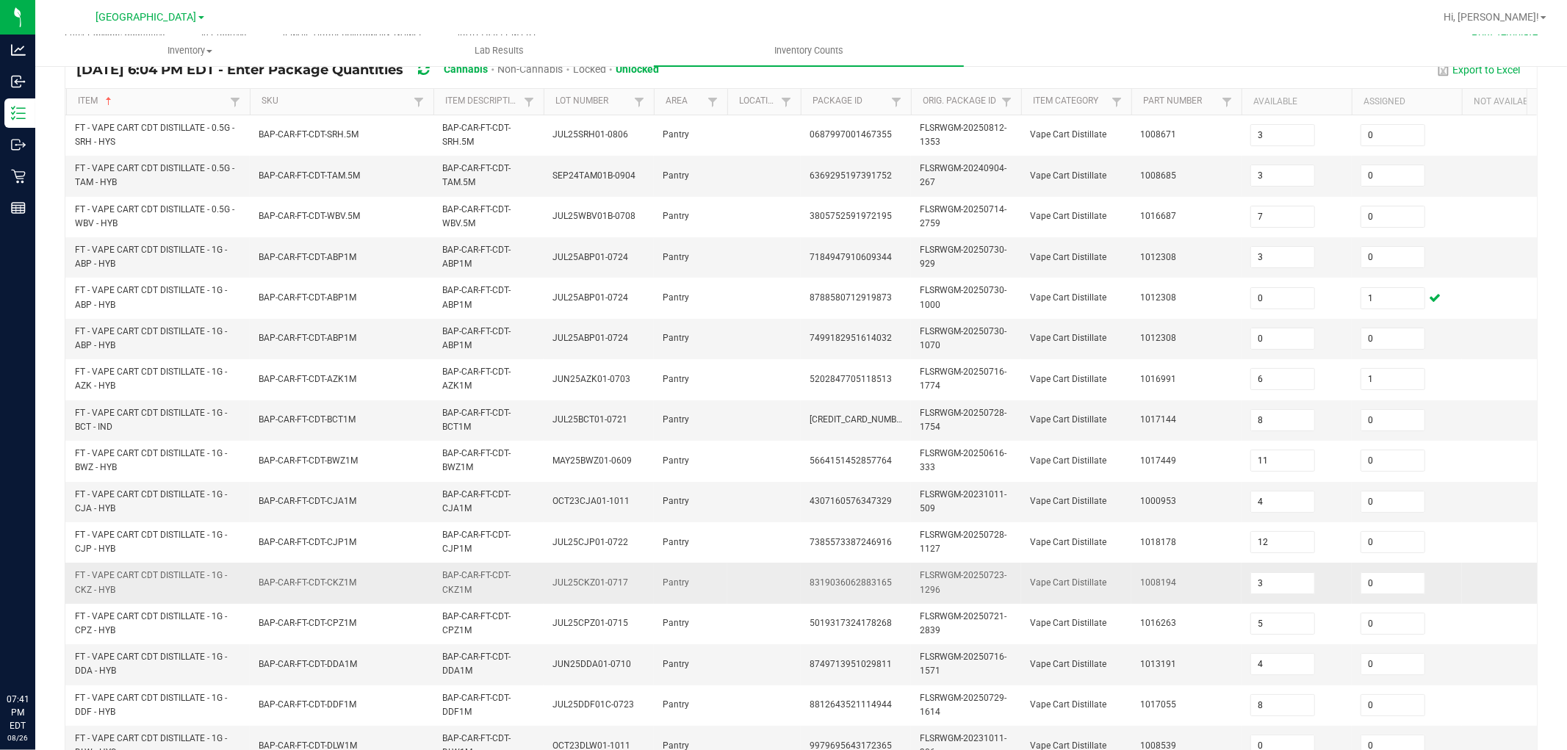
click at [208, 592] on span "FT - VAPE CART CDT DISTILLATE - 1G - CKZ - HYB" at bounding box center [158, 582] width 166 height 28
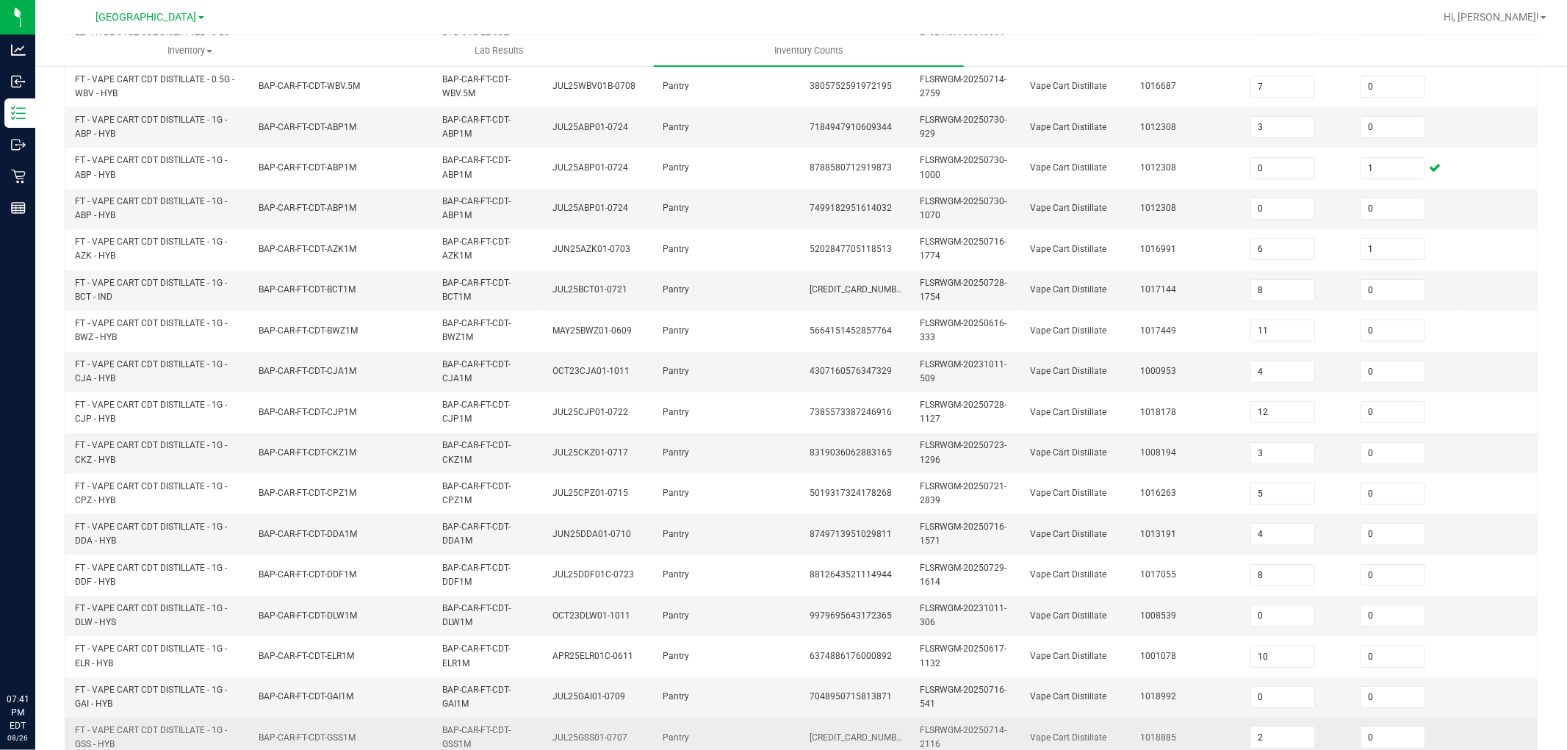
scroll to position [367, 0]
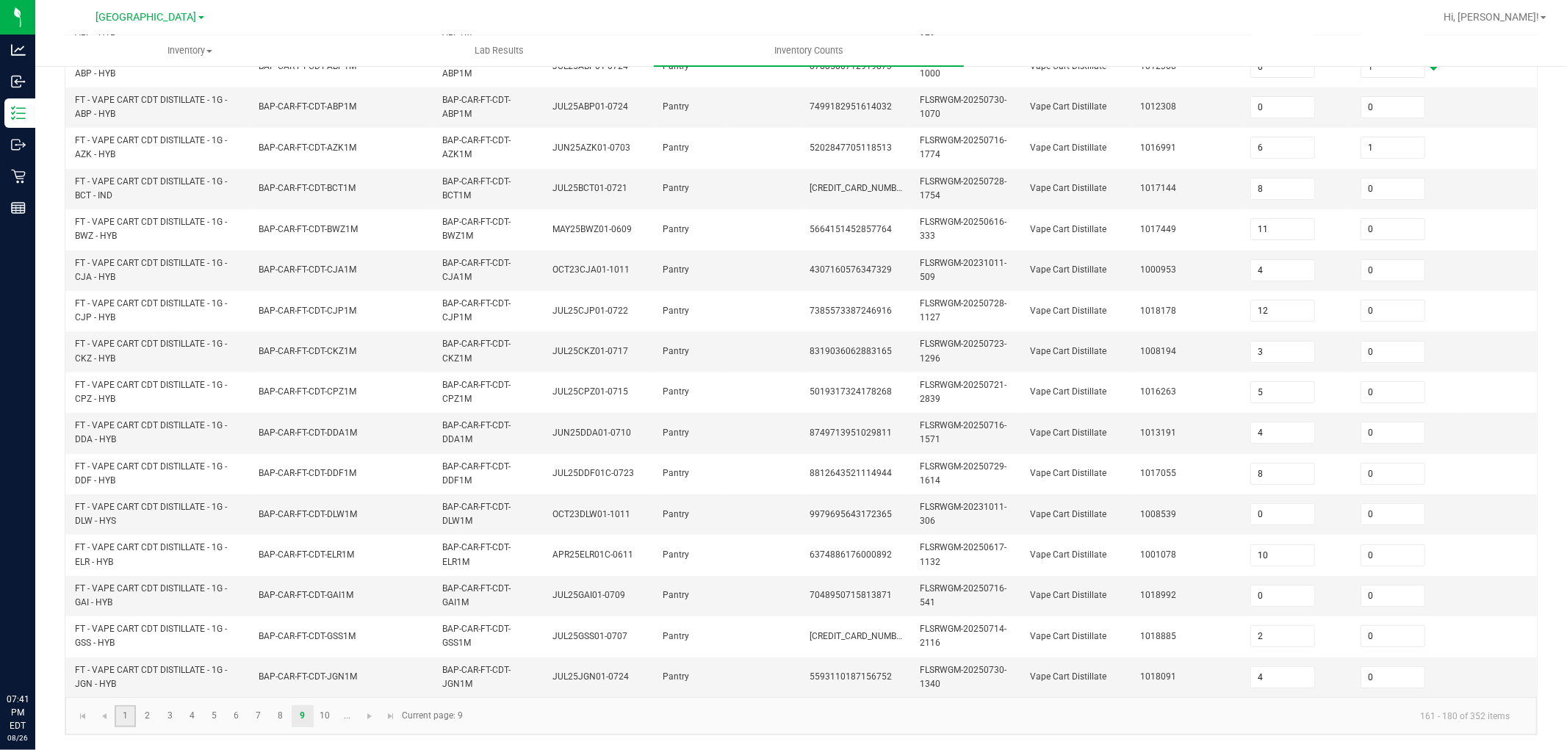
click at [130, 674] on link "1" at bounding box center [125, 716] width 21 height 22
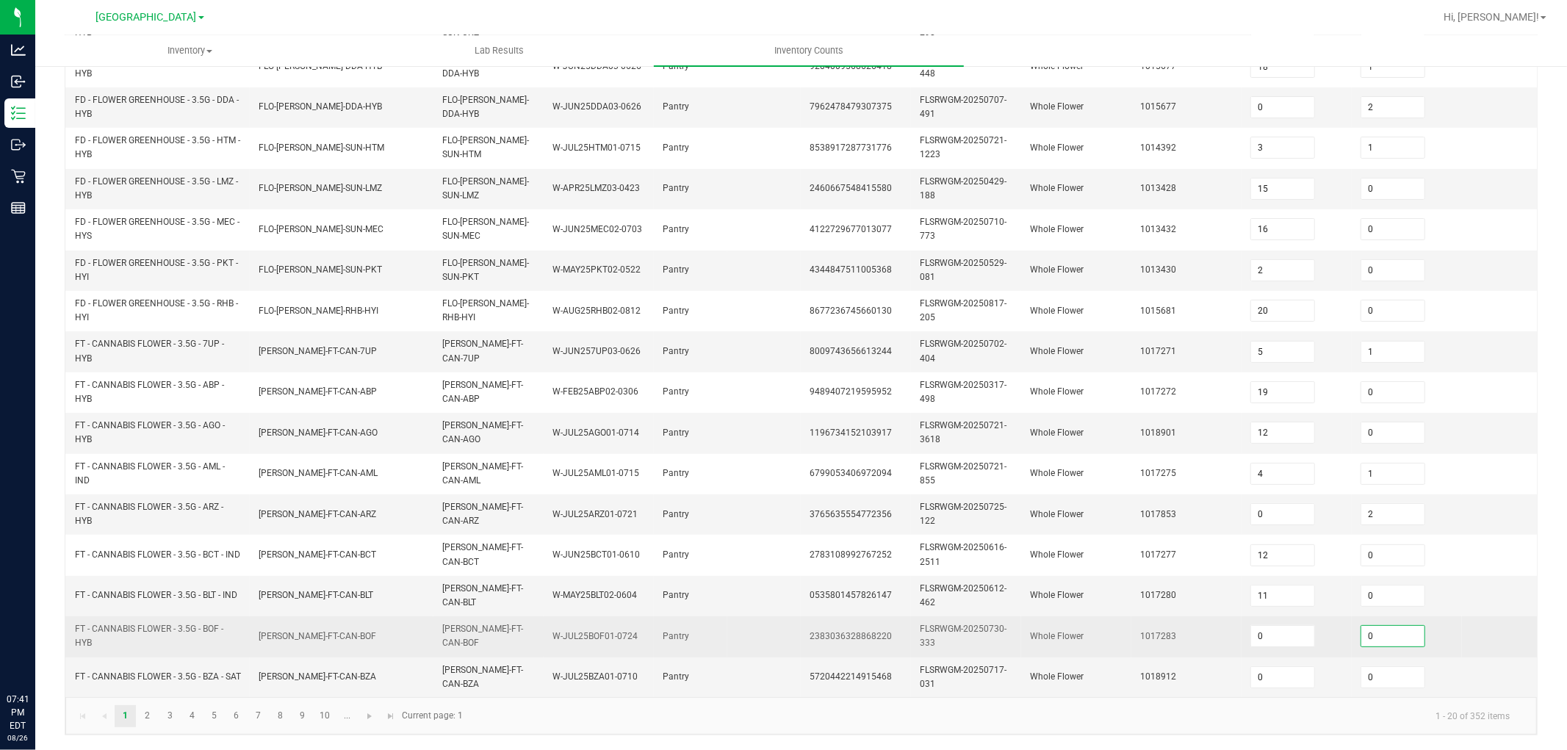
click at [1397, 627] on input "0" at bounding box center [1392, 636] width 63 height 21
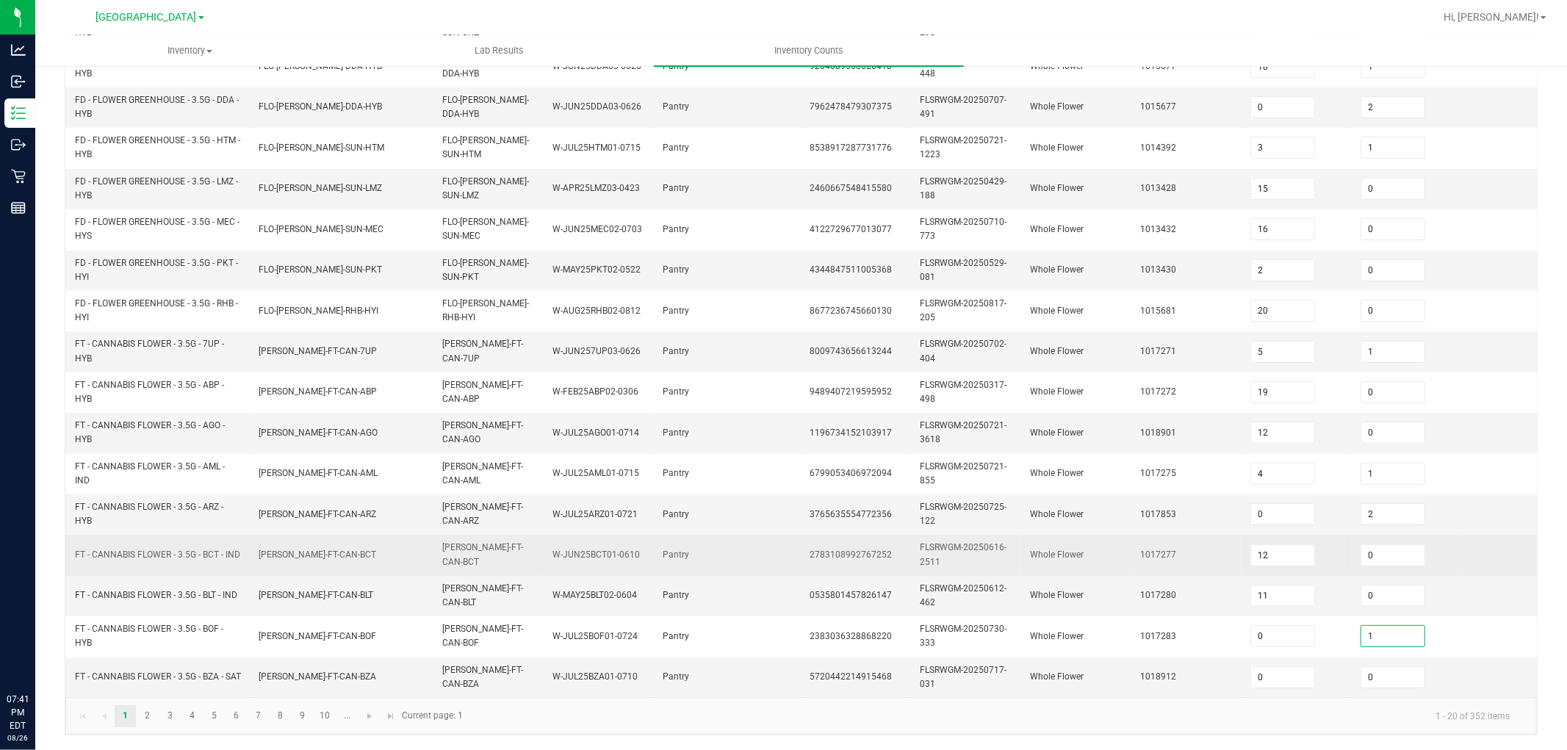
click at [1143, 548] on td "1017277" at bounding box center [1186, 555] width 110 height 40
click at [1033, 547] on td "Whole Flower" at bounding box center [1076, 555] width 110 height 40
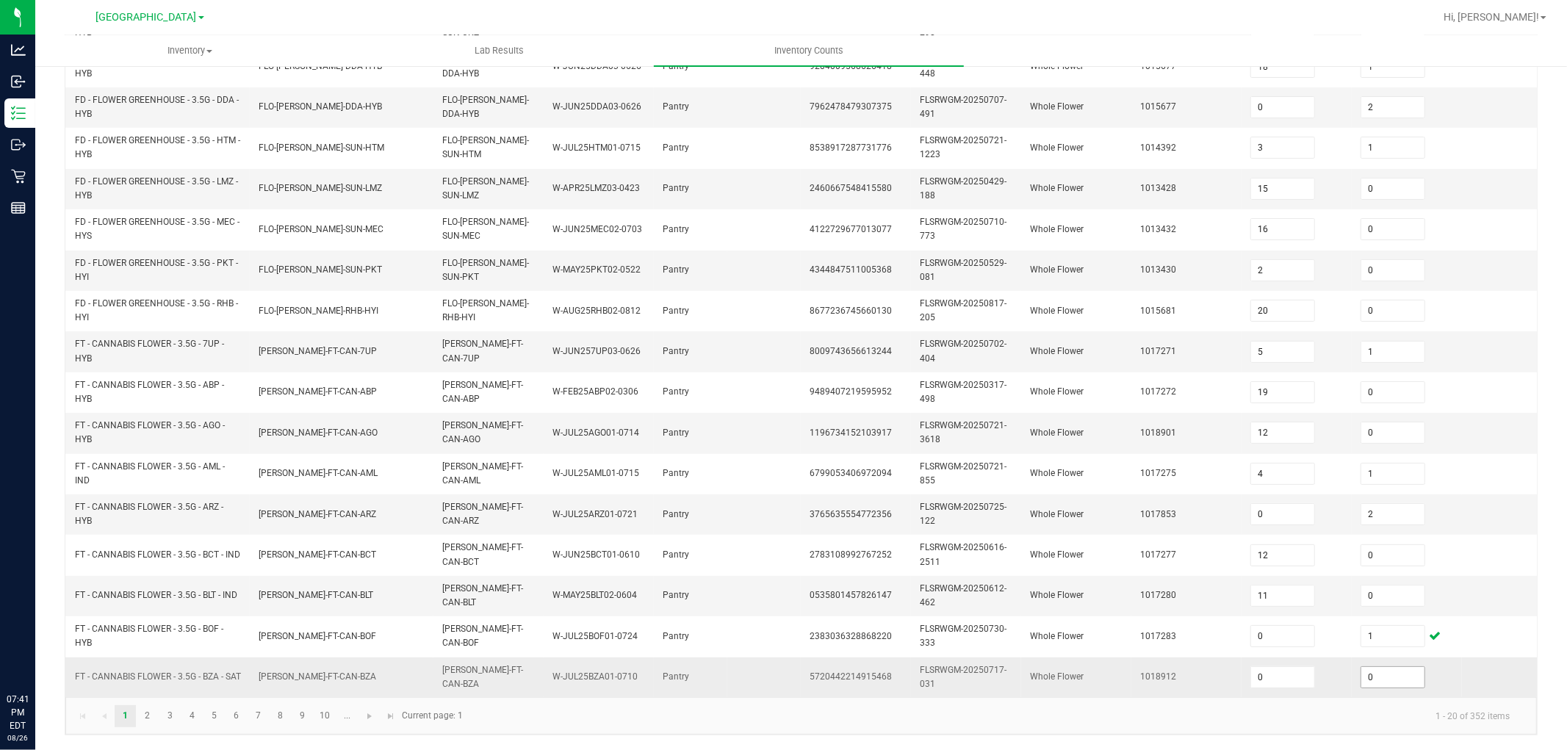
click at [1397, 667] on input "0" at bounding box center [1392, 677] width 63 height 21
click at [1115, 576] on td "Whole Flower" at bounding box center [1076, 596] width 110 height 40
click at [143, 674] on link "2" at bounding box center [147, 716] width 21 height 22
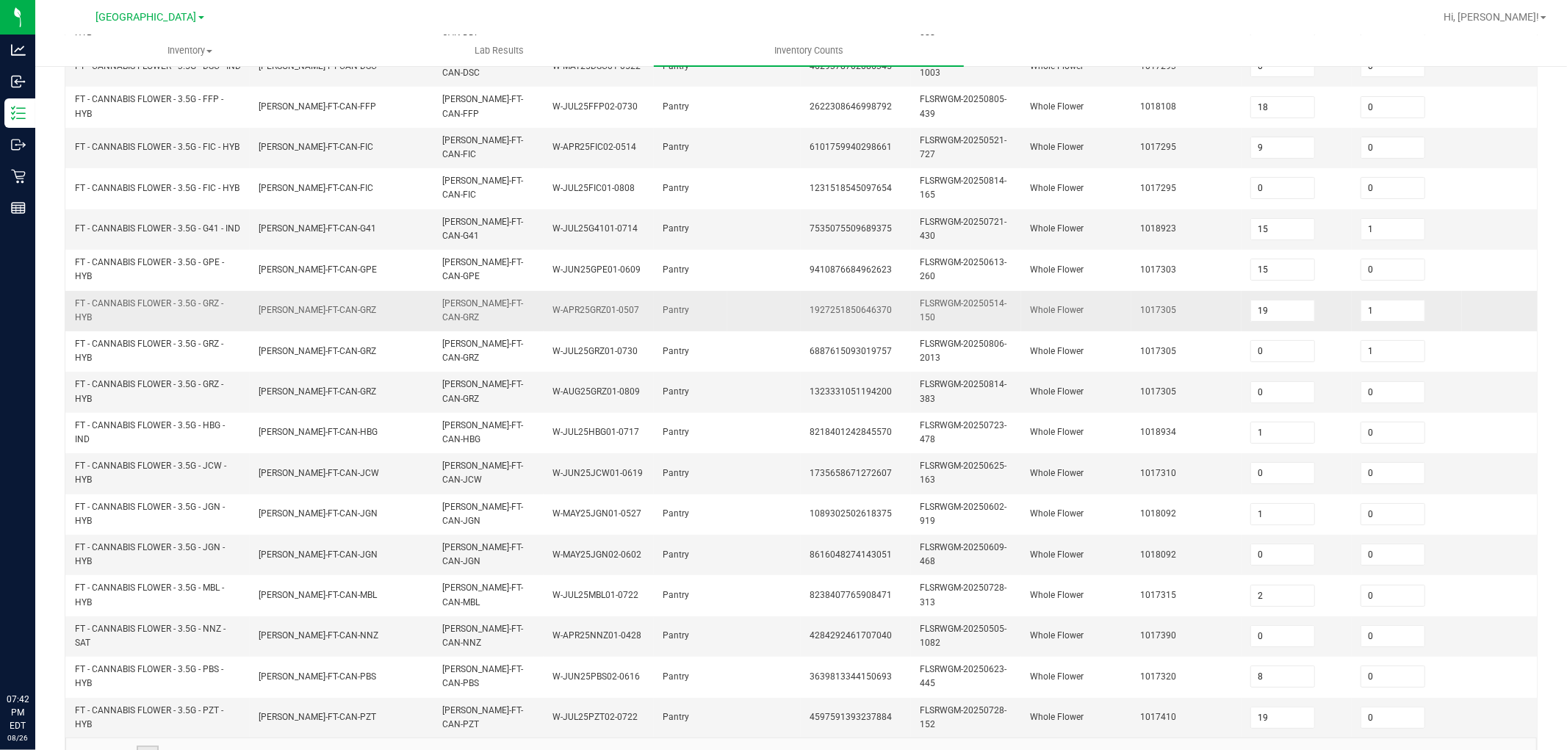
scroll to position [122, 0]
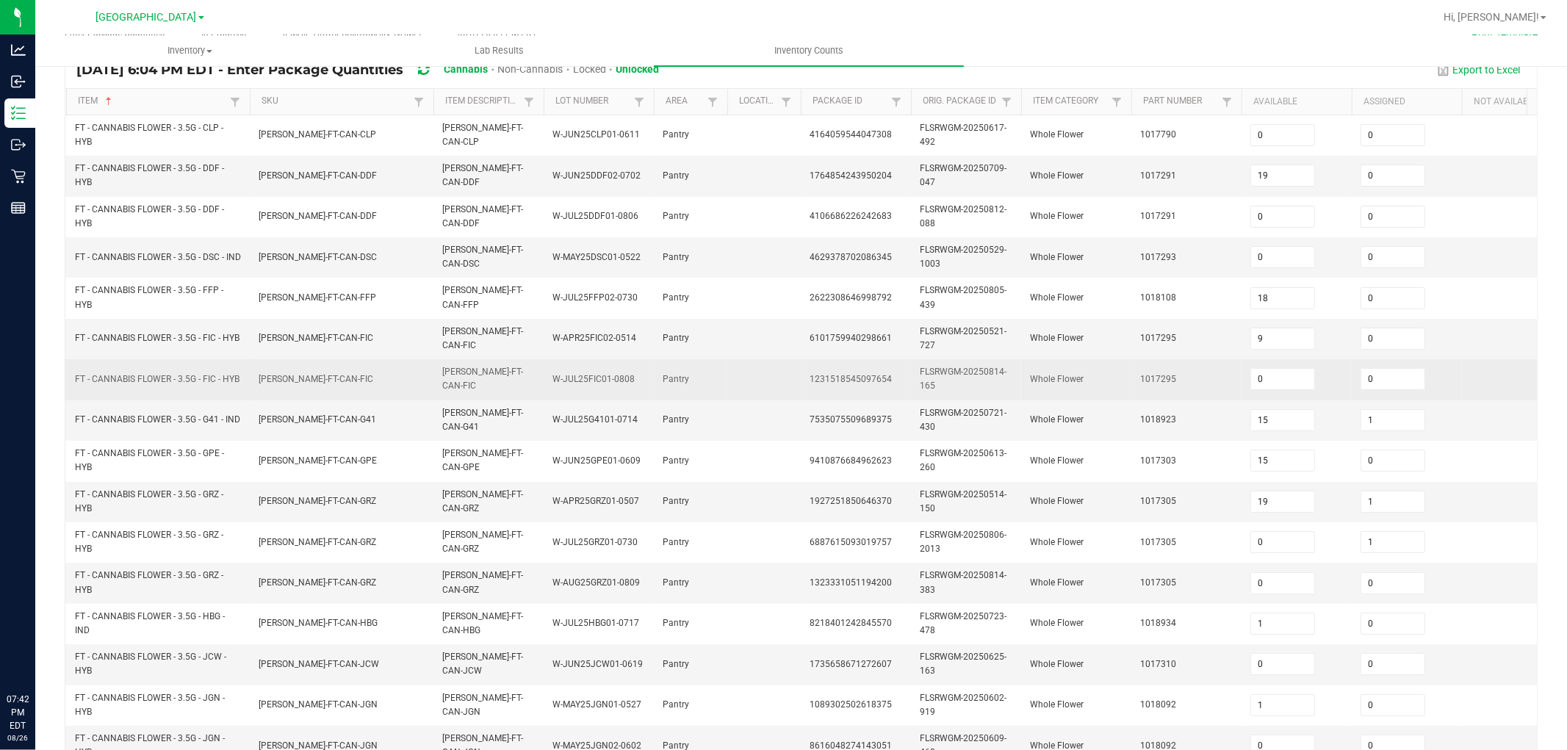
click at [894, 379] on td "1231518545097654" at bounding box center [856, 379] width 110 height 40
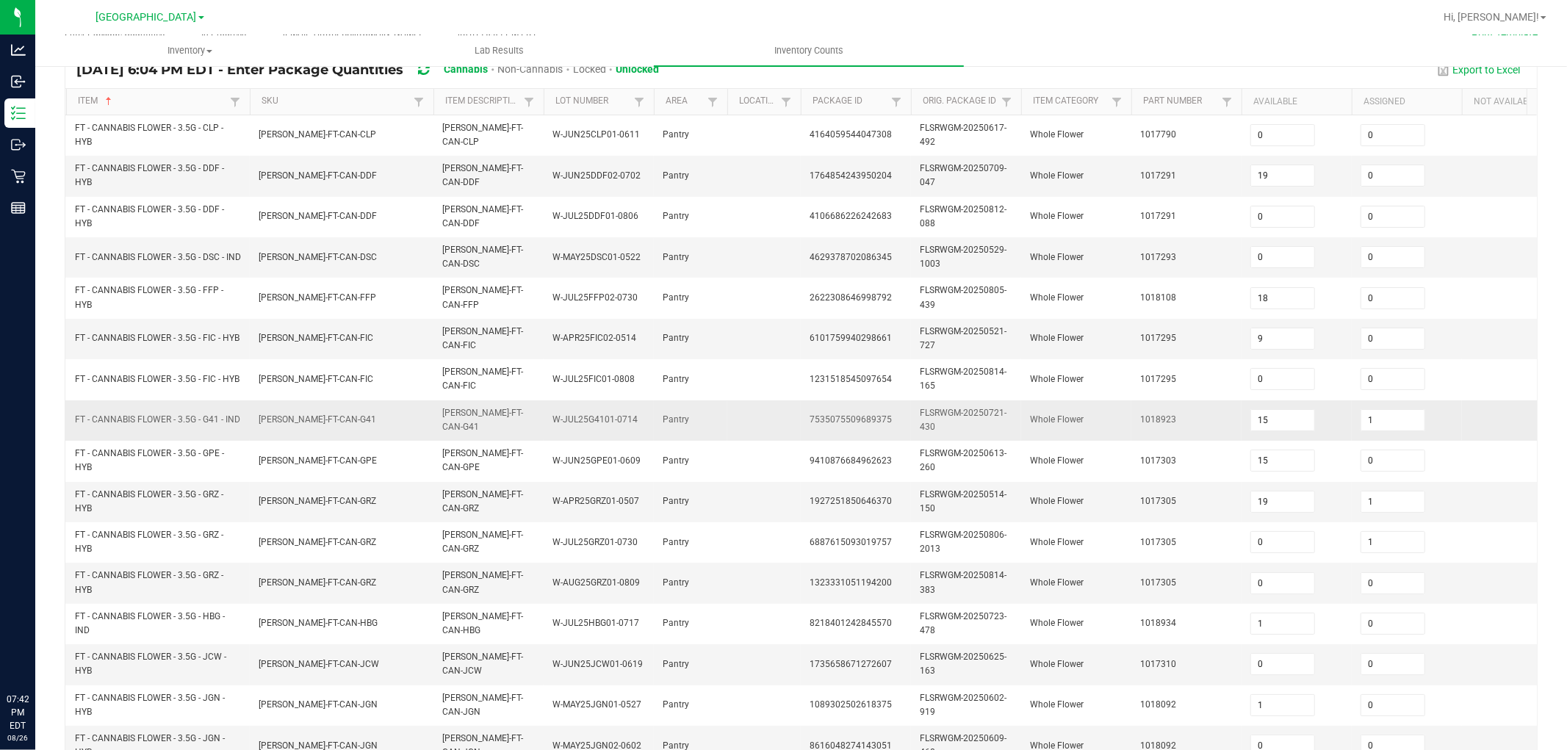
click at [170, 430] on td "FT - CANNABIS FLOWER - 3.5G - G41 - IND" at bounding box center [158, 420] width 184 height 40
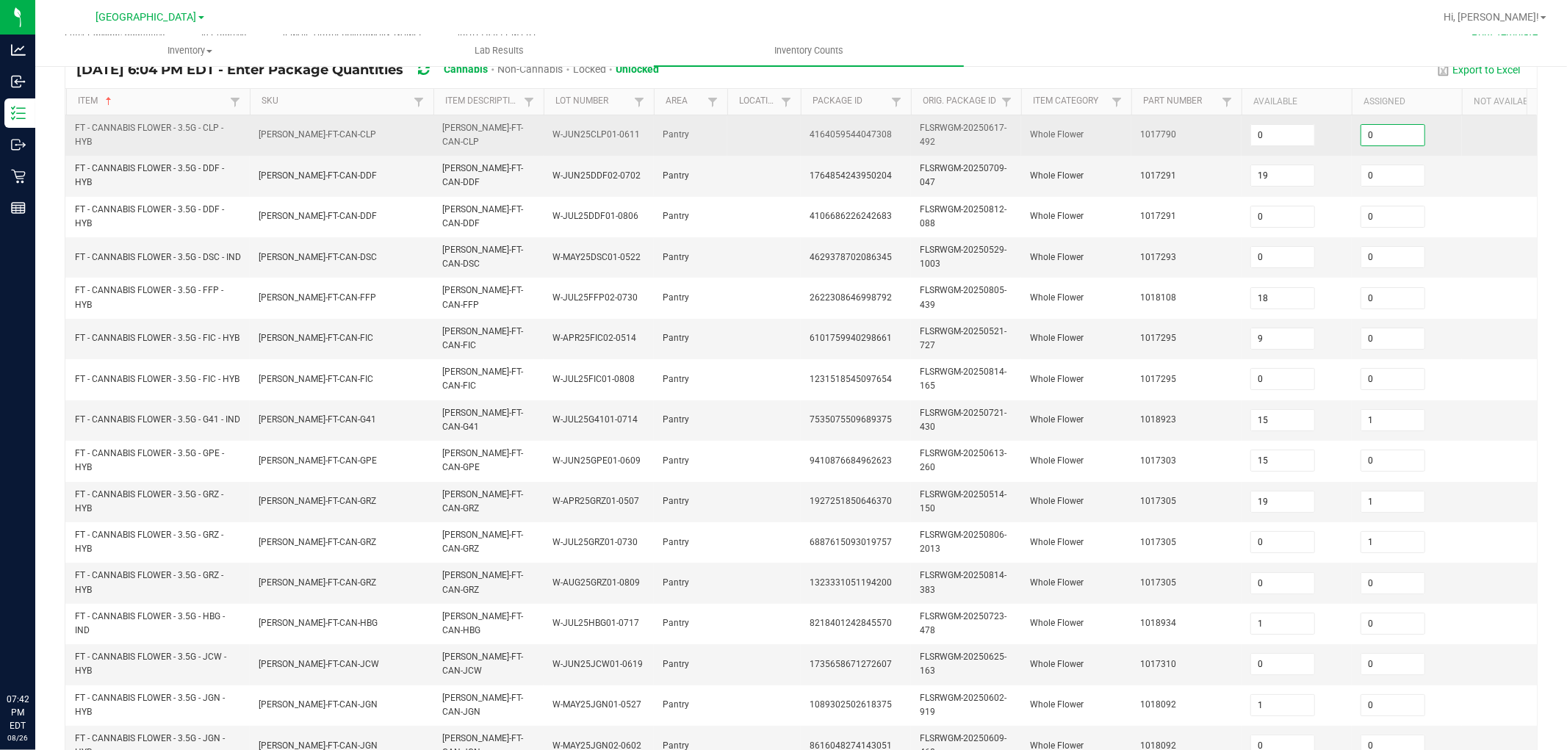
click at [1384, 136] on input "0" at bounding box center [1392, 135] width 63 height 21
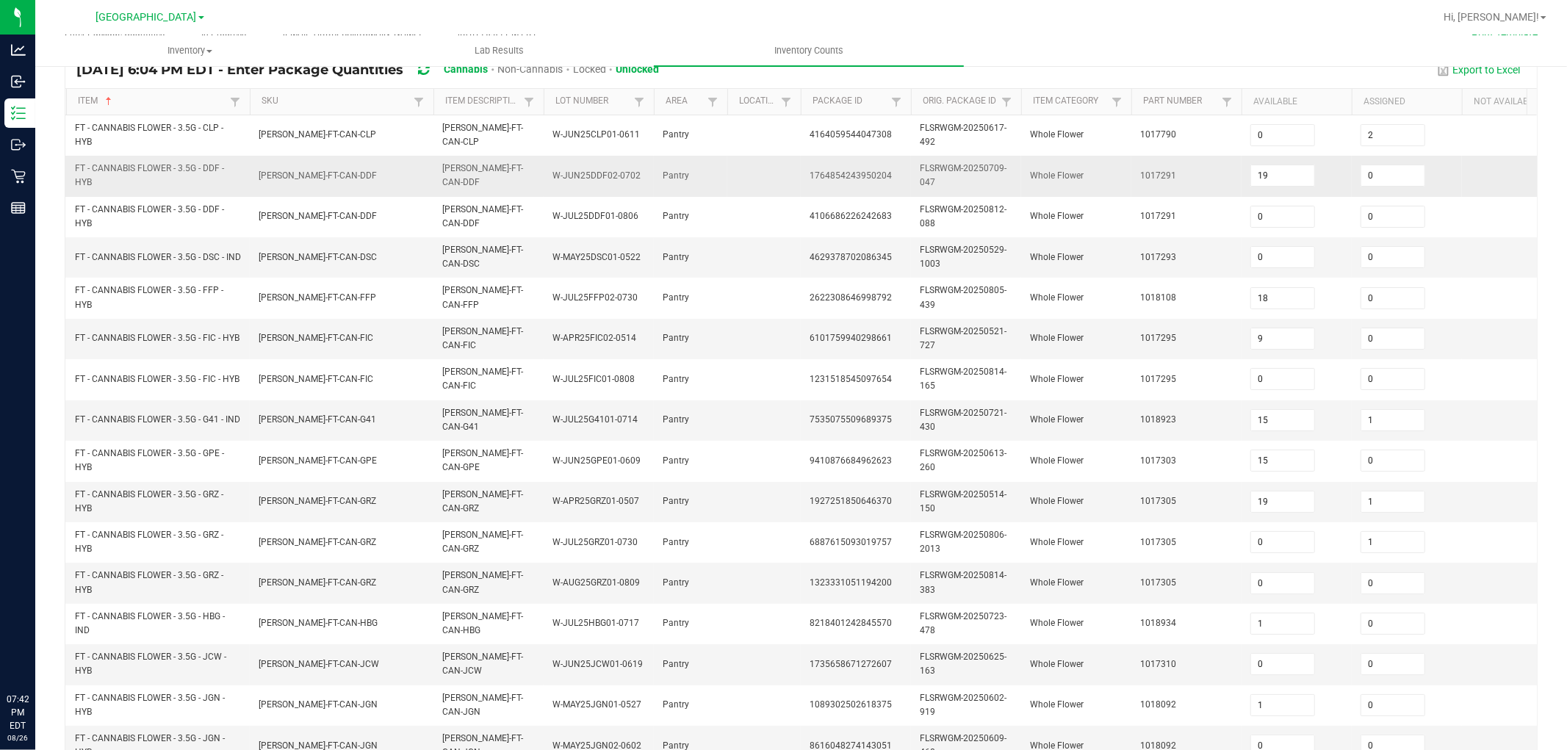
click at [1058, 181] on td "Whole Flower" at bounding box center [1076, 176] width 110 height 40
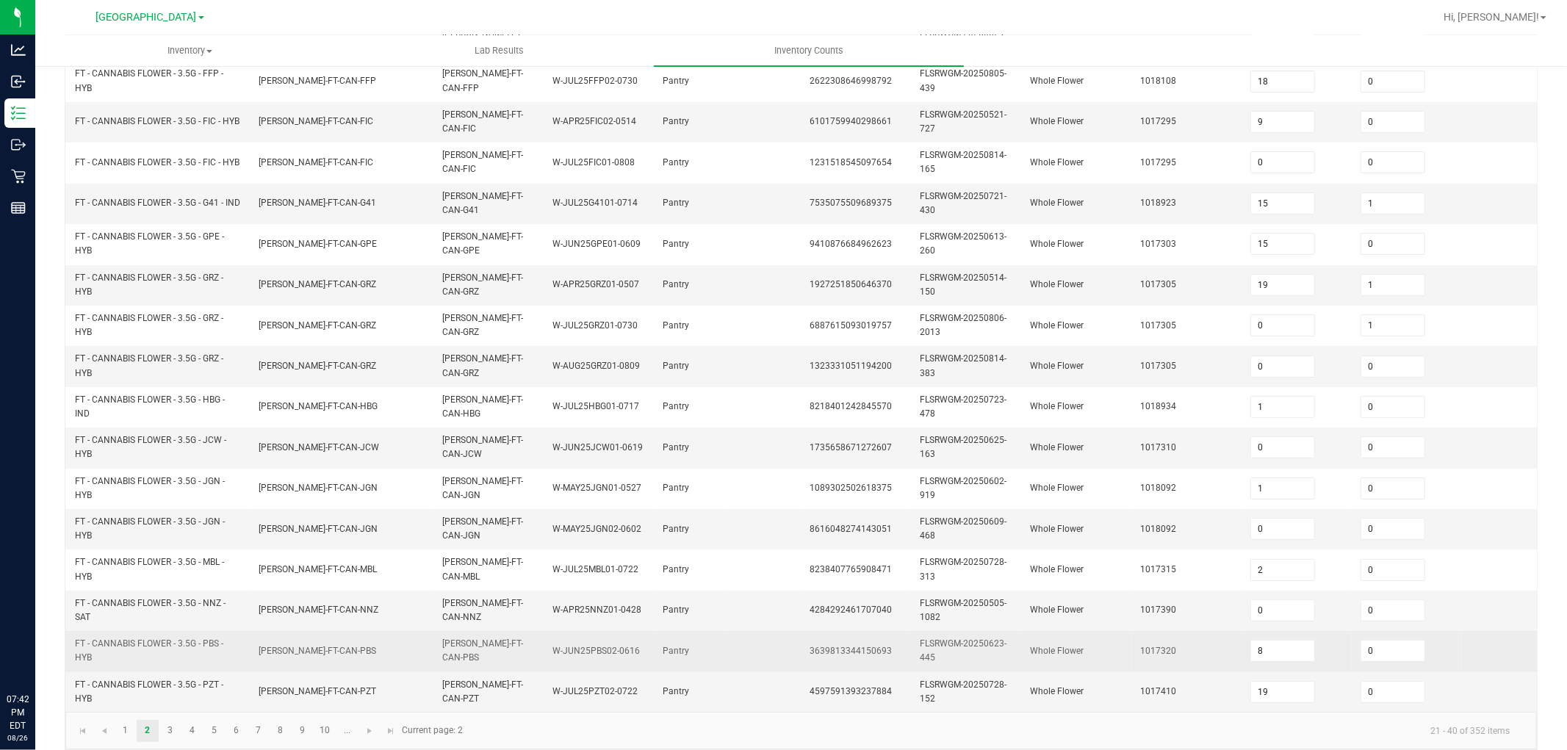
scroll to position [367, 0]
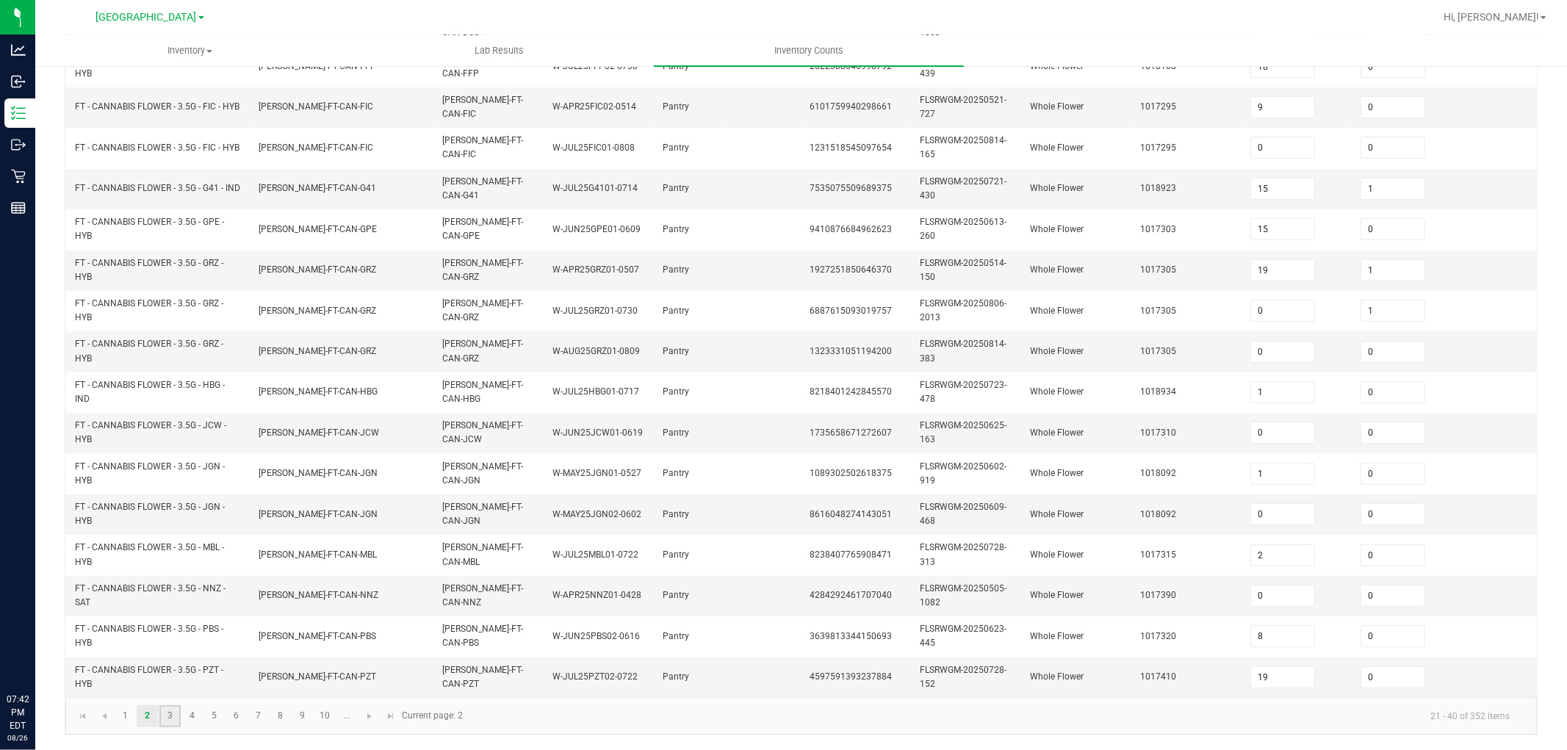
click at [174, 674] on link "3" at bounding box center [169, 716] width 21 height 22
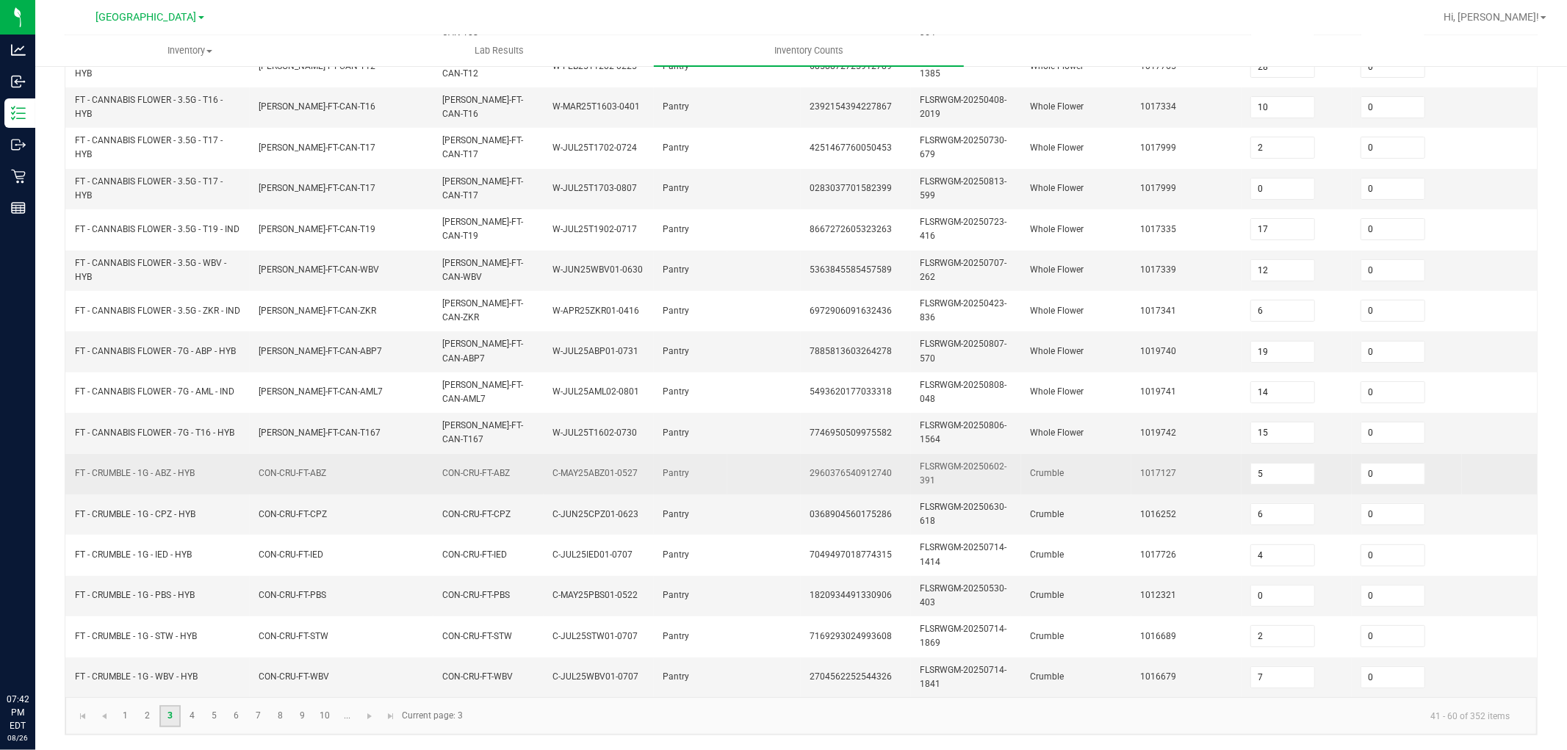
scroll to position [0, 0]
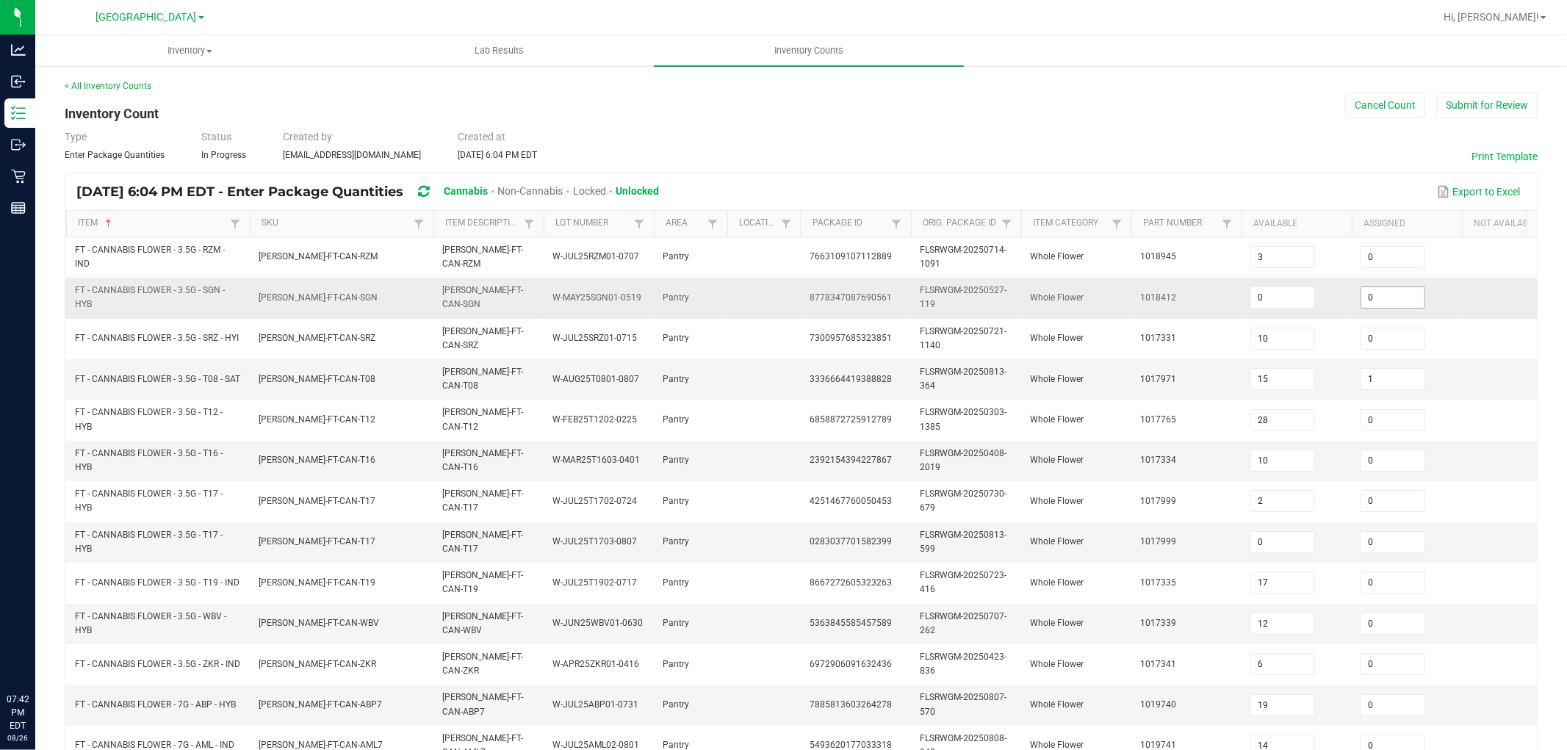
drag, startPoint x: 1386, startPoint y: 297, endPoint x: 1218, endPoint y: 300, distance: 168.2
click at [1384, 297] on input "0" at bounding box center [1392, 297] width 63 height 21
click at [1094, 296] on td "Whole Flower" at bounding box center [1076, 298] width 110 height 40
click at [1091, 314] on td "Whole Flower" at bounding box center [1076, 298] width 110 height 40
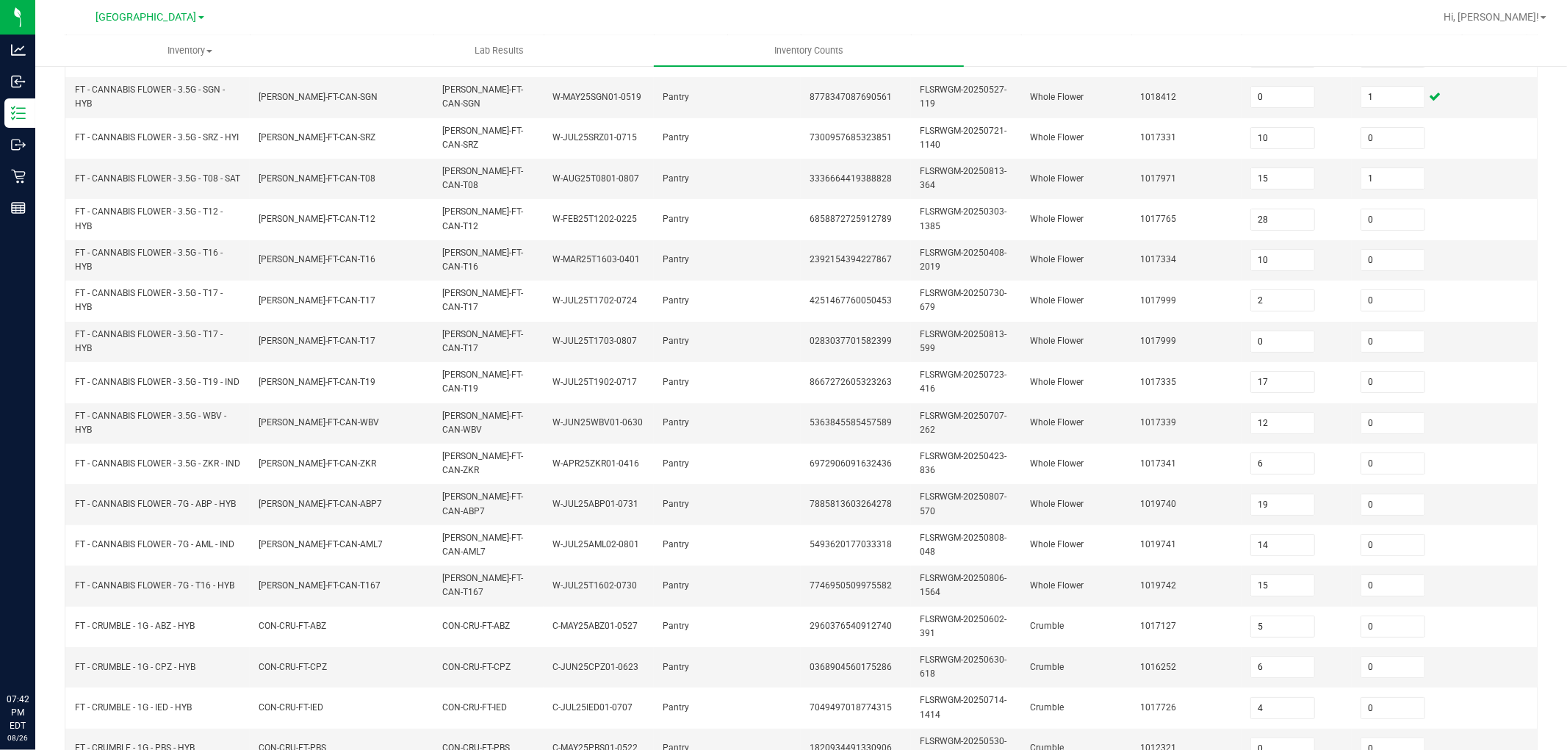
scroll to position [367, 0]
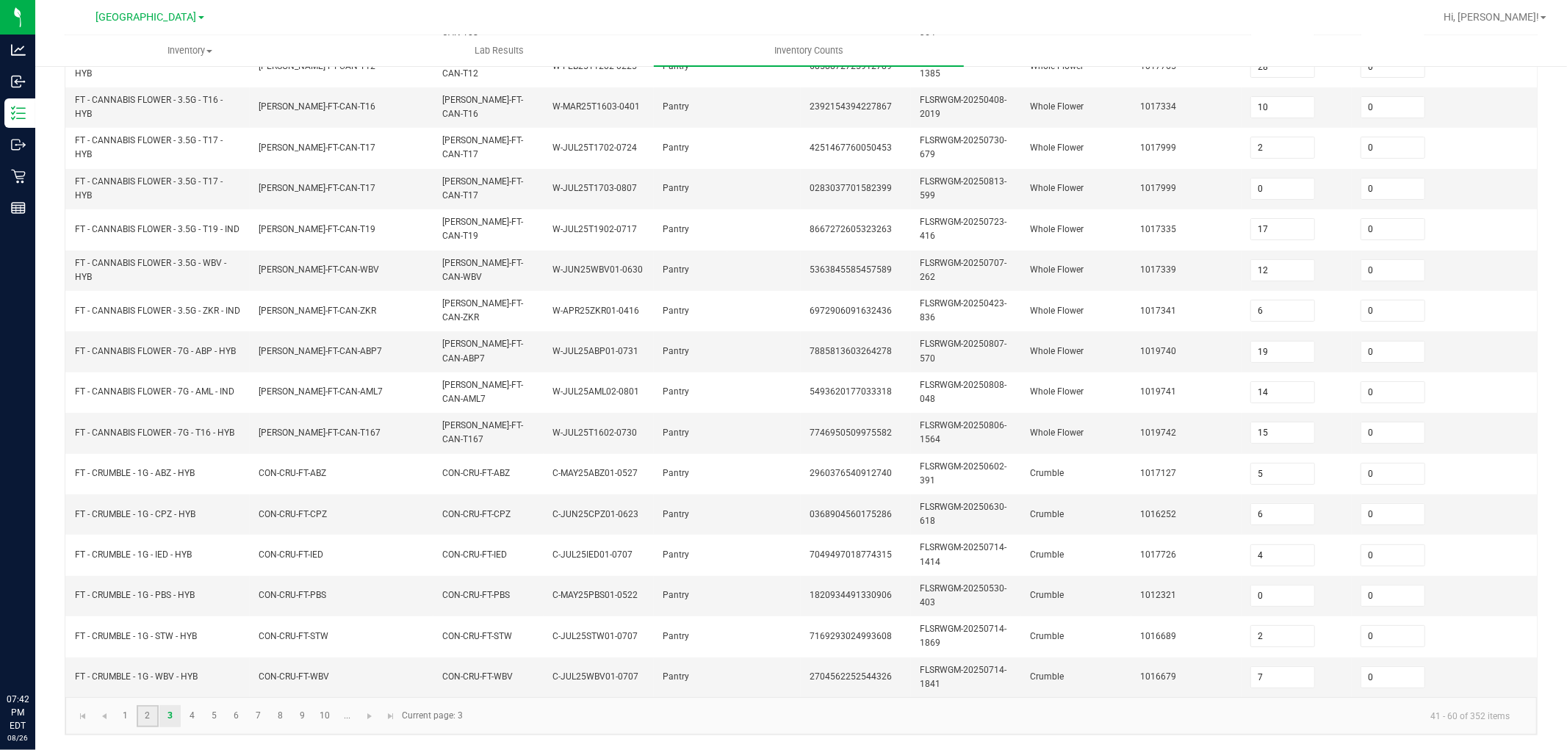
click at [140, 674] on link "2" at bounding box center [147, 716] width 21 height 22
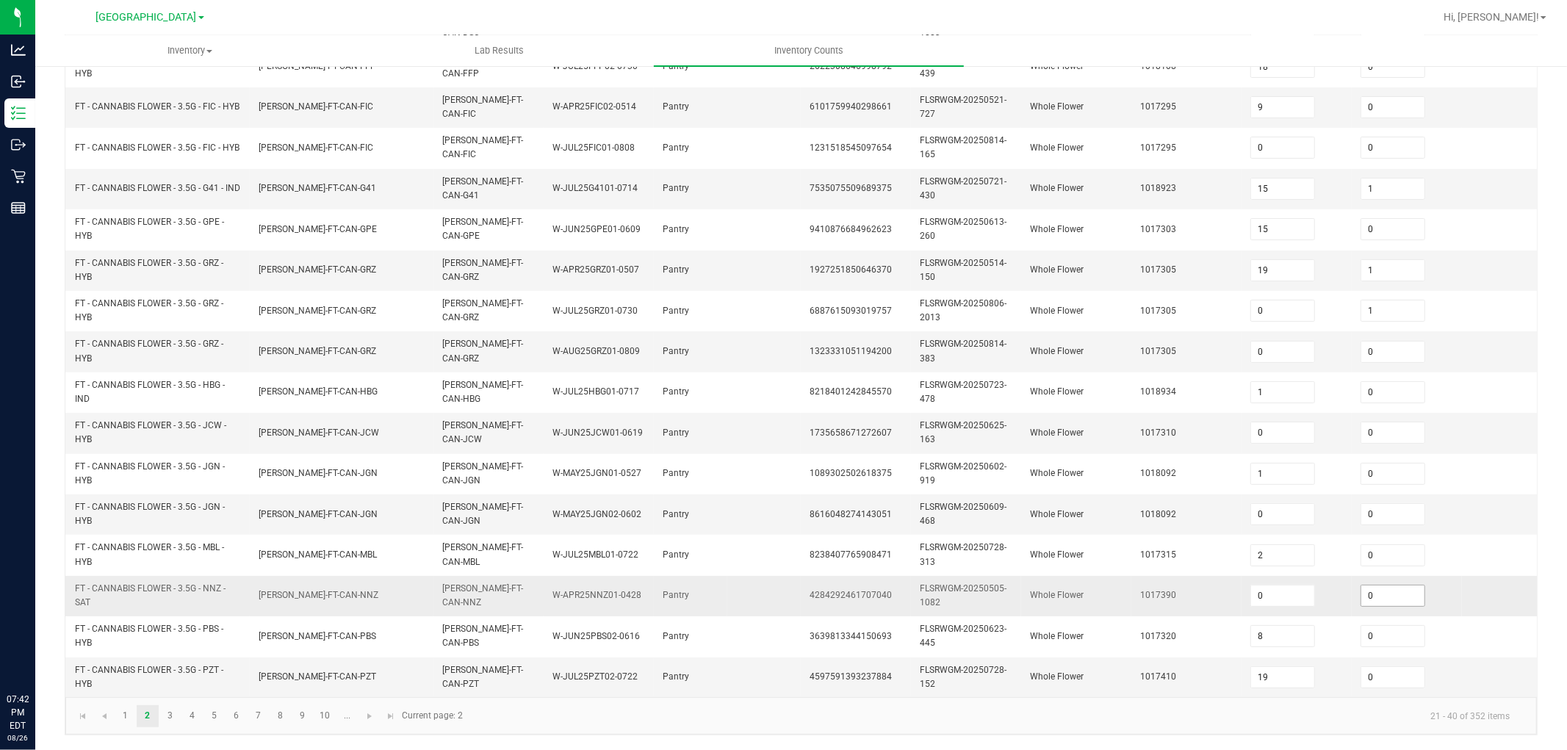
click at [1383, 590] on input "0" at bounding box center [1392, 595] width 63 height 21
click at [1238, 576] on td "1017390" at bounding box center [1186, 596] width 110 height 40
click at [250, 674] on link "7" at bounding box center [258, 716] width 21 height 22
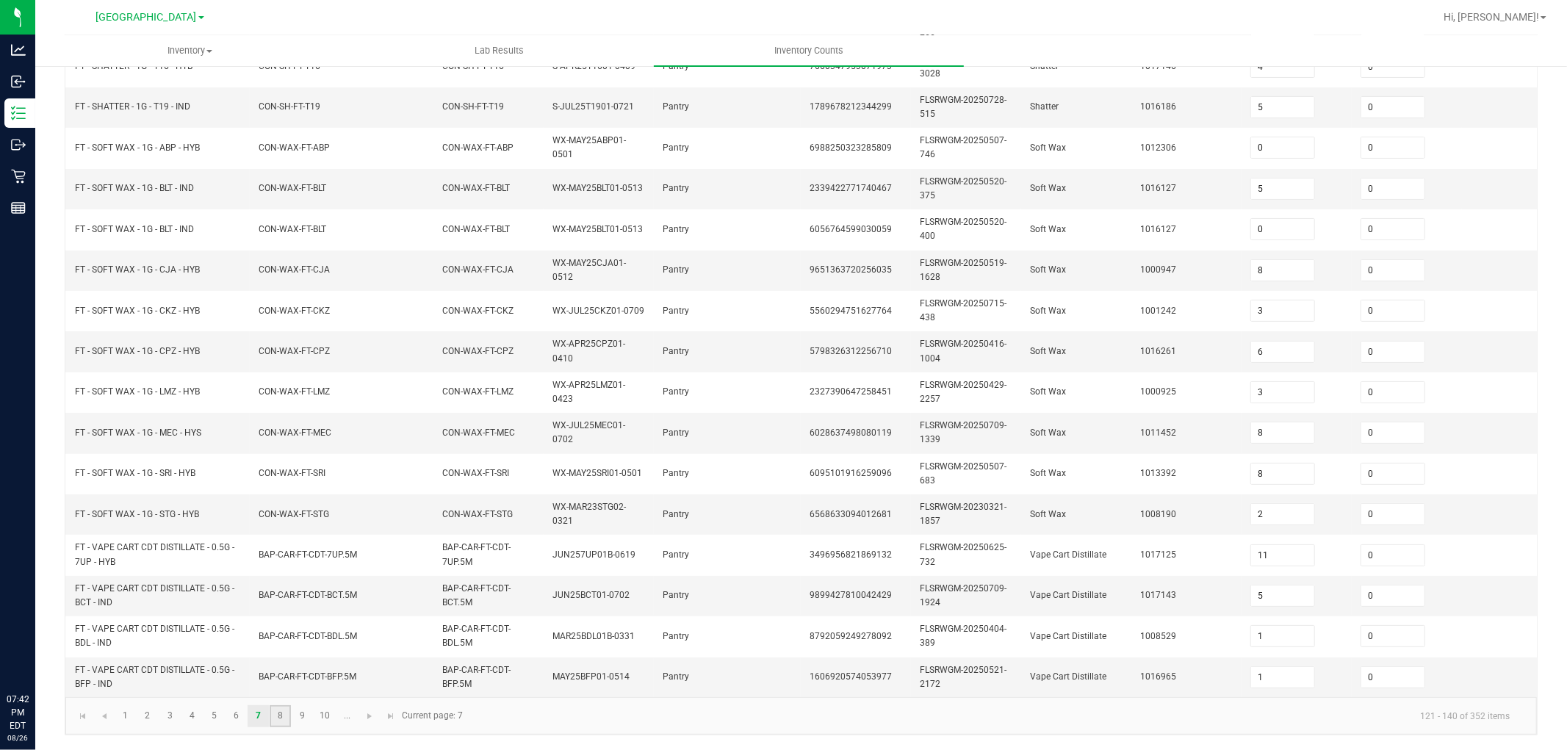
click at [284, 674] on link "8" at bounding box center [280, 716] width 21 height 22
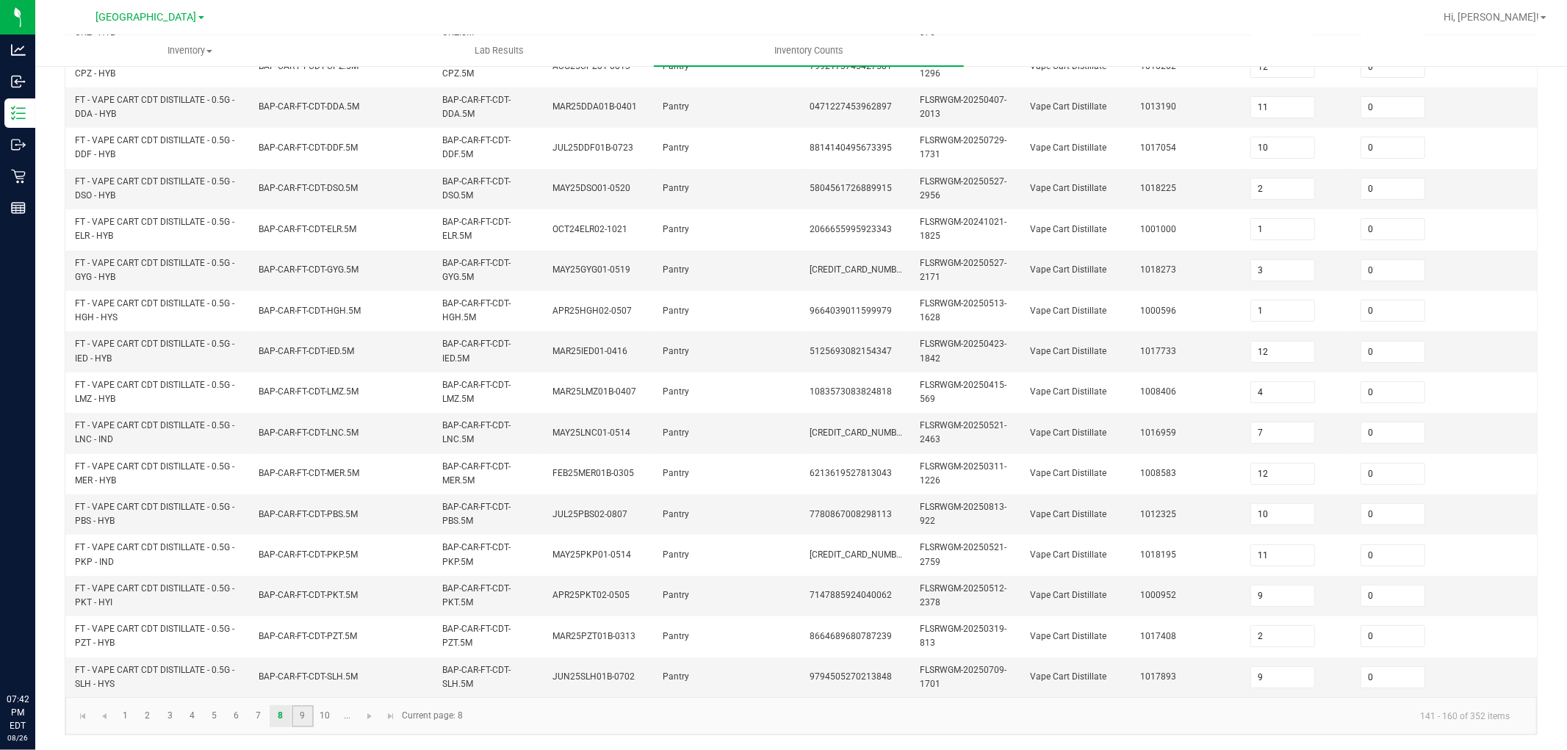
click at [297, 674] on link "9" at bounding box center [302, 716] width 21 height 22
drag, startPoint x: 1404, startPoint y: 578, endPoint x: 1200, endPoint y: 513, distance: 213.7
click at [1401, 585] on input "0" at bounding box center [1392, 595] width 63 height 21
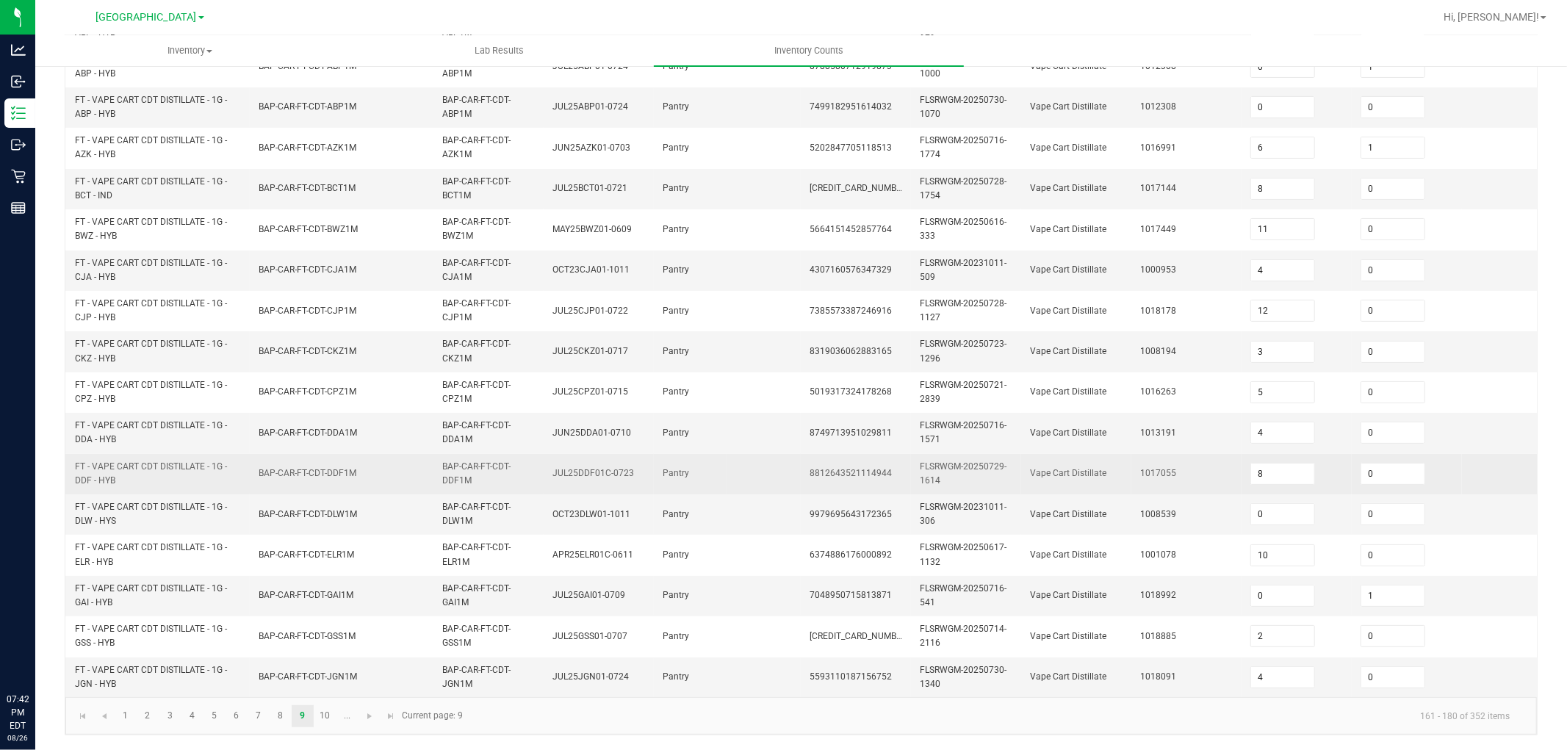
drag, startPoint x: 1082, startPoint y: 464, endPoint x: 687, endPoint y: 145, distance: 508.2
click at [1081, 468] on span "Vape Cart Distillate" at bounding box center [1068, 473] width 76 height 10
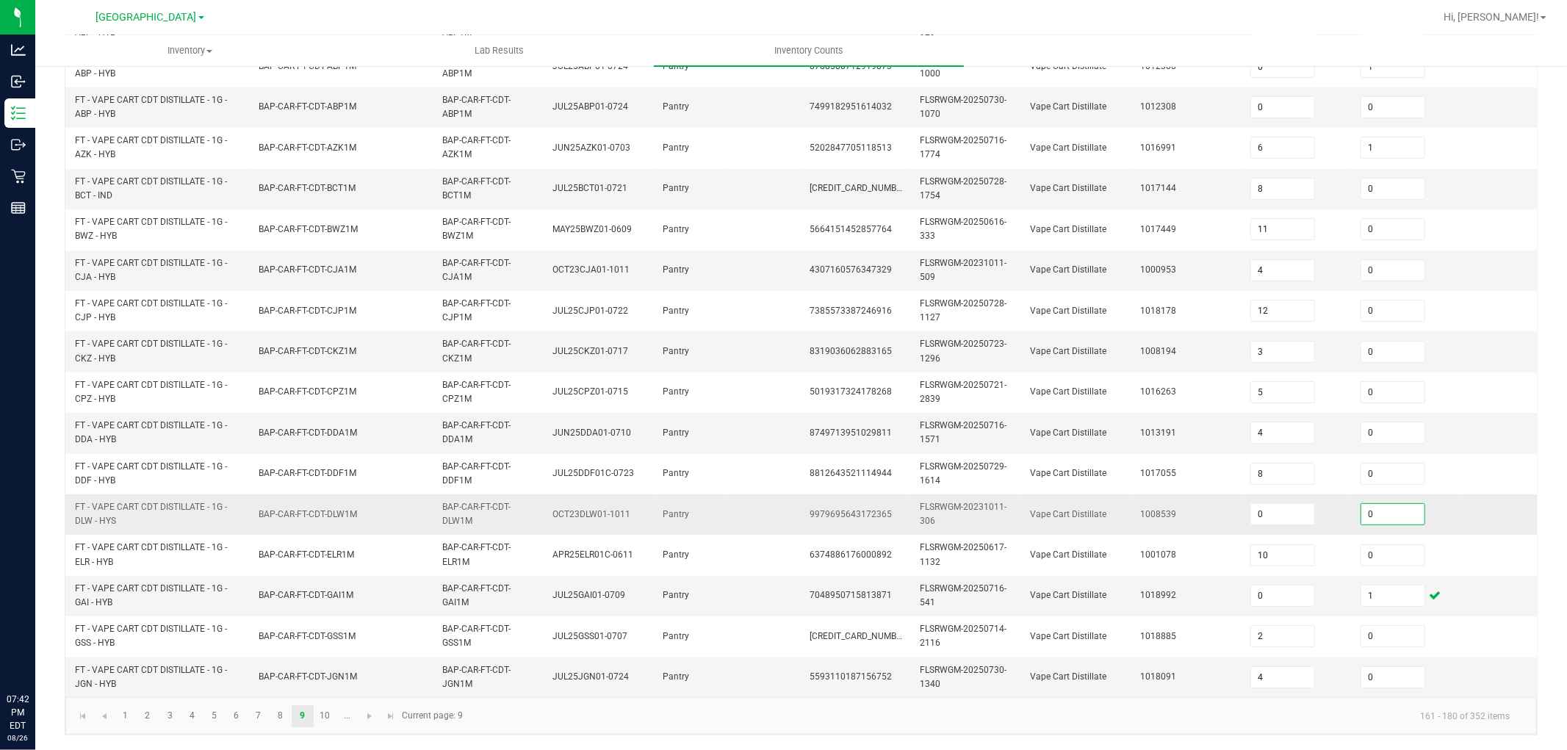
click at [1405, 504] on input "0" at bounding box center [1392, 514] width 63 height 21
drag, startPoint x: 1086, startPoint y: 411, endPoint x: 755, endPoint y: 172, distance: 408.1
click at [1082, 413] on td "Vape Cart Distillate" at bounding box center [1076, 433] width 110 height 40
click at [317, 674] on link "10" at bounding box center [324, 716] width 21 height 22
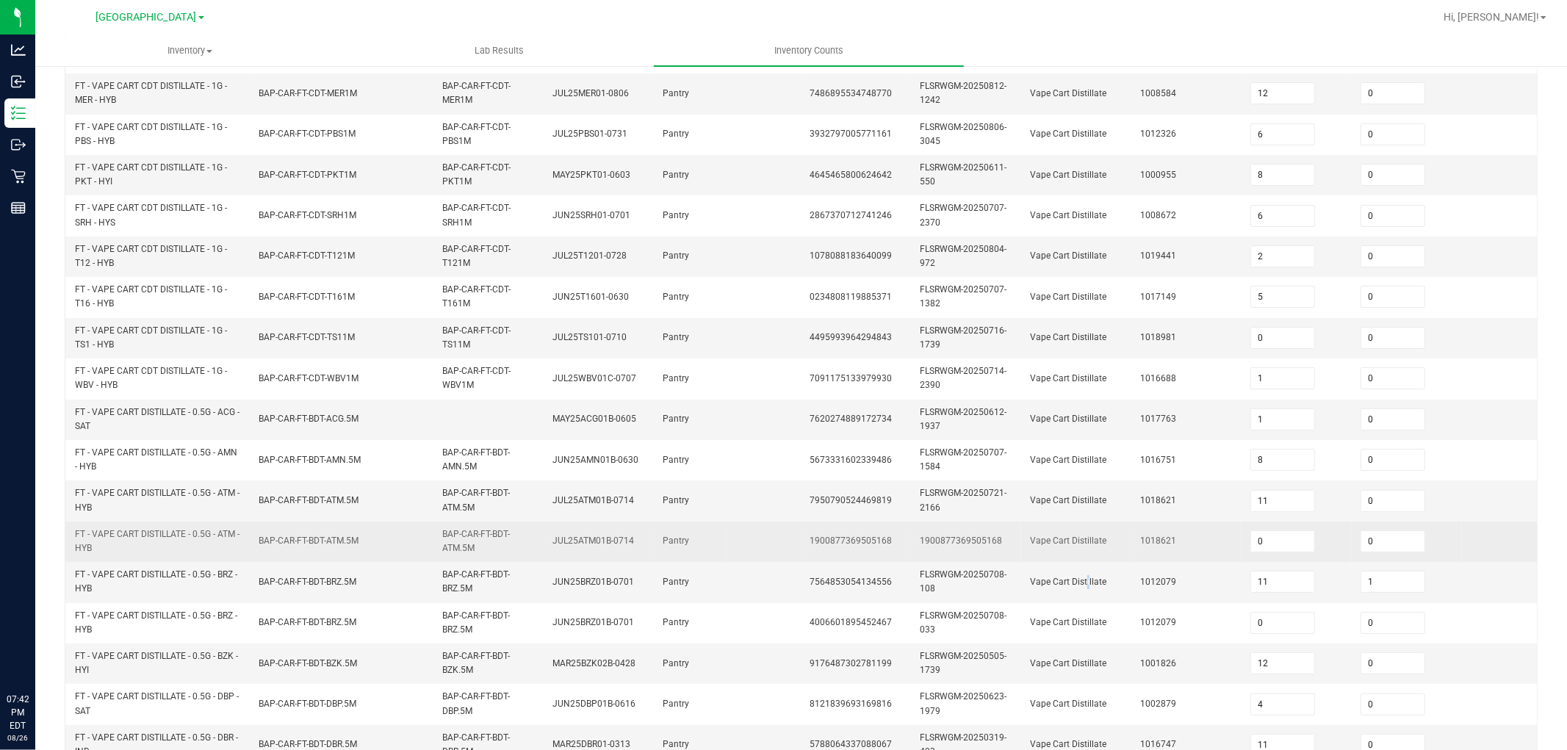
scroll to position [203, 0]
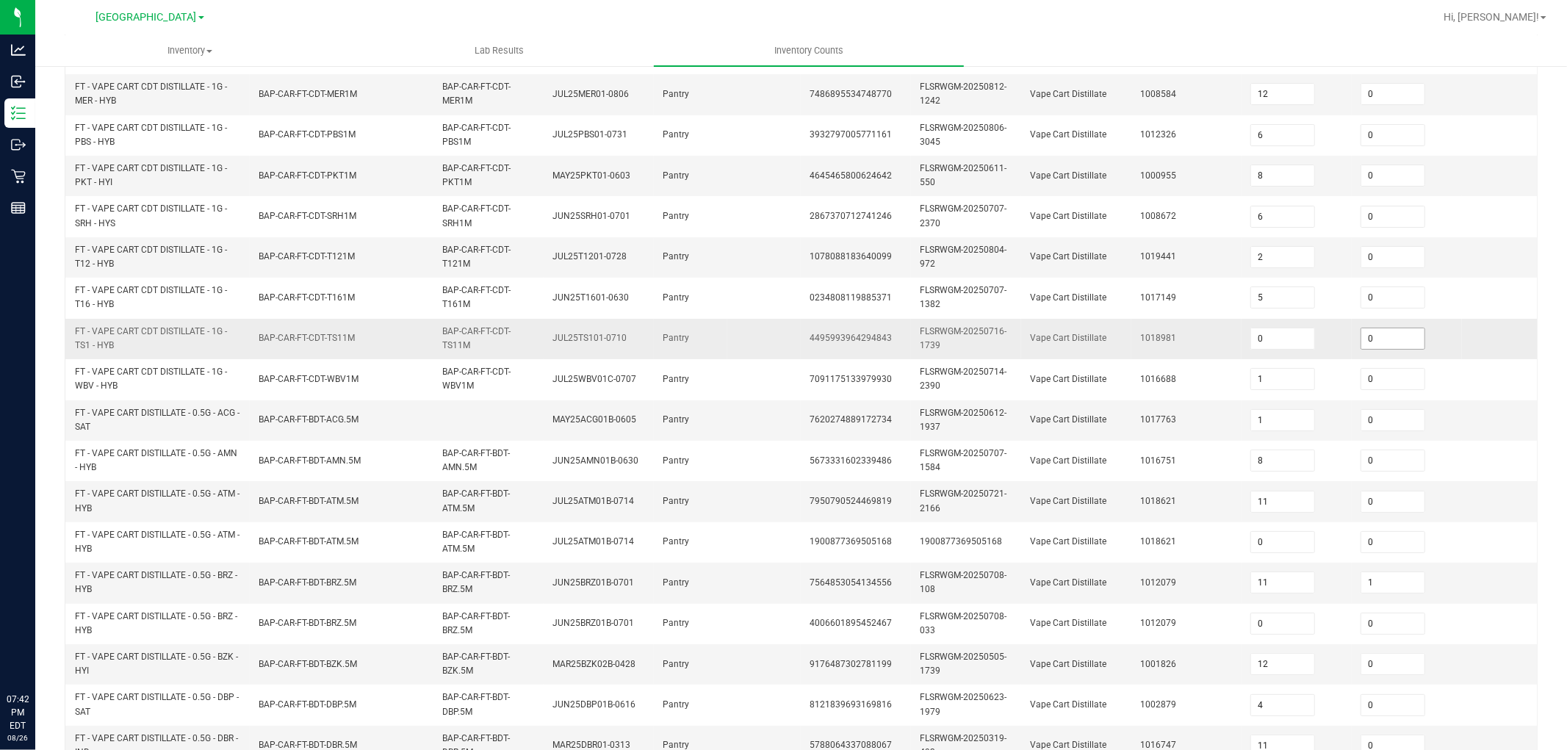
click at [1378, 346] on input "0" at bounding box center [1392, 338] width 63 height 21
click at [1050, 319] on tbody "FT - VAPE CART CDT DISTILLATE - 1G - LMZ - HYB BAP-CAR-FT-CDT-LMZ1M BAP-CAR-FT-…" at bounding box center [818, 440] width 1506 height 813
drag, startPoint x: 710, startPoint y: 419, endPoint x: 714, endPoint y: 408, distance: 10.9
click at [711, 419] on td "Pantry" at bounding box center [690, 420] width 73 height 40
click at [188, 356] on td "FT - VAPE CART CDT DISTILLATE - 1G - TS1 - HYB" at bounding box center [158, 339] width 184 height 40
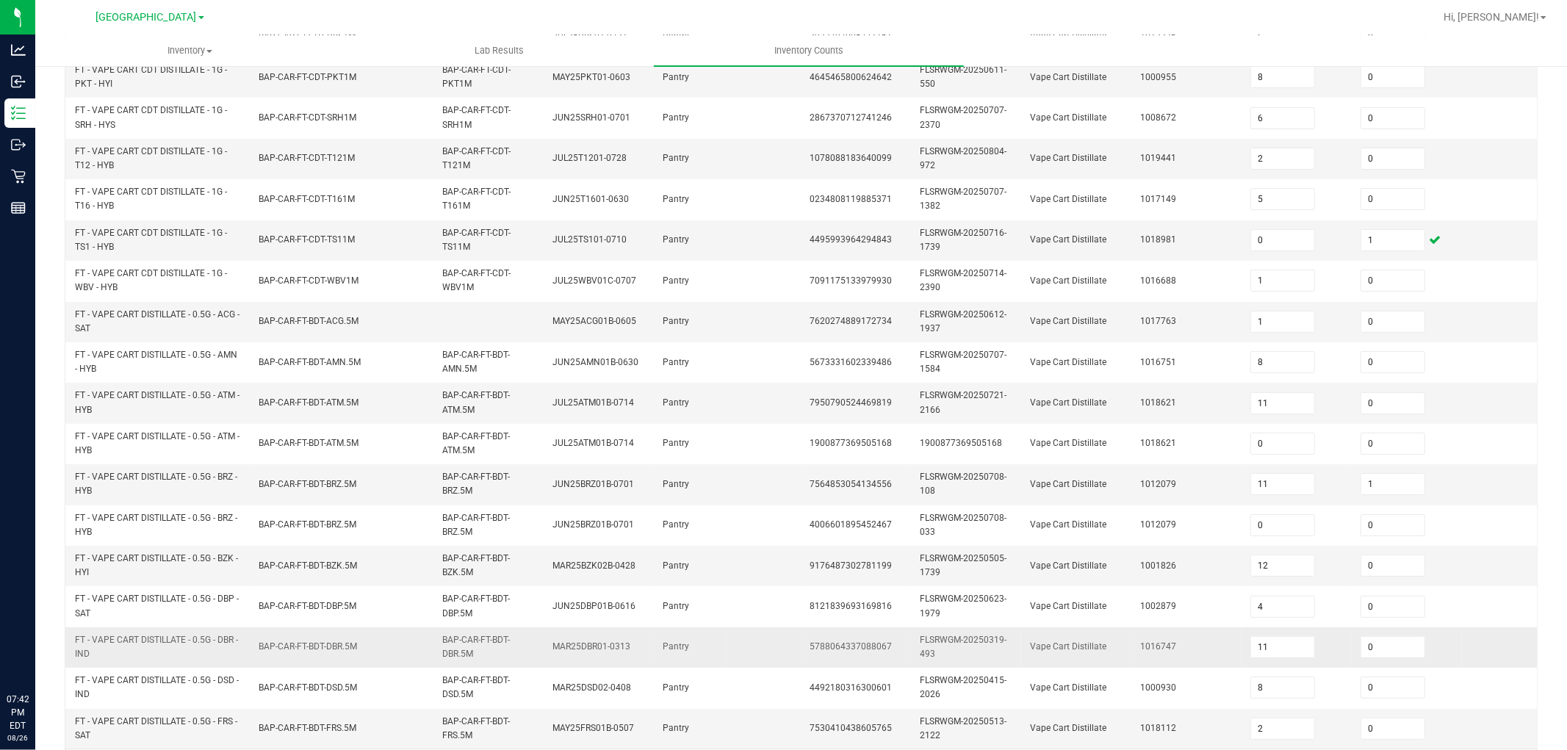
scroll to position [367, 0]
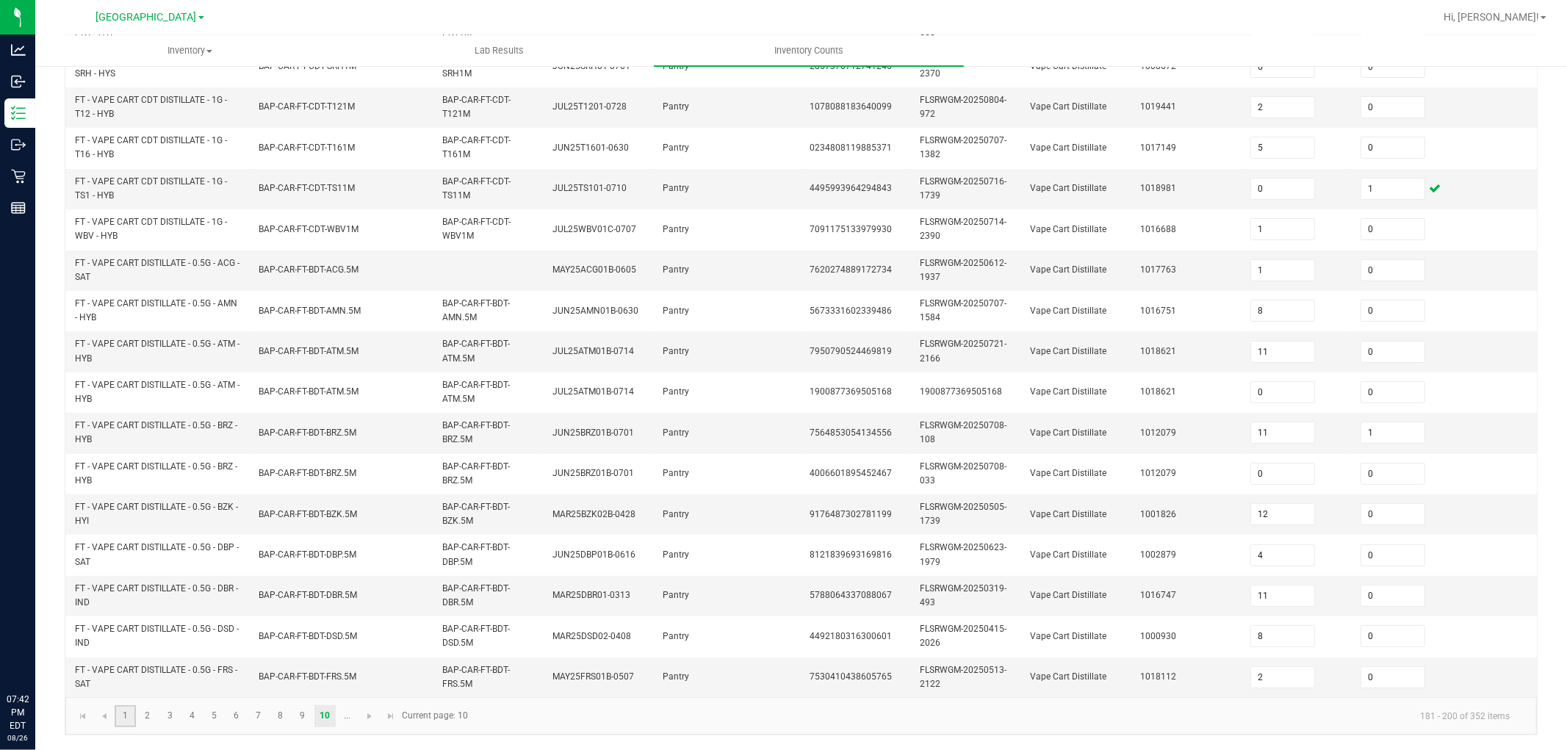
click at [127, 674] on link "1" at bounding box center [125, 716] width 21 height 22
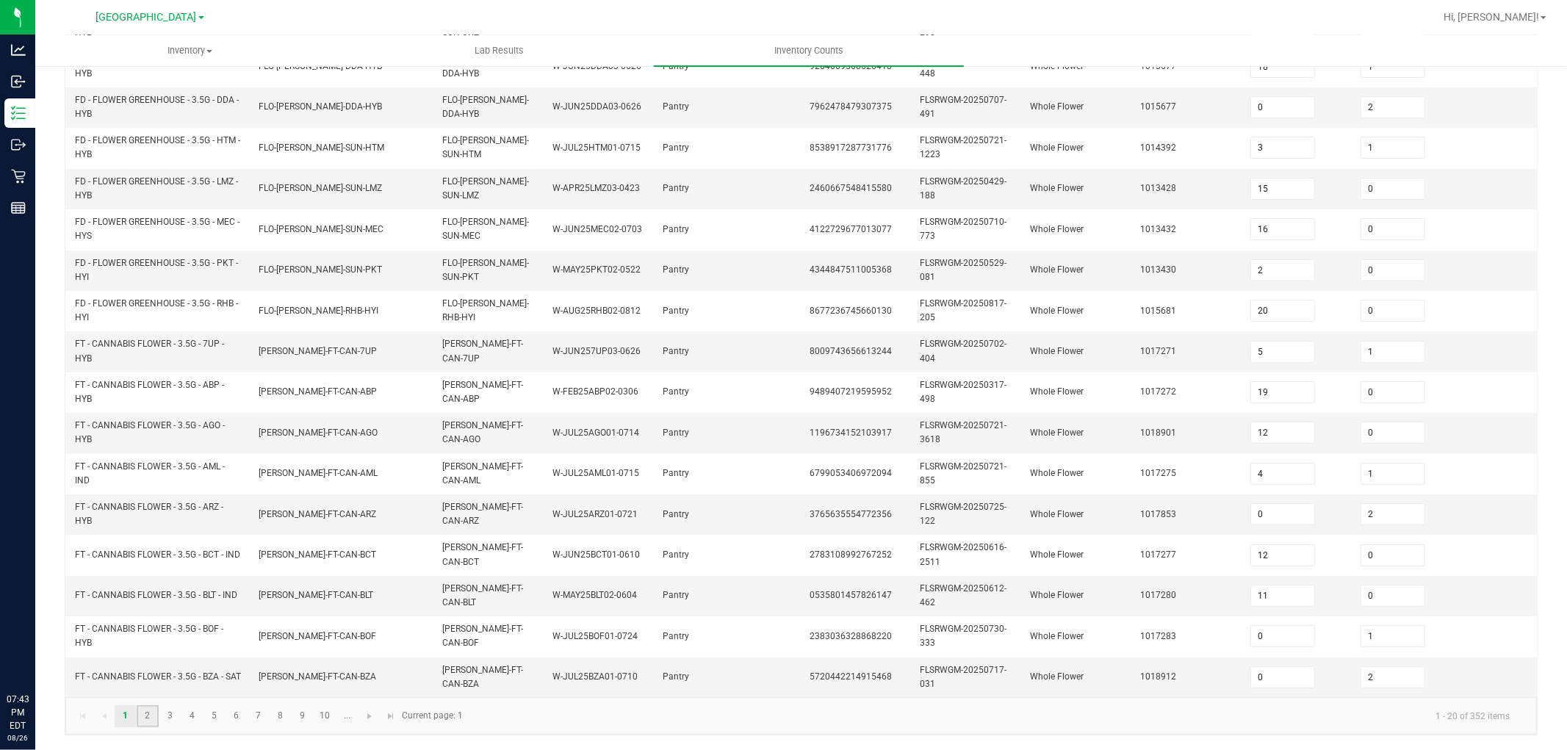
click at [151, 674] on link "2" at bounding box center [147, 716] width 21 height 22
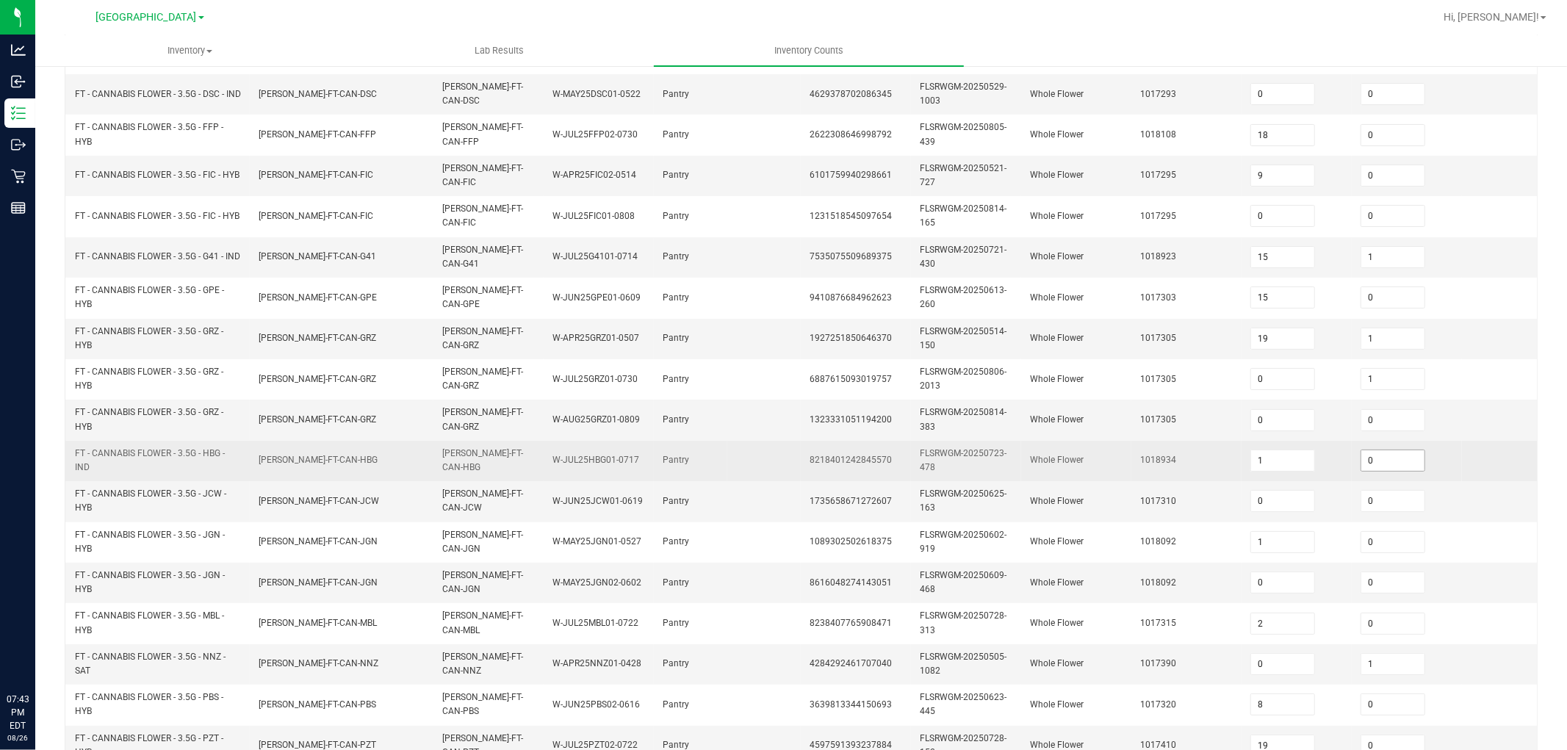
click at [1392, 466] on input "0" at bounding box center [1392, 460] width 63 height 21
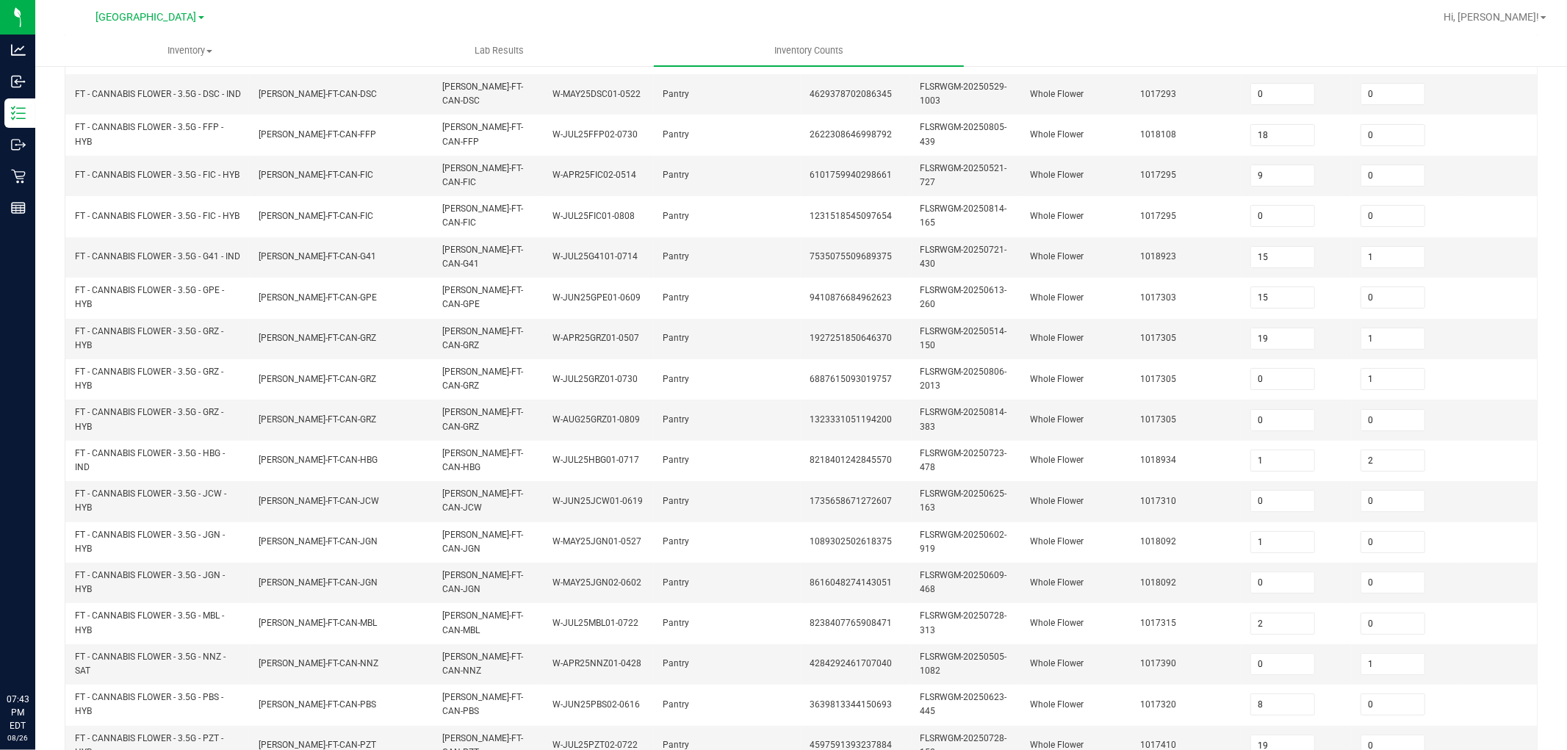
drag, startPoint x: 1036, startPoint y: 373, endPoint x: 577, endPoint y: 9, distance: 586.6
click at [1030, 367] on td "Whole Flower" at bounding box center [1076, 379] width 110 height 40
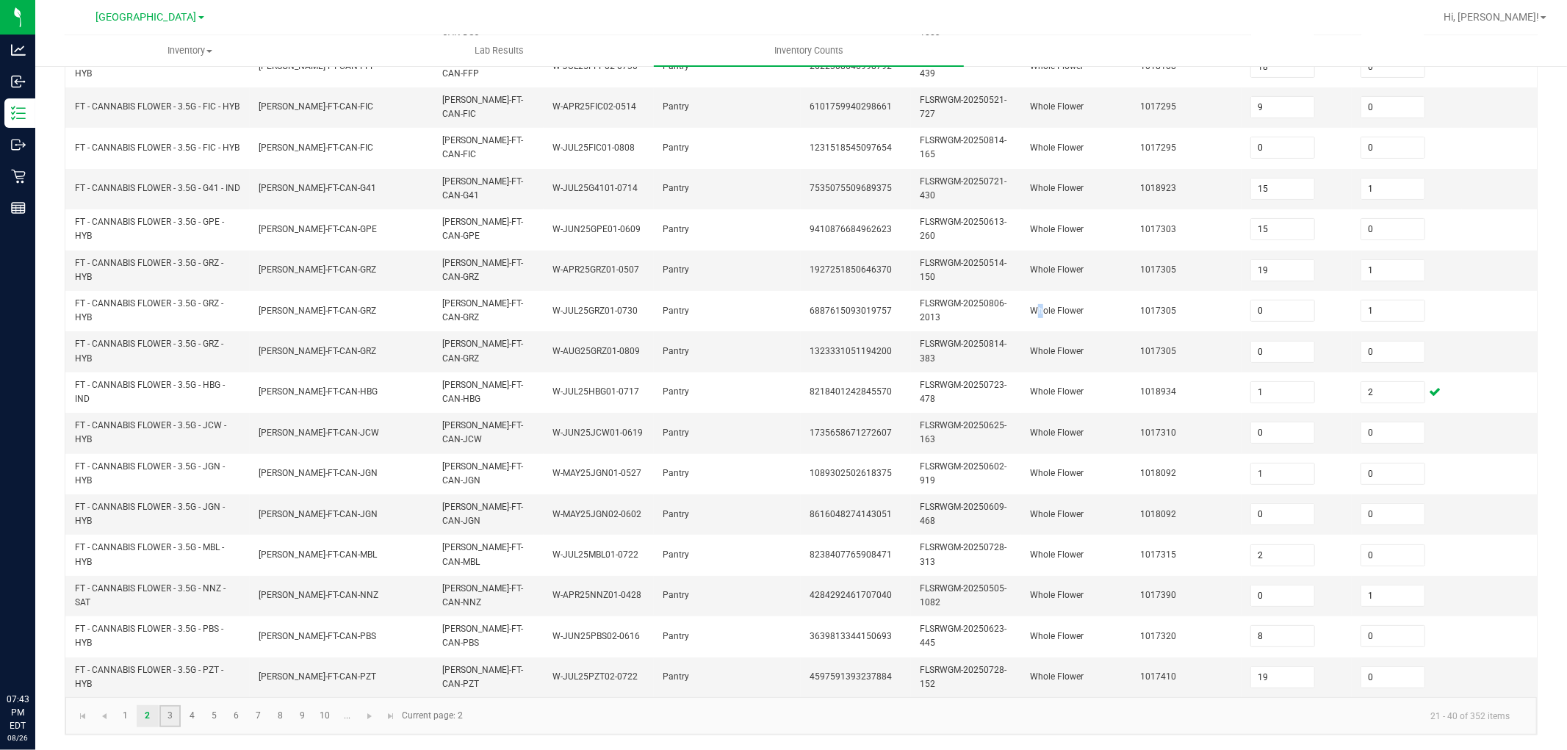
click at [163, 674] on link "3" at bounding box center [169, 716] width 21 height 22
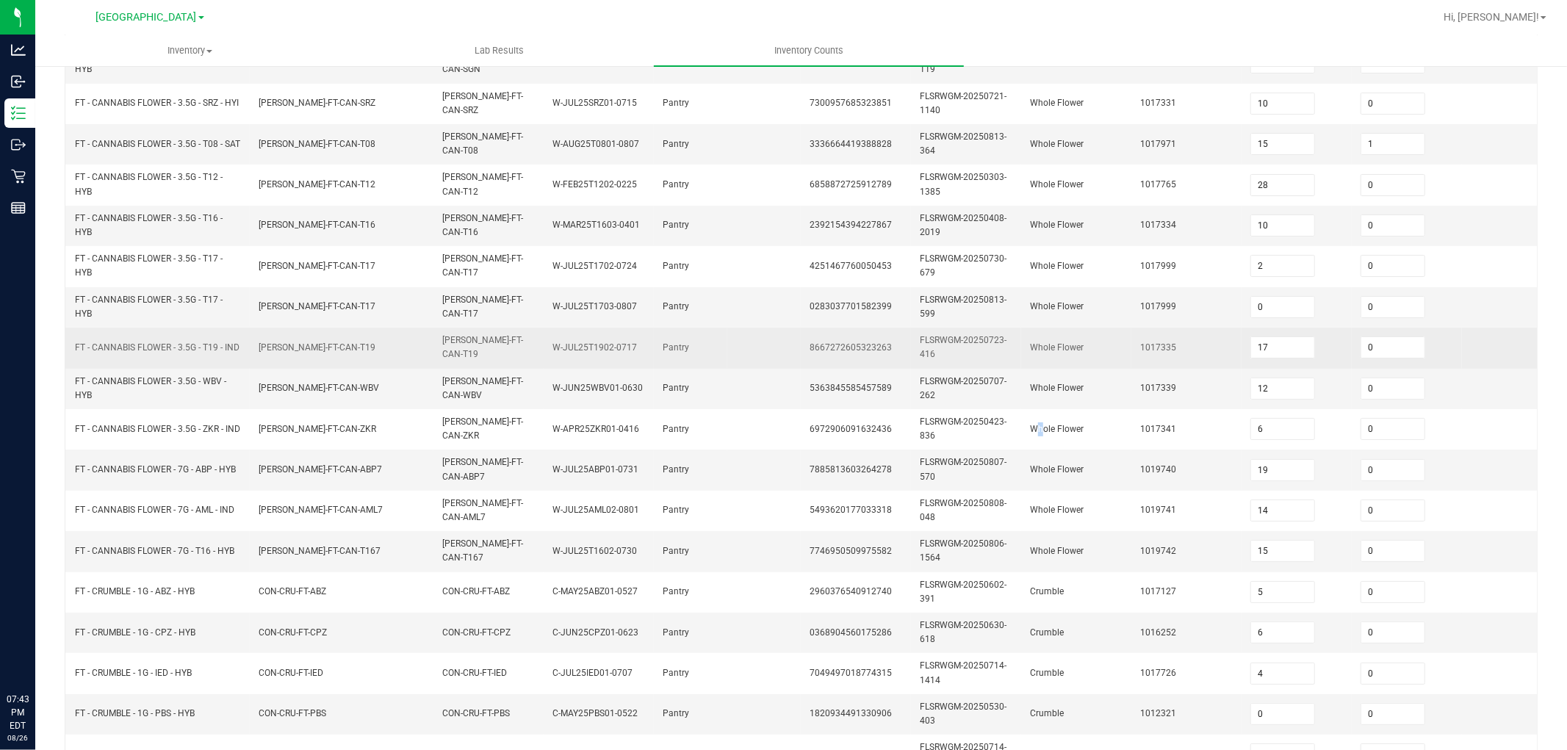
scroll to position [40, 0]
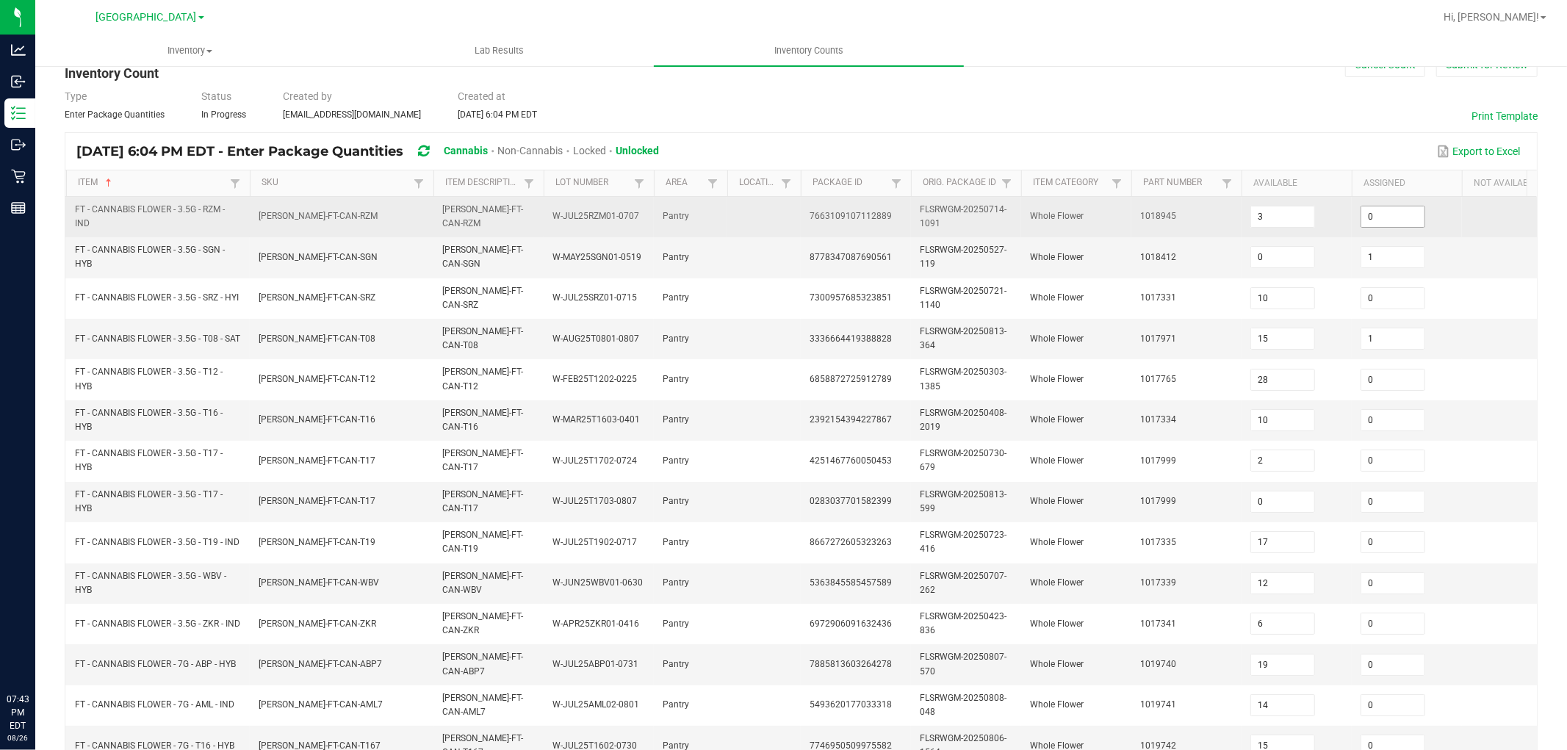
click at [1409, 217] on input "0" at bounding box center [1392, 216] width 63 height 21
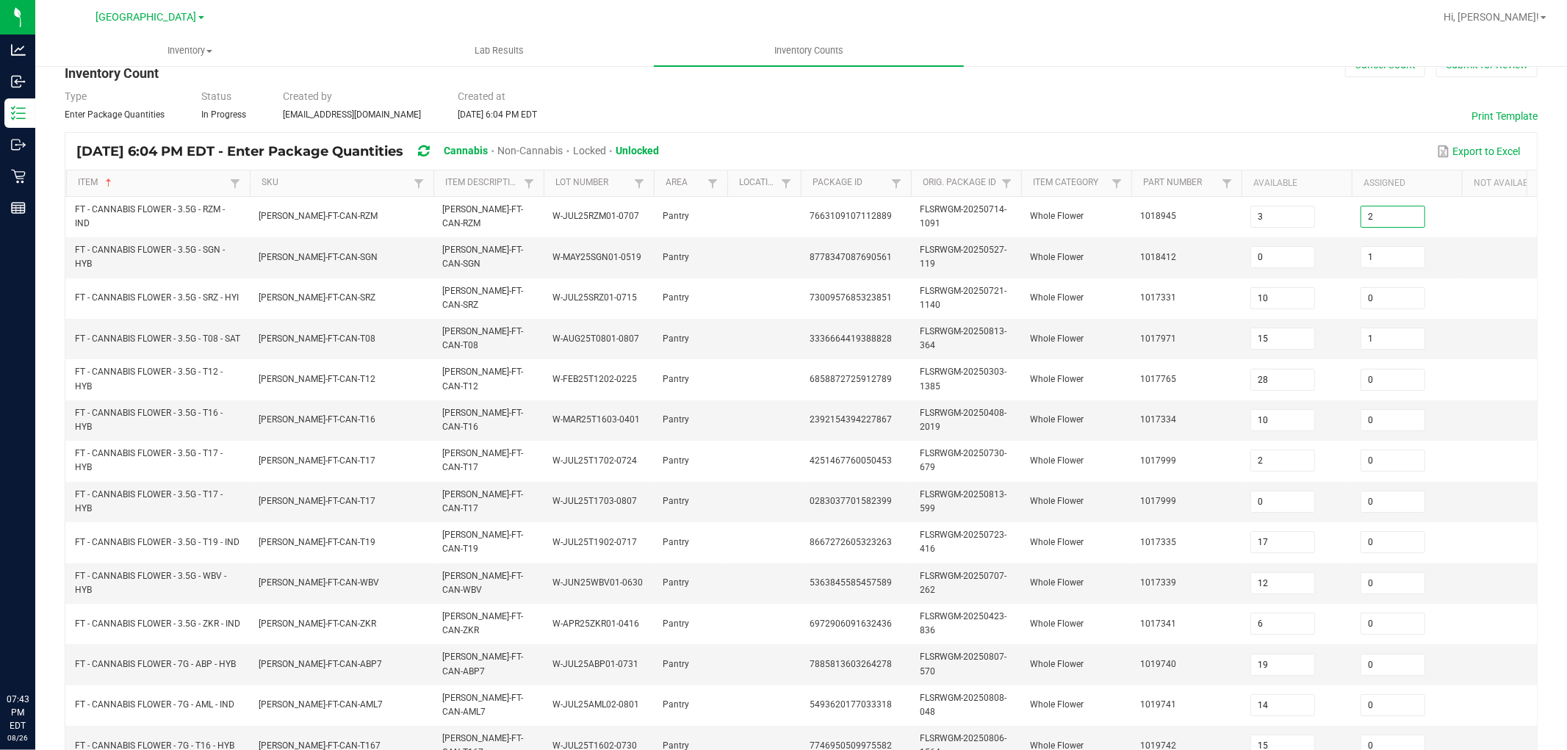
drag, startPoint x: 1328, startPoint y: 158, endPoint x: 1315, endPoint y: 156, distance: 12.7
click at [1321, 157] on div "Export to Excel" at bounding box center [1098, 151] width 856 height 25
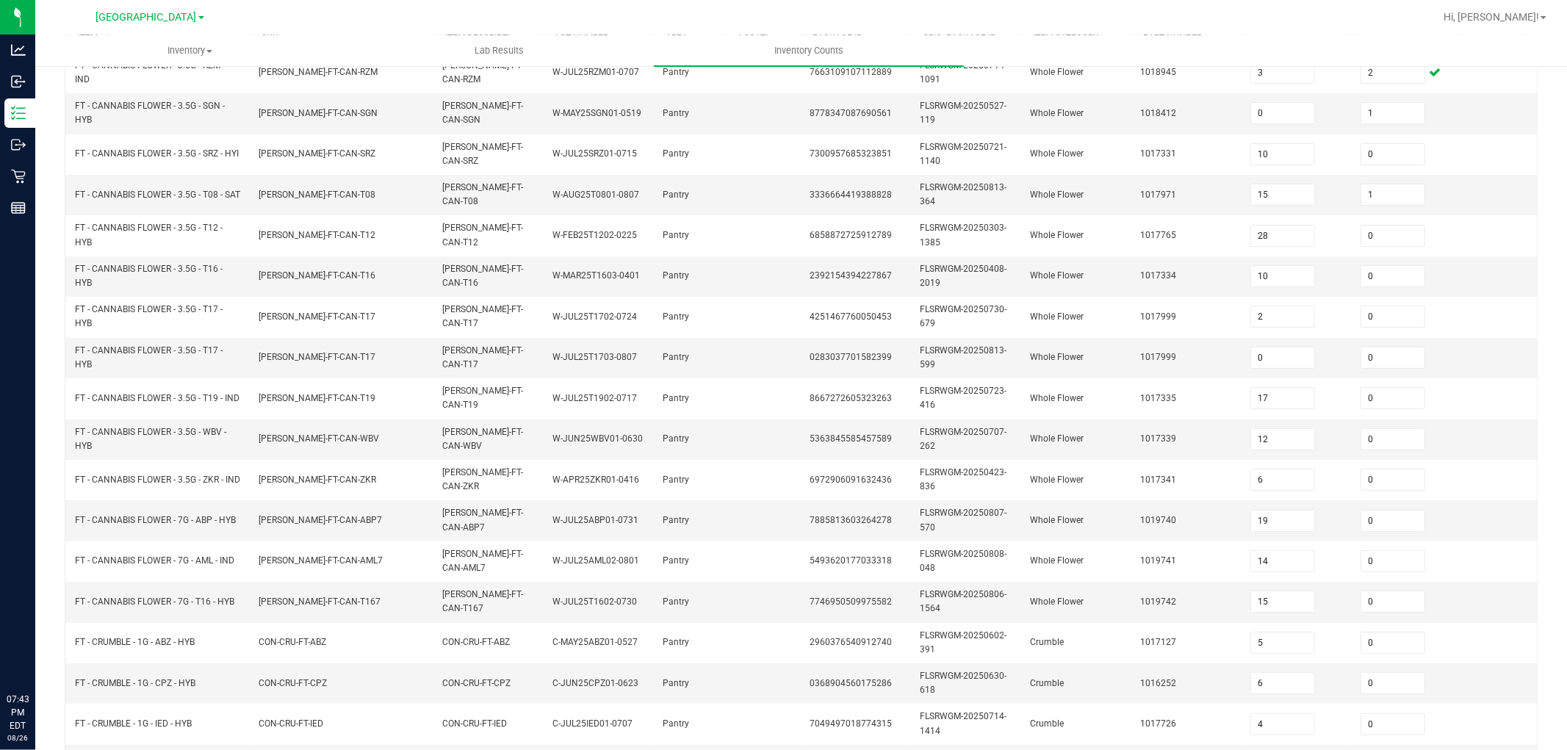
scroll to position [367, 0]
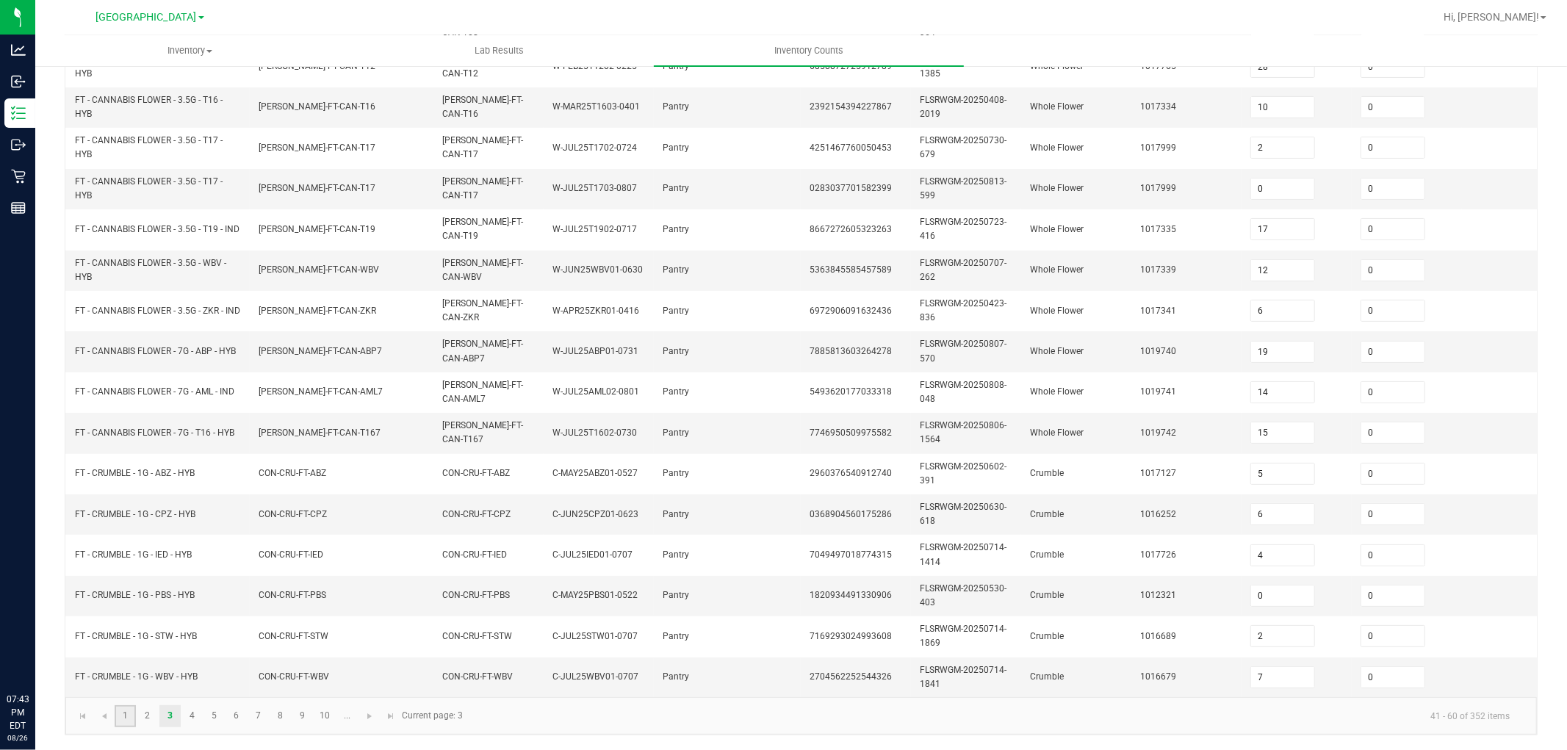
click at [115, 674] on link "1" at bounding box center [125, 716] width 21 height 22
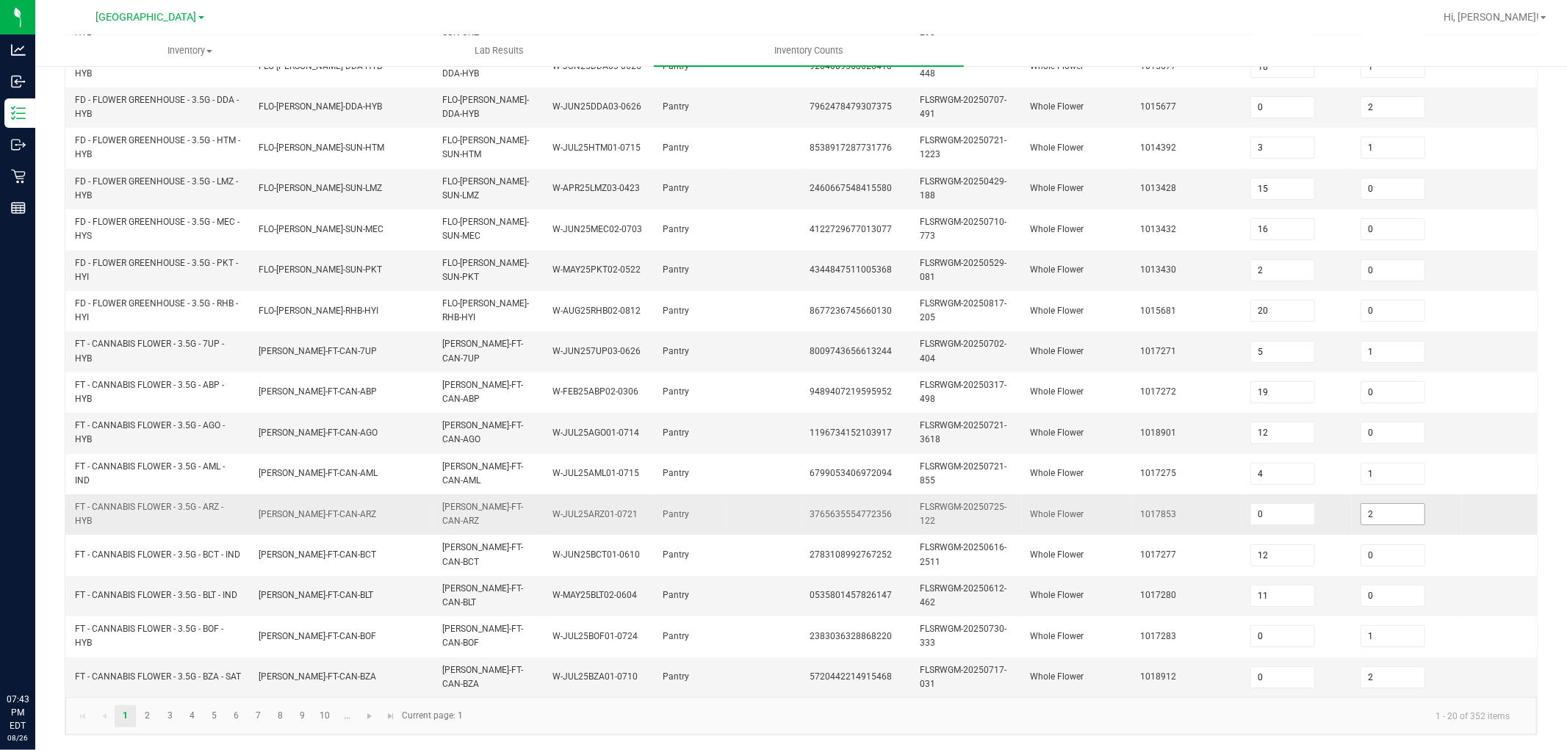
click at [1393, 503] on span "2" at bounding box center [1392, 514] width 65 height 22
click at [1393, 504] on input "2" at bounding box center [1392, 514] width 63 height 21
click at [1028, 504] on td "Whole Flower" at bounding box center [1076, 514] width 110 height 40
click at [140, 339] on span "FT - CANNABIS FLOWER - 3.5G - 7UP - HYB" at bounding box center [149, 351] width 149 height 24
click at [137, 674] on ul "1 2 3 4 5 6 7 8 9 10 ..." at bounding box center [237, 716] width 244 height 22
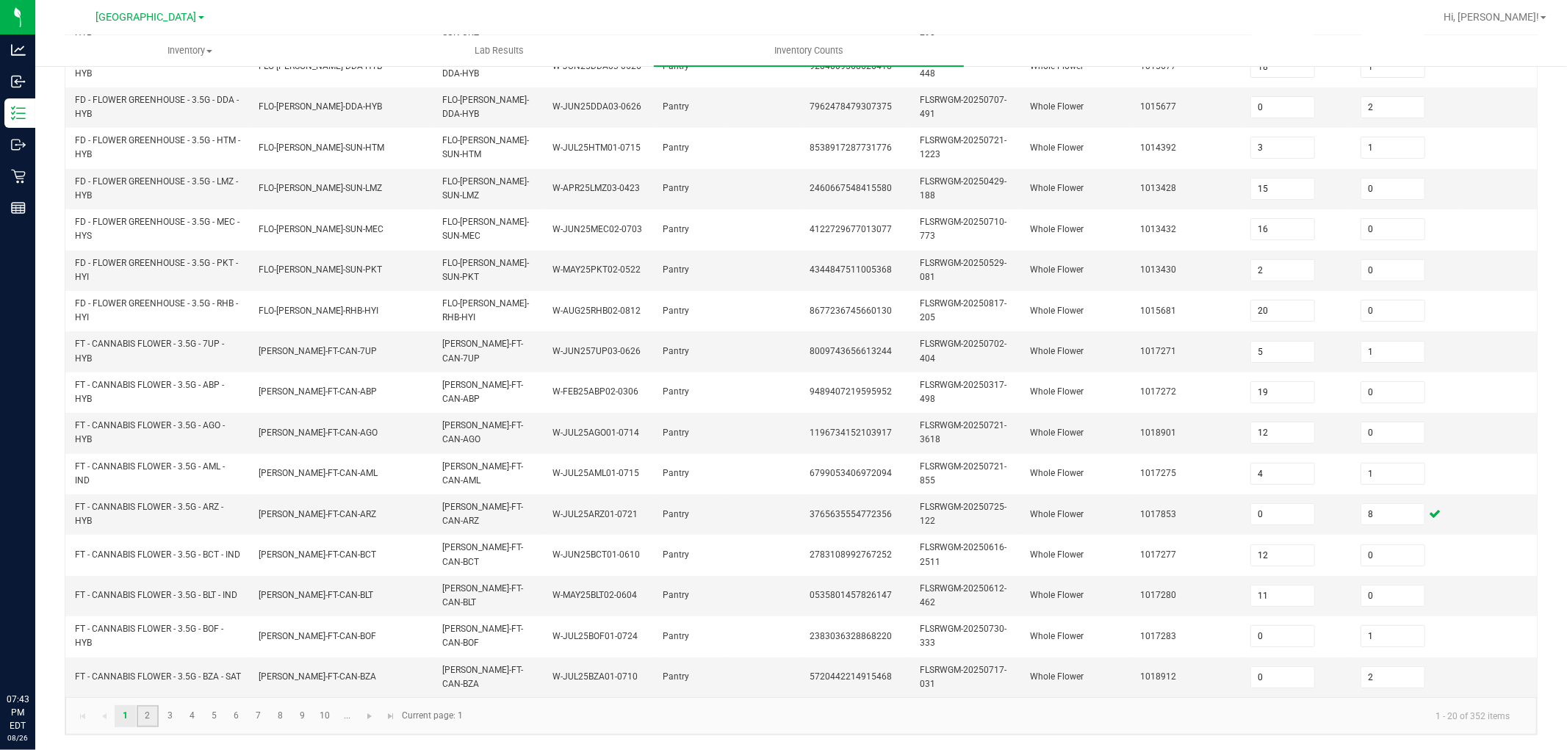
click at [145, 674] on link "2" at bounding box center [147, 716] width 21 height 22
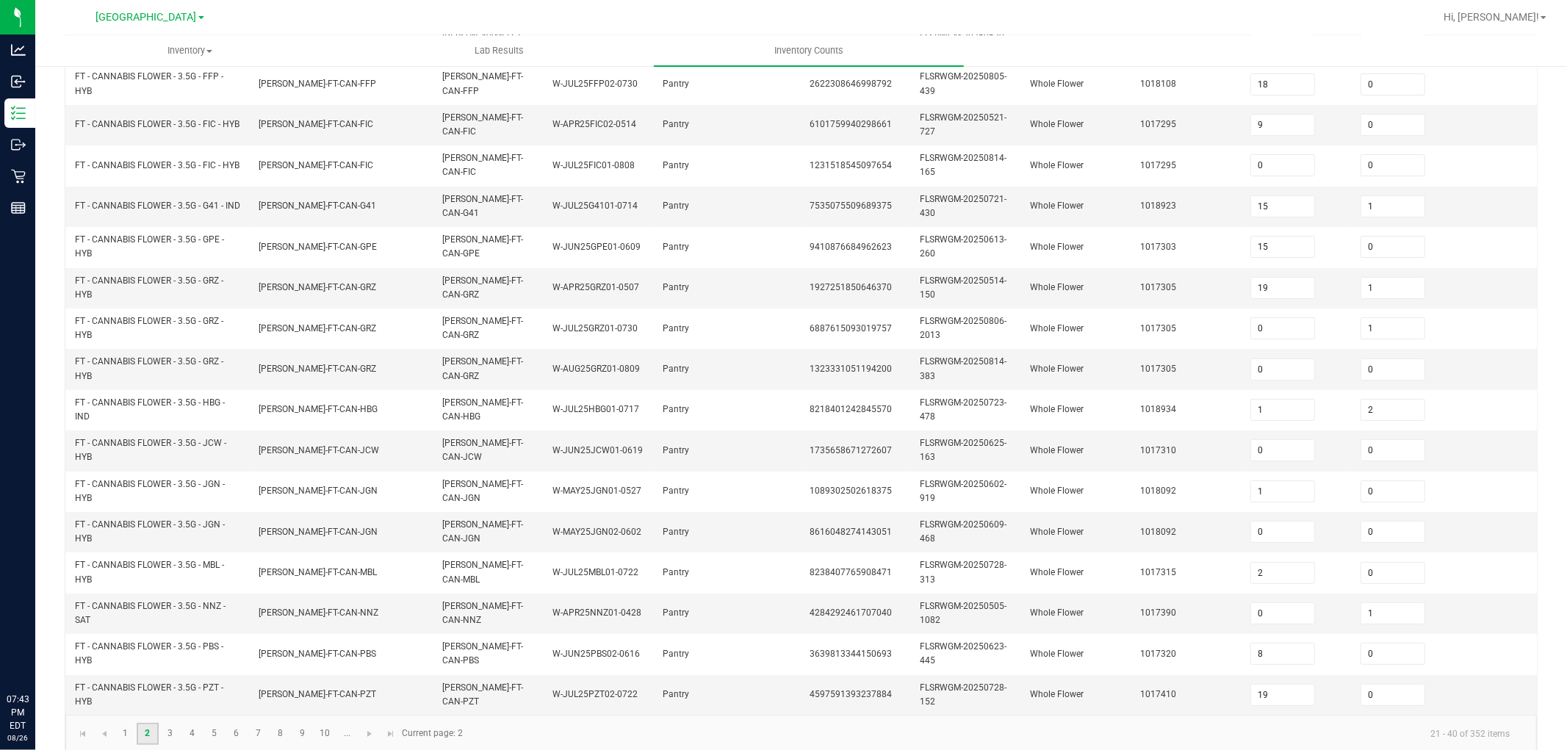
scroll to position [285, 0]
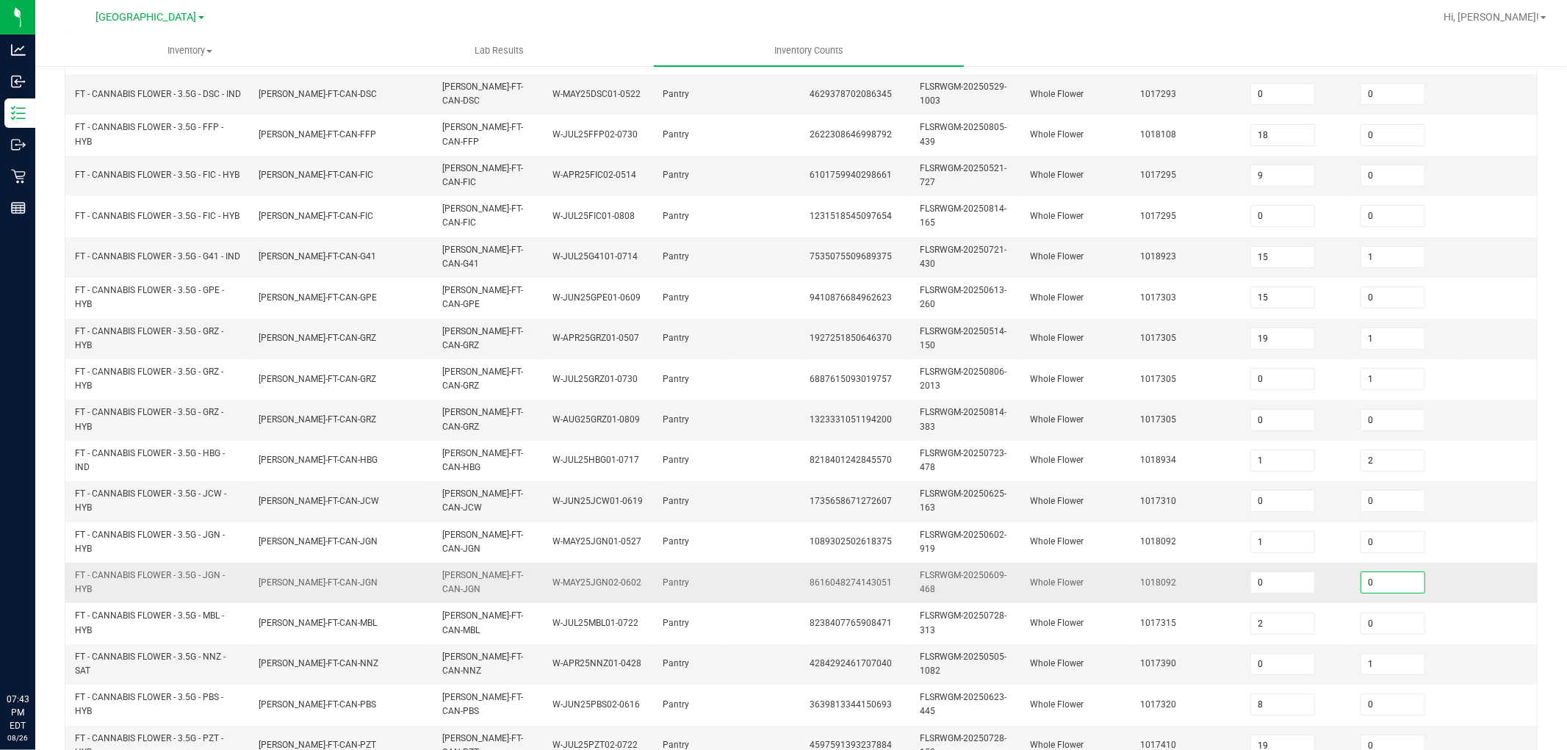
drag, startPoint x: 1369, startPoint y: 582, endPoint x: 1257, endPoint y: 556, distance: 115.4
click at [1367, 582] on input "0" at bounding box center [1392, 582] width 63 height 21
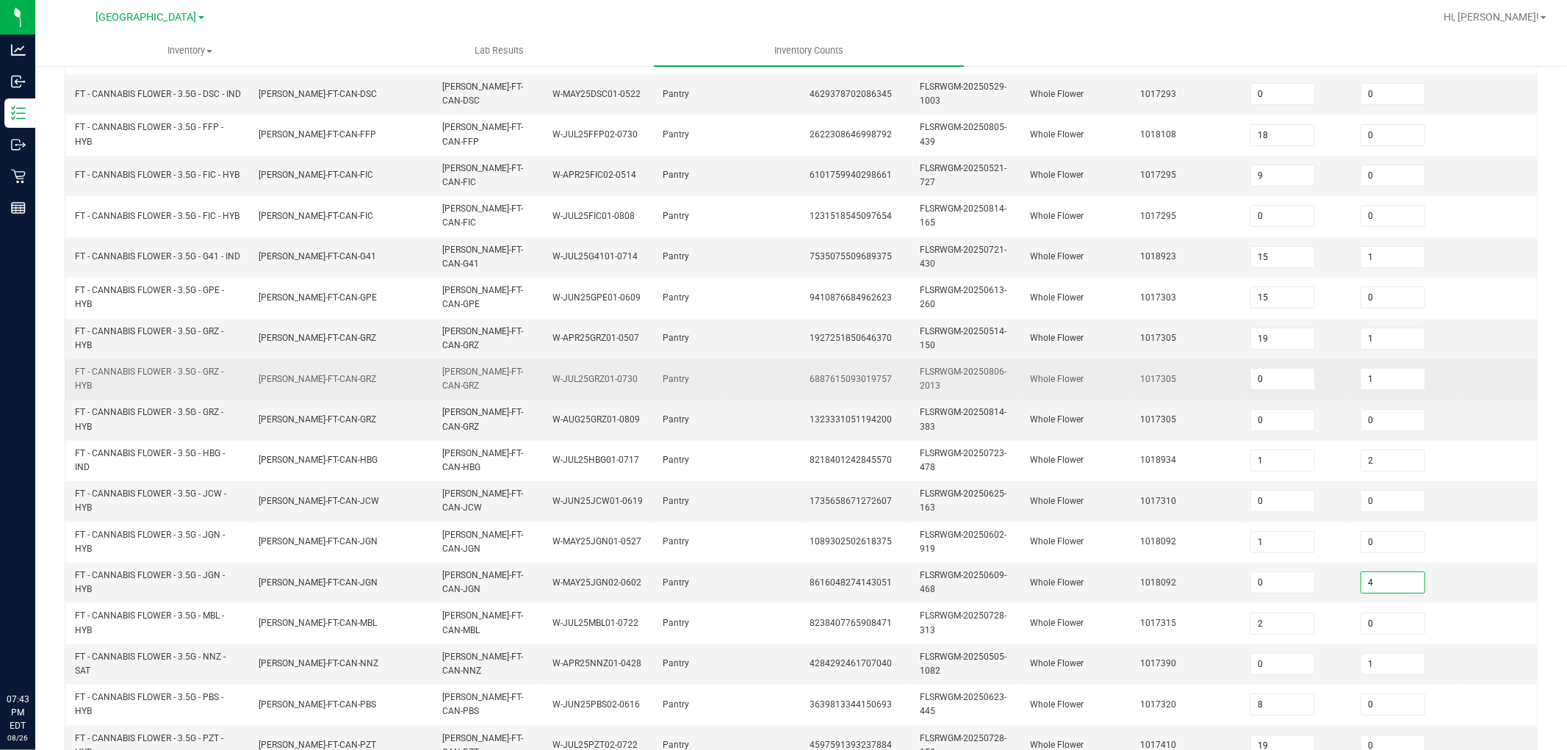
drag, startPoint x: 1250, startPoint y: 553, endPoint x: 908, endPoint y: 375, distance: 386.0
click at [1238, 547] on tr "FT - CANNABIS FLOWER - 3.5G - JGN - HYB FLO-BUD-FT-CAN-JGN FLO-BUD-FT-CAN-JGN W…" at bounding box center [818, 542] width 1506 height 40
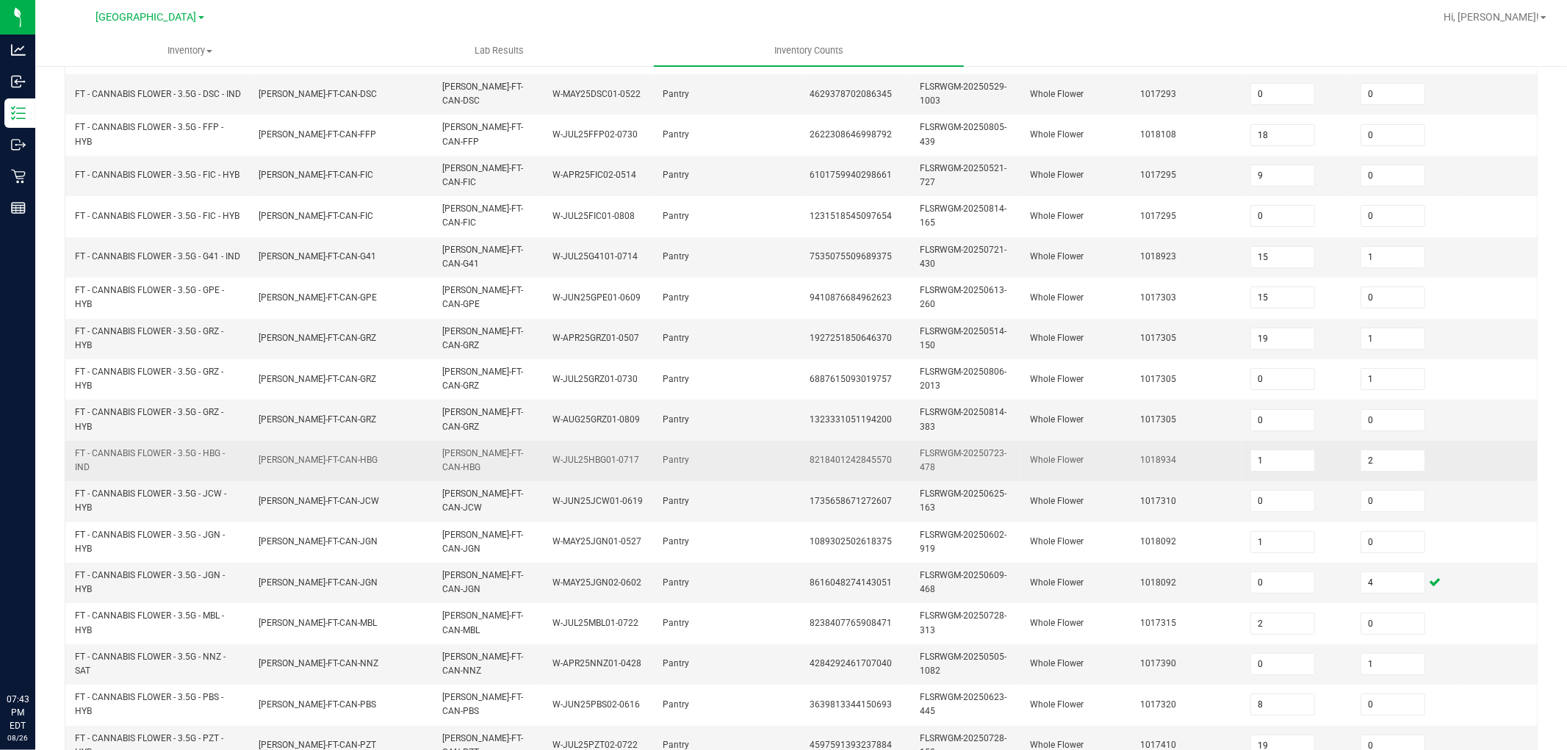
scroll to position [122, 0]
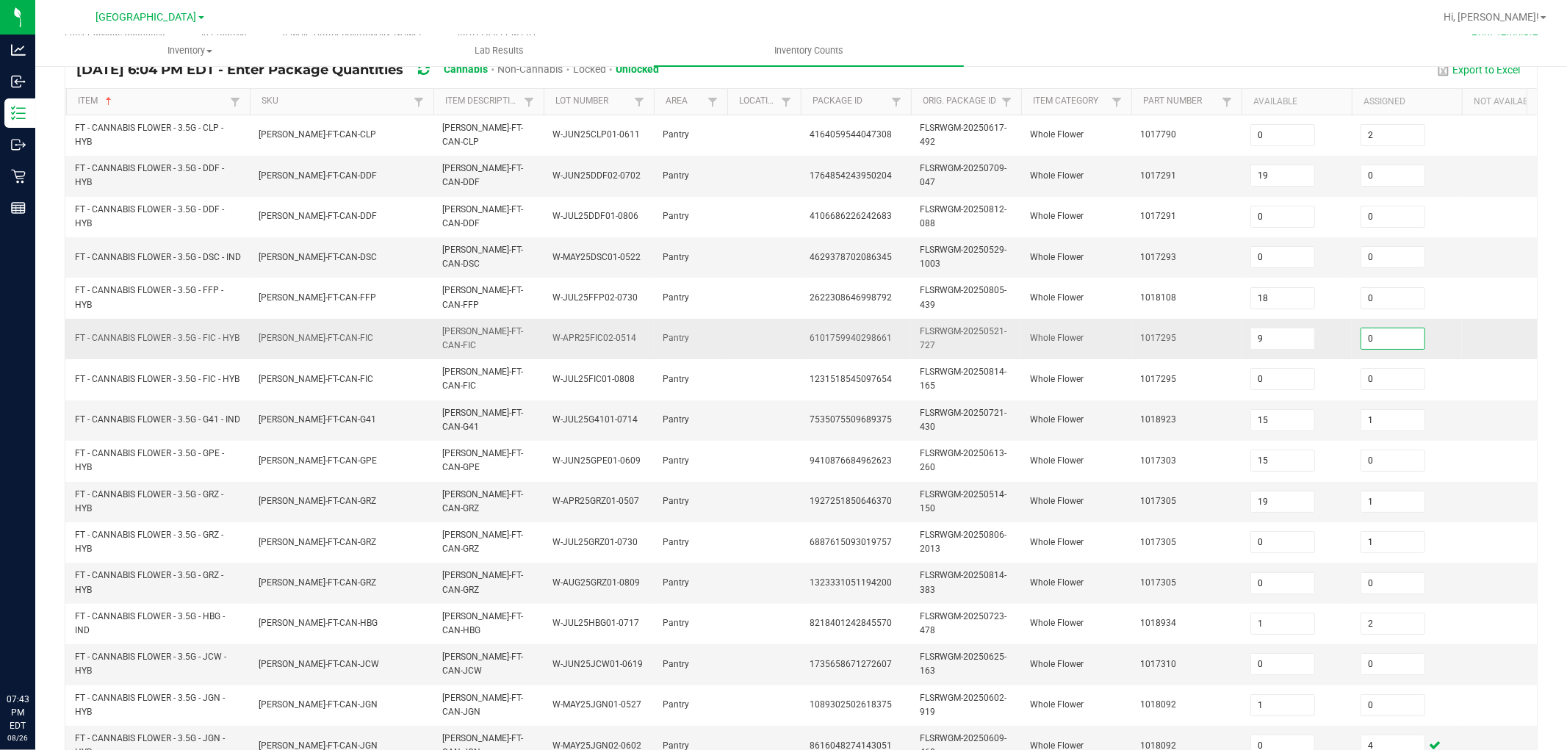
click at [1374, 333] on input "0" at bounding box center [1392, 338] width 63 height 21
click at [1146, 336] on span "1017295" at bounding box center [1158, 338] width 36 height 10
click at [178, 573] on span "FT - CANNABIS FLOWER - 3.5G - GRZ - HYB" at bounding box center [149, 582] width 148 height 24
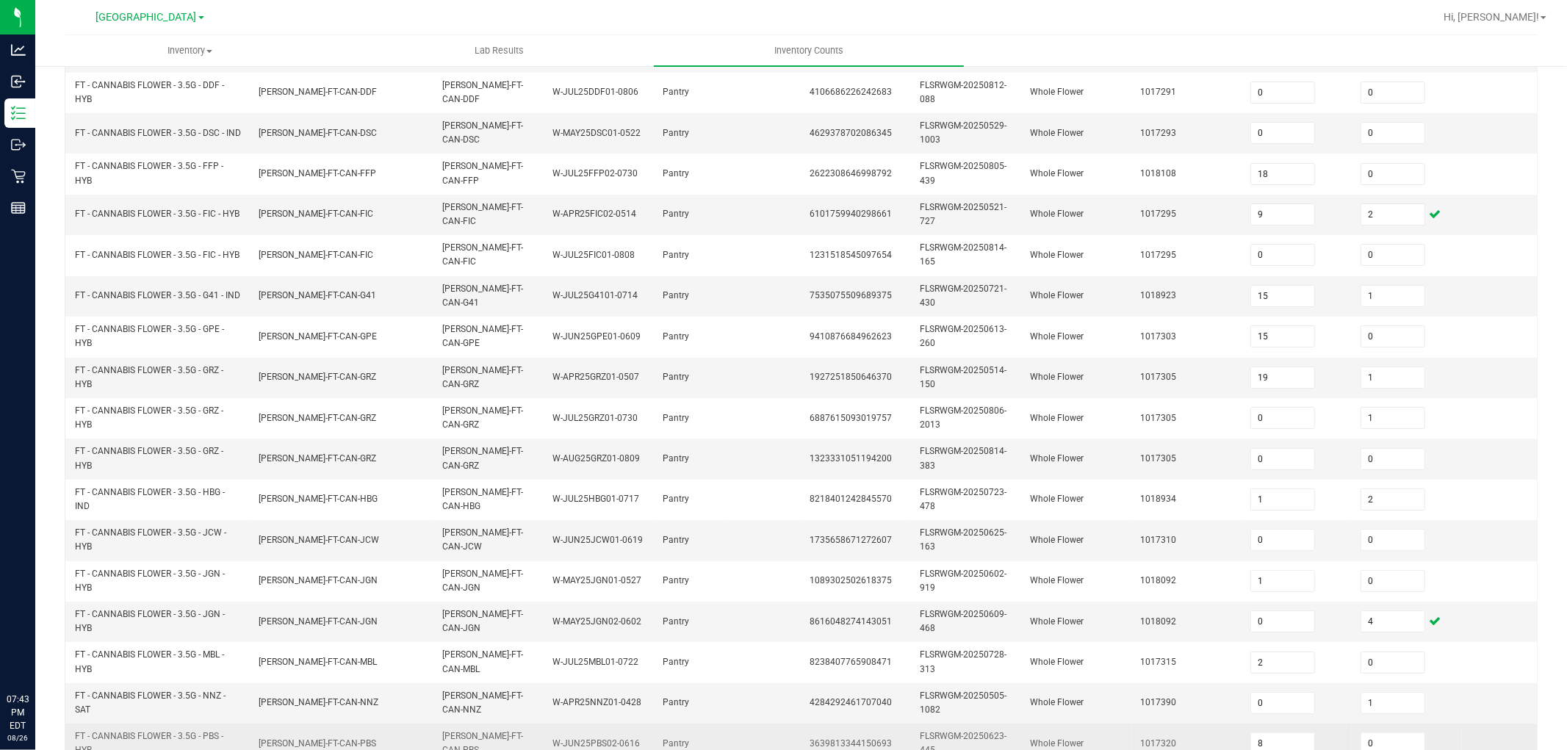
scroll to position [367, 0]
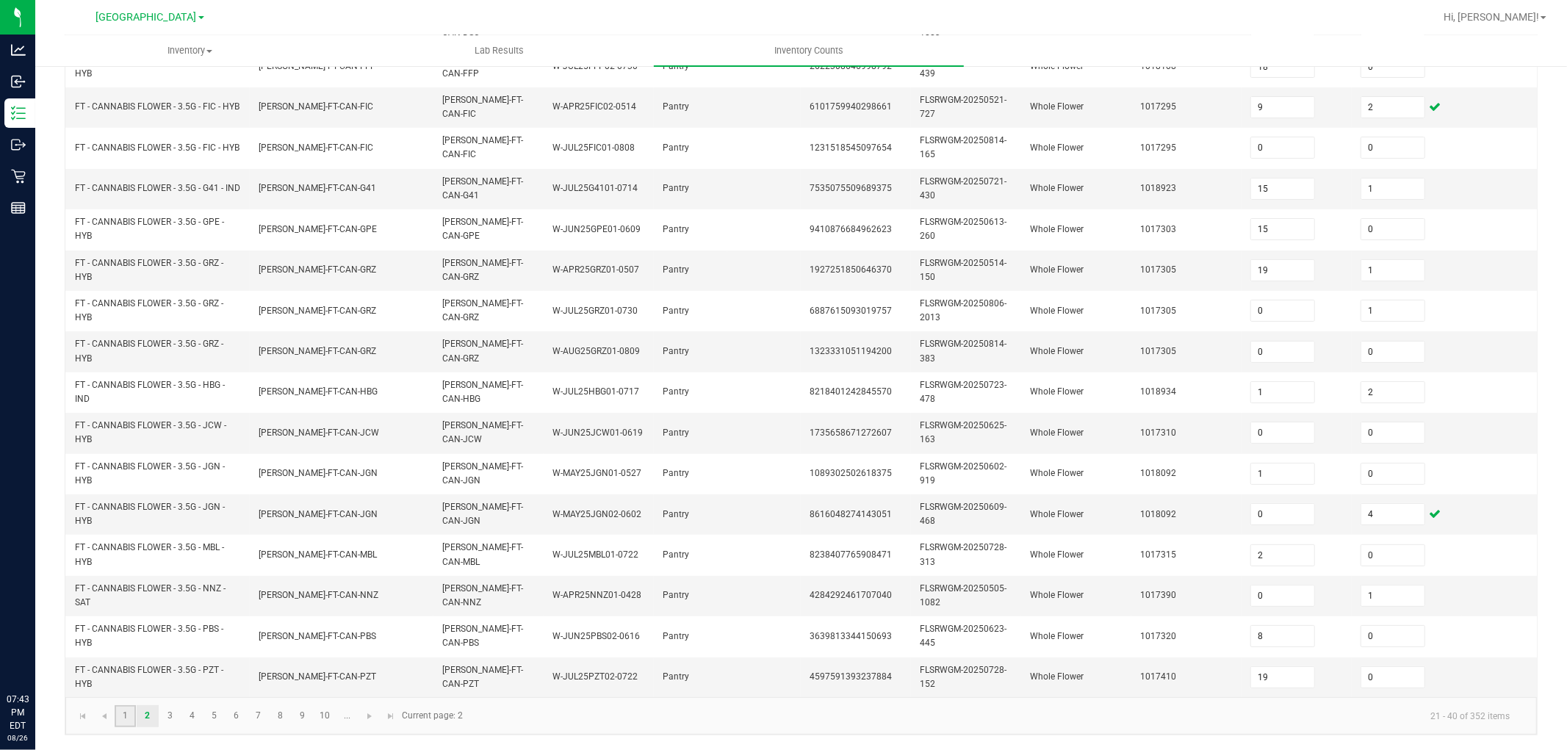
click at [122, 674] on link "1" at bounding box center [125, 716] width 21 height 22
drag, startPoint x: 1381, startPoint y: 408, endPoint x: 1309, endPoint y: 410, distance: 72.0
click at [1379, 422] on span "0" at bounding box center [1392, 433] width 65 height 22
click at [1022, 331] on td "Whole Flower" at bounding box center [1076, 351] width 110 height 40
click at [151, 674] on link "2" at bounding box center [147, 716] width 21 height 22
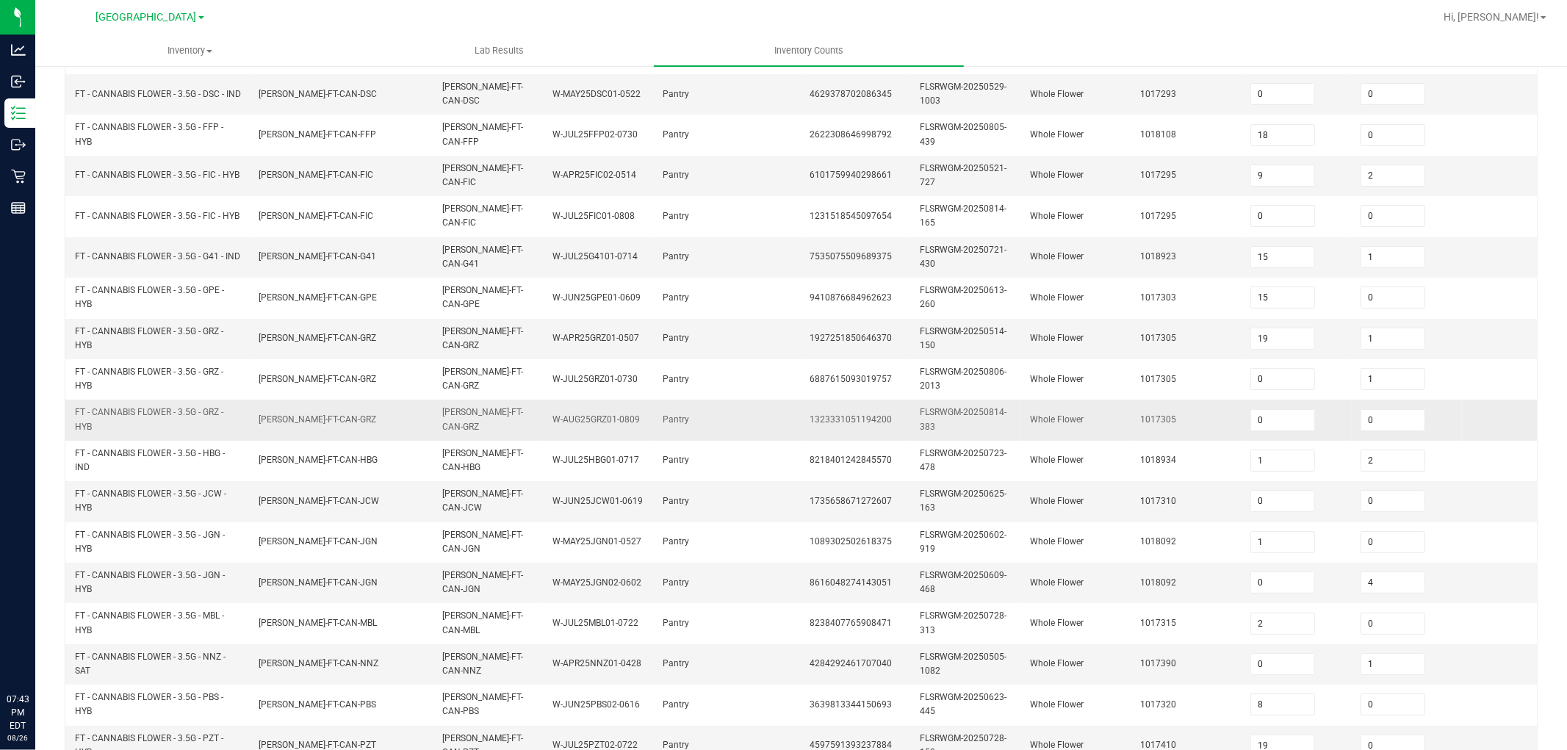
scroll to position [203, 0]
drag, startPoint x: 1393, startPoint y: 331, endPoint x: 1348, endPoint y: 333, distance: 44.2
click at [1393, 329] on input "1" at bounding box center [1392, 338] width 63 height 21
click at [975, 245] on span "FLSRWGM-20250521-727" at bounding box center [963, 257] width 87 height 24
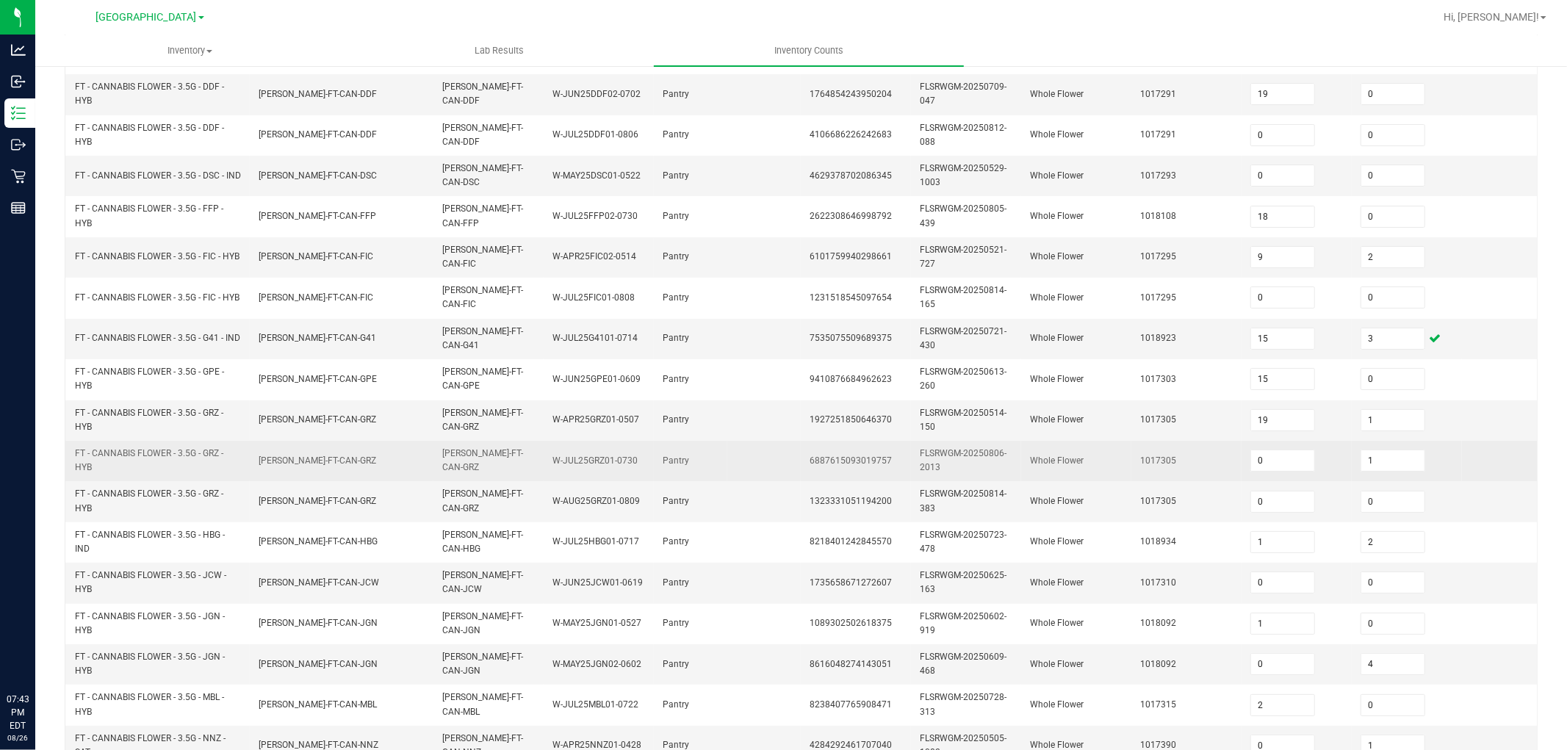
click at [233, 519] on td "FT - CANNABIS FLOWER - 3.5G - GRZ - HYB" at bounding box center [158, 501] width 184 height 40
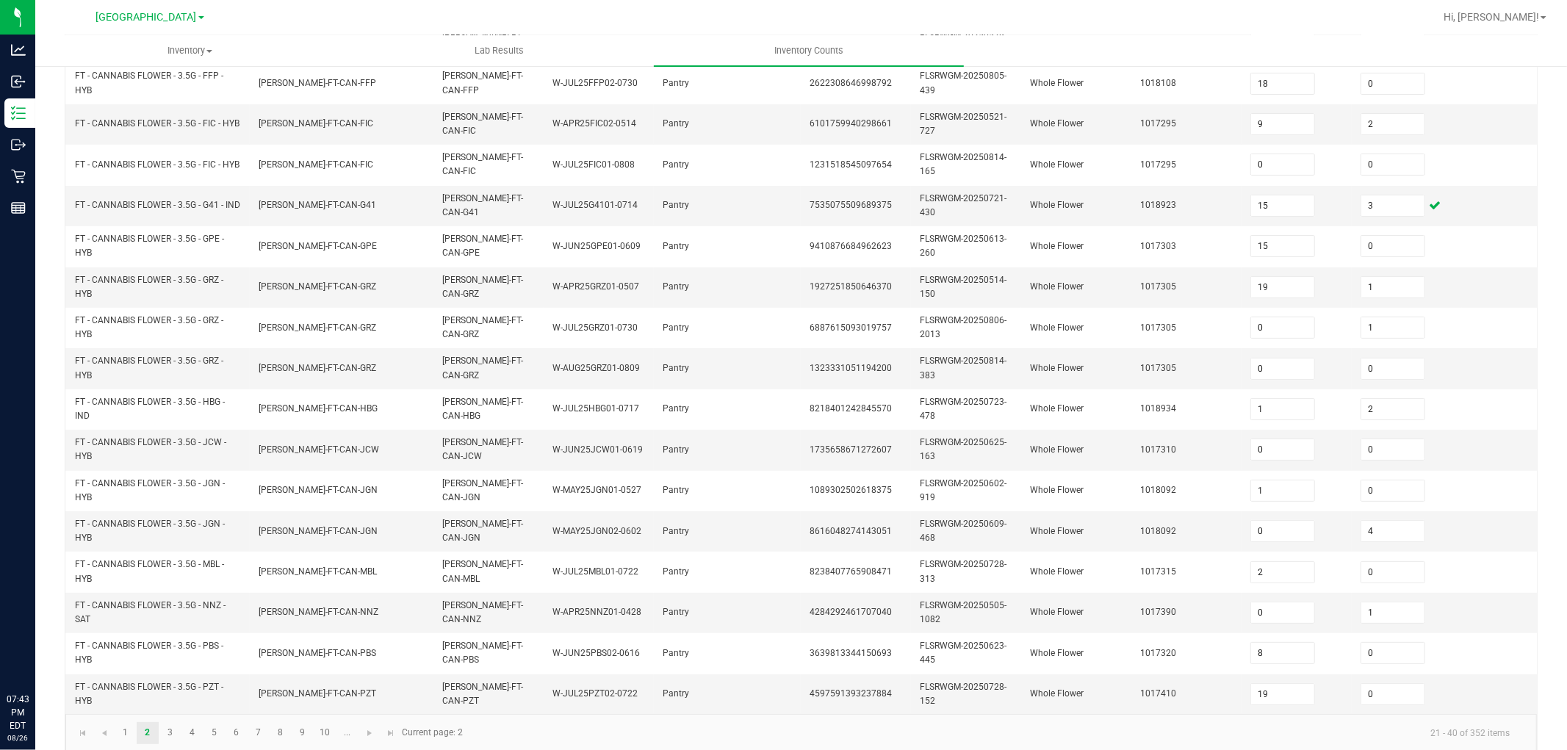
scroll to position [367, 0]
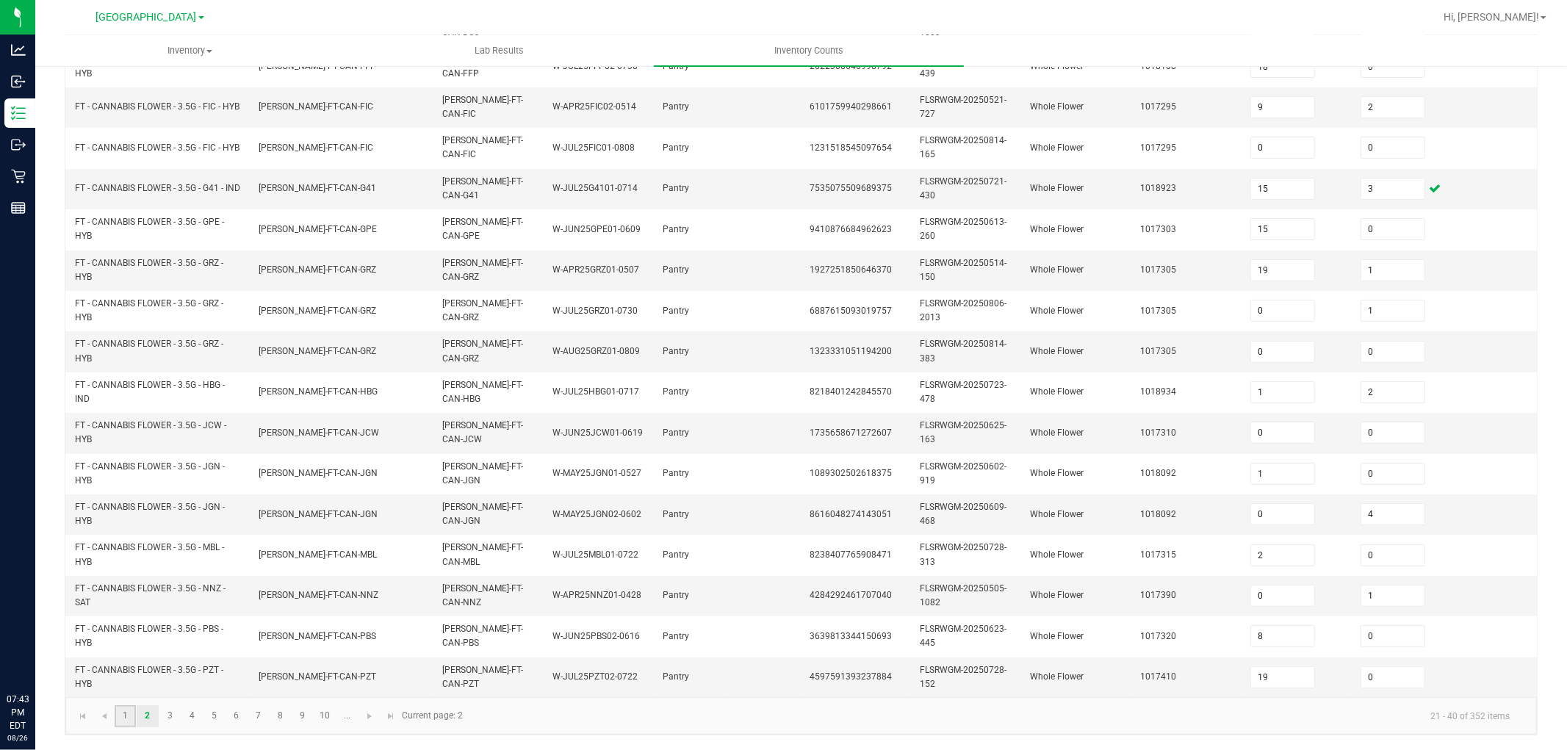
click at [119, 674] on link "1" at bounding box center [125, 716] width 21 height 22
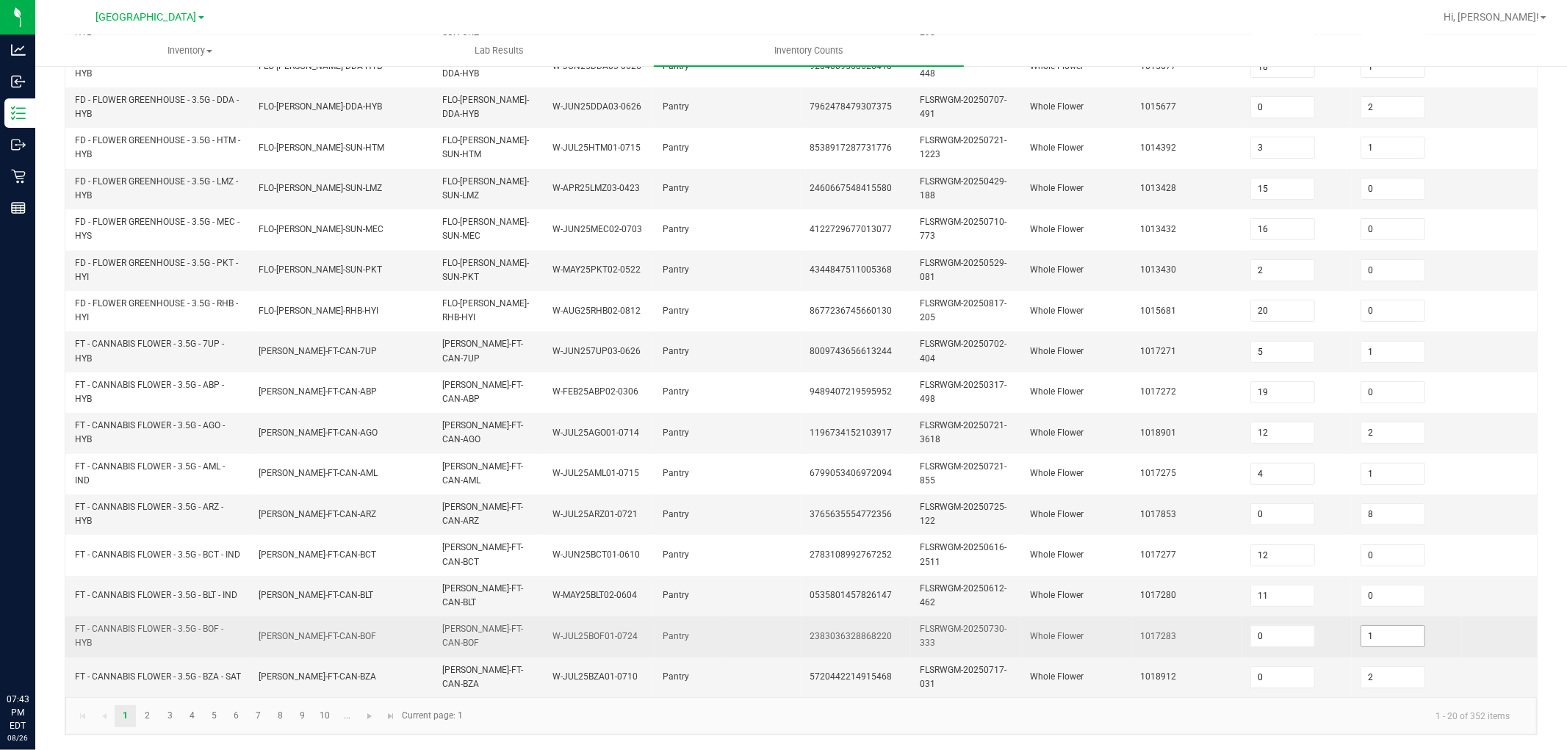
click at [1383, 626] on input "1" at bounding box center [1392, 636] width 63 height 21
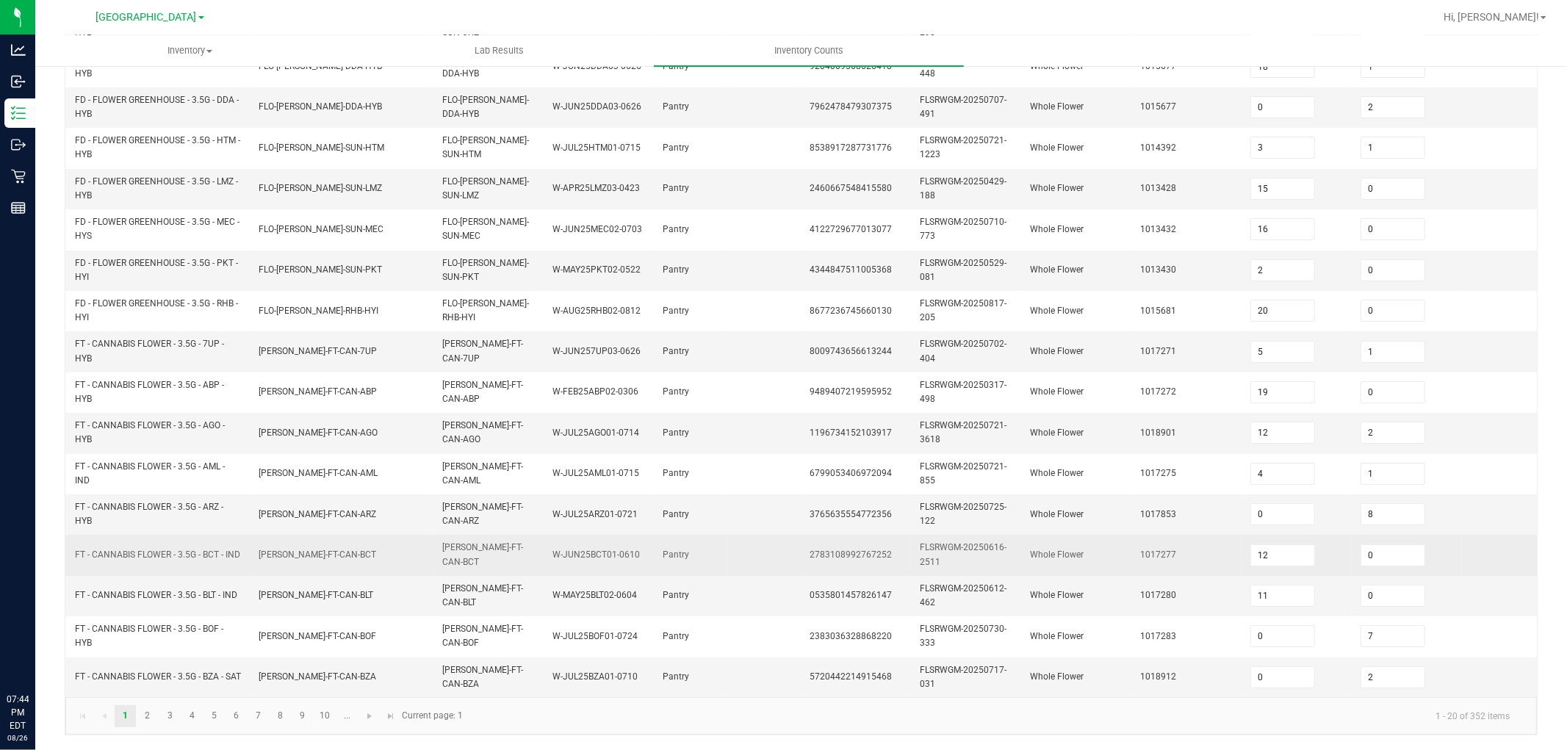
click at [960, 542] on span "FLSRWGM-20250616-2511" at bounding box center [963, 554] width 87 height 24
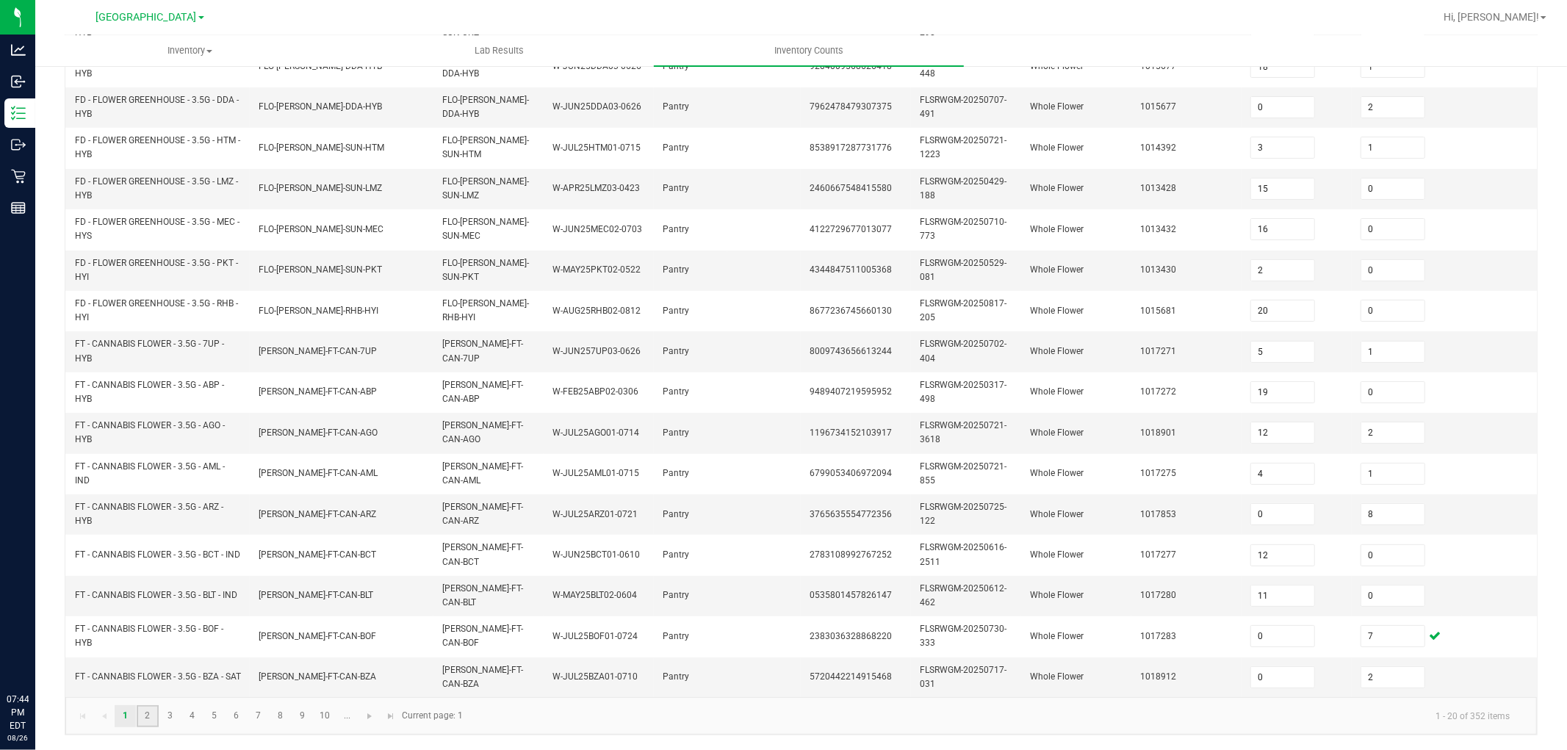
click at [147, 674] on link "2" at bounding box center [147, 716] width 21 height 22
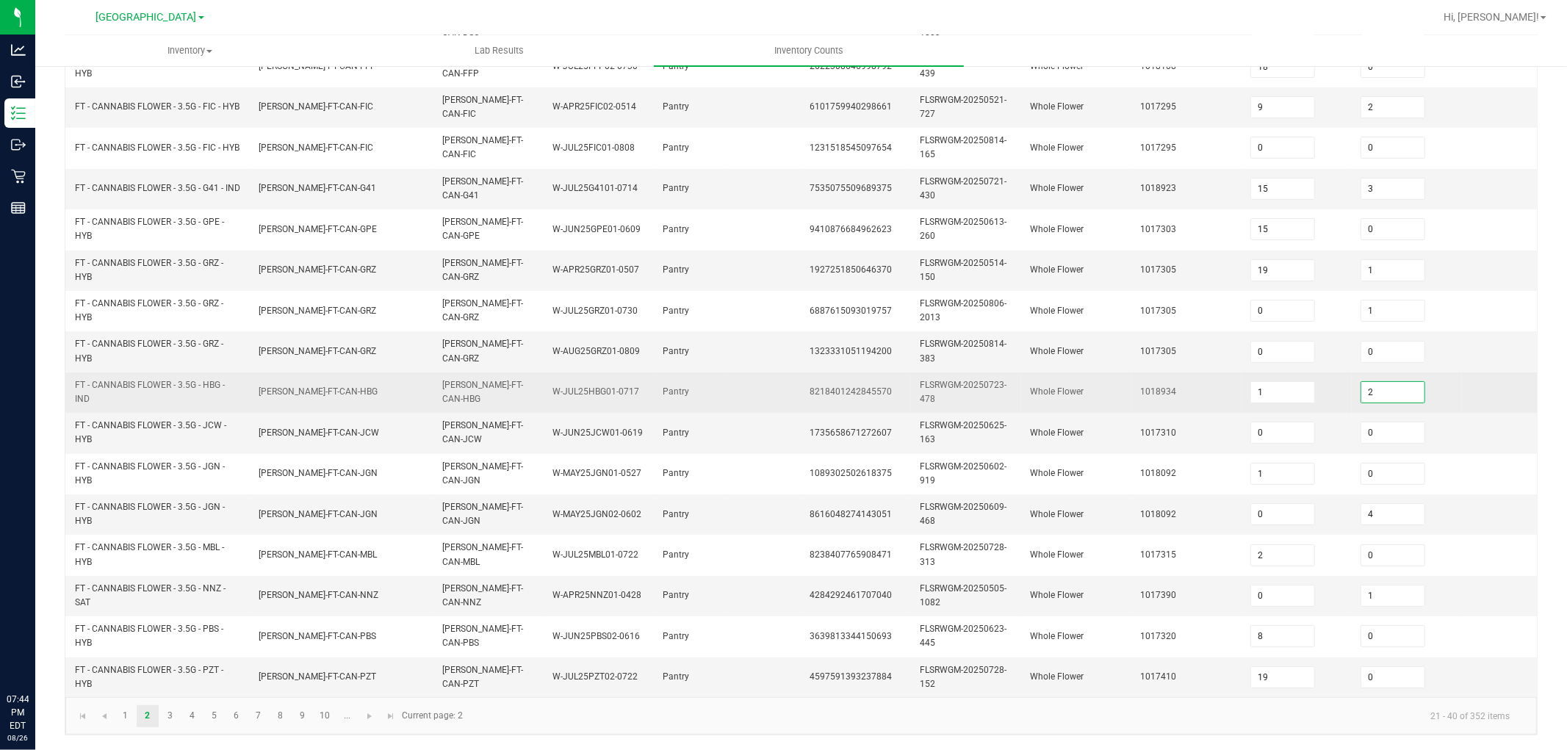
click at [1388, 382] on input "2" at bounding box center [1392, 392] width 63 height 21
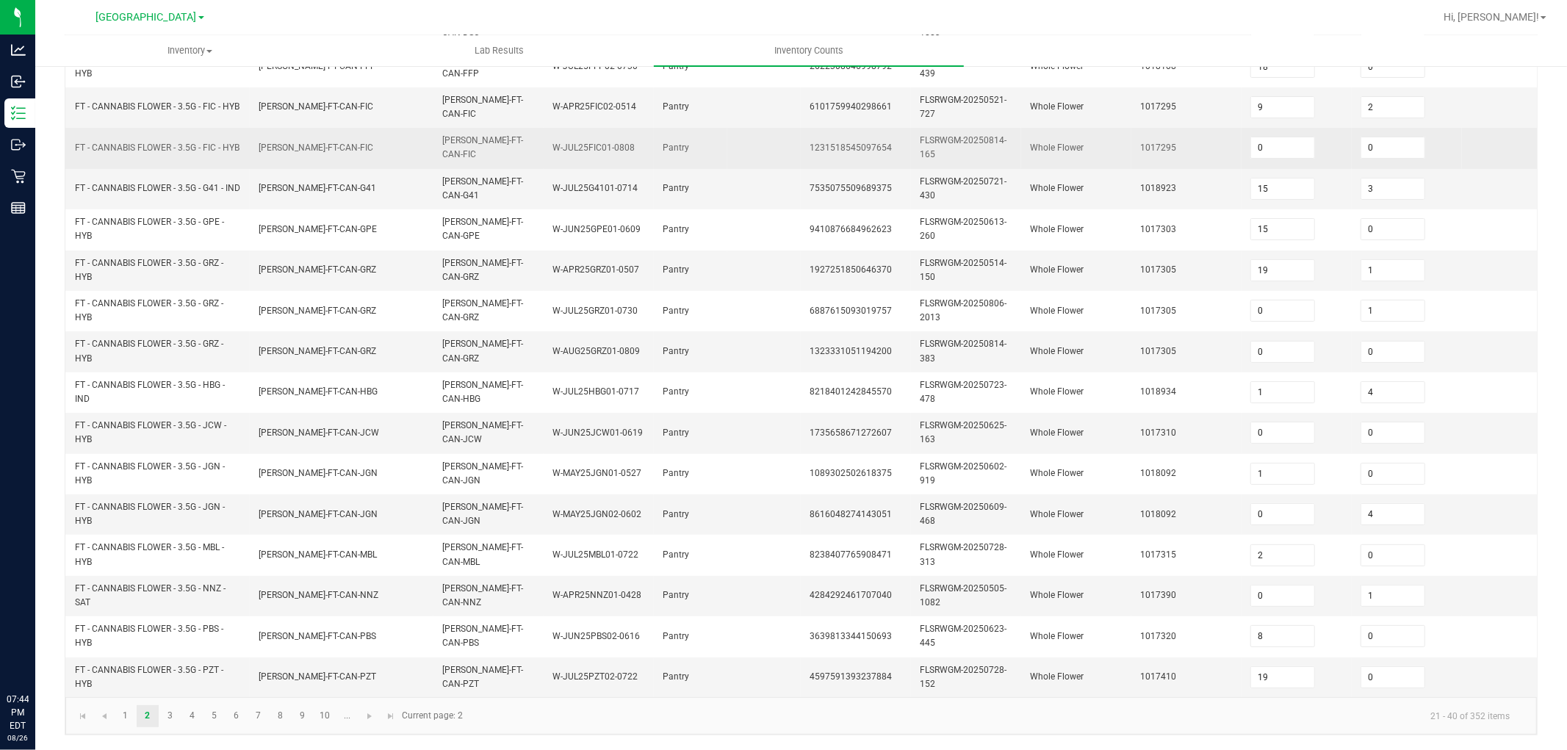
drag, startPoint x: 1141, startPoint y: 370, endPoint x: 770, endPoint y: 131, distance: 441.5
click at [1140, 372] on td "1018934" at bounding box center [1186, 392] width 110 height 40
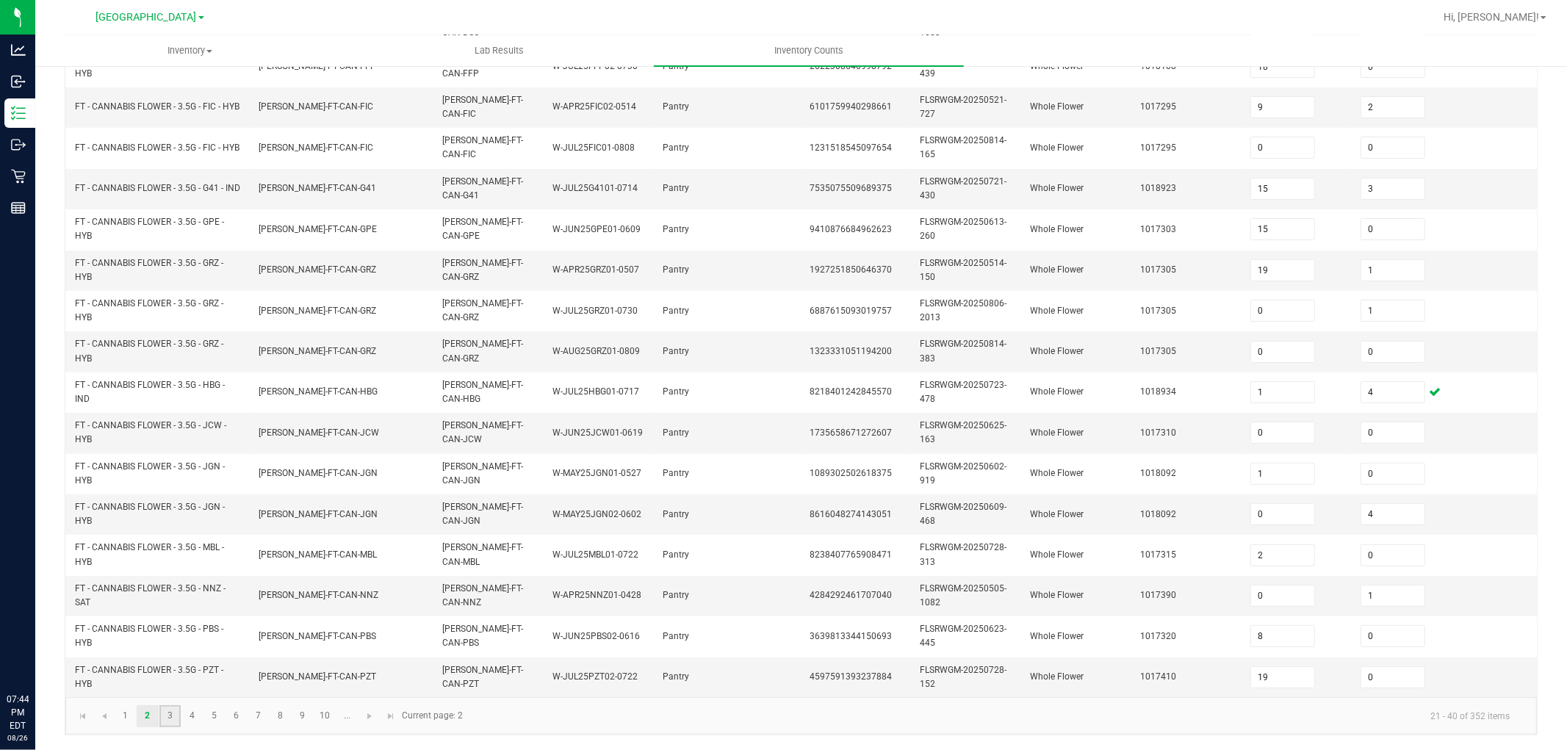
click at [173, 674] on link "3" at bounding box center [169, 716] width 21 height 22
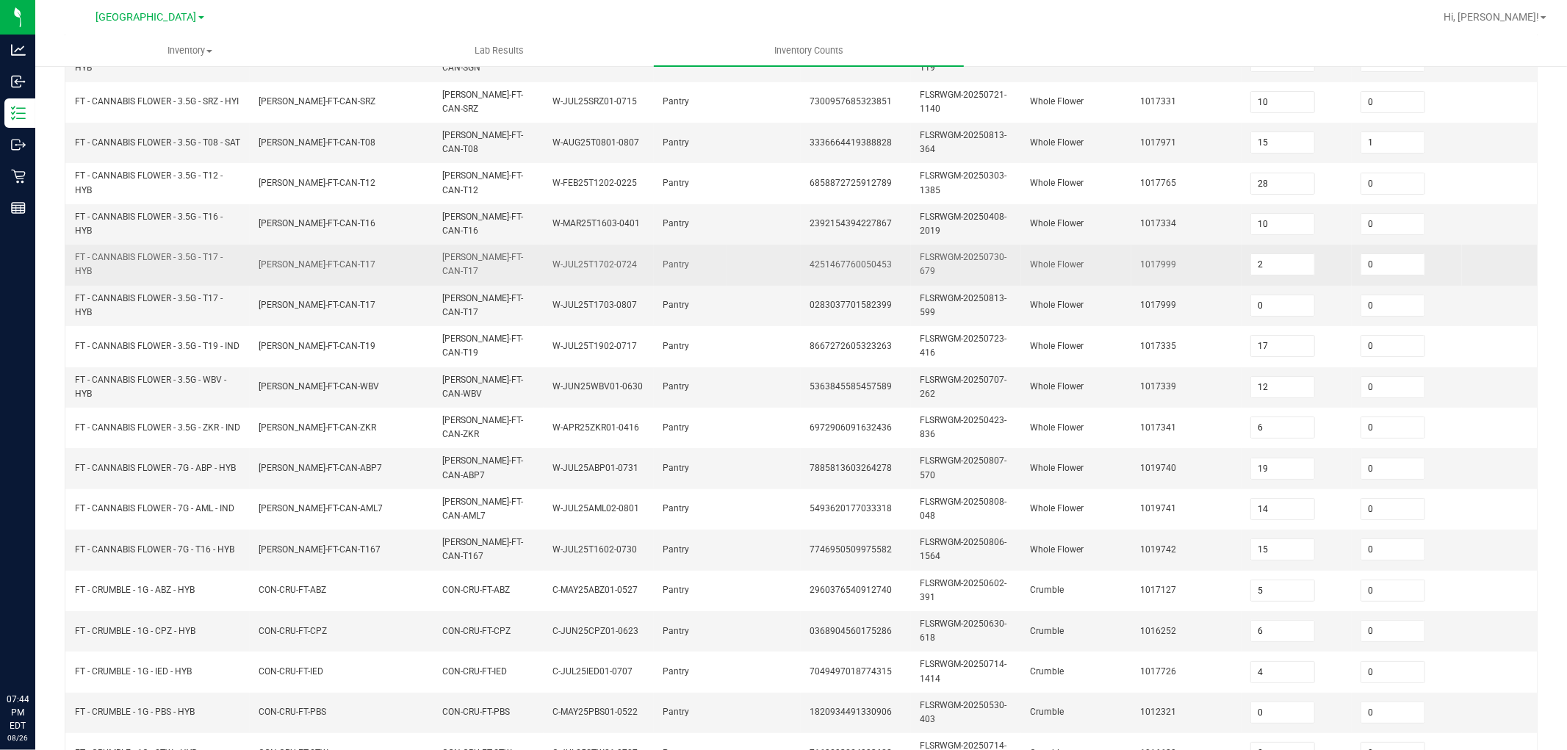
scroll to position [0, 0]
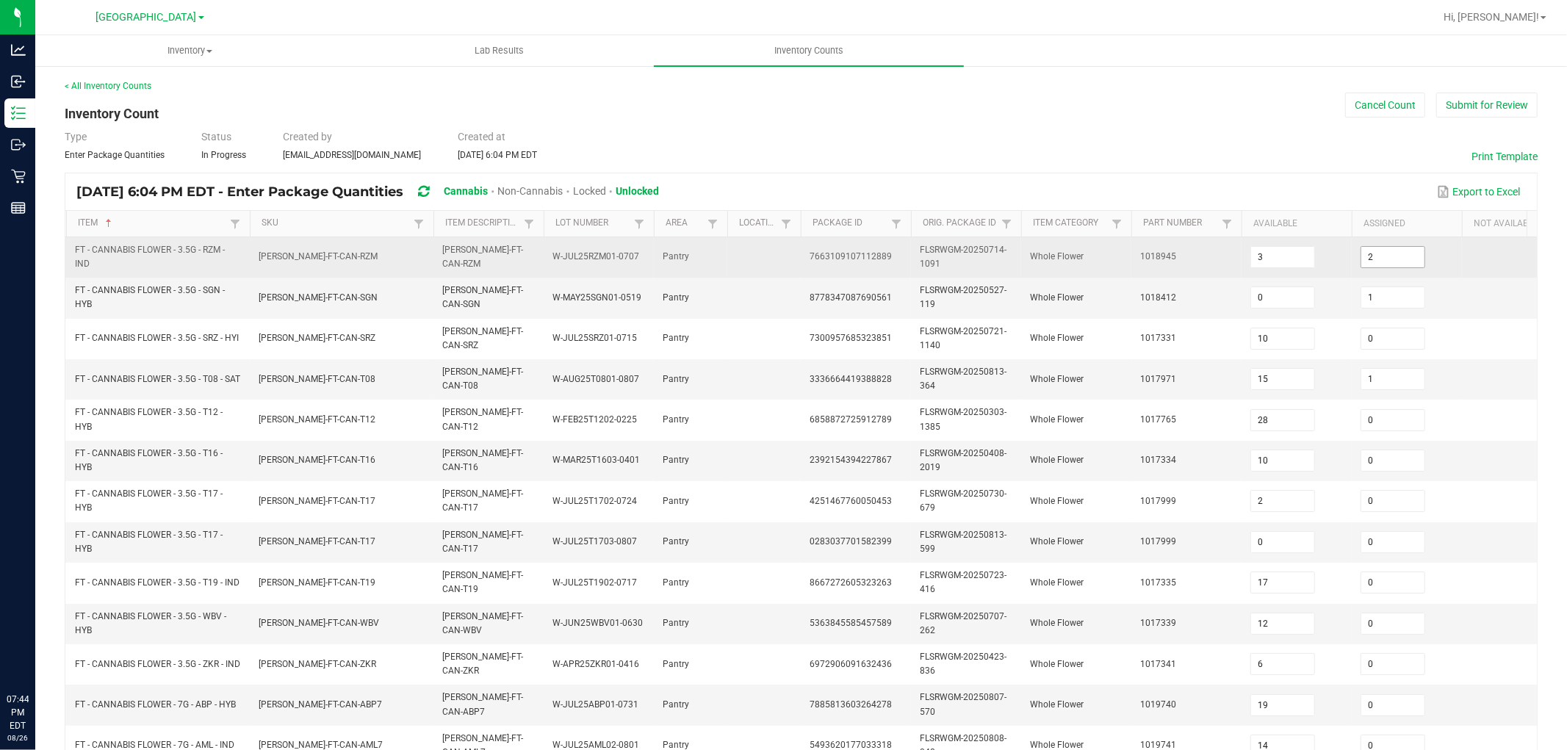
click at [1384, 257] on input "2" at bounding box center [1392, 257] width 63 height 21
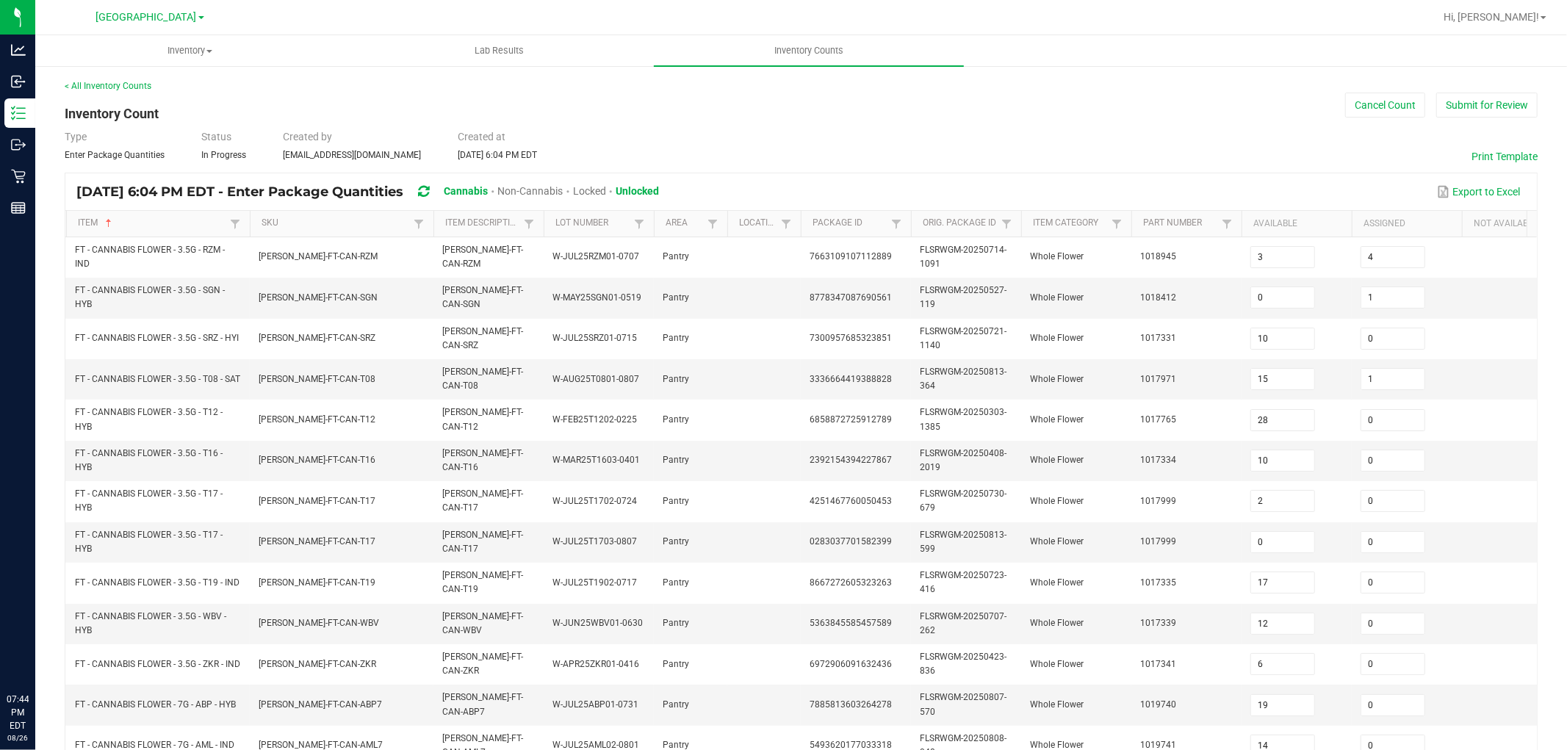
click at [1133, 88] on div "< All Inventory Counts" at bounding box center [801, 85] width 1473 height 13
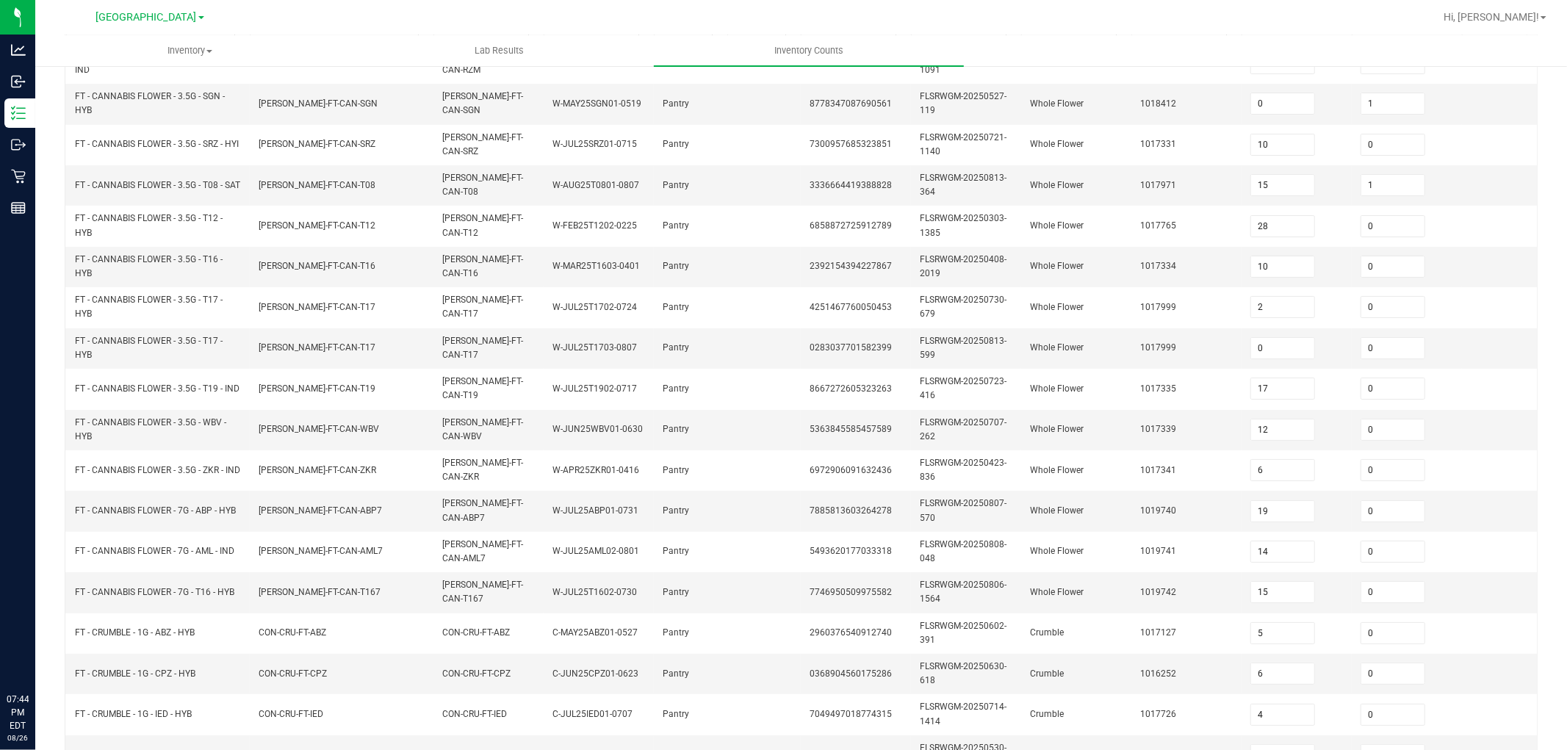
scroll to position [367, 0]
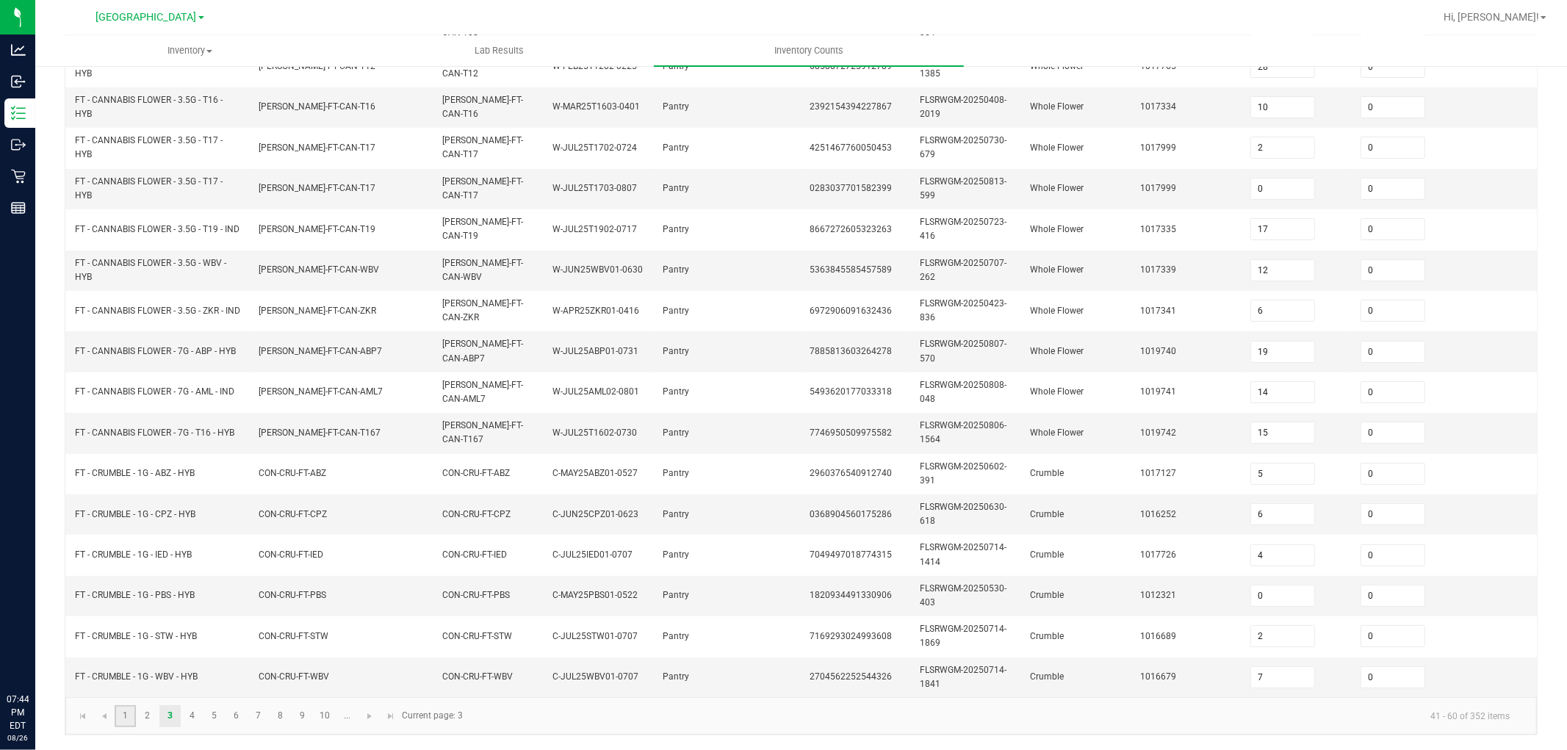
click at [129, 674] on link "1" at bounding box center [125, 716] width 21 height 22
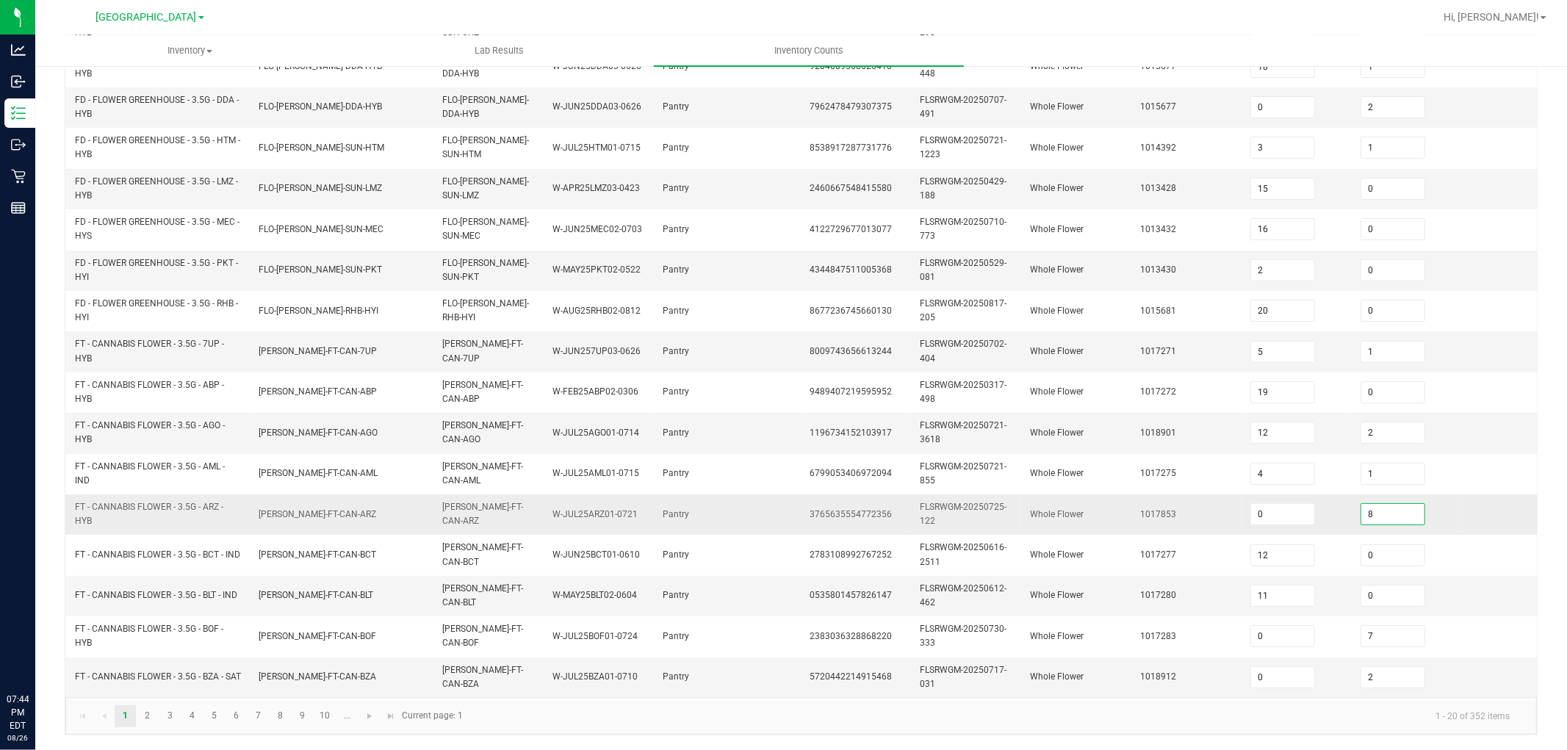
click at [1379, 504] on input "8" at bounding box center [1392, 514] width 63 height 21
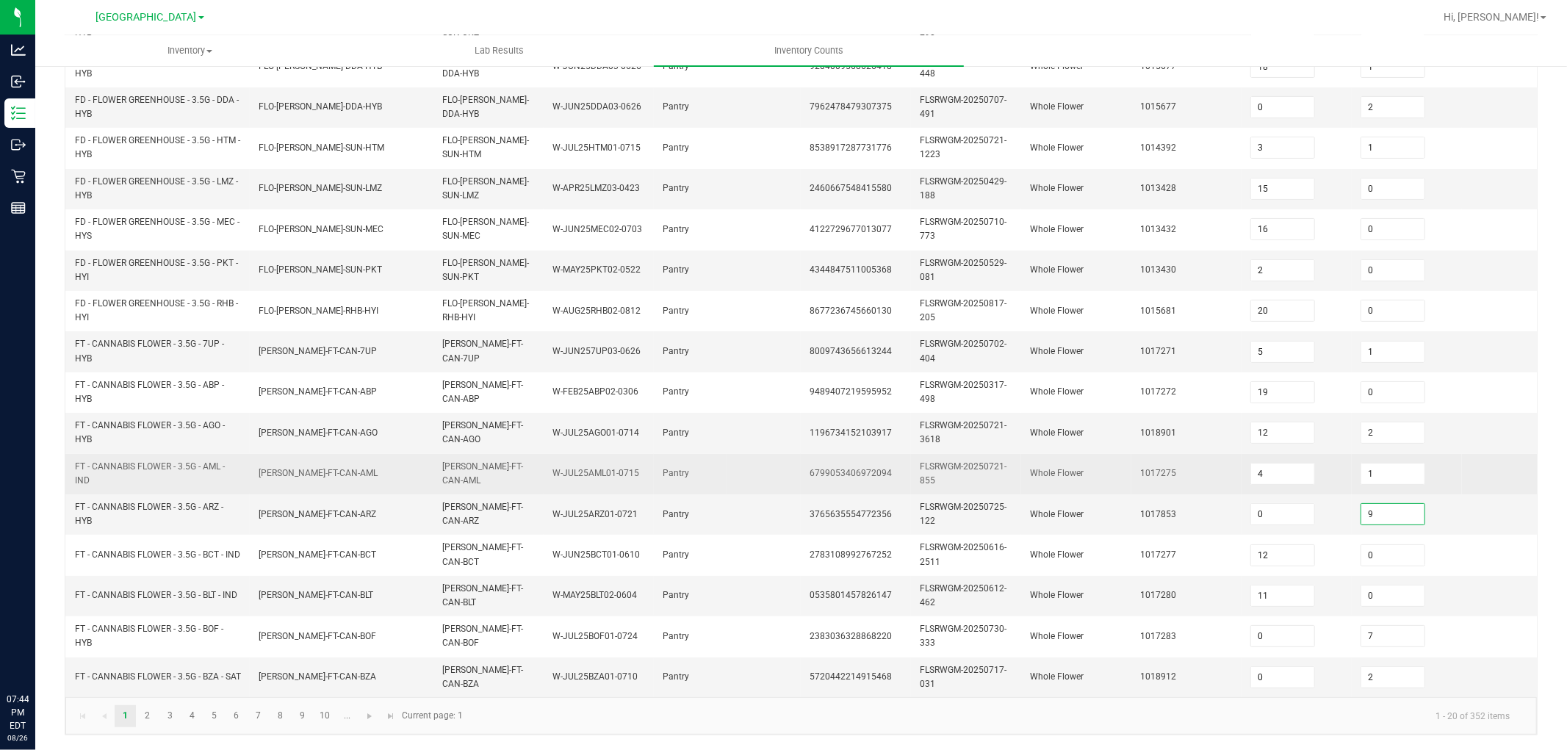
click at [823, 468] on td "6799053406972094" at bounding box center [856, 474] width 110 height 40
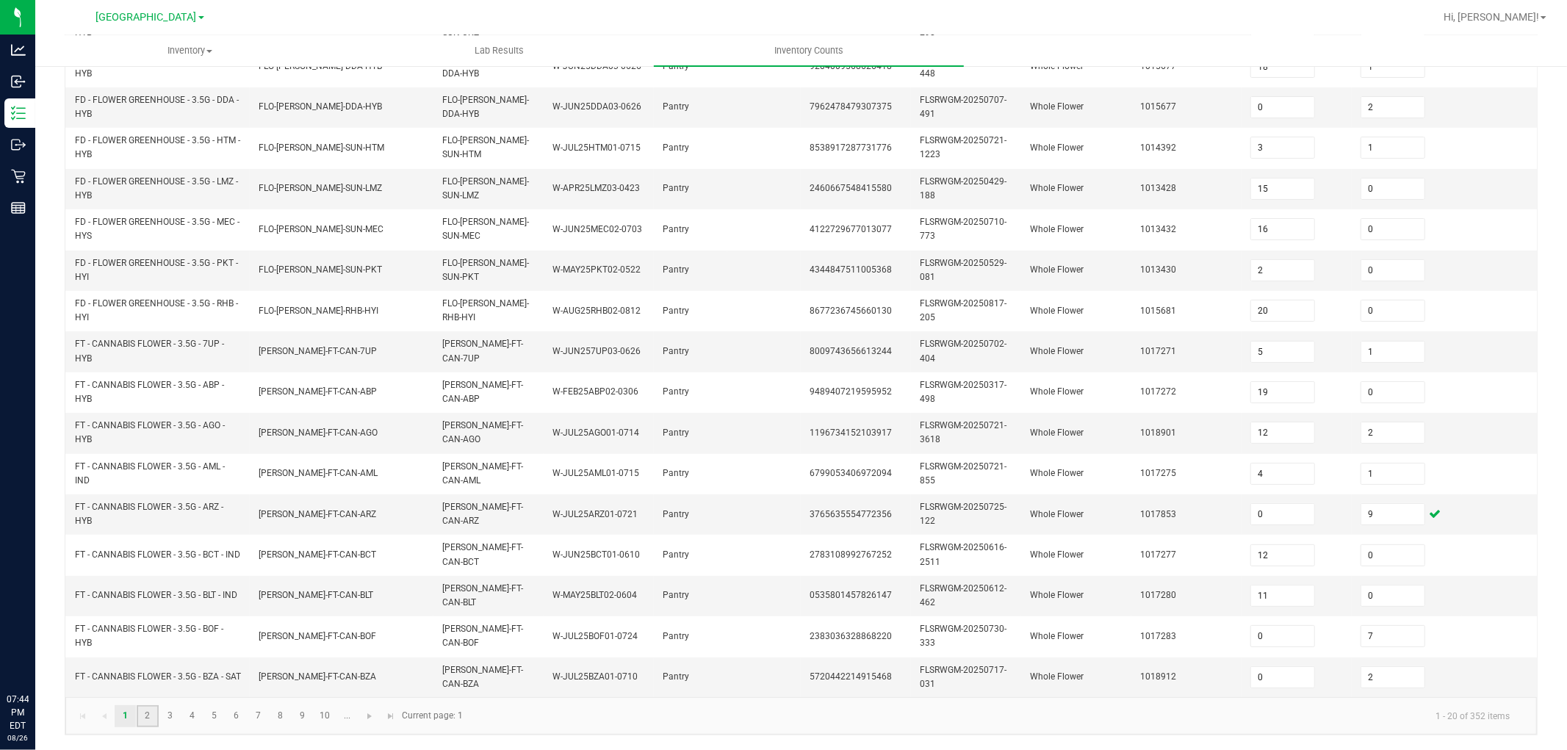
click at [152, 674] on link "2" at bounding box center [147, 716] width 21 height 22
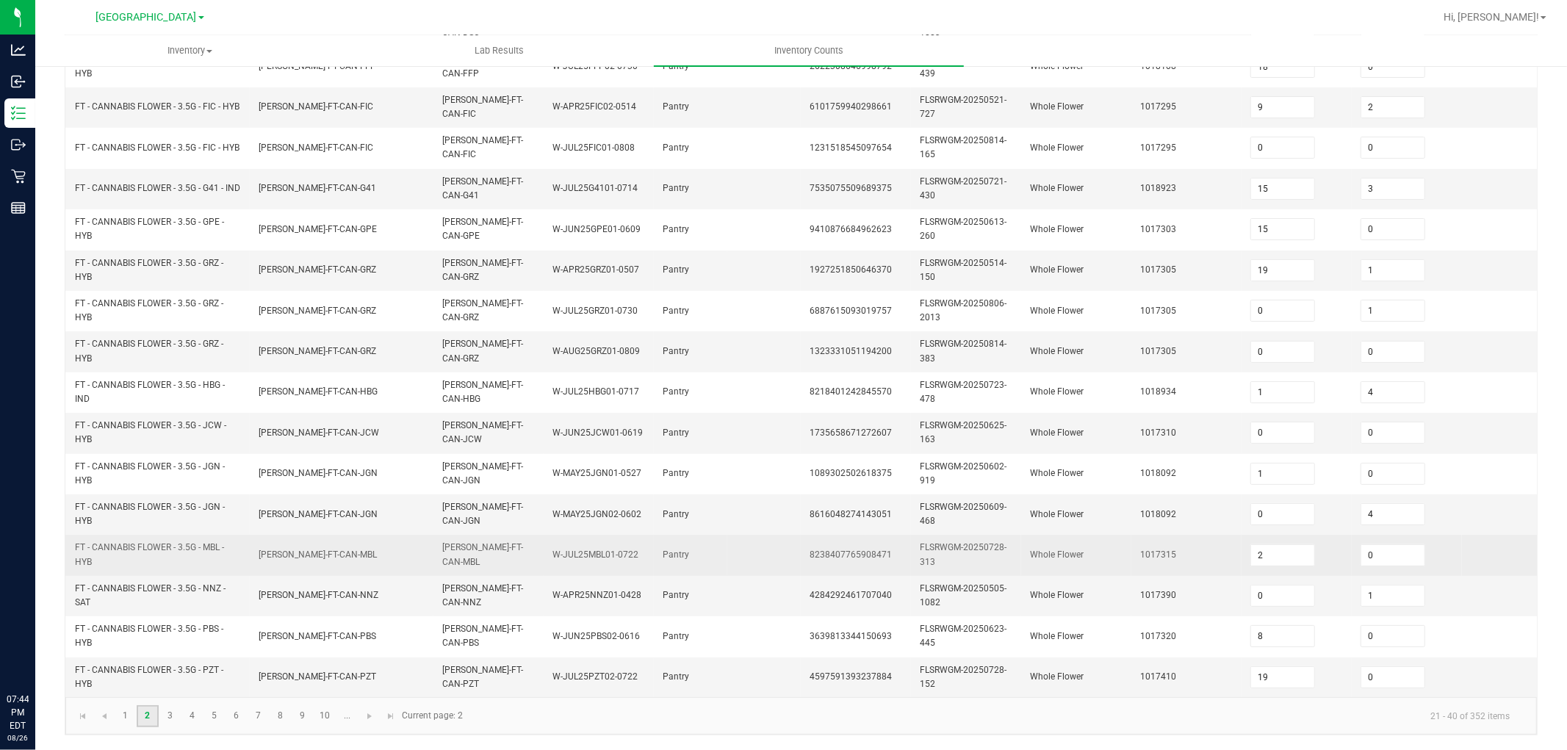
scroll to position [0, 0]
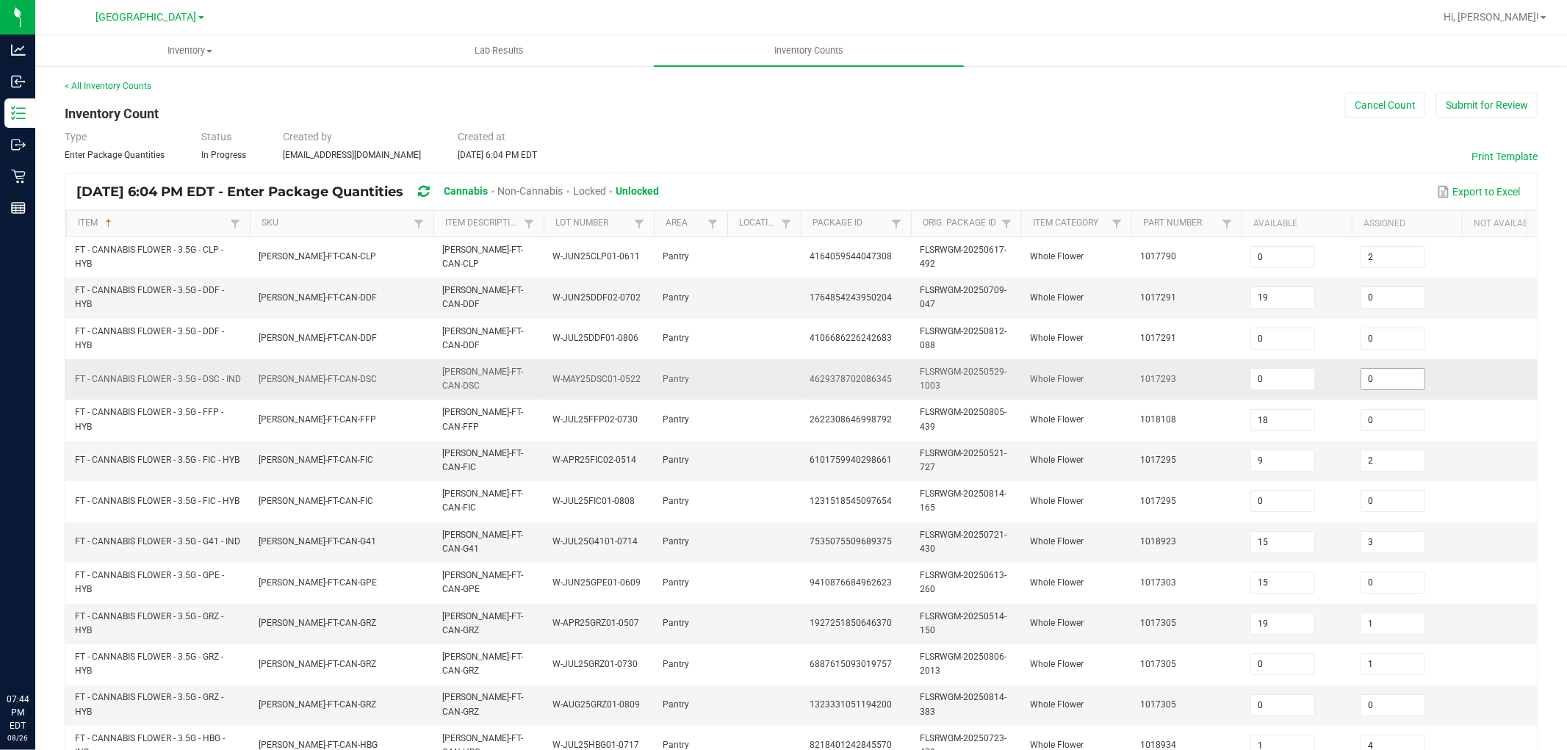
drag, startPoint x: 1396, startPoint y: 384, endPoint x: 1387, endPoint y: 386, distance: 9.7
click at [1396, 383] on input "0" at bounding box center [1392, 379] width 63 height 21
click at [1184, 368] on td "1017293" at bounding box center [1186, 379] width 110 height 40
click at [1387, 369] on input "5" at bounding box center [1392, 379] width 63 height 21
click at [1127, 379] on td "Whole Flower" at bounding box center [1076, 379] width 110 height 40
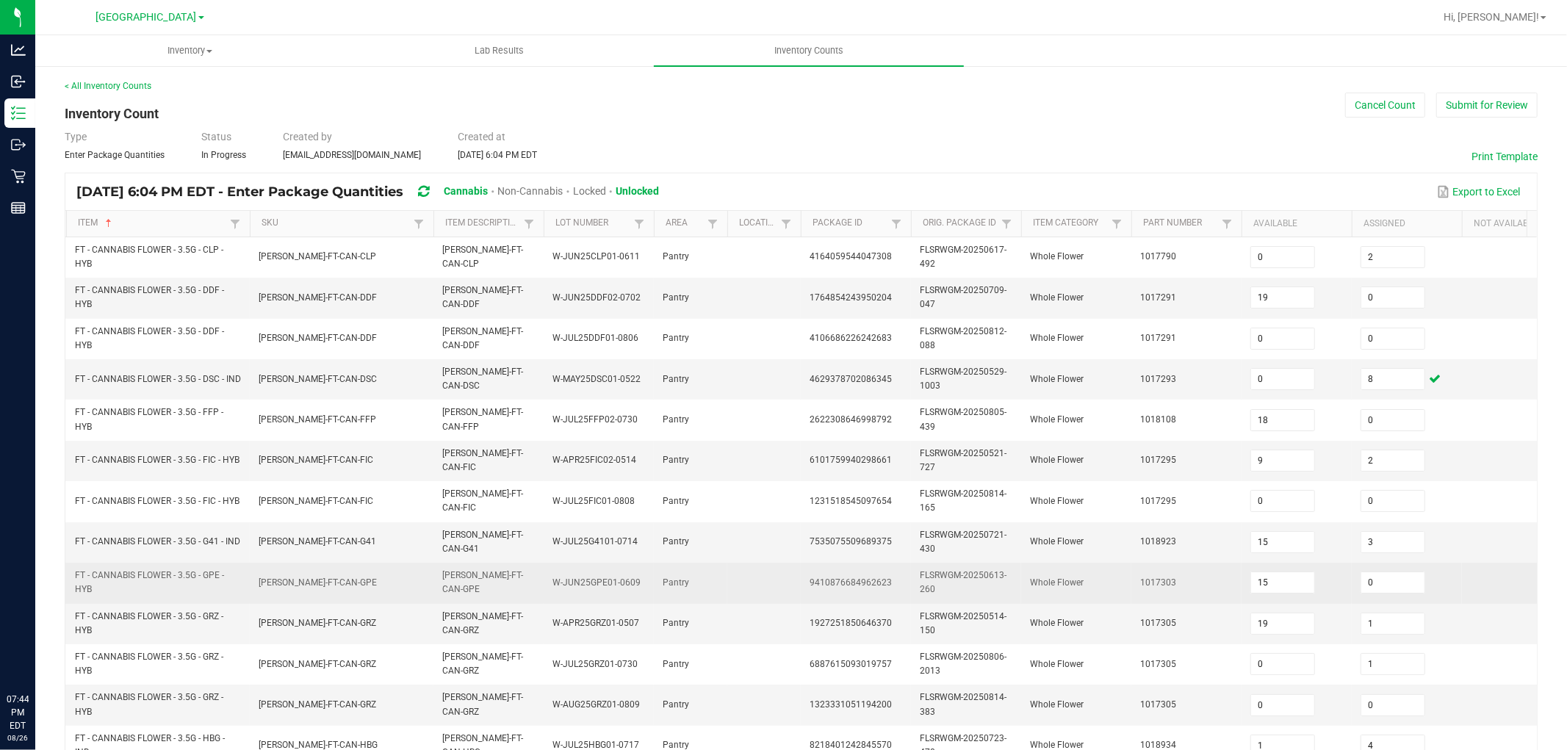
click at [148, 582] on span "FT - CANNABIS FLOWER - 3.5G - GPE - HYB" at bounding box center [158, 582] width 166 height 28
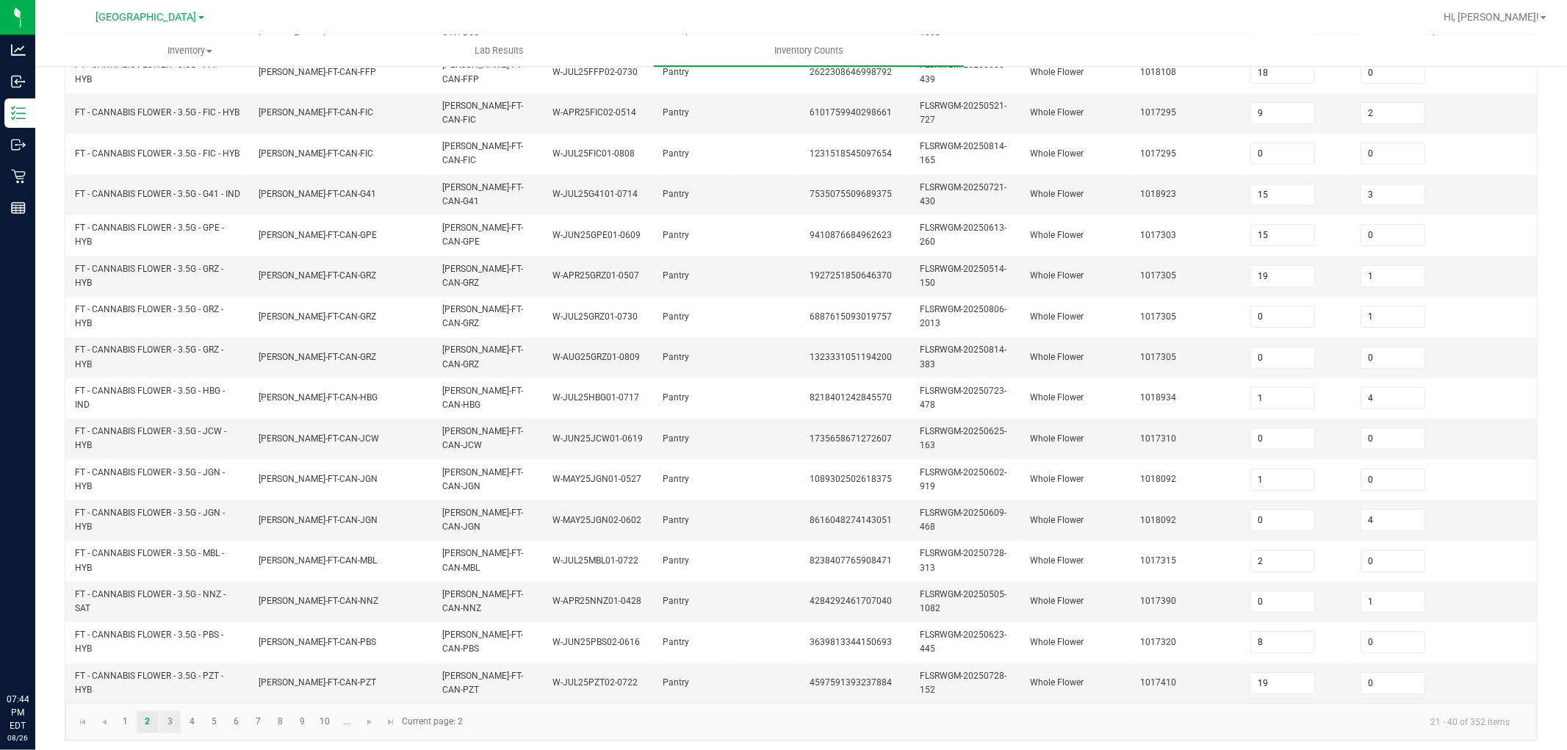
scroll to position [367, 0]
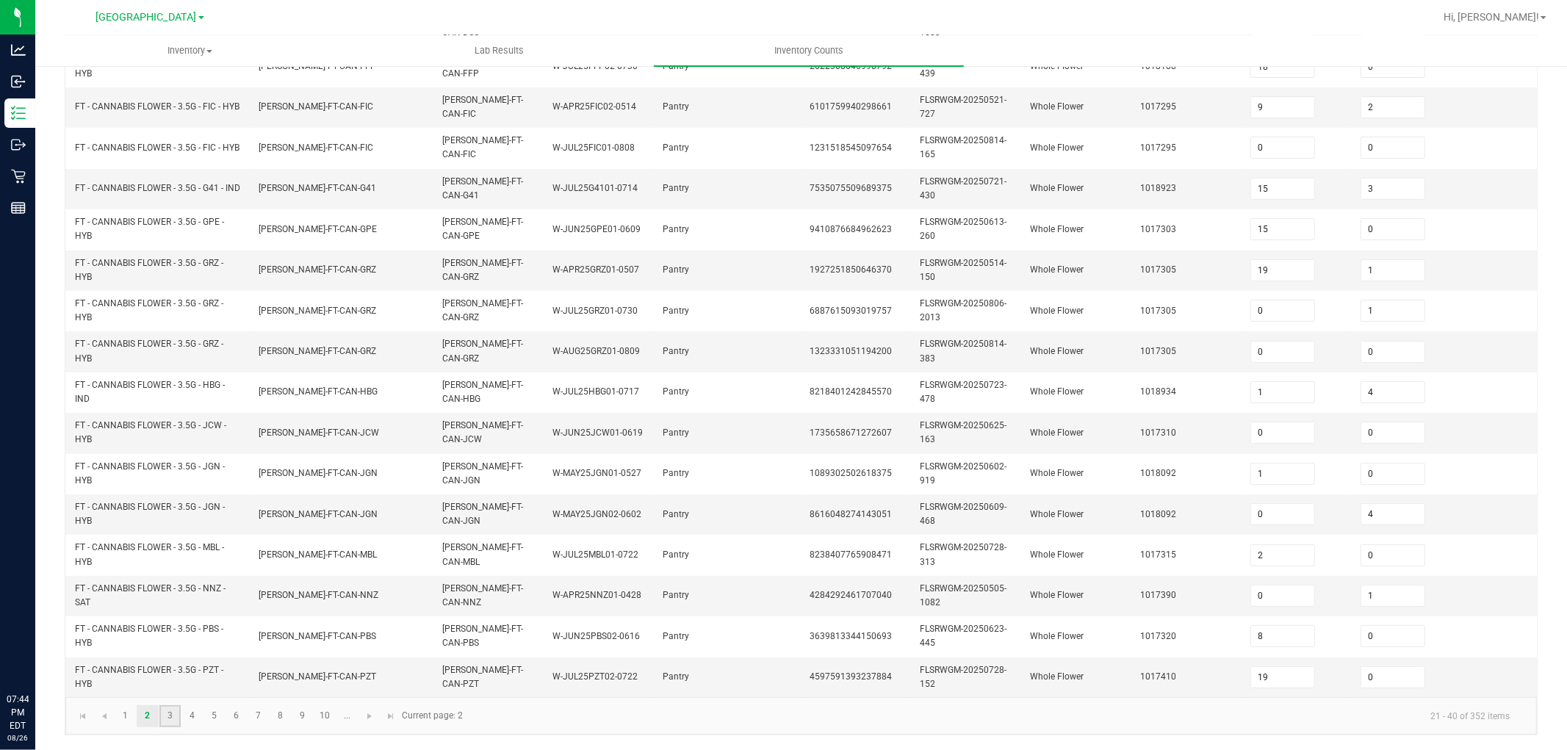
drag, startPoint x: 167, startPoint y: 721, endPoint x: 174, endPoint y: 707, distance: 15.1
click at [169, 674] on link "3" at bounding box center [169, 716] width 21 height 22
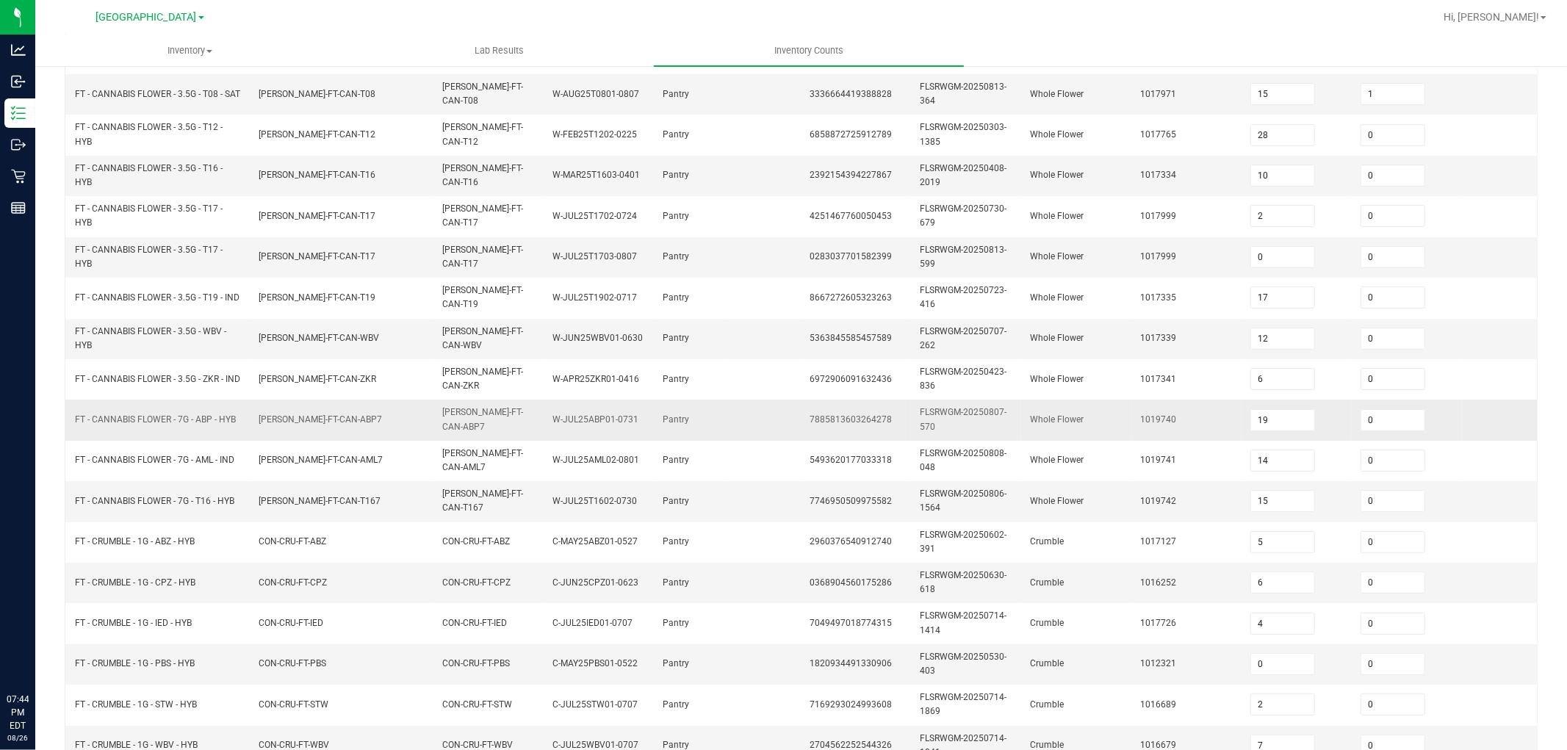
scroll to position [203, 0]
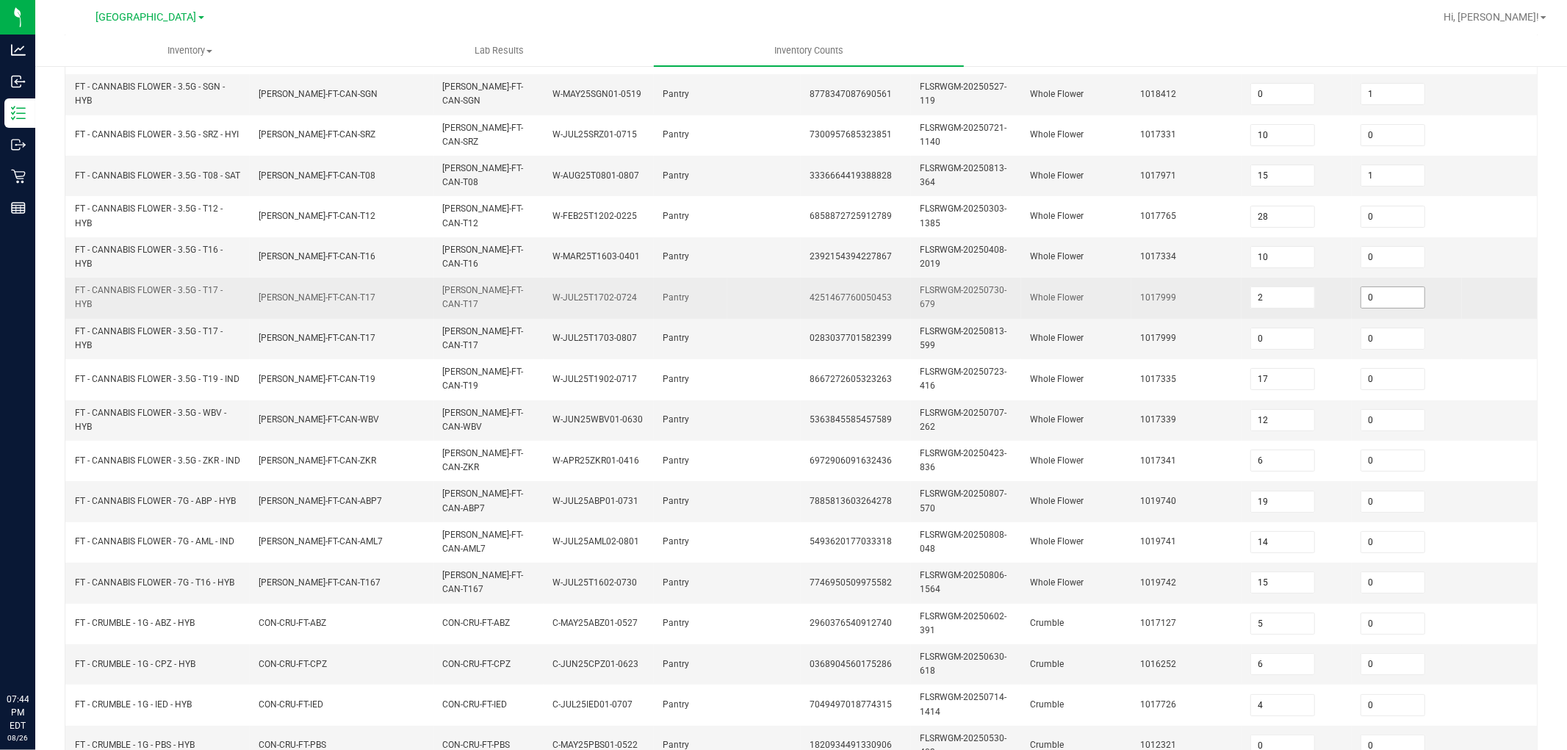
click at [1392, 300] on input "0" at bounding box center [1392, 297] width 63 height 21
click at [1106, 307] on td "Whole Flower" at bounding box center [1076, 298] width 110 height 40
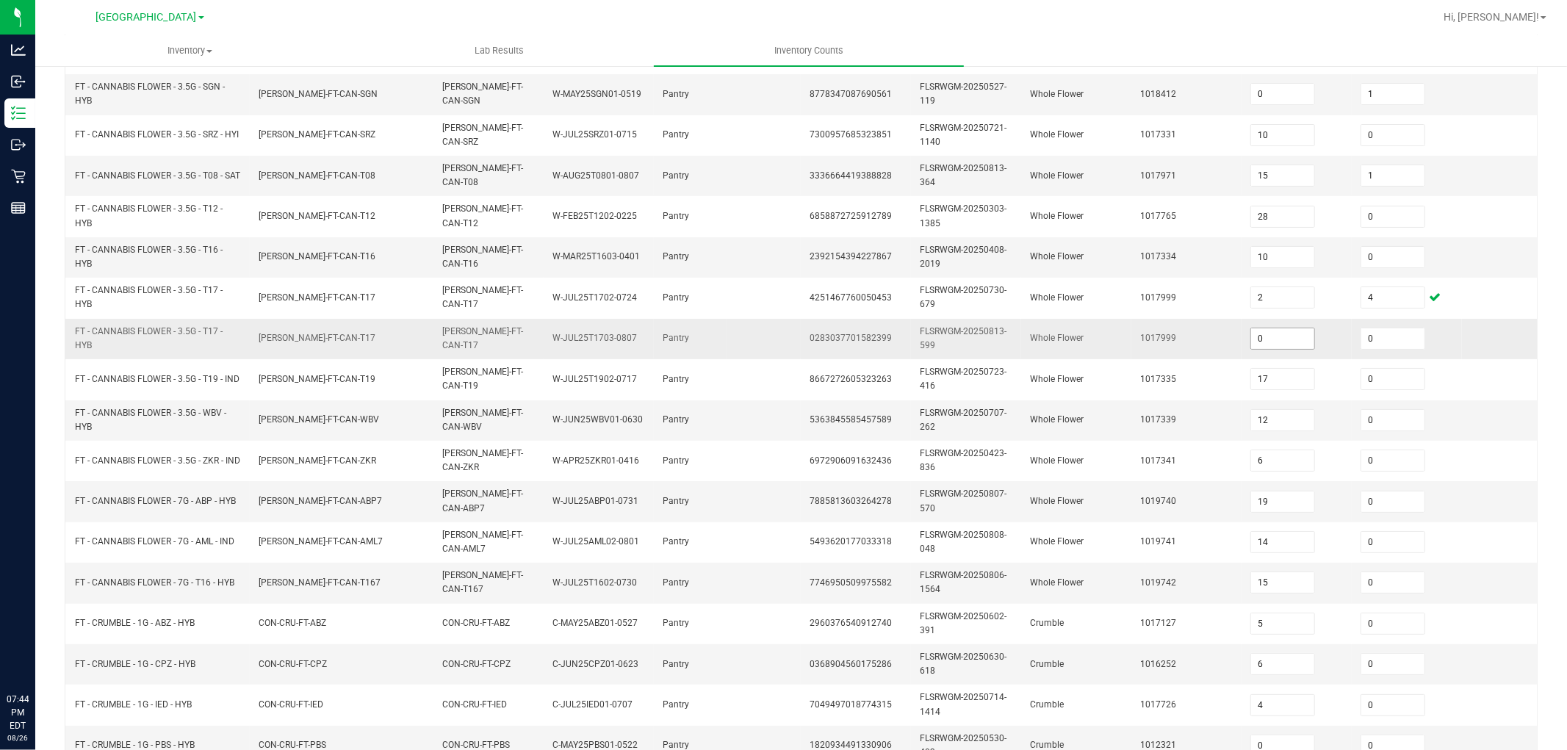
click at [1294, 332] on input "0" at bounding box center [1282, 338] width 63 height 21
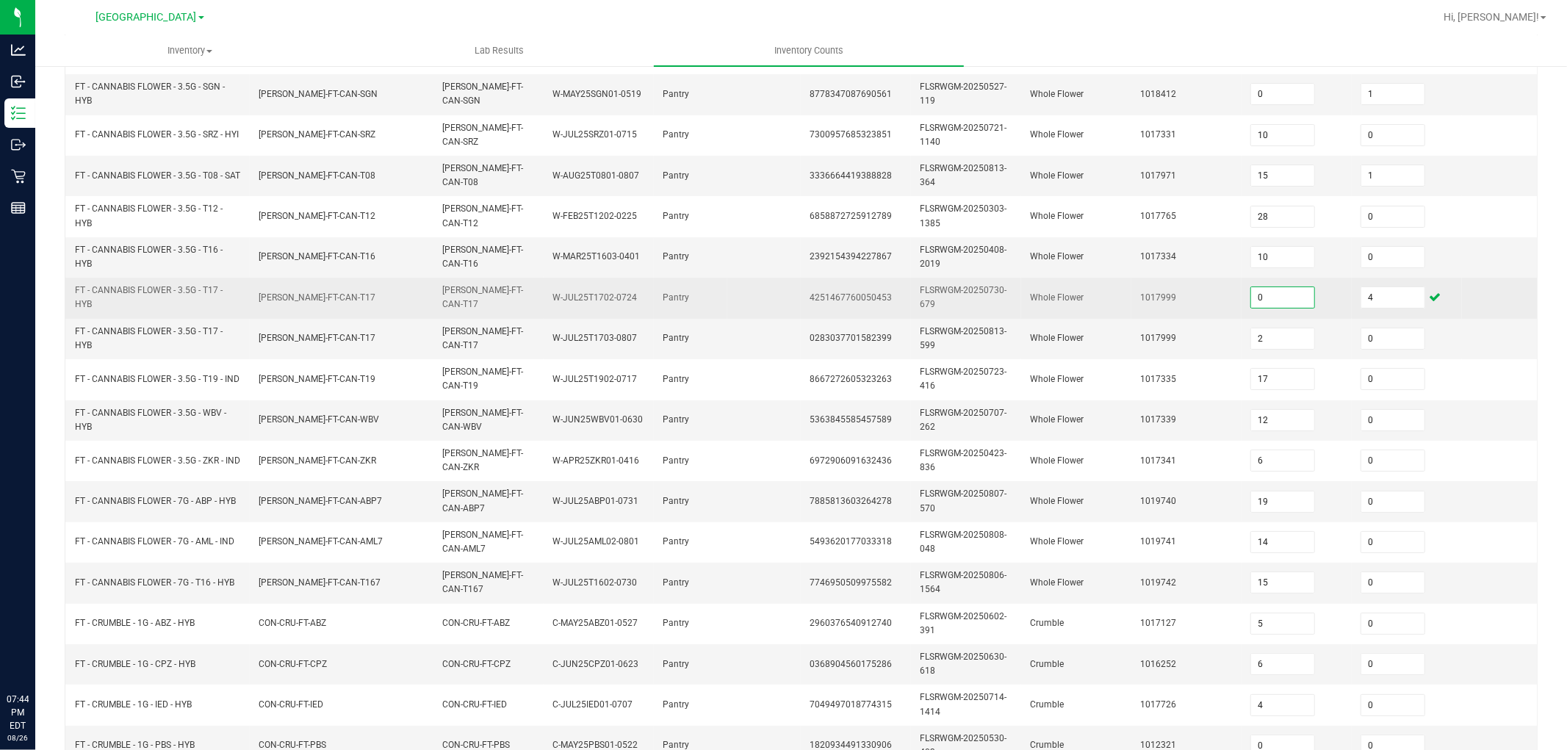
click at [1296, 296] on input "0" at bounding box center [1282, 297] width 63 height 21
click at [1106, 314] on td "Whole Flower" at bounding box center [1076, 298] width 110 height 40
click at [465, 303] on td "FLO-BUD-FT-CAN-T17" at bounding box center [488, 298] width 110 height 40
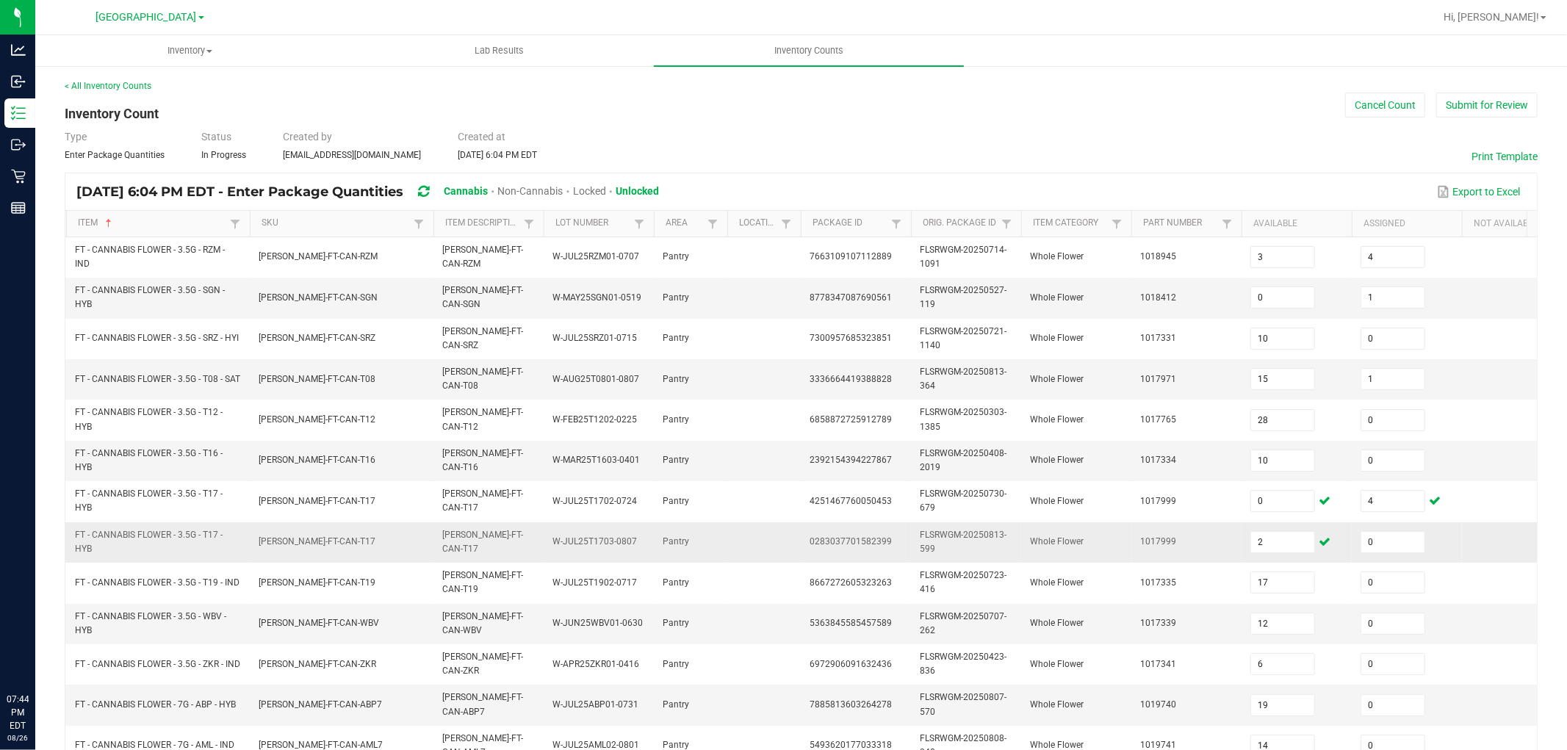
scroll to position [367, 0]
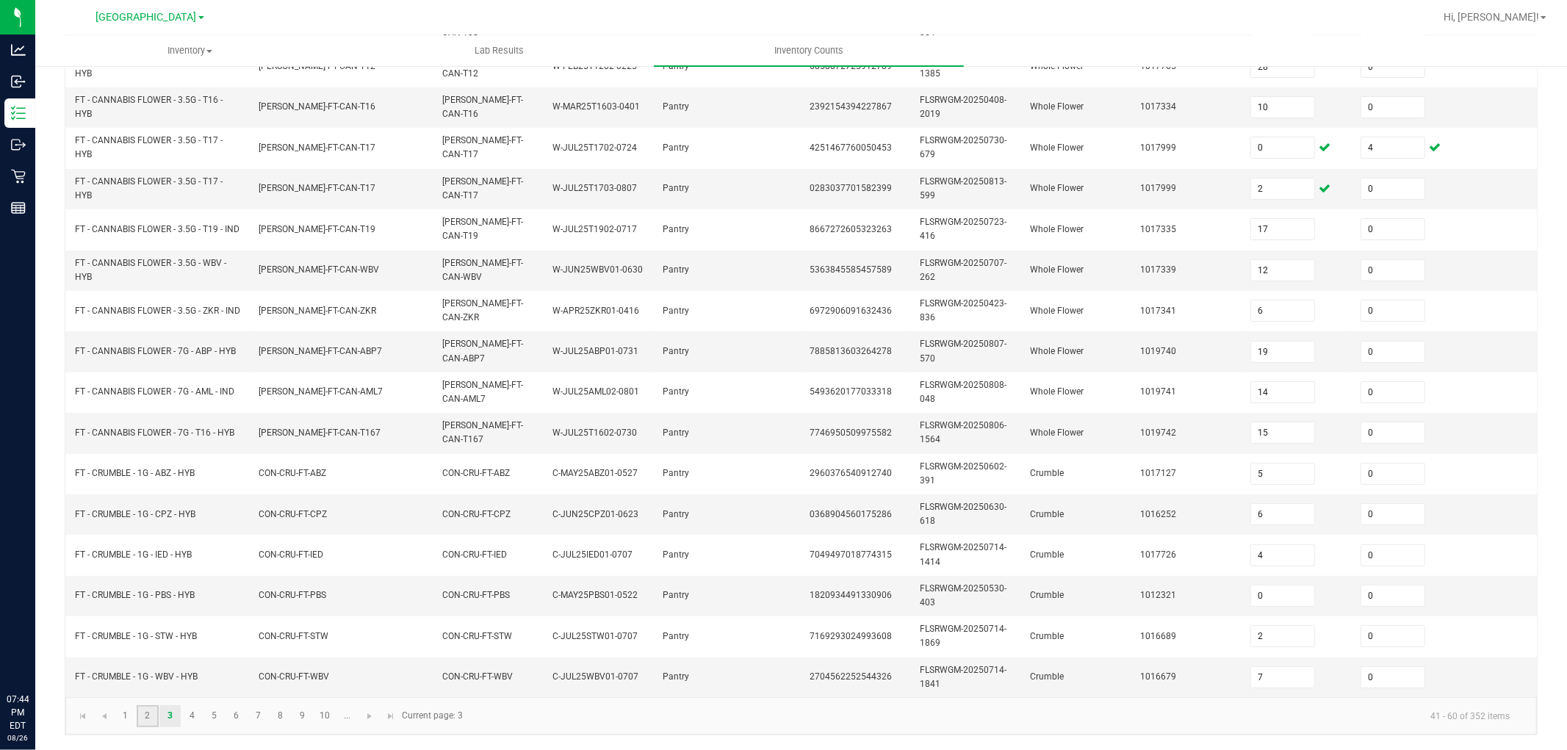
click at [147, 674] on link "2" at bounding box center [147, 716] width 21 height 22
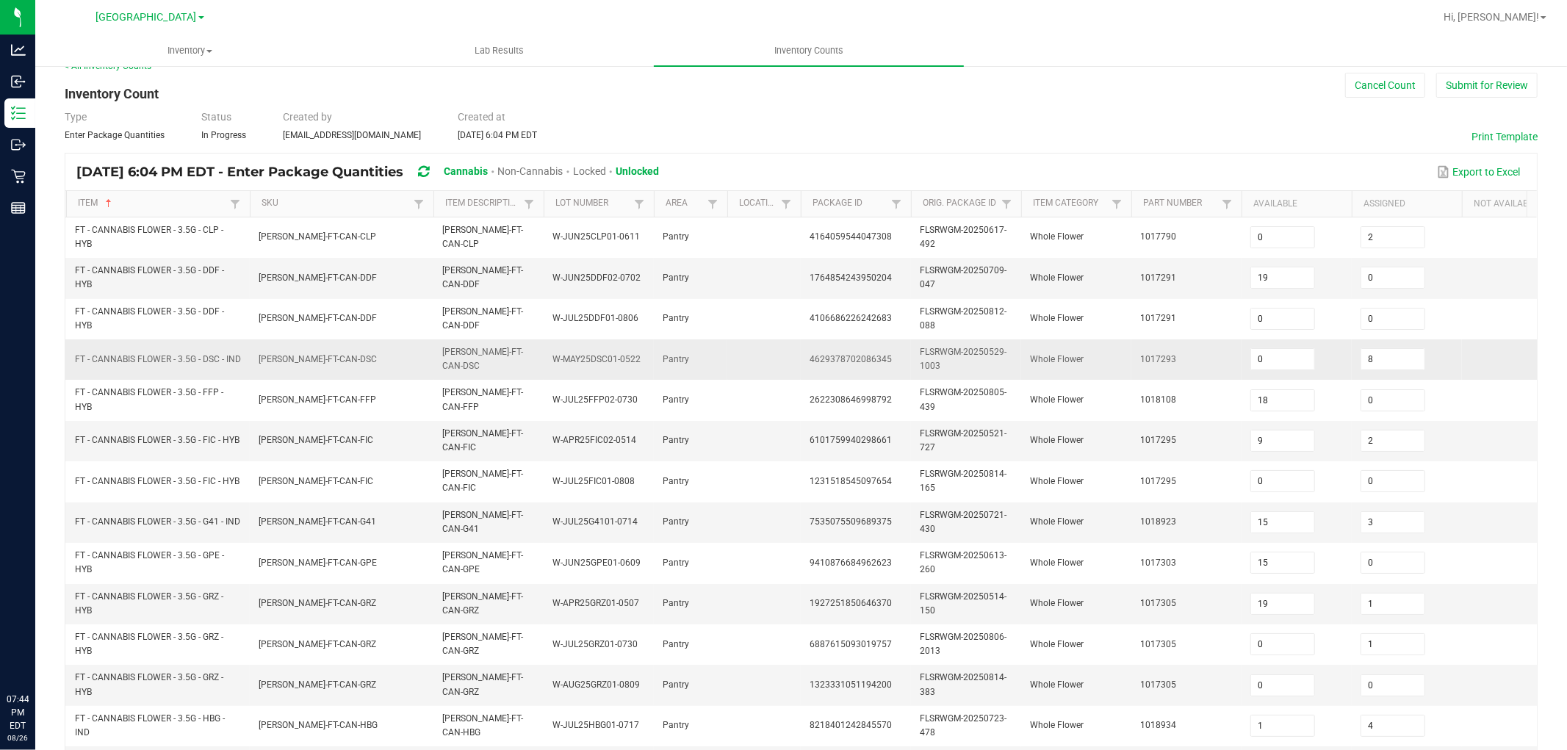
scroll to position [0, 0]
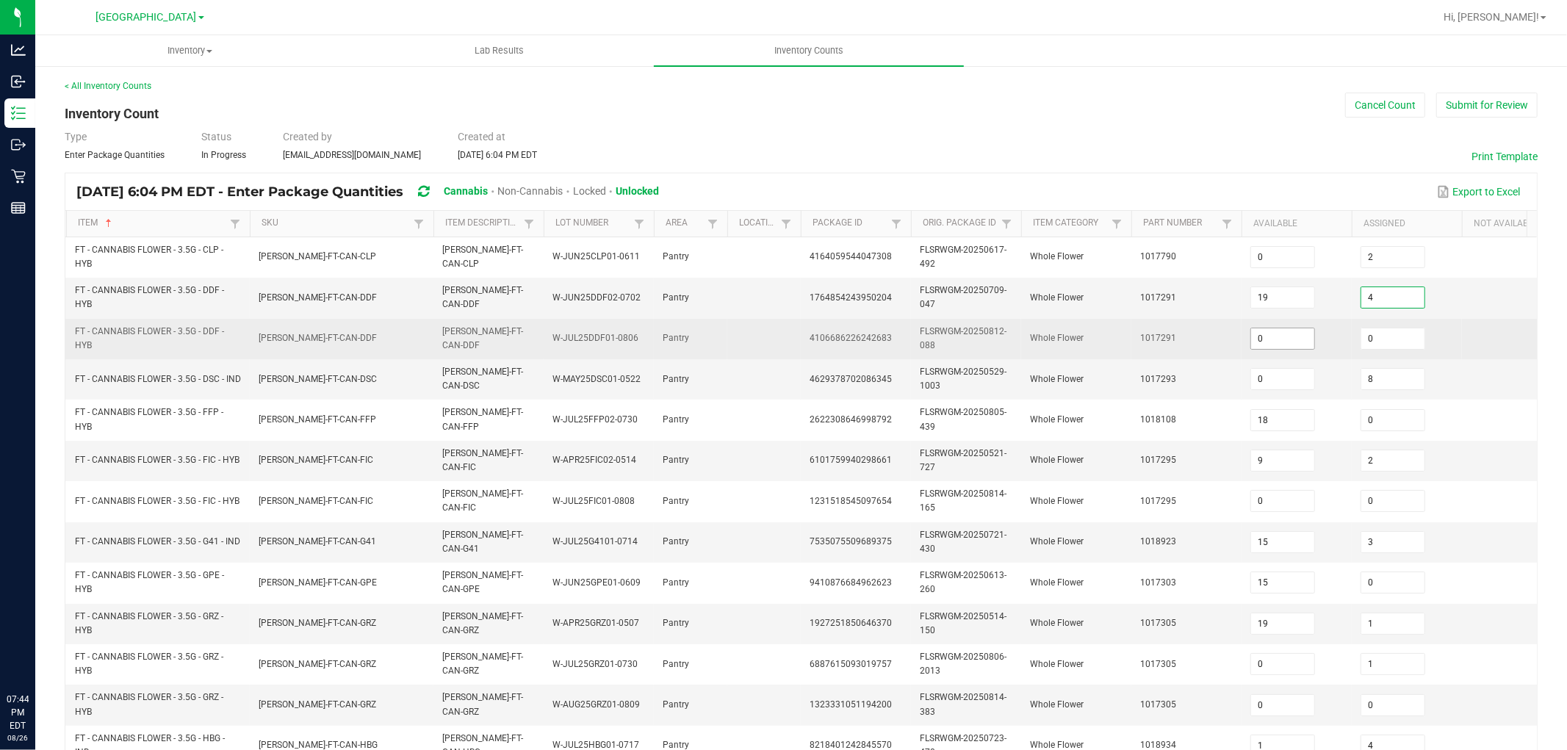
click at [1288, 328] on input "0" at bounding box center [1282, 338] width 63 height 21
click at [1168, 341] on span "1017291" at bounding box center [1158, 338] width 36 height 10
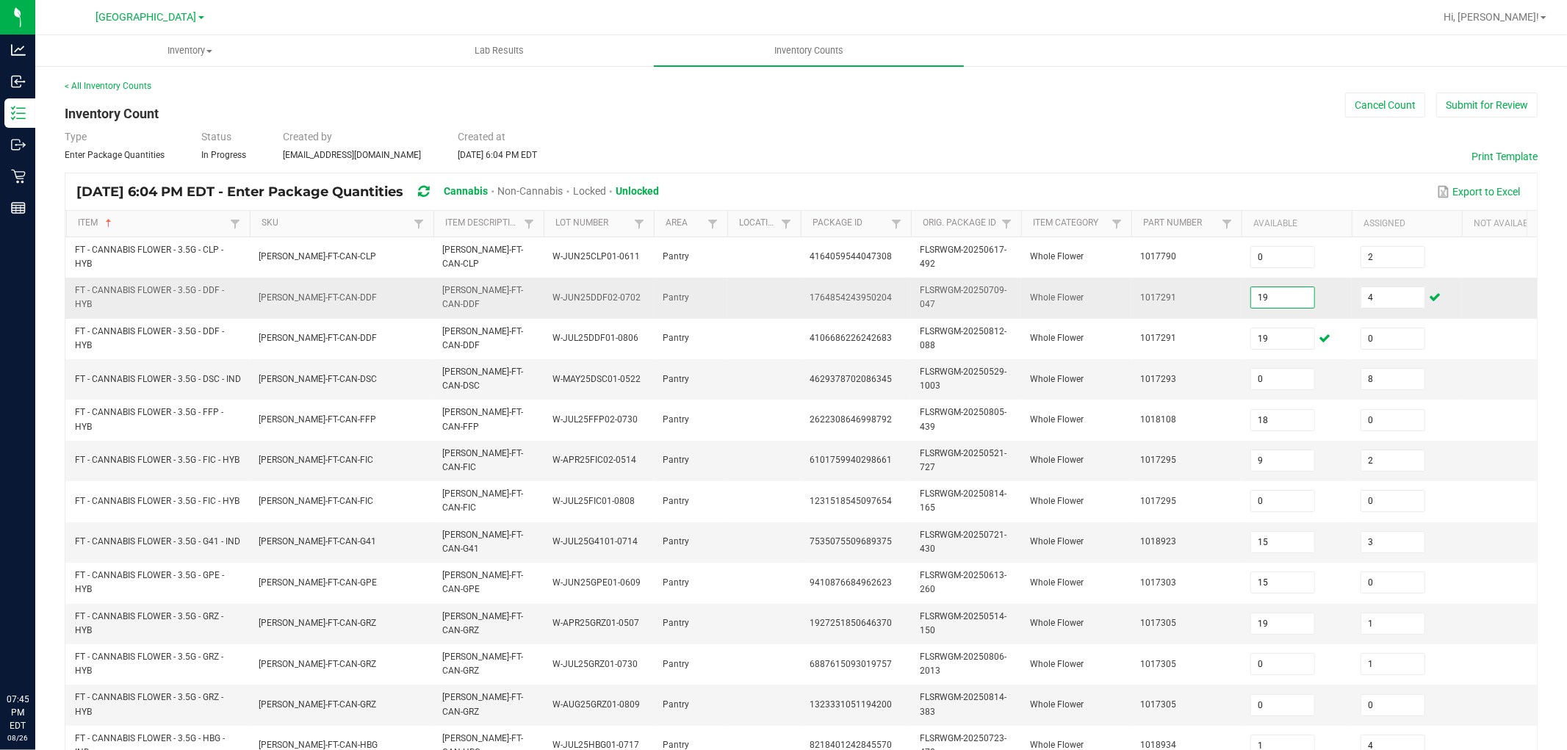
click at [1285, 303] on input "19" at bounding box center [1282, 297] width 63 height 21
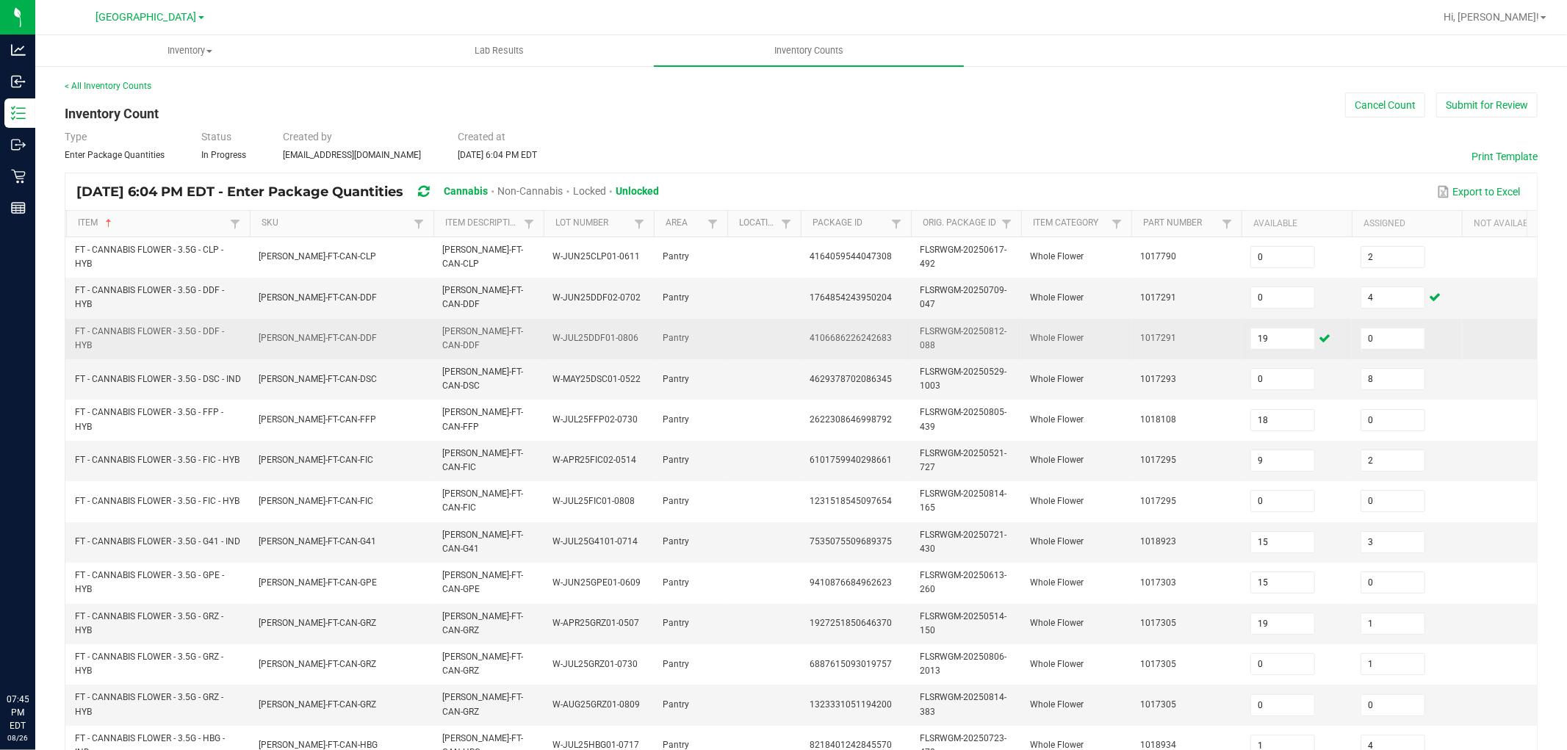
click at [1149, 357] on td "1017291" at bounding box center [1186, 339] width 110 height 40
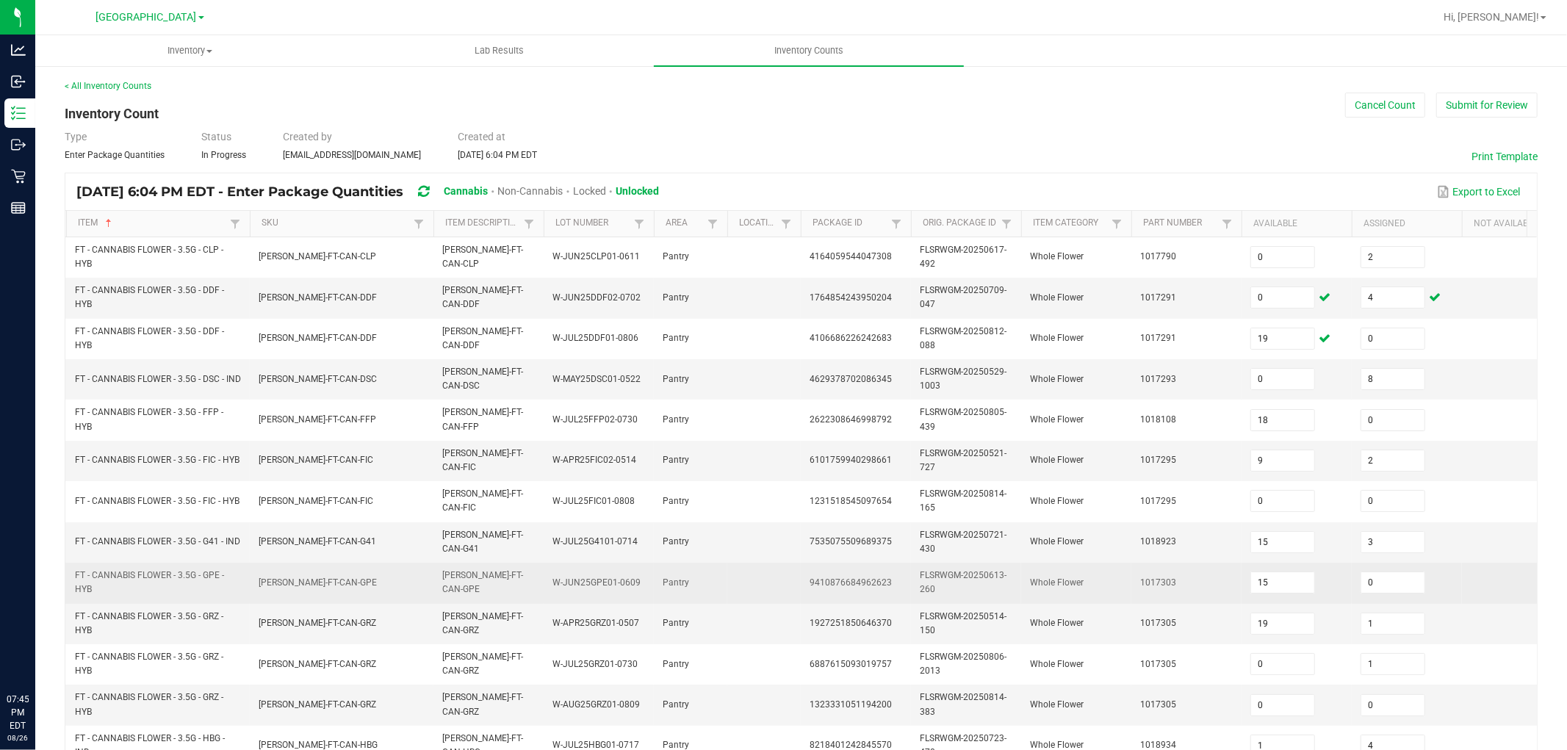
click at [165, 566] on td "FT - CANNABIS FLOWER - 3.5G - GPE - HYB" at bounding box center [158, 583] width 184 height 40
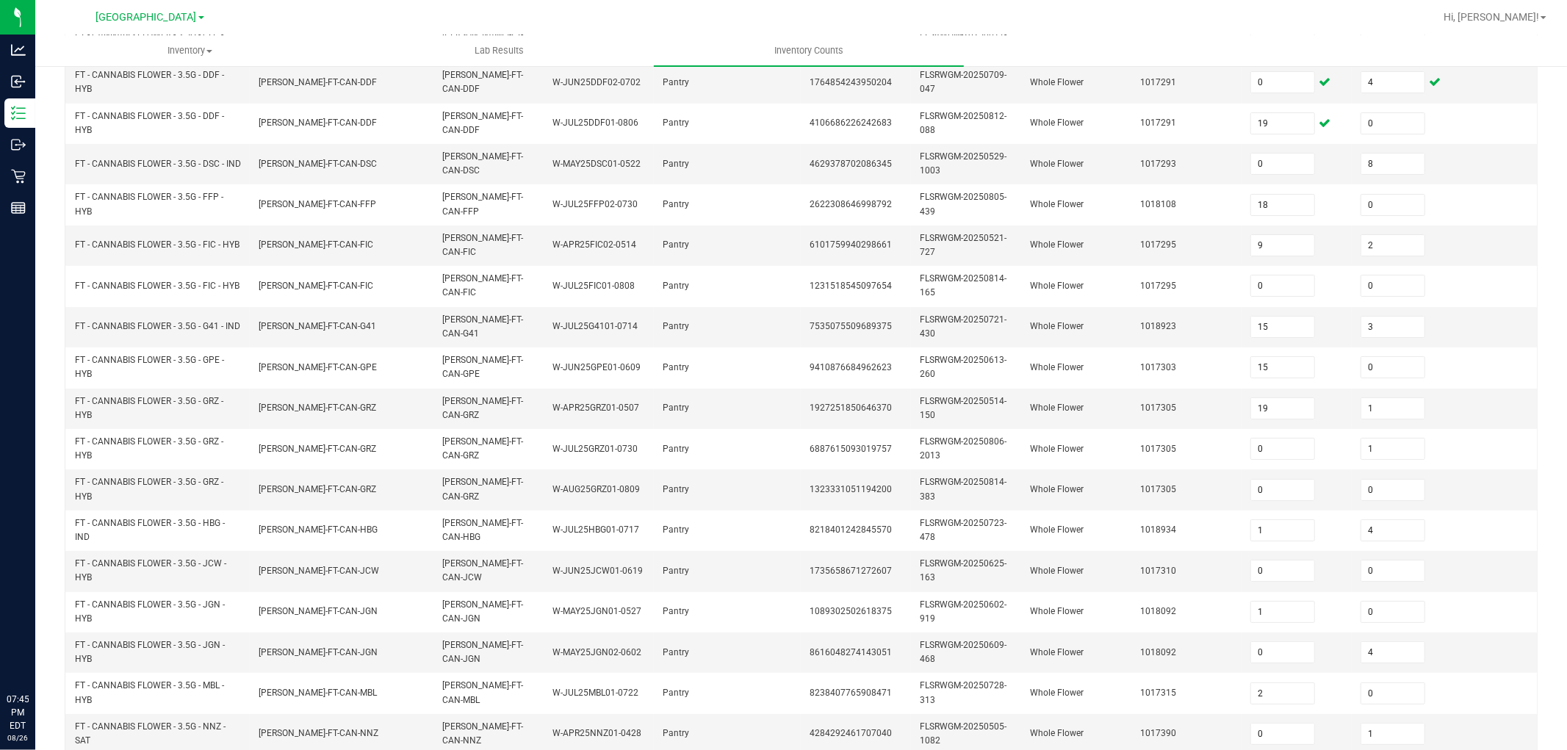
scroll to position [367, 0]
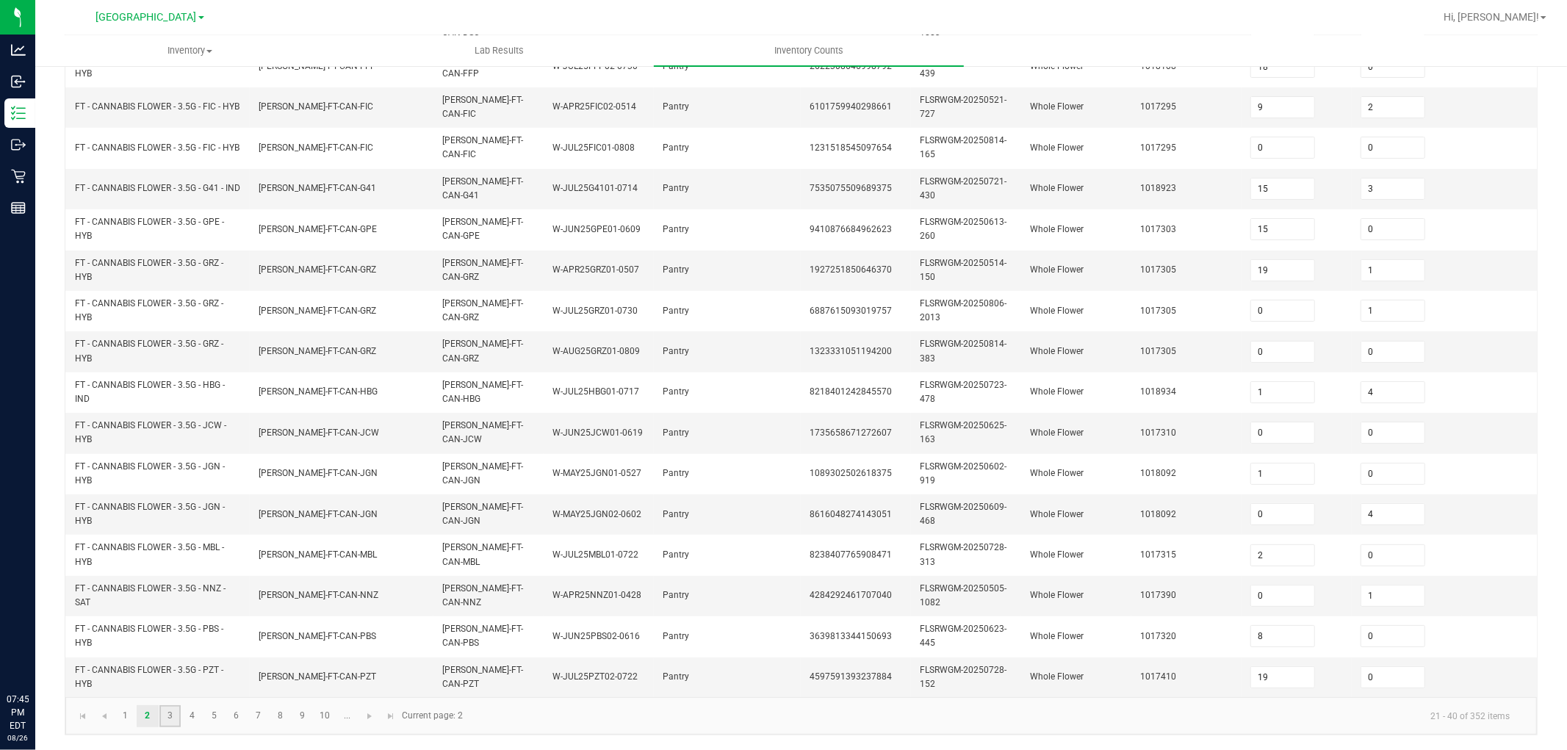
click at [164, 674] on link "3" at bounding box center [169, 716] width 21 height 22
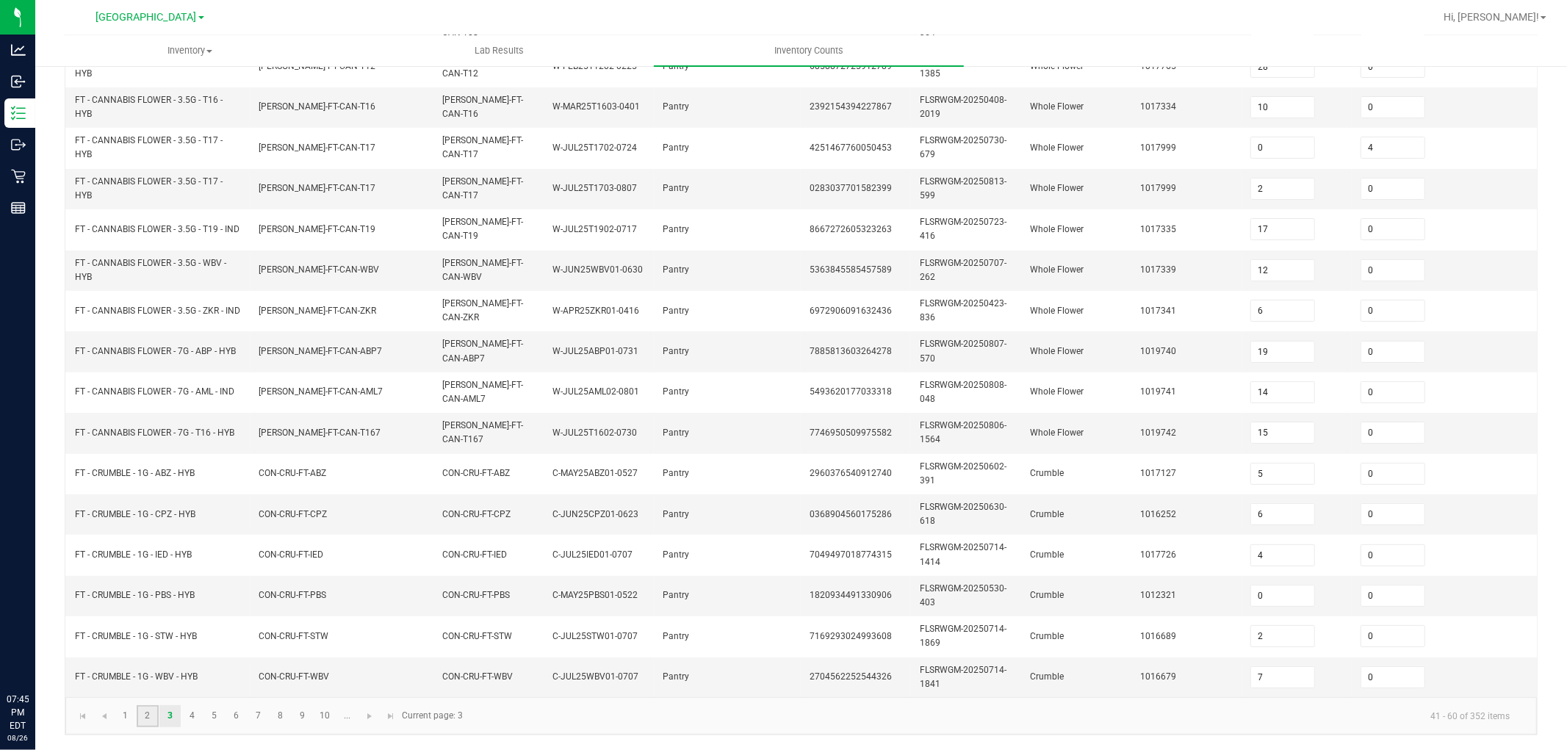
click at [143, 674] on link "2" at bounding box center [147, 716] width 21 height 22
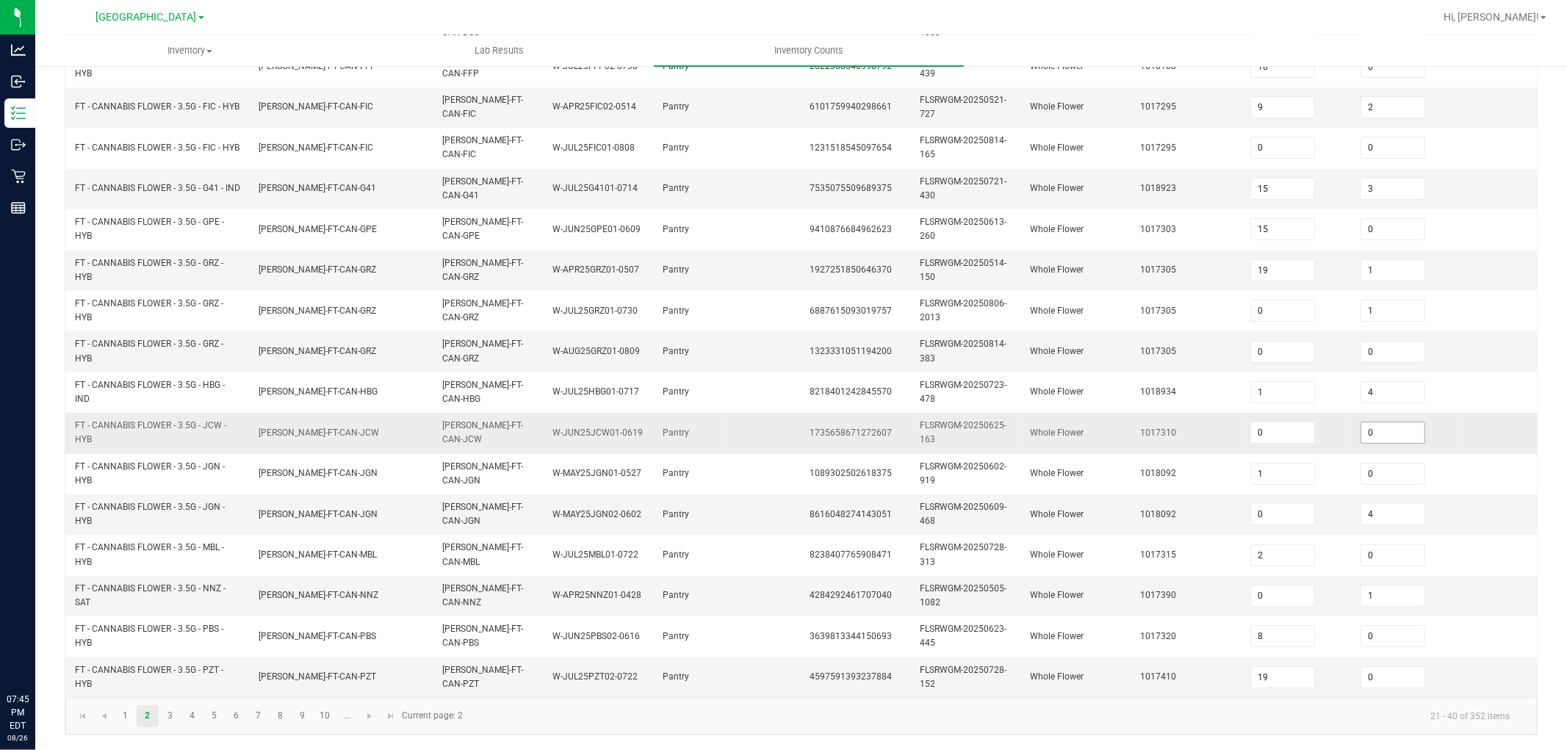
click at [1393, 422] on input "0" at bounding box center [1392, 432] width 63 height 21
click at [1092, 413] on td "Whole Flower" at bounding box center [1076, 433] width 110 height 40
click at [390, 674] on span "Go to the last page" at bounding box center [392, 716] width 12 height 12
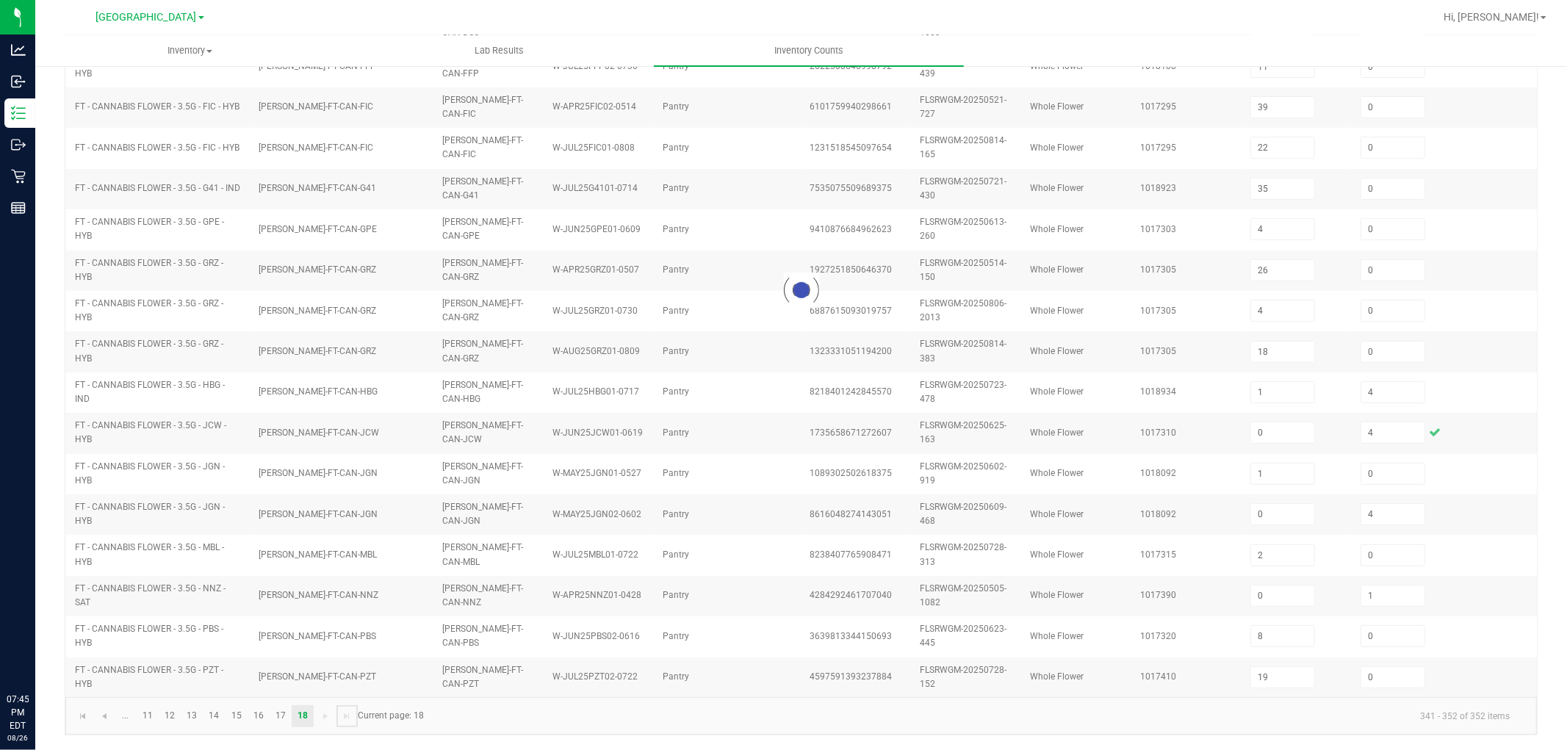
scroll to position [69, 0]
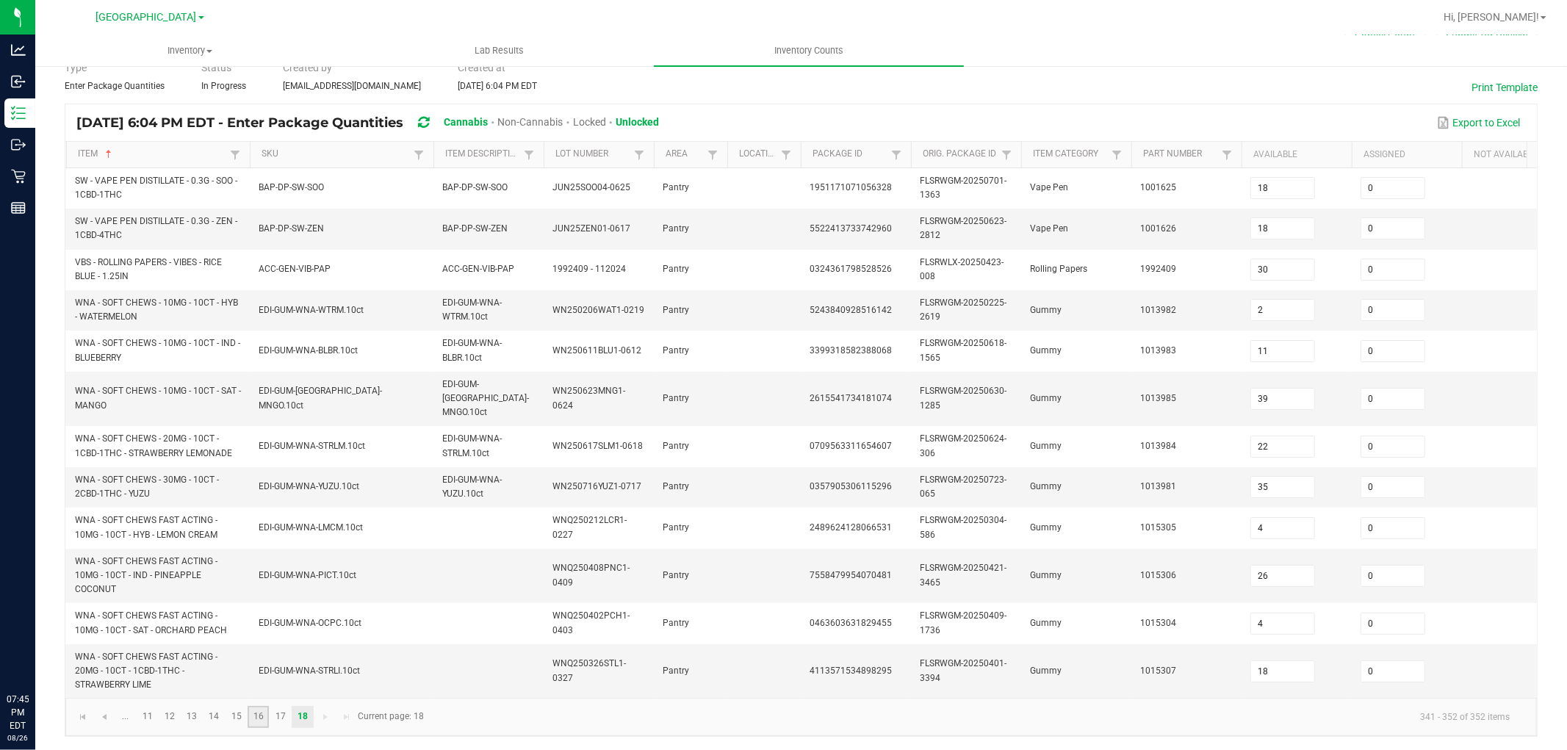
click at [257, 674] on link "16" at bounding box center [258, 717] width 21 height 22
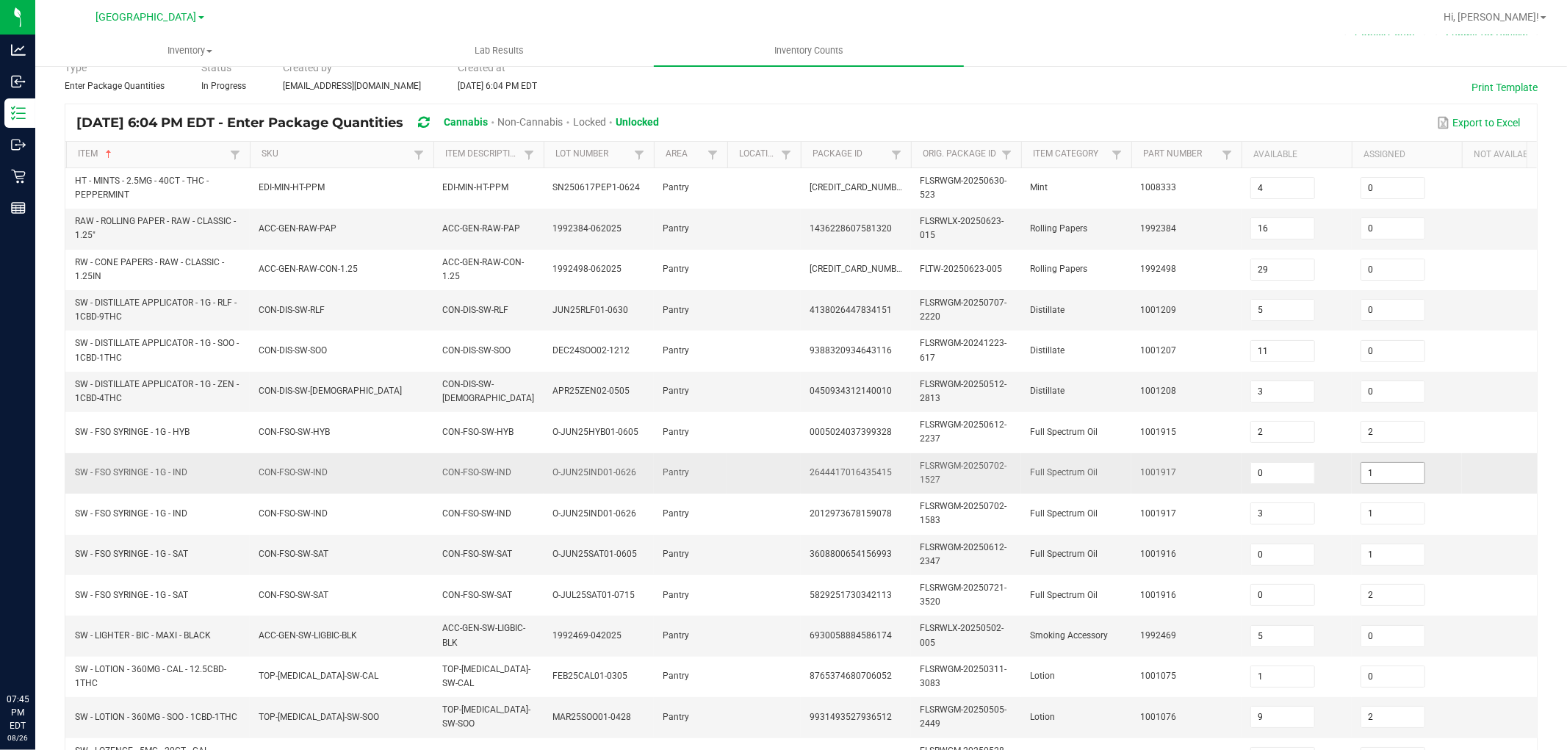
click at [1384, 472] on input "1" at bounding box center [1392, 473] width 63 height 21
click at [1159, 463] on td "1001917" at bounding box center [1186, 473] width 110 height 40
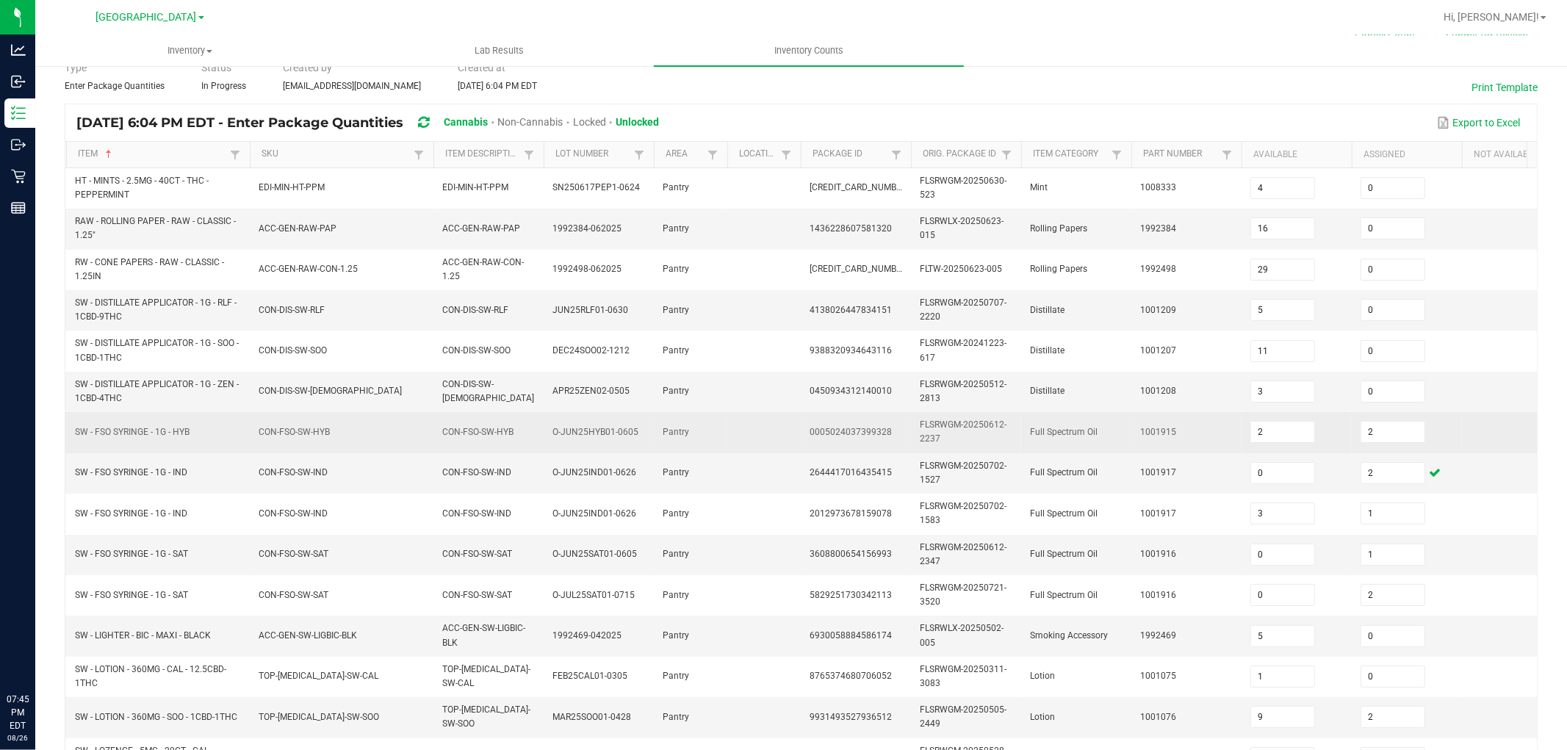
click at [204, 414] on td "SW - FSO SYRINGE - 1G - HYB" at bounding box center [158, 432] width 184 height 40
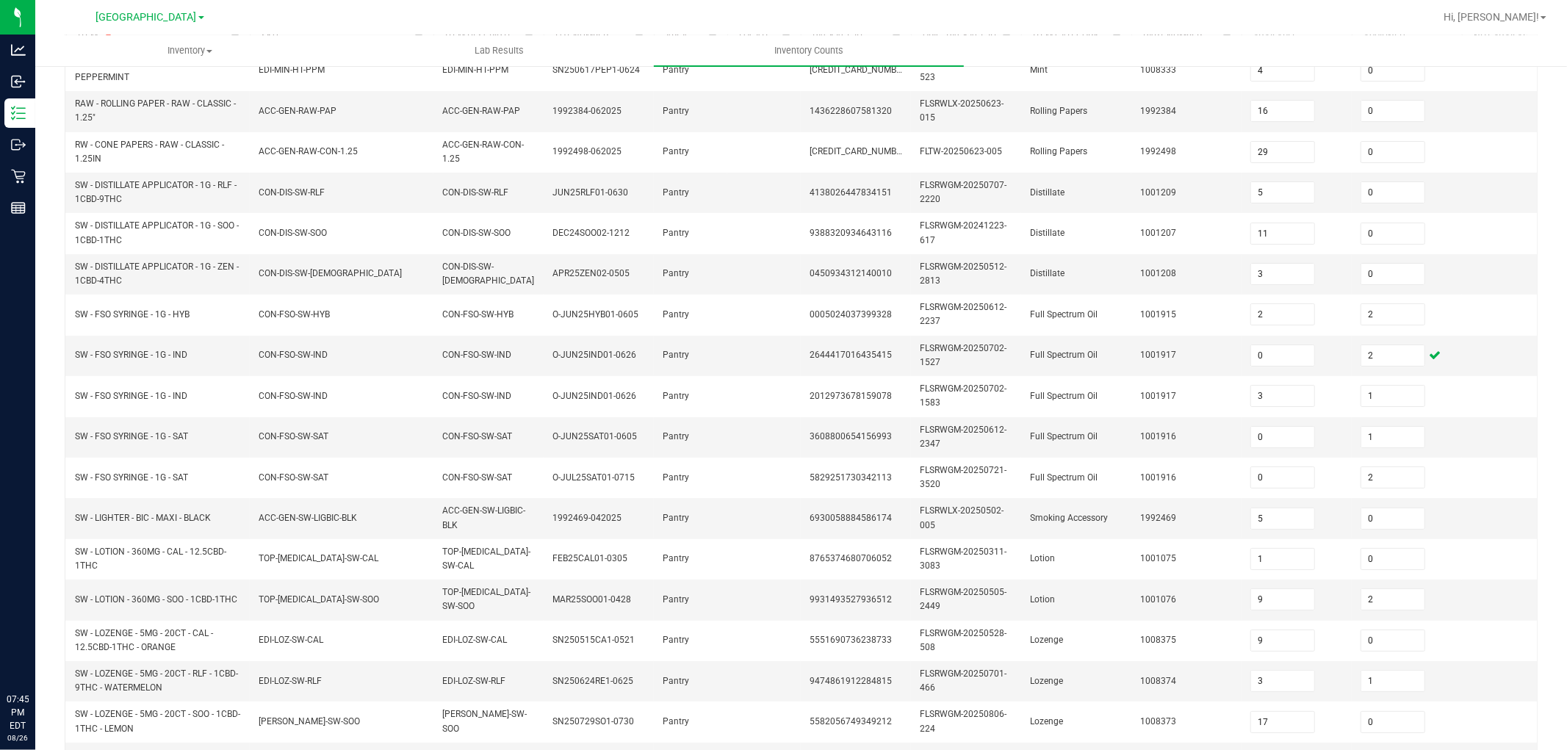
scroll to position [367, 0]
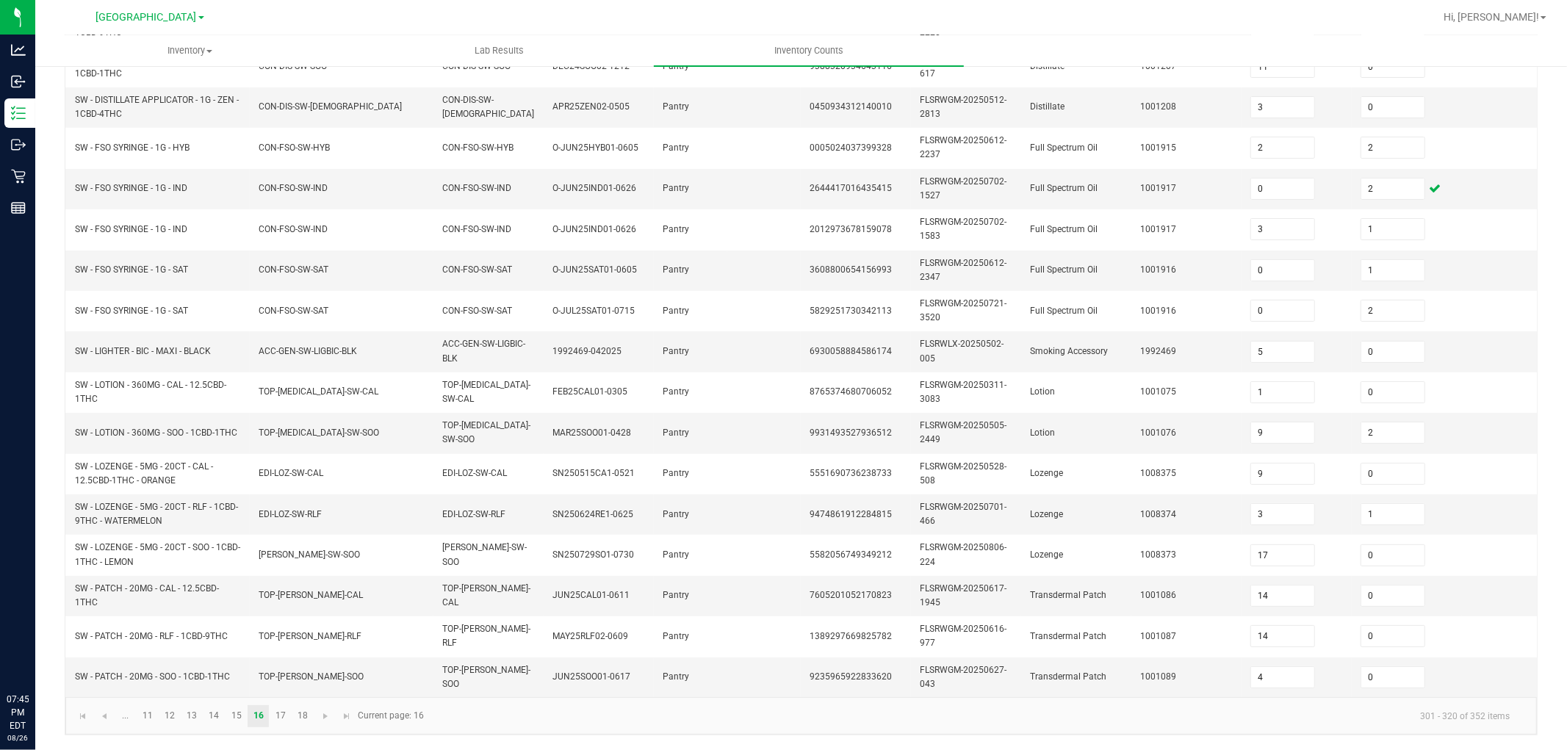
click at [77, 674] on kendo-pager "... 11 12 13 14 15 16 17 18 301 - 320 of 352 items Current page: 16" at bounding box center [800, 715] width 1471 height 37
click at [79, 674] on span "Go to the first page" at bounding box center [83, 716] width 12 height 12
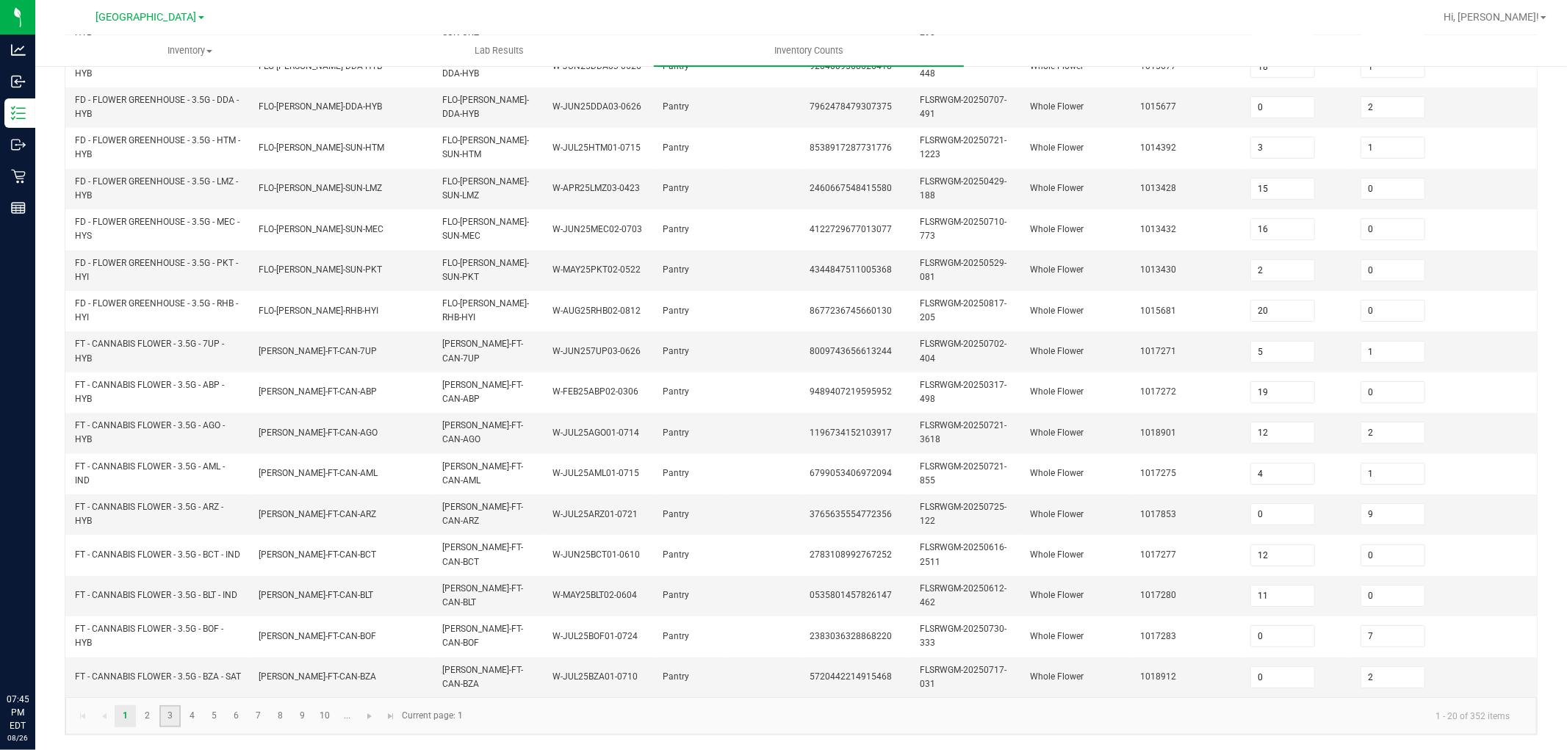
click at [170, 674] on link "3" at bounding box center [169, 716] width 21 height 22
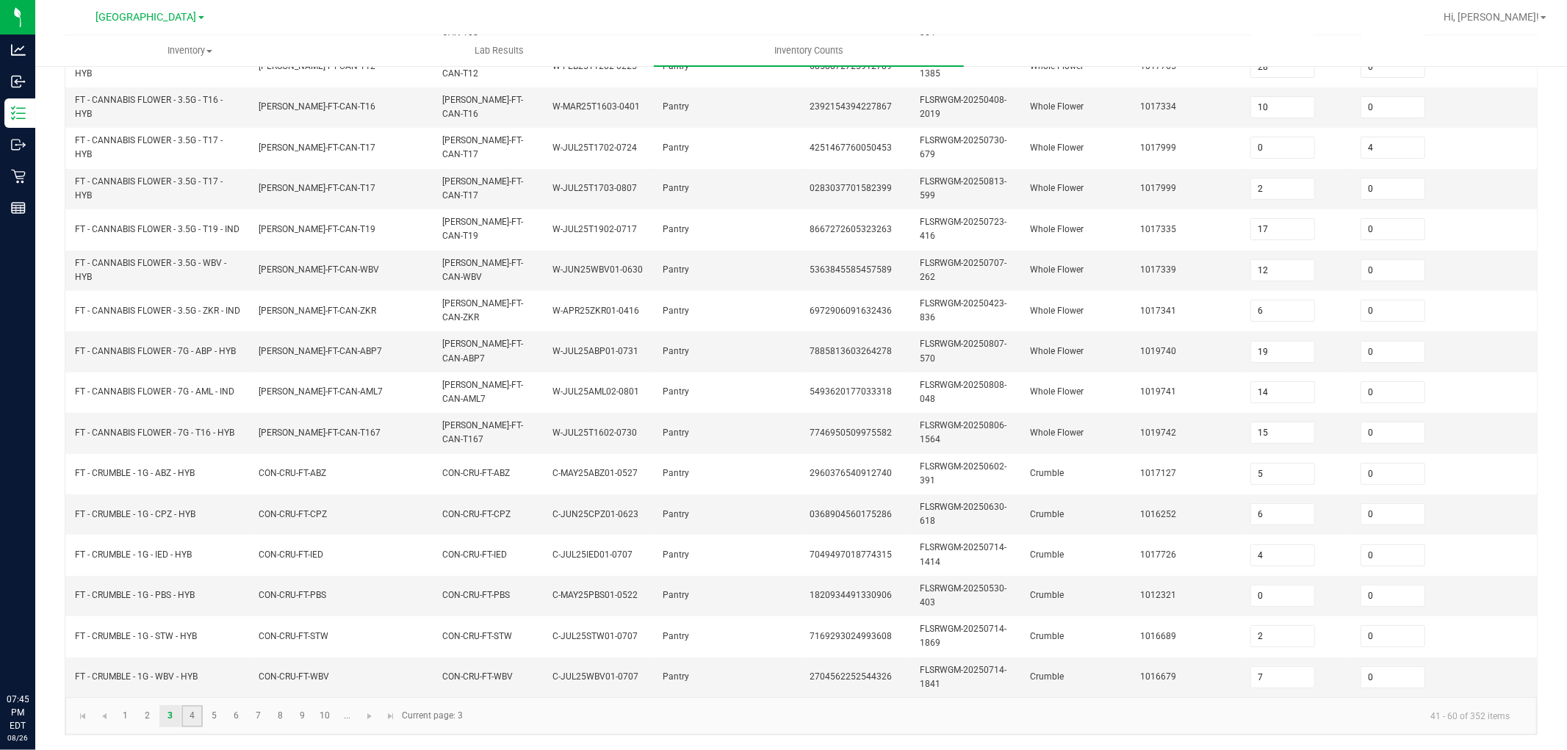
click at [192, 674] on link "4" at bounding box center [191, 716] width 21 height 22
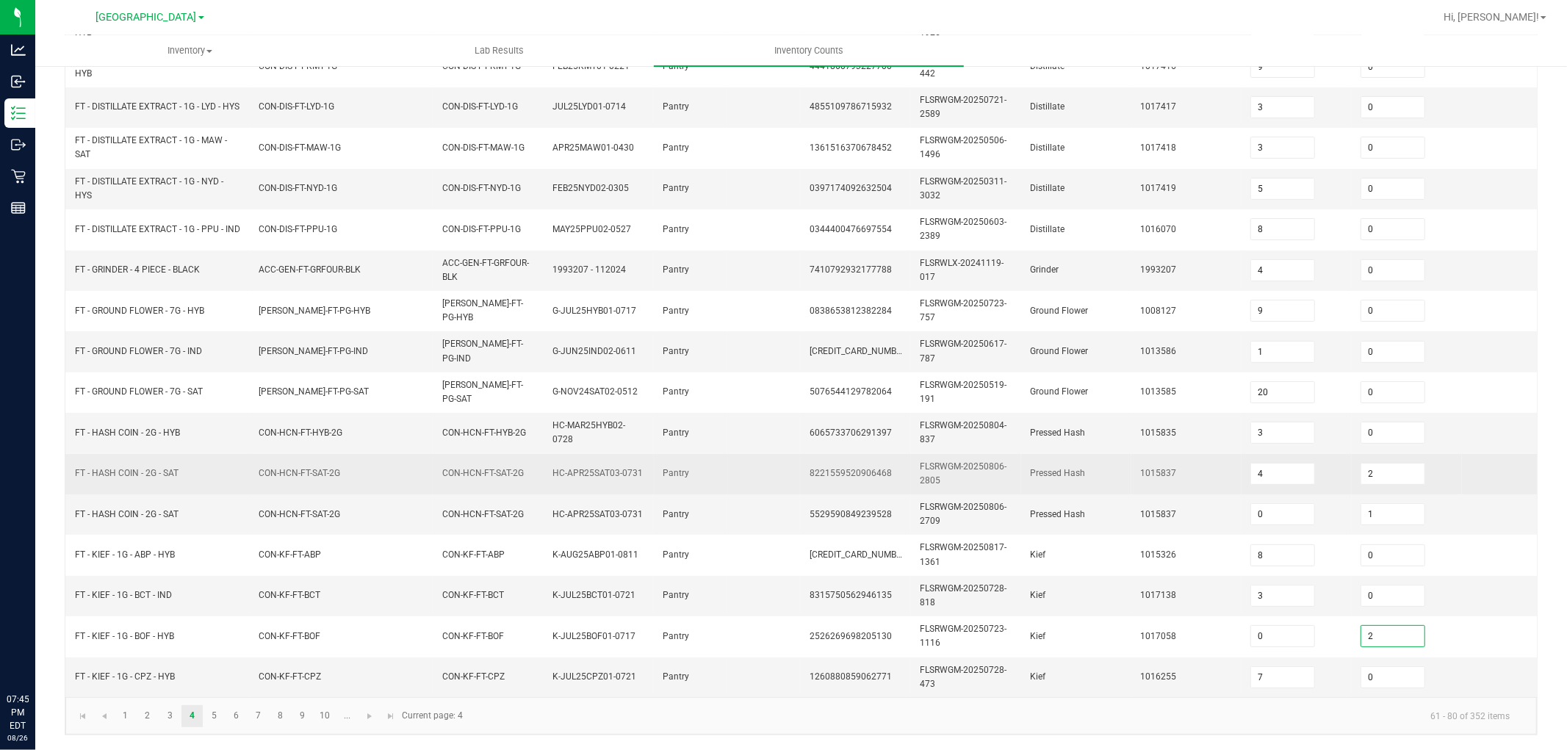
drag, startPoint x: 1059, startPoint y: 487, endPoint x: 1009, endPoint y: 449, distance: 62.9
click at [1058, 494] on td "Pressed Hash" at bounding box center [1076, 514] width 110 height 40
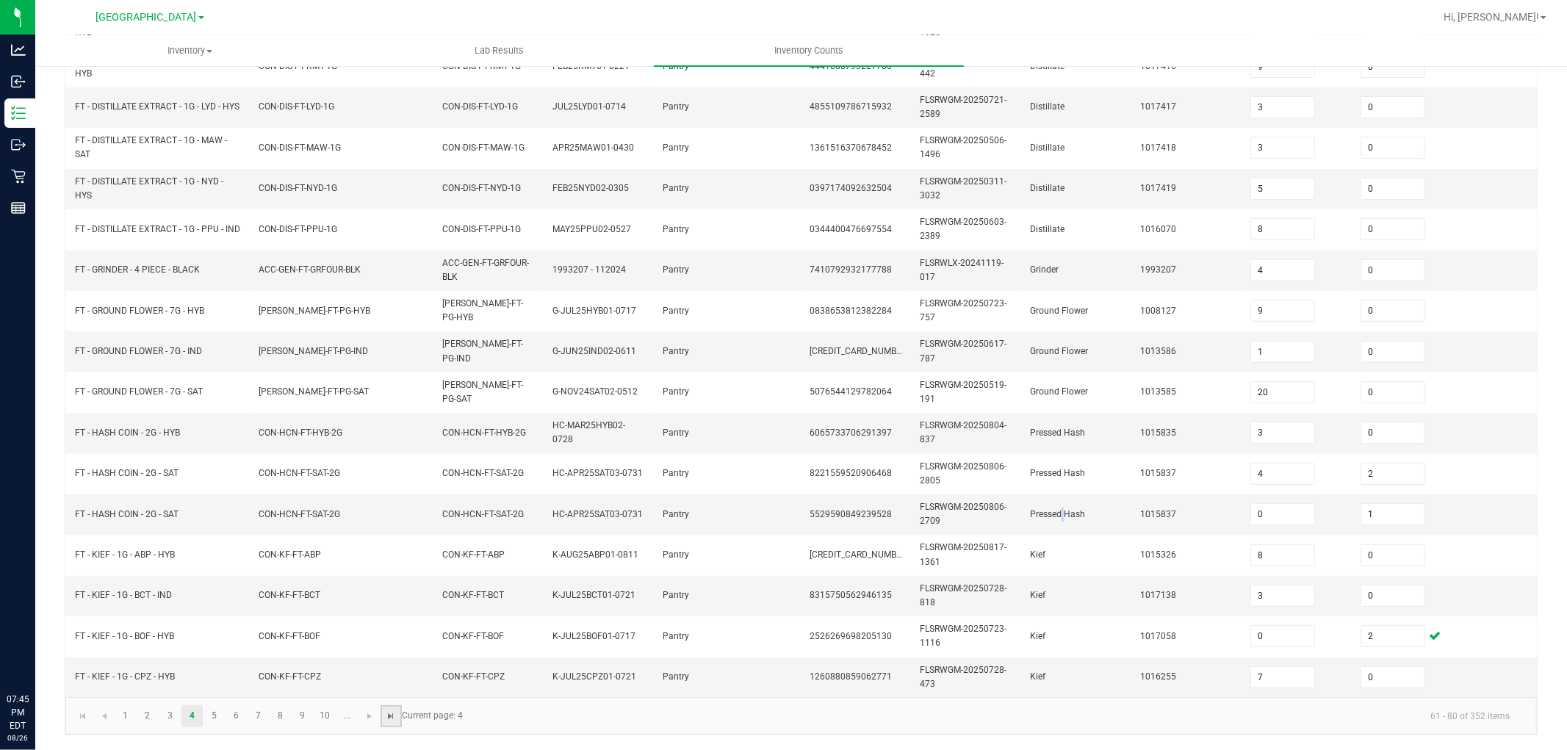
click at [391, 674] on span "Go to the last page" at bounding box center [392, 716] width 12 height 12
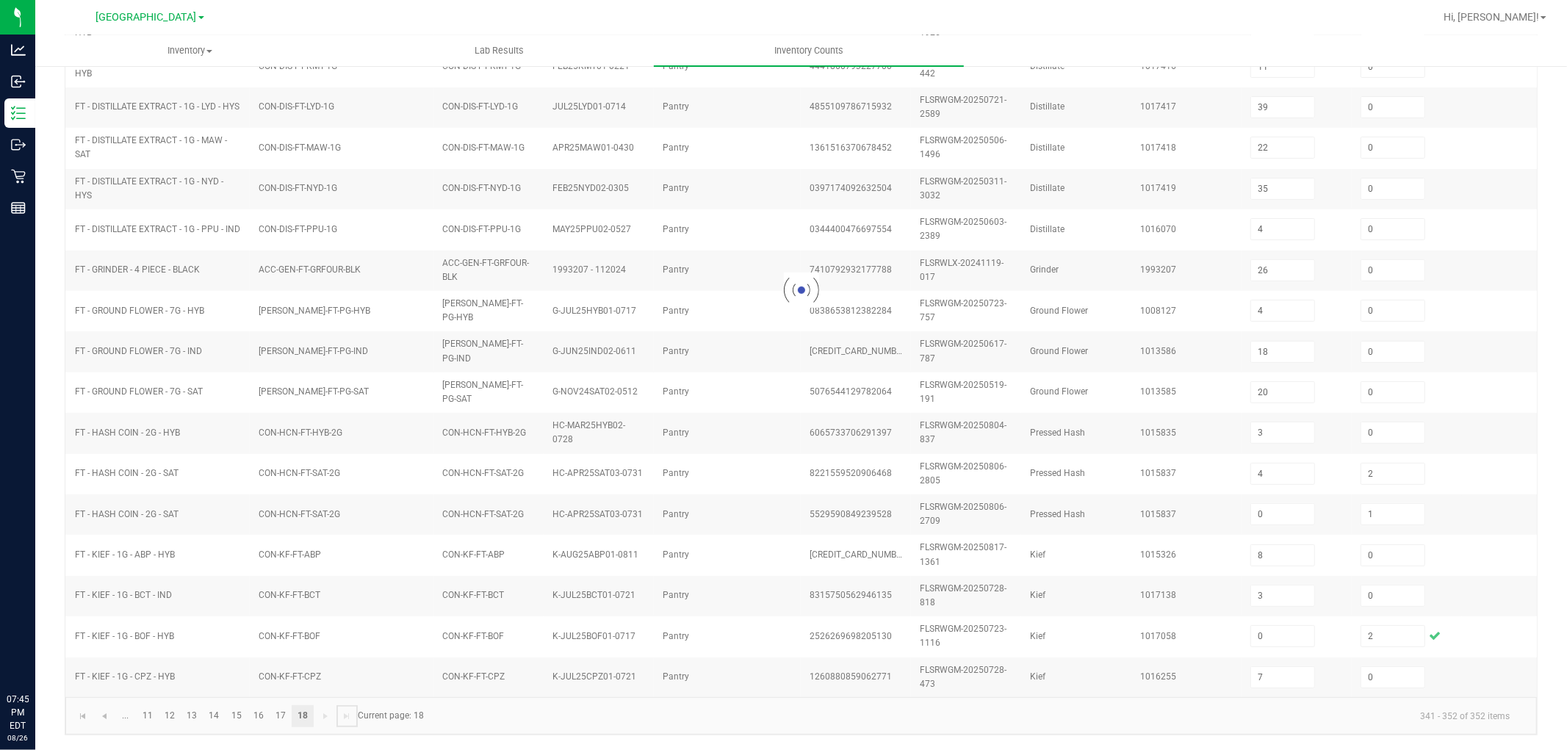
scroll to position [69, 0]
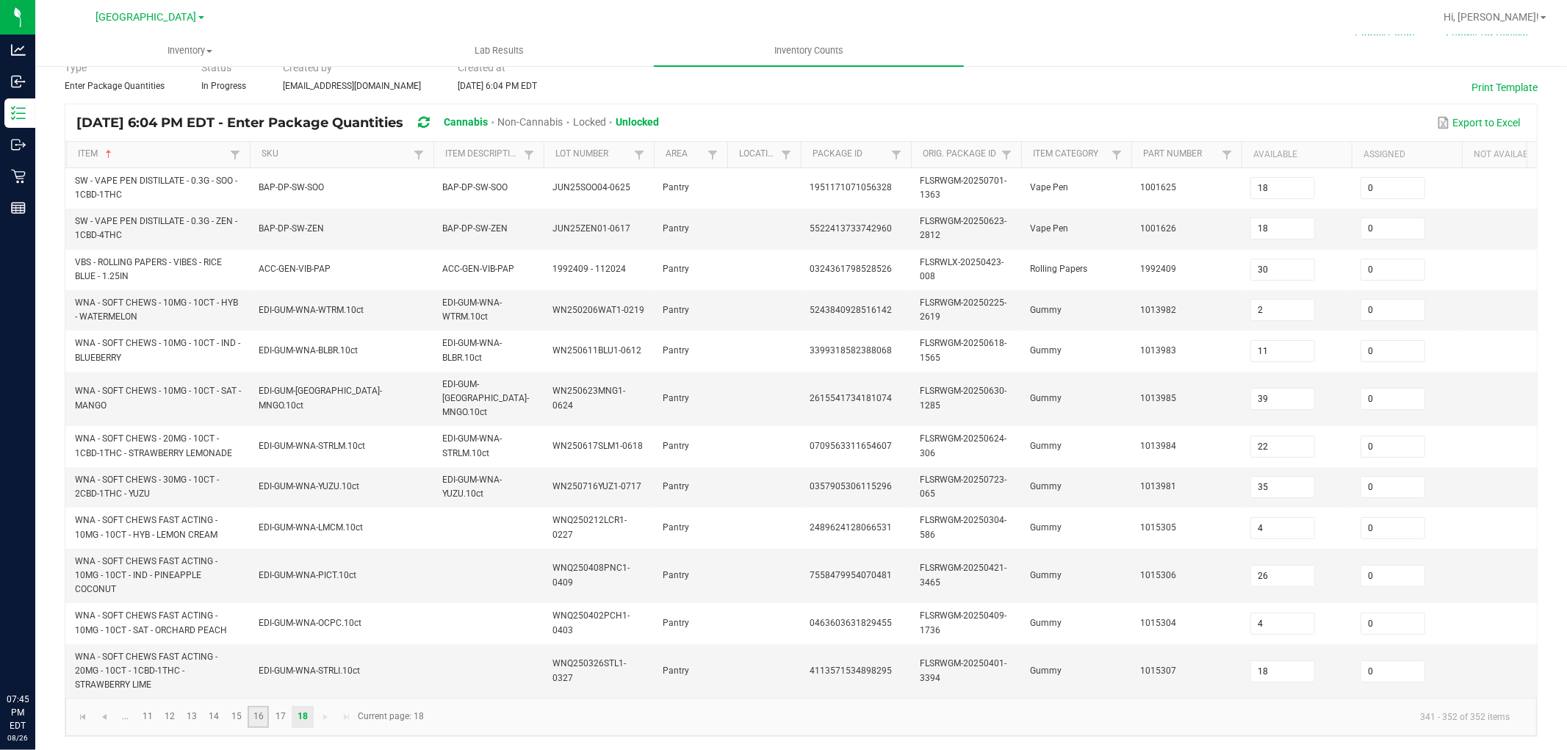
click at [256, 674] on link "16" at bounding box center [258, 717] width 21 height 22
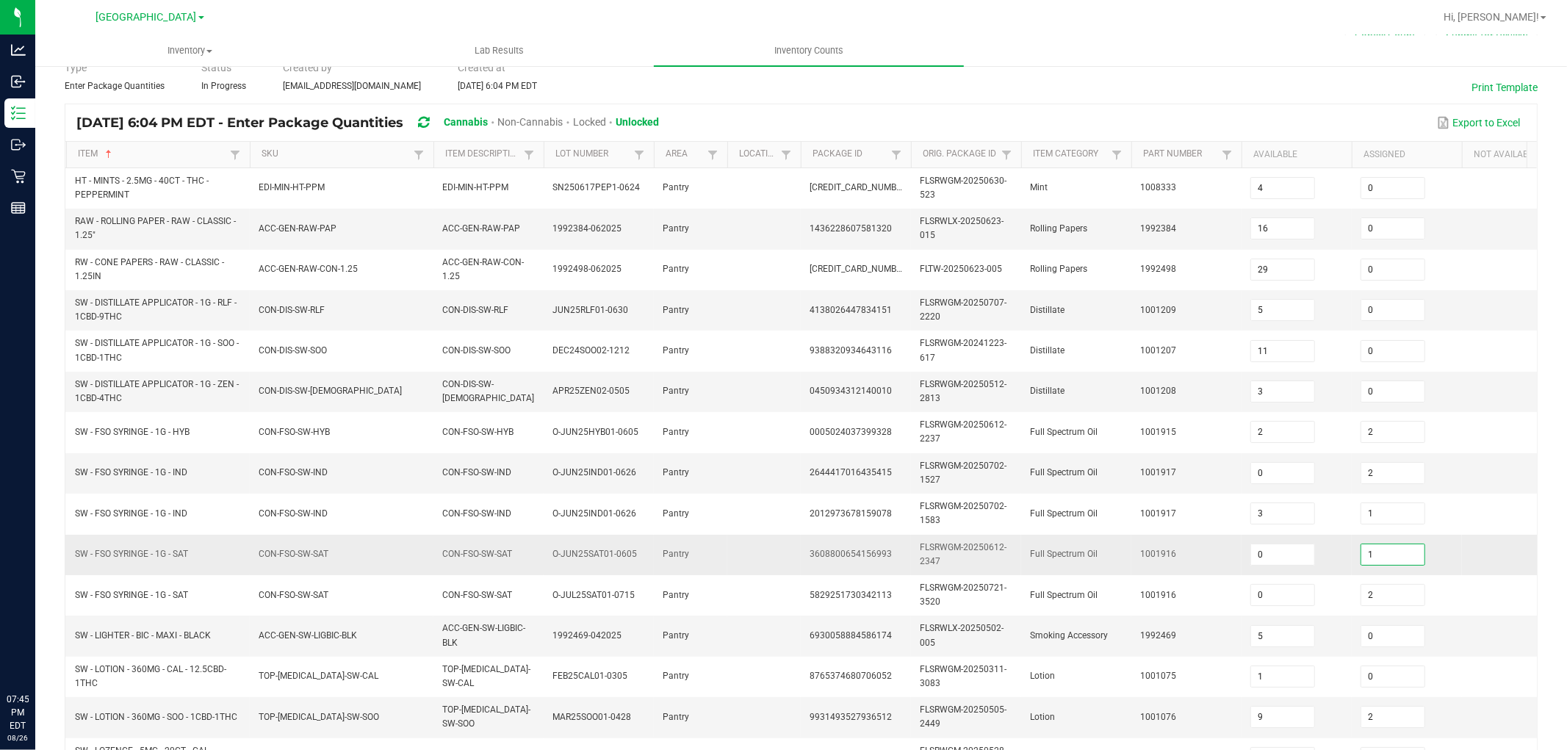
click at [1409, 554] on input "1" at bounding box center [1392, 554] width 63 height 21
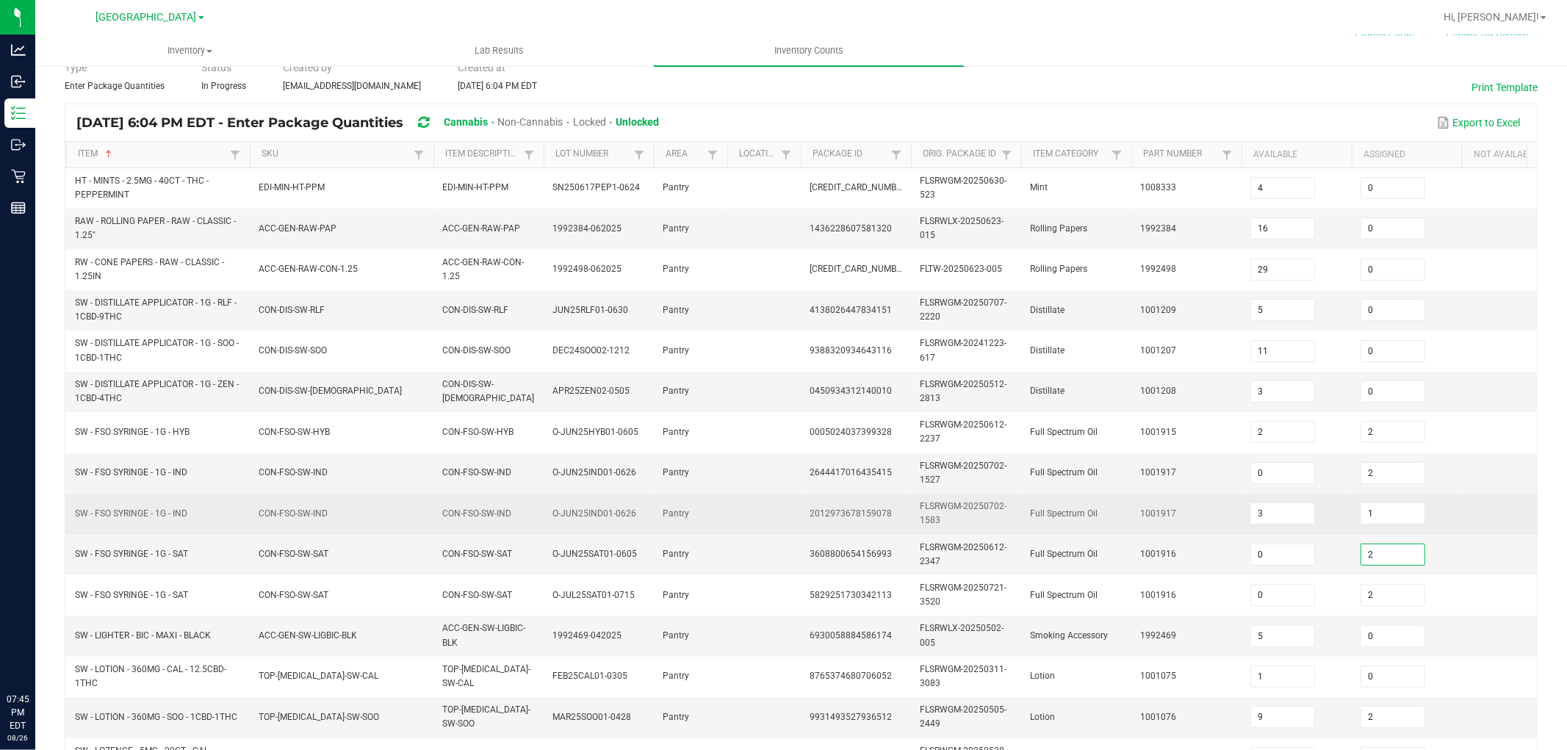
click at [1194, 497] on td "1001917" at bounding box center [1186, 514] width 110 height 40
click at [167, 505] on td "SW - FSO SYRINGE - 1G - IND" at bounding box center [158, 514] width 184 height 40
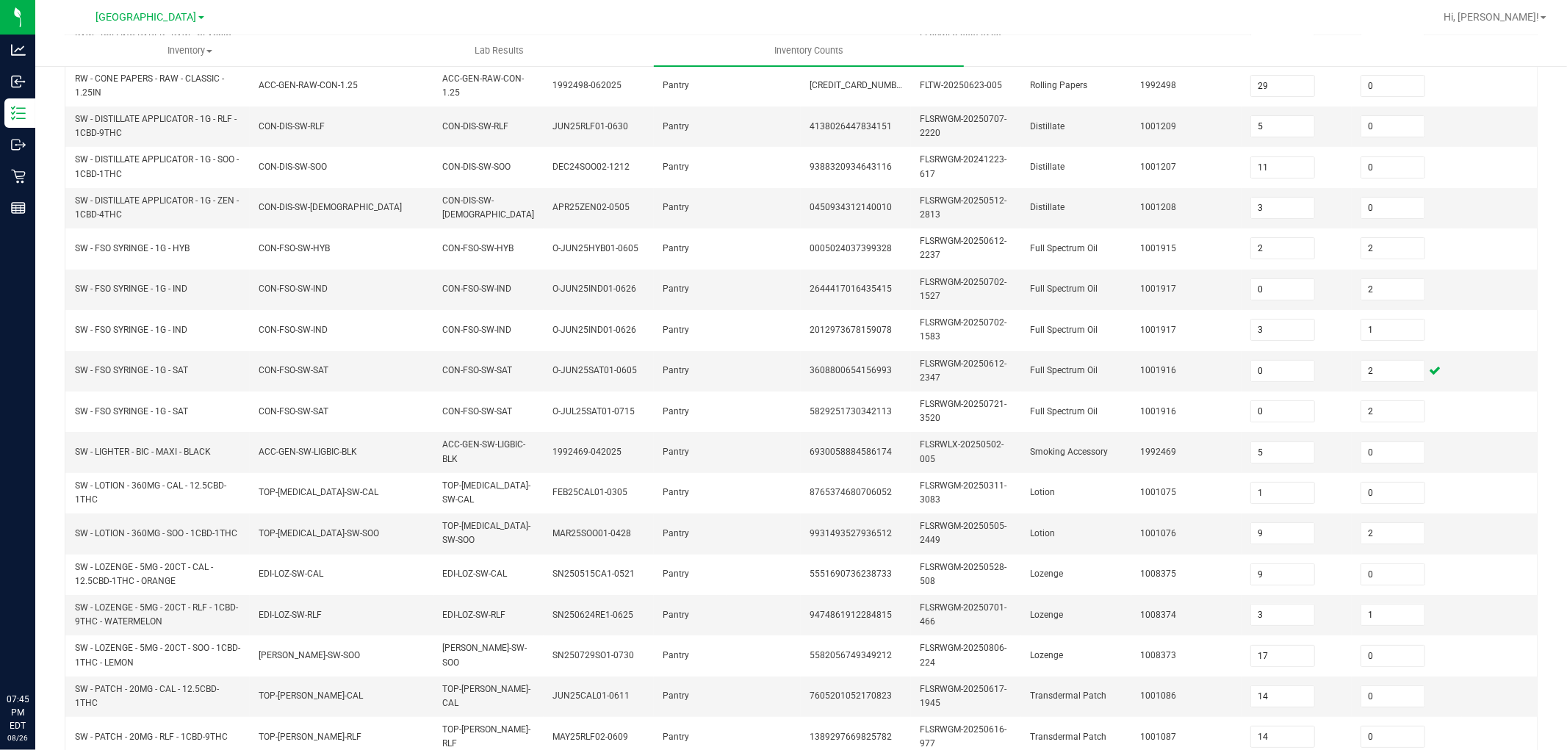
scroll to position [367, 0]
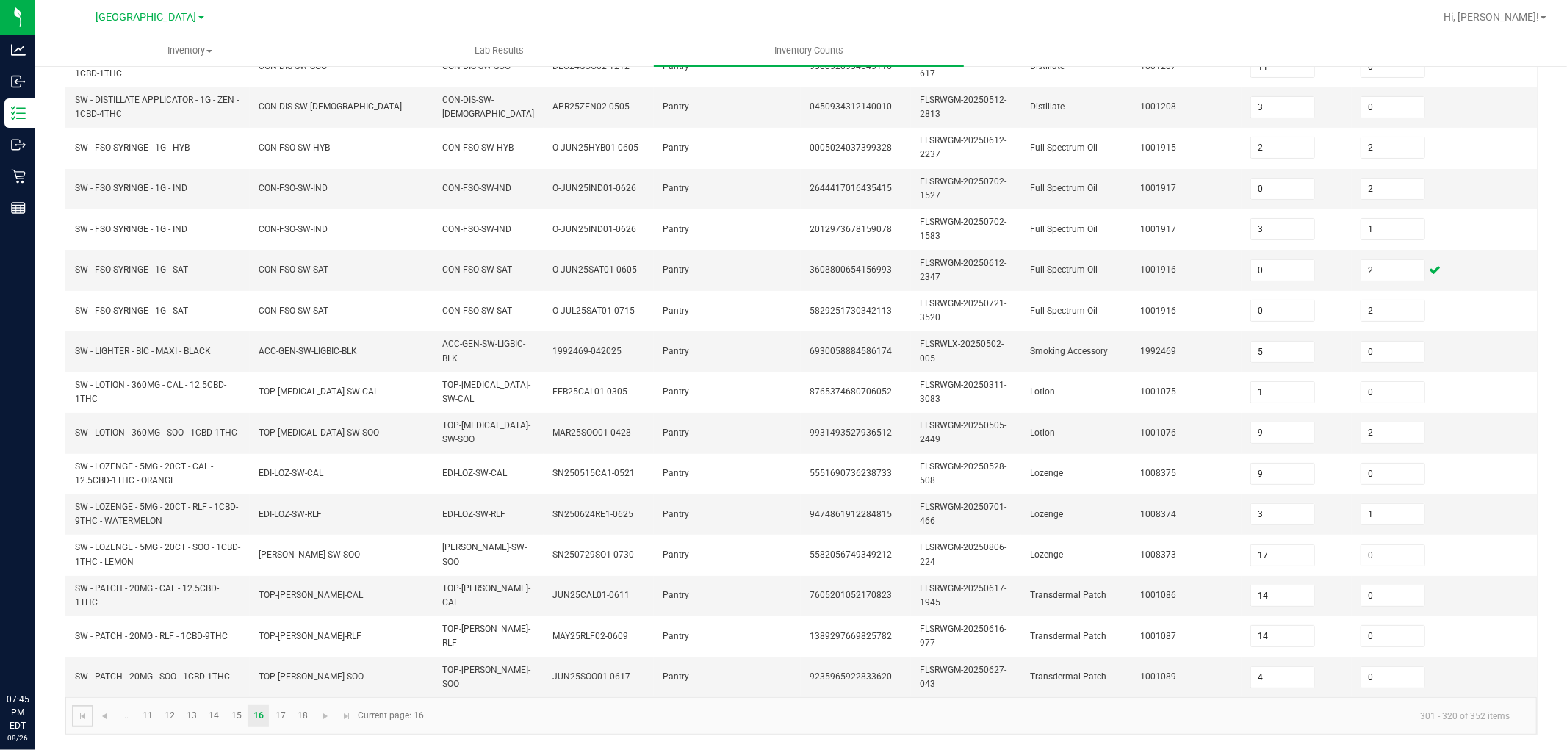
drag, startPoint x: 77, startPoint y: 715, endPoint x: 86, endPoint y: 712, distance: 9.3
click at [78, 674] on span "Go to the first page" at bounding box center [83, 716] width 12 height 12
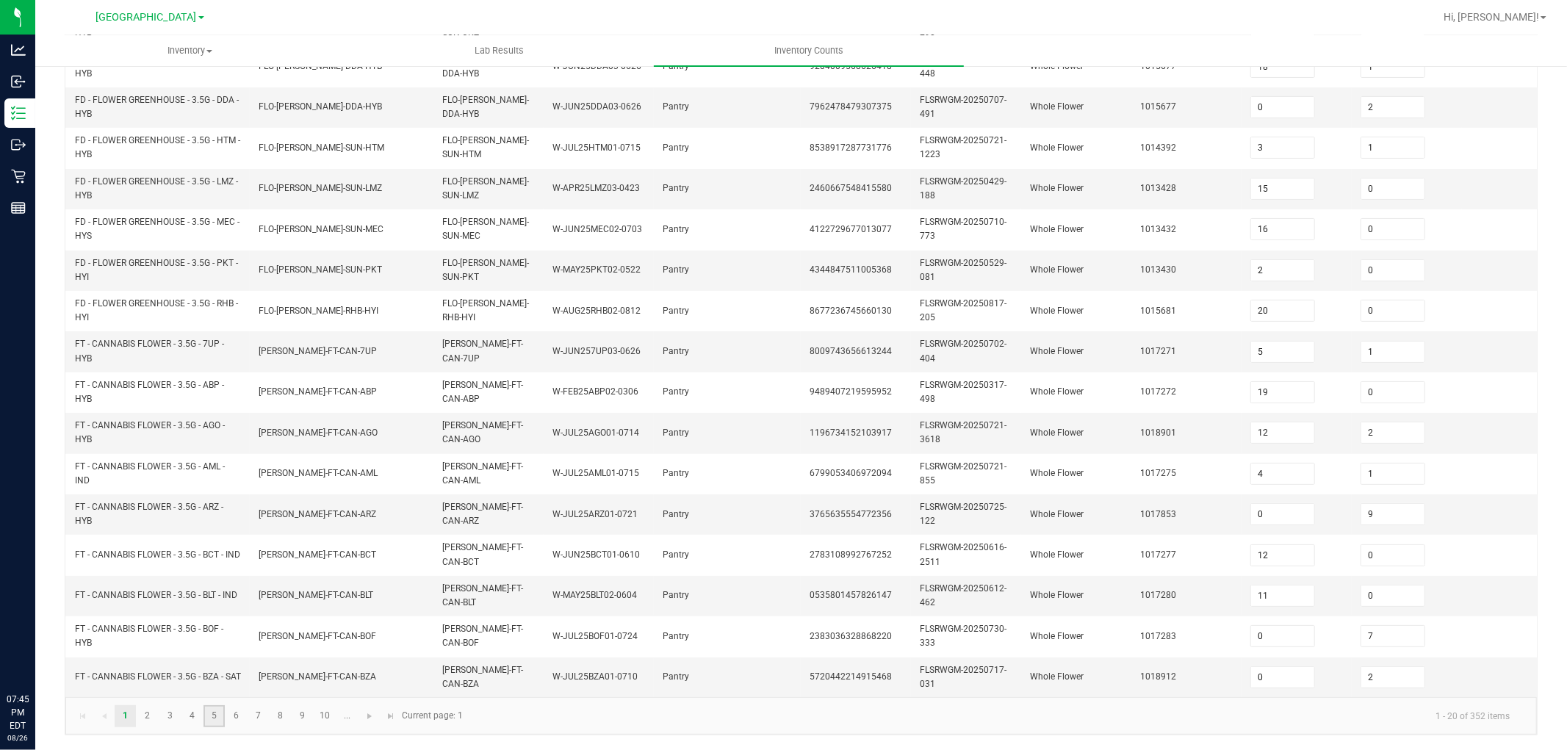
click at [213, 674] on link "5" at bounding box center [213, 716] width 21 height 22
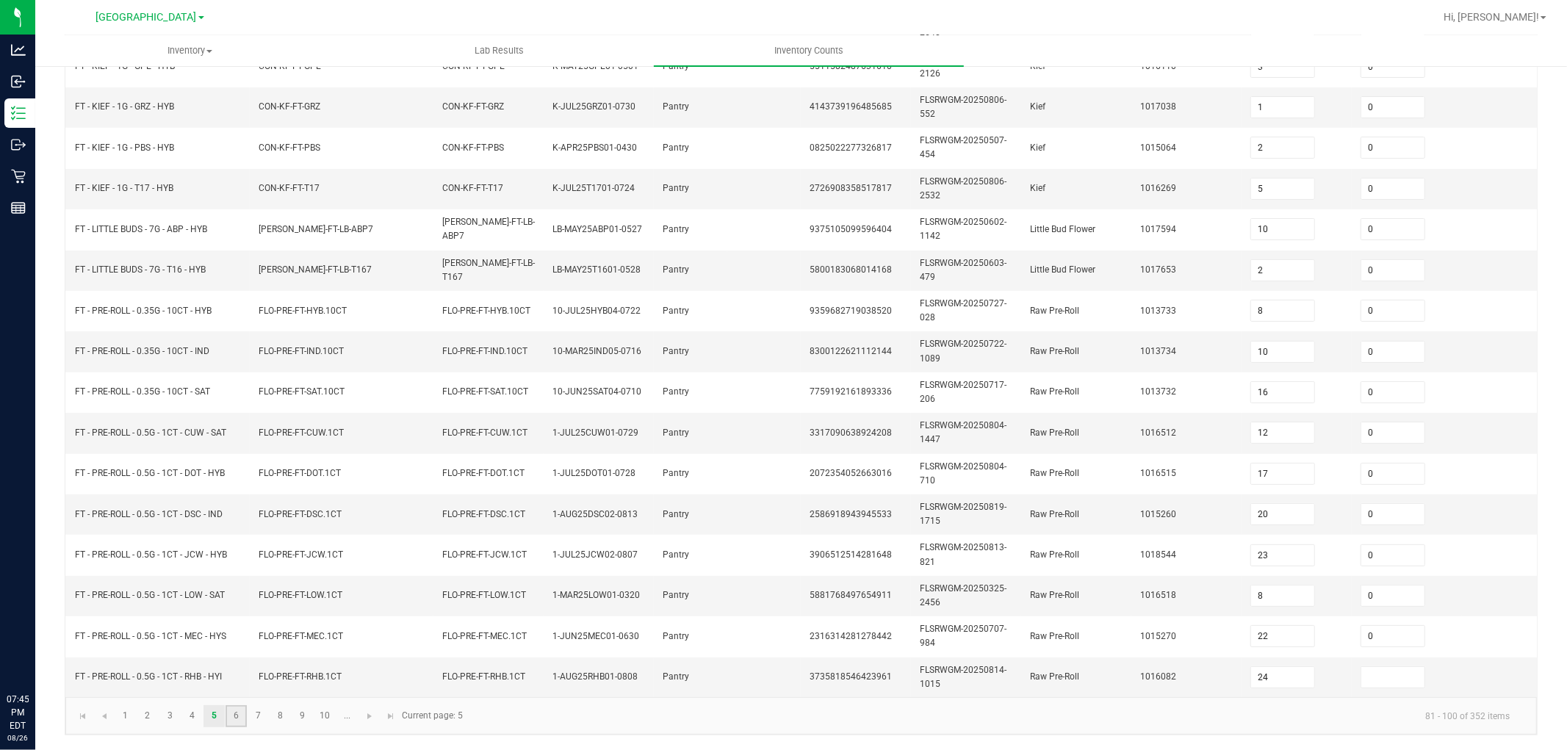
click at [229, 674] on link "6" at bounding box center [235, 716] width 21 height 22
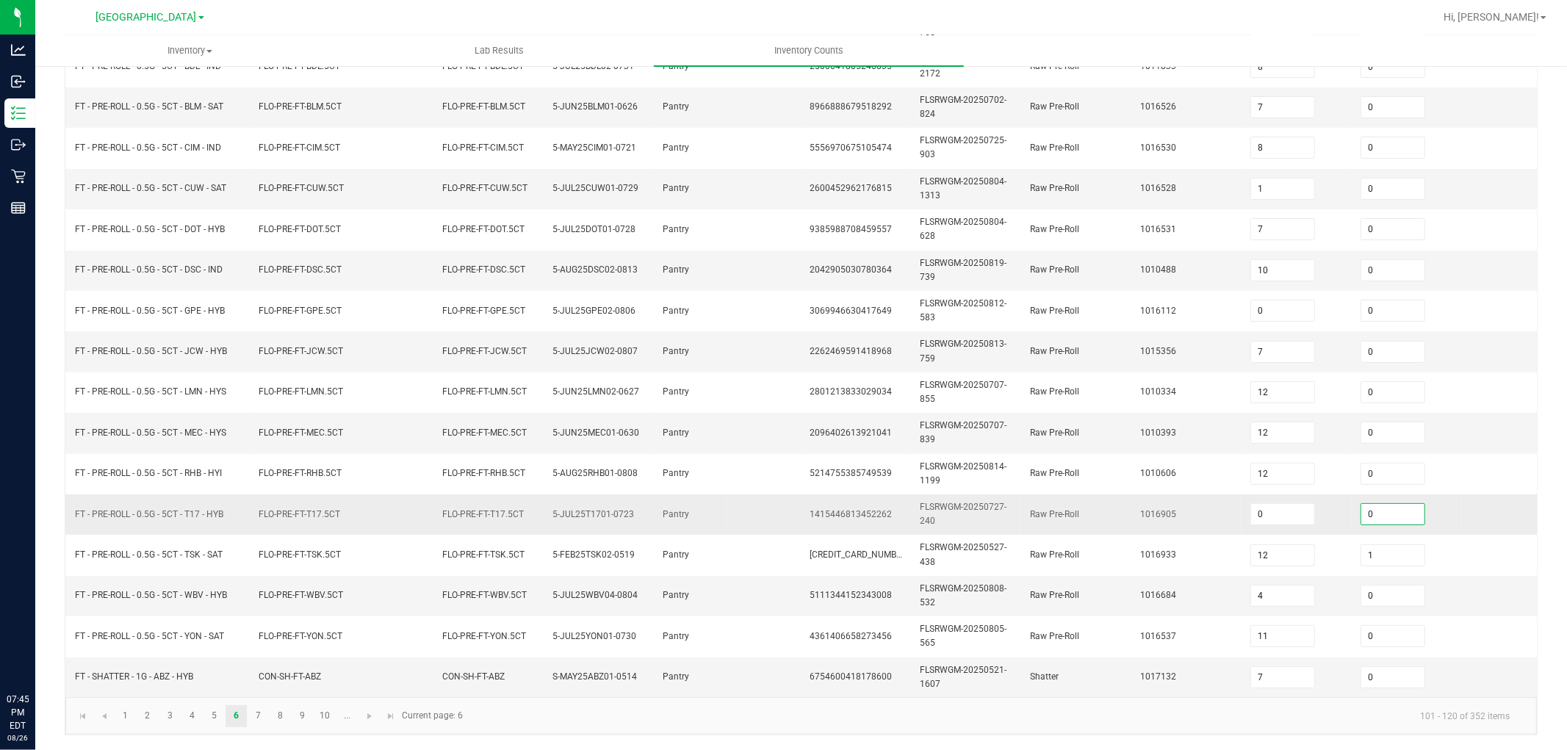
click at [1401, 504] on input "0" at bounding box center [1392, 514] width 63 height 21
click at [1165, 427] on span "1010393" at bounding box center [1158, 432] width 36 height 10
click at [326, 674] on link "10" at bounding box center [324, 716] width 21 height 22
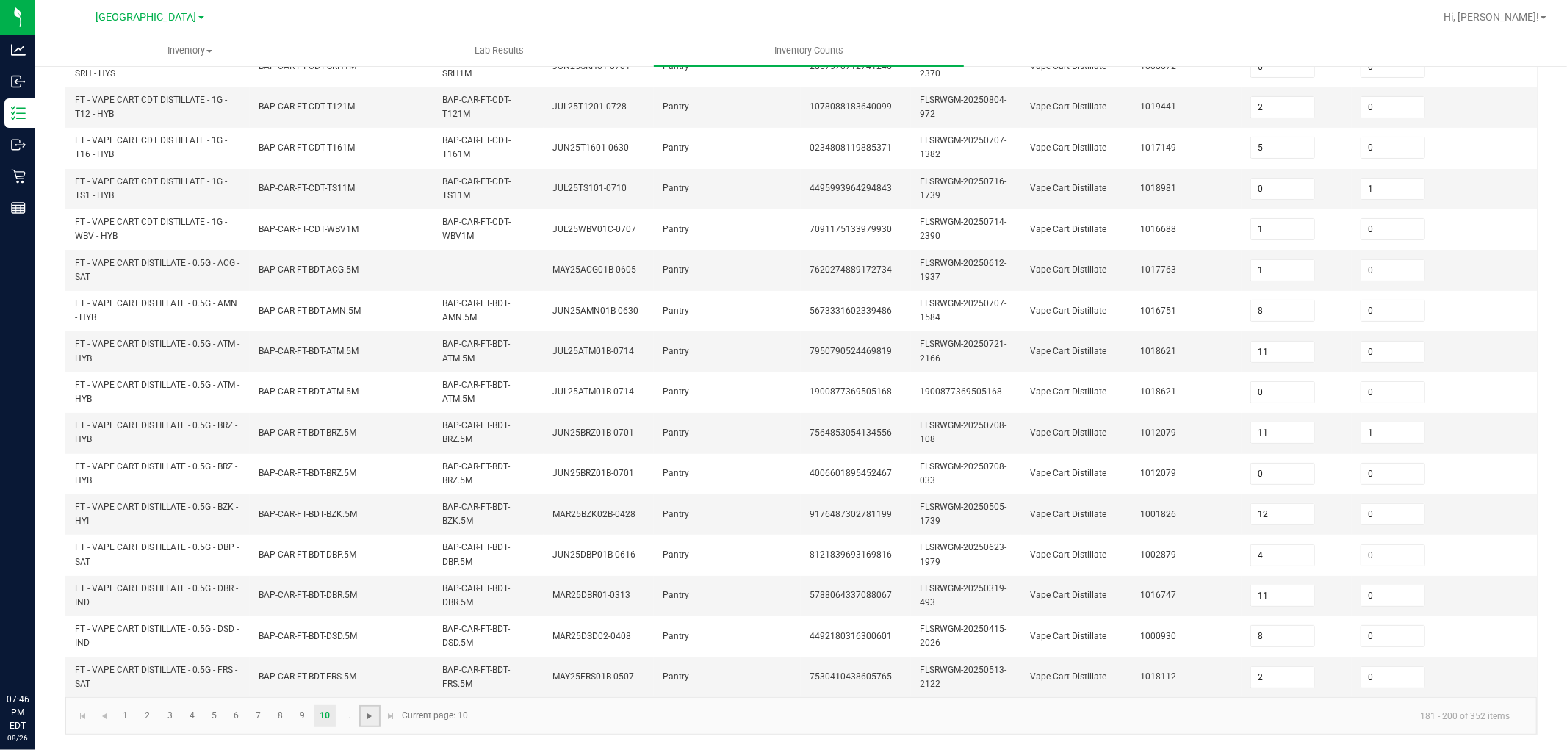
click at [367, 674] on span "Go to the next page" at bounding box center [370, 716] width 12 height 12
click at [171, 674] on link "12" at bounding box center [169, 716] width 21 height 22
click at [195, 674] on link "13" at bounding box center [191, 716] width 21 height 22
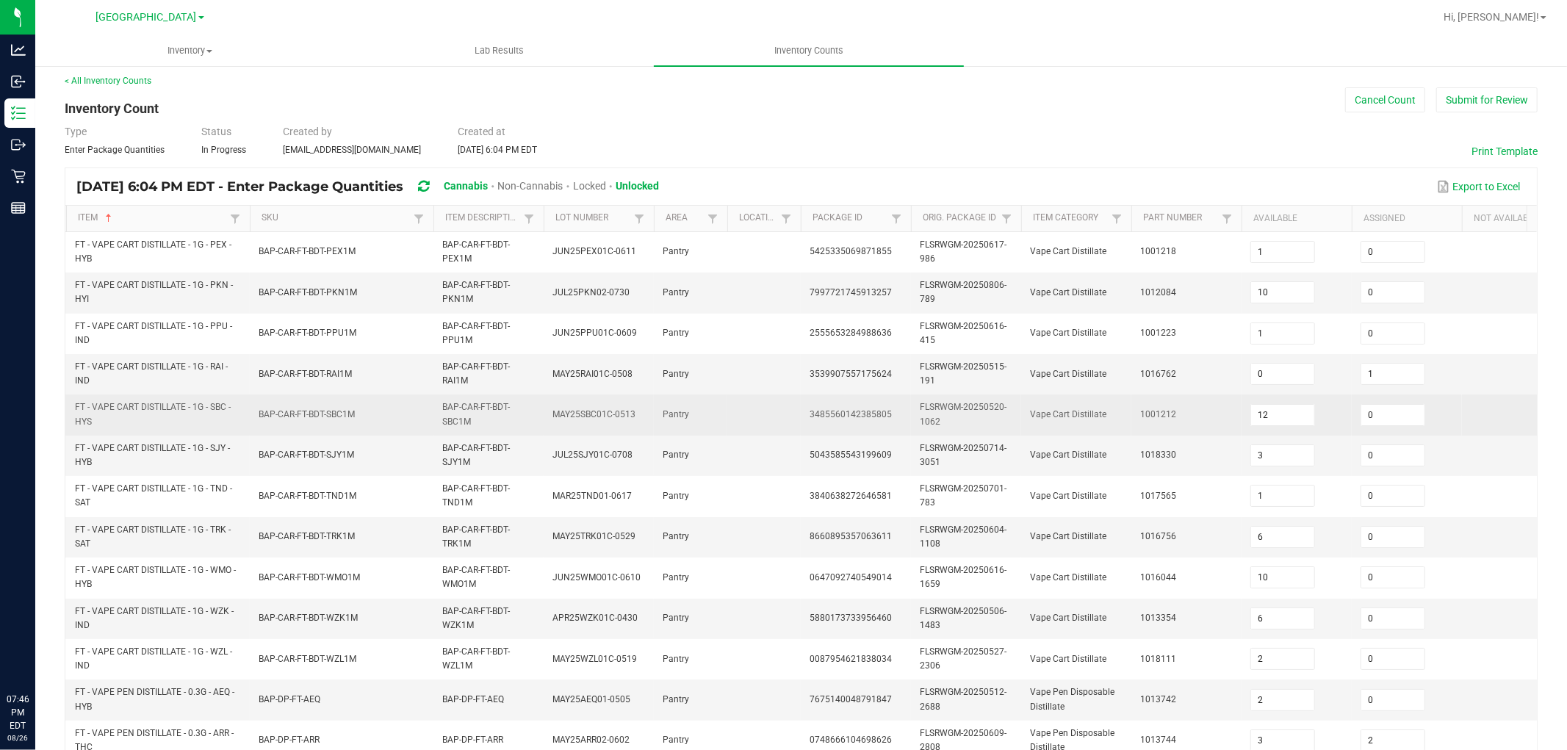
scroll to position [0, 0]
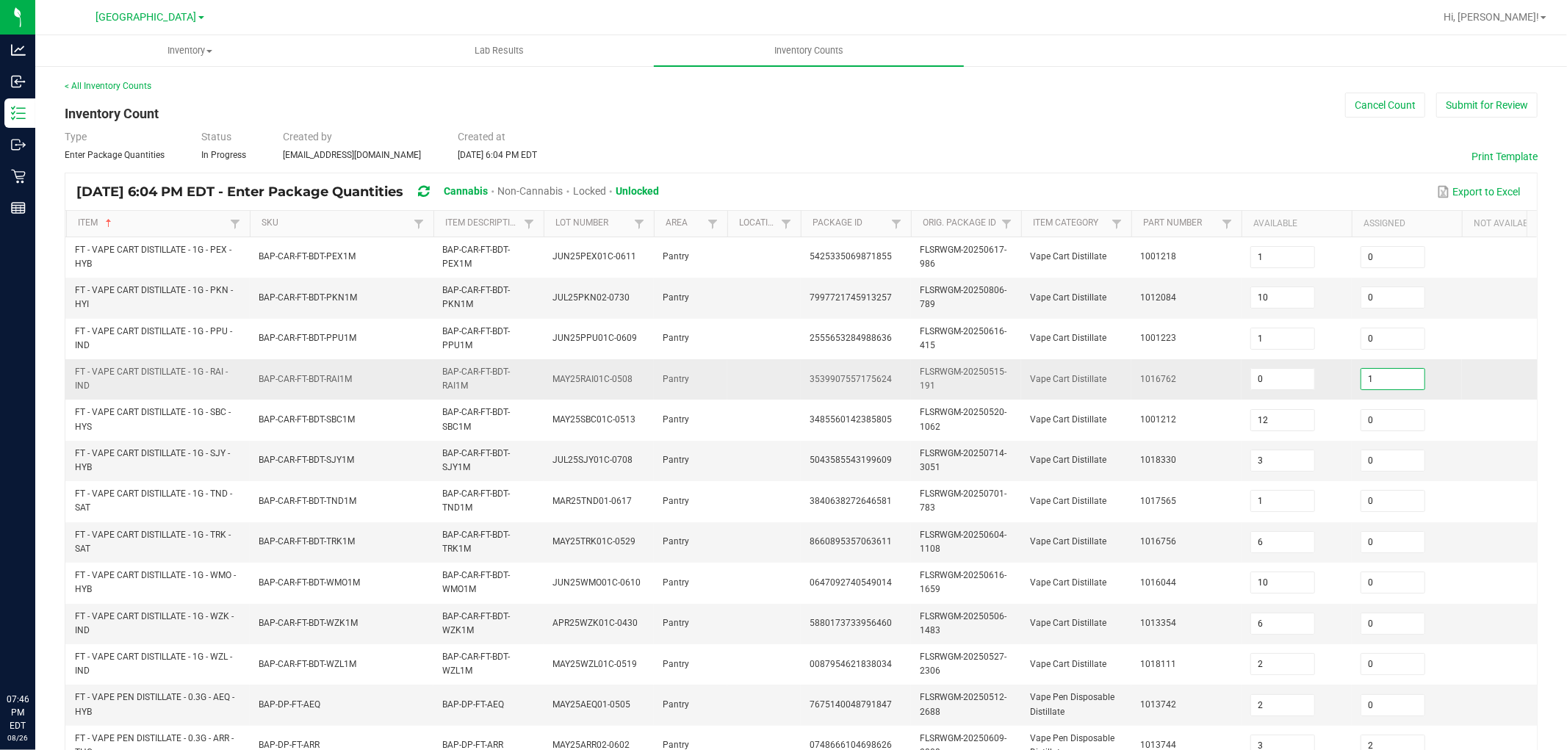
click at [1381, 386] on input "1" at bounding box center [1392, 379] width 63 height 21
click at [920, 296] on tr "FT - VAPE CART DISTILLATE - 1G - PKN - HYI BAP-CAR-FT-BDT-PKN1M BAP-CAR-FT-BDT-…" at bounding box center [818, 298] width 1506 height 40
click at [267, 562] on td "BAP-CAR-FT-BDT-TRK1M" at bounding box center [342, 542] width 184 height 40
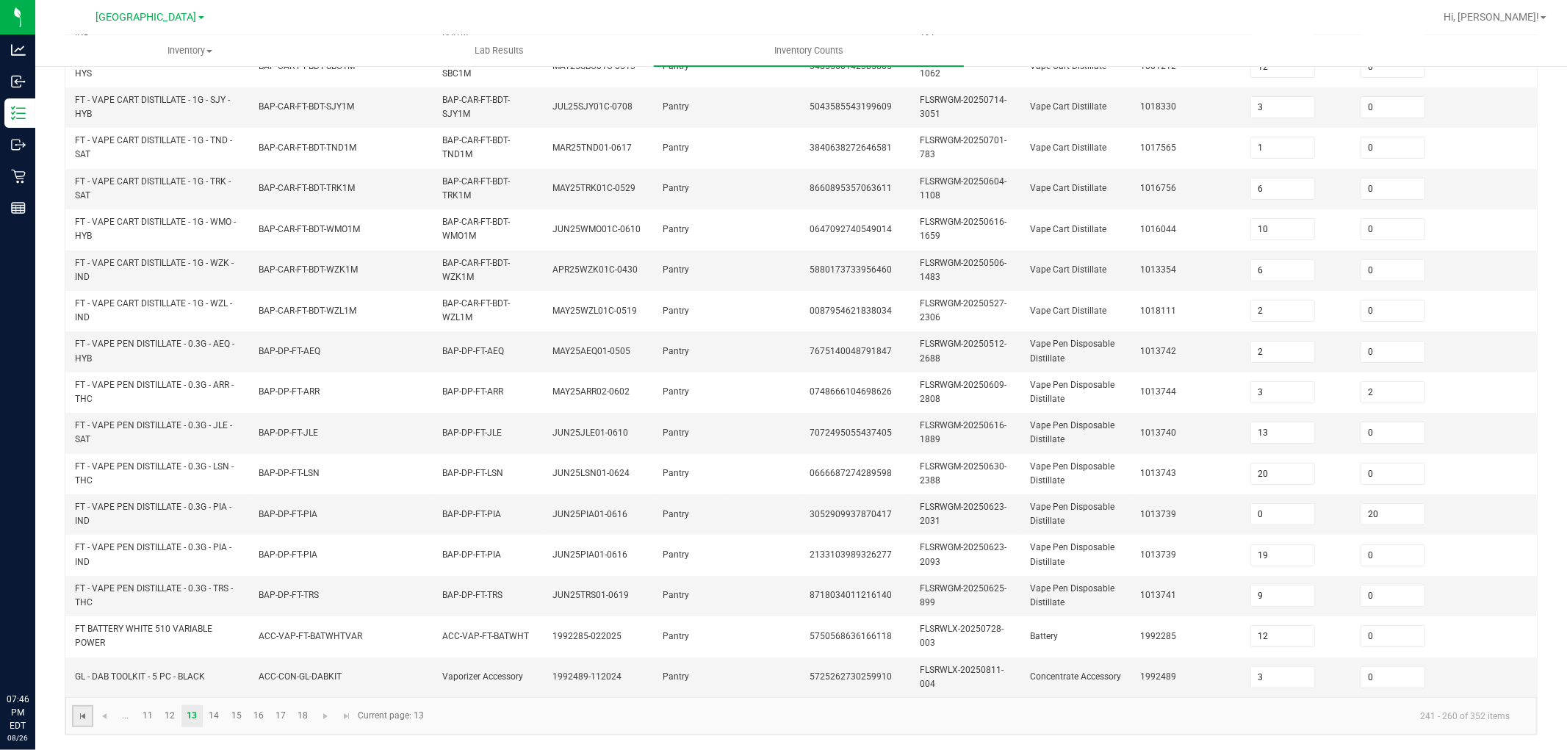
click at [83, 674] on span "Go to the first page" at bounding box center [83, 716] width 12 height 12
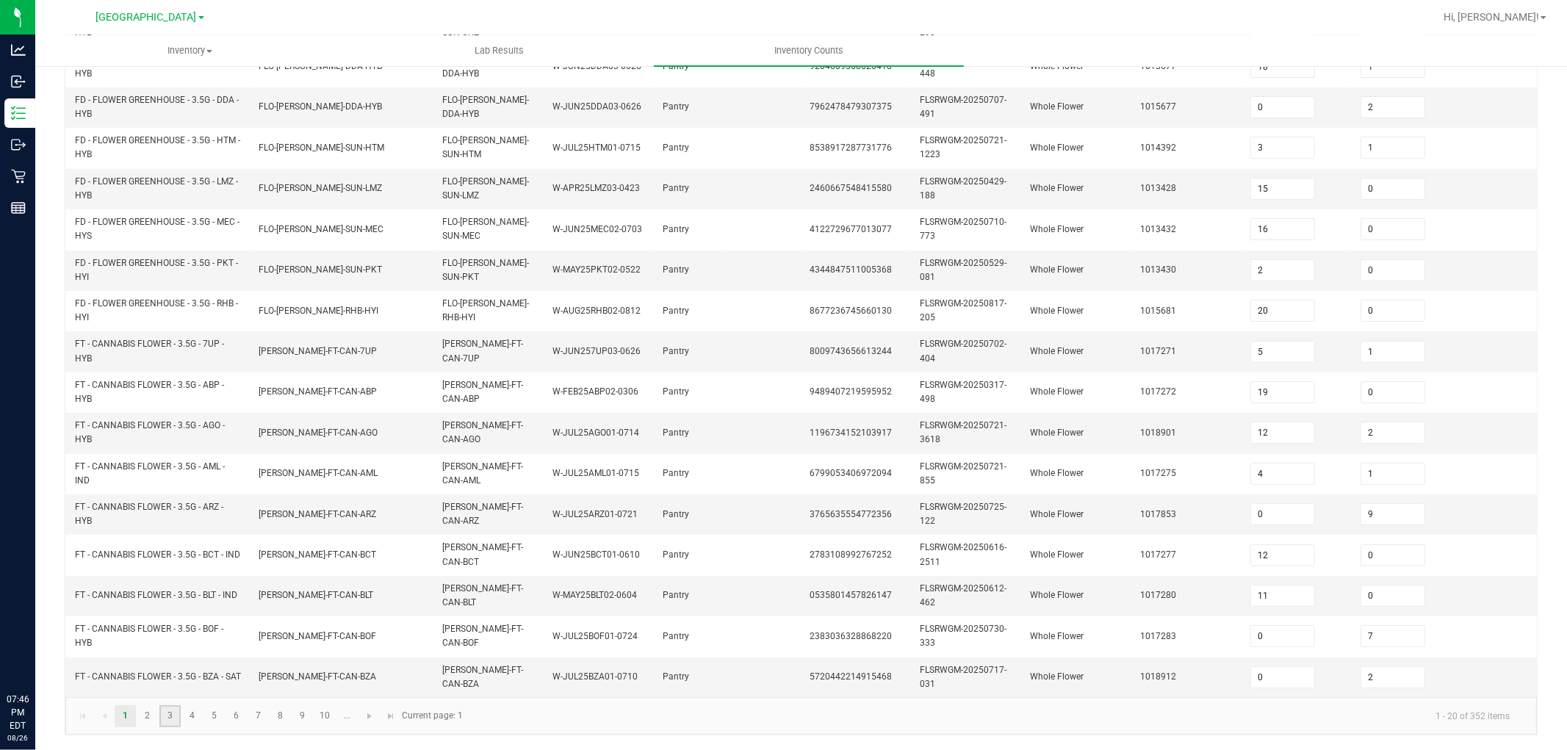
click at [171, 674] on link "3" at bounding box center [169, 716] width 21 height 22
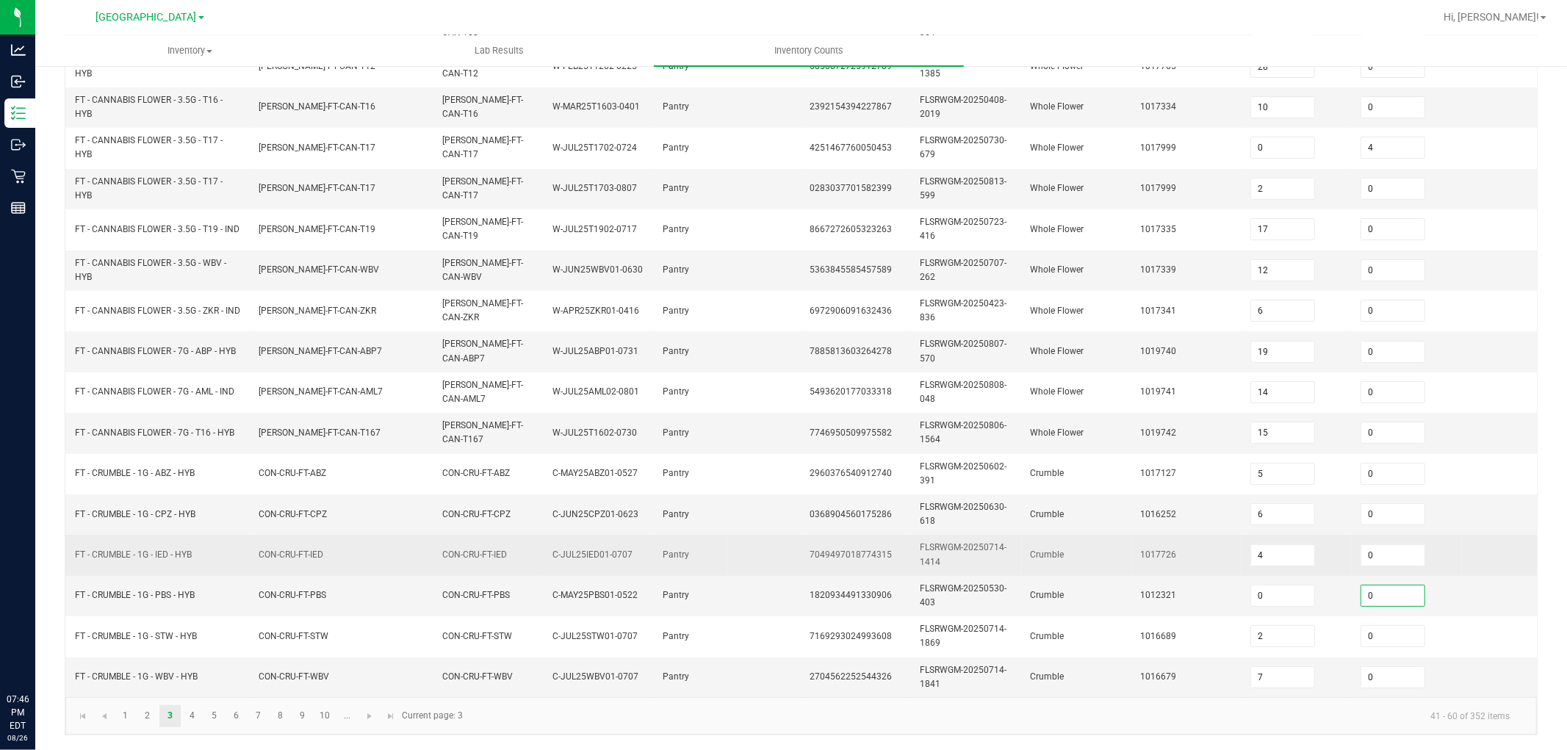
drag, startPoint x: 1404, startPoint y: 588, endPoint x: 1141, endPoint y: 527, distance: 269.9
click at [1404, 586] on input "0" at bounding box center [1392, 595] width 63 height 21
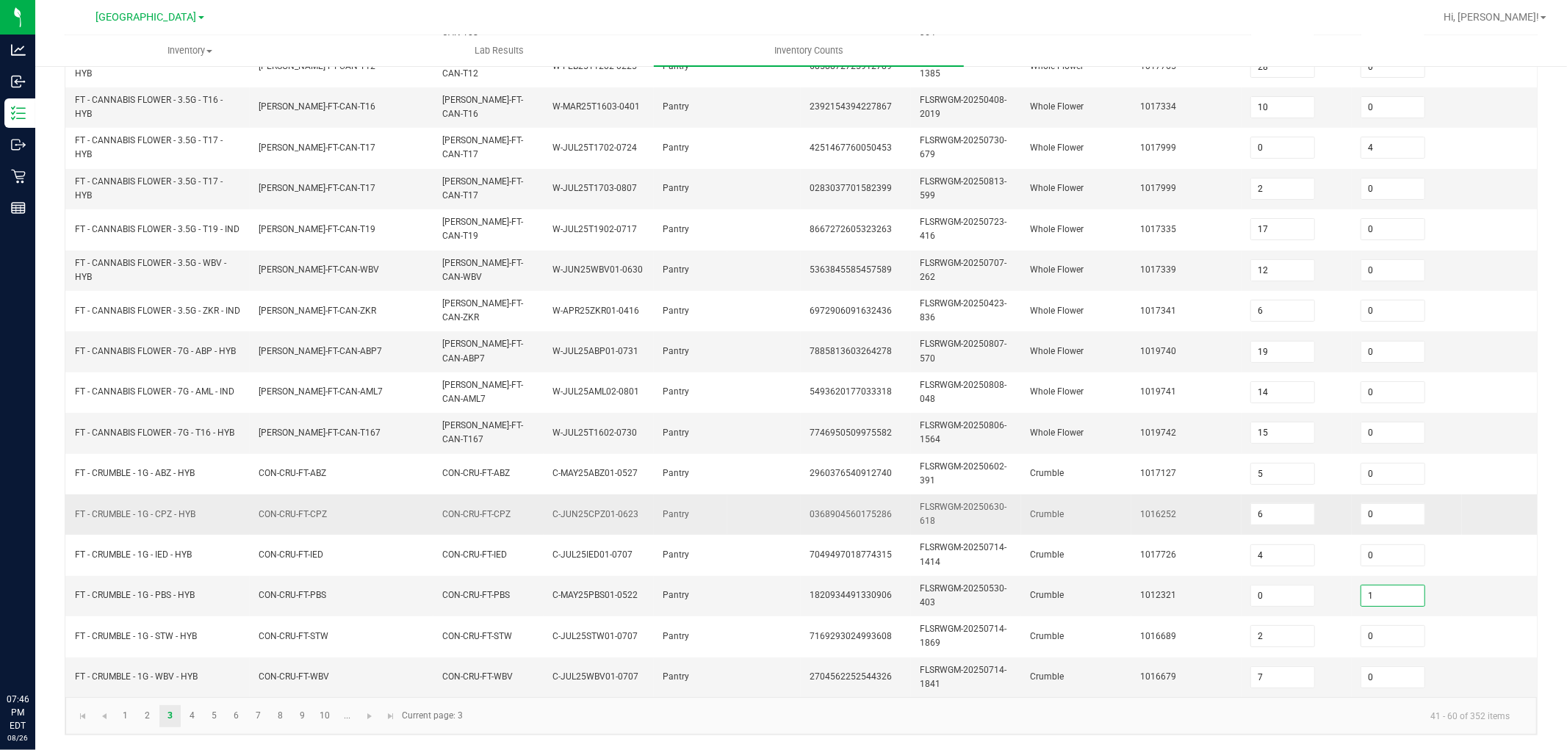
drag, startPoint x: 1033, startPoint y: 482, endPoint x: 860, endPoint y: 344, distance: 221.0
click at [1032, 494] on td "Crumble" at bounding box center [1076, 514] width 110 height 40
click at [221, 674] on link "5" at bounding box center [213, 716] width 21 height 22
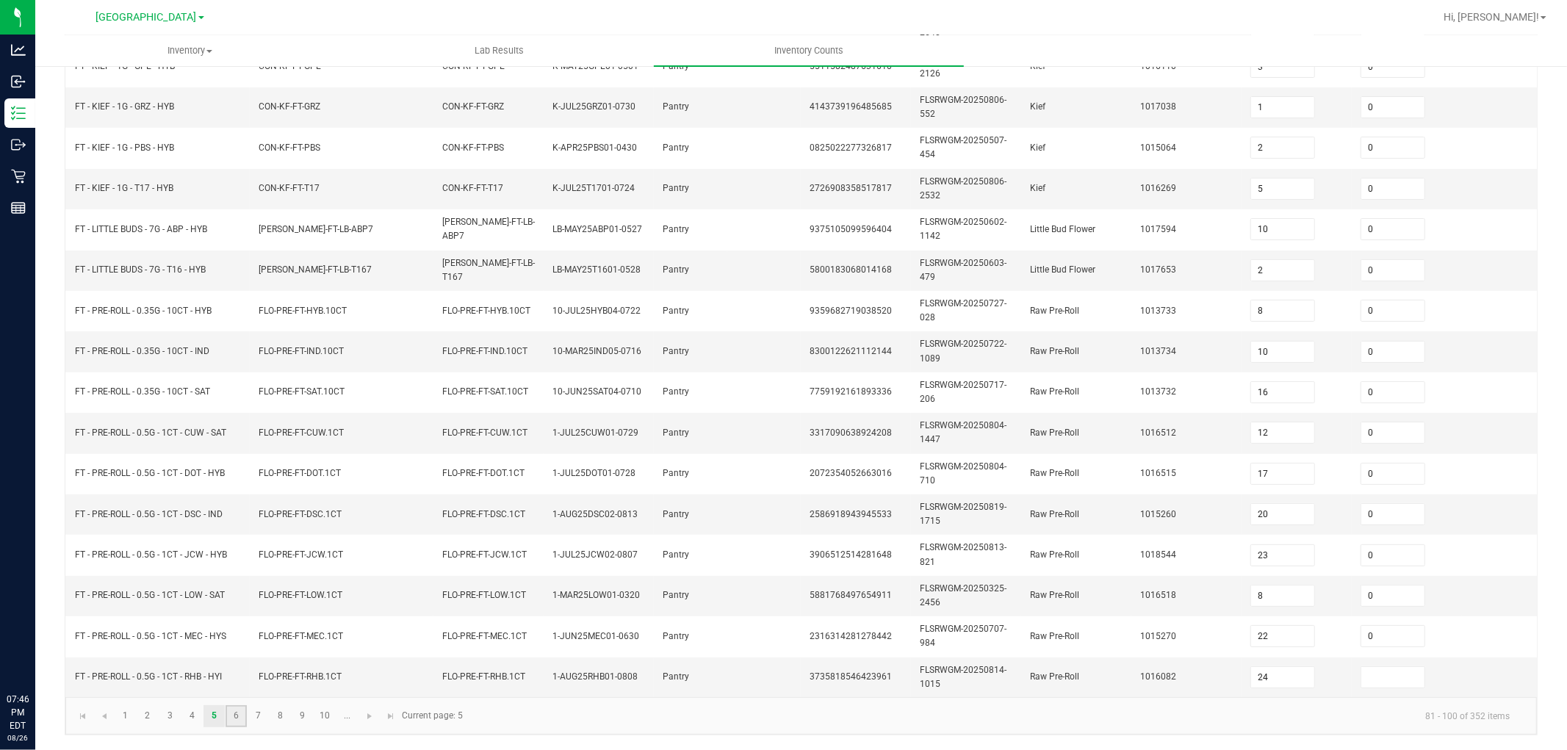
click at [228, 674] on link "6" at bounding box center [235, 716] width 21 height 22
click at [258, 674] on link "7" at bounding box center [258, 716] width 21 height 22
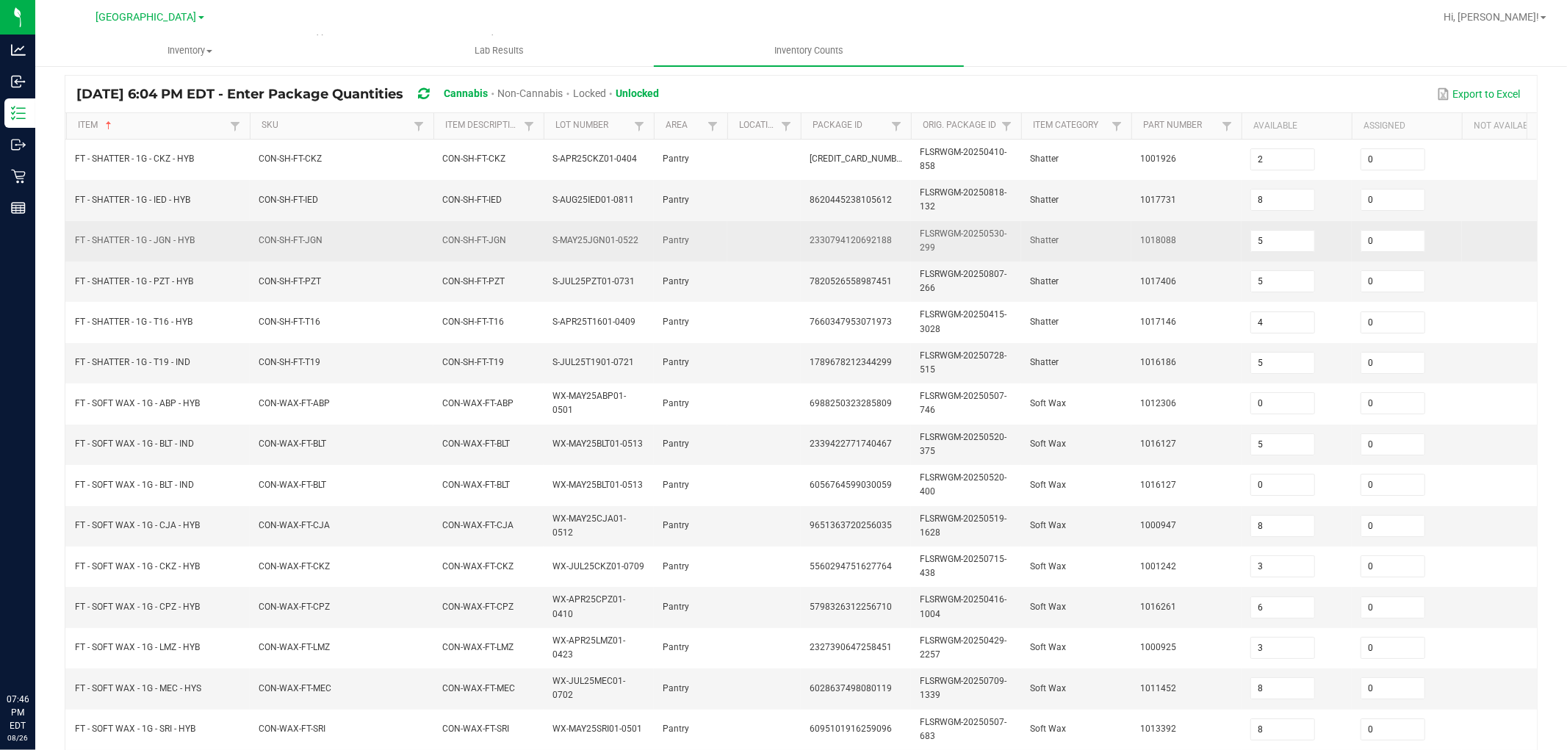
scroll to position [122, 0]
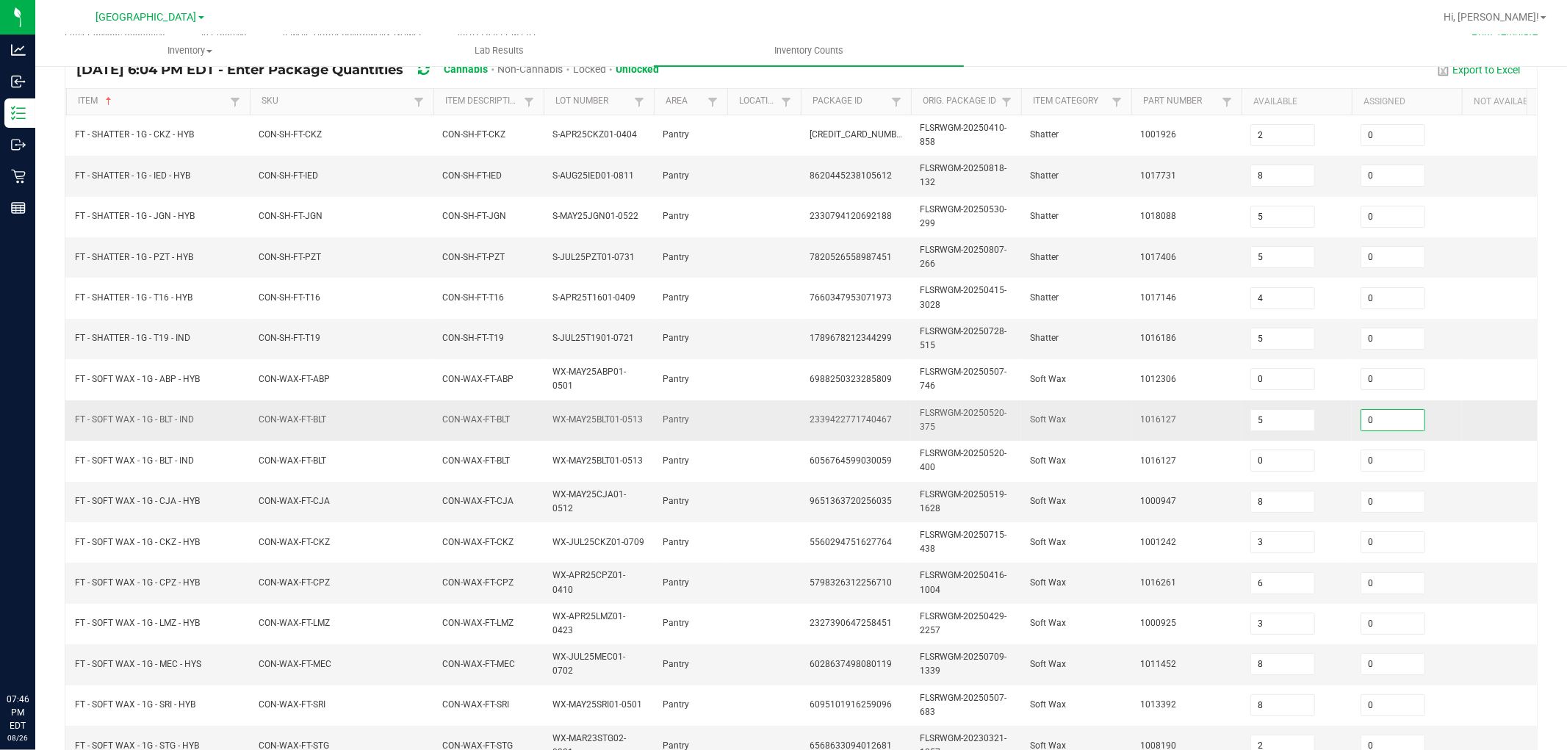
click at [1401, 423] on input "0" at bounding box center [1392, 420] width 63 height 21
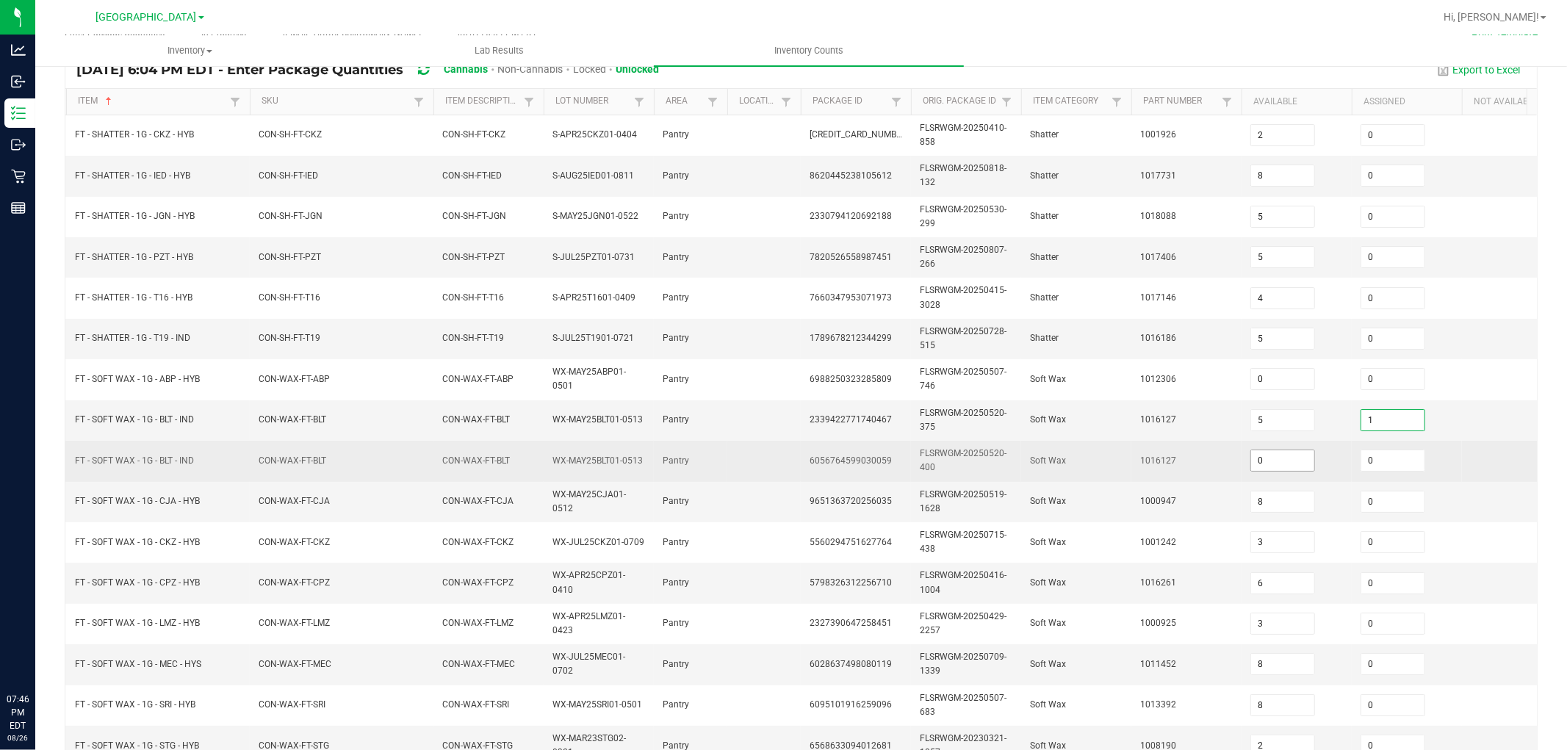
click at [1291, 461] on input "0" at bounding box center [1282, 460] width 63 height 21
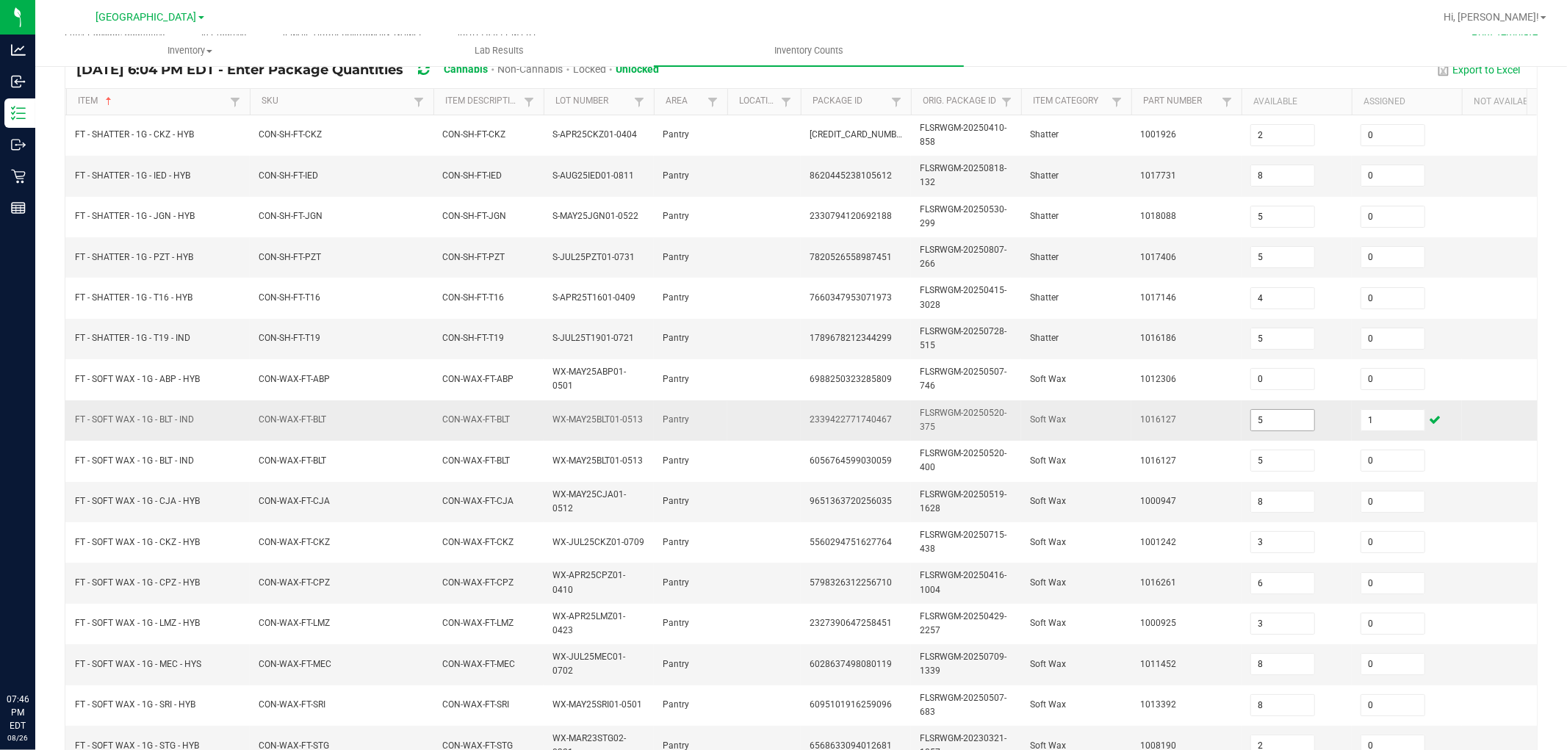
click at [1289, 409] on span "5" at bounding box center [1282, 420] width 65 height 22
click at [1279, 414] on input "5" at bounding box center [1282, 420] width 63 height 21
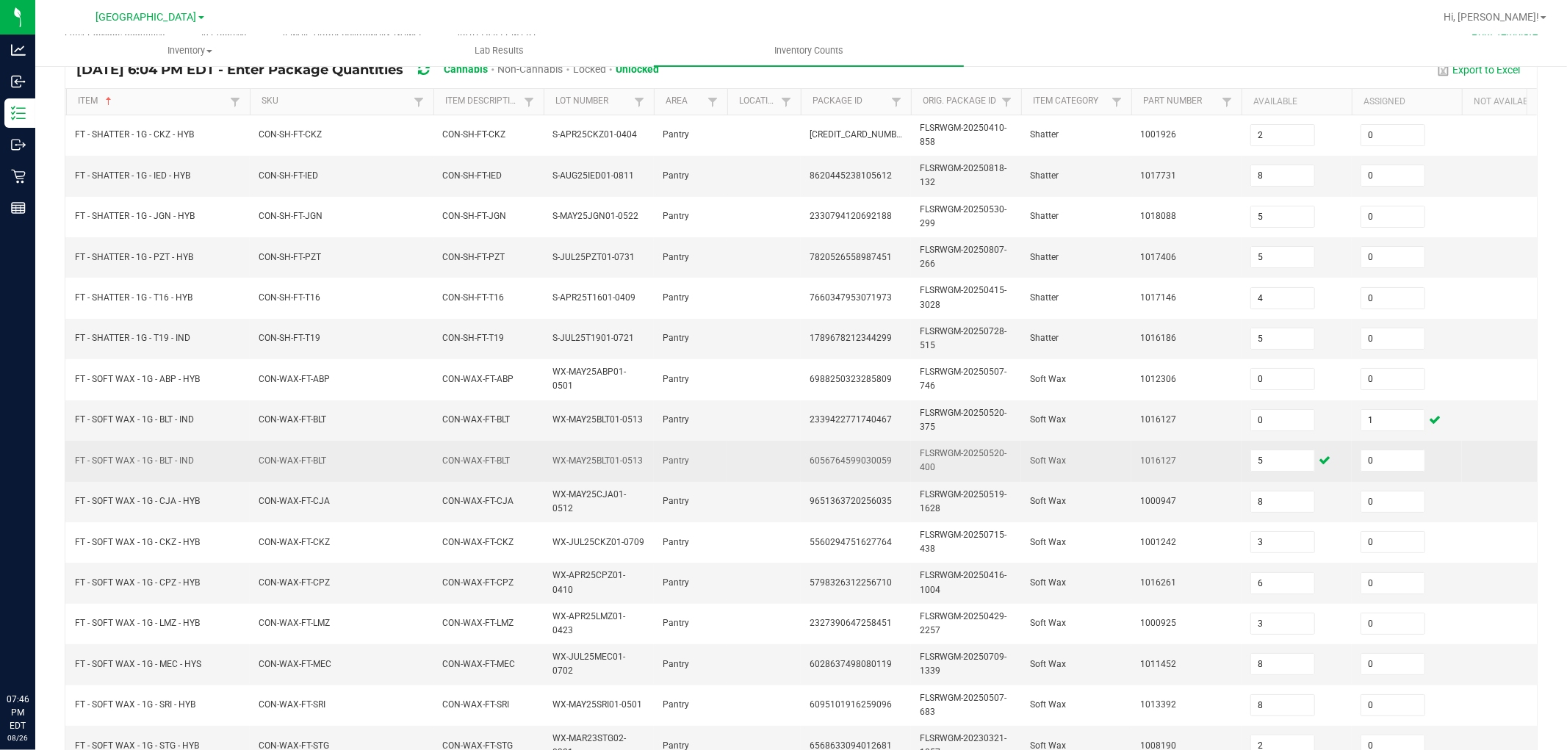
click at [1169, 459] on span "1016127" at bounding box center [1158, 460] width 36 height 10
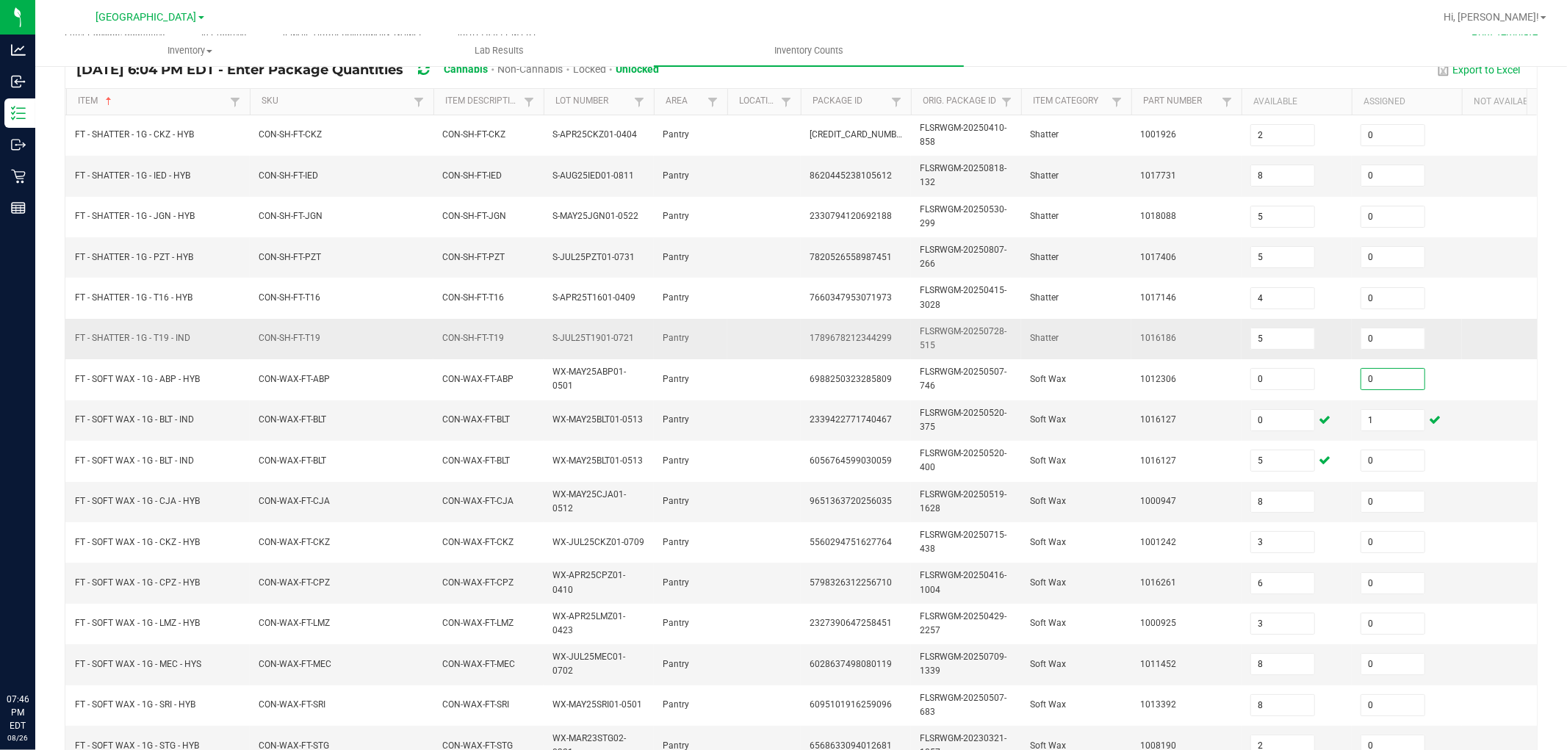
drag, startPoint x: 1385, startPoint y: 377, endPoint x: 1092, endPoint y: 331, distance: 296.7
click at [1384, 378] on input "0" at bounding box center [1392, 379] width 63 height 21
click at [1068, 319] on td "Shatter" at bounding box center [1076, 339] width 110 height 40
drag, startPoint x: 378, startPoint y: 560, endPoint x: 384, endPoint y: 568, distance: 10.4
click at [378, 560] on td "CON-WAX-FT-CKZ" at bounding box center [342, 542] width 184 height 40
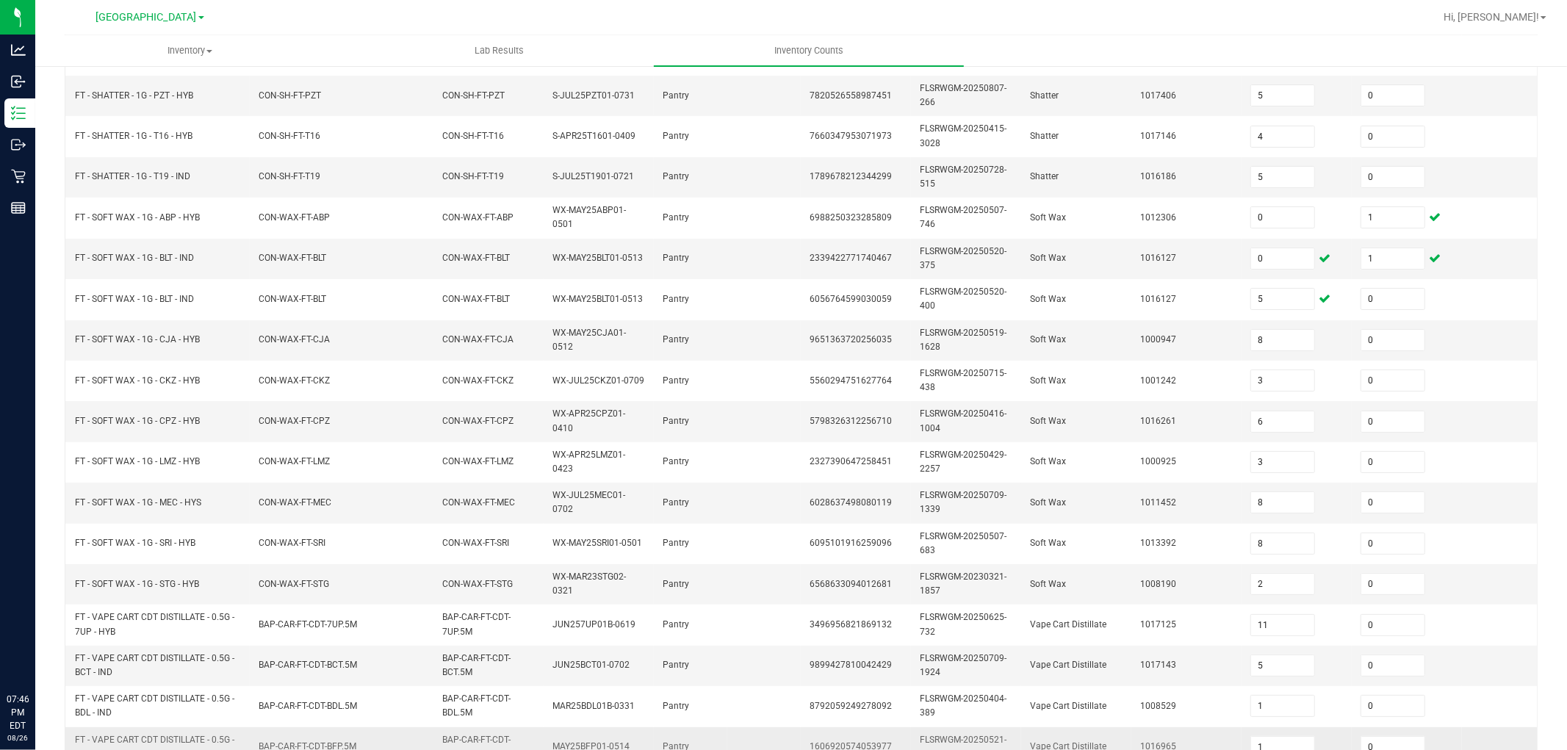
scroll to position [367, 0]
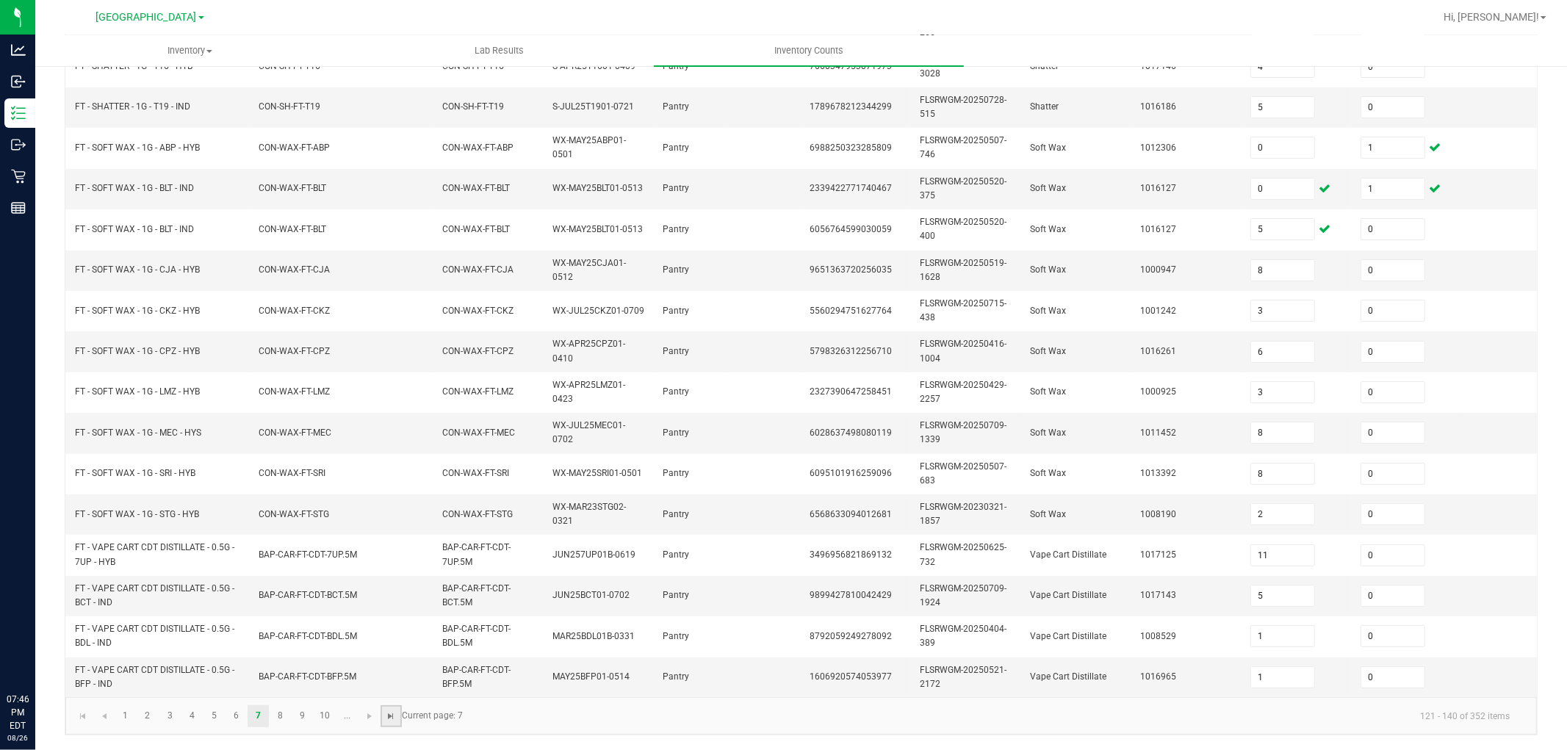
click at [394, 674] on span "Go to the last page" at bounding box center [392, 716] width 12 height 12
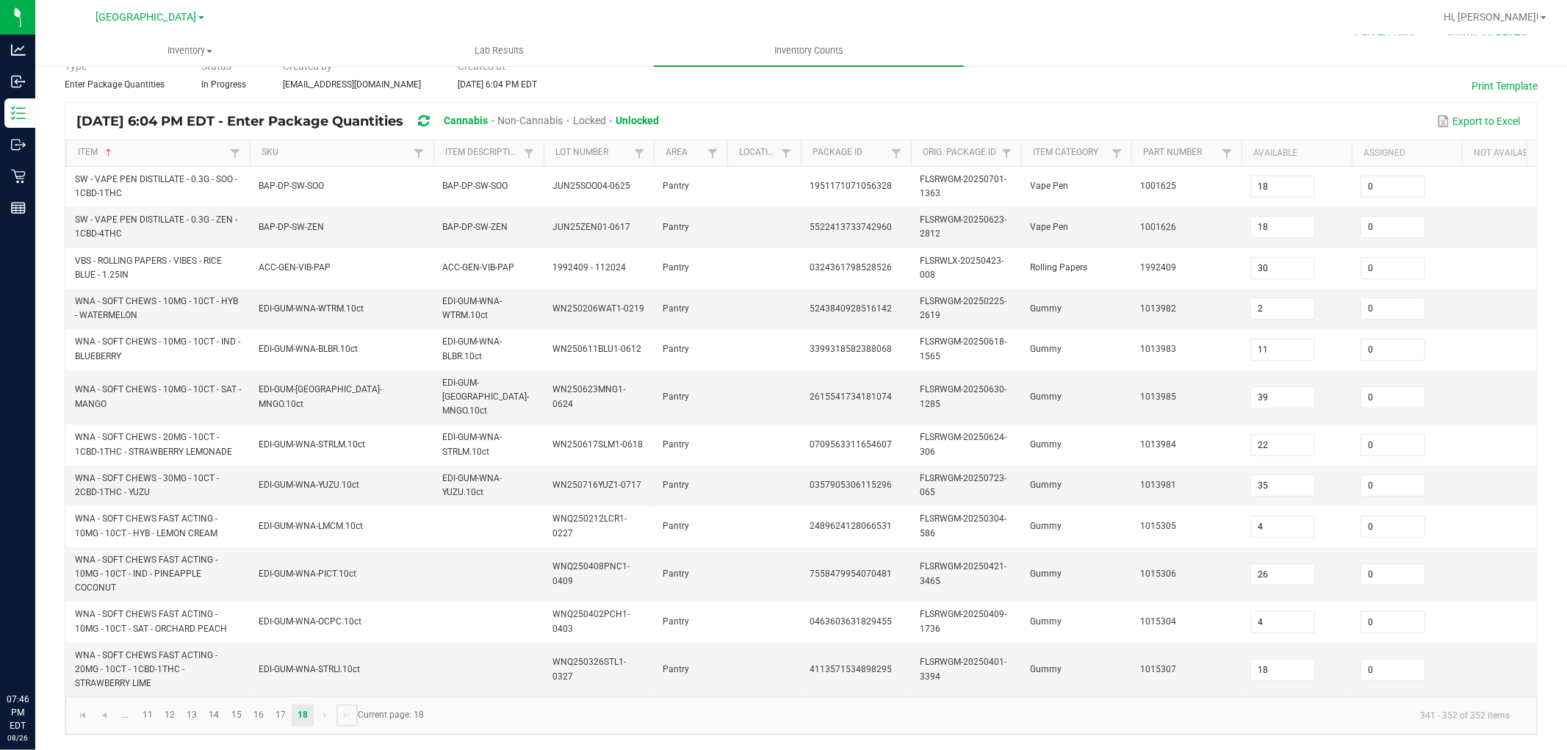
scroll to position [69, 0]
drag, startPoint x: 266, startPoint y: 727, endPoint x: 255, endPoint y: 718, distance: 14.1
click at [265, 674] on kendo-pager "... 11 12 13 14 15 16 17 18 341 - 352 of 352 items Current page: 18" at bounding box center [800, 716] width 1471 height 37
click at [259, 674] on link "16" at bounding box center [258, 717] width 21 height 22
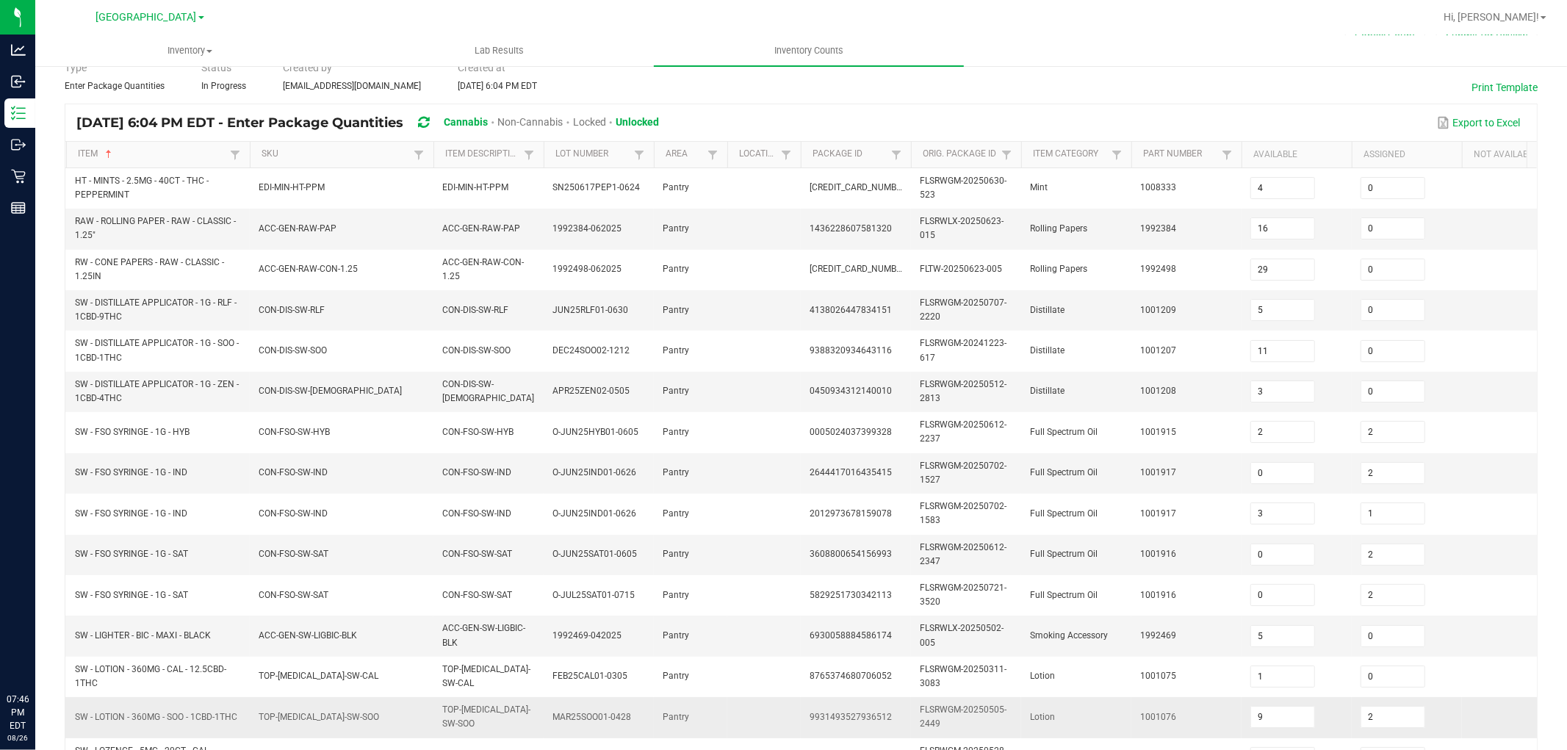
click at [265, 674] on td "TOP-BAL-SW-SOO" at bounding box center [342, 717] width 184 height 40
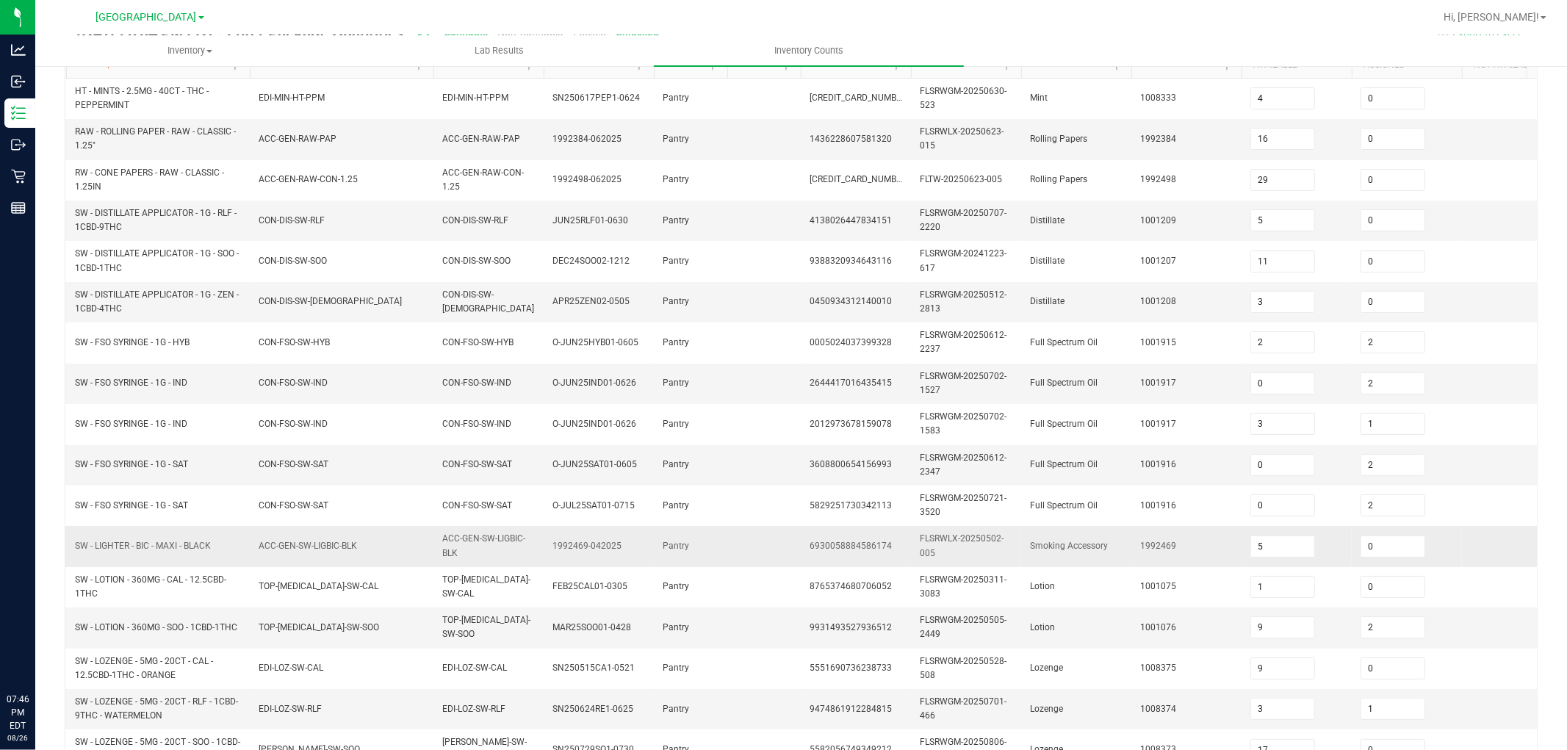
scroll to position [367, 0]
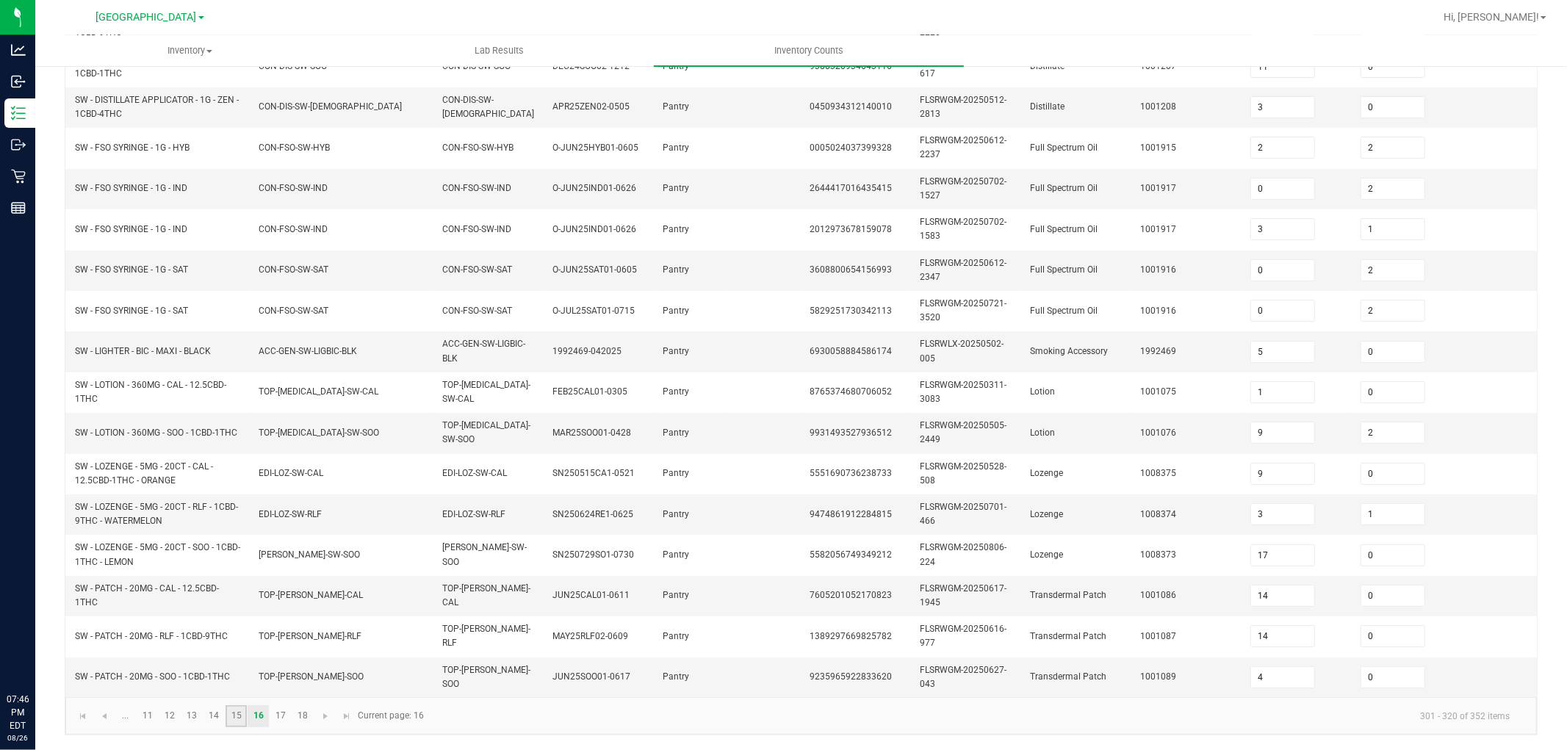
click at [236, 674] on link "15" at bounding box center [235, 716] width 21 height 22
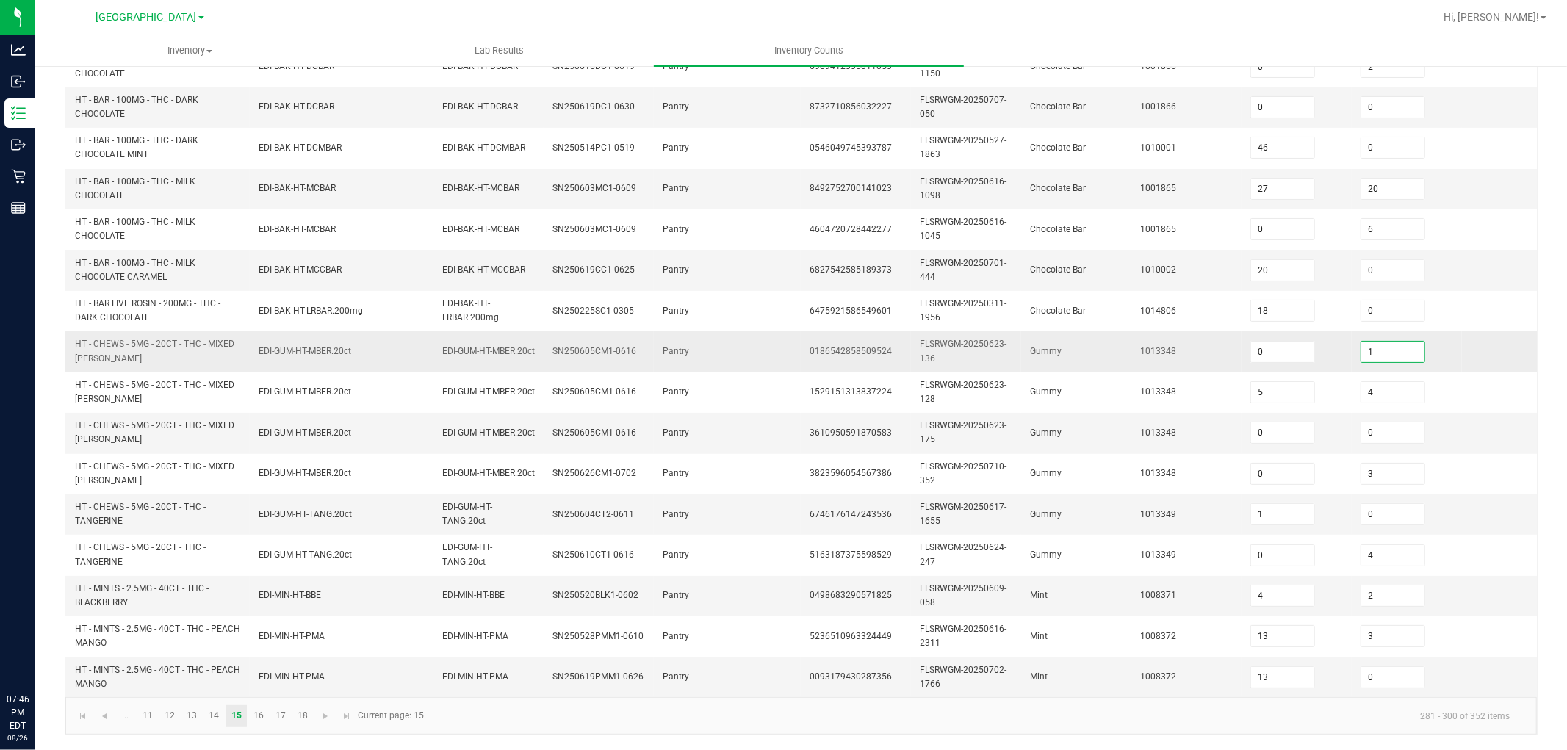
click at [1409, 342] on input "1" at bounding box center [1392, 352] width 63 height 21
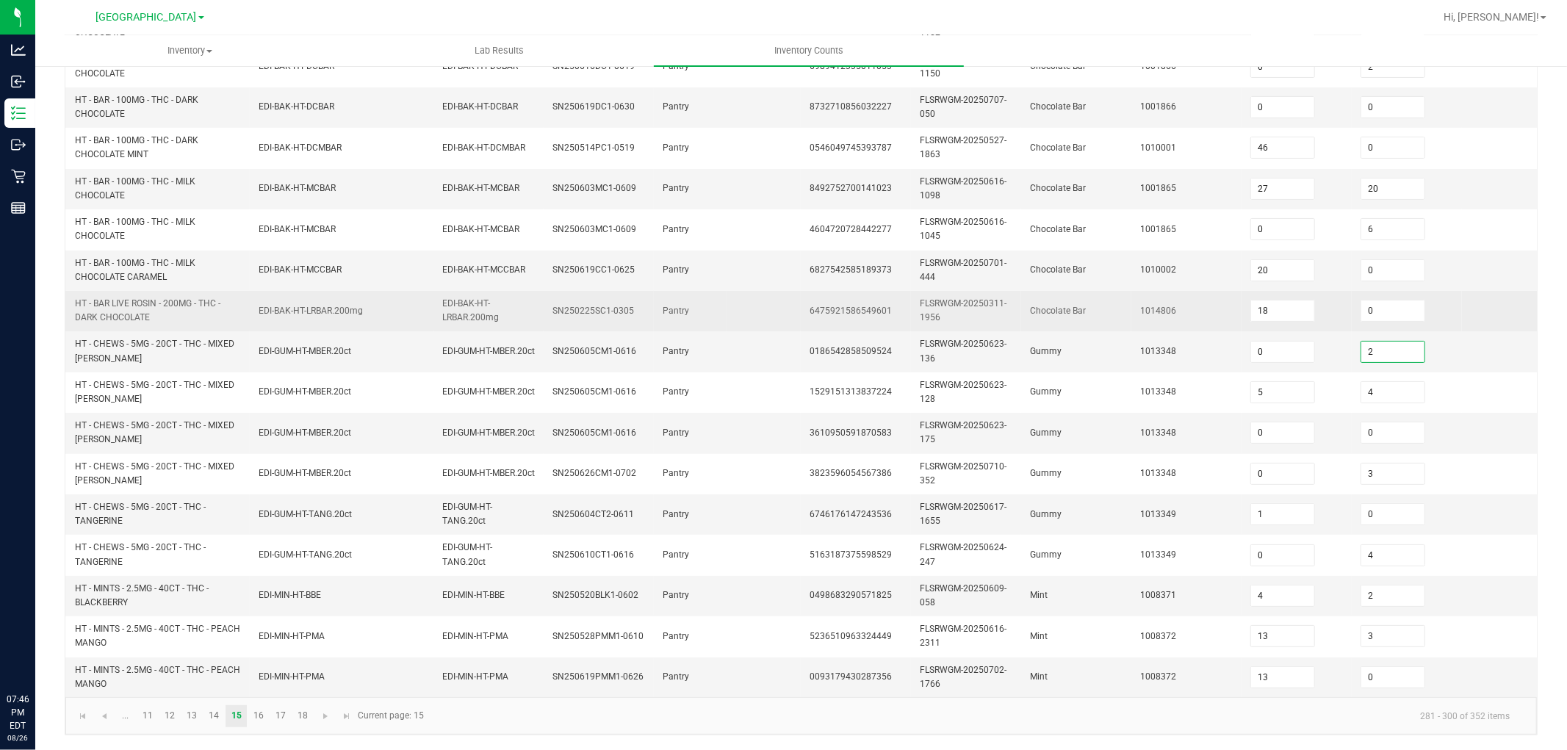
drag, startPoint x: 1113, startPoint y: 372, endPoint x: 1007, endPoint y: 302, distance: 127.7
click at [1113, 373] on td "Gummy" at bounding box center [1076, 392] width 110 height 40
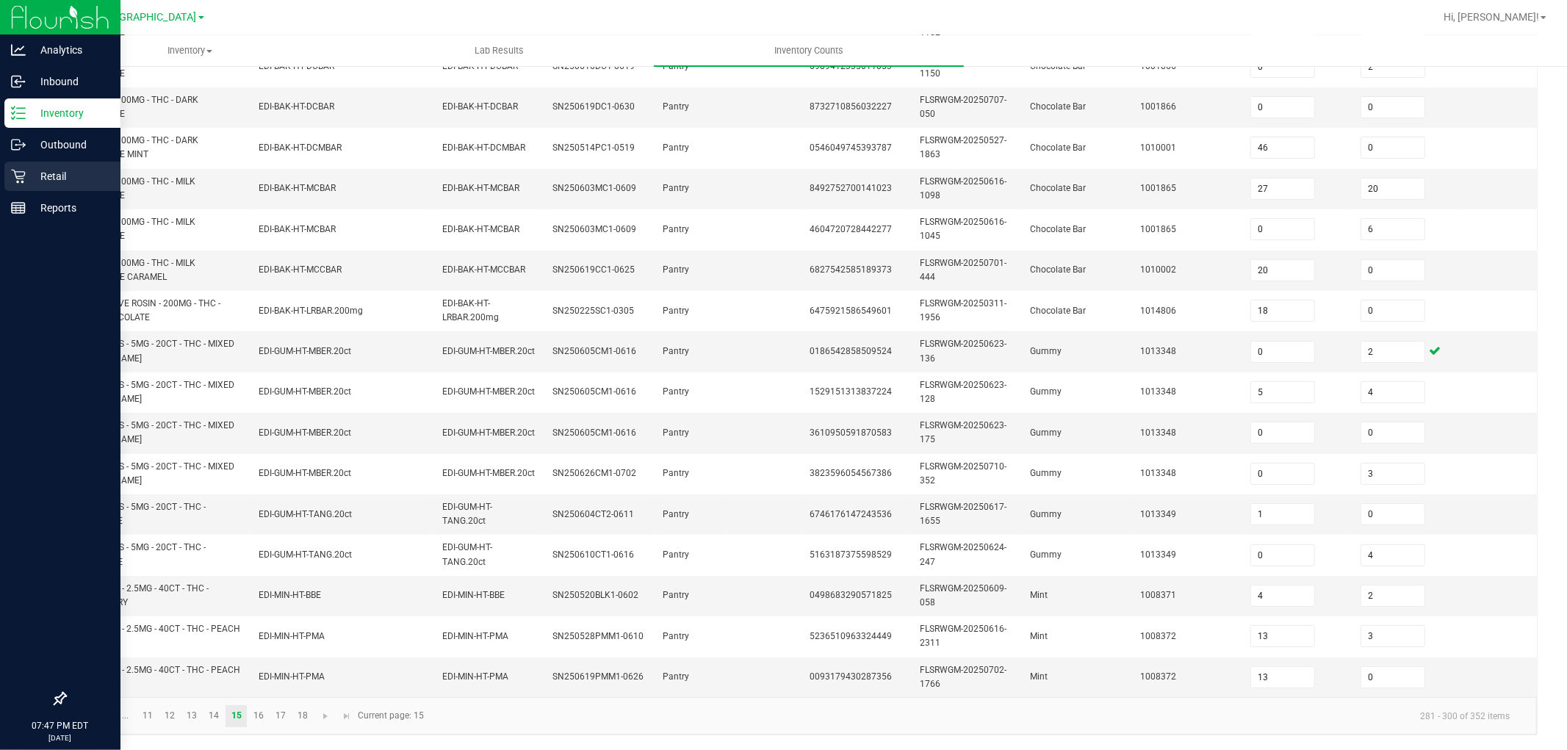
click at [8, 178] on div "Retail" at bounding box center [62, 176] width 116 height 29
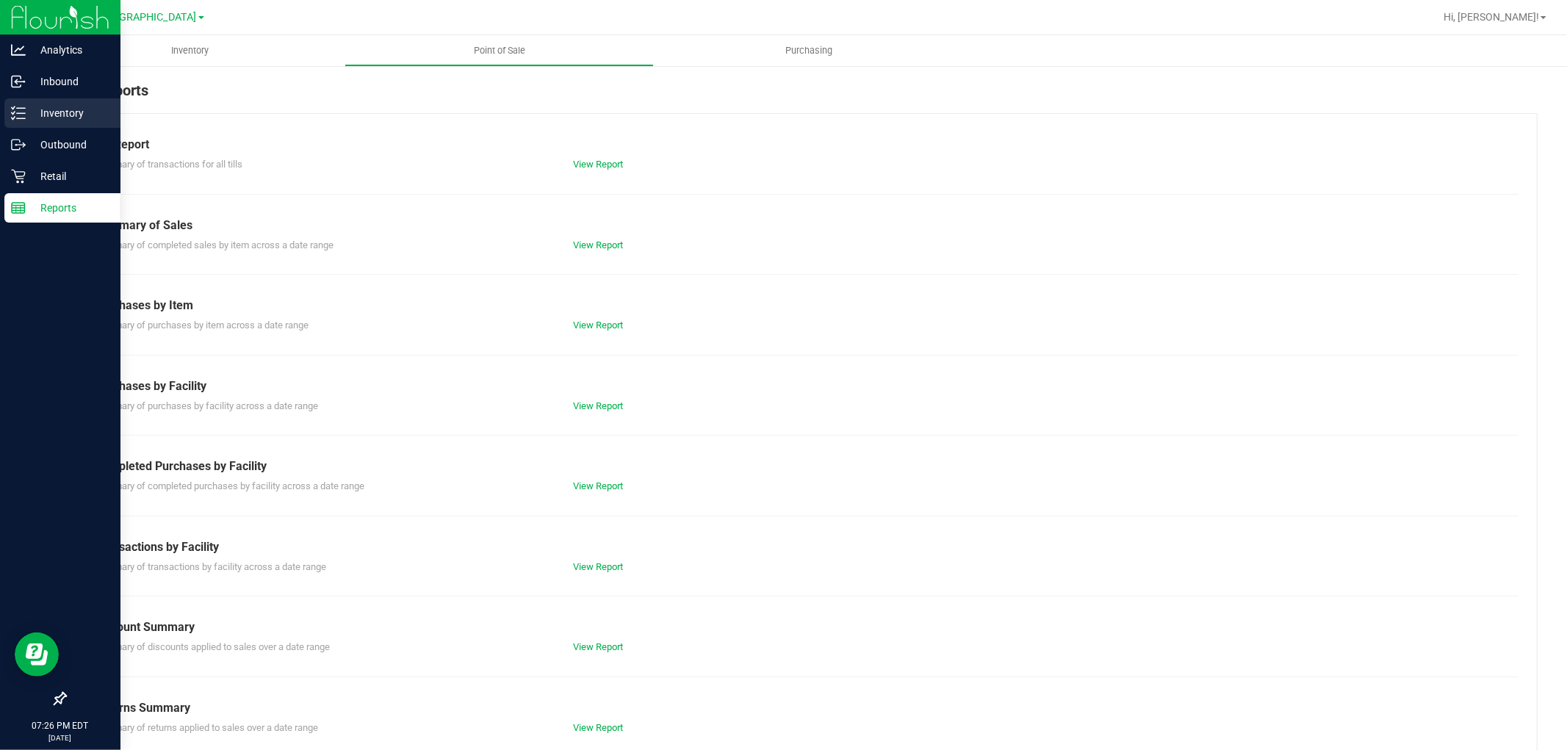
click at [45, 115] on p "Inventory" at bounding box center [70, 113] width 88 height 18
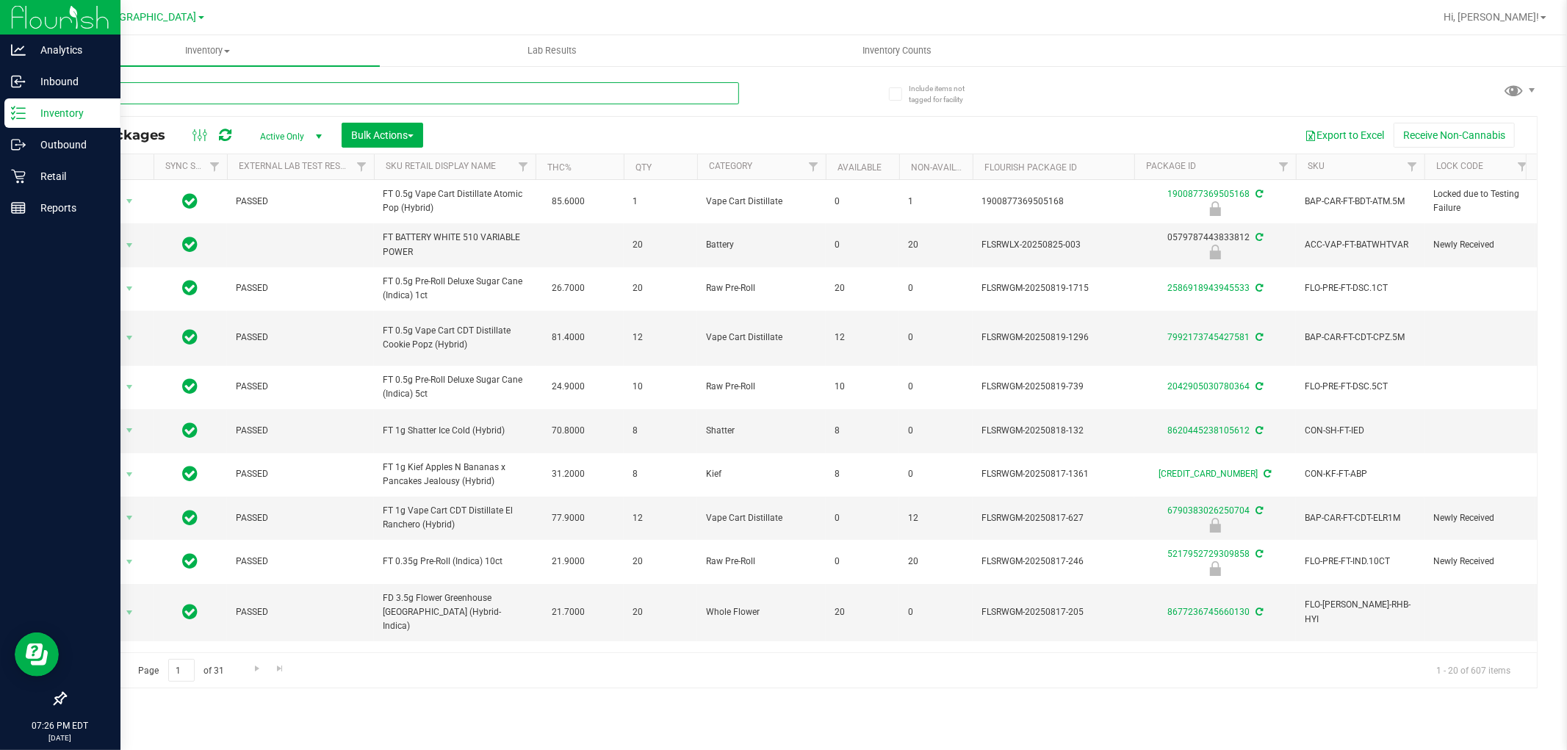
click at [181, 96] on input "text" at bounding box center [402, 93] width 674 height 22
paste input "BDS - VAPORIZER - BOUNDLESS - TERP PEN - BLACK"
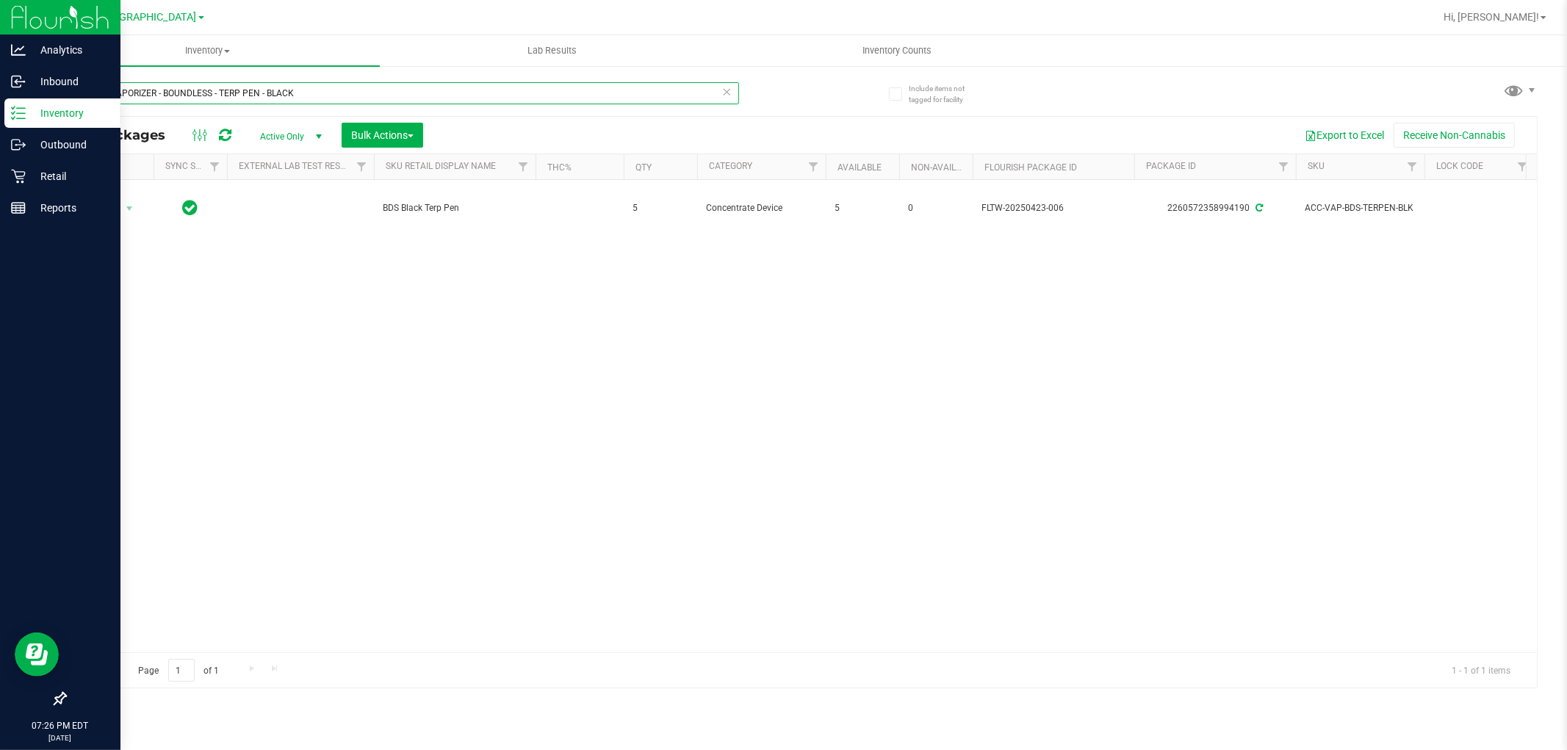
click at [220, 92] on input "BDS - VAPORIZER - BOUNDLESS - TERP PEN - BLACK" at bounding box center [402, 93] width 674 height 22
click at [219, 92] on input "BDS - VAPORIZER - BOUNDLESS - TERP PEN - BLACK" at bounding box center [402, 93] width 674 height 22
paste input "CCELL SILO BATTERY BL"
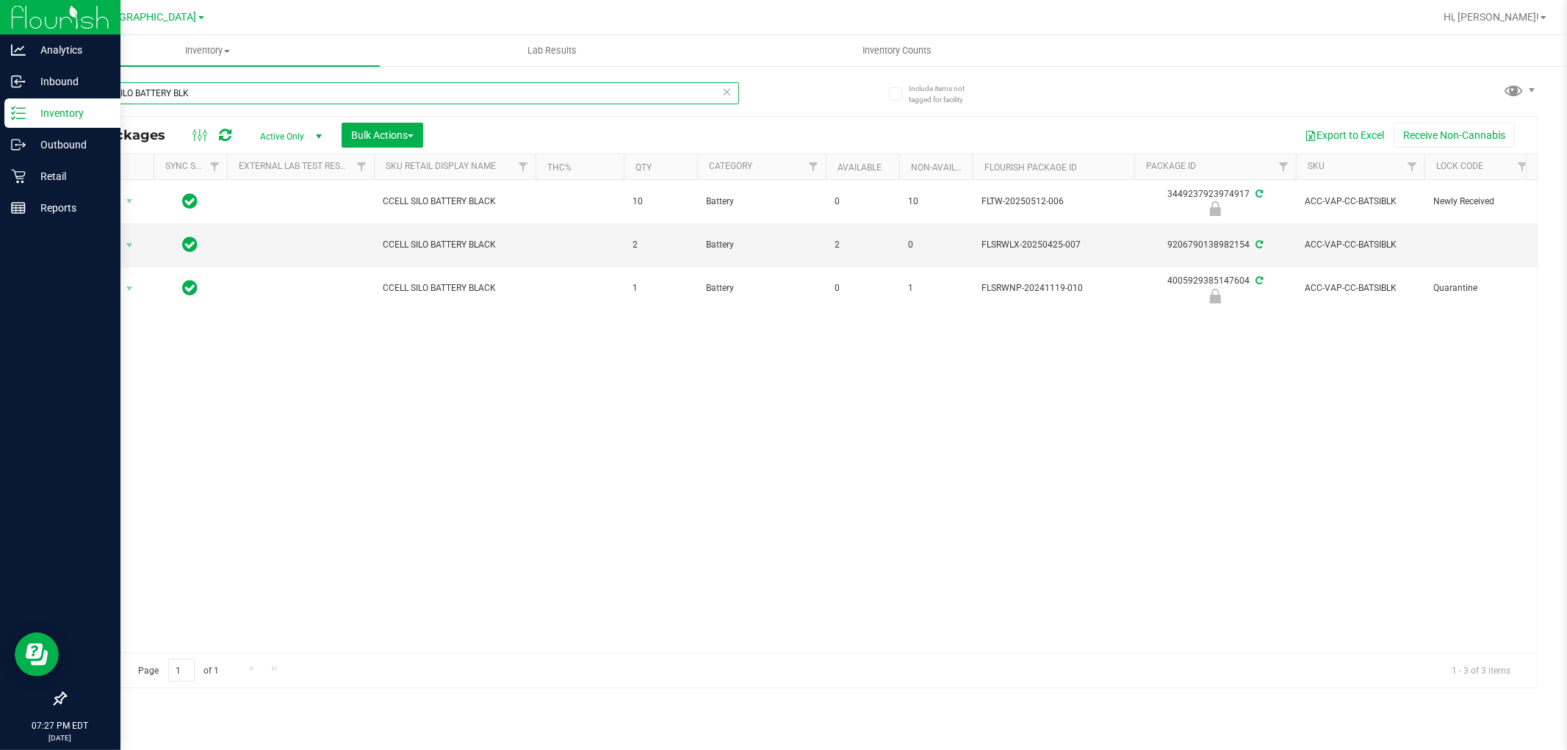
click at [176, 92] on input "CCELL SILO BATTERY BLK" at bounding box center [402, 93] width 674 height 22
drag, startPoint x: 176, startPoint y: 92, endPoint x: 164, endPoint y: 96, distance: 13.2
click at [164, 96] on input "CCELL SILO BATTERY BLK" at bounding box center [402, 93] width 674 height 22
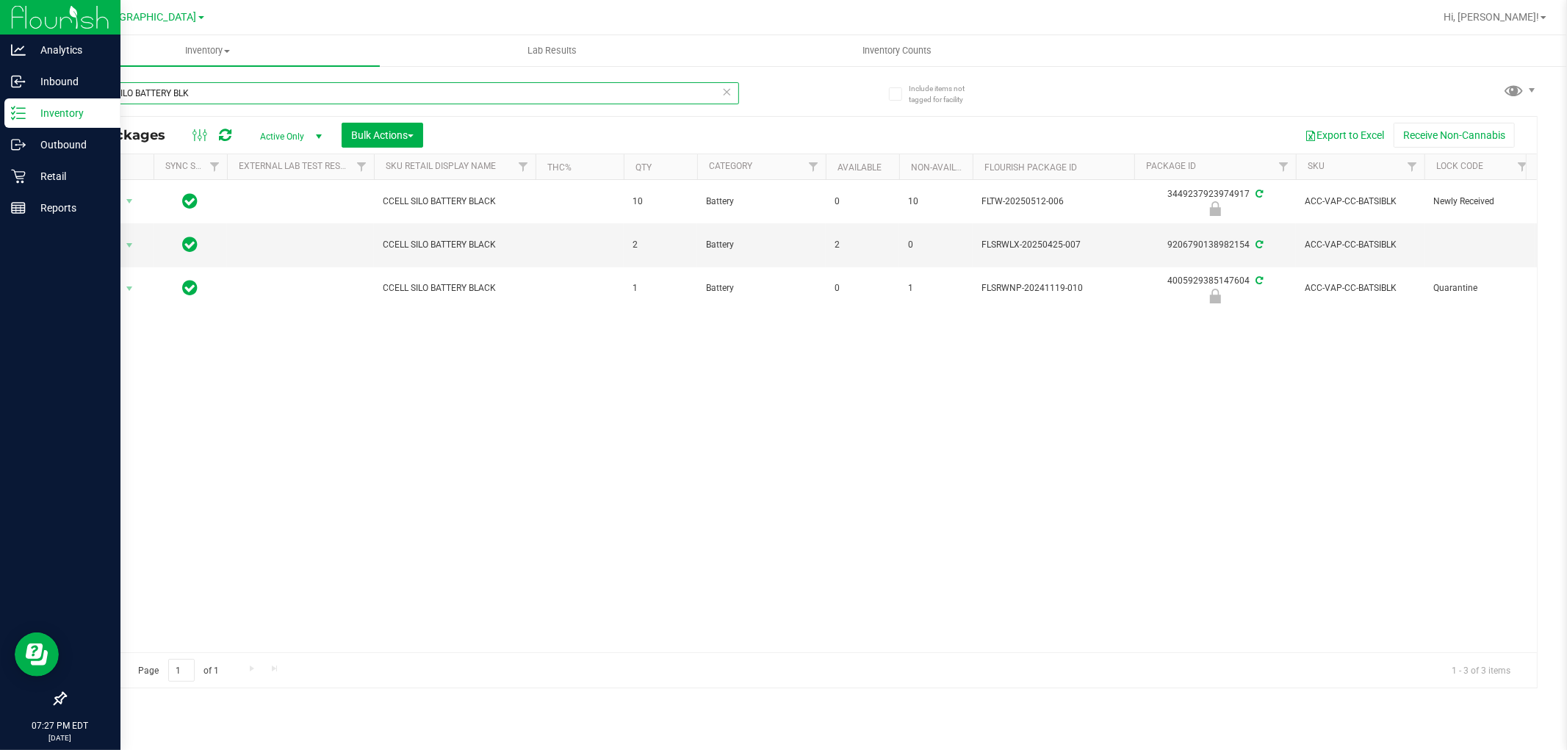
click at [164, 96] on input "CCELL SILO BATTERY BLK" at bounding box center [402, 93] width 674 height 22
paste input "GL - LIVE ROSIN - 0.5G - BOF - HYB"
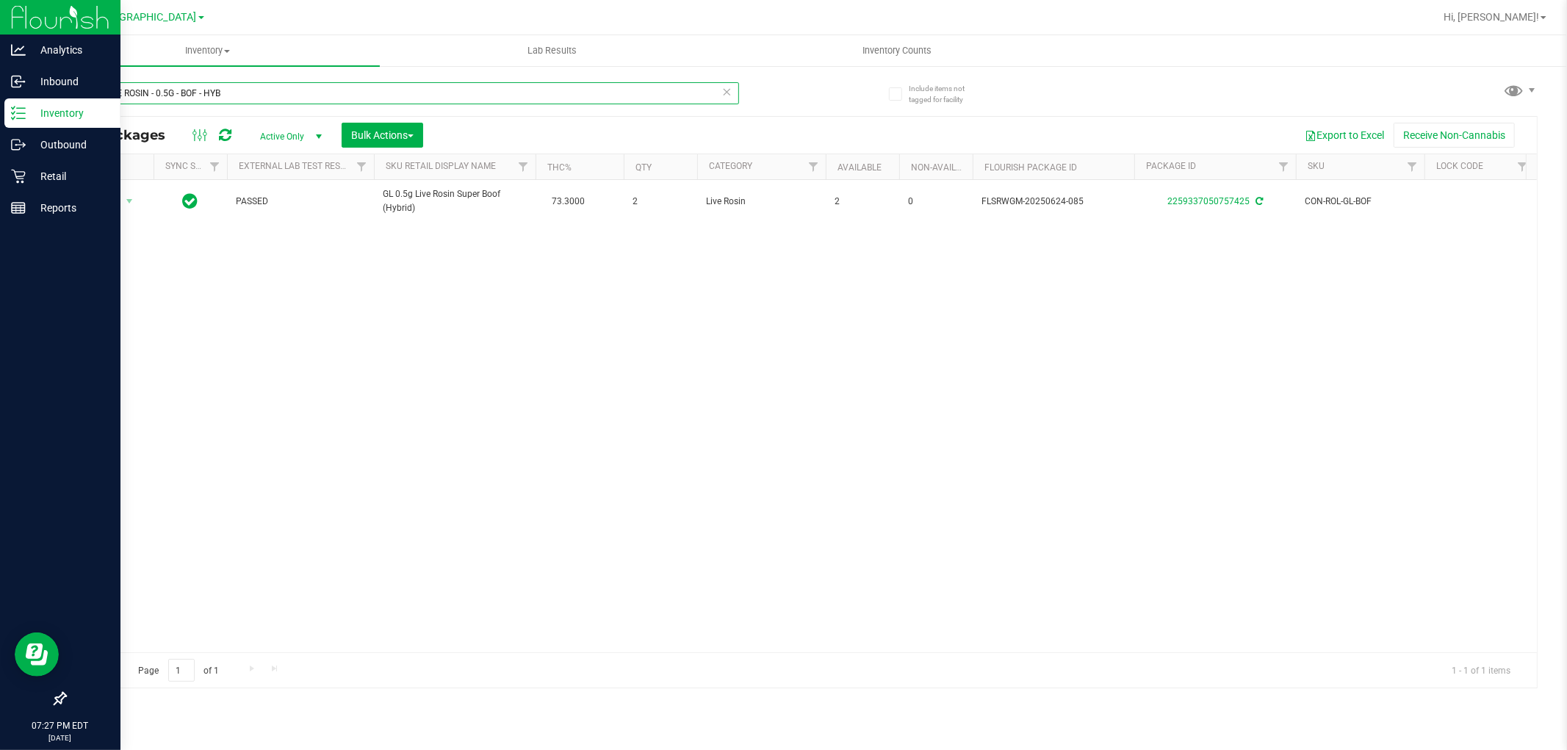
click at [154, 97] on input "GL - LIVE ROSIN - 0.5G - BOF - HYB" at bounding box center [402, 93] width 674 height 22
click at [155, 97] on input "GL - LIVE ROSIN - 0.5G - BOF - HYB" at bounding box center [402, 93] width 674 height 22
paste input "DD"
click at [184, 91] on input "GL - LIVE ROSIN - 0.5G - DDF - HYB" at bounding box center [402, 93] width 674 height 22
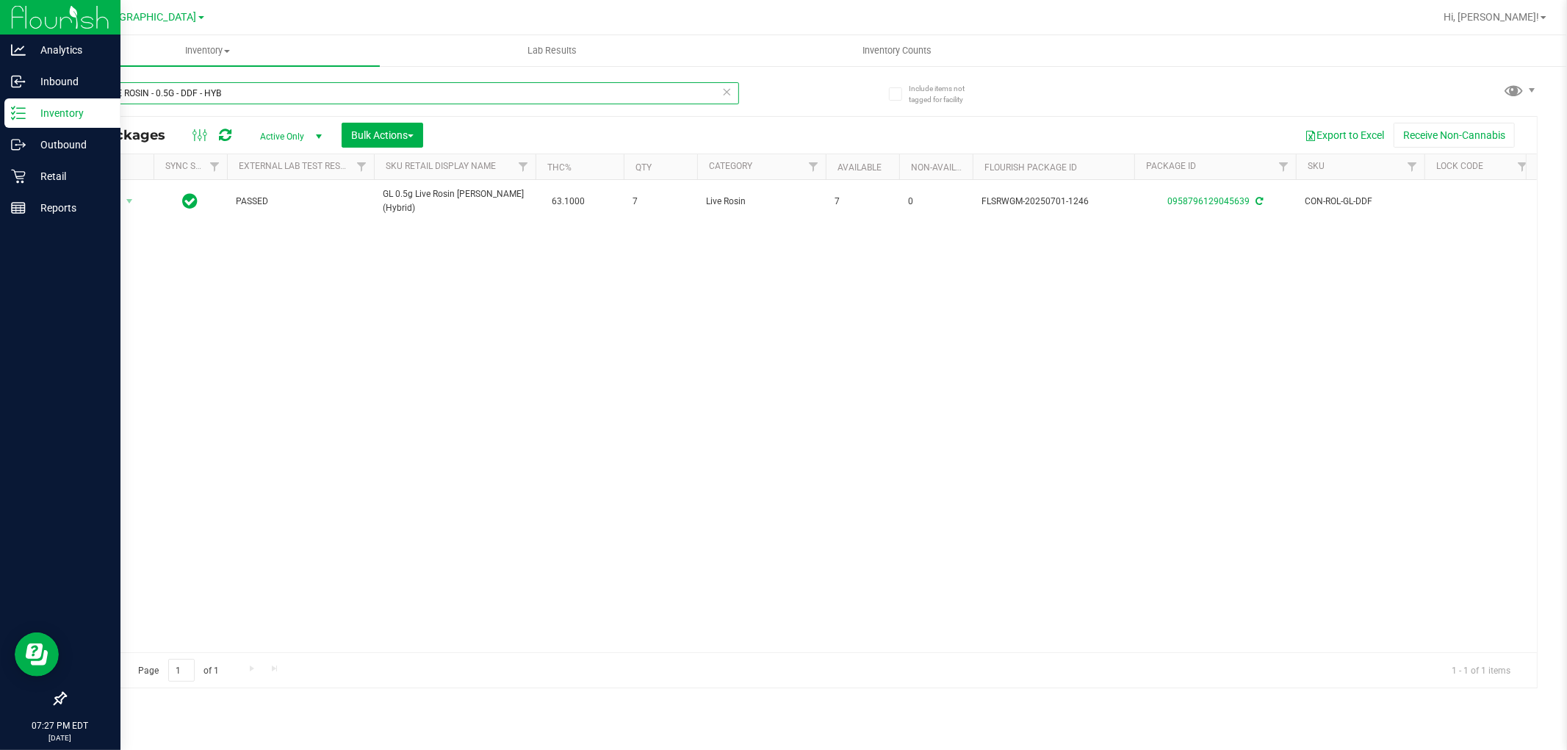
click at [184, 91] on input "GL - LIVE ROSIN - 0.5G - DDF - HYB" at bounding box center [402, 93] width 674 height 22
click at [184, 90] on input "GL - LIVE ROSIN - 0.5G - DDF - HYB" at bounding box center [402, 93] width 674 height 22
paste input "JGN"
click at [203, 92] on input "GL - LIVE ROSIN - 0.5G - JGN - HYB" at bounding box center [402, 93] width 674 height 22
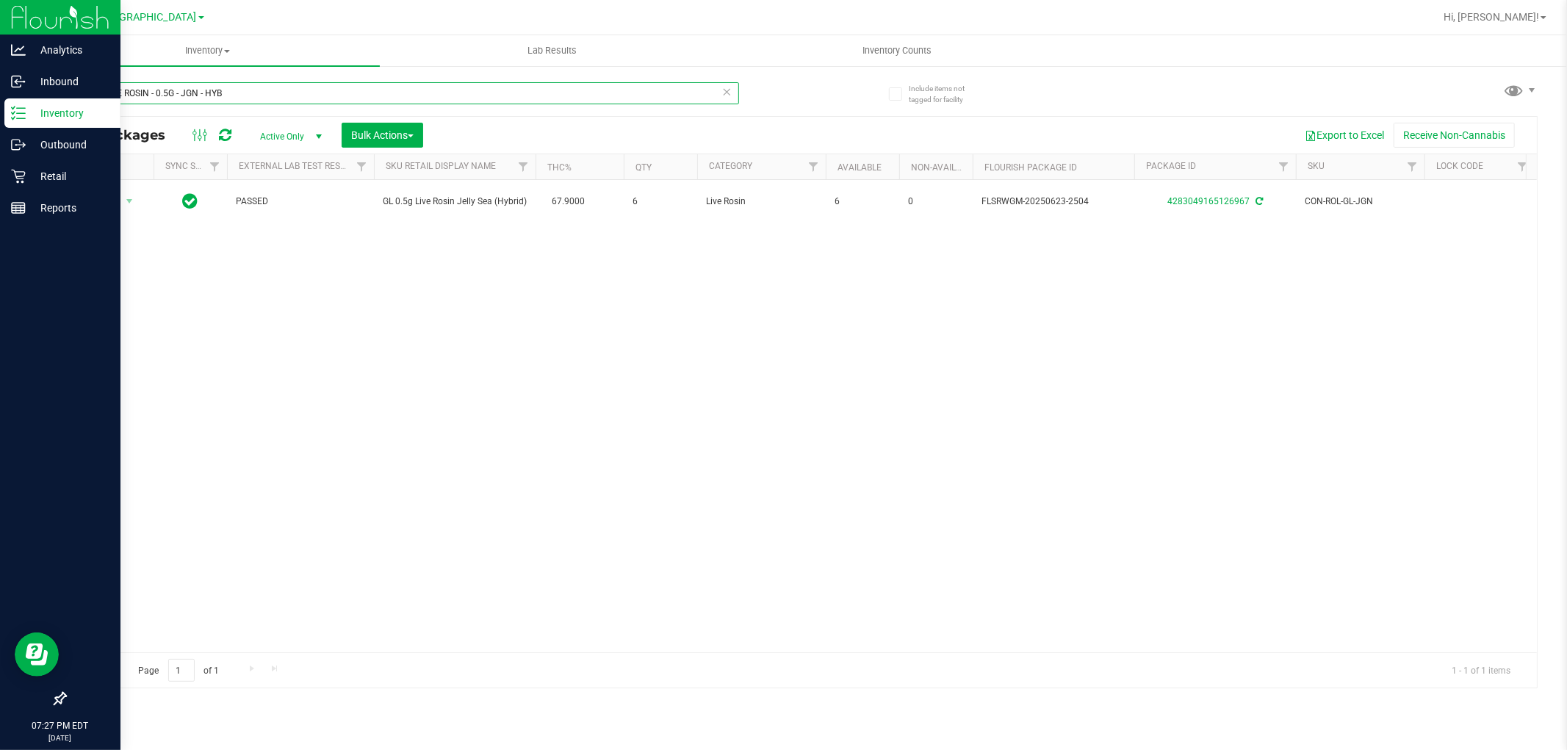
click at [203, 92] on input "GL - LIVE ROSIN - 0.5G - JGN - HYB" at bounding box center [402, 93] width 674 height 22
paste input "STW"
click at [167, 93] on input "GL - LIVE ROSIN - 0.5G - STW - HYB" at bounding box center [402, 93] width 674 height 22
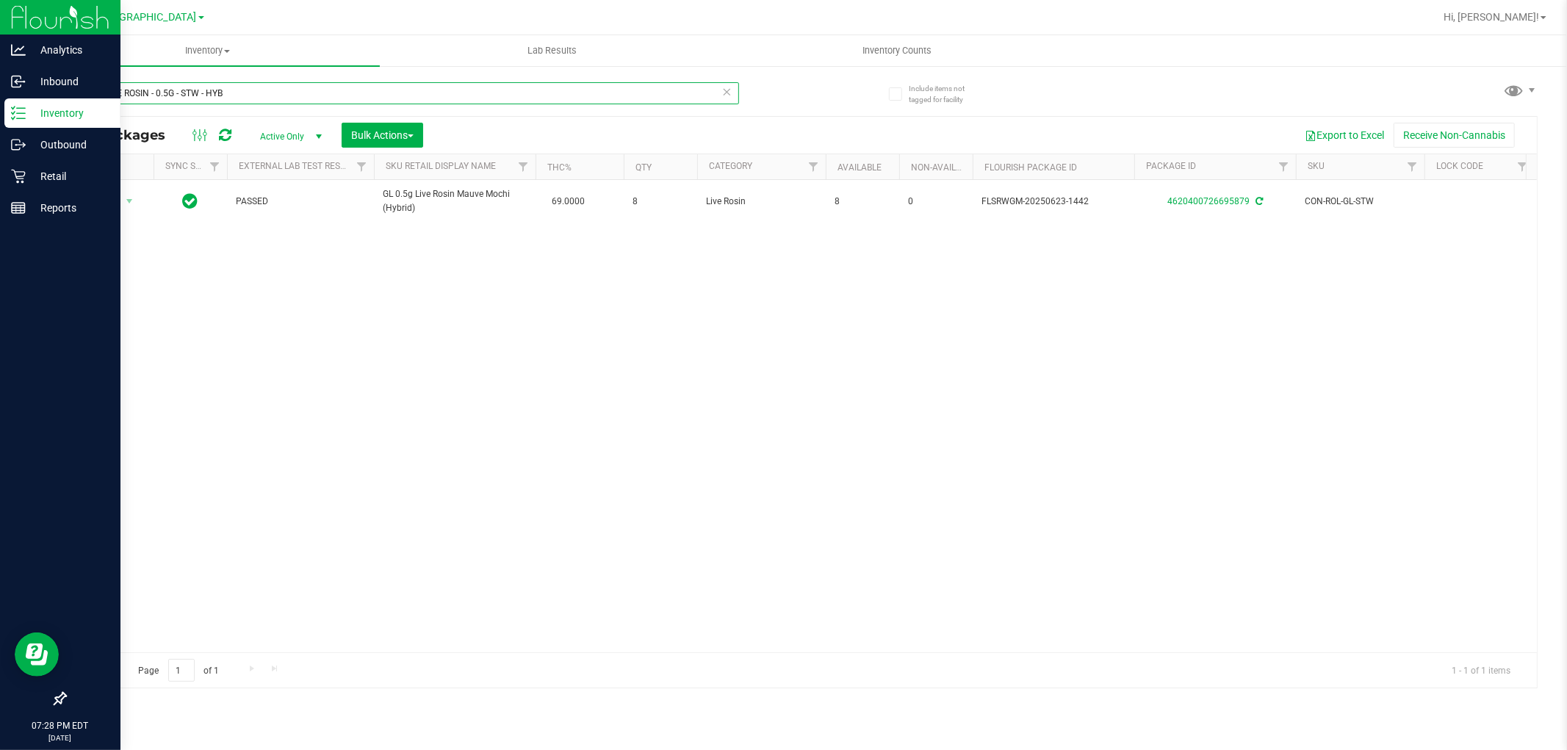
paste input "ZKR - IND"
type input "GL - LIVE ROSIN - 0.5G - ZKR - IND"
click at [15, 187] on div "Retail" at bounding box center [62, 176] width 116 height 29
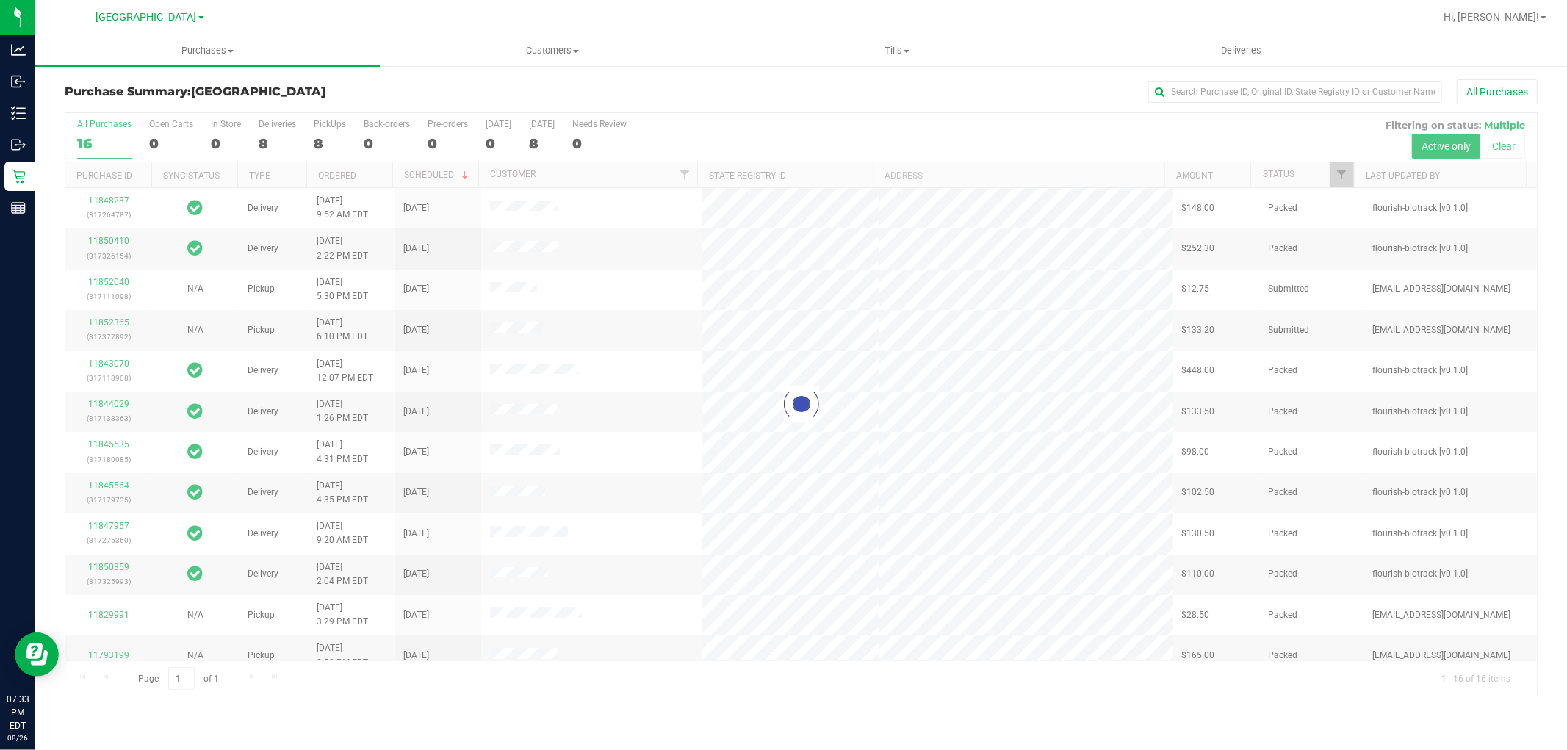
drag, startPoint x: 278, startPoint y: 145, endPoint x: 266, endPoint y: 145, distance: 11.8
click at [275, 144] on div at bounding box center [800, 404] width 1471 height 582
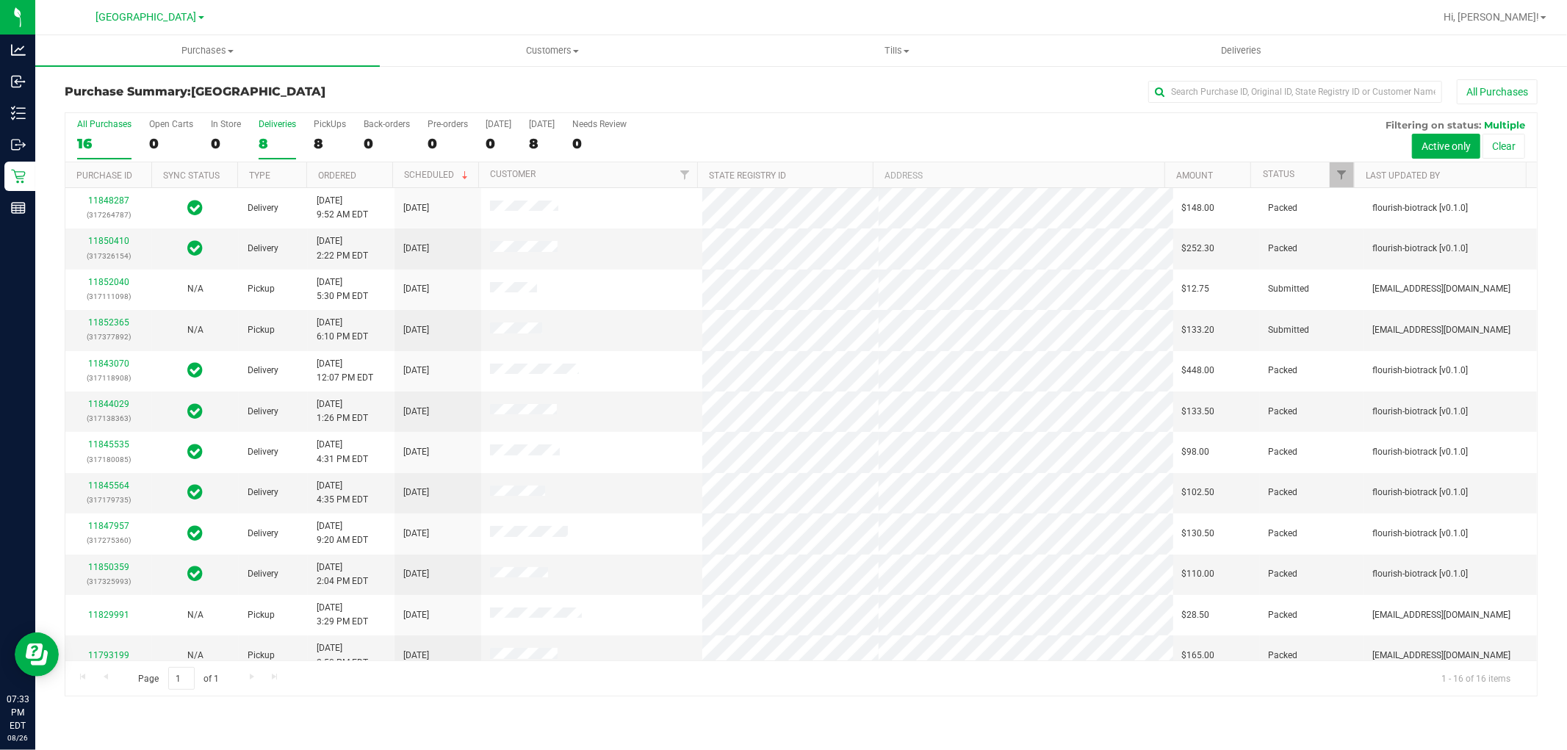
click at [270, 147] on div "8" at bounding box center [277, 143] width 37 height 17
click at [0, 0] on input "Deliveries 8" at bounding box center [0, 0] width 0 height 0
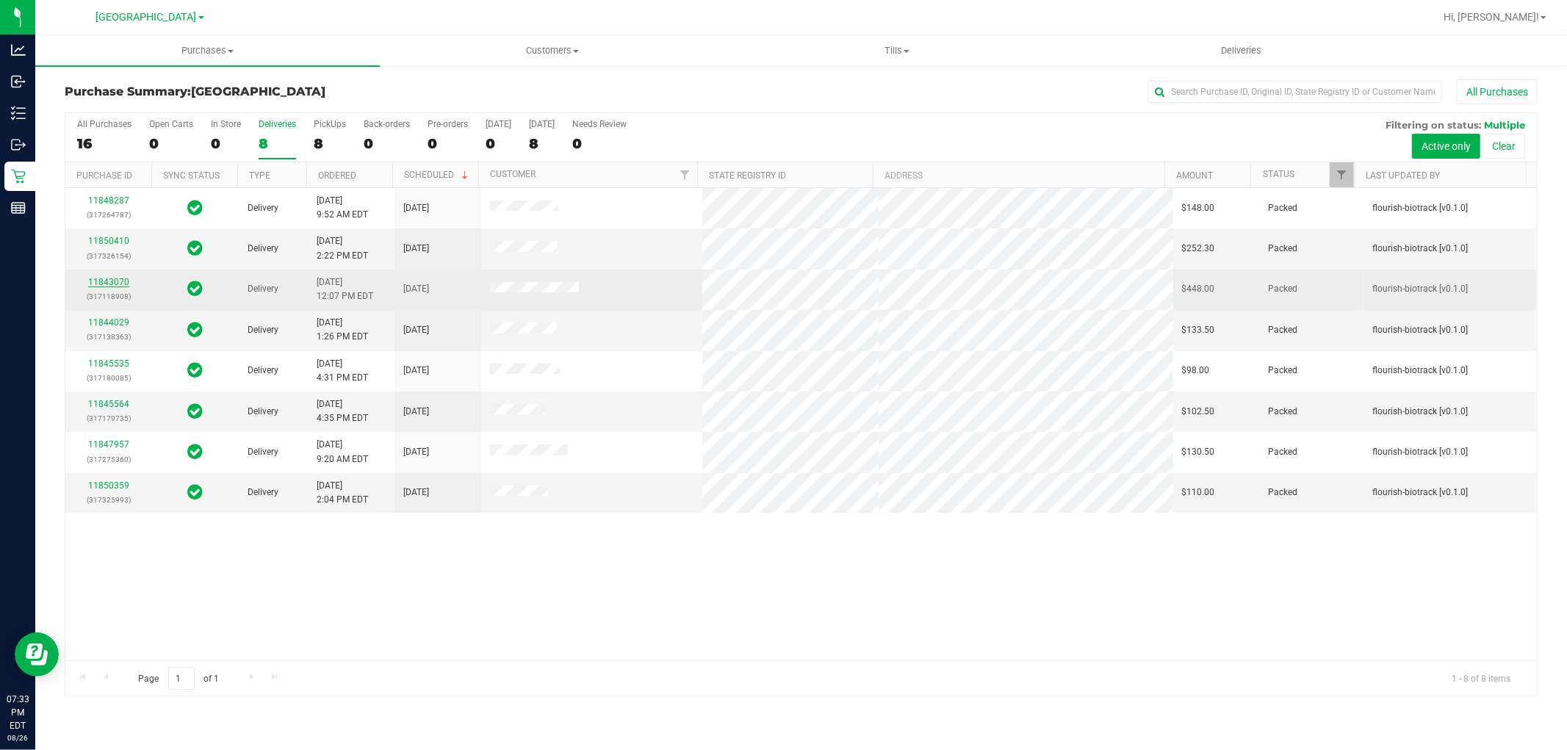
drag, startPoint x: 105, startPoint y: 284, endPoint x: 94, endPoint y: 286, distance: 11.4
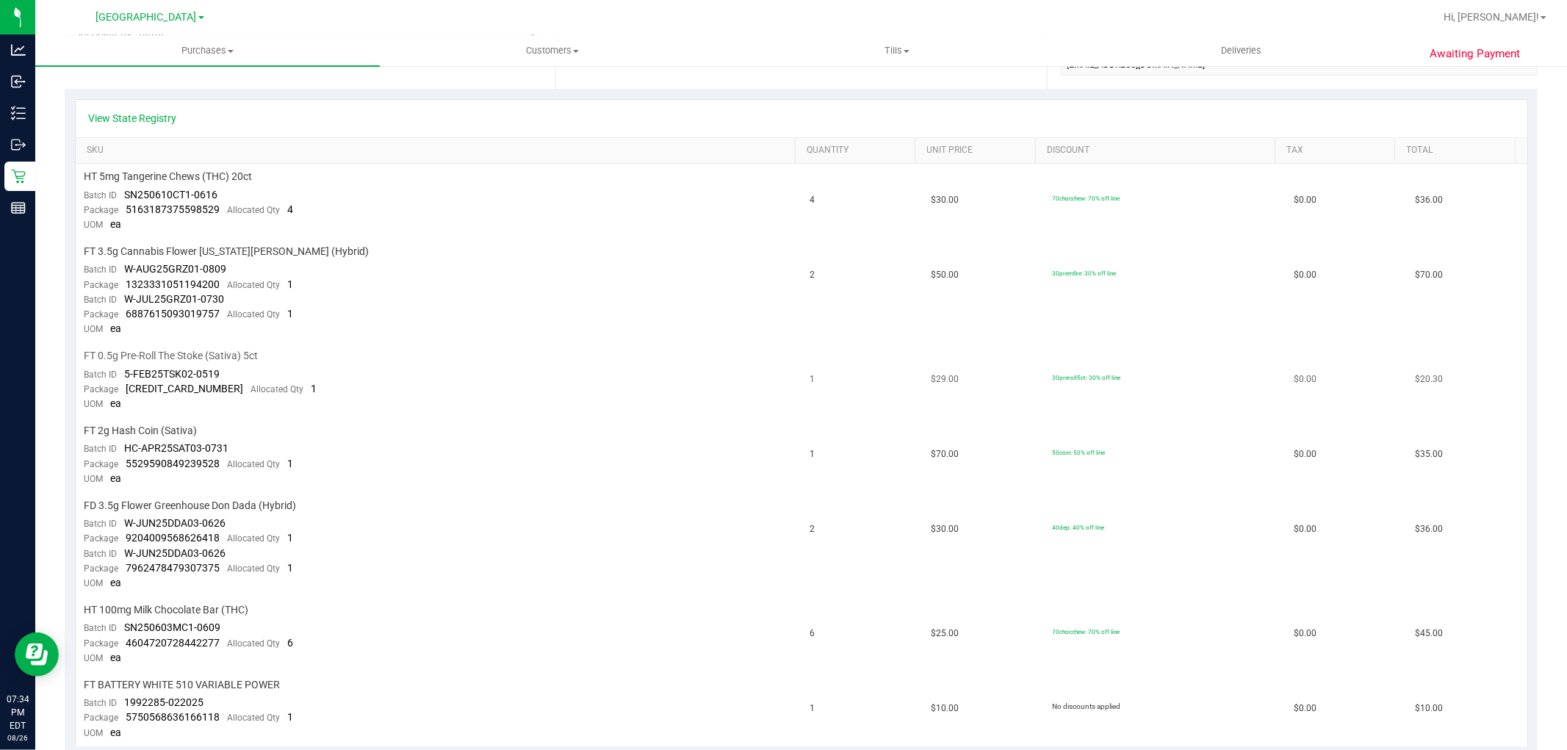
scroll to position [326, 0]
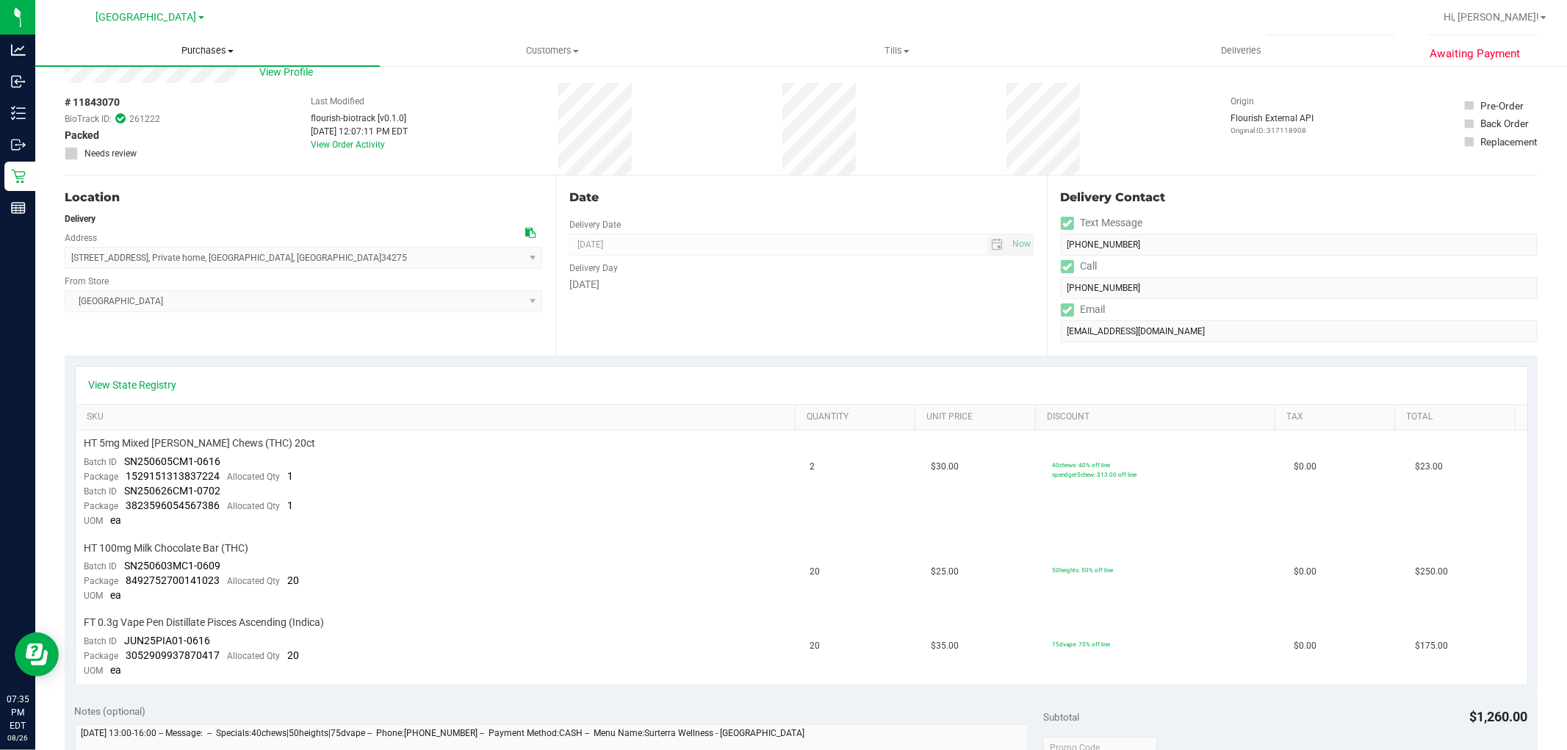
scroll to position [82, 0]
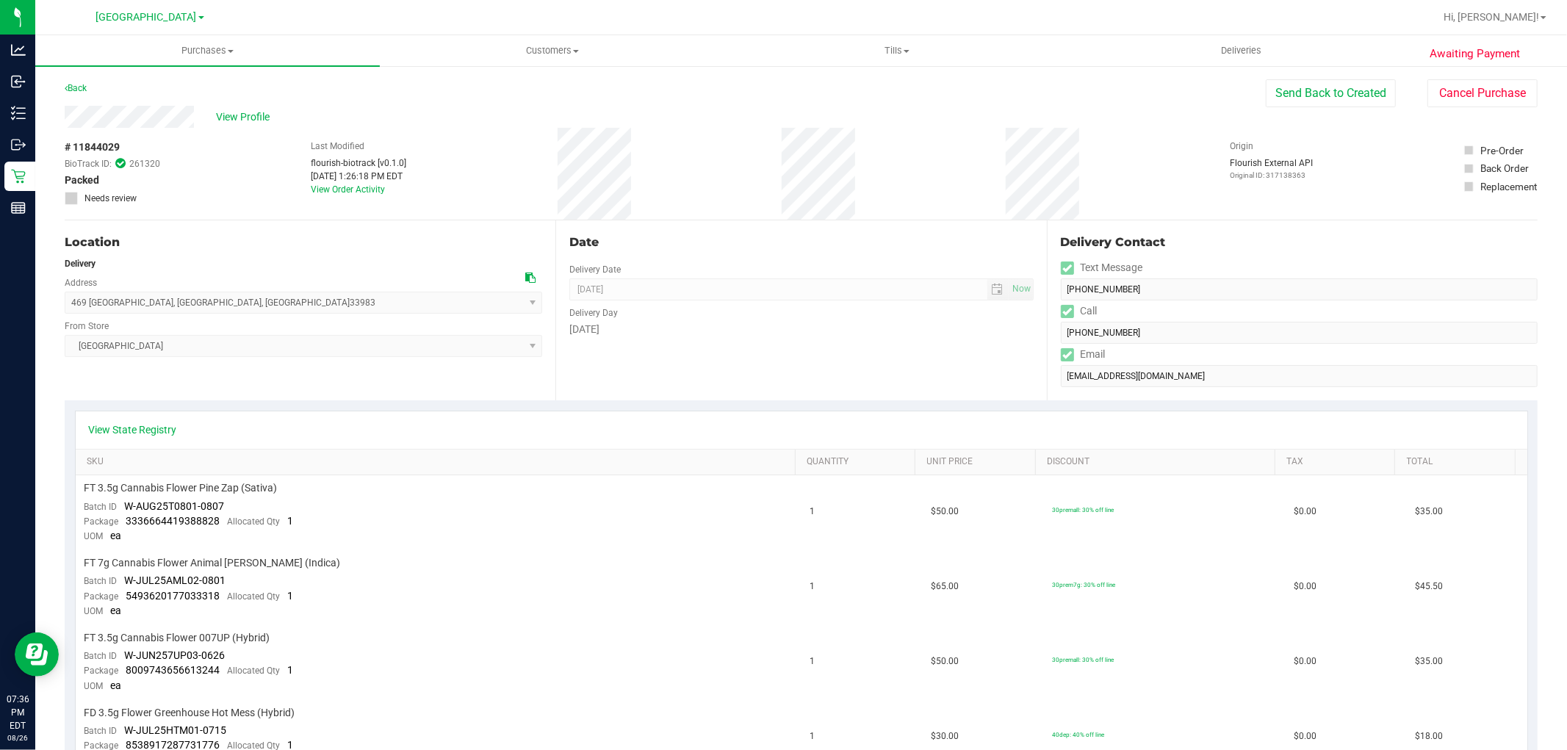
scroll to position [82, 0]
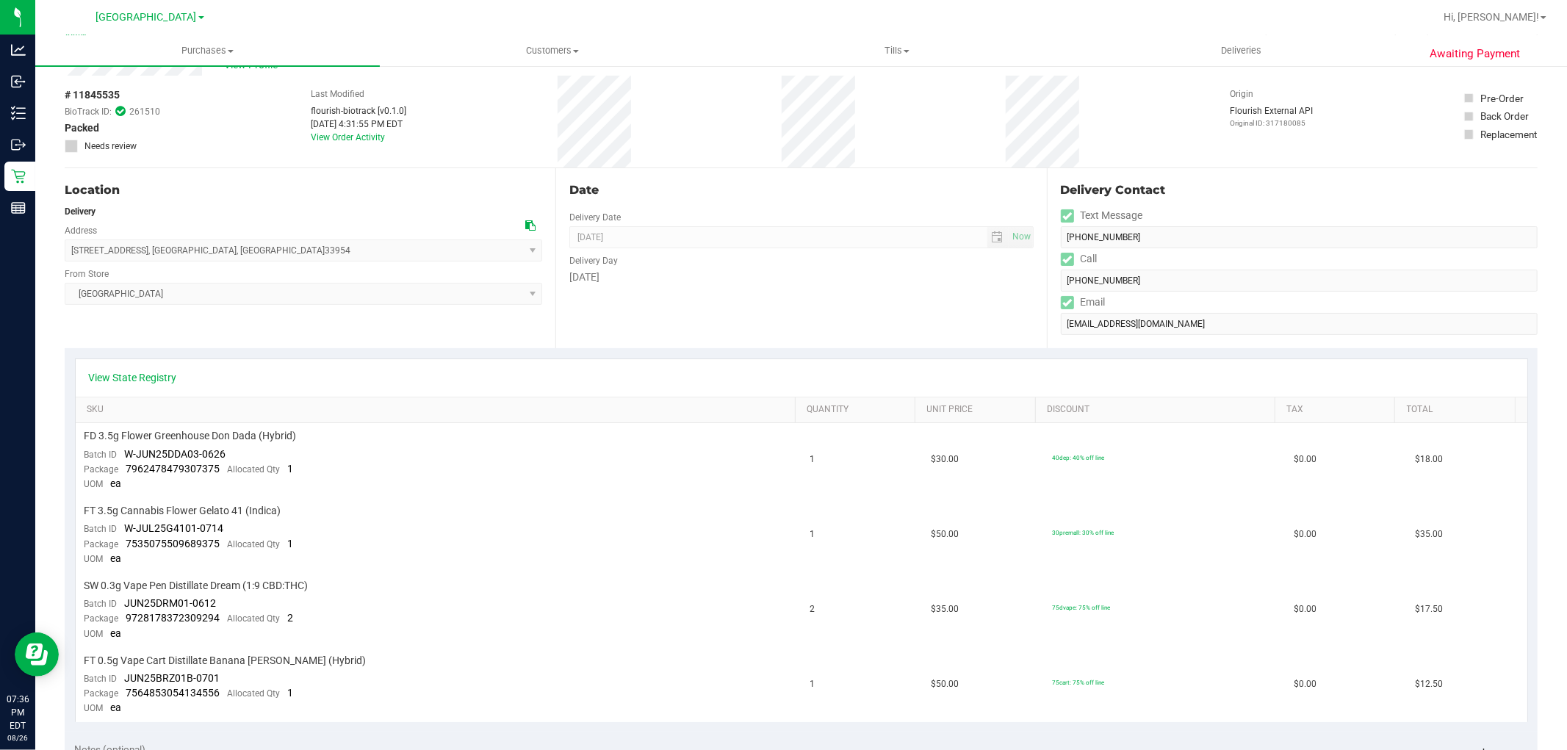
scroll to position [82, 0]
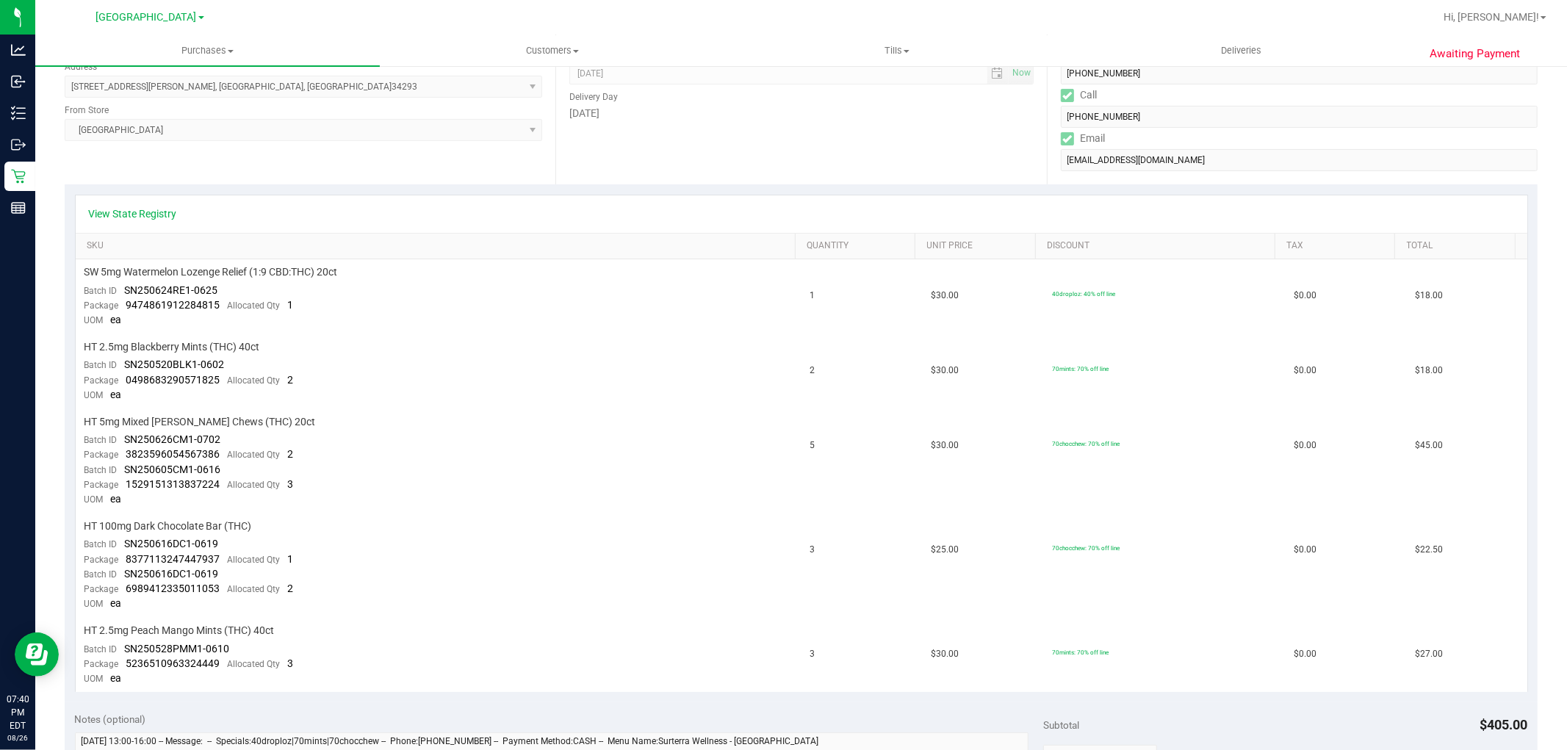
scroll to position [245, 0]
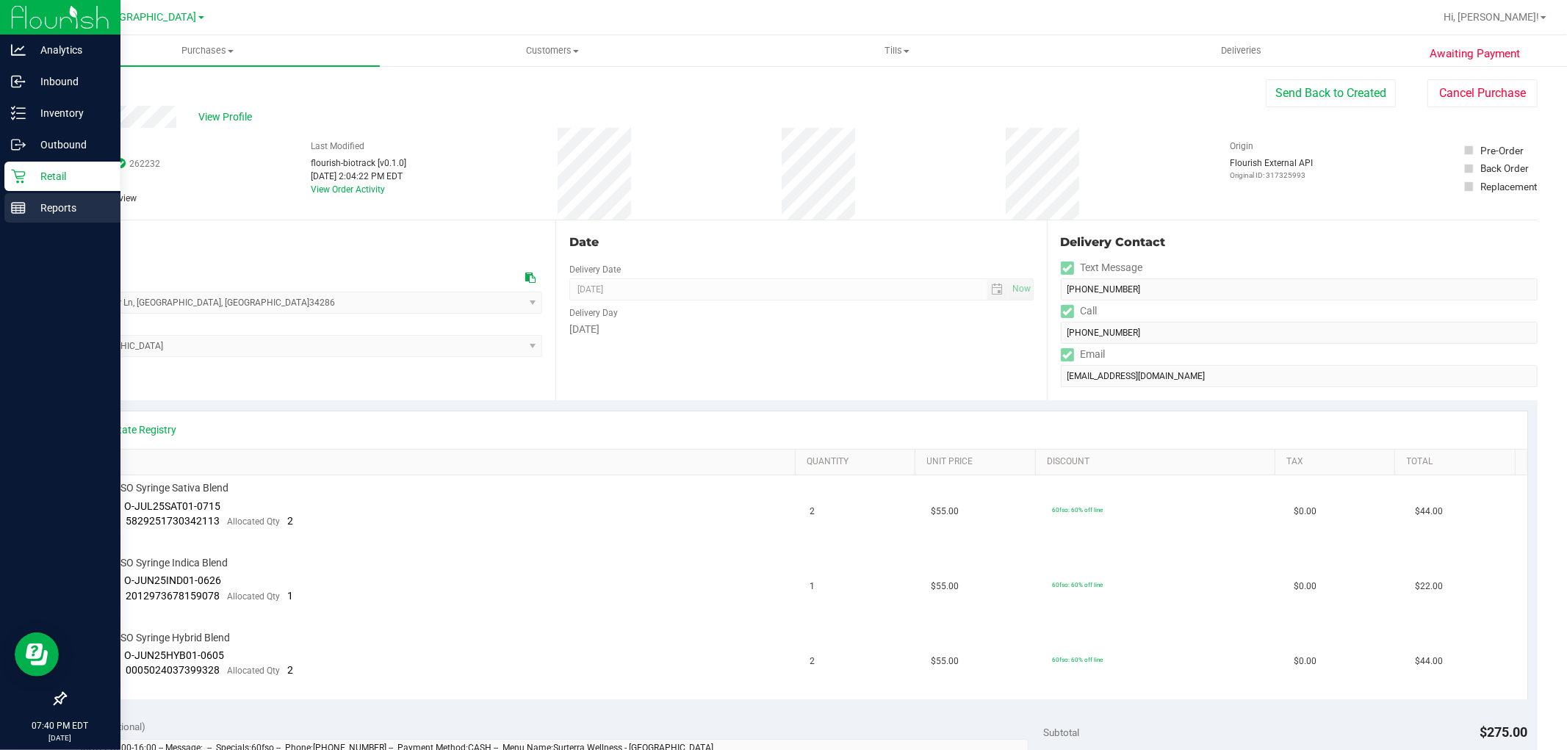
click at [43, 193] on div "Reports" at bounding box center [62, 207] width 116 height 29
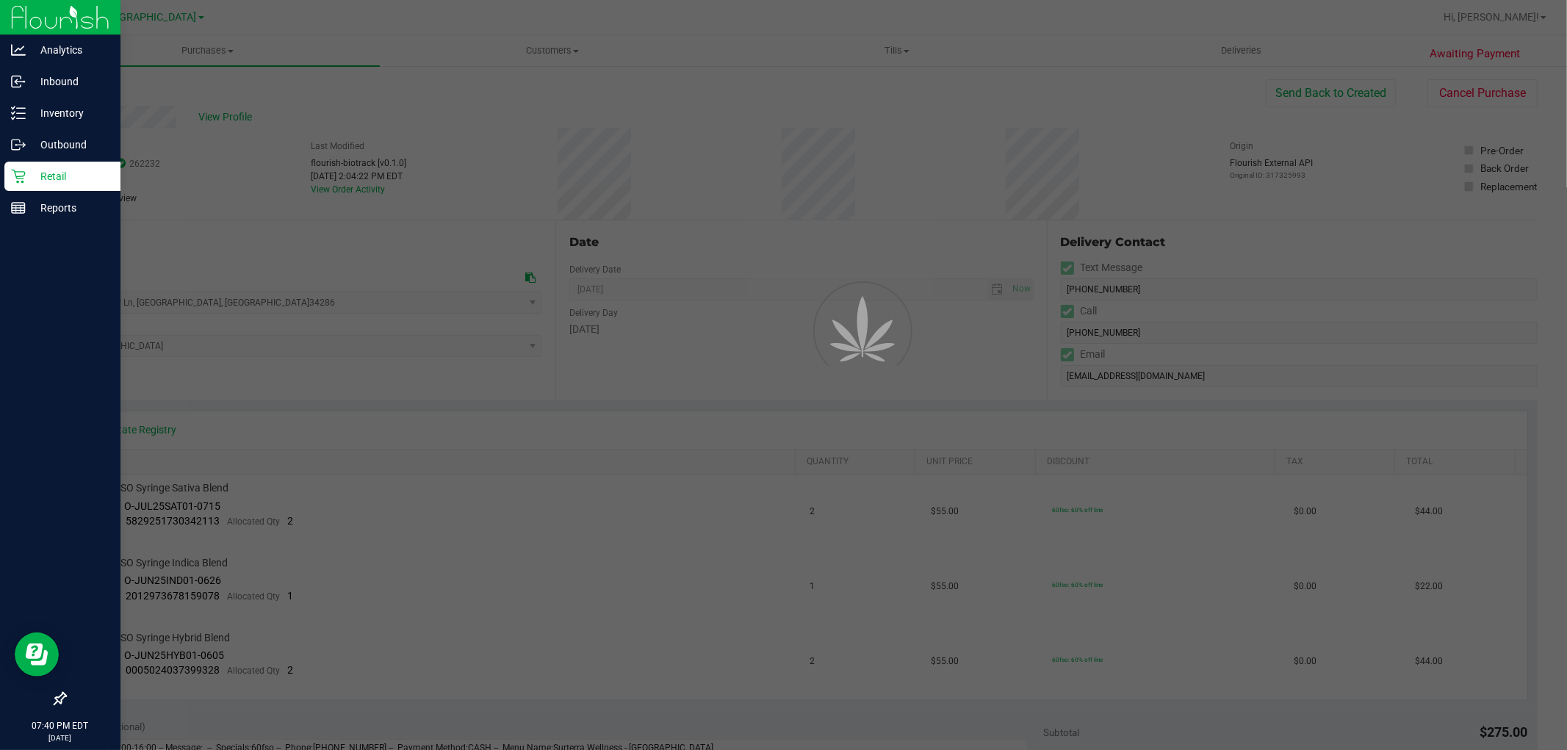
click at [46, 187] on div "Retail" at bounding box center [62, 176] width 116 height 29
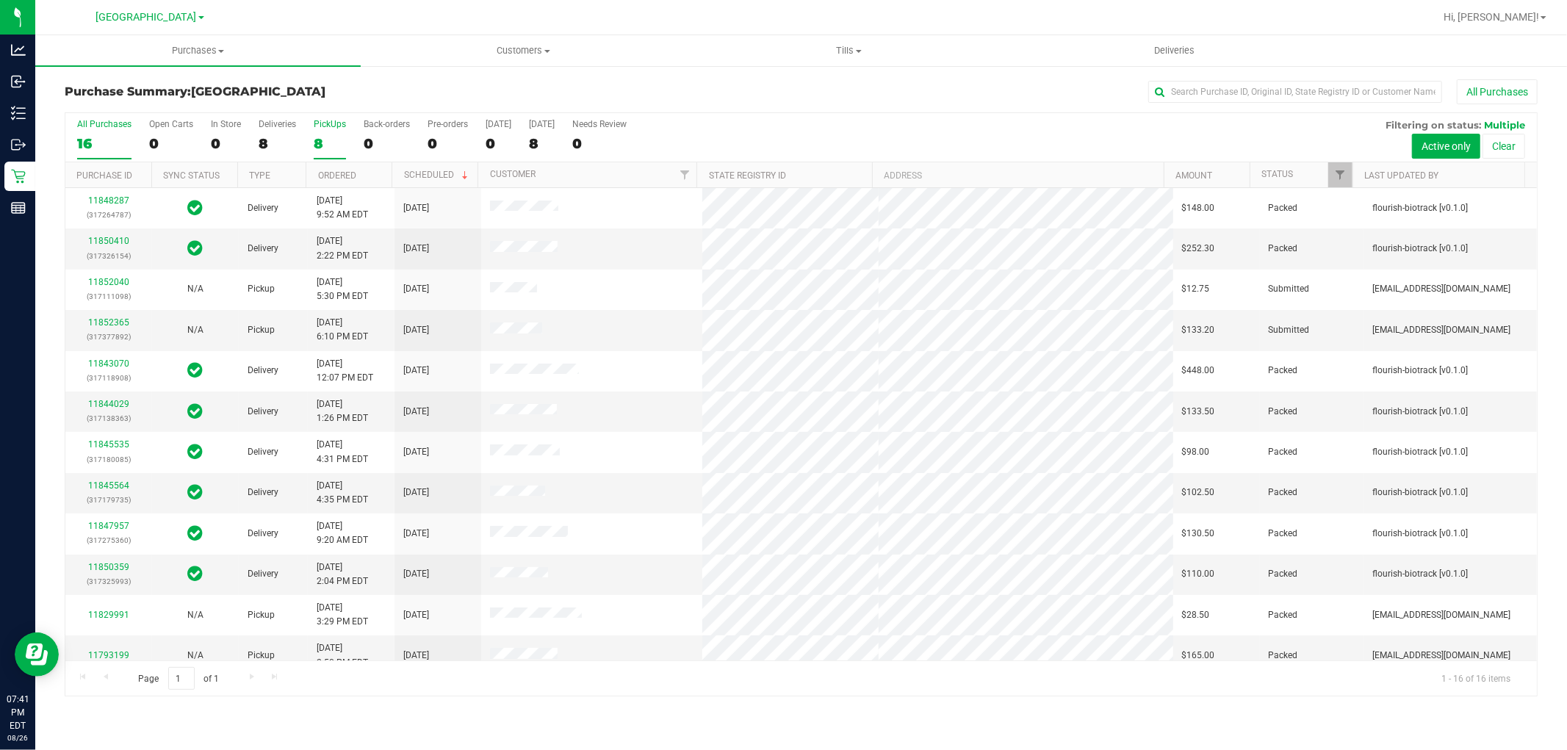
click at [319, 145] on div "8" at bounding box center [330, 143] width 32 height 17
click at [0, 0] on input "PickUps 8" at bounding box center [0, 0] width 0 height 0
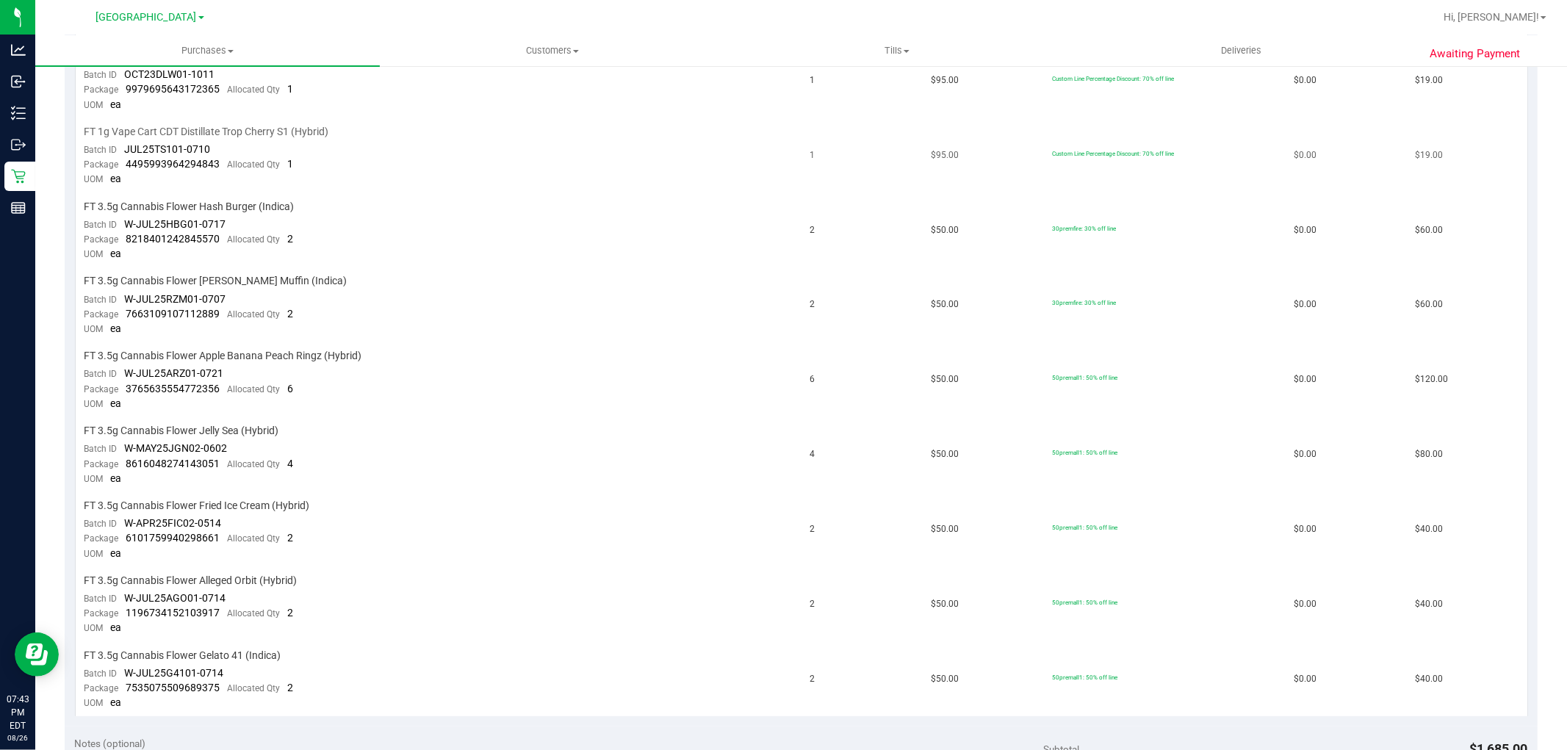
scroll to position [979, 0]
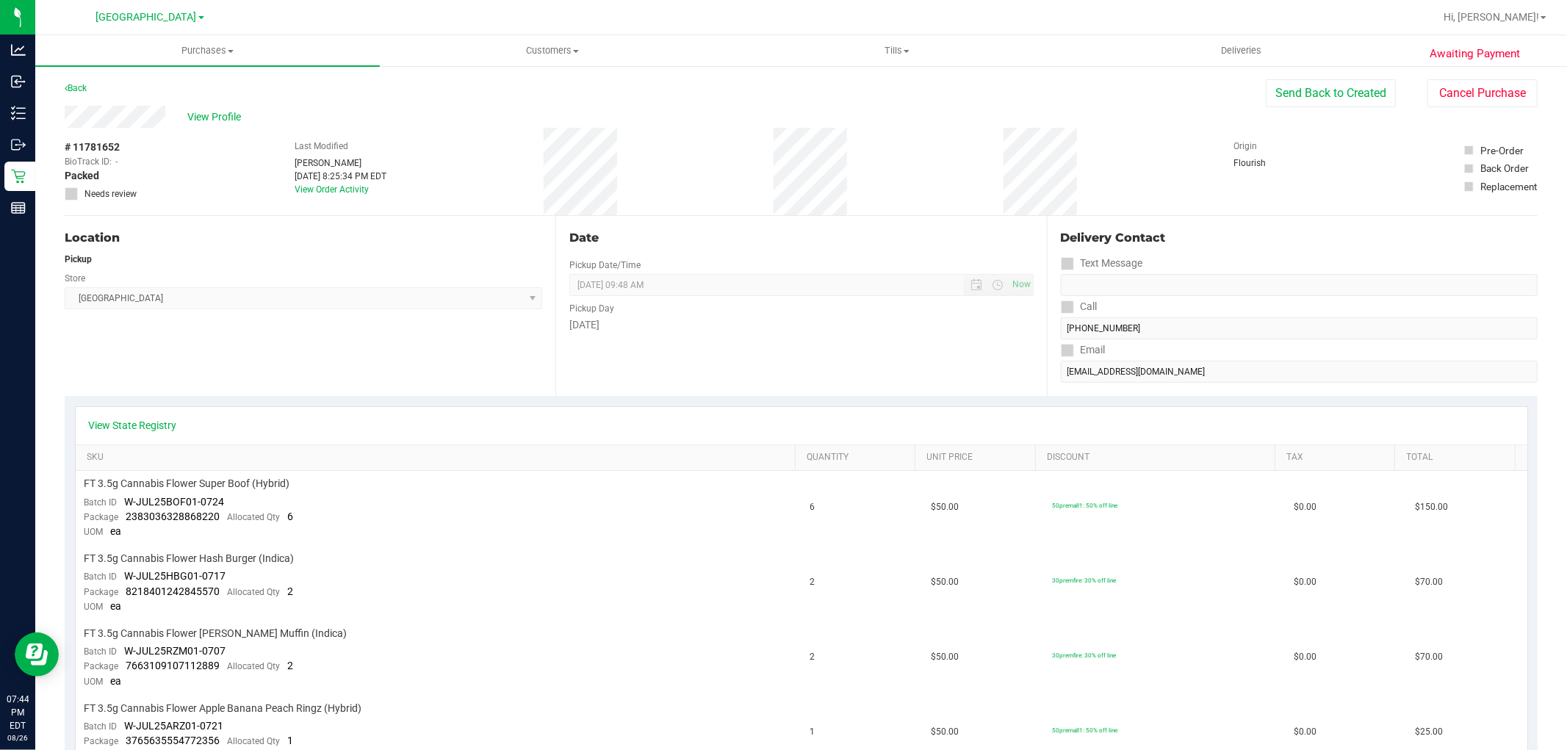
scroll to position [82, 0]
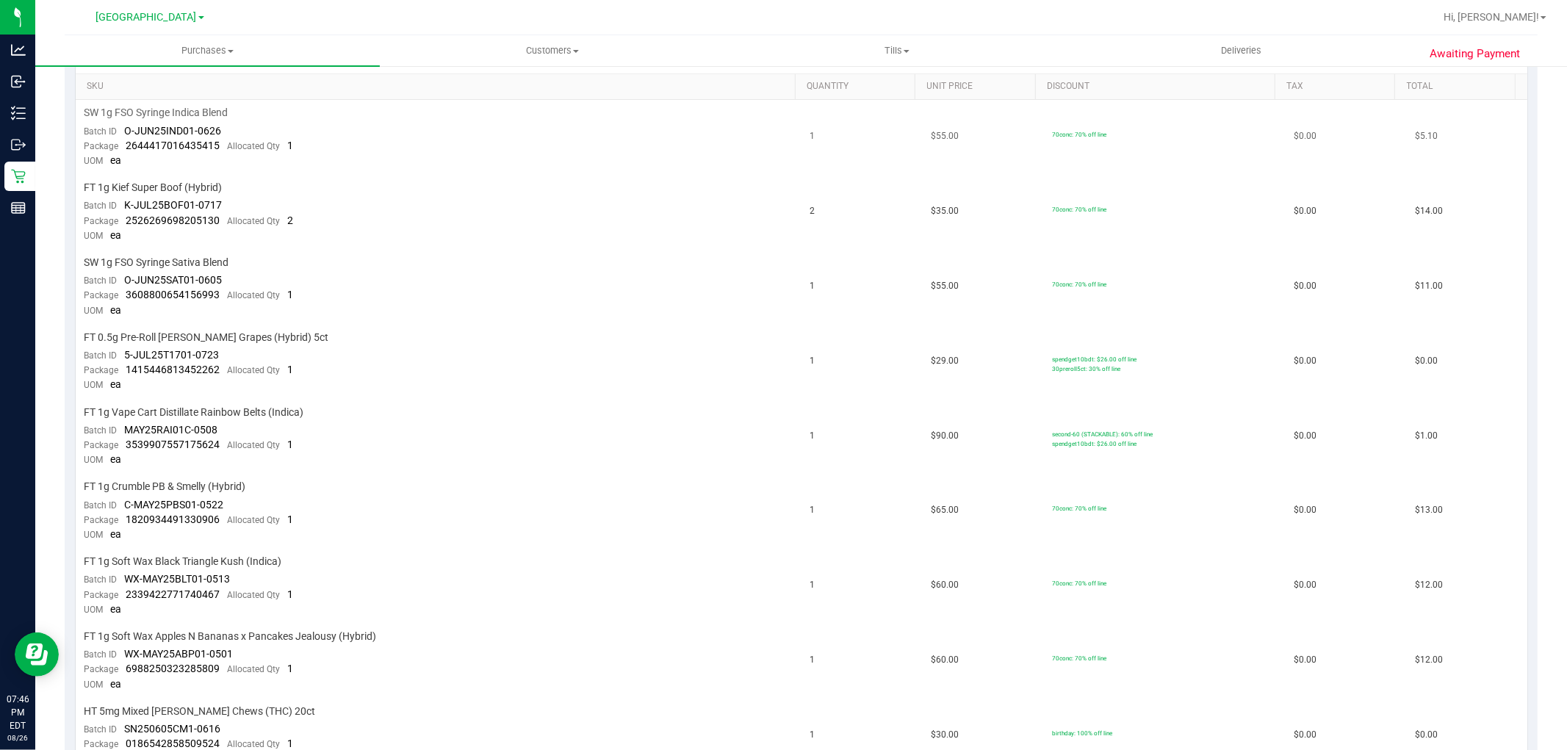
scroll to position [408, 0]
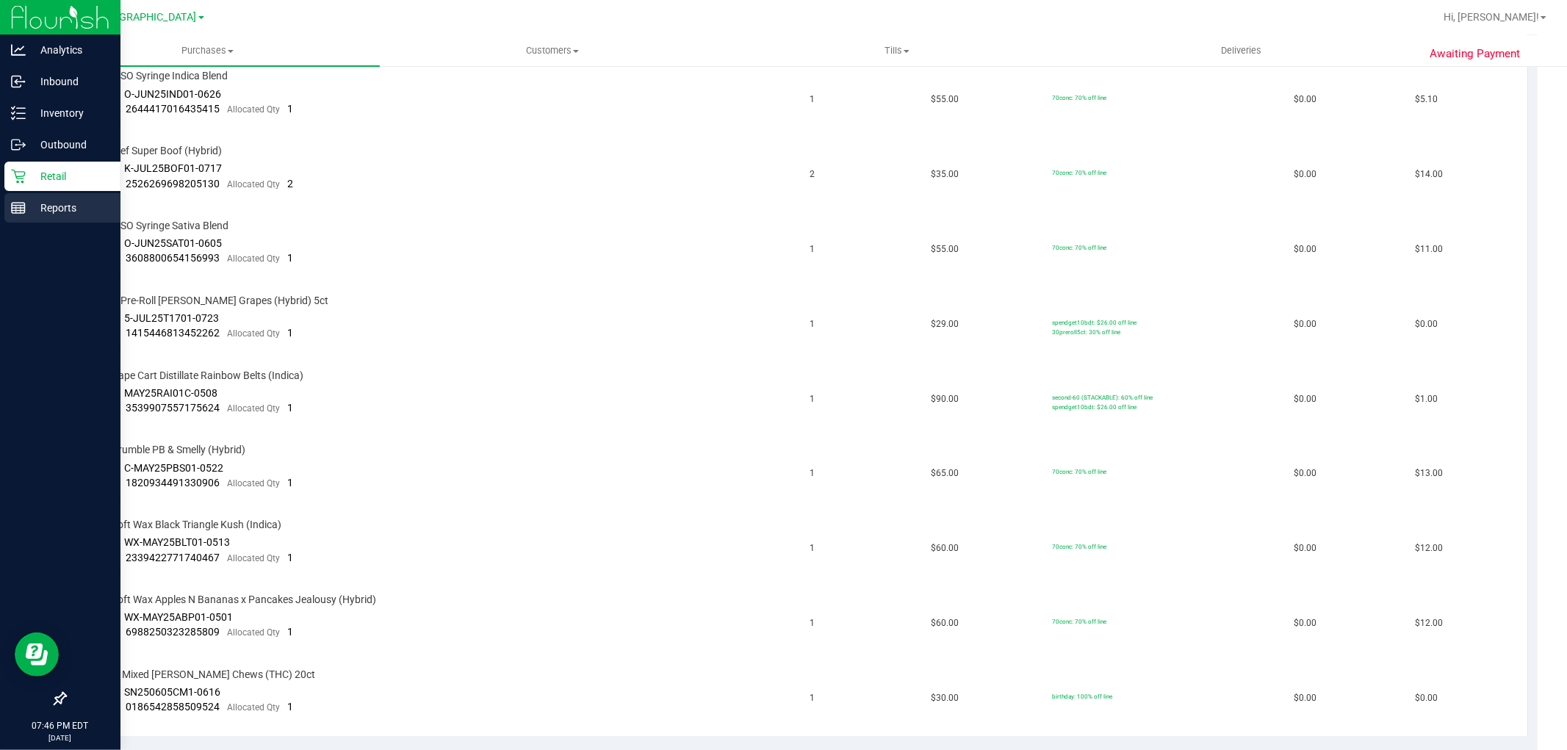
click at [43, 214] on p "Reports" at bounding box center [70, 208] width 88 height 18
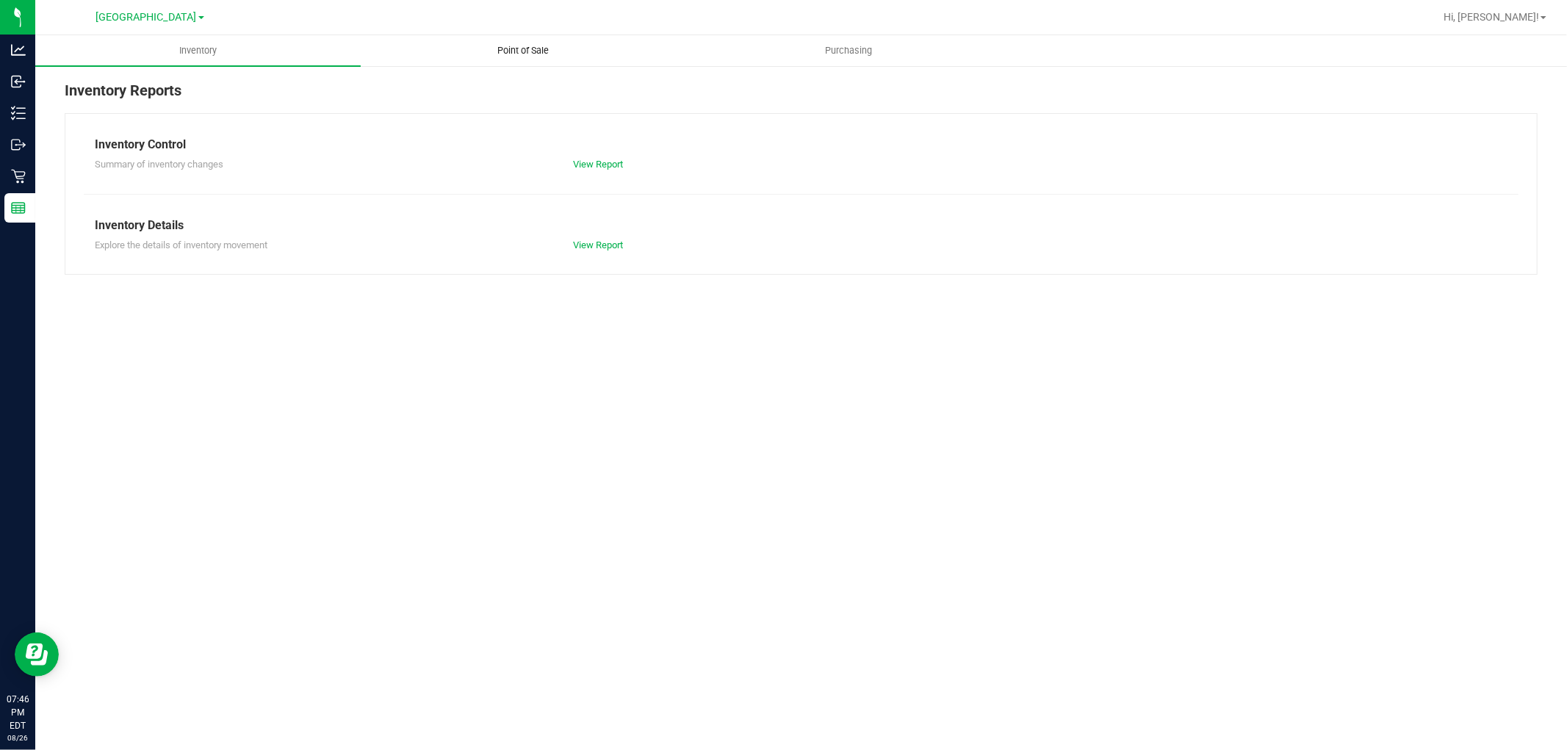
click at [540, 48] on span "Point of Sale" at bounding box center [523, 50] width 91 height 13
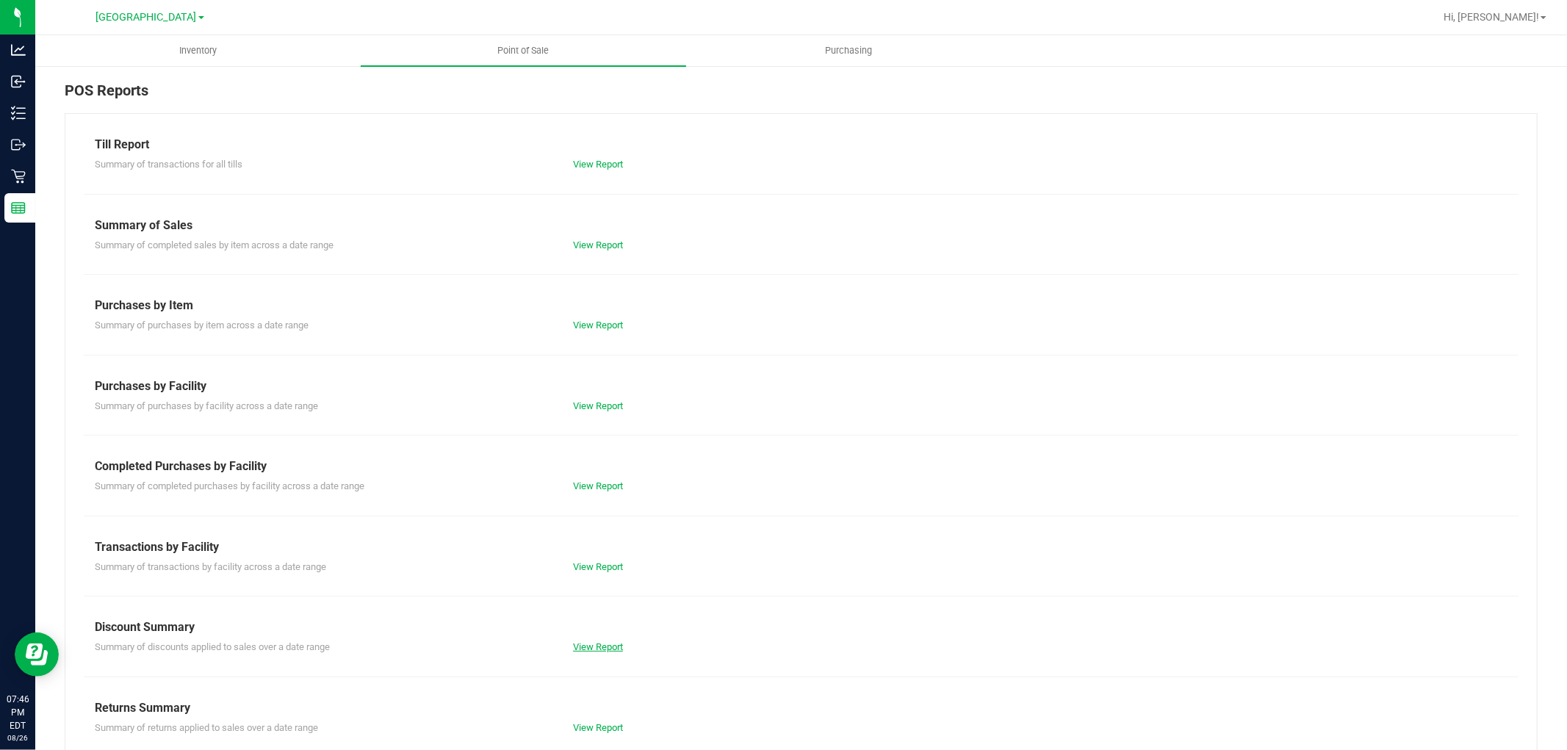
click at [598, 641] on link "View Report" at bounding box center [598, 646] width 50 height 11
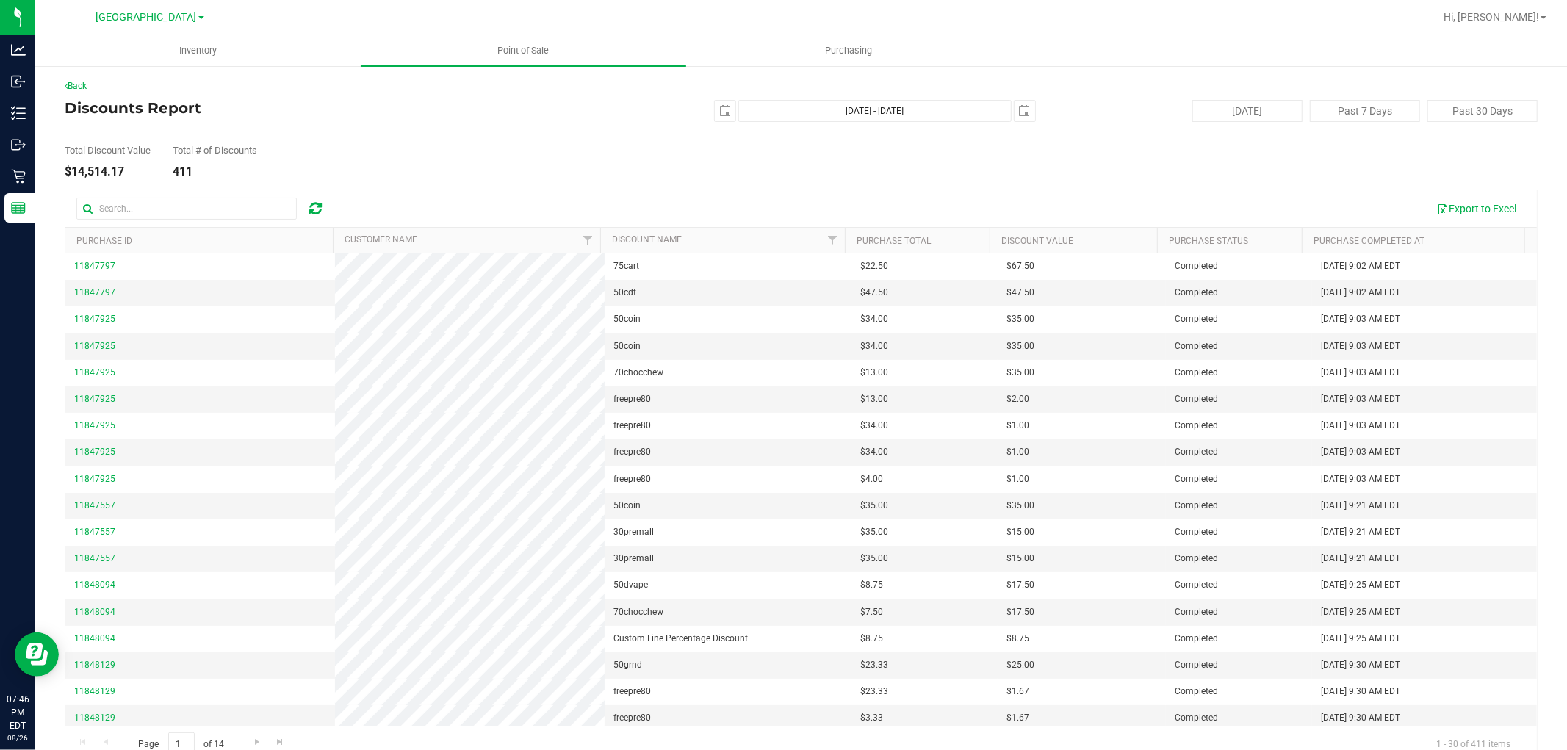
click at [82, 85] on link "Back" at bounding box center [76, 86] width 22 height 10
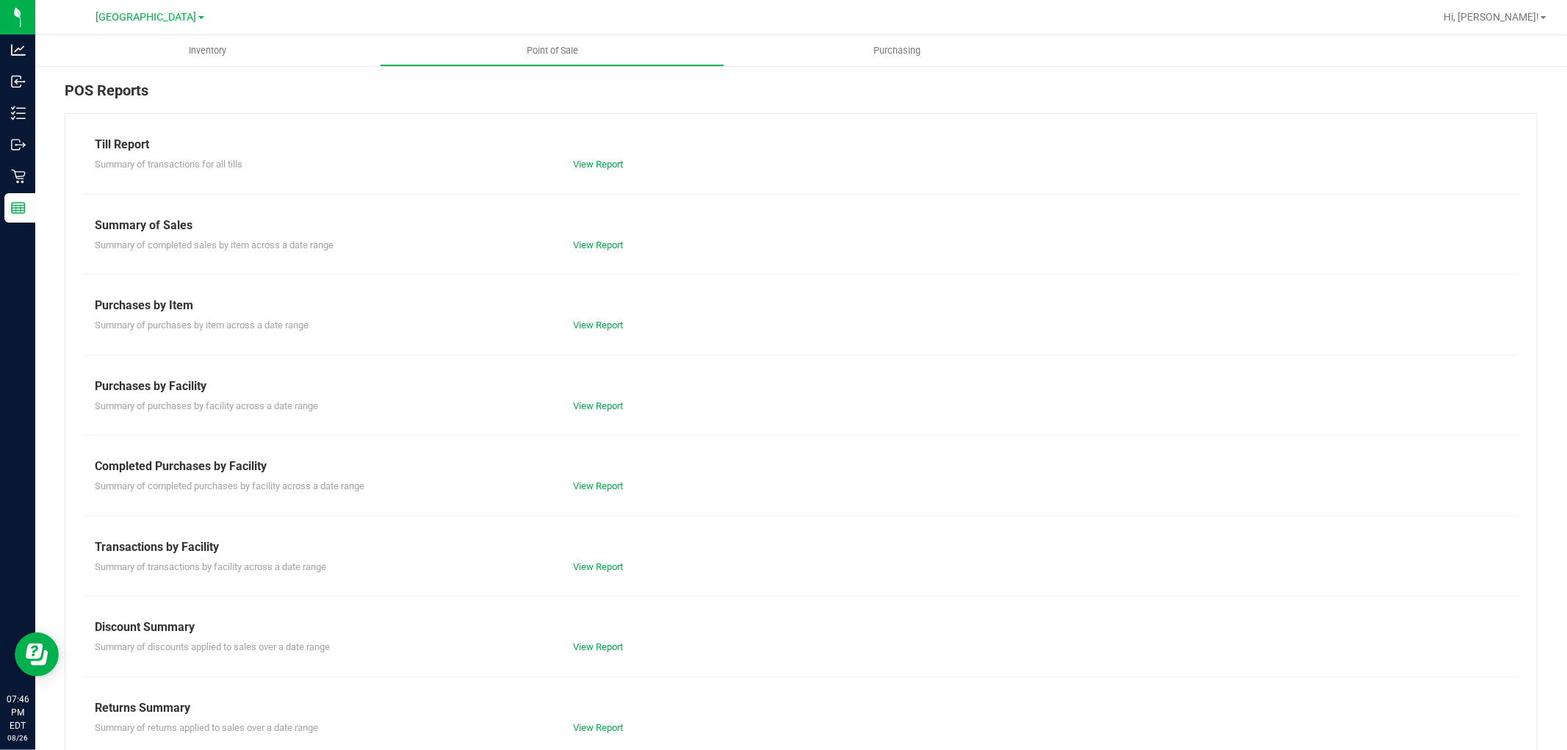
click at [605, 557] on div "Summary of transactions by facility across a date range View Report" at bounding box center [801, 565] width 1434 height 18
click at [604, 563] on link "View Report" at bounding box center [598, 566] width 50 height 11
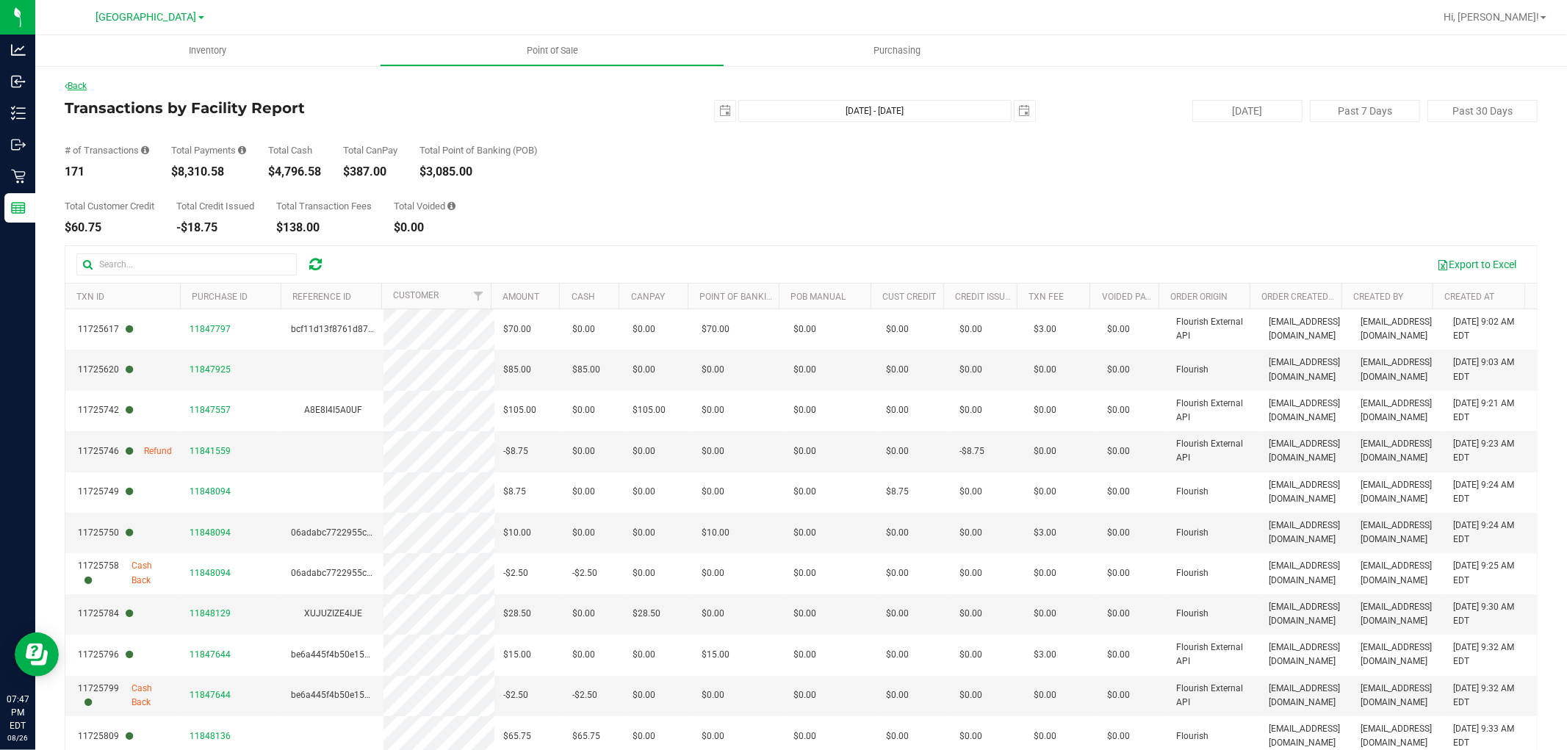
click at [81, 84] on link "Back" at bounding box center [76, 86] width 22 height 10
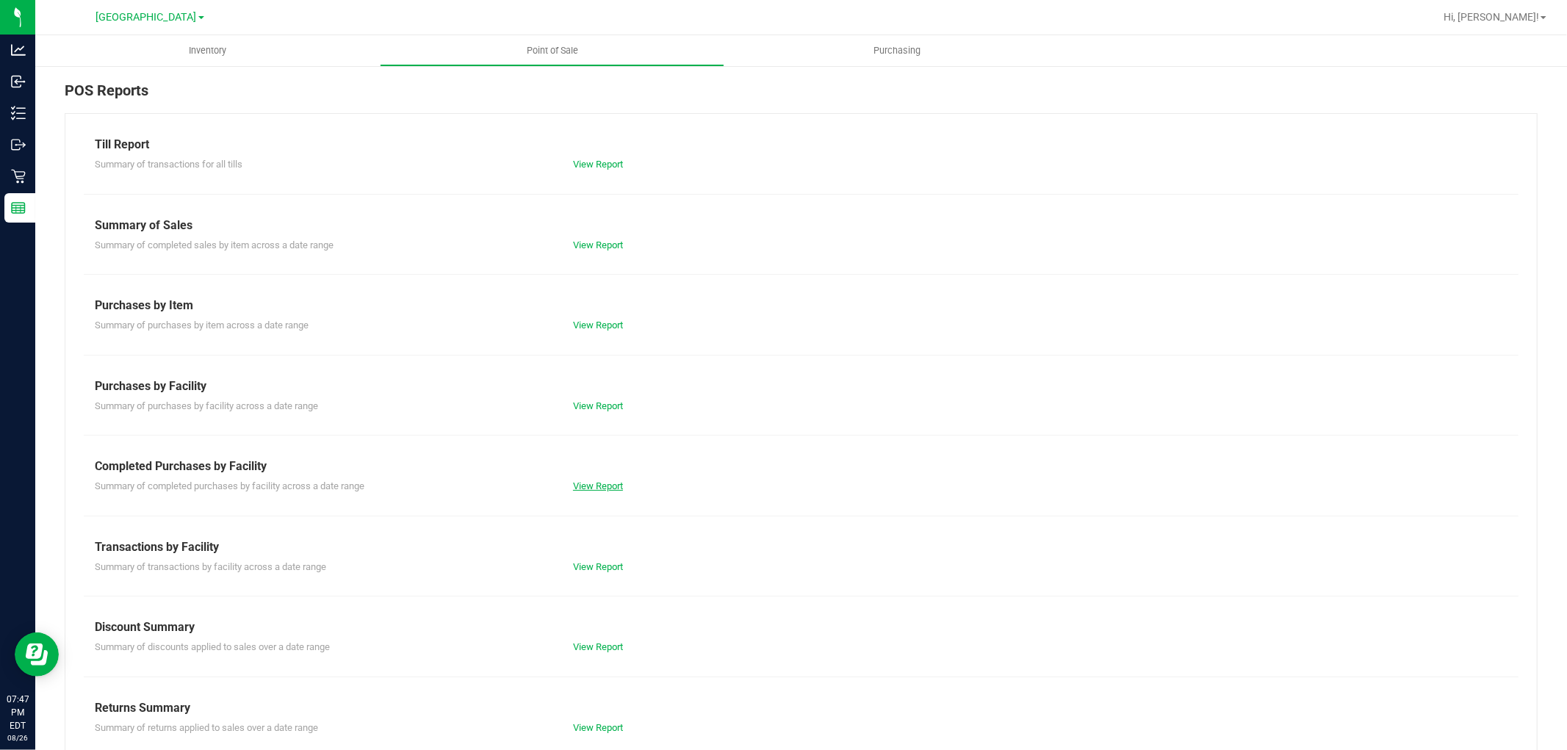
click at [598, 488] on link "View Report" at bounding box center [598, 485] width 50 height 11
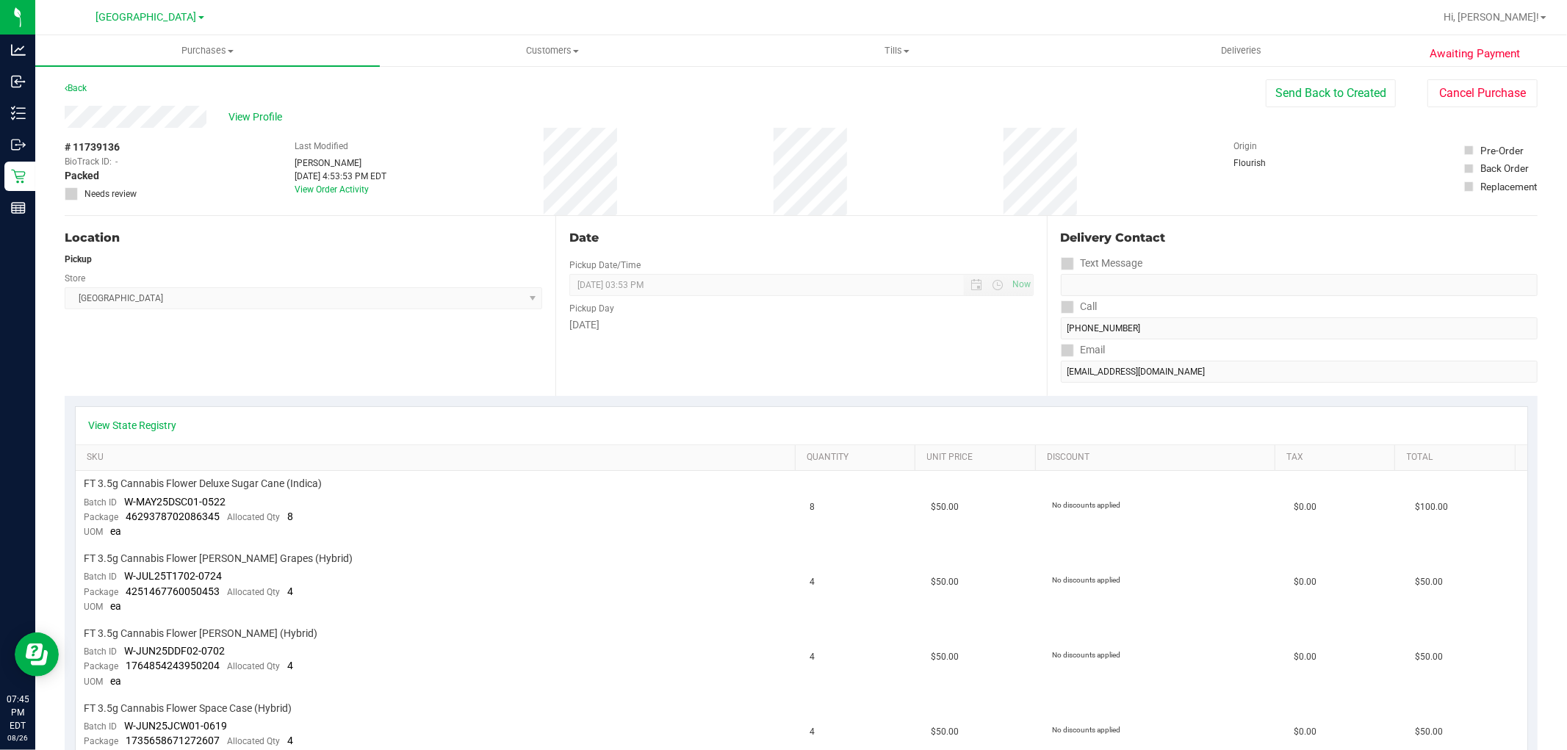
scroll to position [82, 0]
